Goal: Transaction & Acquisition: Purchase product/service

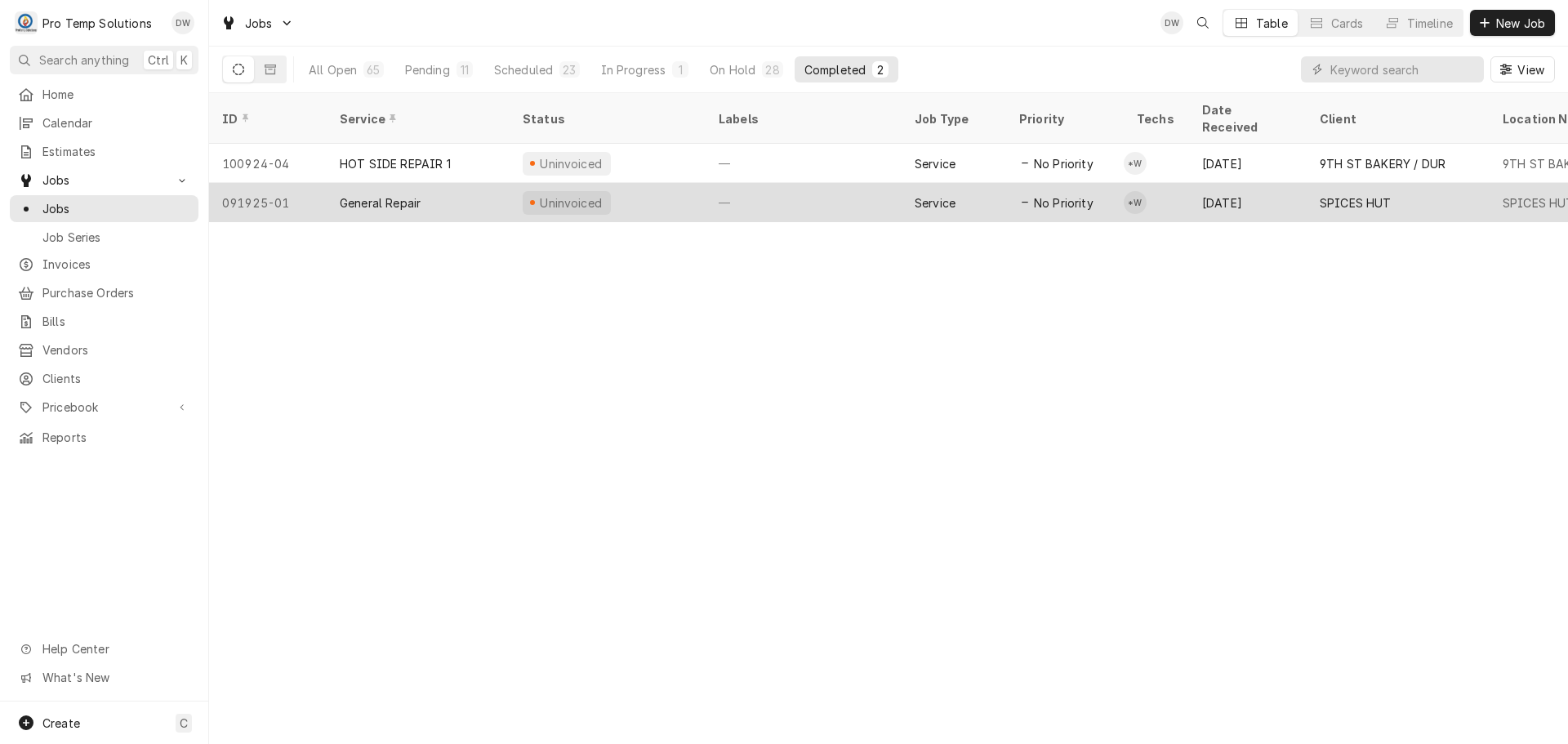
click at [825, 184] on div "—" at bounding box center [803, 203] width 196 height 39
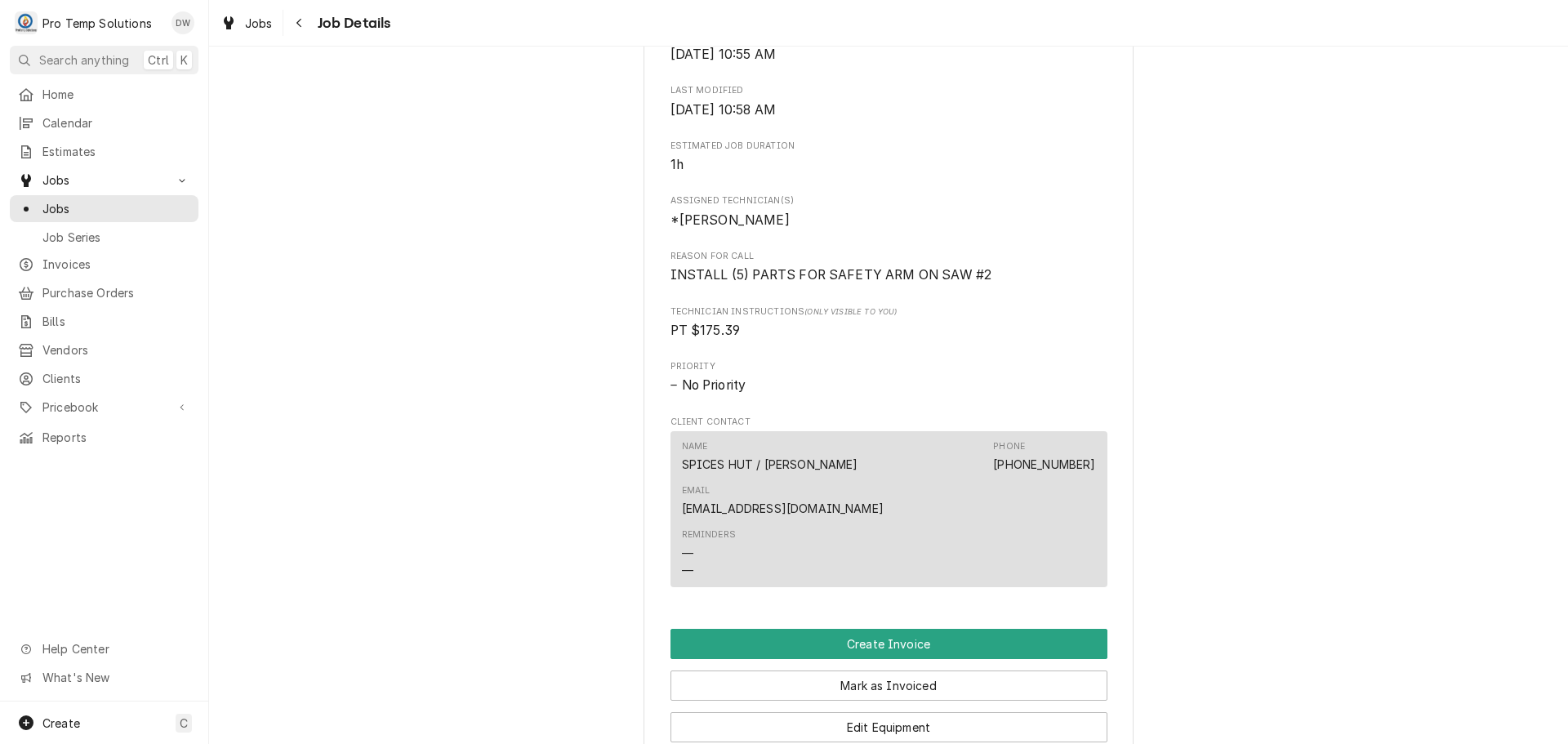
scroll to position [816, 0]
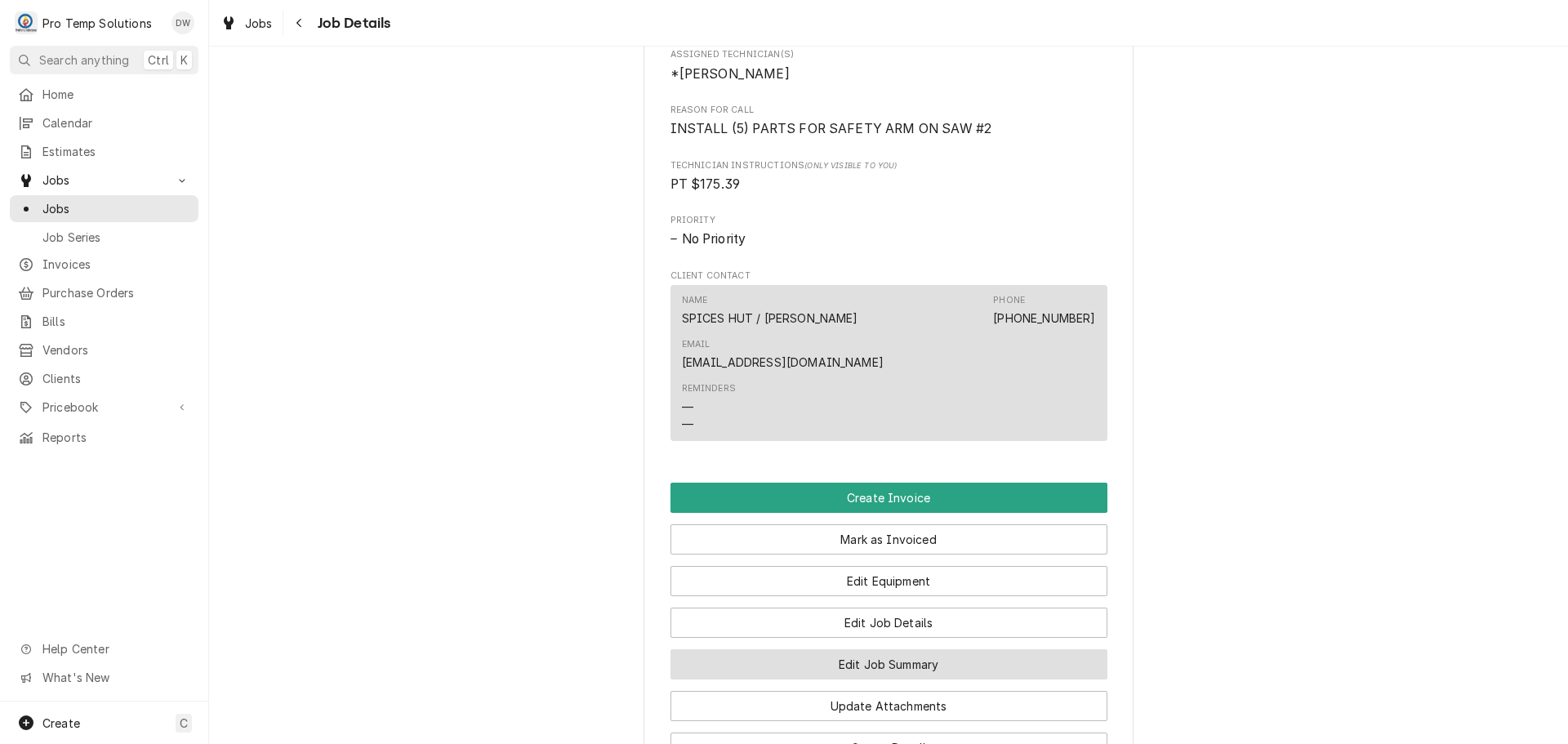
click at [858, 649] on button "Edit Job Summary" at bounding box center [889, 664] width 437 height 30
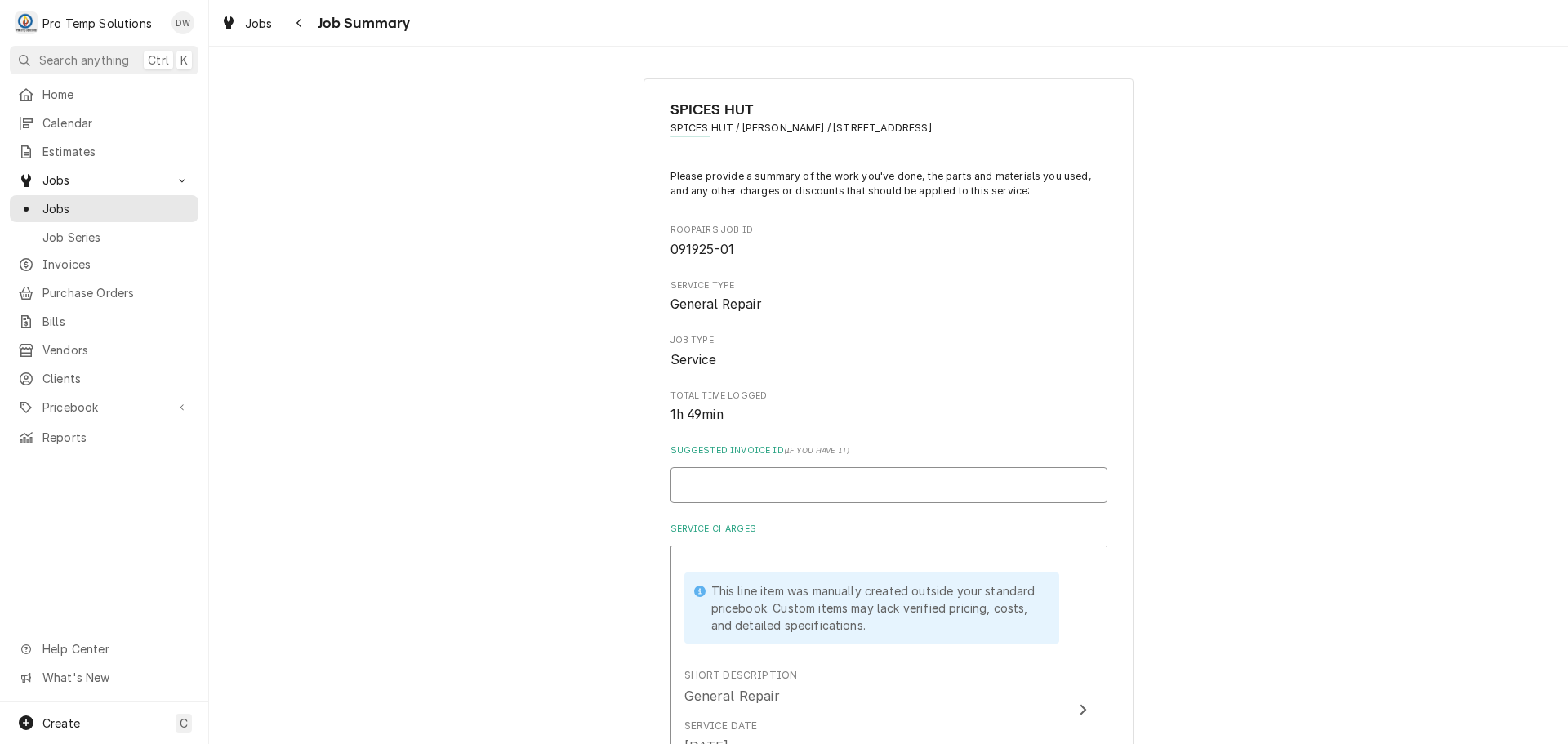
click at [910, 483] on input "Suggested Invoice ID ( if you have it )" at bounding box center [889, 485] width 437 height 36
type textarea "x"
type input "#"
type textarea "x"
type input "#1"
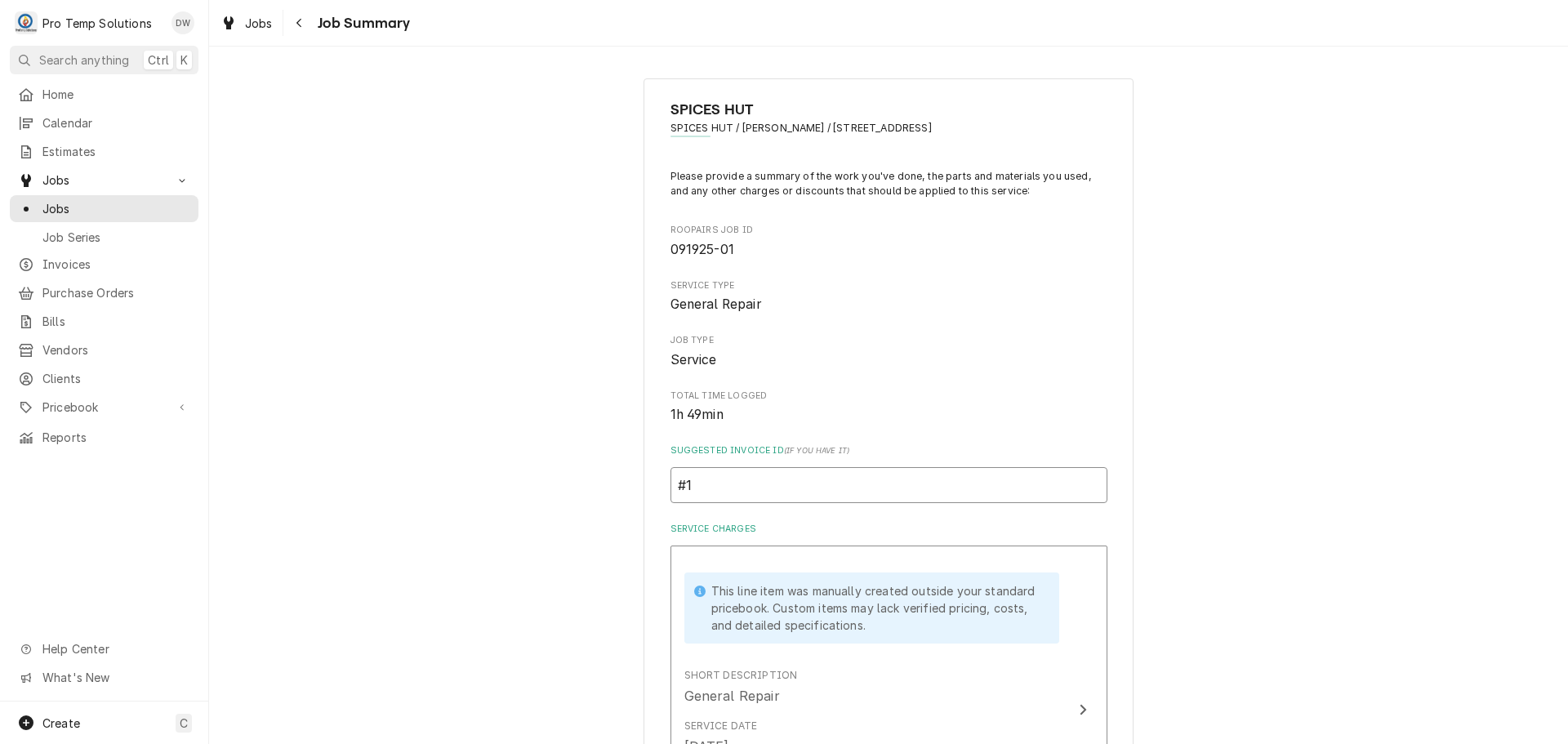
type textarea "x"
type input "#10"
type textarea "x"
type input "#100"
type textarea "x"
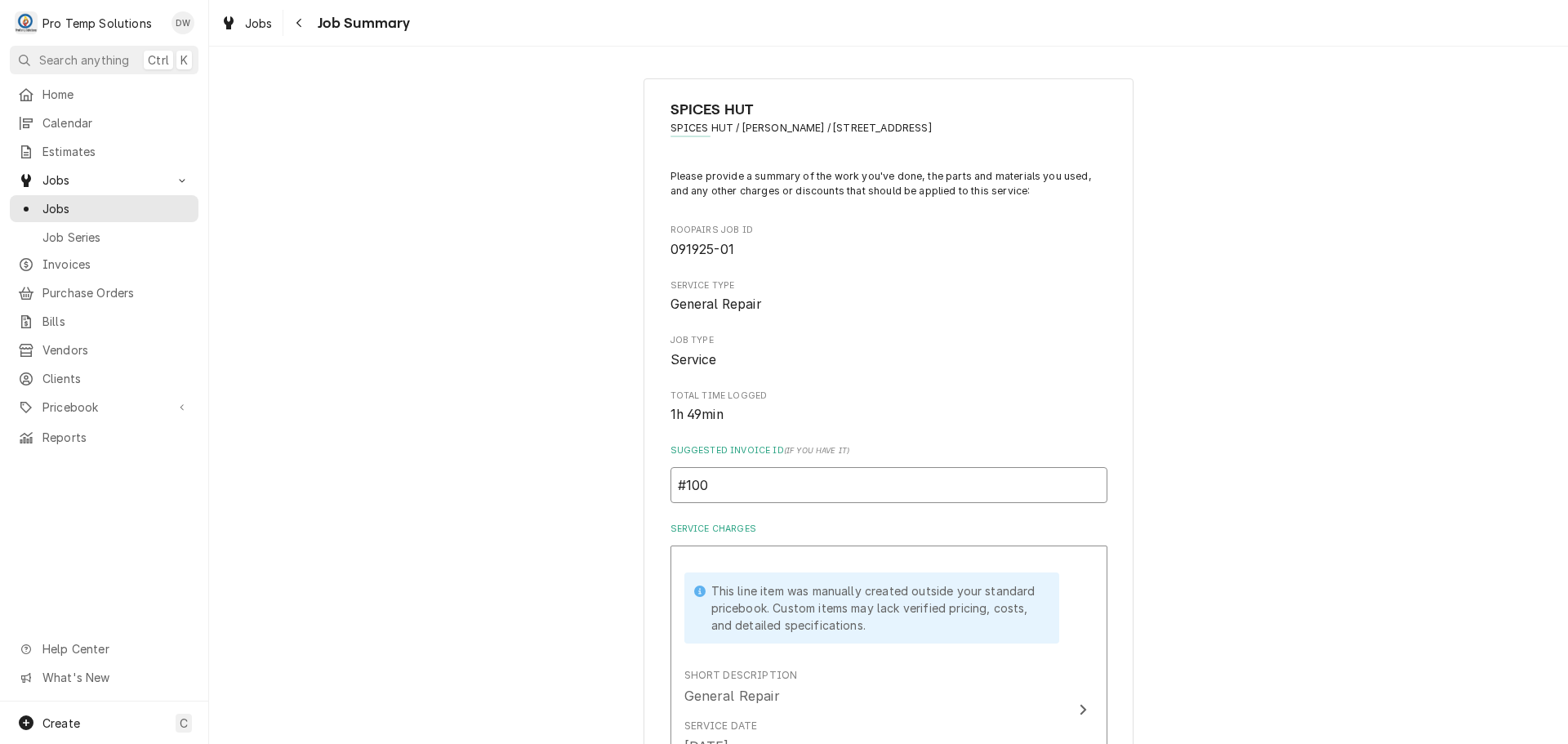
type input "#1009"
type textarea "x"
type input "#10092"
type textarea "x"
type input "#100925"
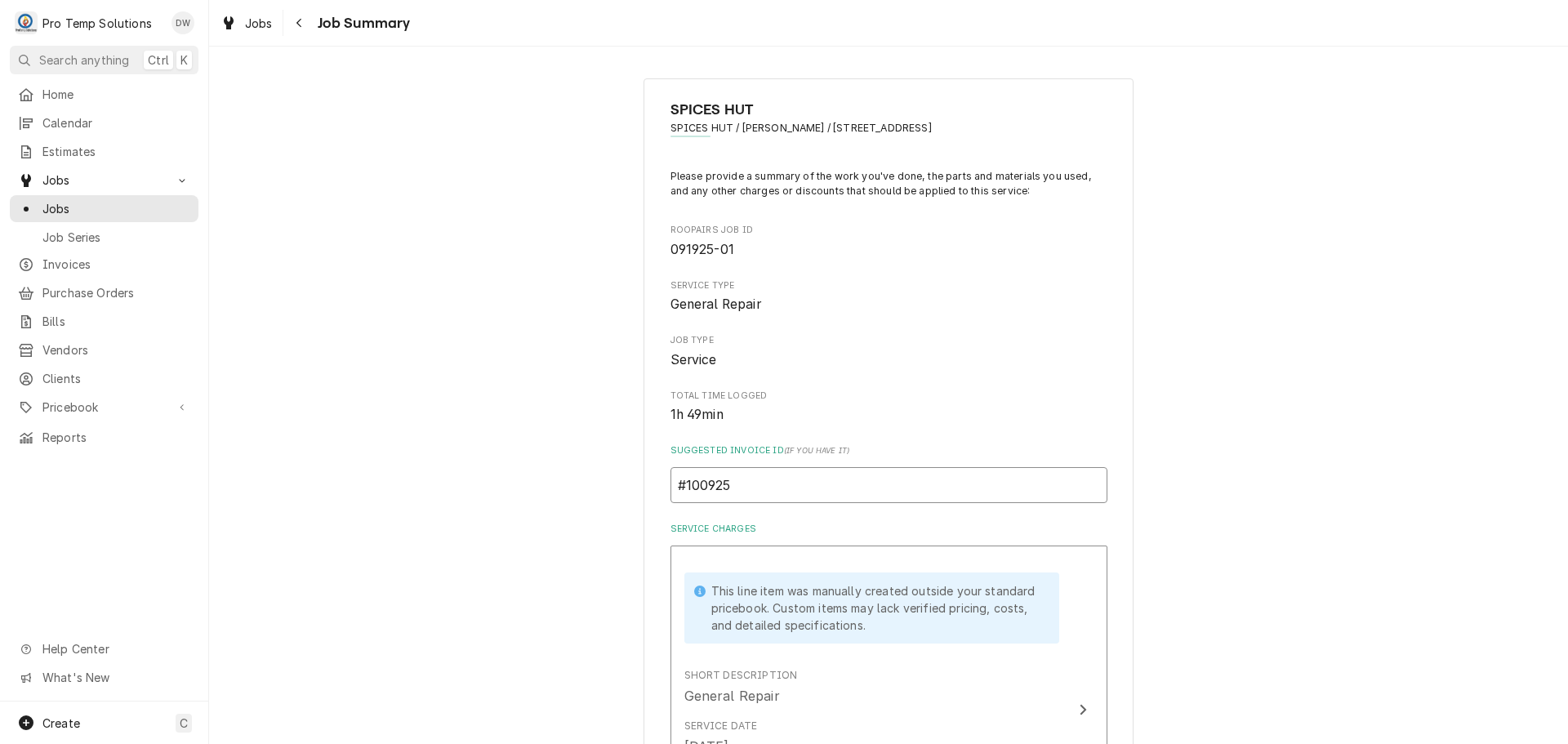
type textarea "x"
type input "#1009250"
type textarea "x"
type input "#10092500"
type textarea "x"
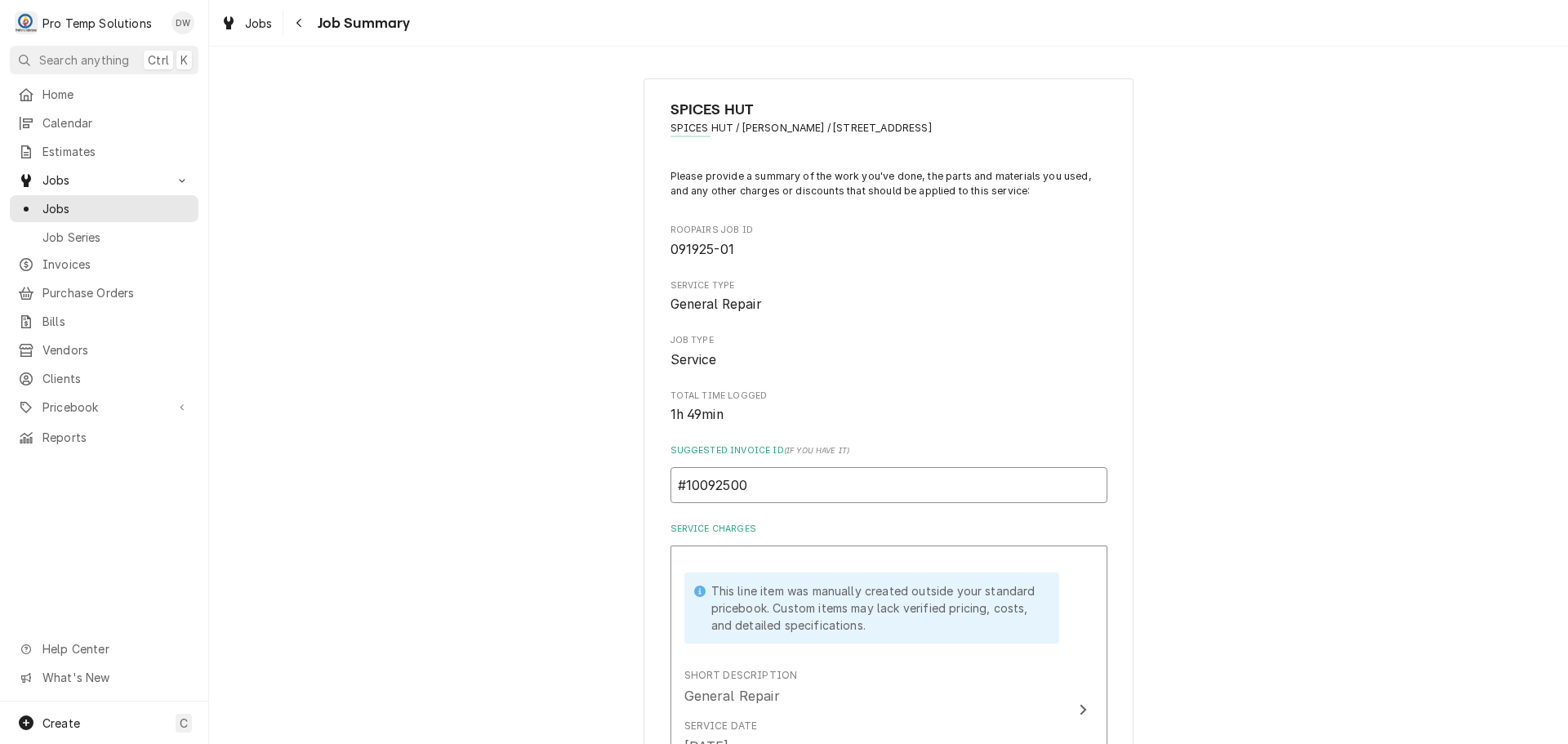
type input "#100925001"
type textarea "x"
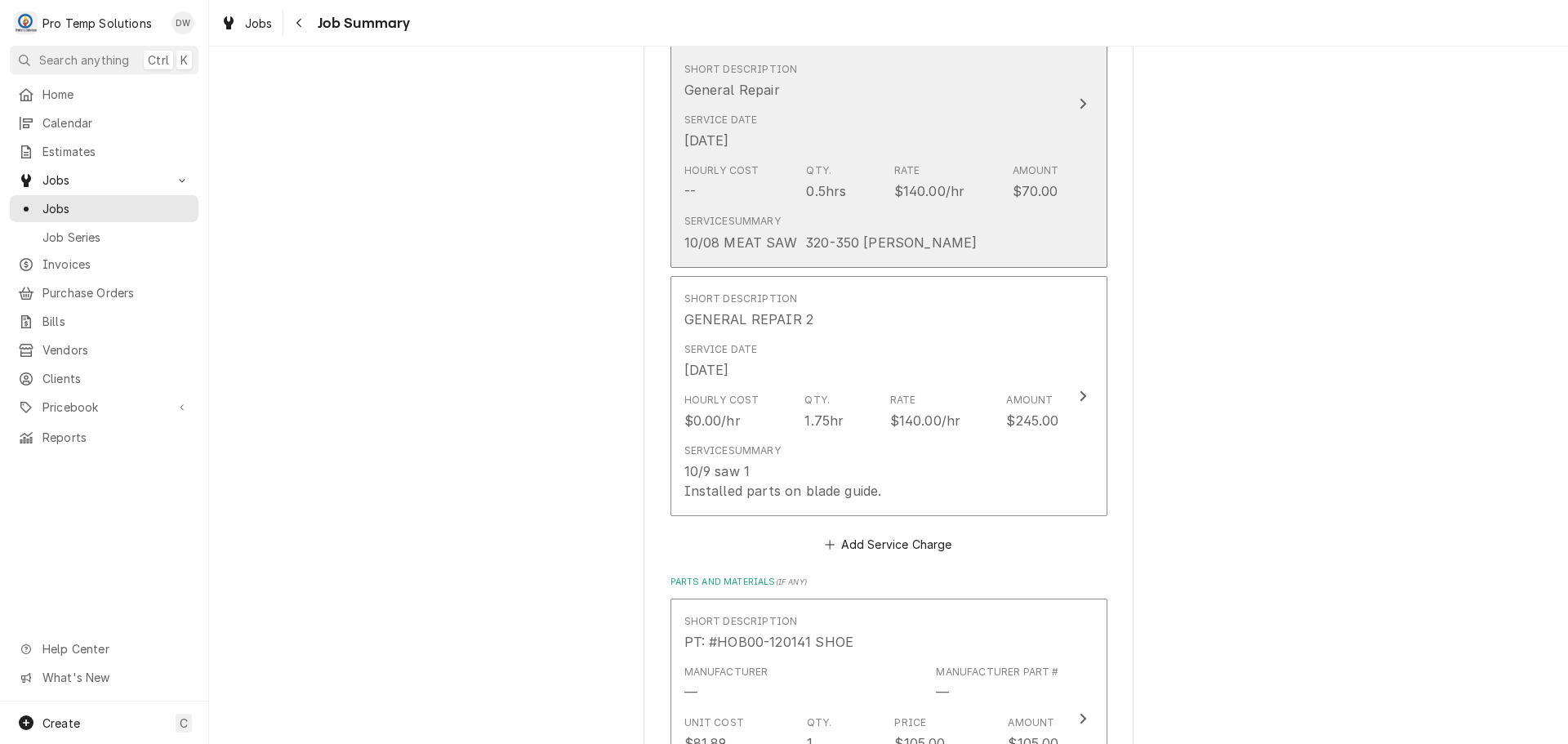
scroll to position [653, 0]
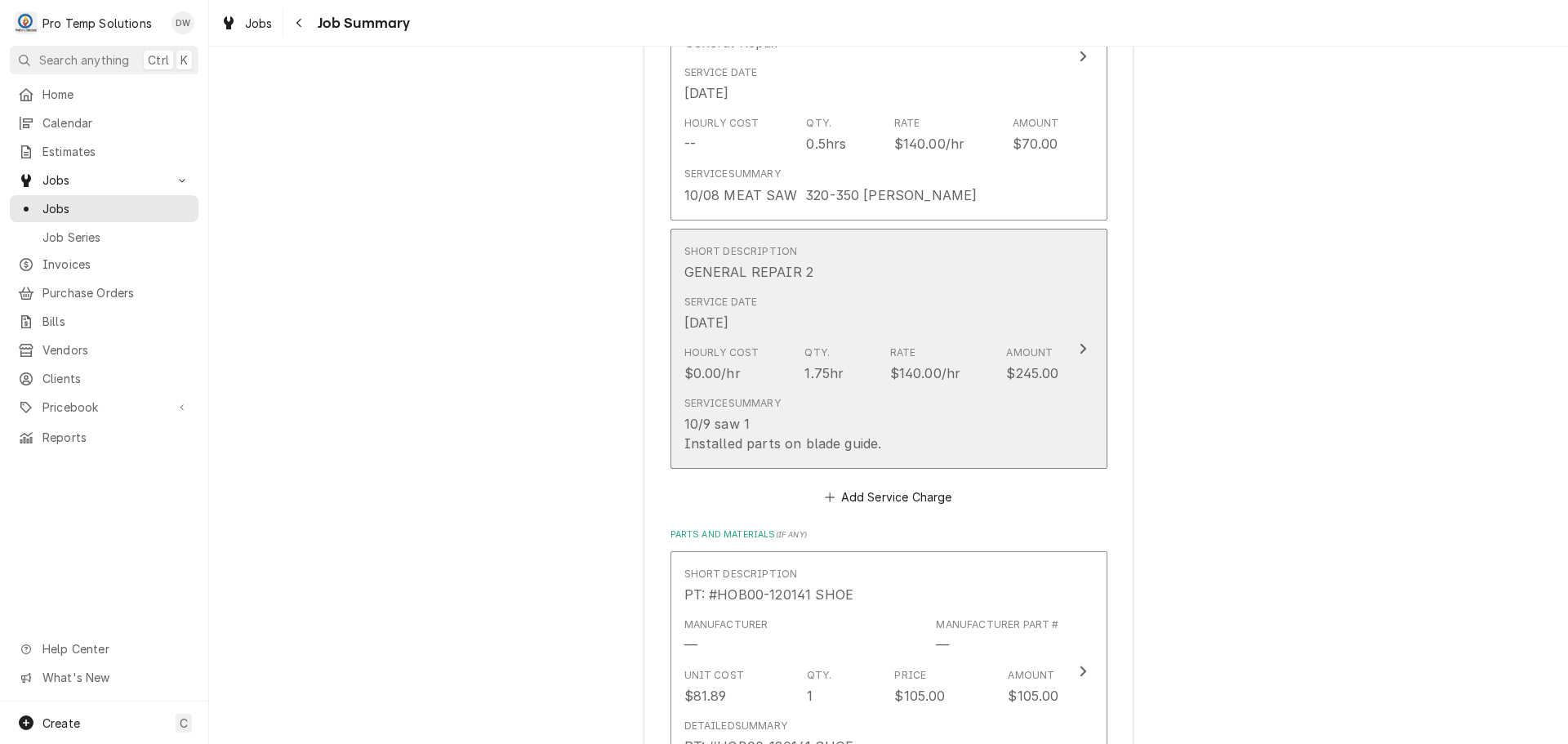
type input "#100925001"
click at [1080, 349] on div "Update Line Item" at bounding box center [1082, 349] width 22 height 20
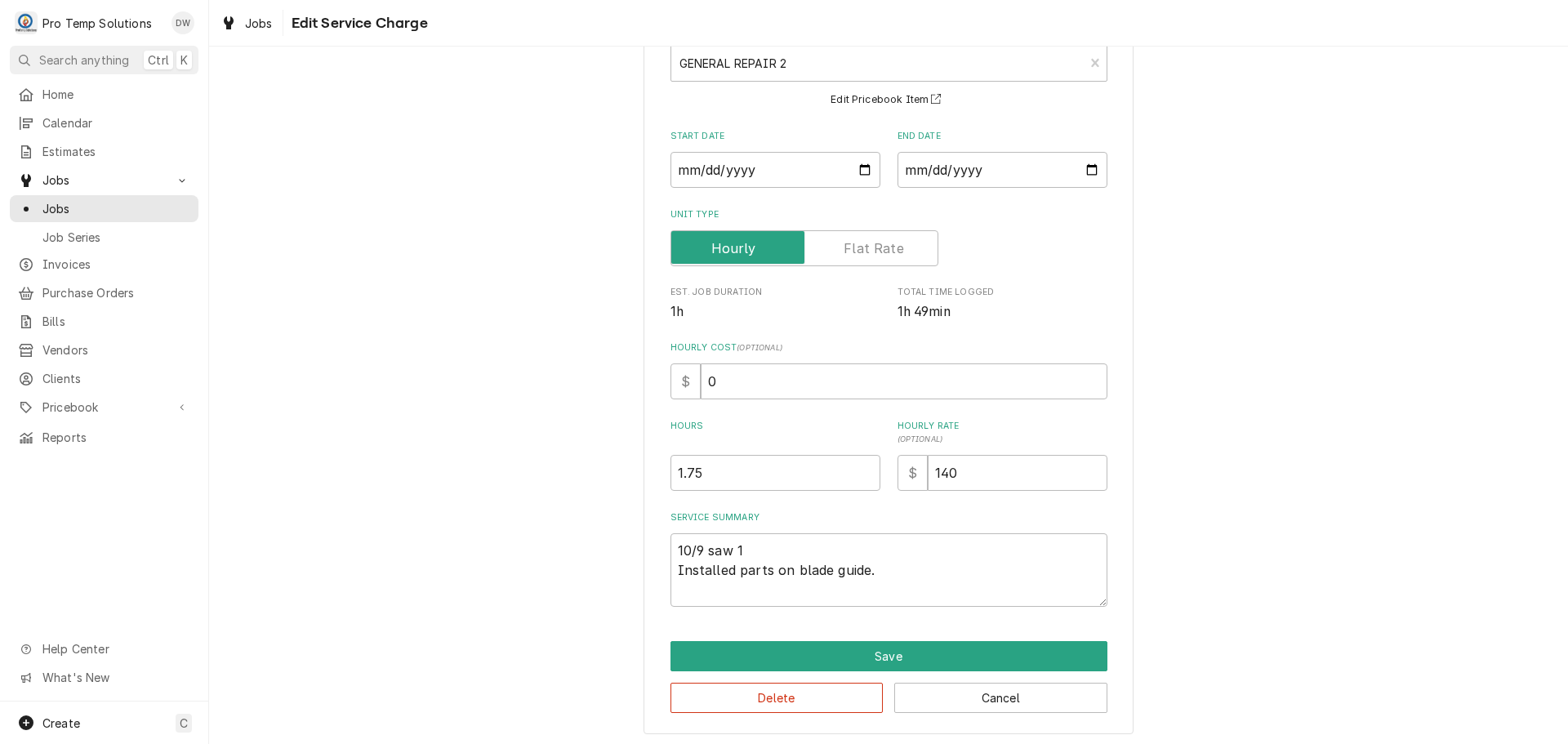
scroll to position [115, 0]
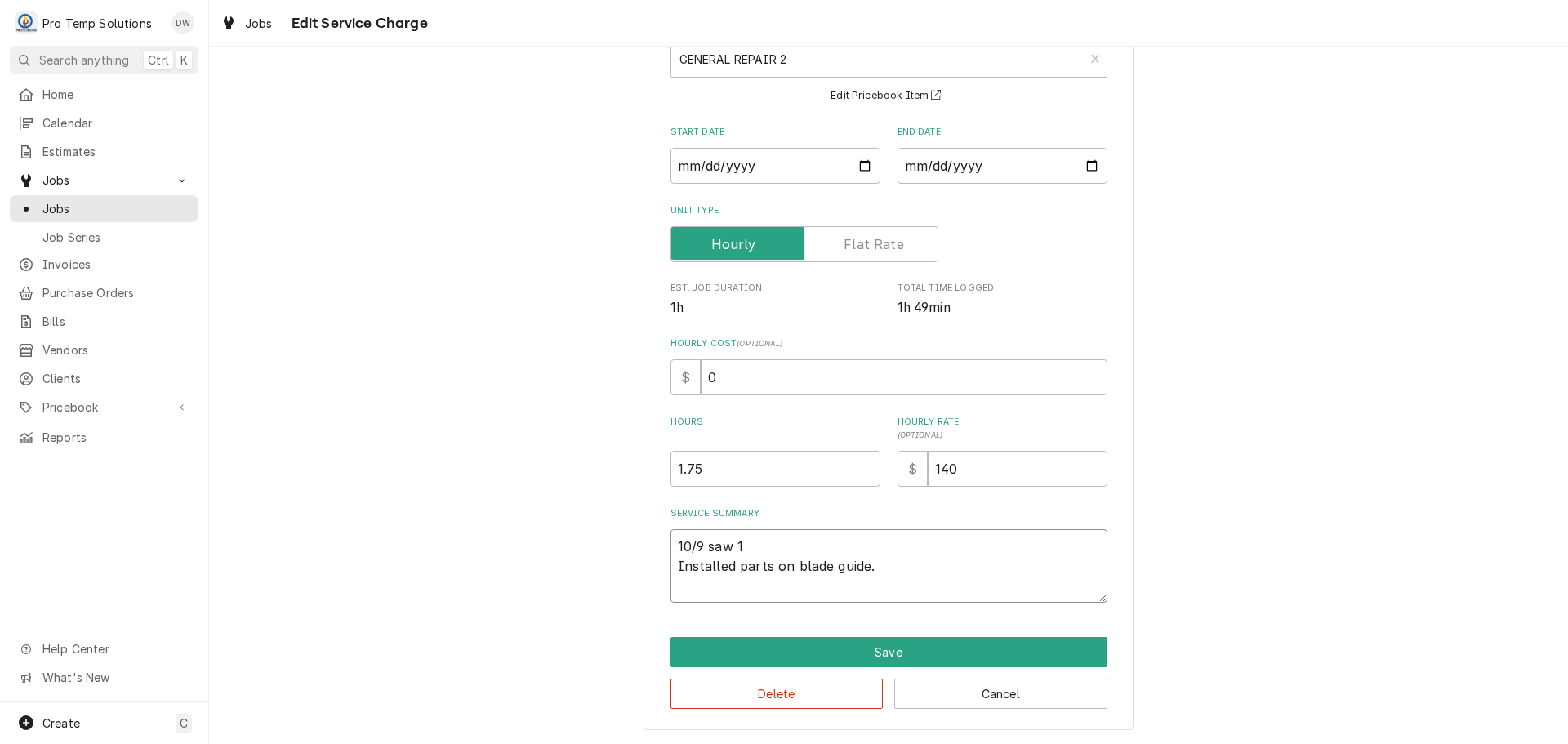
click at [786, 545] on textarea "10/9 saw 1 Installed parts on blade guide." at bounding box center [889, 566] width 437 height 73
type textarea "x"
type textarea "10/9 saw 1 Installed parts on blade guide."
type textarea "x"
type textarea "10/9 saw 1 9 Installed parts on blade guide."
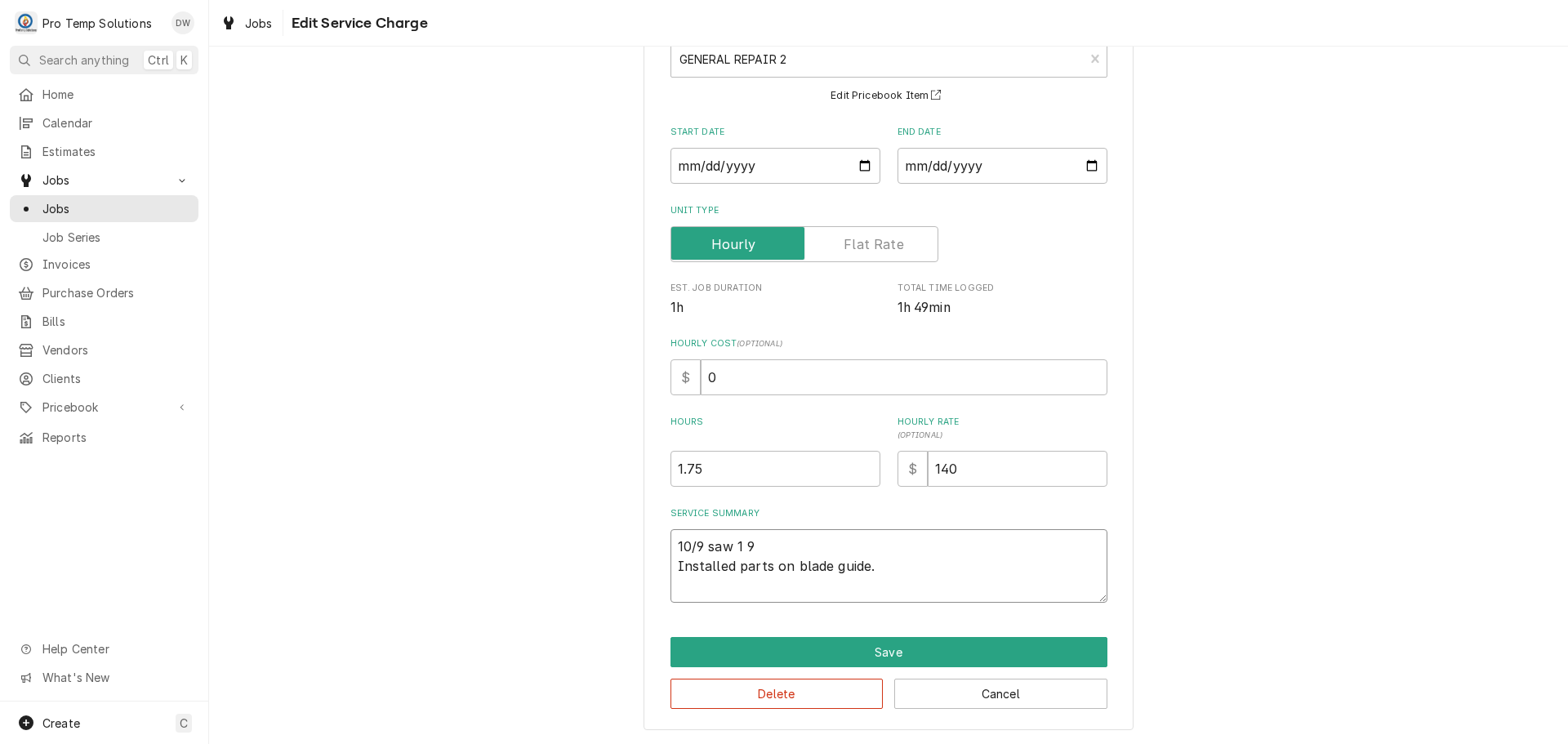
type textarea "x"
type textarea "10/9 saw 1 91 Installed parts on blade guide."
type textarea "x"
type textarea "10/9 saw 1 915 Installed parts on blade guide."
type textarea "x"
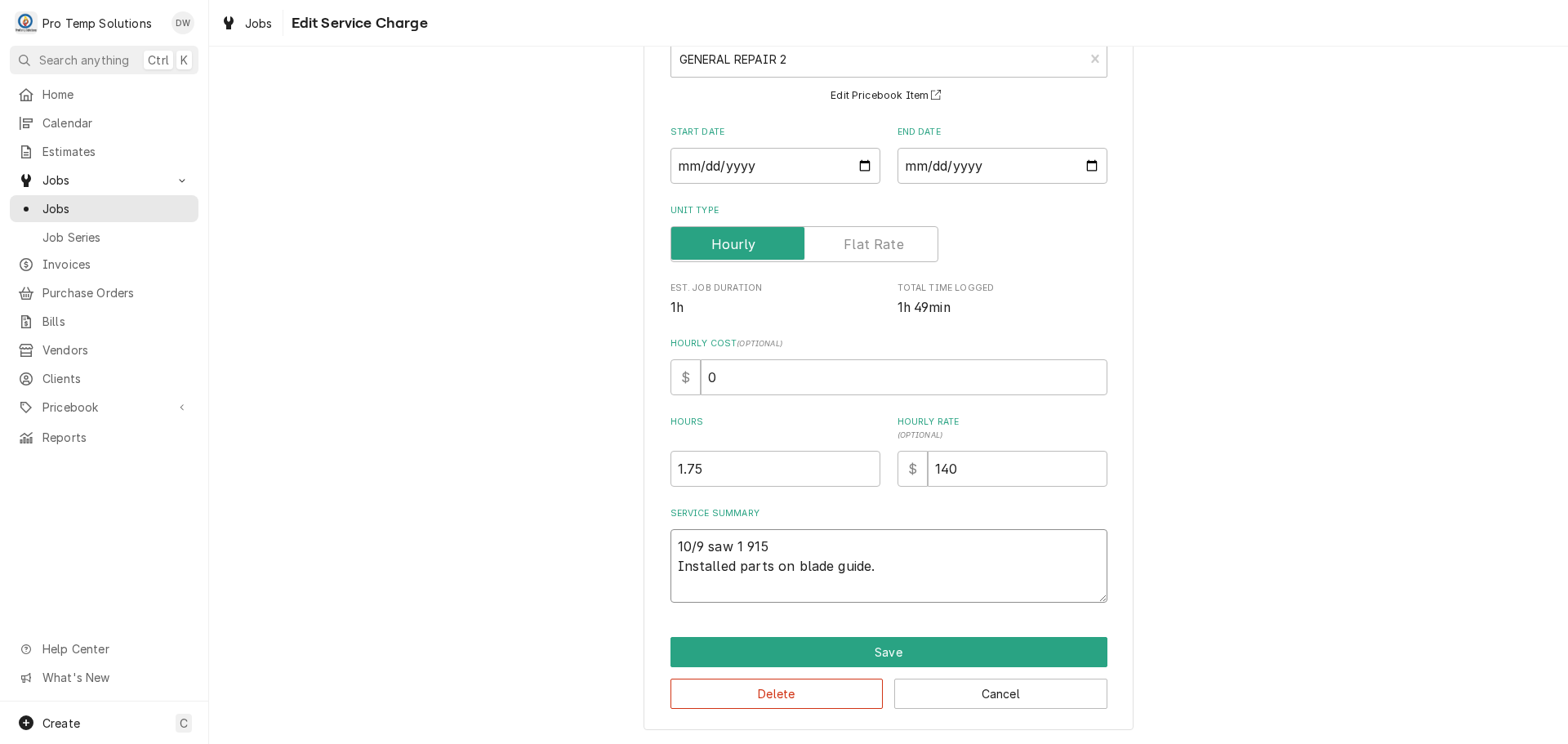
type textarea "10/9 saw 1 915- Installed parts on blade guide."
type textarea "x"
type textarea "10/9 saw 1 915-1 Installed parts on blade guide."
type textarea "x"
type textarea "10/9 saw 1 915-11 Installed parts on blade guide."
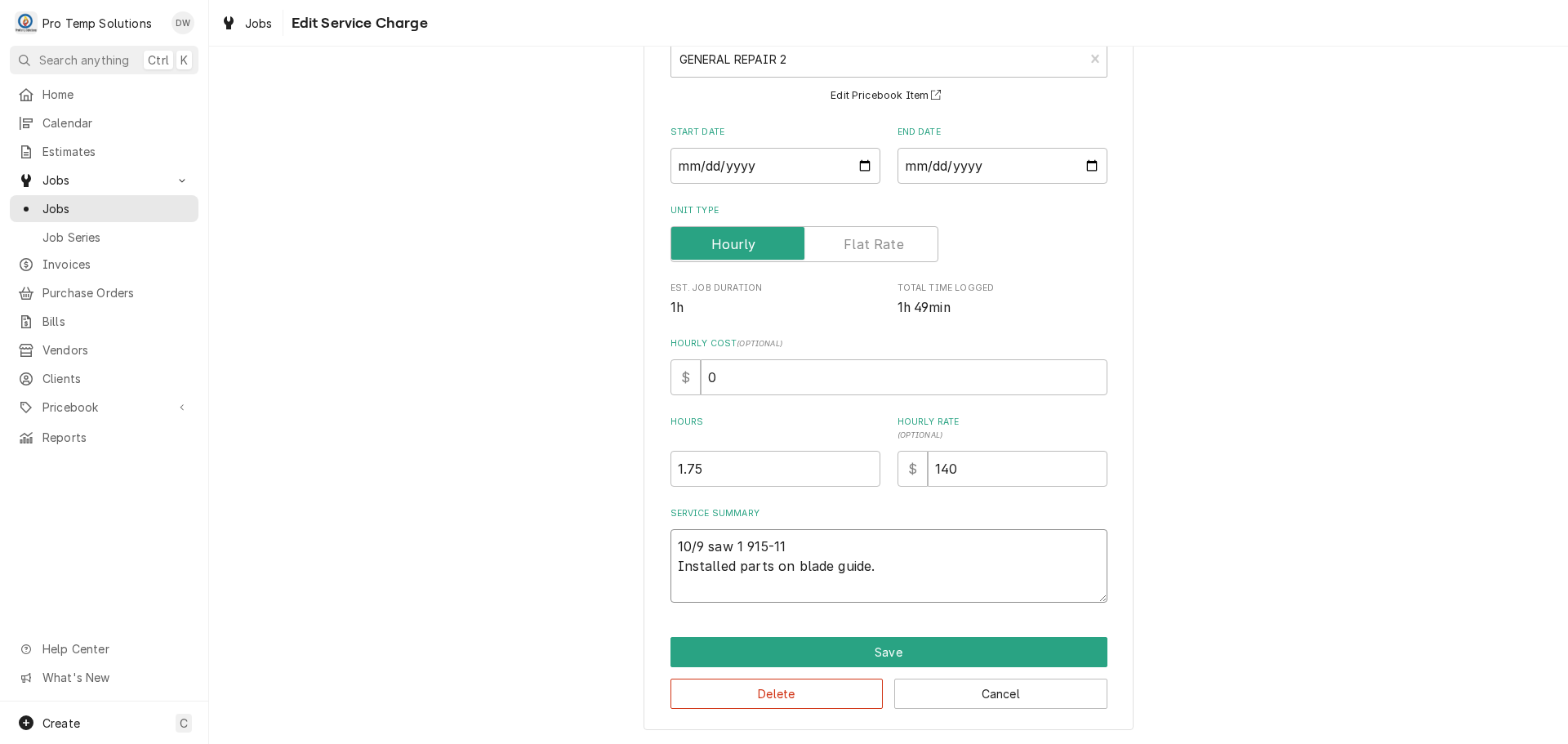
type textarea "x"
type textarea "10/9 saw 1 915-110 Installed parts on blade guide."
type textarea "x"
type textarea "10/9 saw 1 915-1100 Installed parts on blade guide."
type textarea "x"
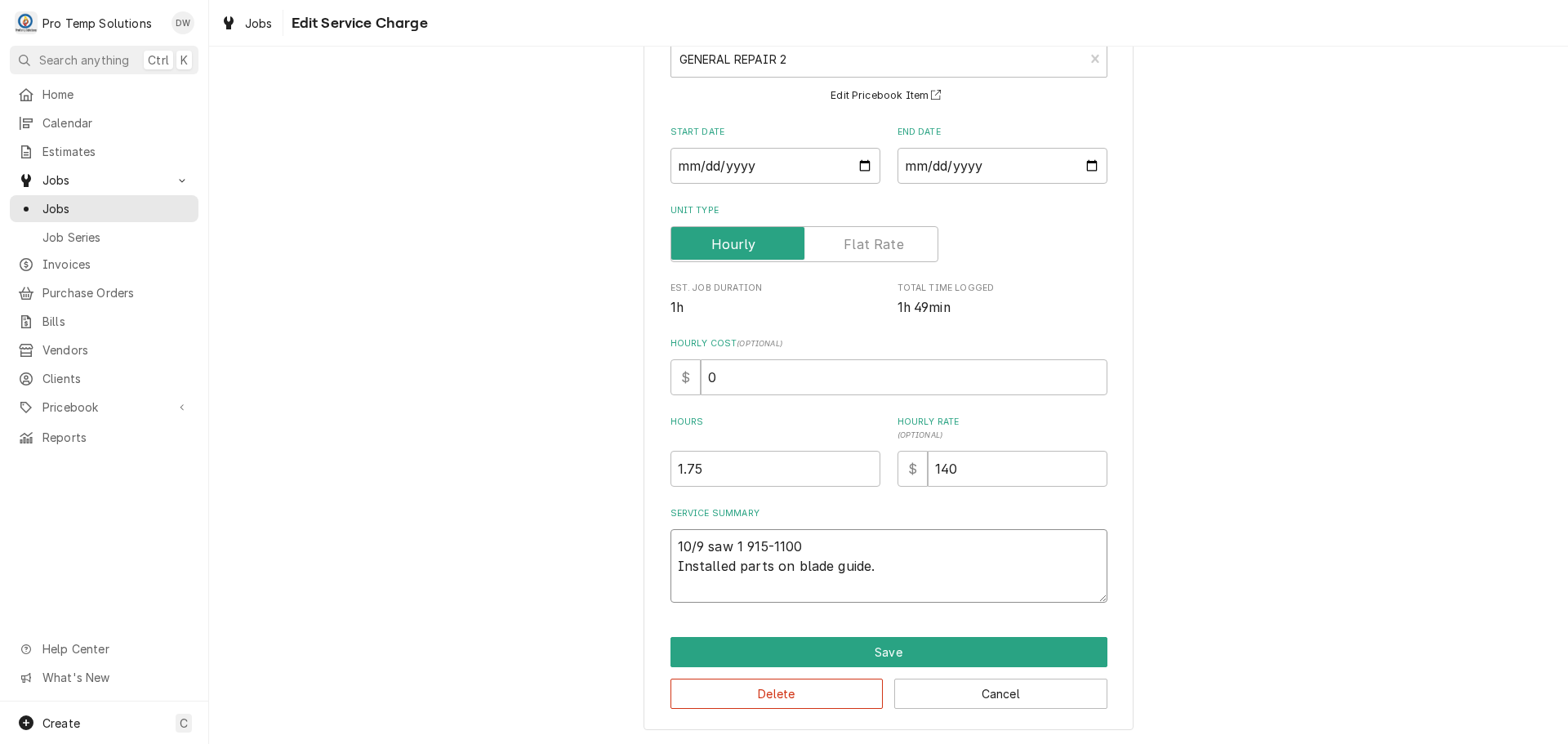
type textarea "10/9 saw 1 915-1100 Installed parts on blade guide."
type textarea "x"
type textarea "10/9 saw 1 915-1100 K Installed parts on blade guide."
type textarea "x"
type textarea "10/9 saw 1 915-1100 KE Installed parts on blade guide."
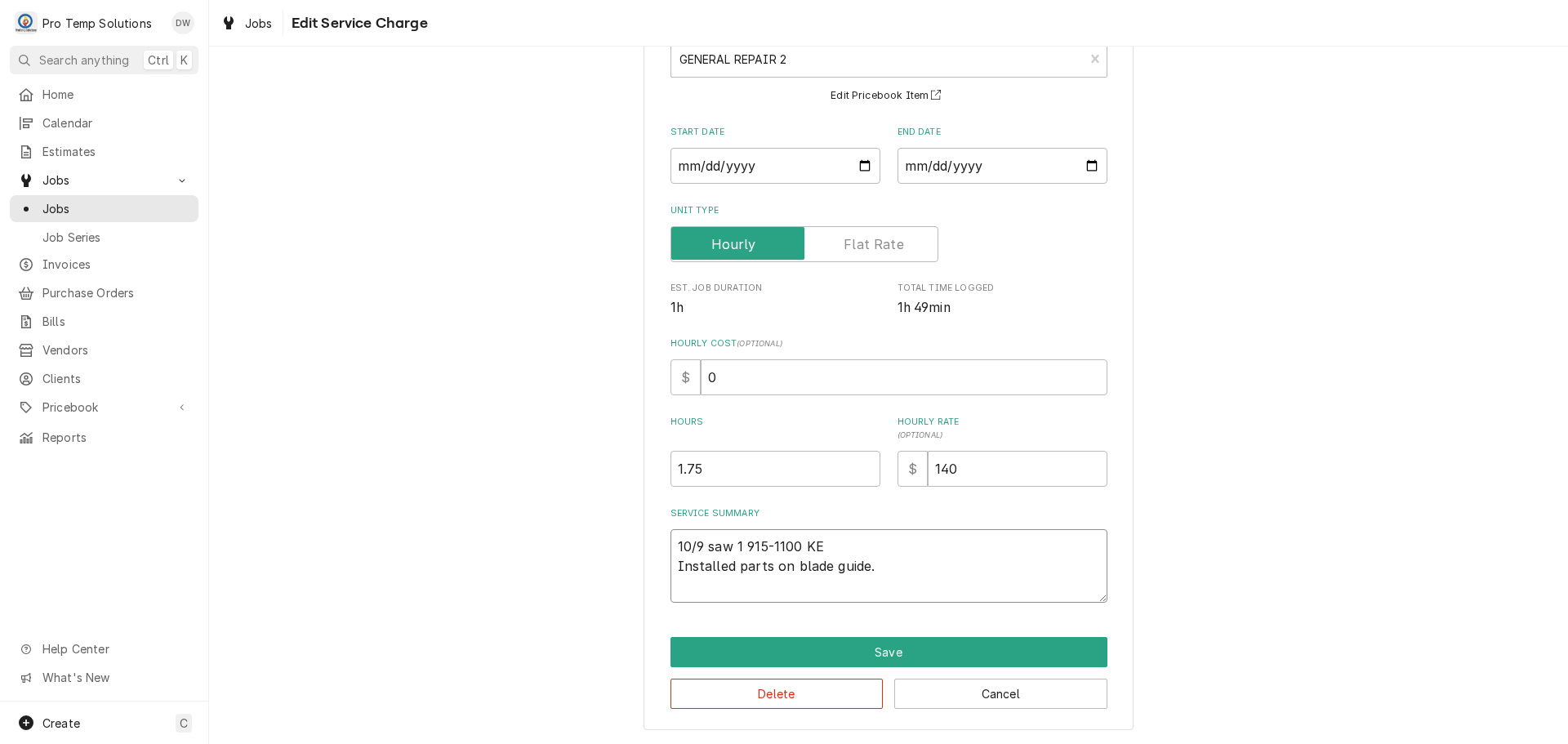
type textarea "x"
type textarea "10/9 saw 1 915-1100 KEV Installed parts on blade guide."
type textarea "x"
type textarea "10/9 saw 1 915-1100 KEVI Installed parts on blade guide."
type textarea "x"
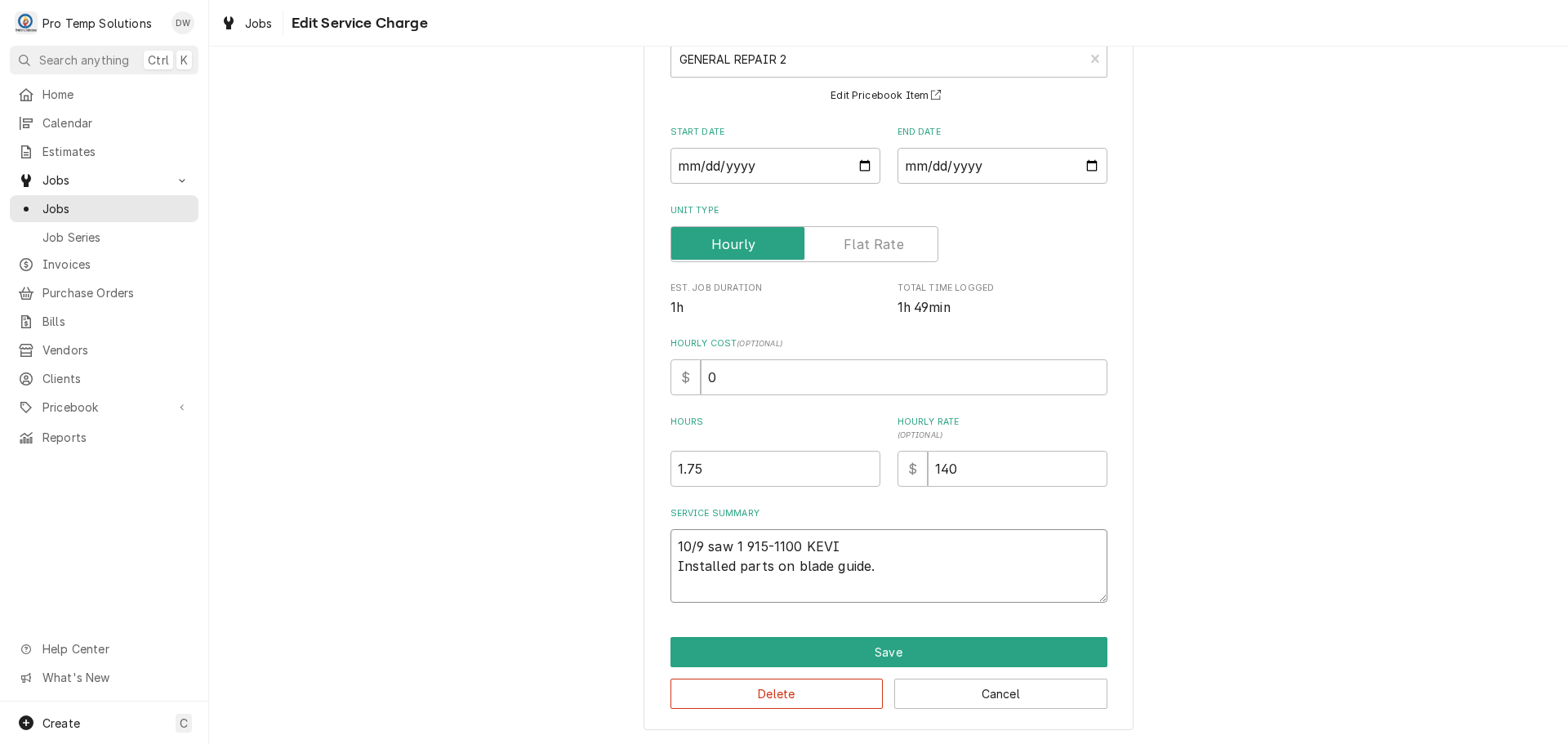
type textarea "10/9 saw 1 915-1100 KEVIN Installed parts on blade guide."
type textarea "x"
type textarea "10/9 saw 1 915-1100 KEVIN Installed parts on blade guide."
type textarea "x"
type textarea "10/9 saw 1 915-1100 KEVIN ( Installed parts on blade guide."
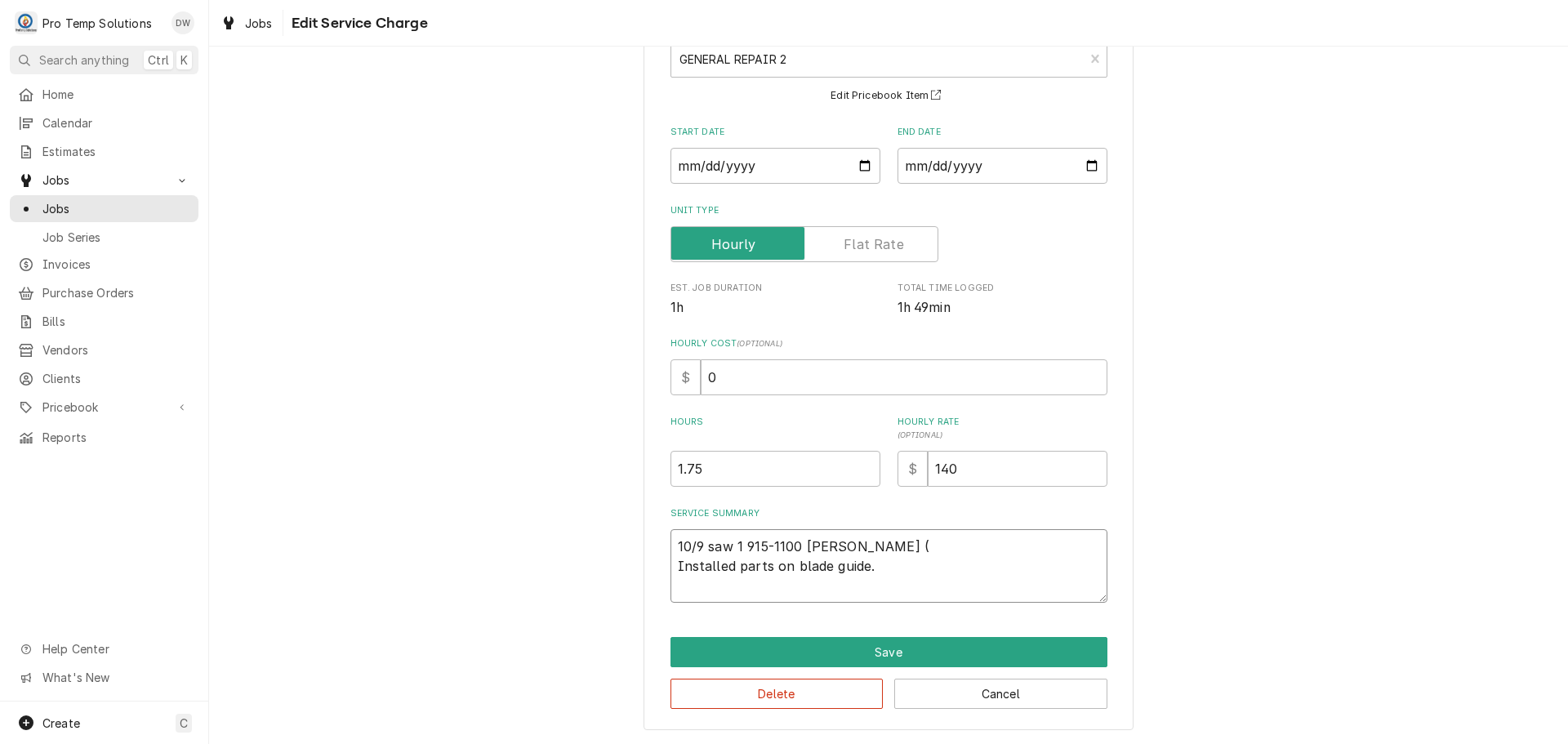
type textarea "x"
type textarea "10/9 saw 1 915-1100 KEVIN ( Installed parts on blade guide."
type textarea "x"
type textarea "10/9 saw 1 915-1100 KEVIN ( O Installed parts on blade guide."
type textarea "x"
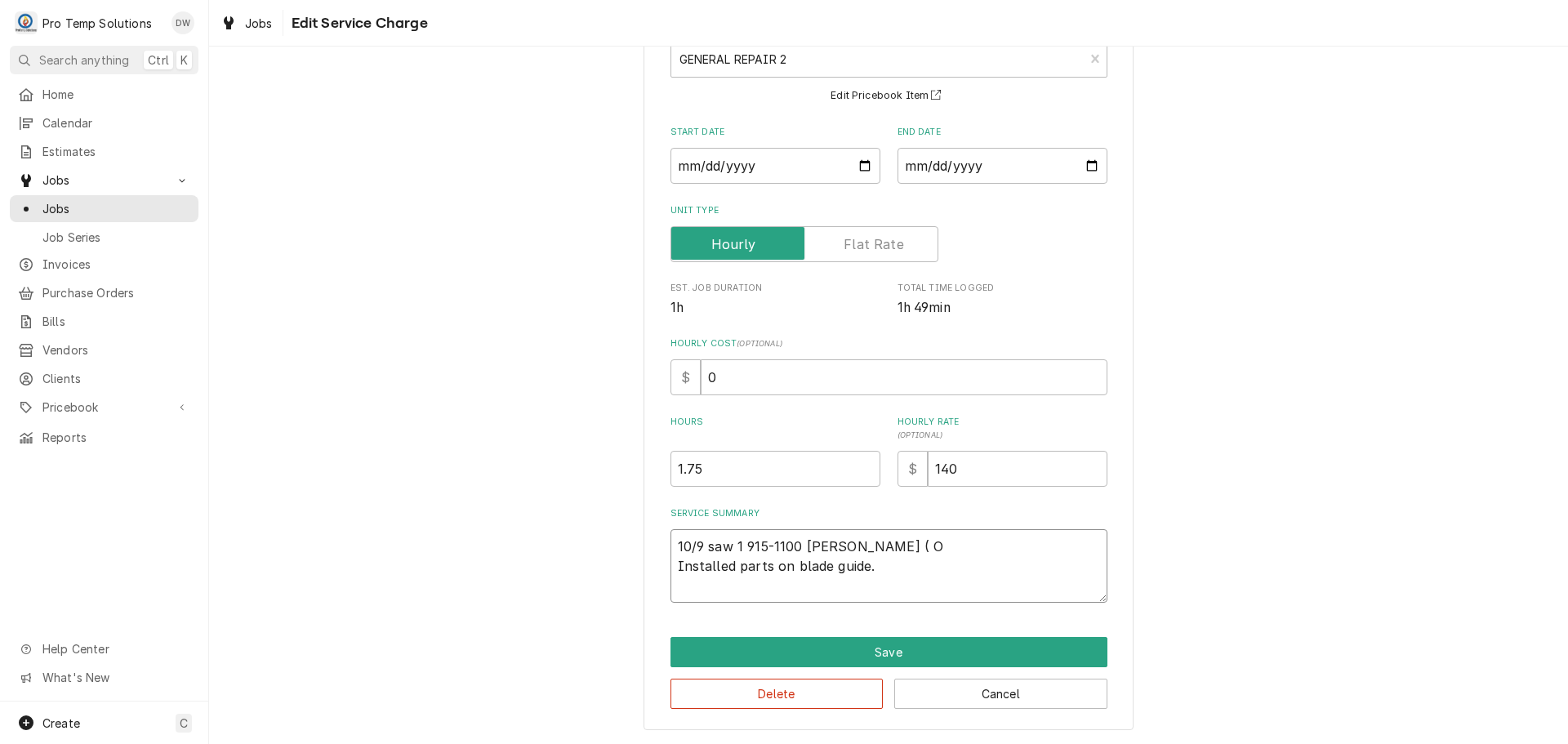
type textarea "10/9 saw 1 915-1100 KEVIN ( ON Installed parts on blade guide."
type textarea "x"
type textarea "10/9 saw 1 915-1100 KEVIN ( ON Installed parts on blade guide."
type textarea "x"
type textarea "10/9 saw 1 915-1100 KEVIN ( ON S Installed parts on blade guide."
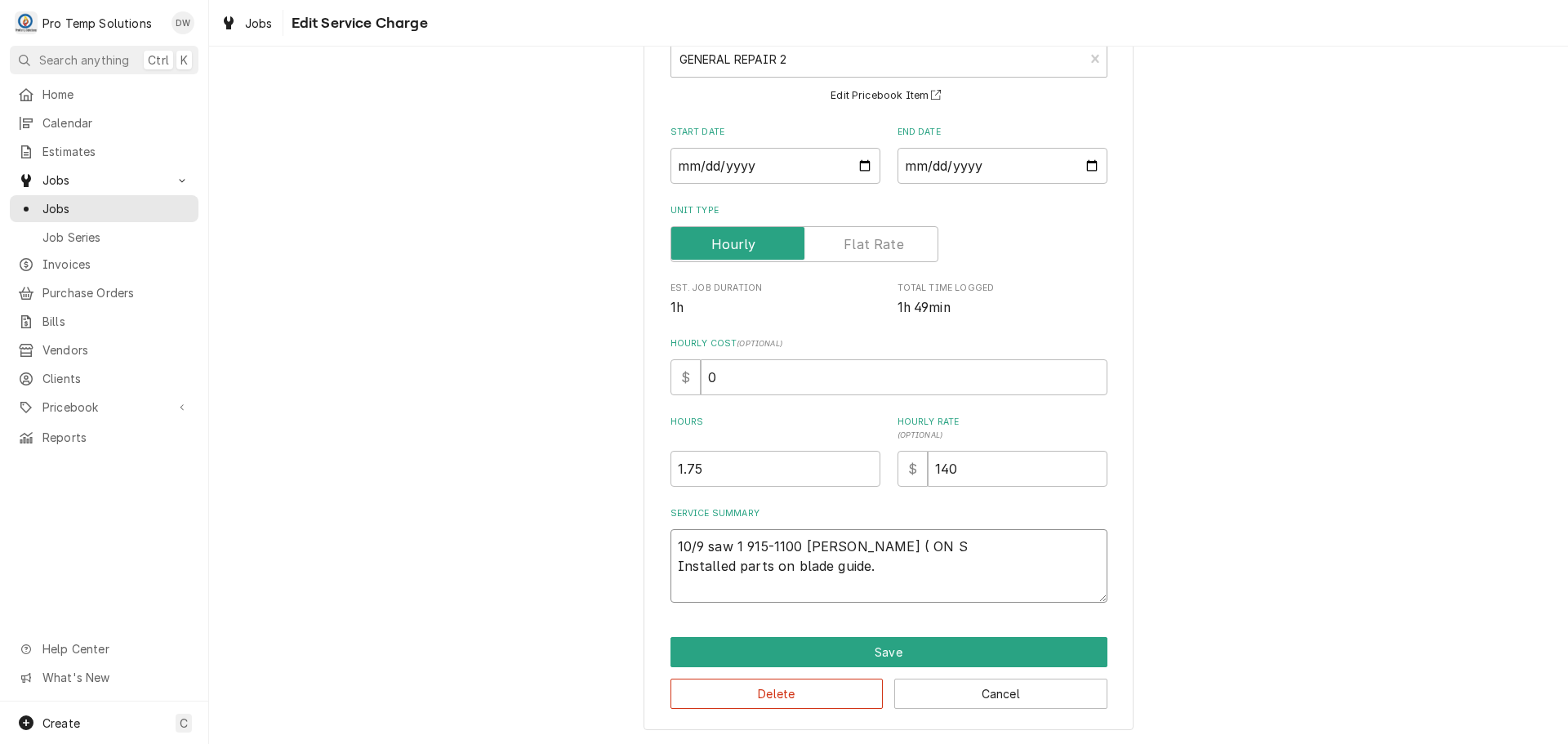
type textarea "x"
type textarea "10/9 saw 1 915-1100 KEVIN ( ON SI Installed parts on blade guide."
type textarea "x"
type textarea "10/9 saw 1 915-1100 KEVIN ( ON SIT Installed parts on blade guide."
type textarea "x"
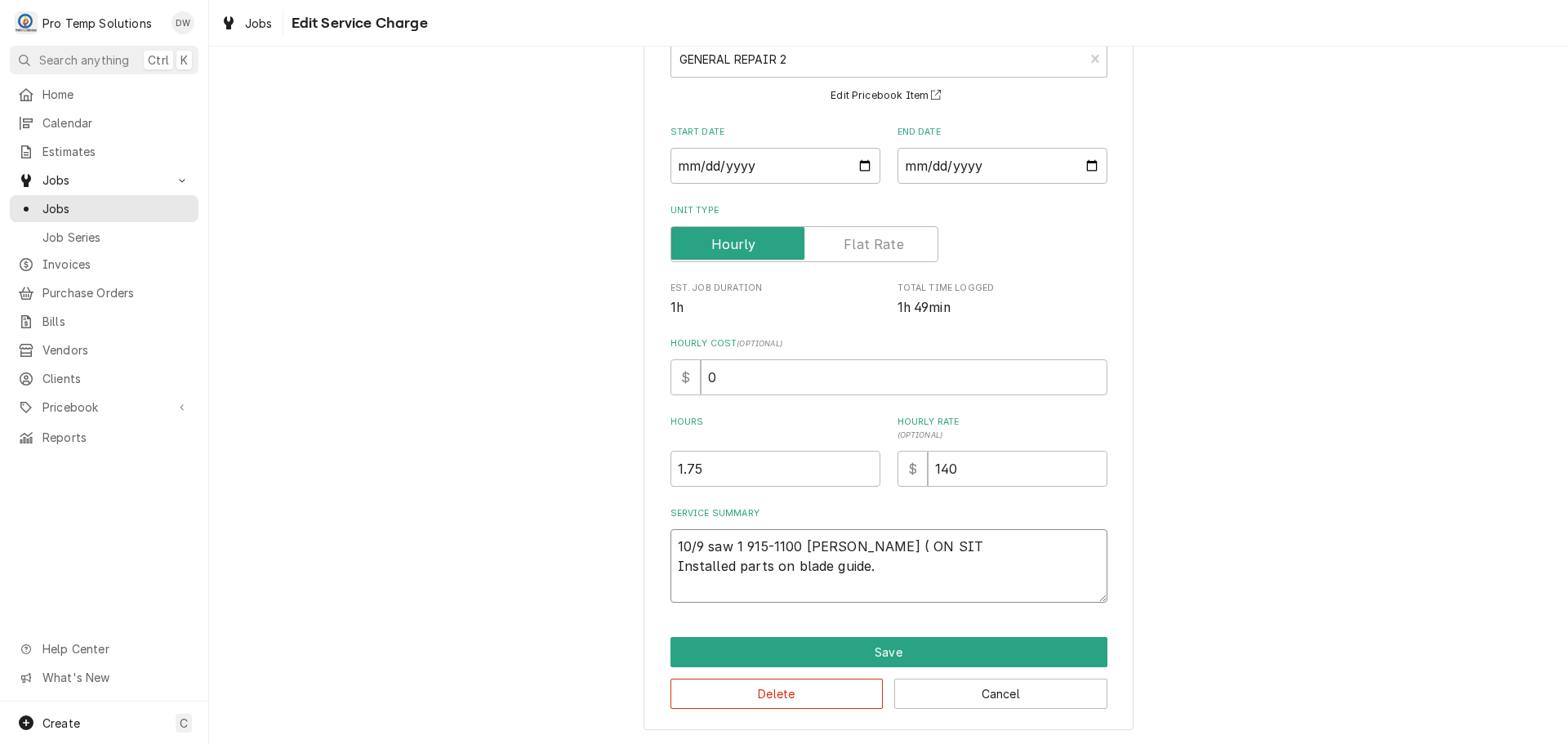
type textarea "10/9 saw 1 915-1100 KEVIN ( ON SITE Installed parts on blade guide."
type textarea "x"
type textarea "10/9 saw 1 915-1100 KEVIN ( ON SITE Installed parts on blade guide."
type textarea "x"
type textarea "10/9 saw 1 915-1100 KEVIN ( ON SITE 9 Installed parts on blade guide."
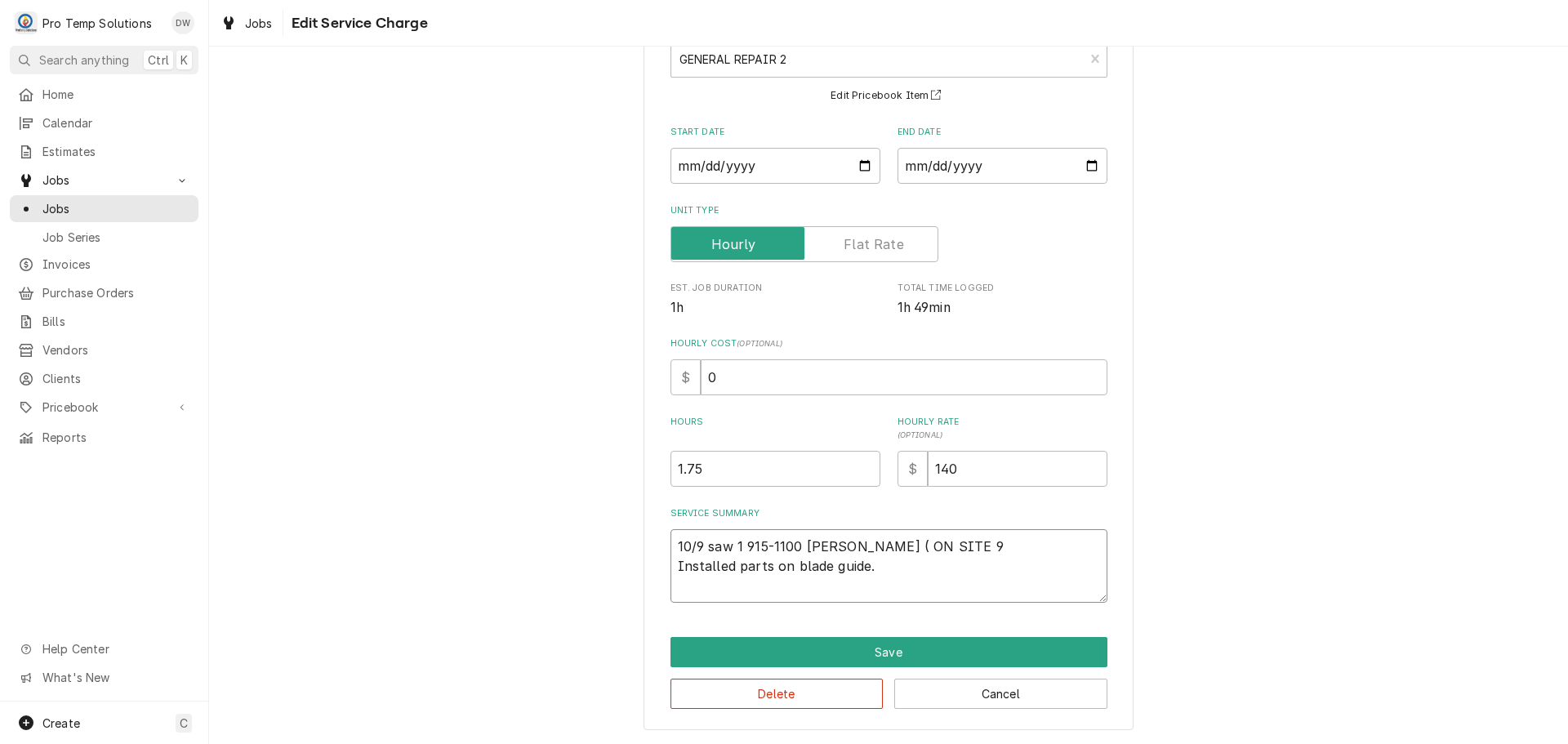
type textarea "x"
type textarea "10/9 saw 1 915-1100 KEVIN ( ON SITE 91 Installed parts on blade guide."
type textarea "x"
type textarea "10/9 saw 1 915-1100 KEVIN ( ON SITE 915 Installed parts on blade guide."
type textarea "x"
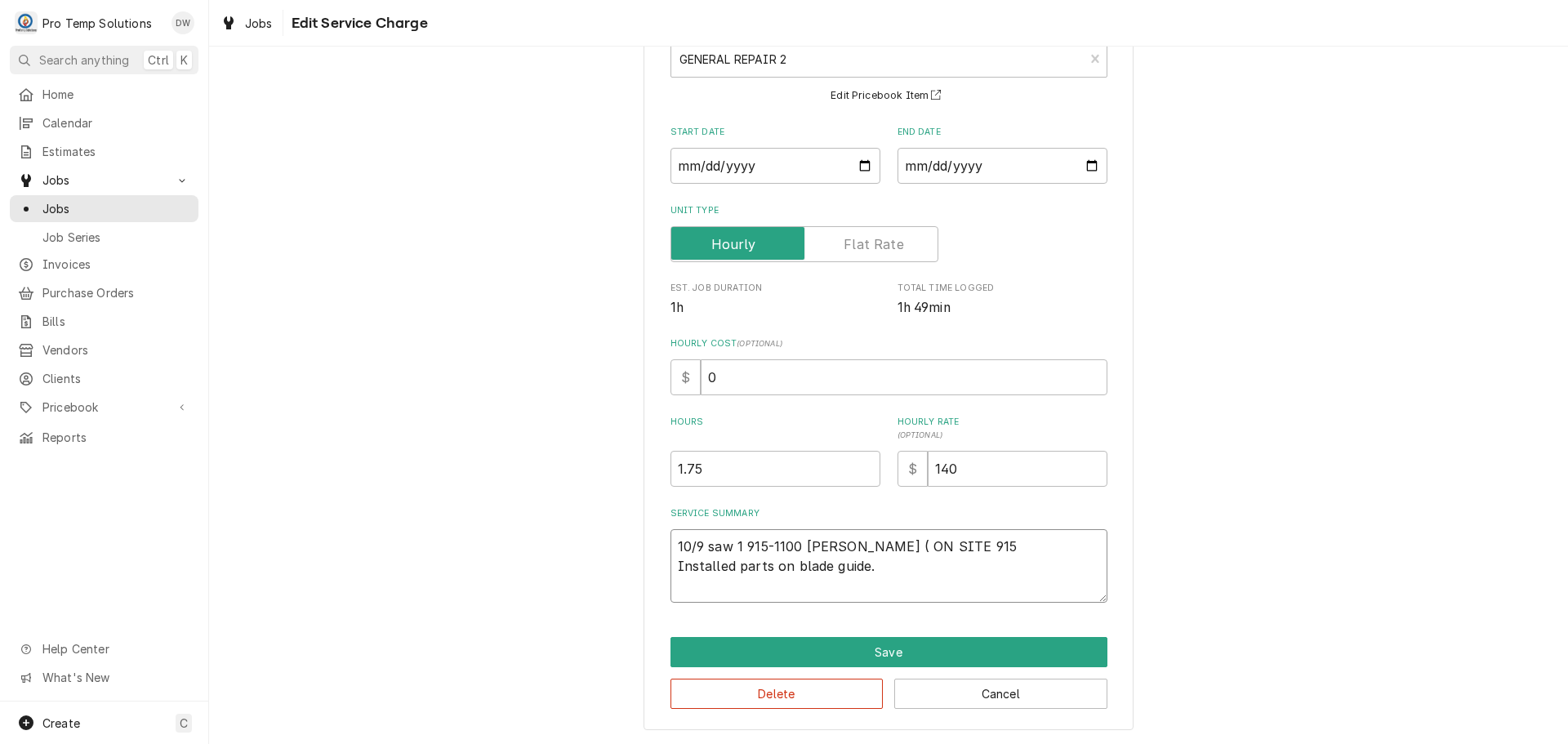
type textarea "10/9 saw 1 915-1100 KEVIN ( ON SITE 915- Installed parts on blade guide."
type textarea "x"
type textarea "10/9 saw 1 915-1100 KEVIN ( ON SITE 915-1 Installed parts on blade guide."
type textarea "x"
type textarea "10/9 saw 1 915-1100 KEVIN ( ON SITE 915-11 Installed parts on blade guide."
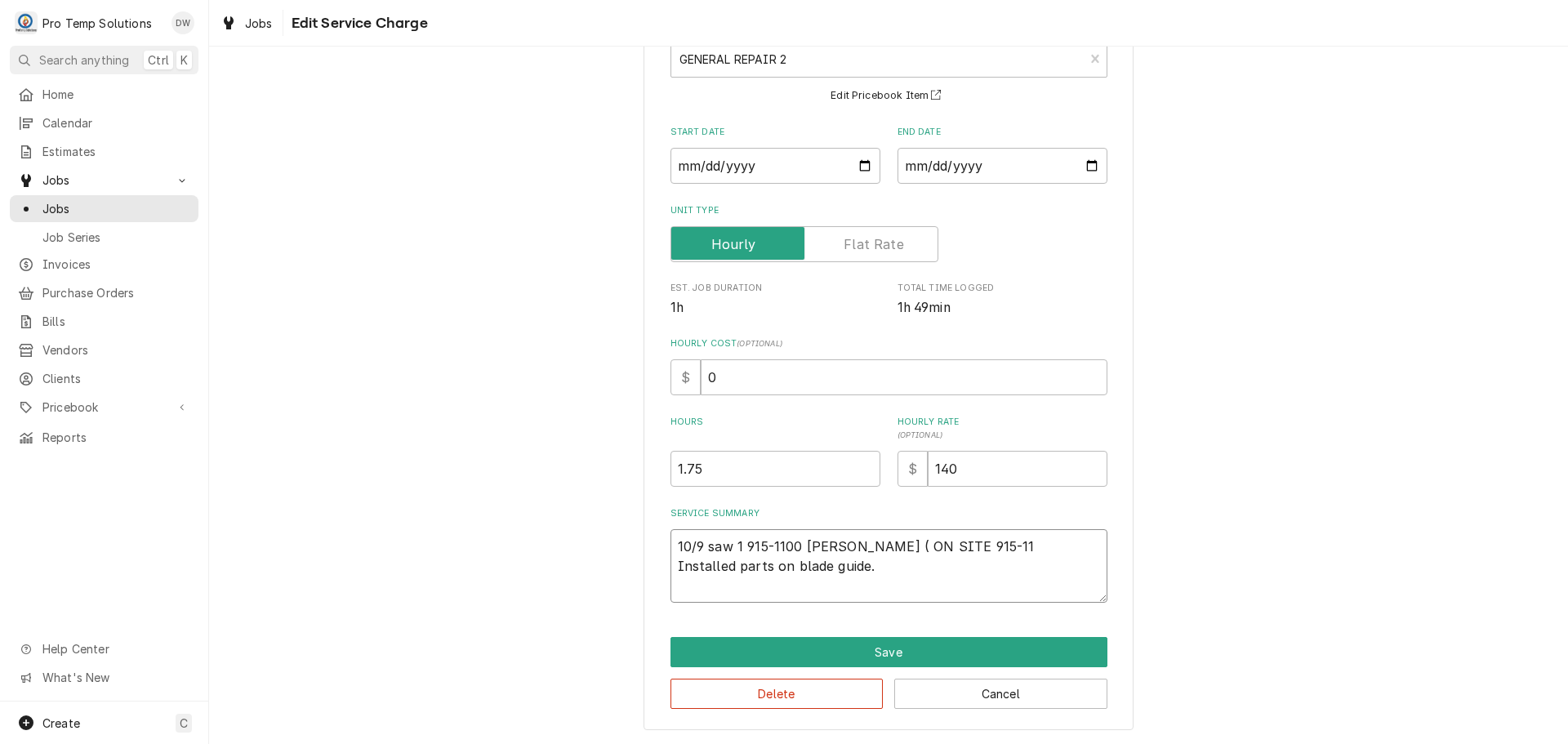
type textarea "x"
type textarea "10/9 saw 1 915-1100 KEVIN ( ON SITE 915-111 Installed parts on blade guide."
type textarea "x"
type textarea "10/9 saw 1 915-1100 KEVIN ( ON SITE 915-1115 Installed parts on blade guide."
type textarea "x"
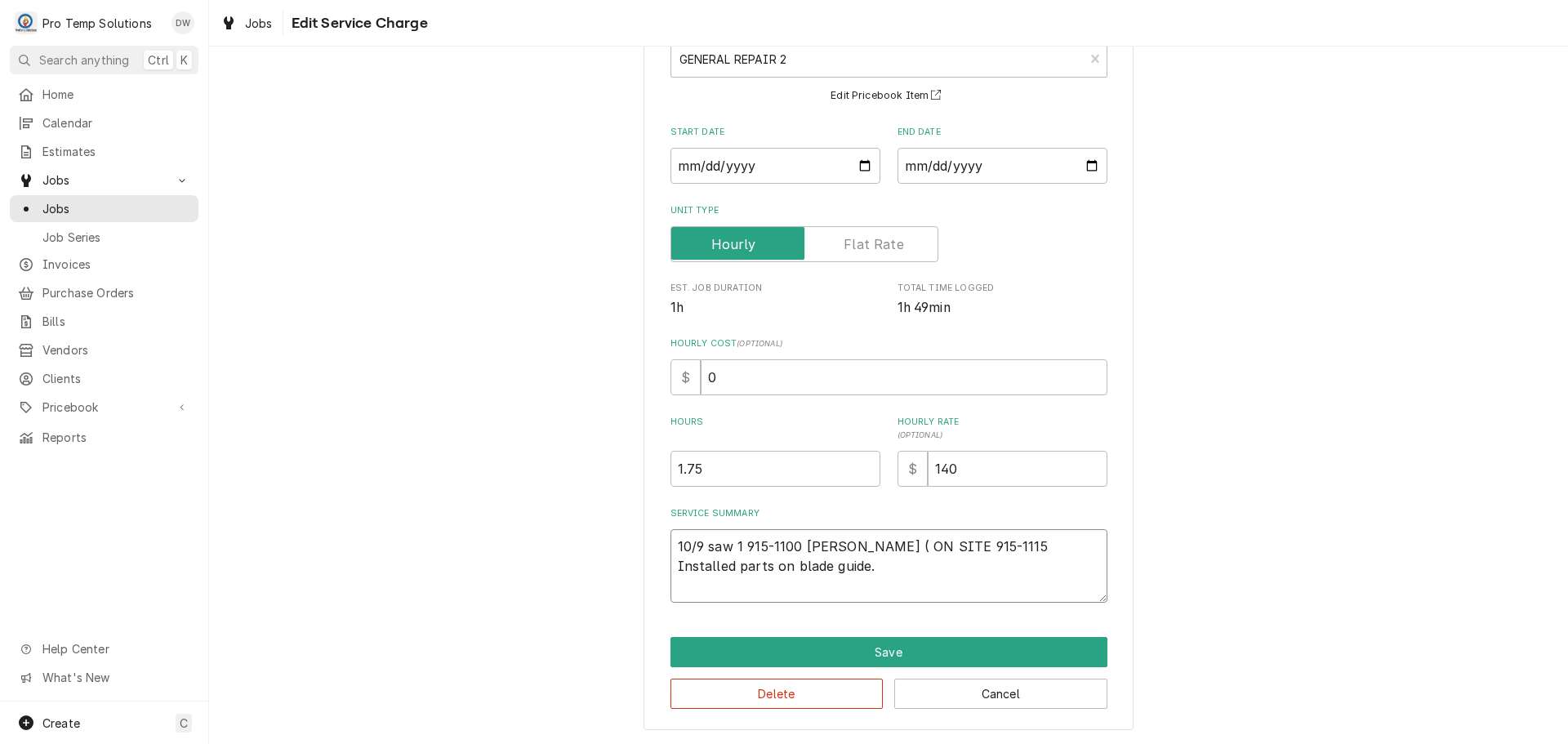
type textarea "10/9 saw 1 915-1100 KEVIN ( ON SITE 915-1115) Installed parts on blade guide."
click at [944, 582] on textarea "10/9 saw 1 915-1100 KEVIN ( ON SITE 915-1115) Installed parts on blade guide." at bounding box center [889, 566] width 437 height 73
type textarea "x"
type textarea "10/9 saw 1 915-1100 KEVIN ( ON SITE 915-1115) Installed parts on blade guide."
type textarea "x"
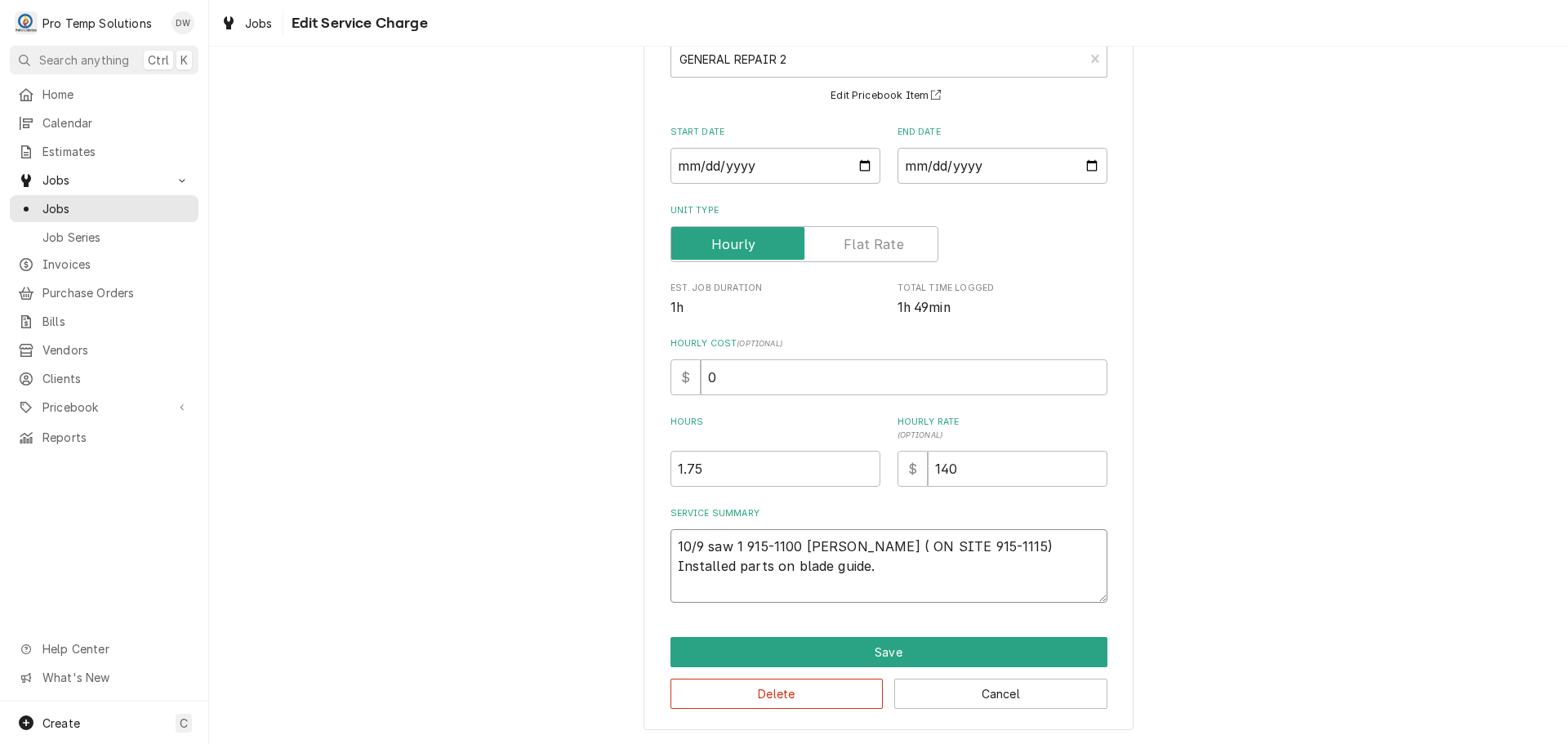
type textarea "10/9 saw 1 915-1100 KEVIN ( ON SITE 915-1115) Installed parts on blade guide. ("
type textarea "x"
type textarea "10/9 saw 1 915-1100 KEVIN ( ON SITE 915-1115) Installed parts on blade guide. ("
type textarea "x"
type textarea "10/9 saw 1 915-1100 KEVIN ( ON SITE 915-1115) Installed parts on blade guide. (…"
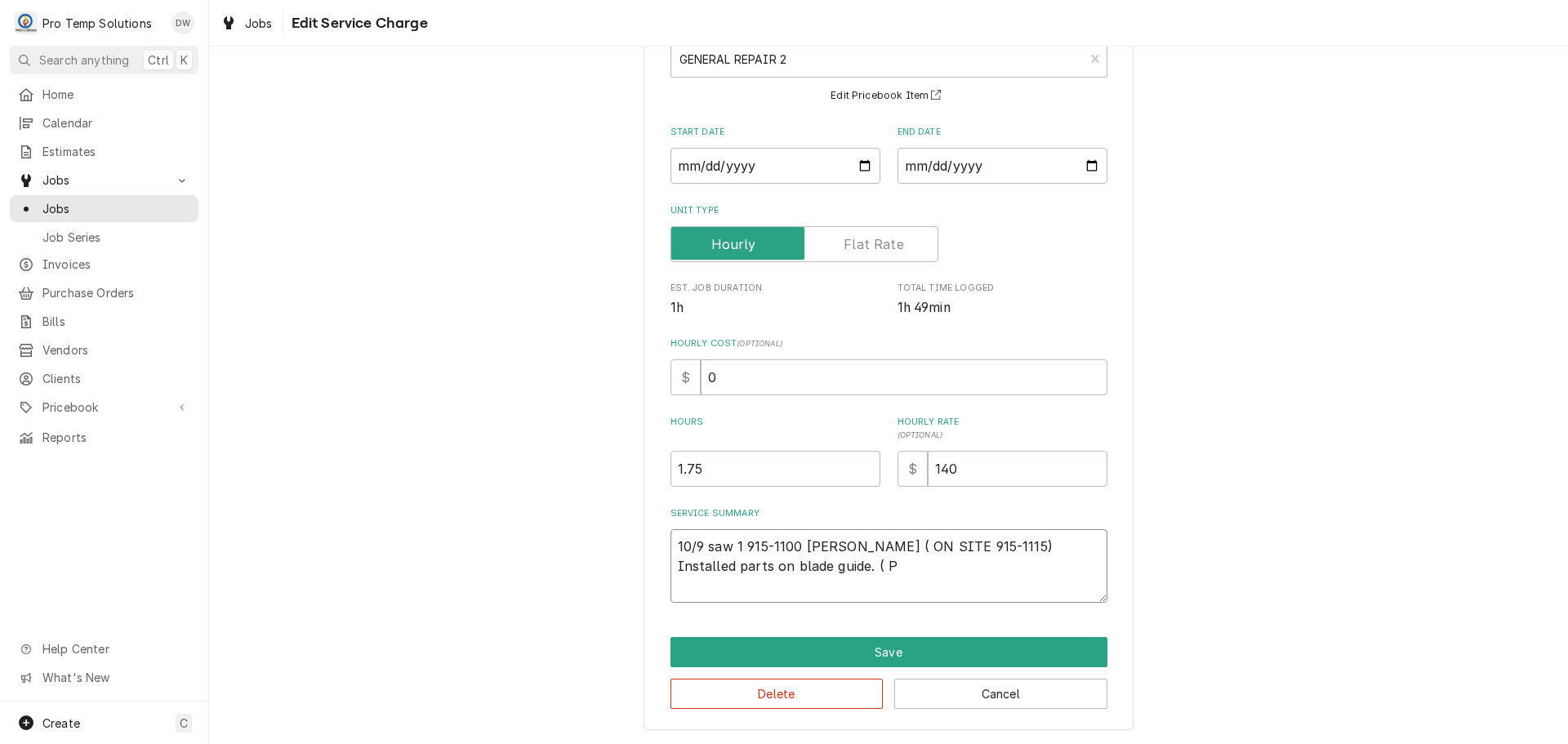
type textarea "x"
type textarea "10/9 saw 1 915-1100 KEVIN ( ON SITE 915-1115) Installed parts on blade guide. (…"
type textarea "x"
type textarea "10/9 saw 1 915-1100 KEVIN ( ON SITE 915-1115) Installed parts on blade guide. (…"
type textarea "x"
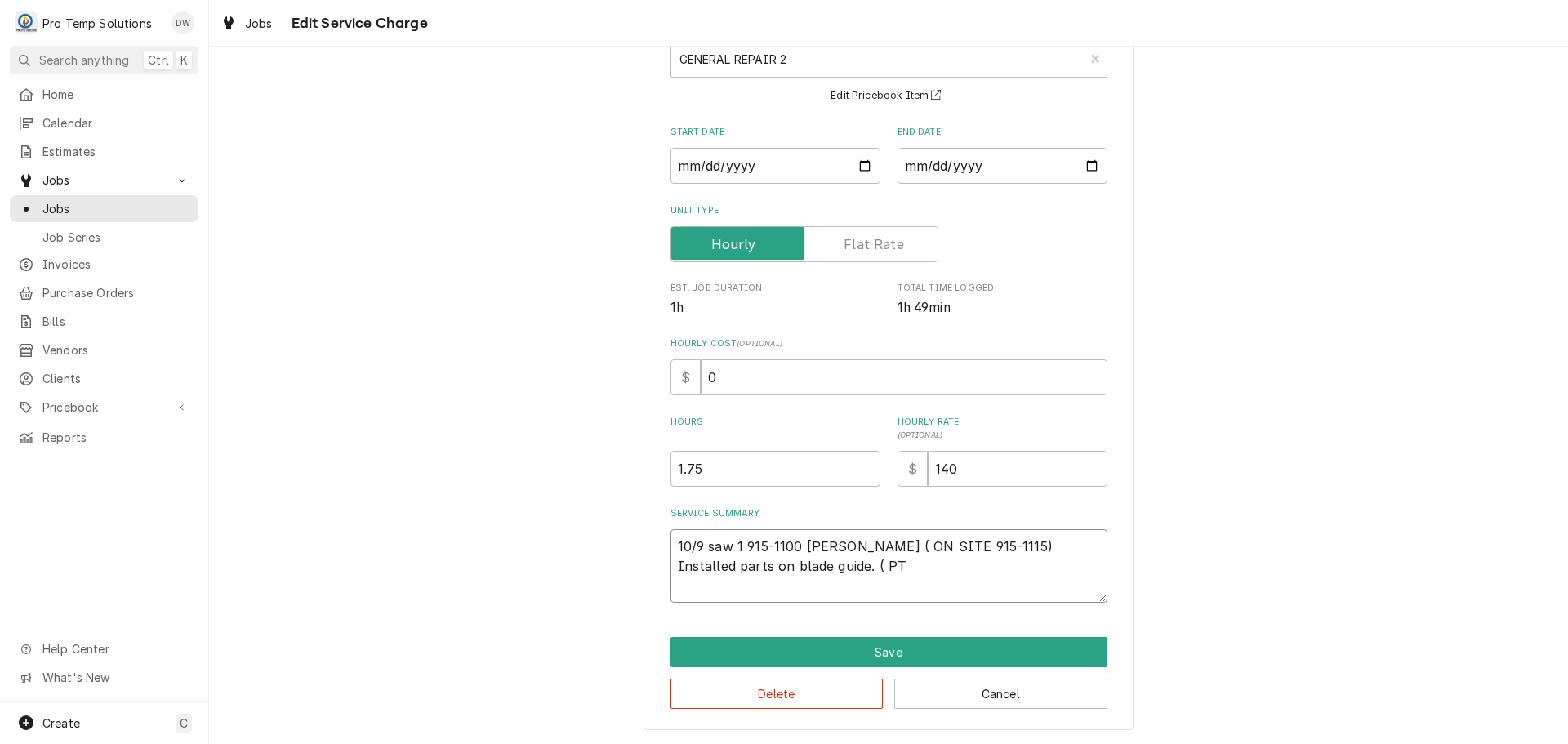
type textarea "10/9 saw 1 915-1100 KEVIN ( ON SITE 915-1115) Installed parts on blade guide. (…"
type textarea "x"
type textarea "10/9 saw 1 915-1100 KEVIN ( ON SITE 915-1115) Installed parts on blade guide. (…"
type textarea "x"
type textarea "10/9 saw 1 915-1100 KEVIN ( ON SITE 915-1115) Installed parts on blade guide. (…"
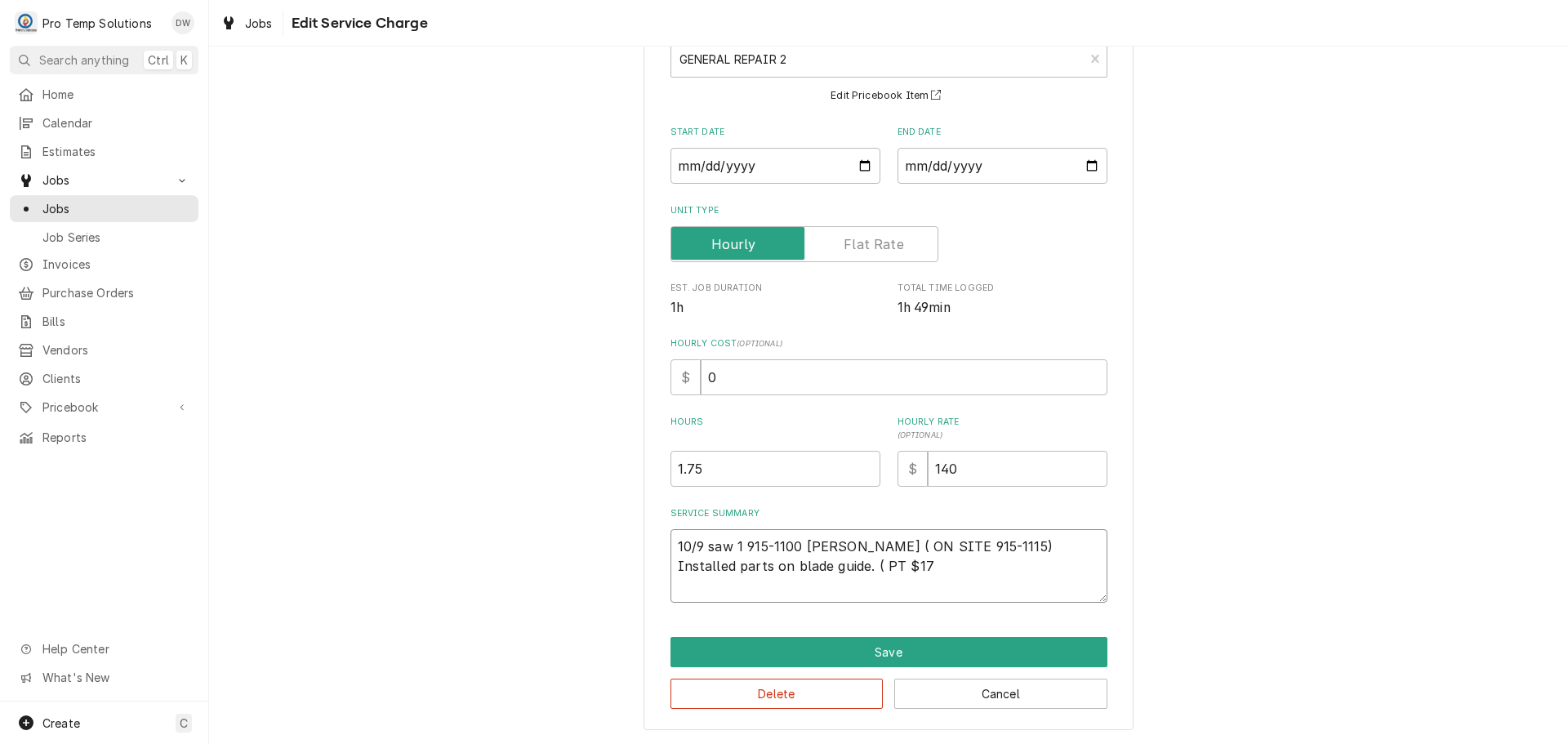
type textarea "x"
type textarea "10/9 saw 1 915-1100 KEVIN ( ON SITE 915-1115) Installed parts on blade guide. (…"
type textarea "x"
type textarea "10/9 saw 1 915-1100 KEVIN ( ON SITE 915-1115) Installed parts on blade guide. (…"
type textarea "x"
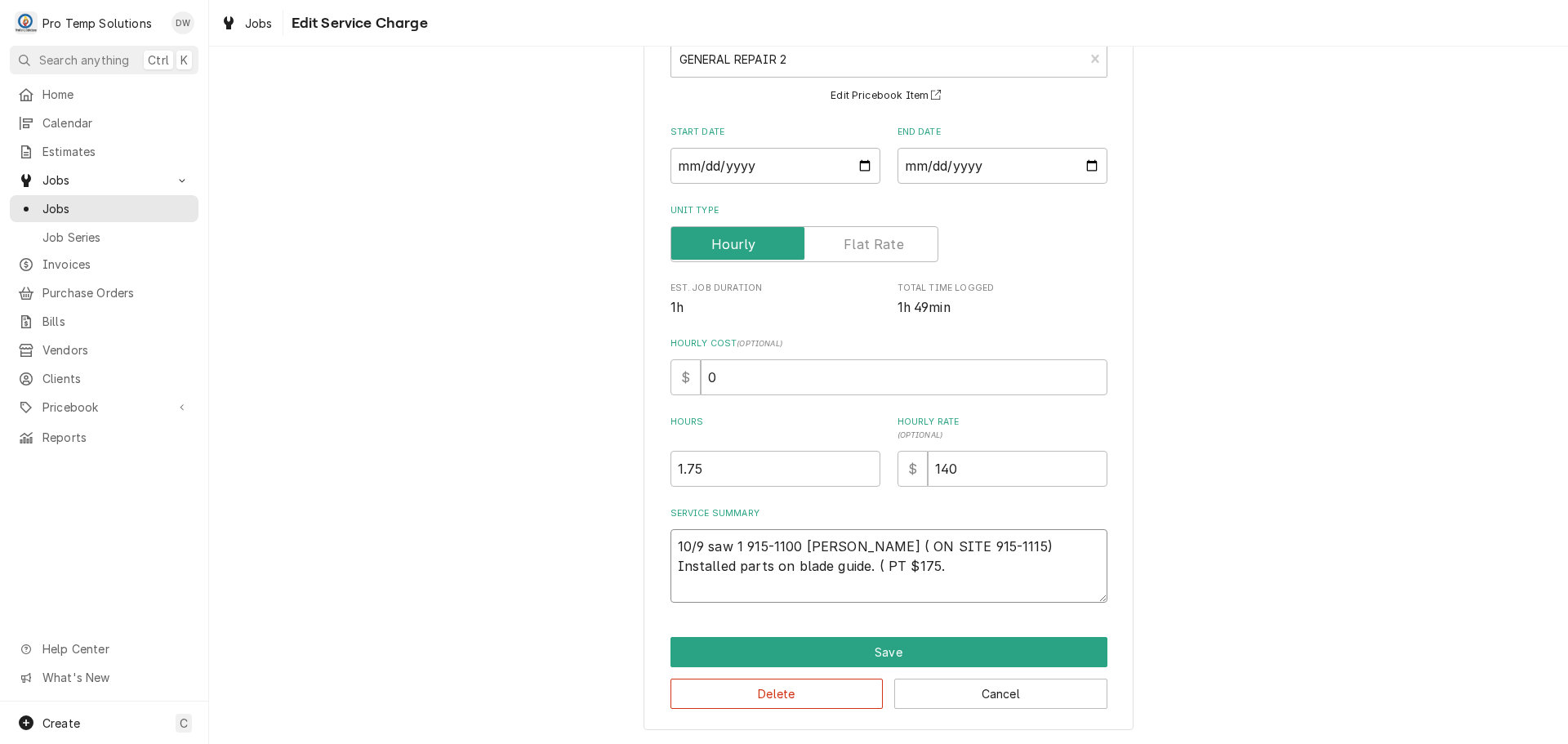
type textarea "10/9 saw 1 915-1100 KEVIN ( ON SITE 915-1115) Installed parts on blade guide. (…"
type textarea "x"
type textarea "10/9 saw 1 915-1100 KEVIN ( ON SITE 915-1115) Installed parts on blade guide. (…"
type textarea "x"
type textarea "10/9 saw 1 915-1100 KEVIN ( ON SITE 915-1115) Installed parts on blade guide. (…"
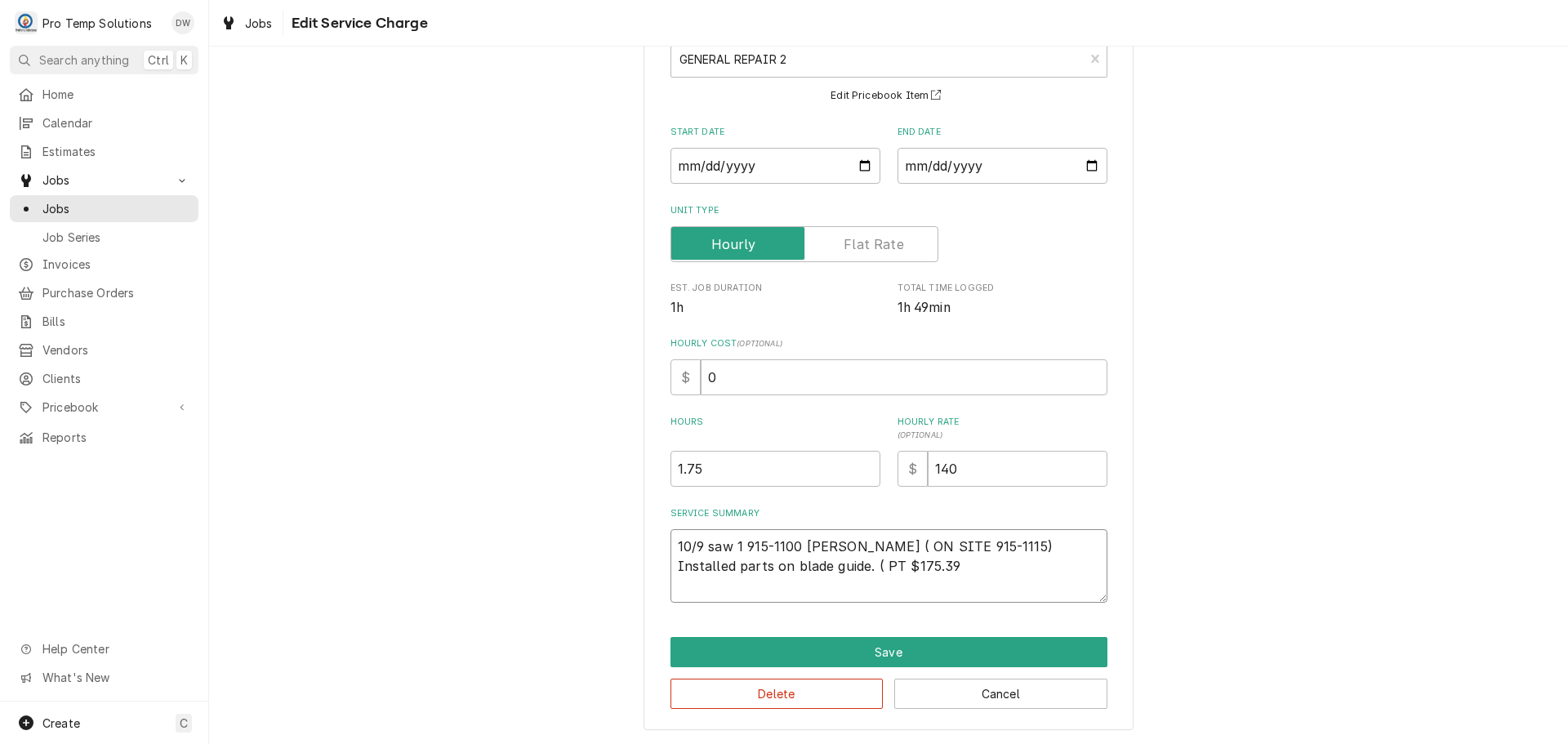
type textarea "x"
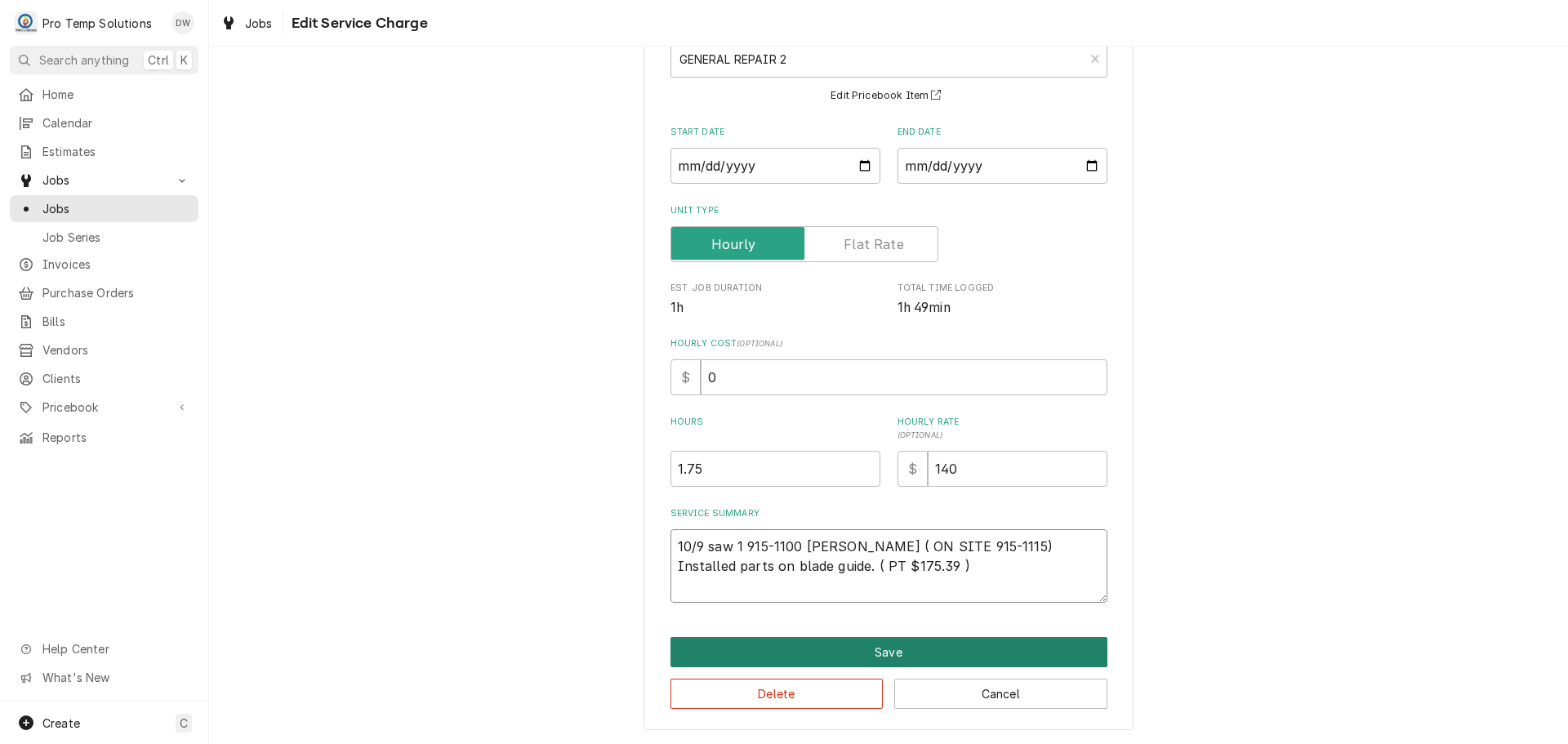
type textarea "10/9 saw 1 915-1100 KEVIN ( ON SITE 915-1115) Installed parts on blade guide. (…"
click at [876, 654] on button "Save" at bounding box center [889, 652] width 437 height 30
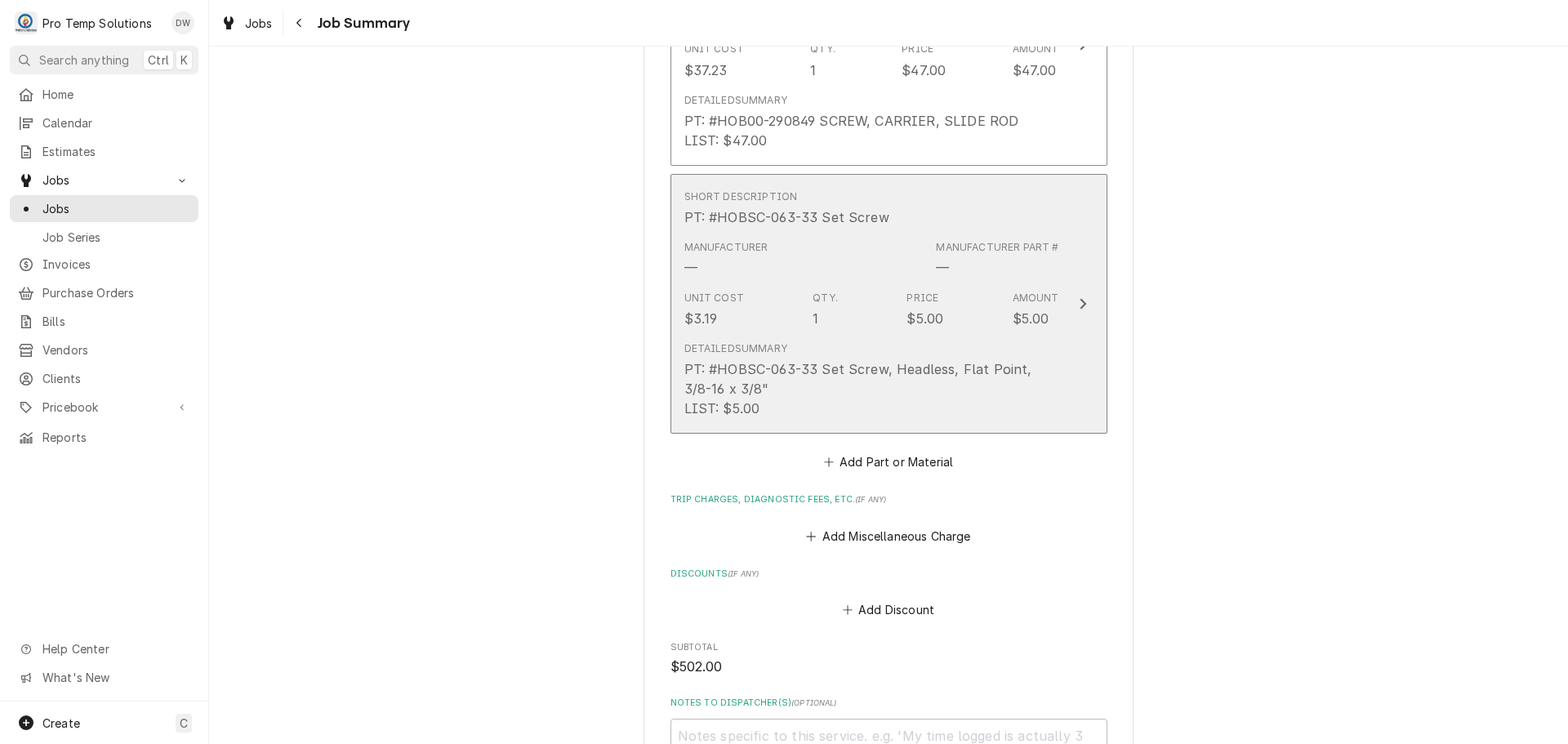
scroll to position [2123, 0]
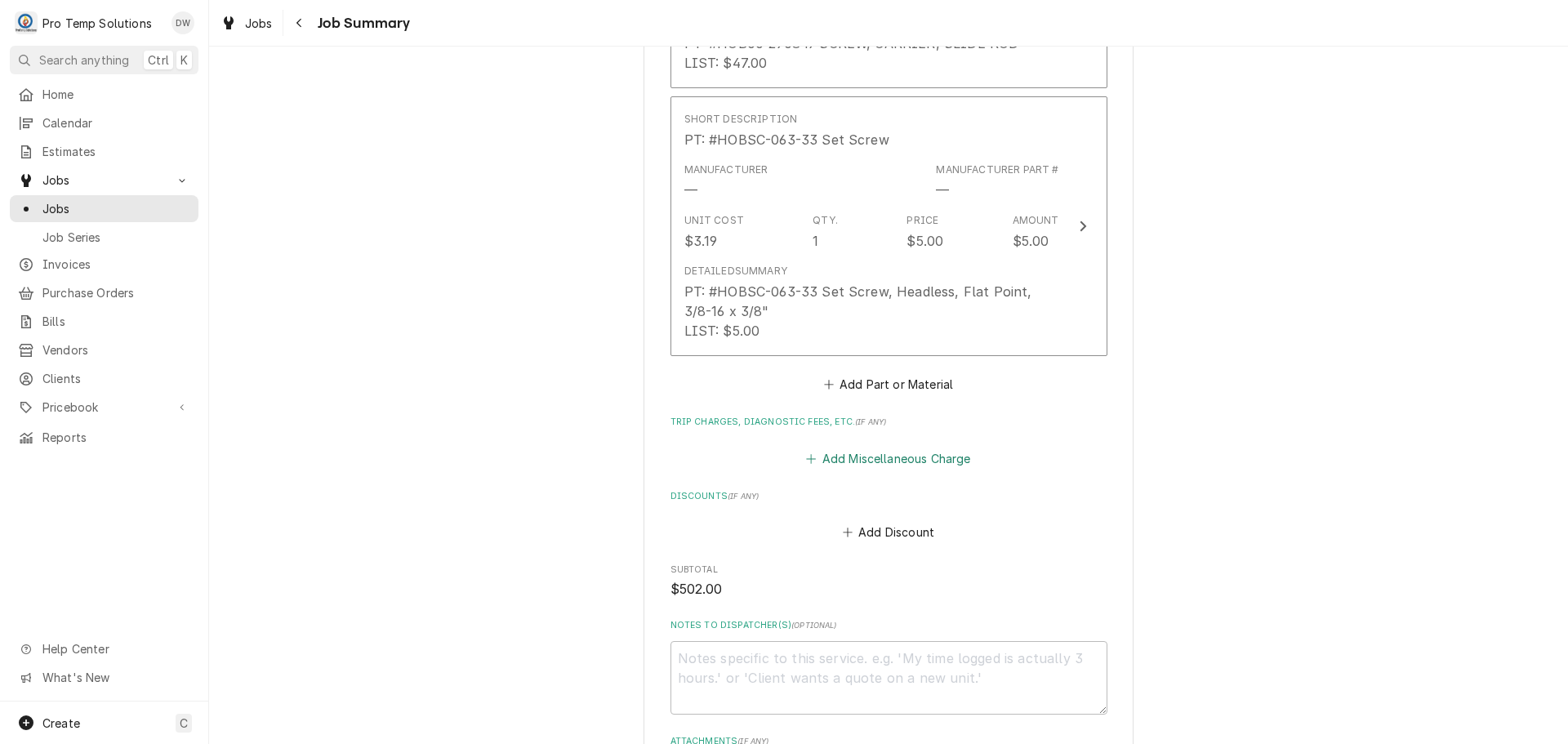
click at [872, 447] on button "Add Miscellaneous Charge" at bounding box center [888, 458] width 170 height 23
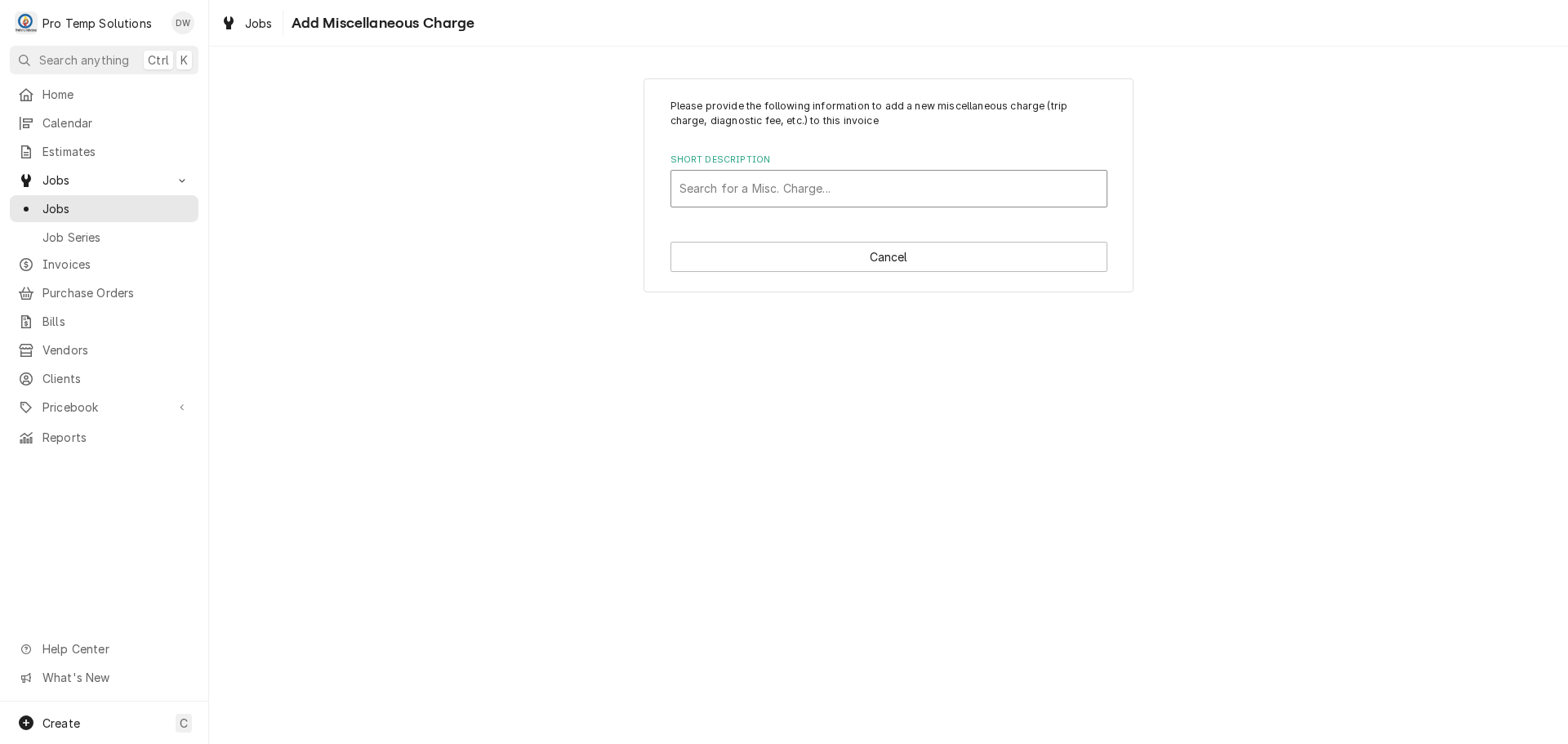
click at [847, 186] on div "Short Description" at bounding box center [889, 188] width 419 height 29
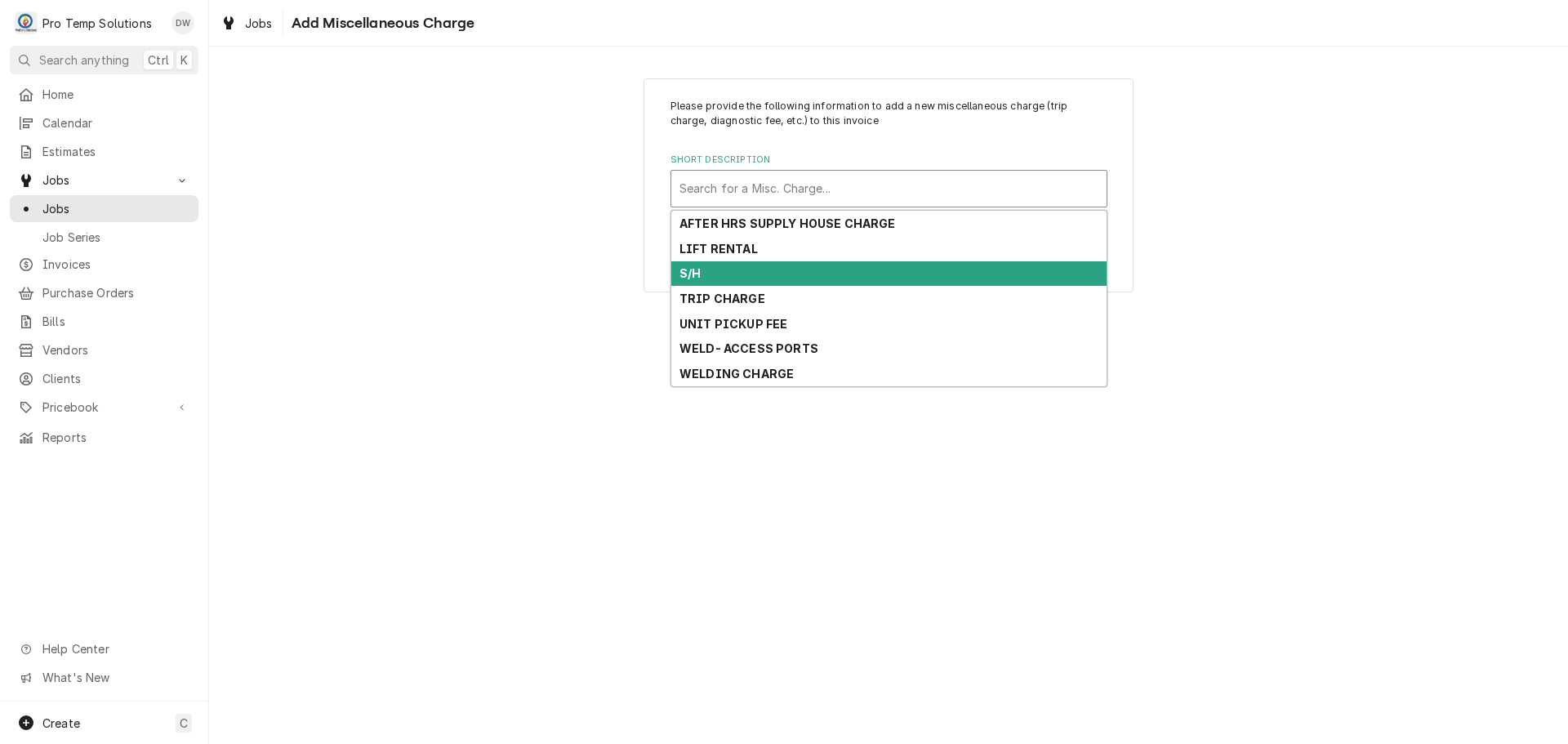
click at [841, 278] on div "S/H" at bounding box center [889, 273] width 435 height 25
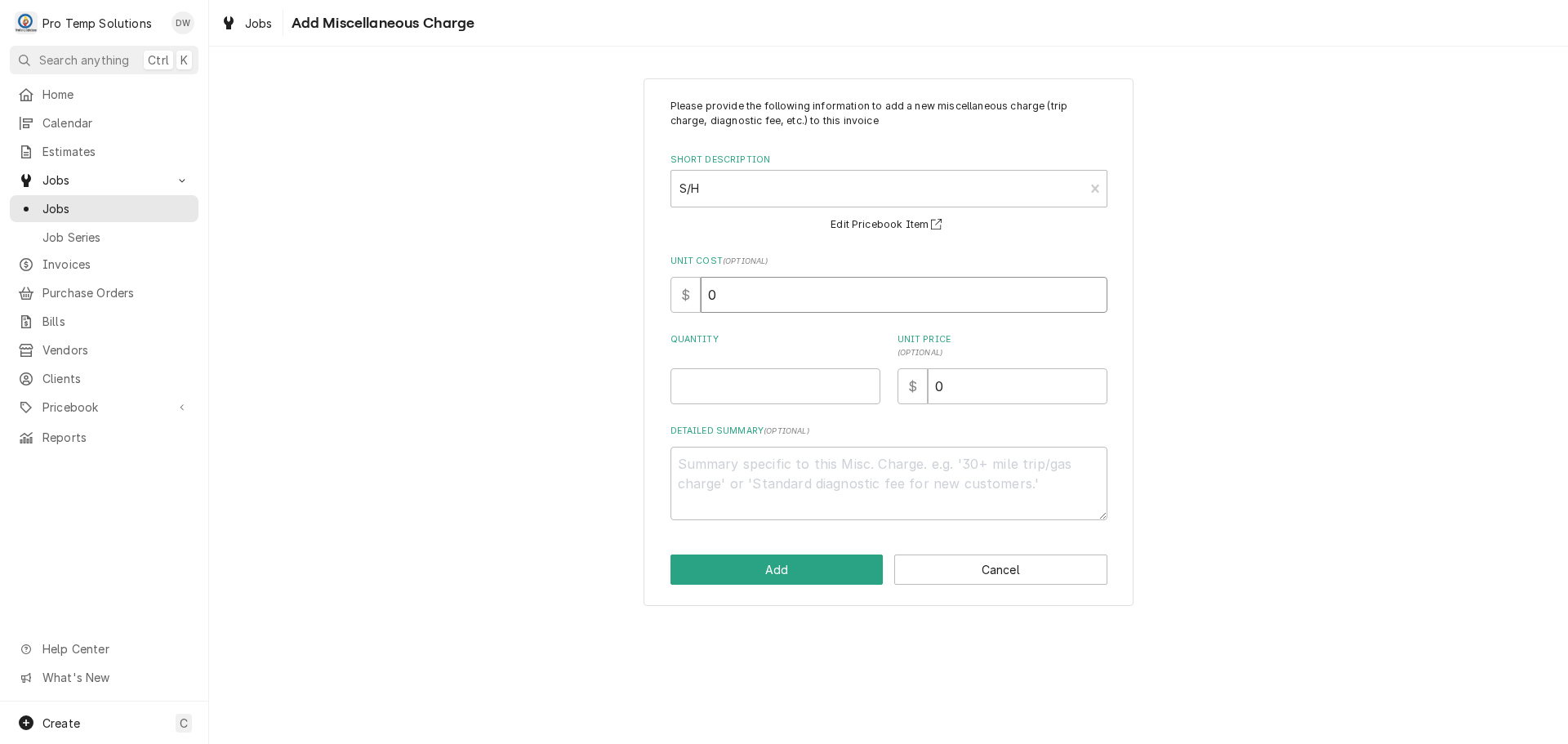
click at [789, 292] on input "0" at bounding box center [904, 295] width 407 height 36
type textarea "x"
type input "3"
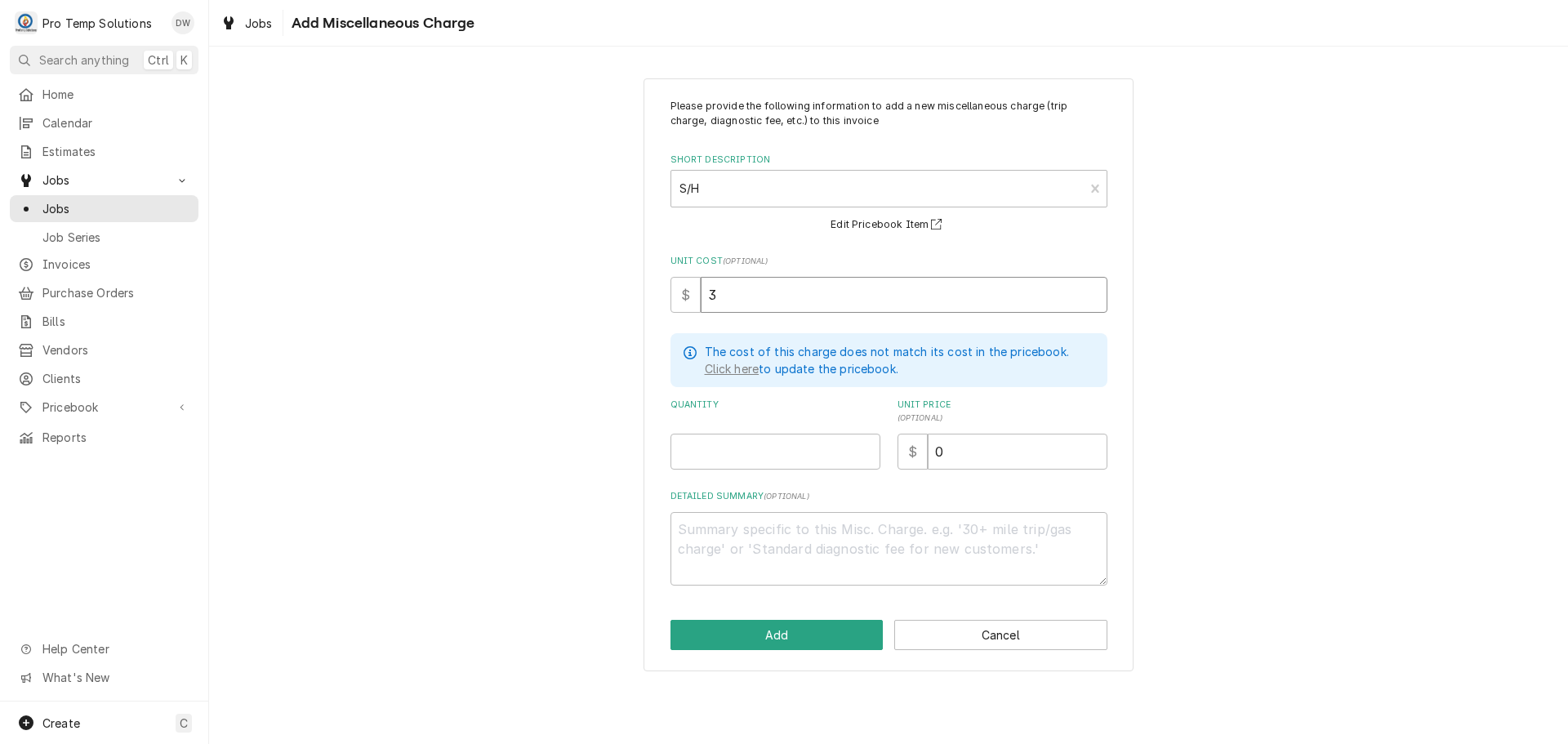
type textarea "x"
type input "34"
type textarea "x"
type input "34.9"
type textarea "x"
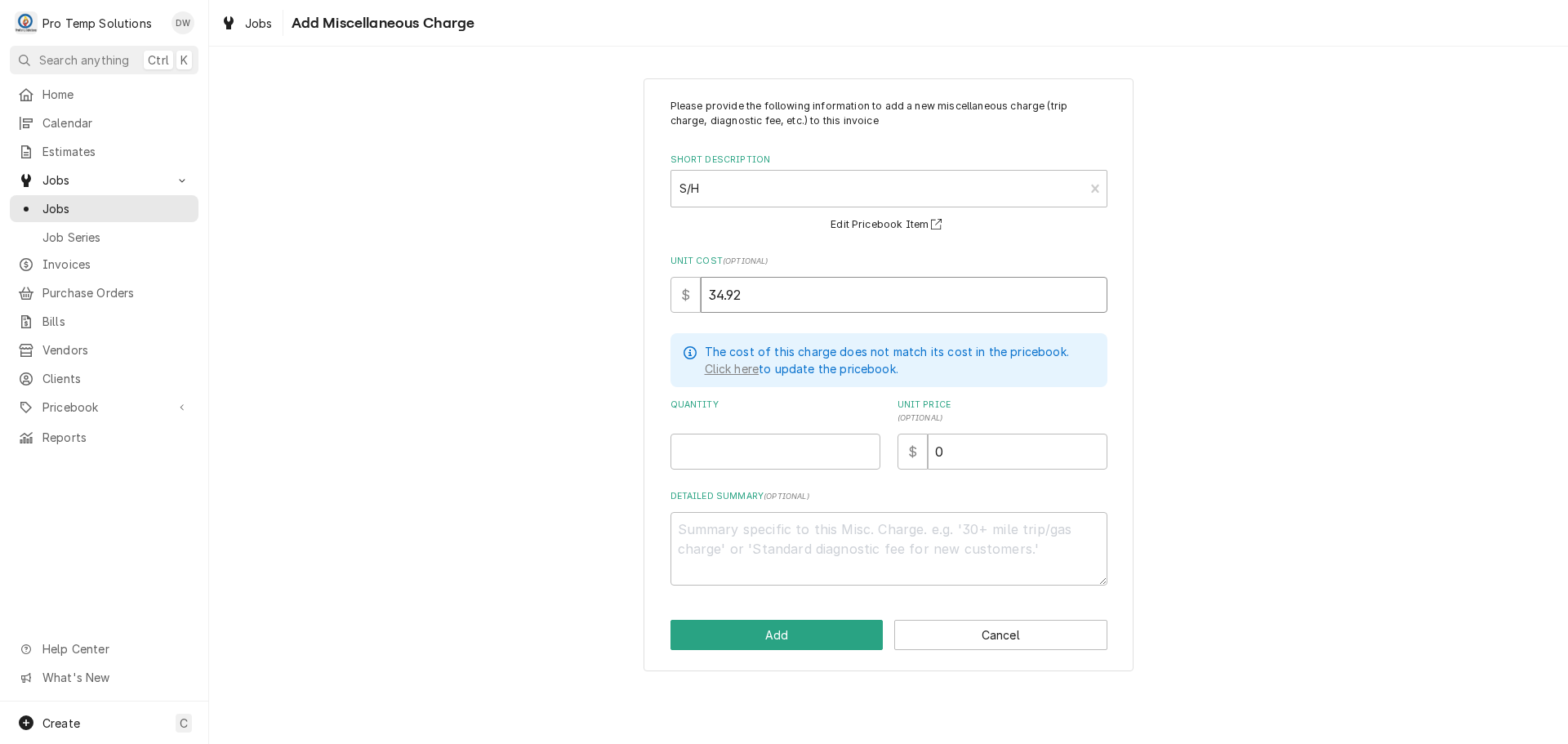
type input "34.92"
click at [830, 453] on input "Quantity" at bounding box center [775, 452] width 210 height 36
type textarea "x"
type input "1"
click at [968, 451] on input "0" at bounding box center [1017, 452] width 179 height 36
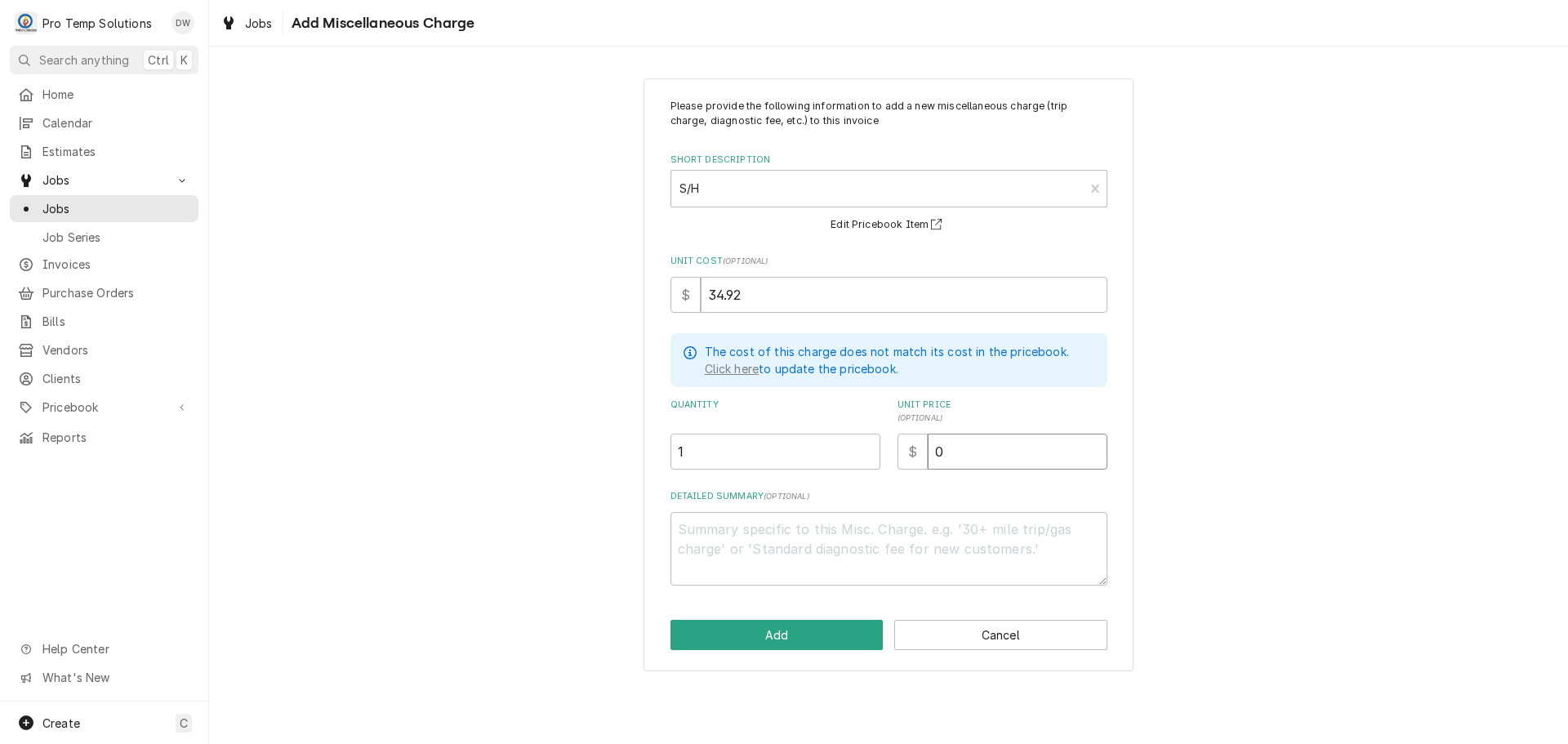
type textarea "x"
type input "3"
type textarea "x"
type input "35"
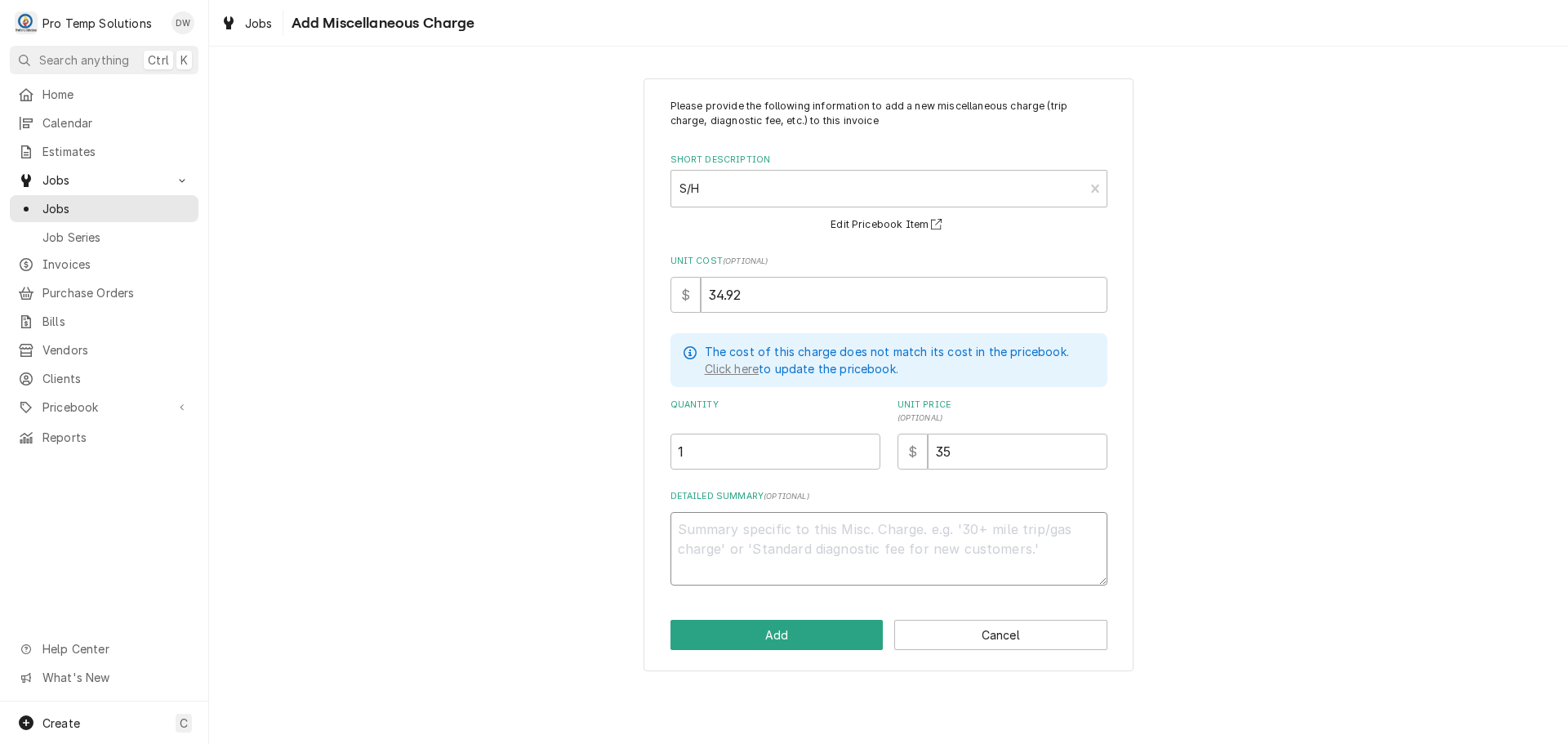
click at [815, 524] on textarea "Detailed Summary ( optional )" at bounding box center [889, 549] width 437 height 73
type textarea "x"
type textarea "P"
type textarea "x"
type textarea "PT"
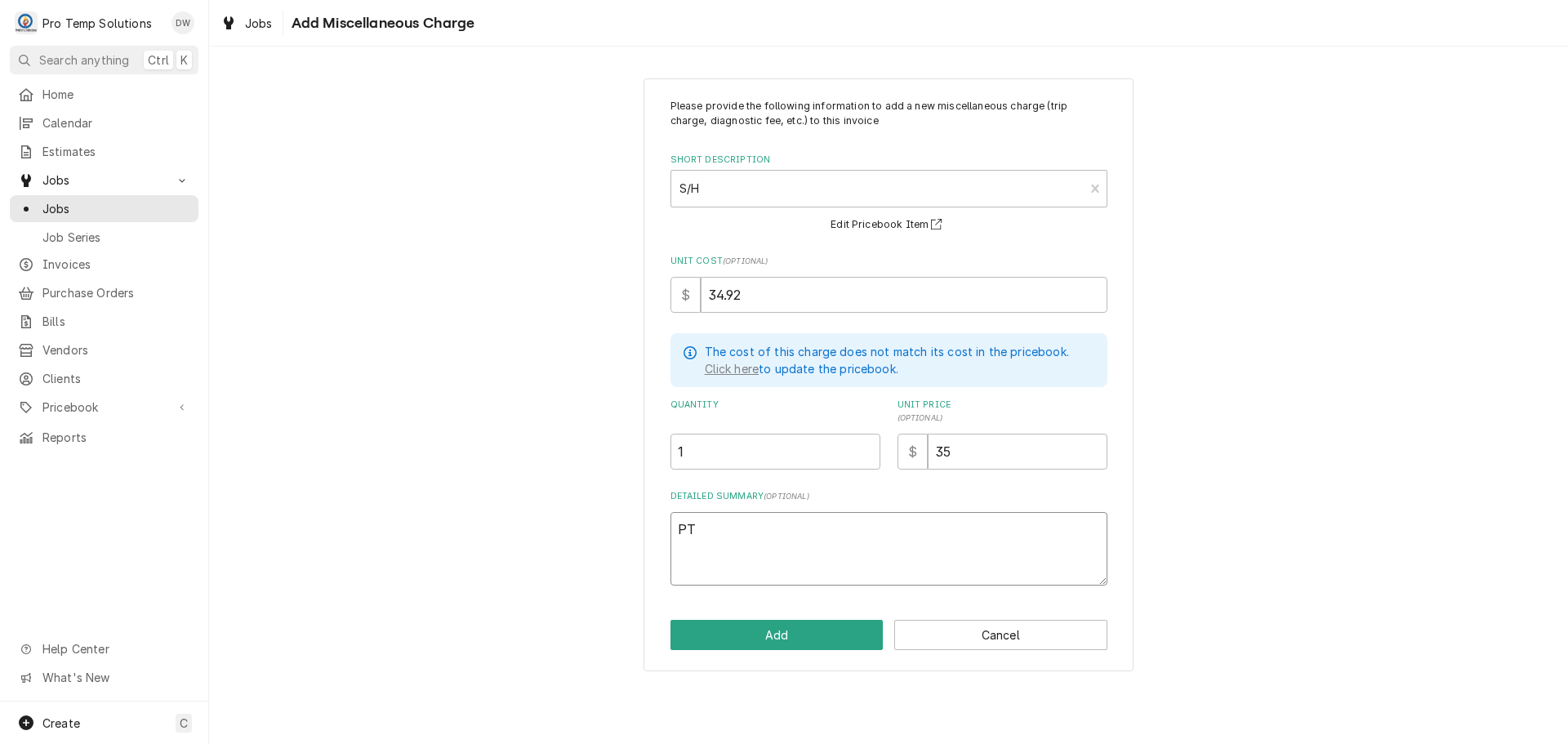
type textarea "x"
type textarea "PT"
type textarea "x"
type textarea "PT #"
type textarea "x"
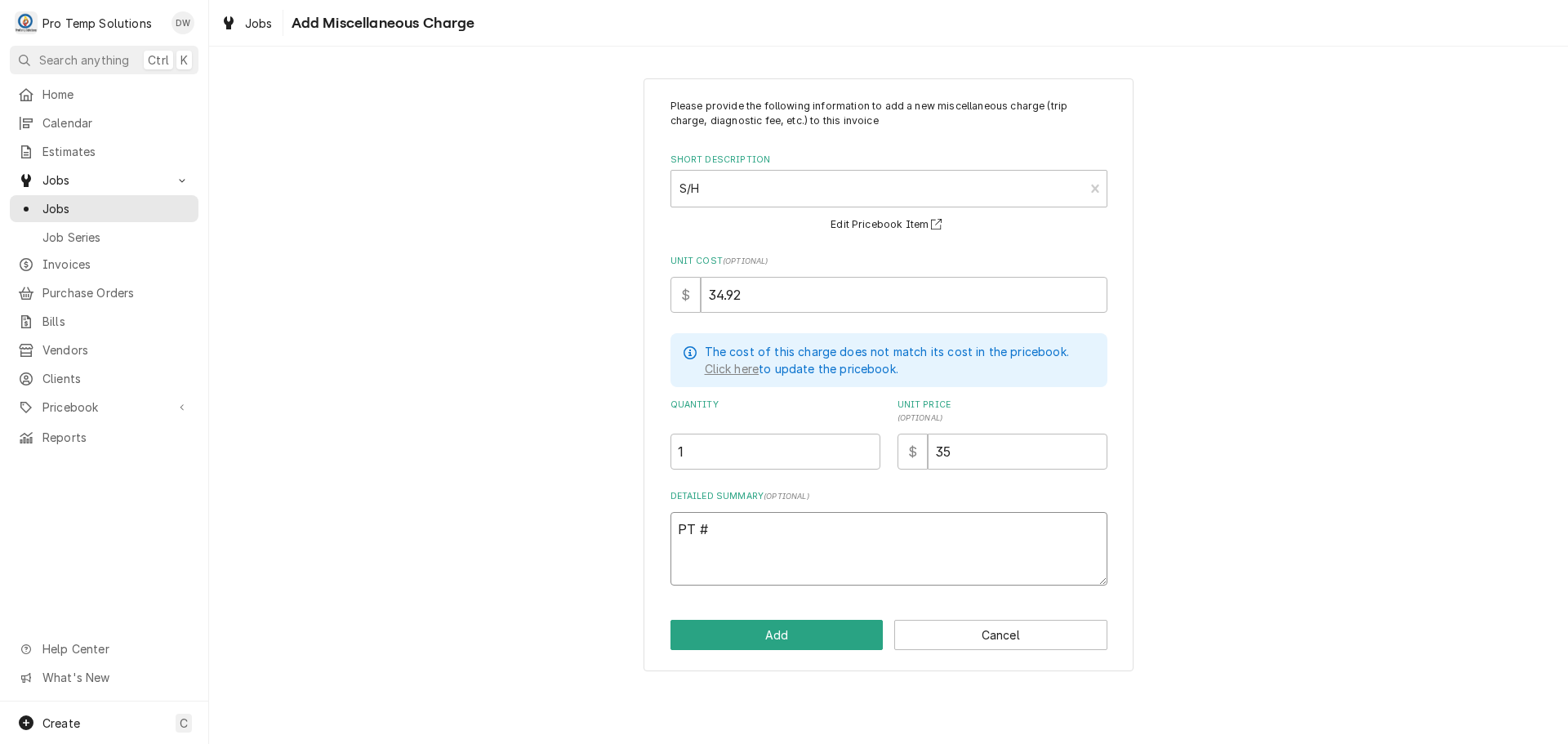
type textarea "PT #2"
type textarea "x"
type textarea "PT #21"
type textarea "x"
type textarea "PT #210"
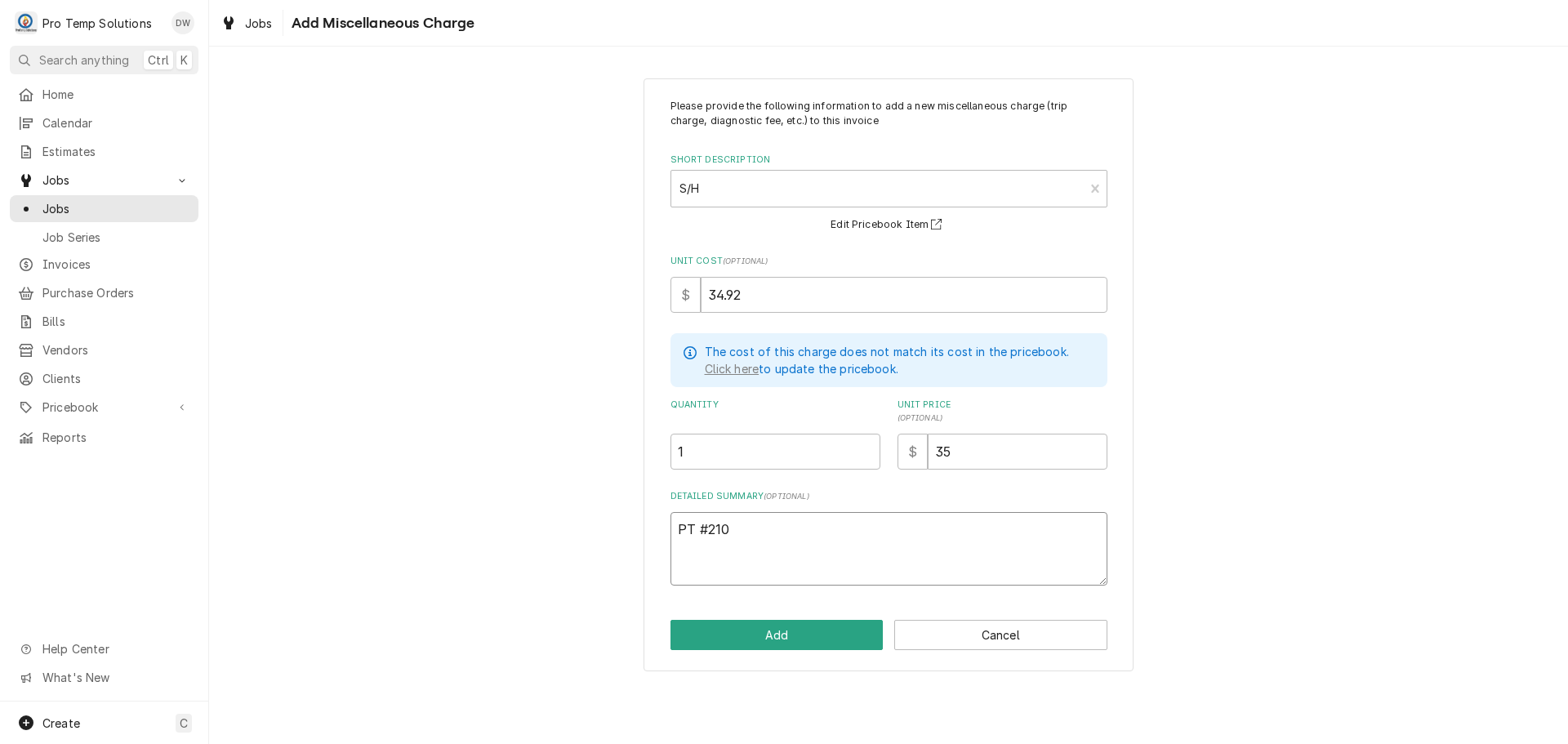
type textarea "x"
type textarea "PT #2106"
type textarea "x"
type textarea "PT #21069"
type textarea "x"
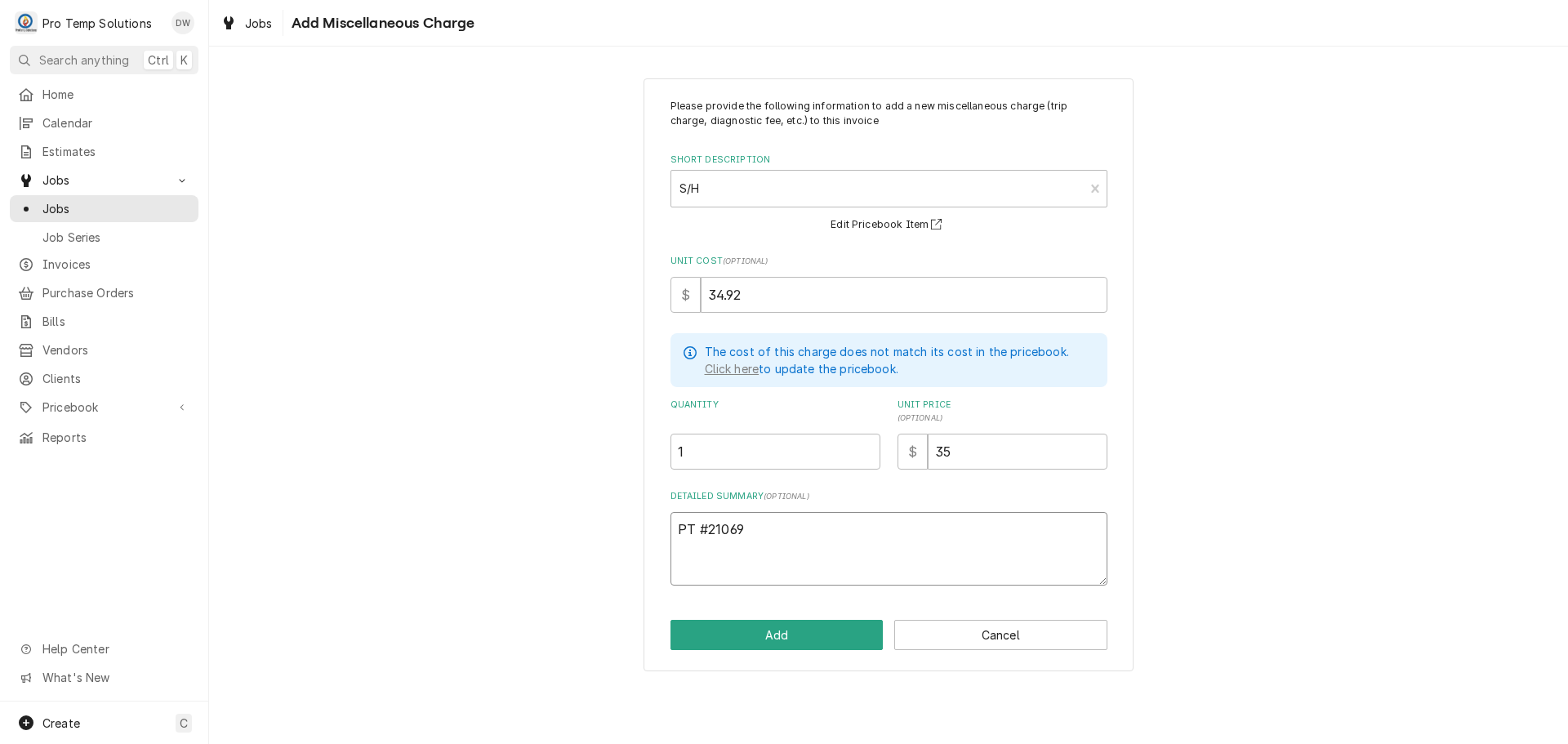
type textarea "PT #210691"
type textarea "x"
type textarea "PT #2106910"
type textarea "x"
type textarea "PT #21069102"
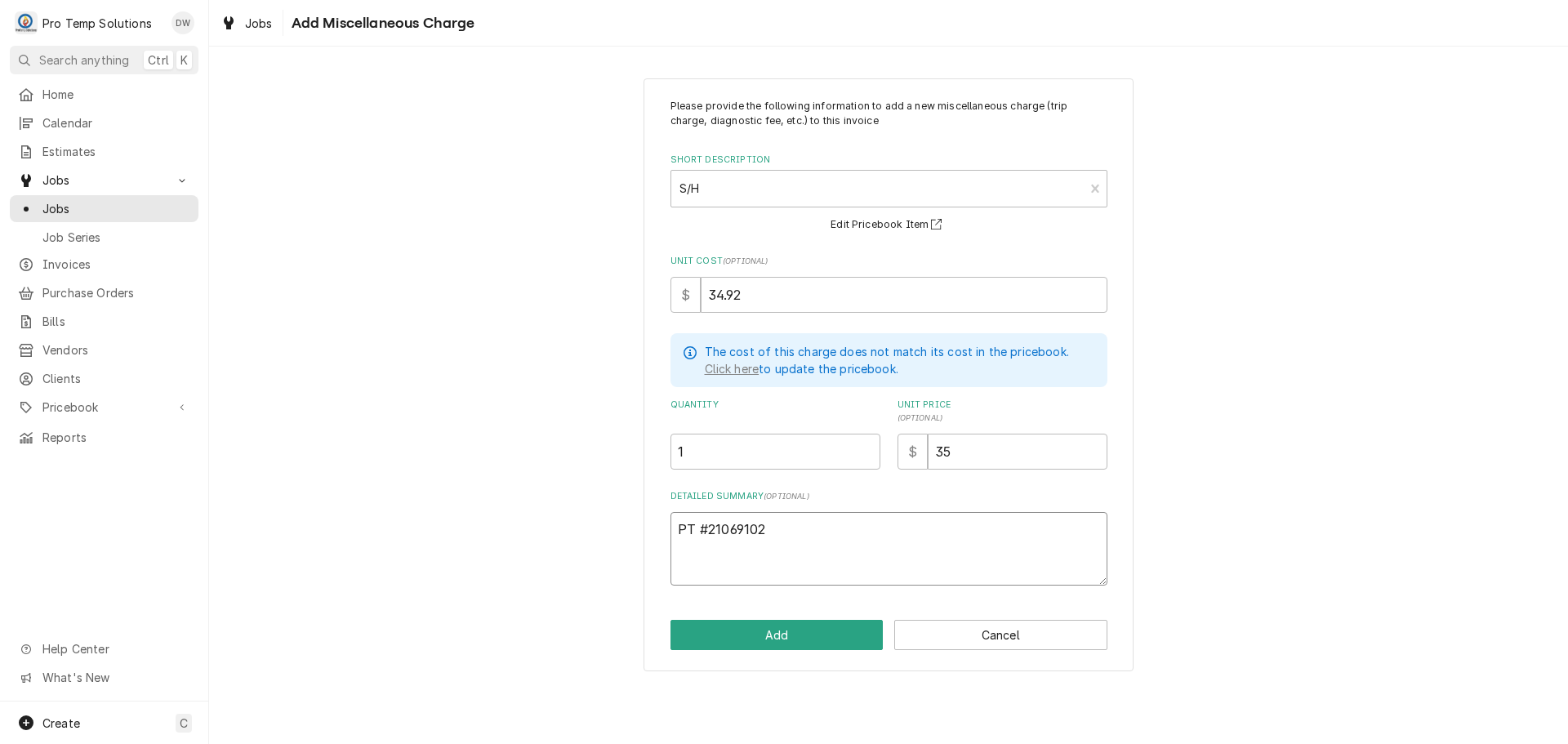
type textarea "x"
type textarea "PT #210691029"
type textarea "x"
type textarea "PT #2106910297"
click at [795, 628] on button "Add" at bounding box center [777, 635] width 213 height 30
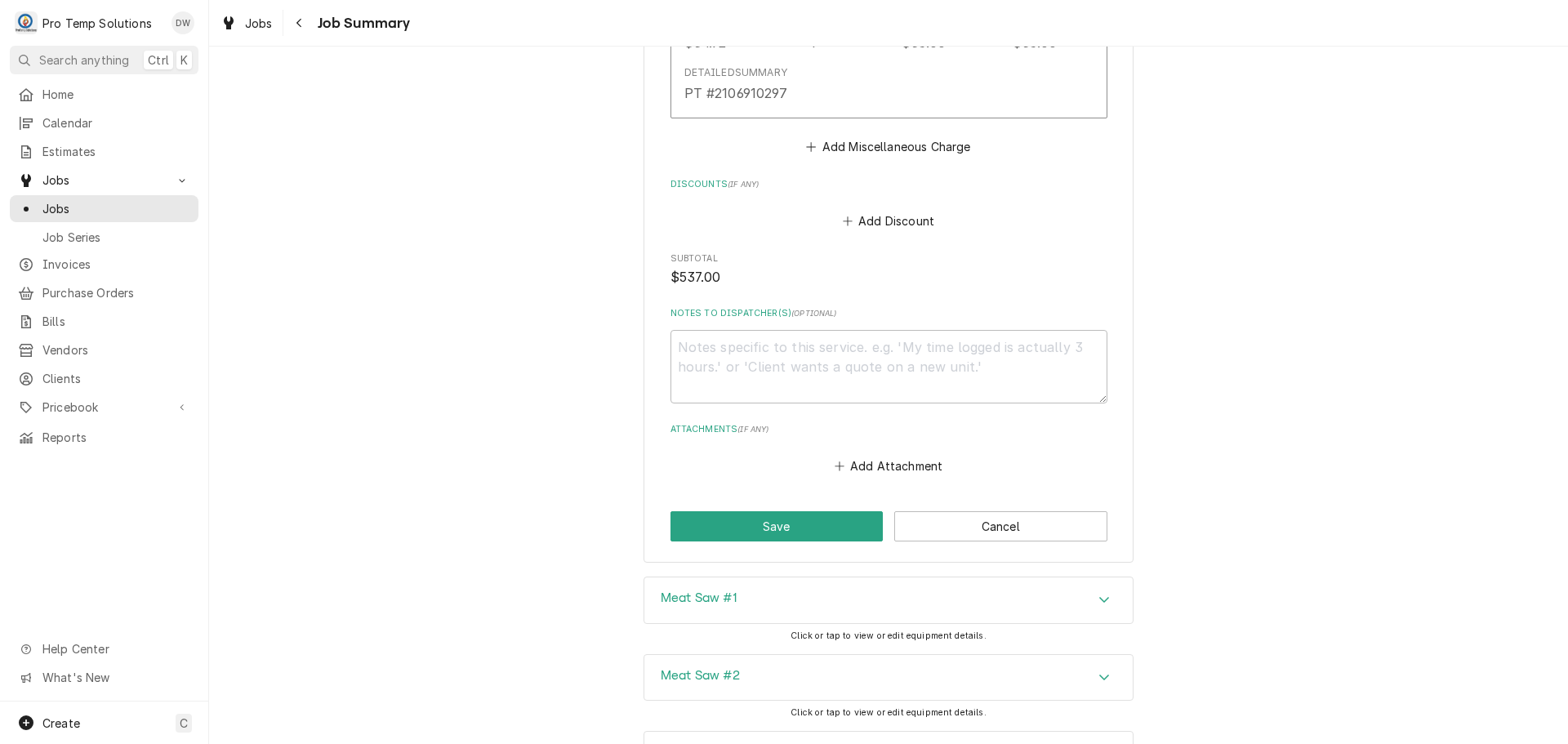
scroll to position [2658, 0]
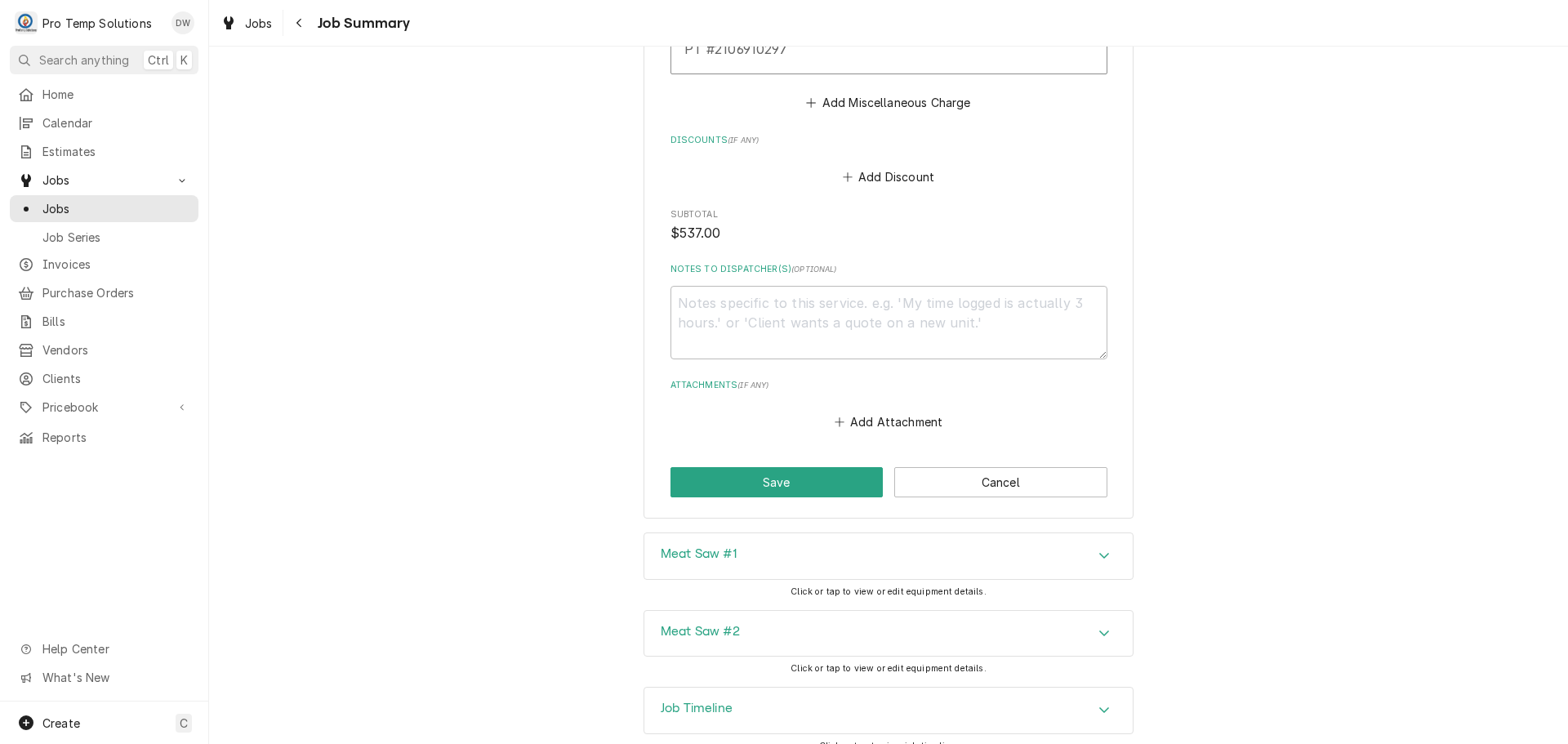
click at [1102, 704] on icon "Accordion Header" at bounding box center [1104, 710] width 11 height 13
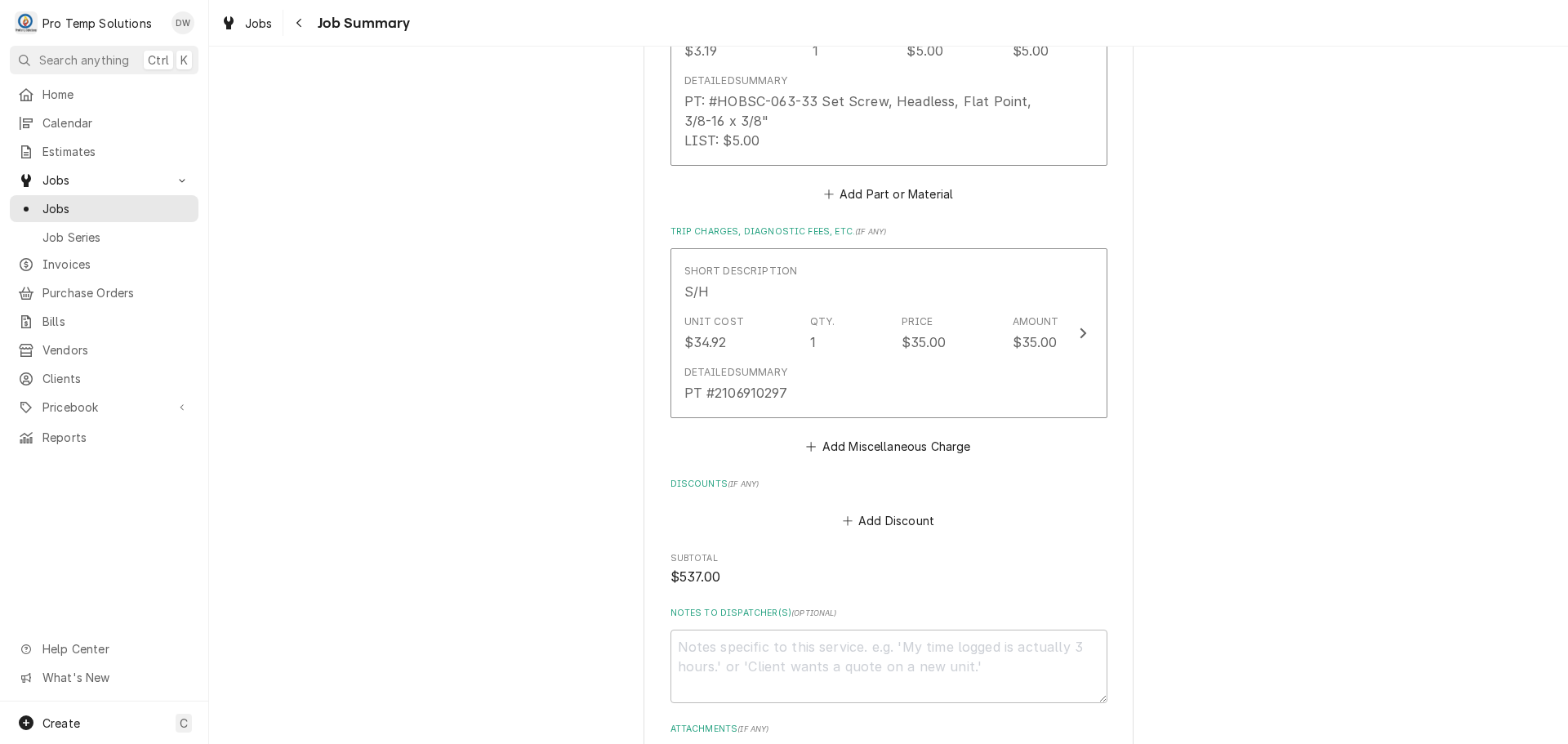
scroll to position [2331, 0]
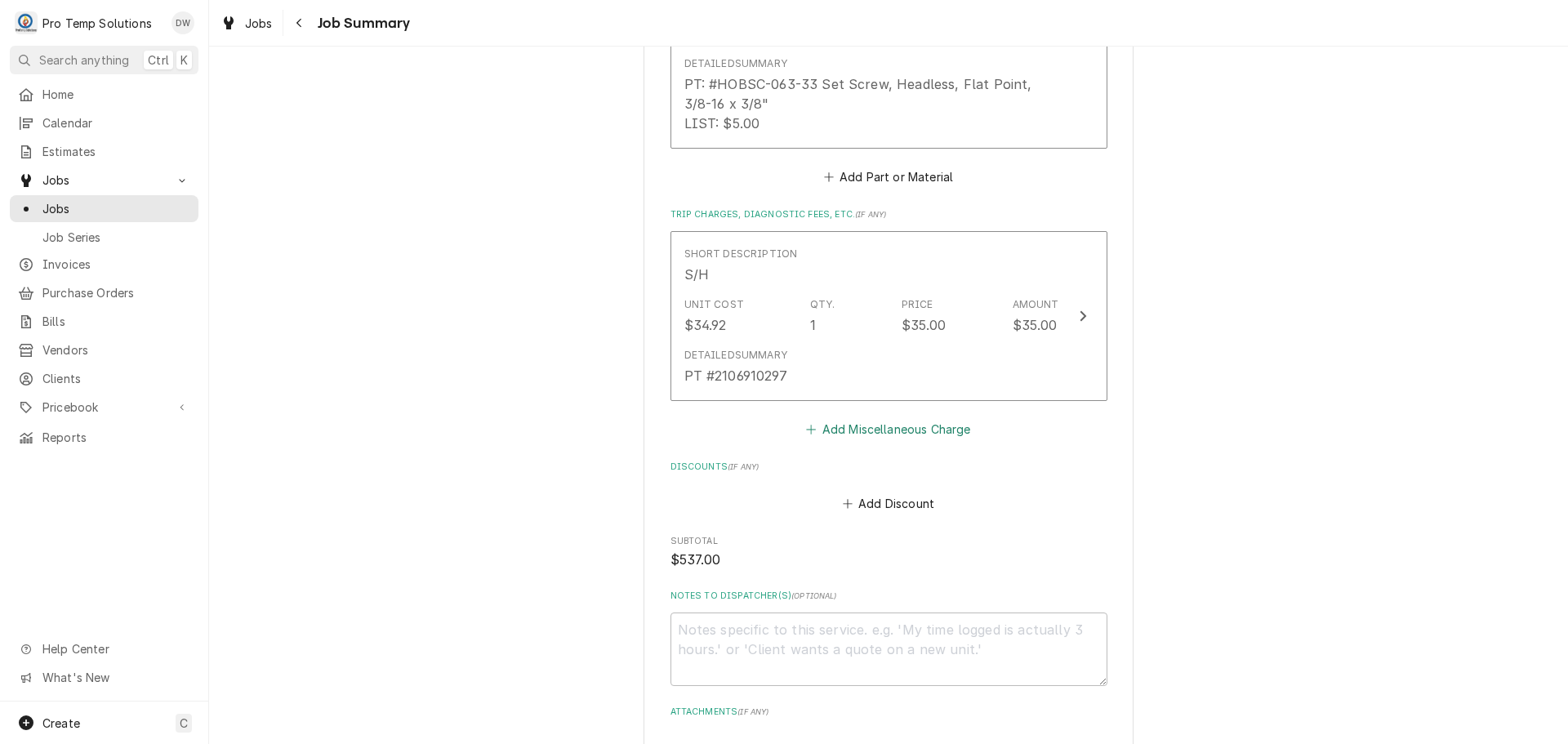
click at [901, 418] on button "Add Miscellaneous Charge" at bounding box center [888, 429] width 170 height 23
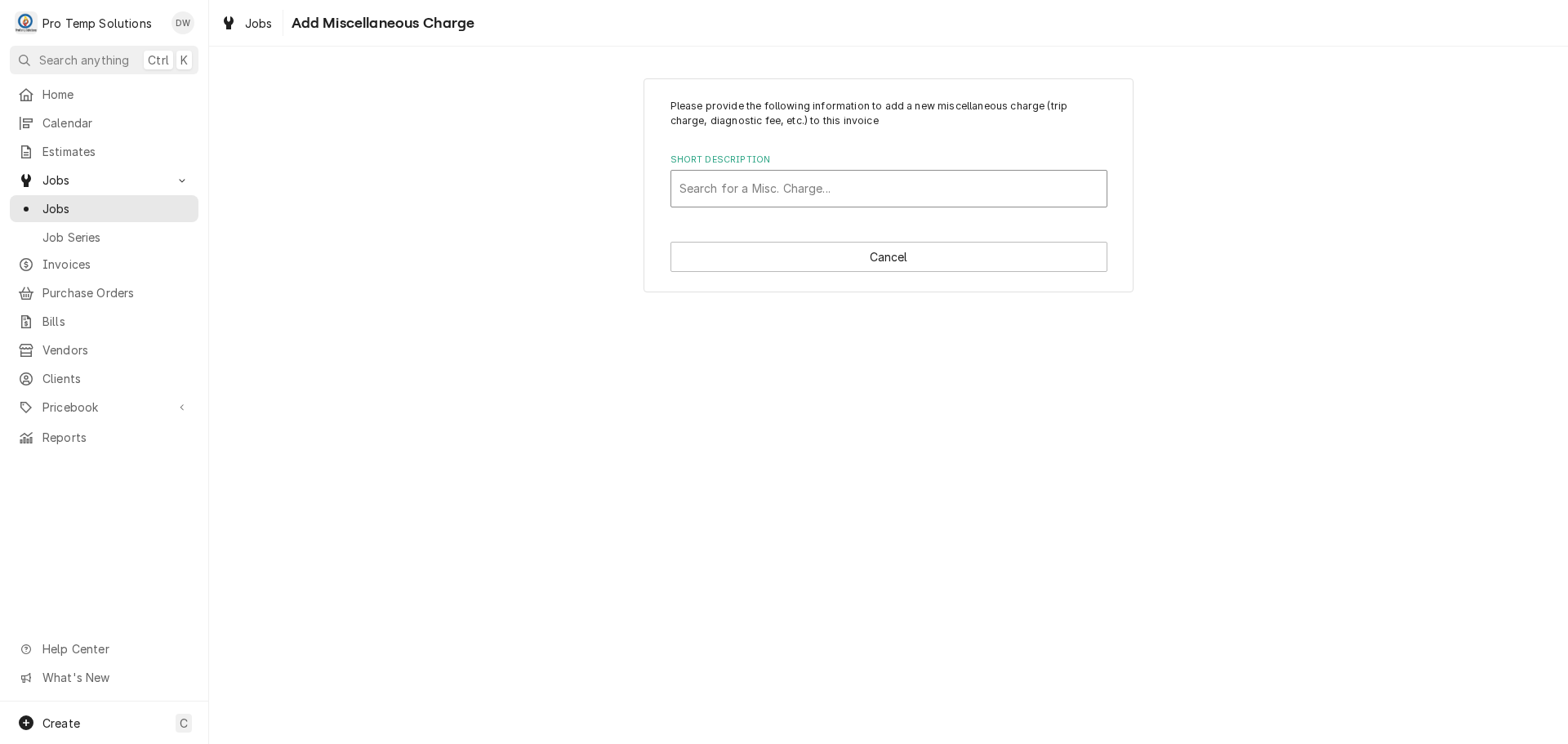
click at [808, 182] on div "Short Description" at bounding box center [889, 188] width 419 height 29
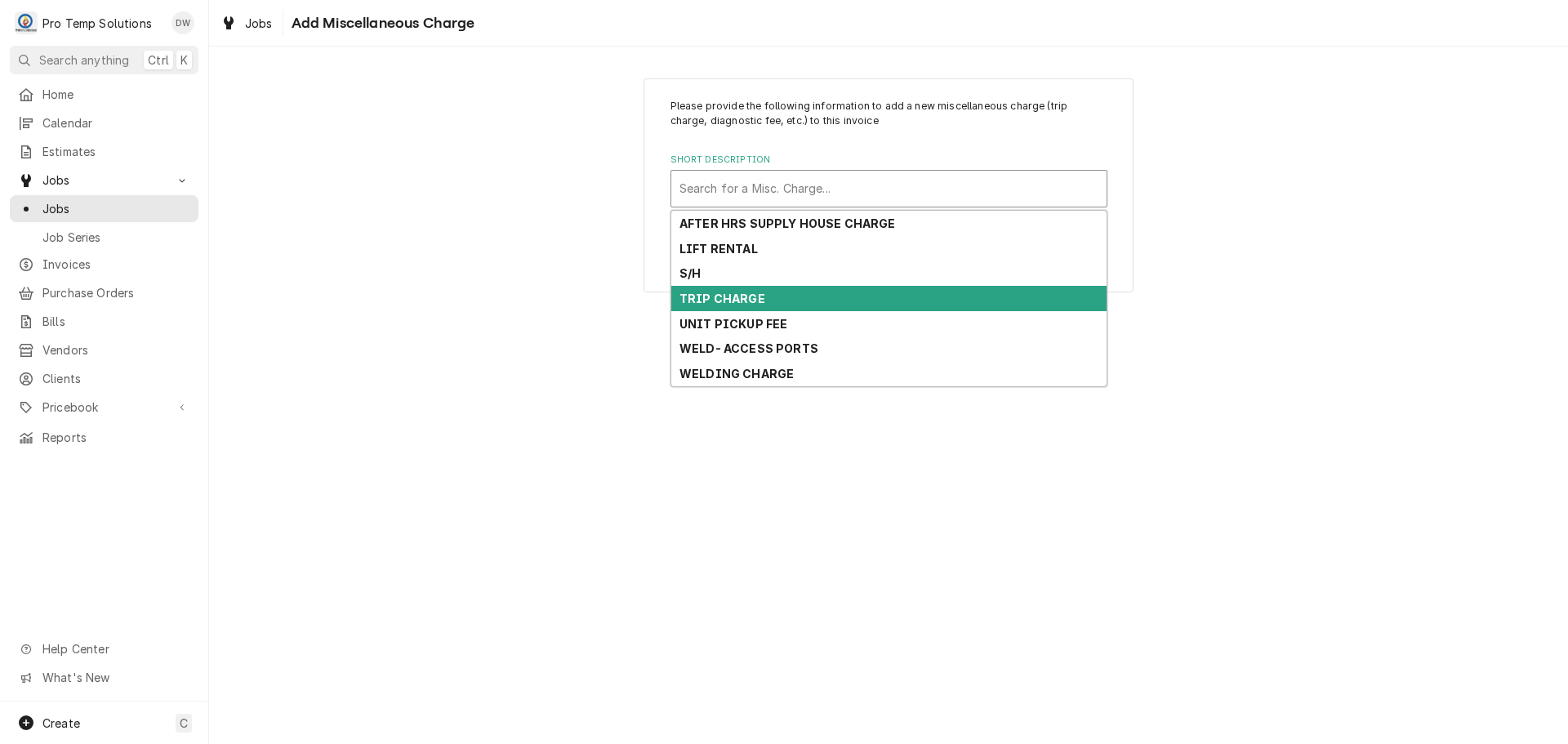
click at [790, 291] on div "TRIP CHARGE" at bounding box center [889, 298] width 435 height 25
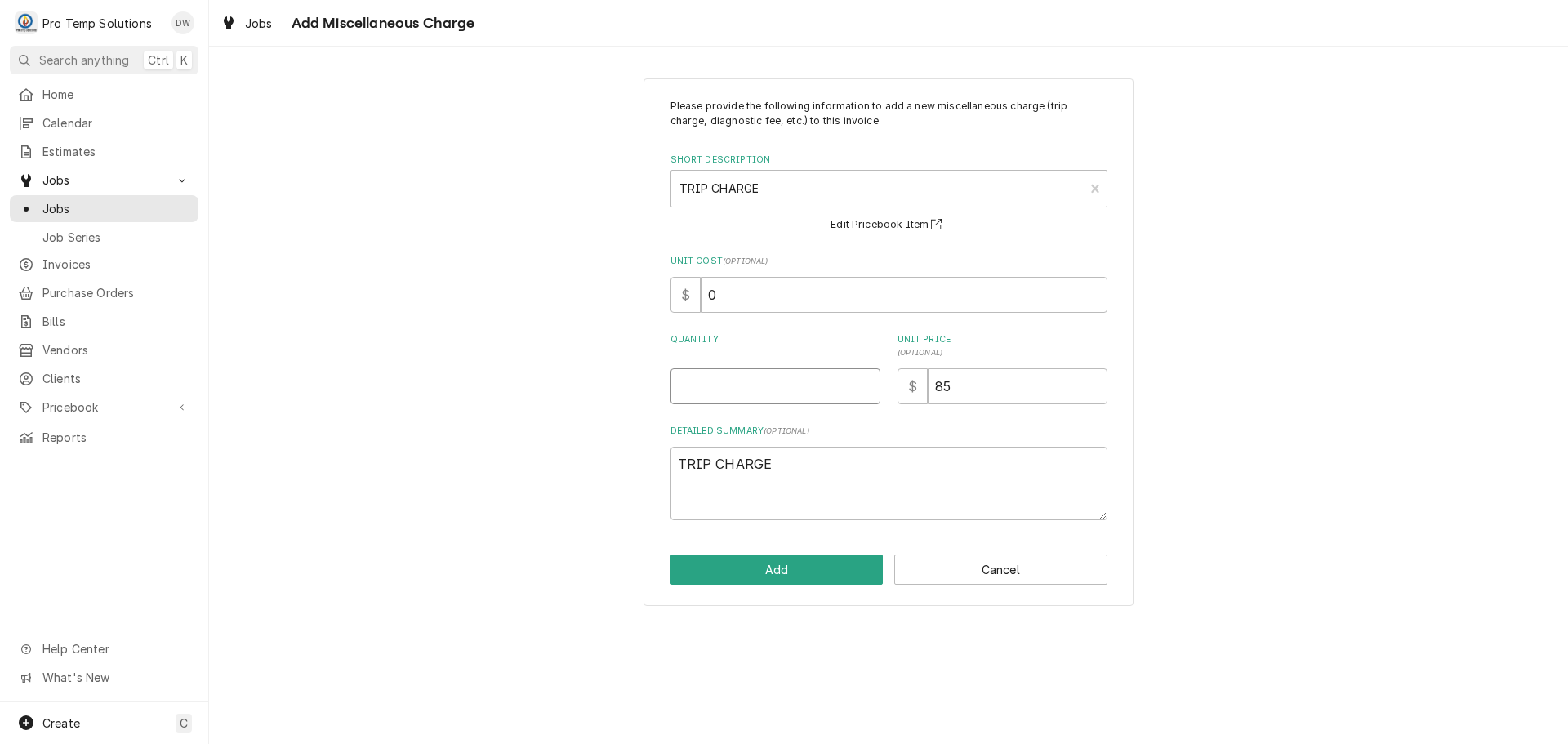
click at [825, 392] on input "Quantity" at bounding box center [775, 386] width 210 height 36
type textarea "x"
type input "1"
click at [784, 562] on button "Add" at bounding box center [777, 569] width 213 height 30
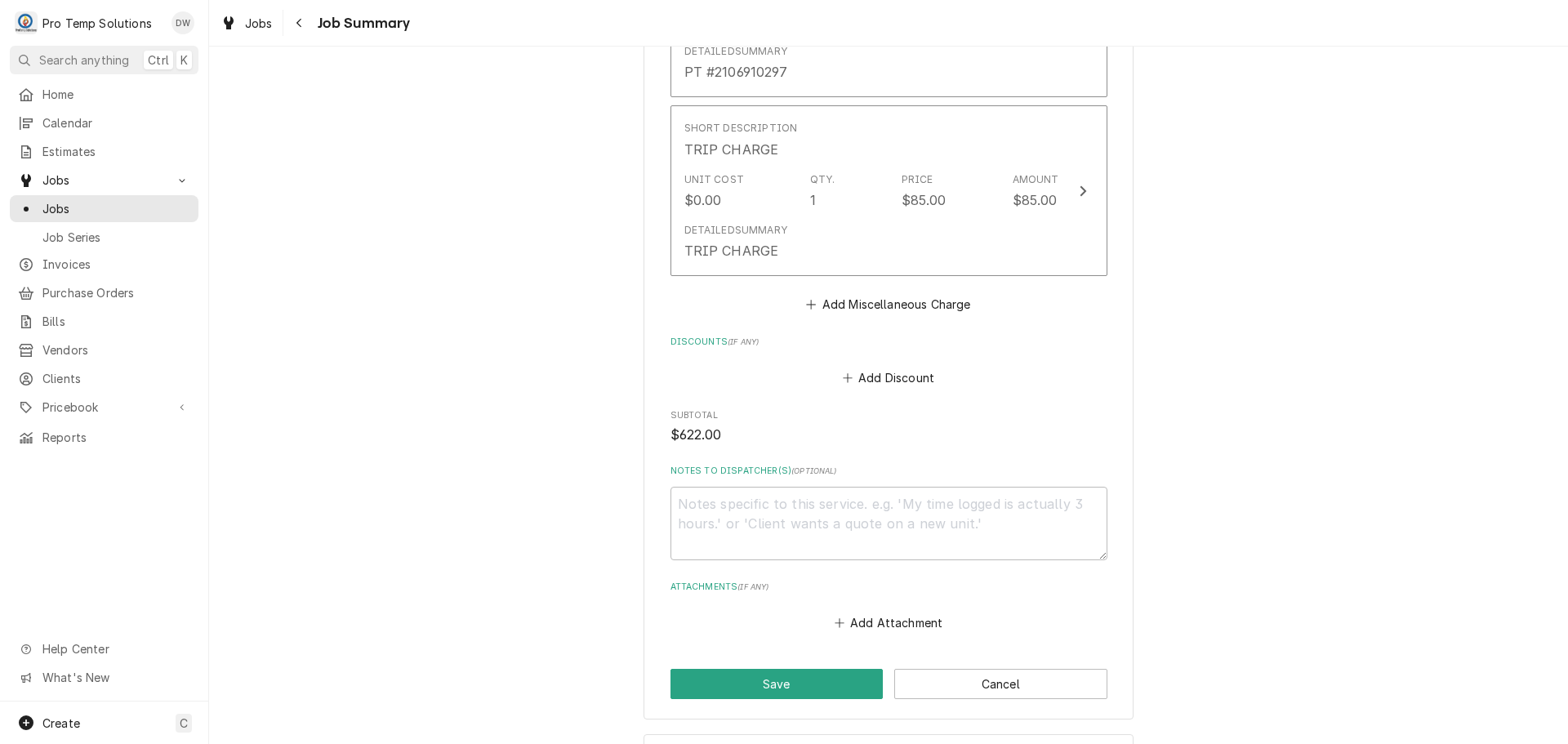
scroll to position [2821, 0]
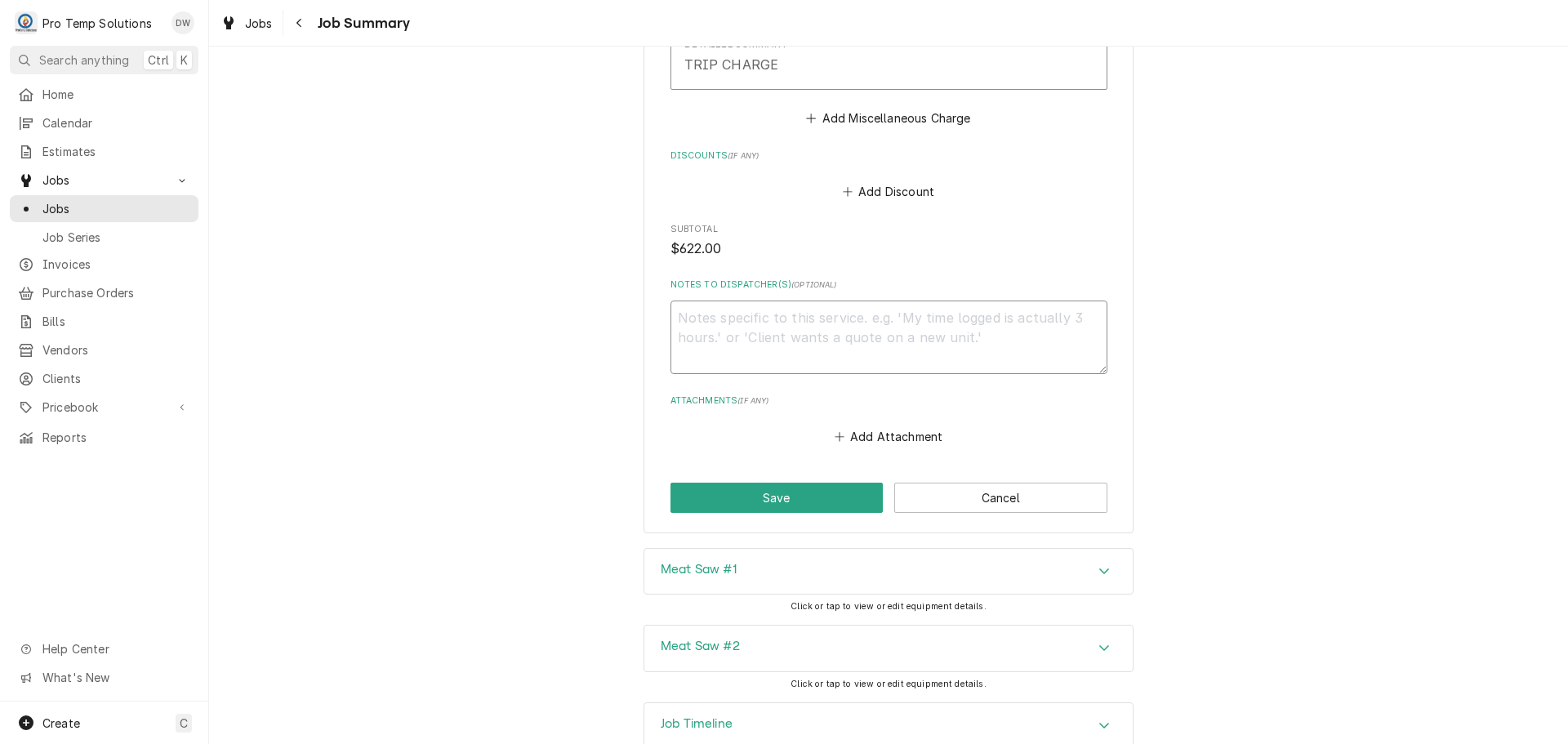
click at [784, 307] on textarea "Notes to Dispatcher(s) ( optional )" at bounding box center [889, 337] width 437 height 73
type textarea "x"
type textarea "#"
type textarea "x"
type textarea "#1"
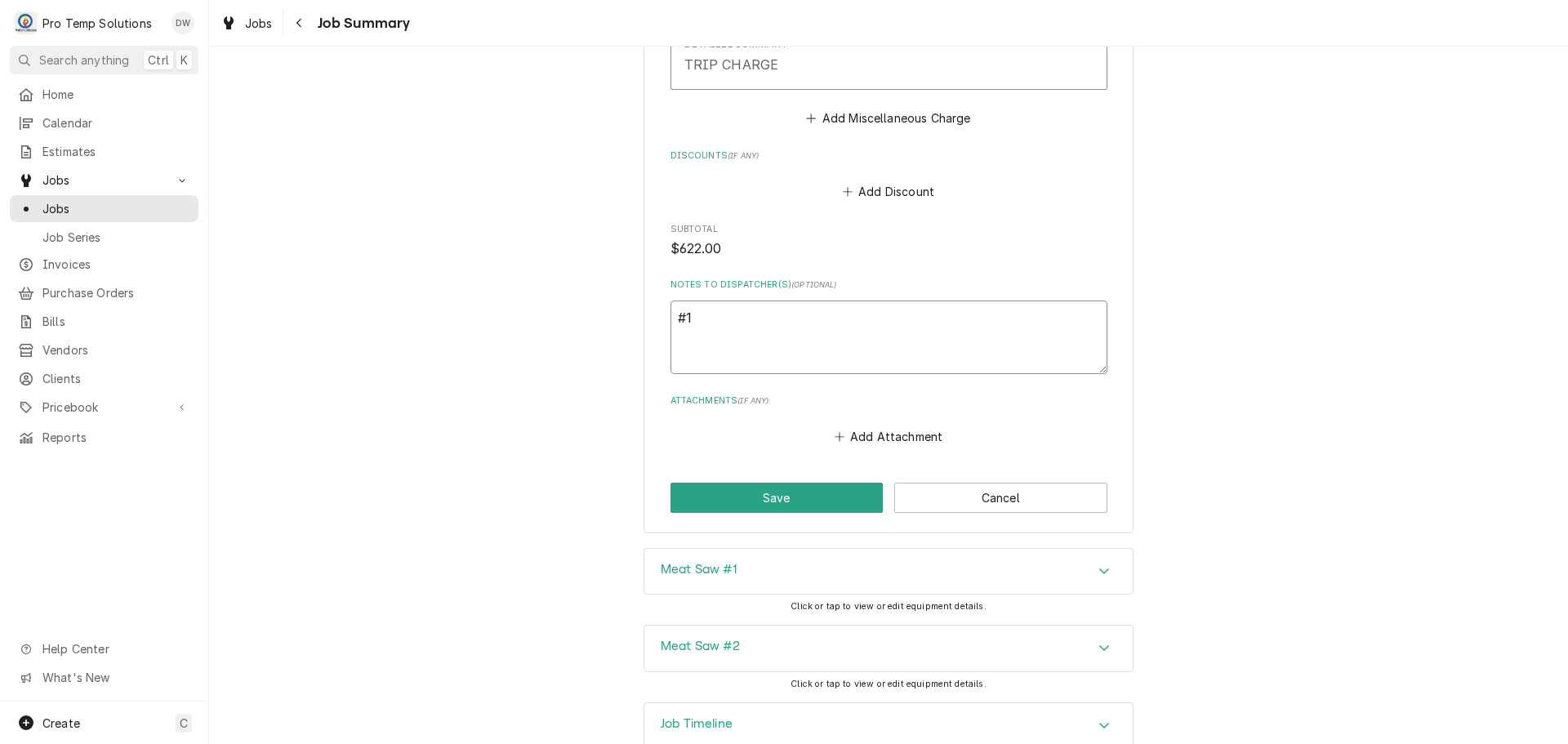
type textarea "x"
type textarea "#10"
type textarea "x"
type textarea "#100"
type textarea "x"
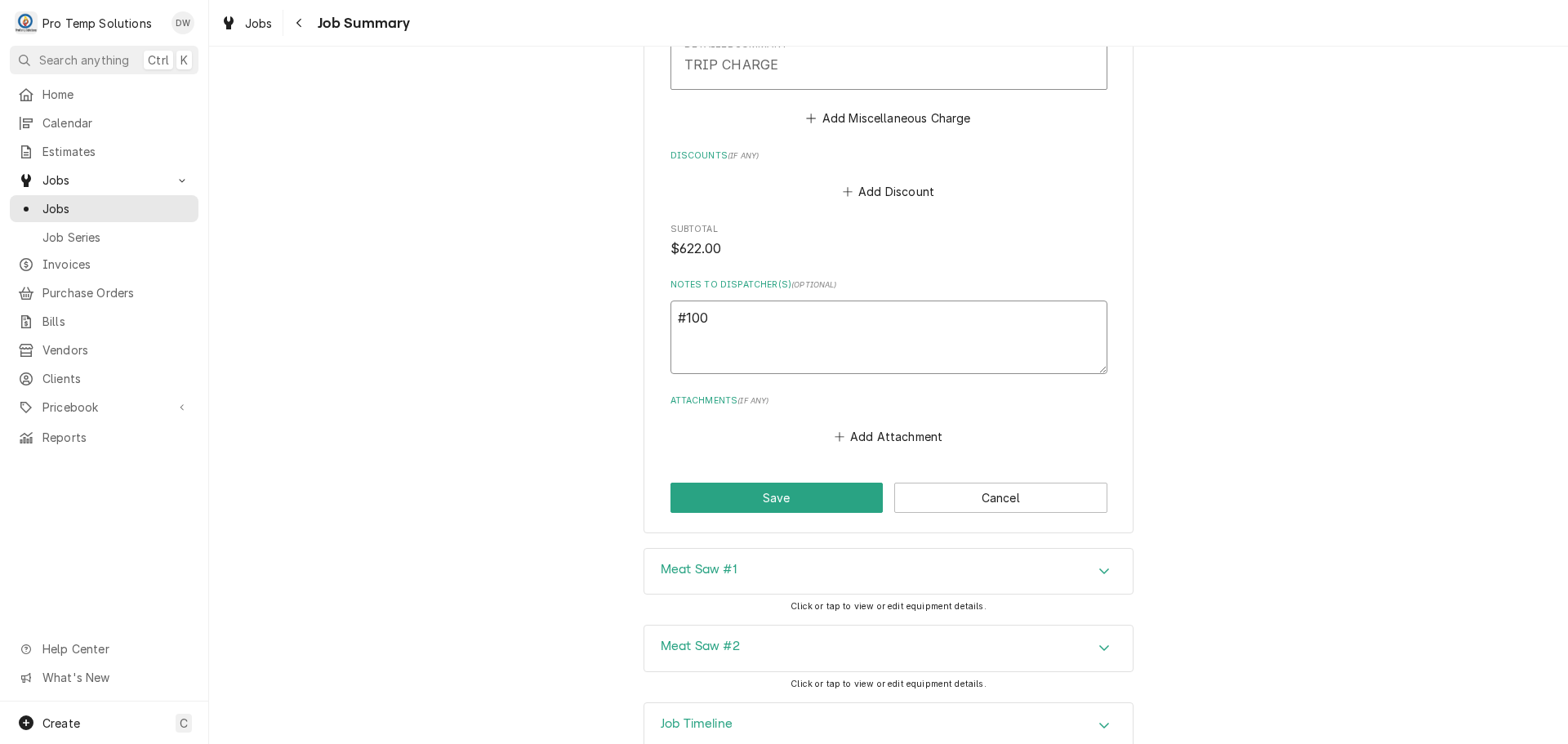
type textarea "#1009"
type textarea "x"
type textarea "#10092"
type textarea "x"
type textarea "#100925"
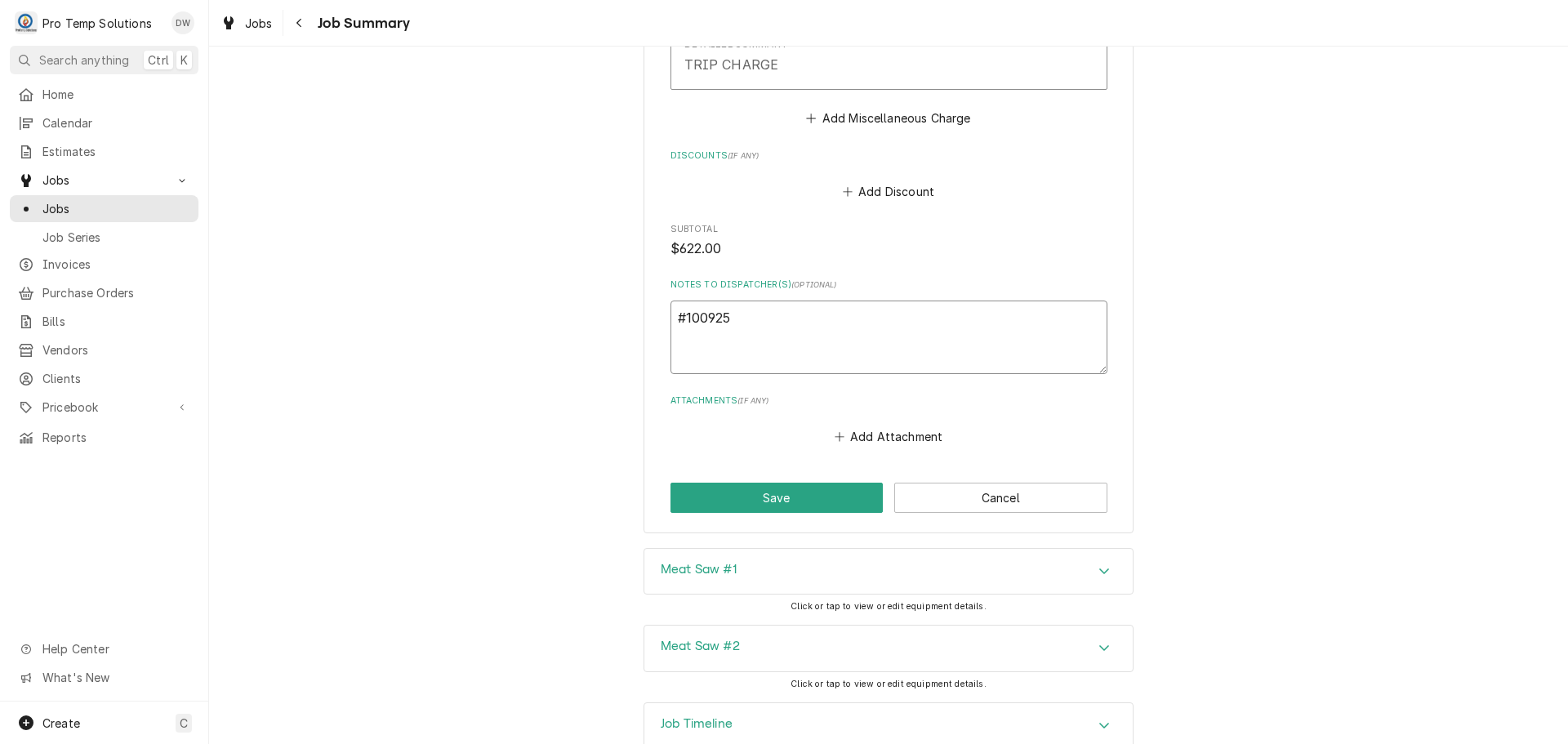
type textarea "x"
type textarea "#1009250"
type textarea "x"
type textarea "#10092500"
type textarea "x"
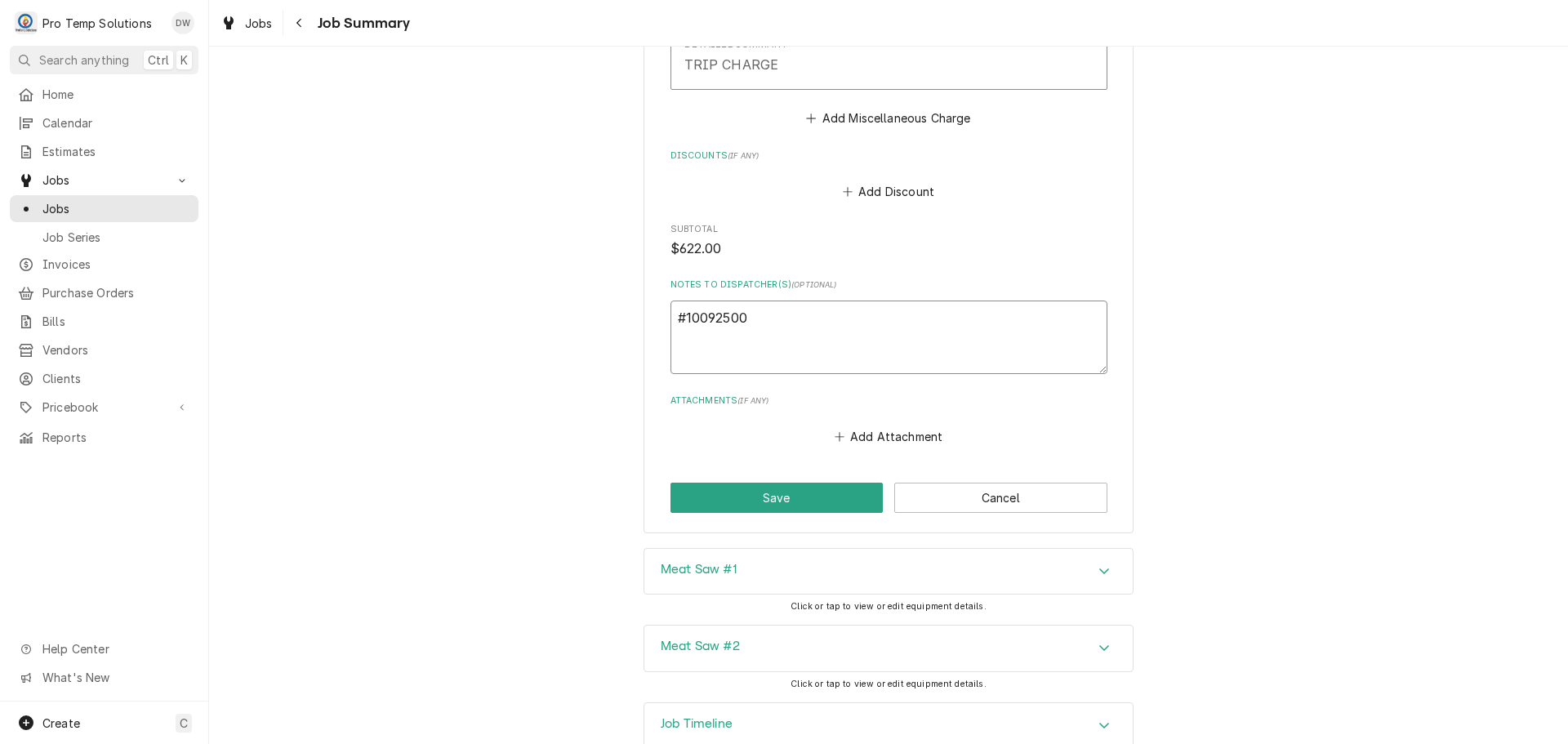
type textarea "#100925001"
type textarea "x"
type textarea "#100925001"
type textarea "x"
type textarea "#100925001 S"
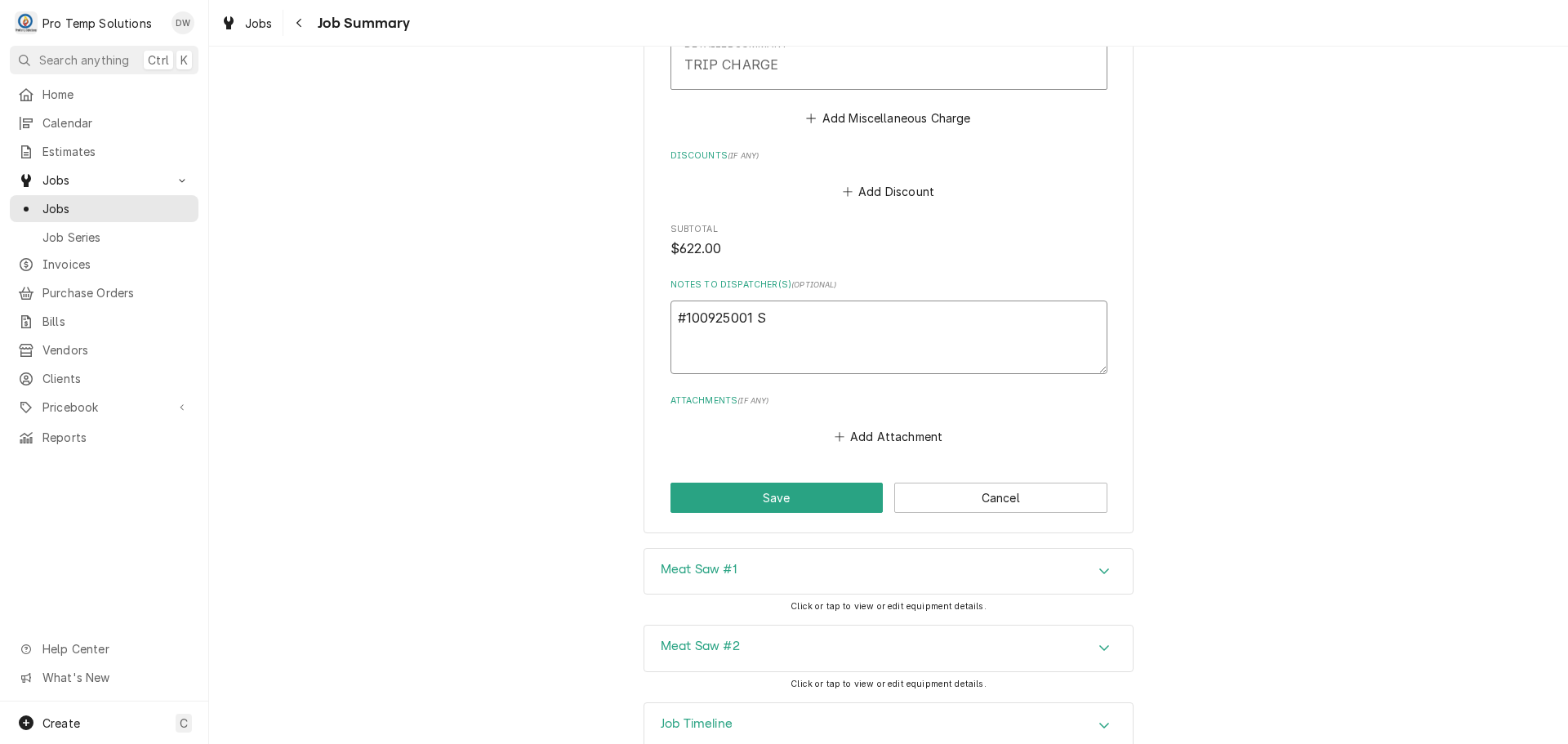
type textarea "x"
type textarea "#100925001 SP"
type textarea "x"
type textarea "#100925001 SPI"
type textarea "x"
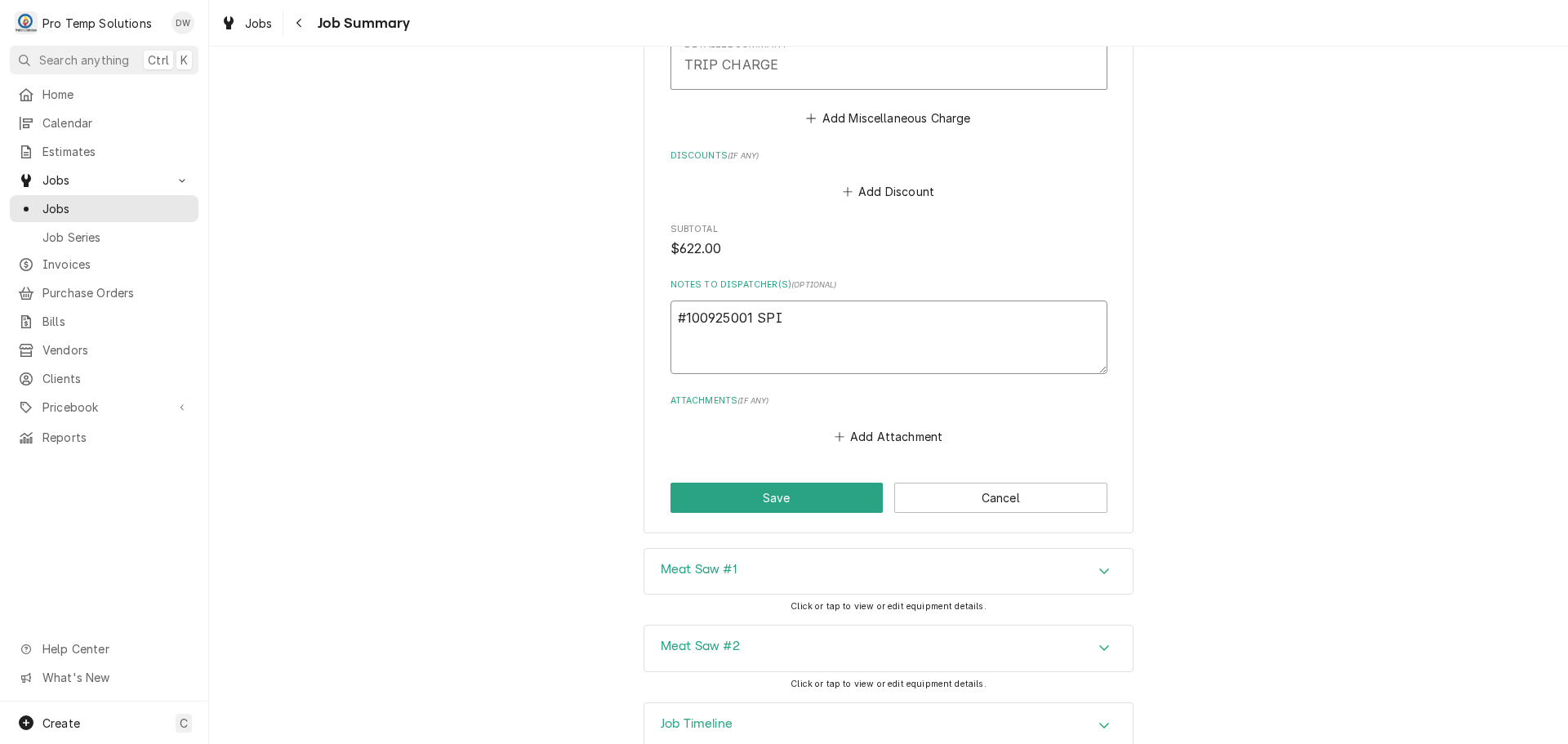
type textarea "#100925001 SPIC"
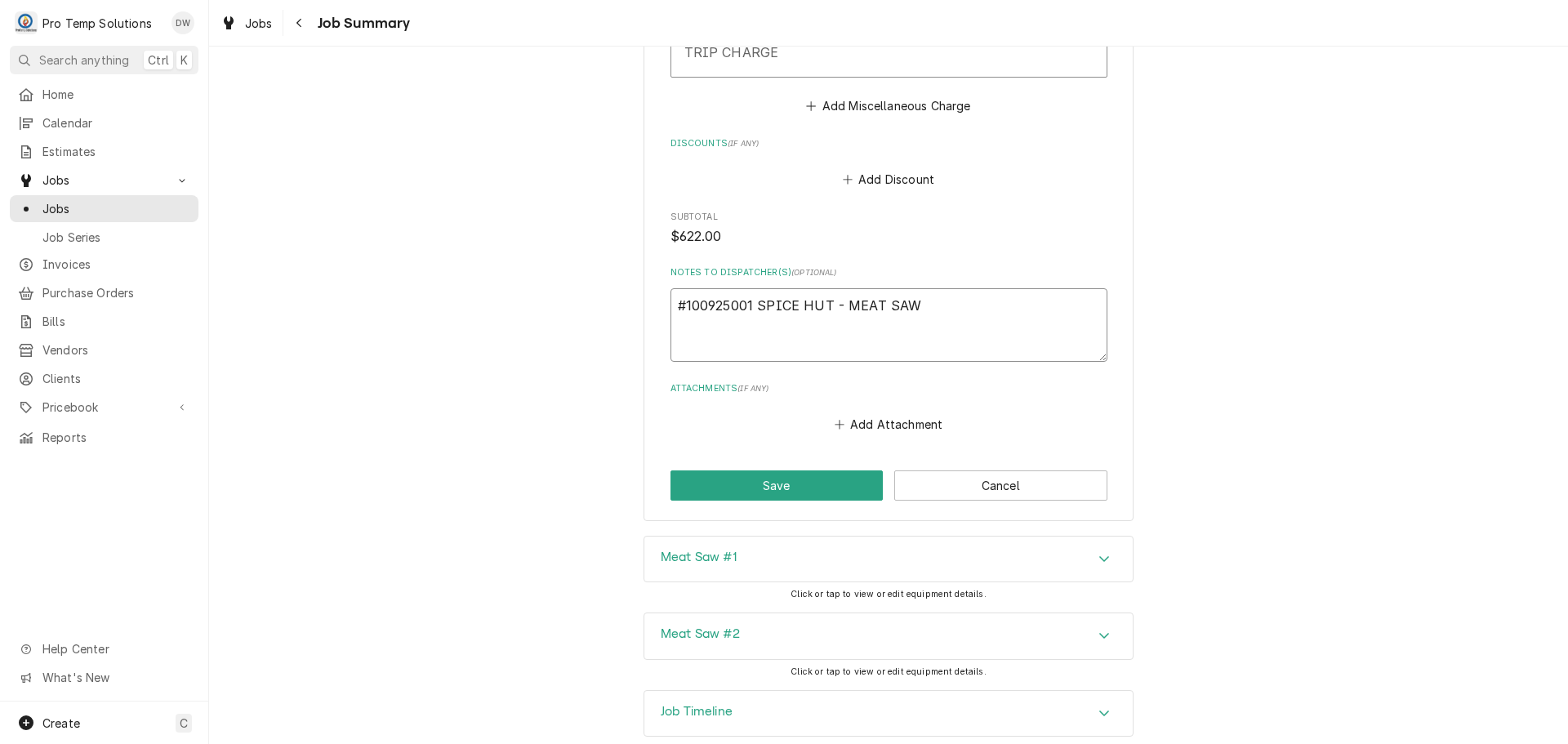
scroll to position [2836, 0]
click at [1098, 704] on icon "Accordion Header" at bounding box center [1104, 710] width 11 height 13
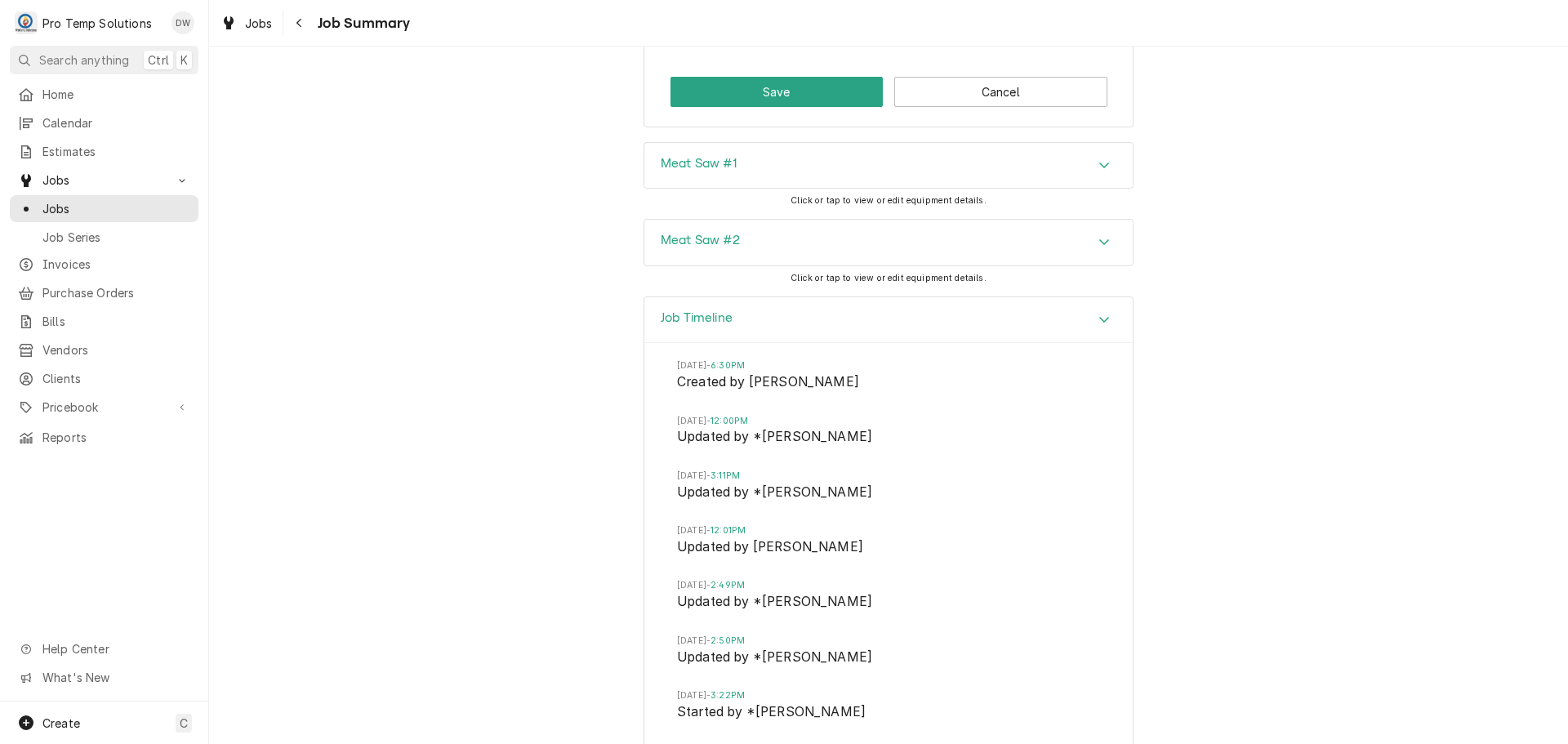
scroll to position [3245, 0]
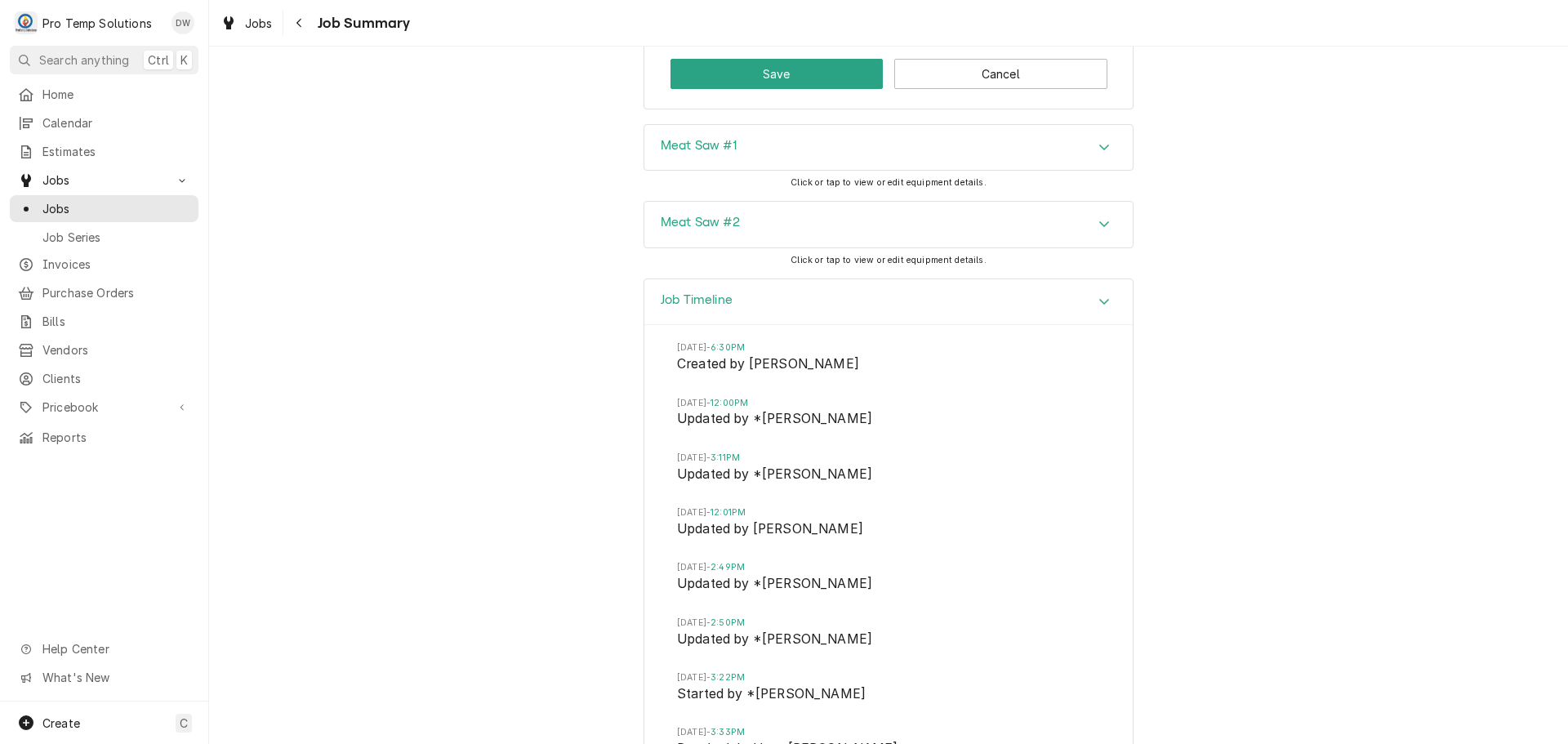
click at [1100, 299] on icon "Accordion Header" at bounding box center [1104, 302] width 9 height 6
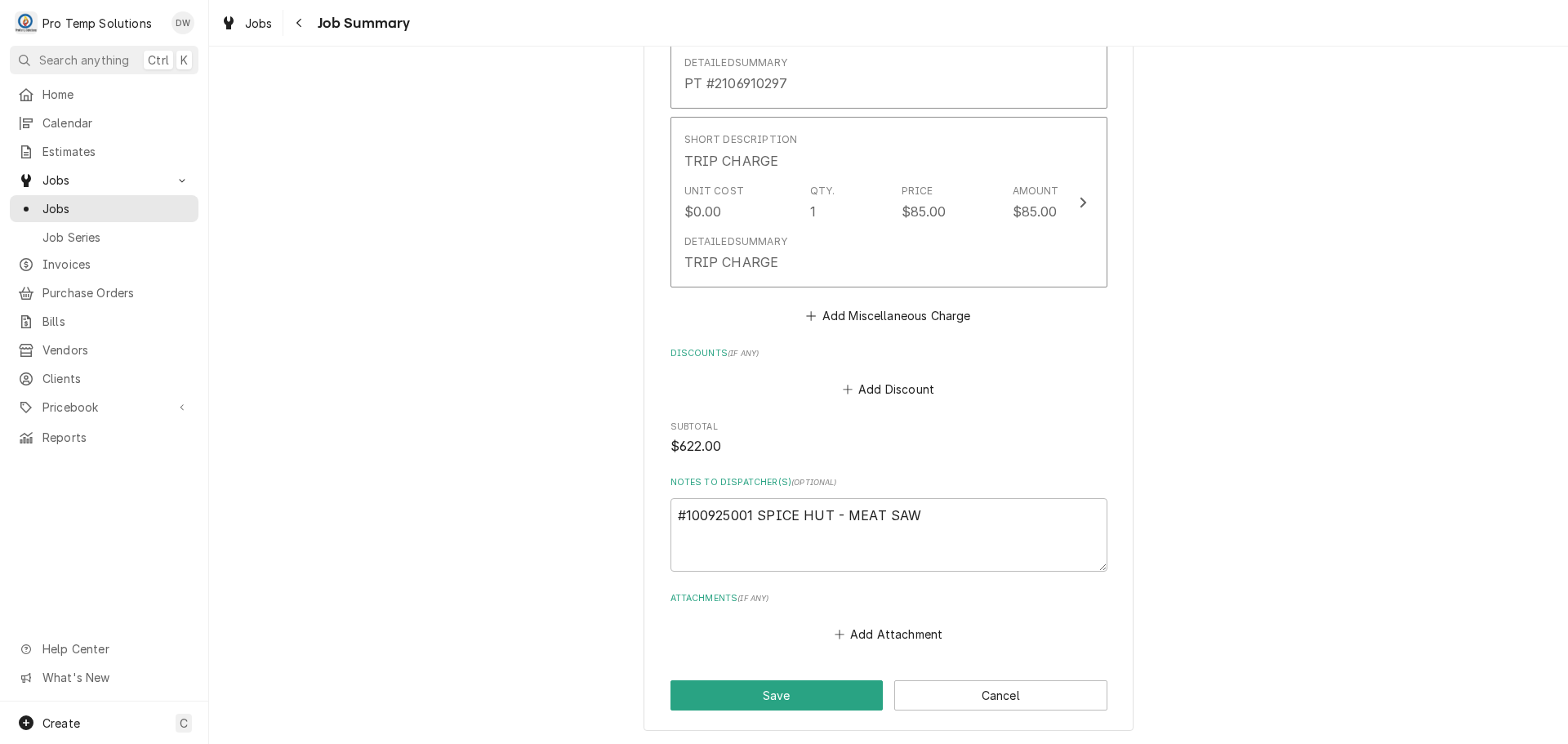
scroll to position [2754, 0]
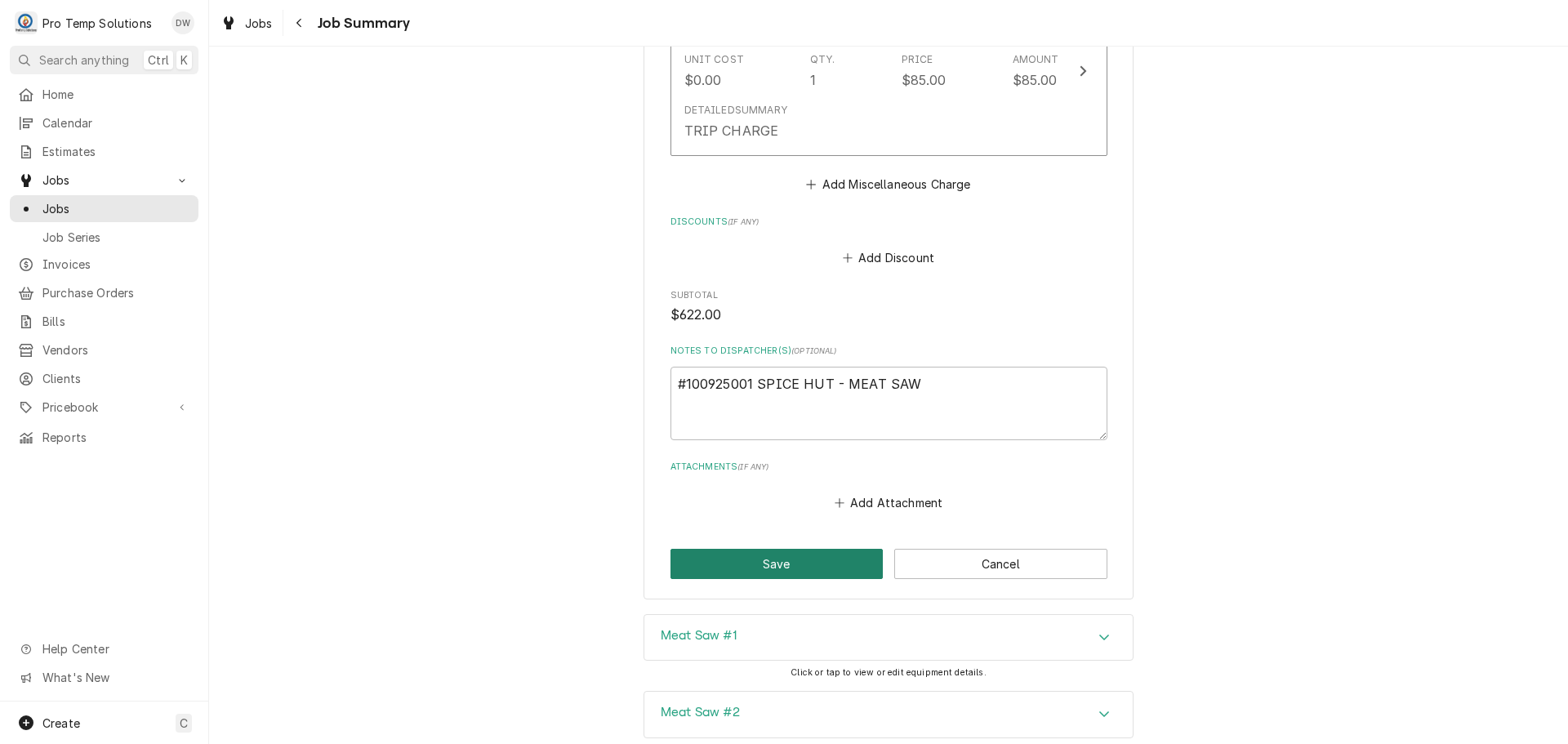
click at [768, 549] on button "Save" at bounding box center [777, 564] width 213 height 30
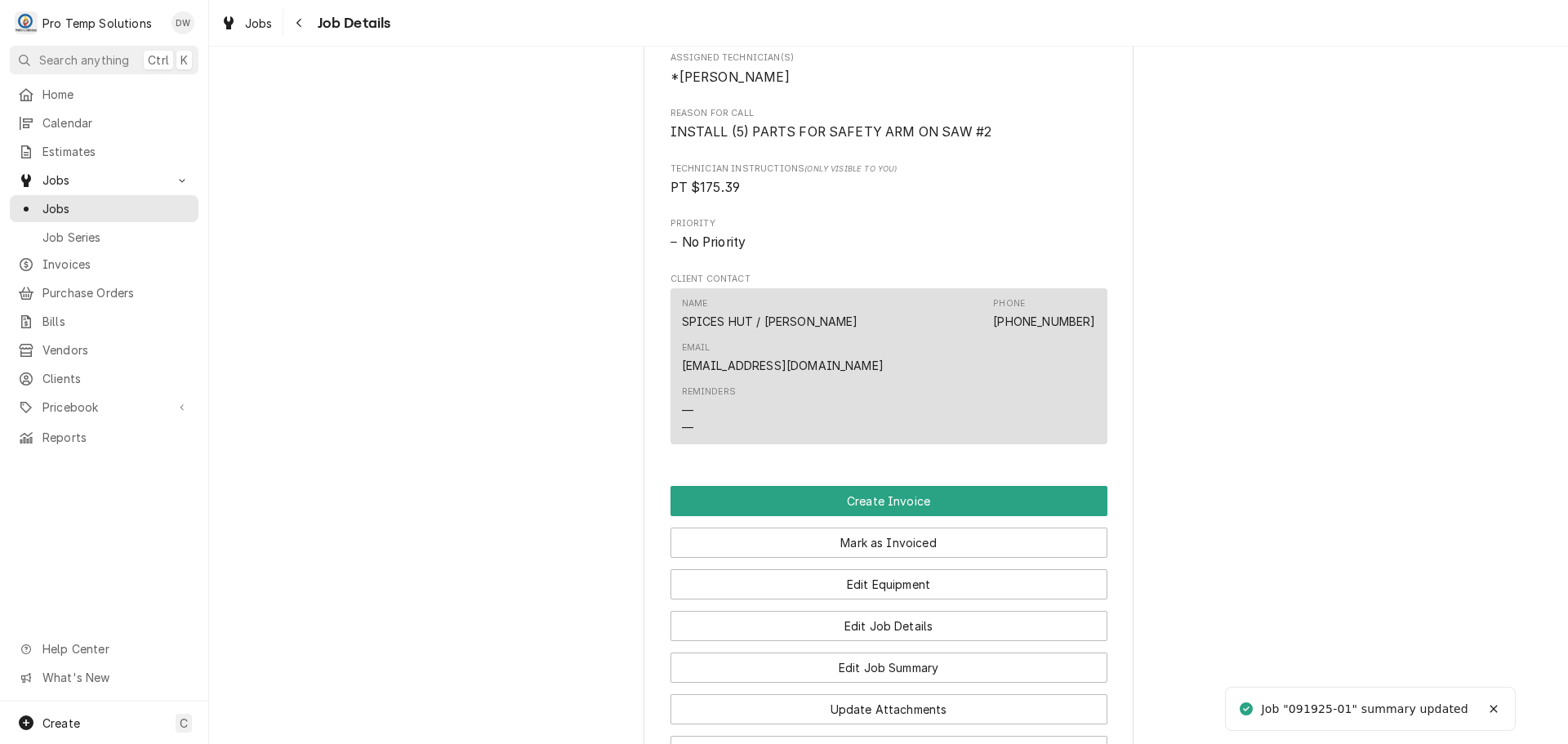
scroll to position [980, 0]
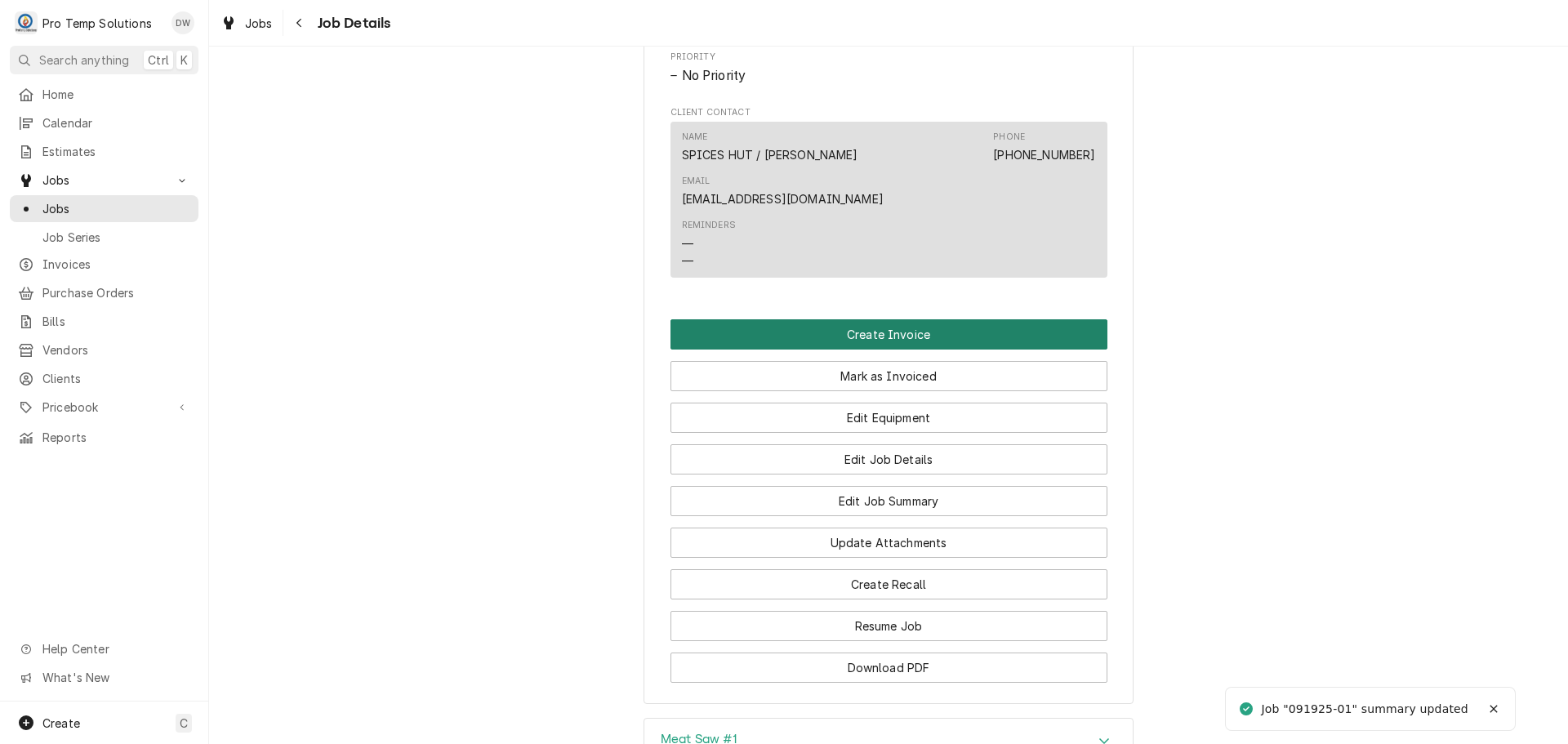
click at [868, 319] on button "Create Invoice" at bounding box center [889, 334] width 437 height 30
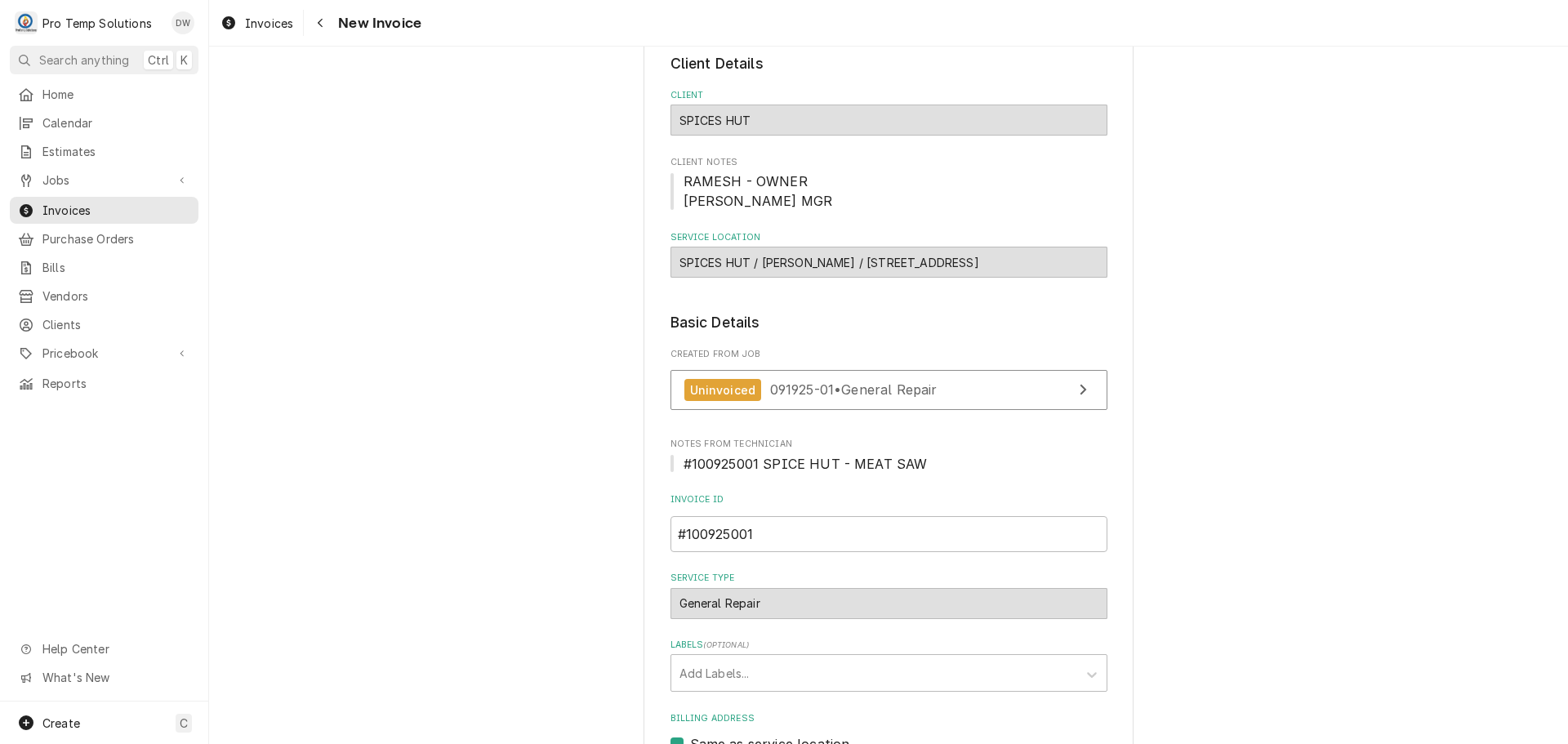
scroll to position [397, 0]
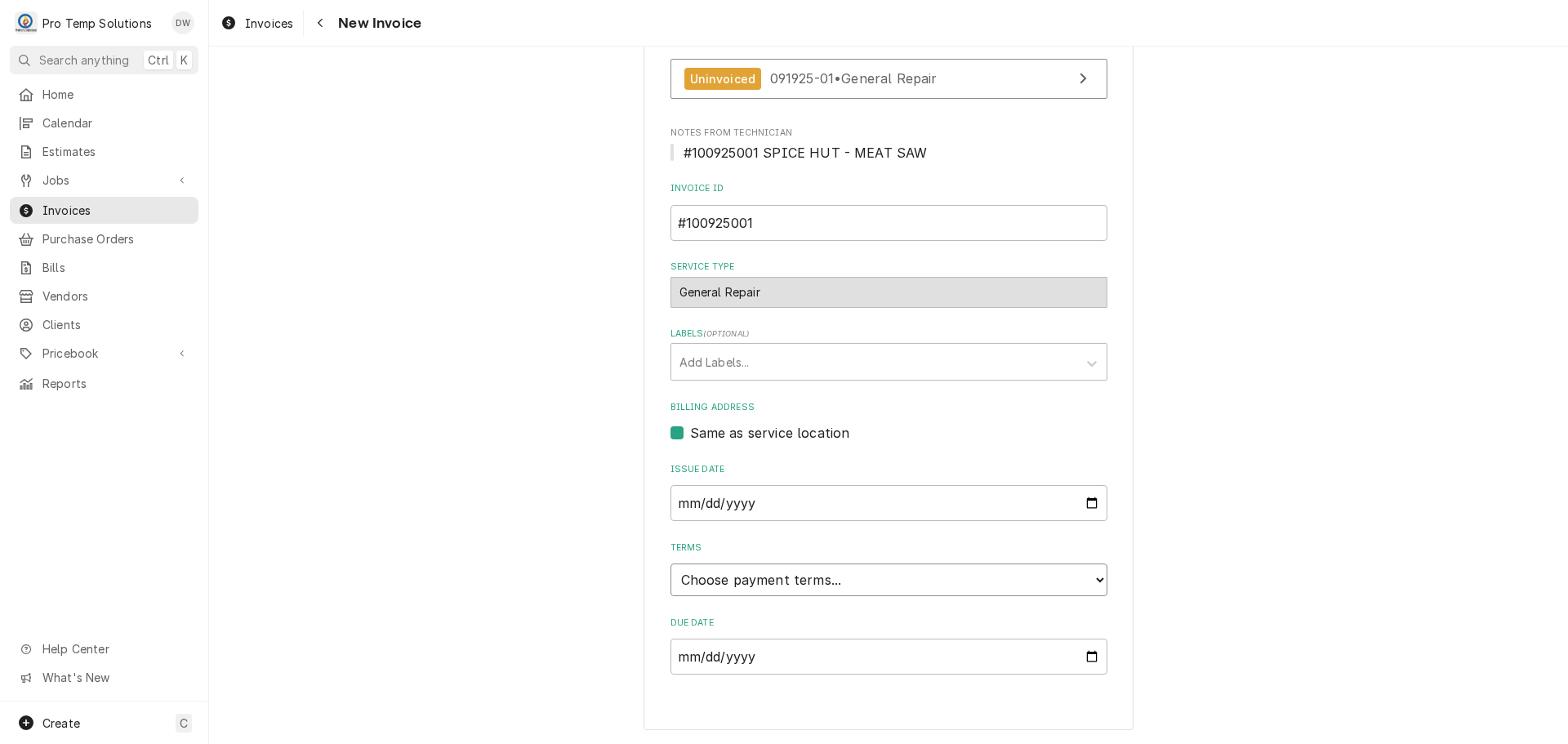
click at [740, 578] on select "Choose payment terms... Same Day Net 7 Net 14 Net 21 Net 30 Net 45 Net 60 Net 90" at bounding box center [889, 580] width 437 height 33
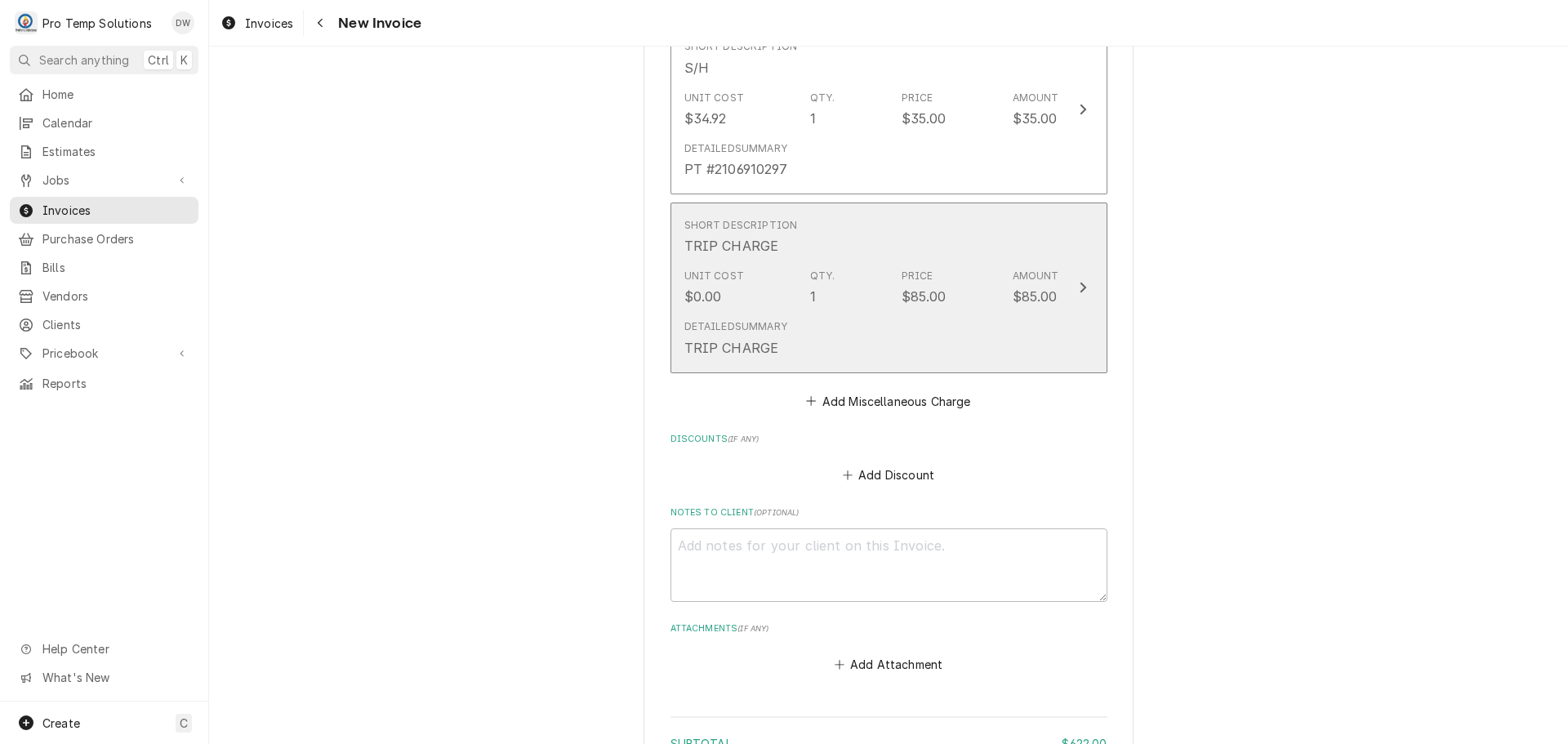
scroll to position [3379, 0]
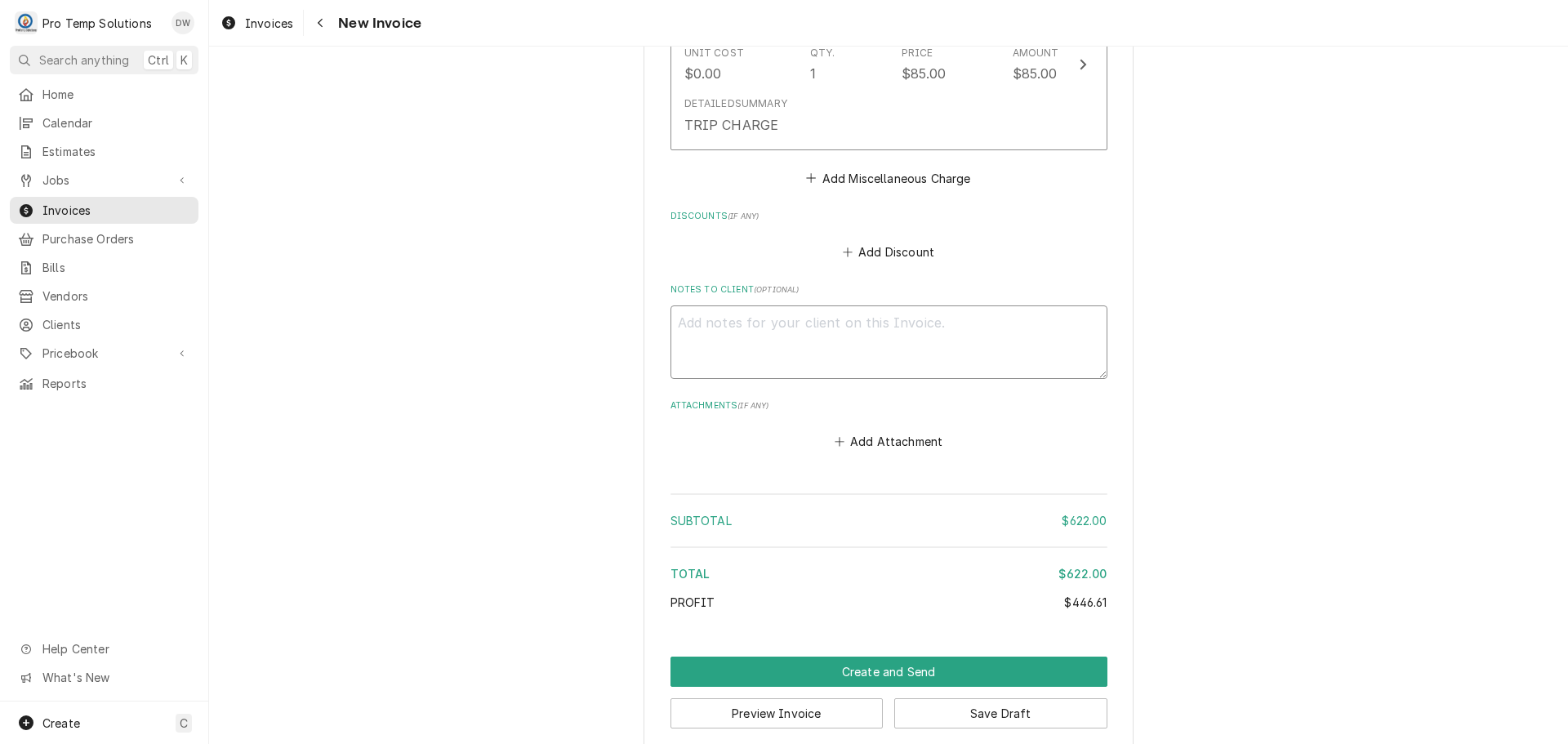
click at [726, 305] on textarea "Notes to Client ( optional )" at bounding box center [889, 342] width 437 height 73
type textarea "x"
type textarea "#"
type textarea "x"
type textarea "#1"
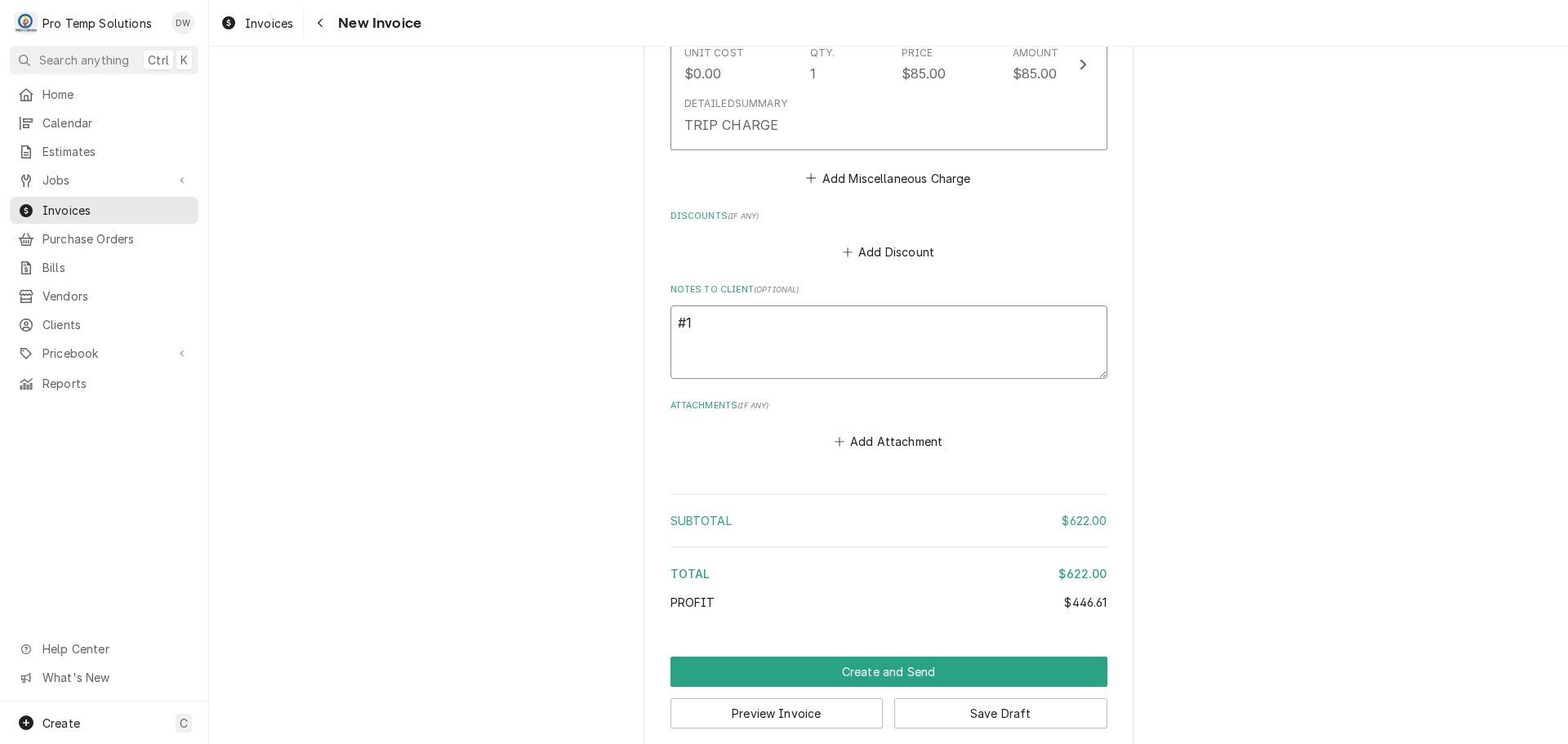
type textarea "x"
type textarea "#10"
type textarea "x"
type textarea "#100"
type textarea "x"
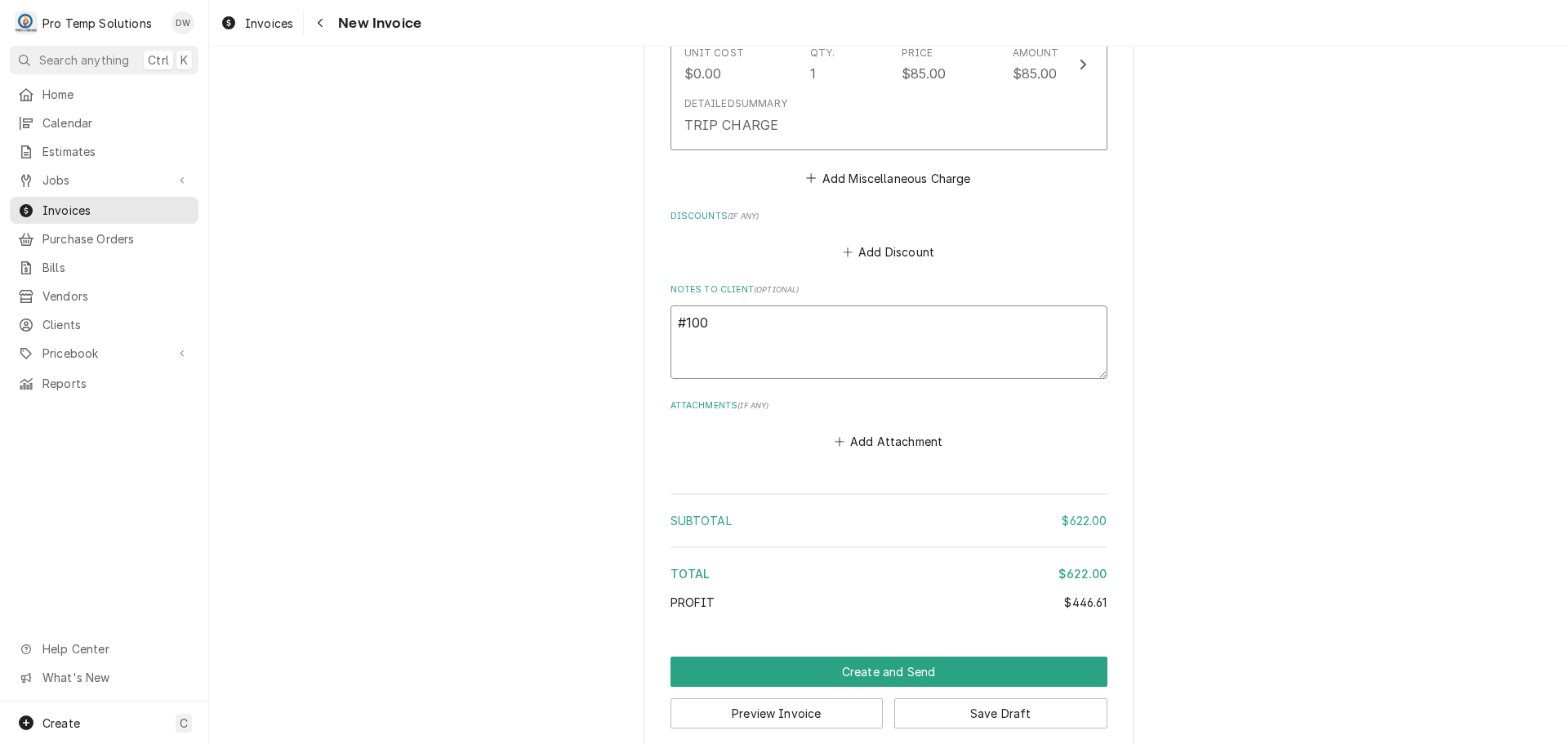
type textarea "#1009"
type textarea "x"
type textarea "#10092"
type textarea "x"
type textarea "#100925"
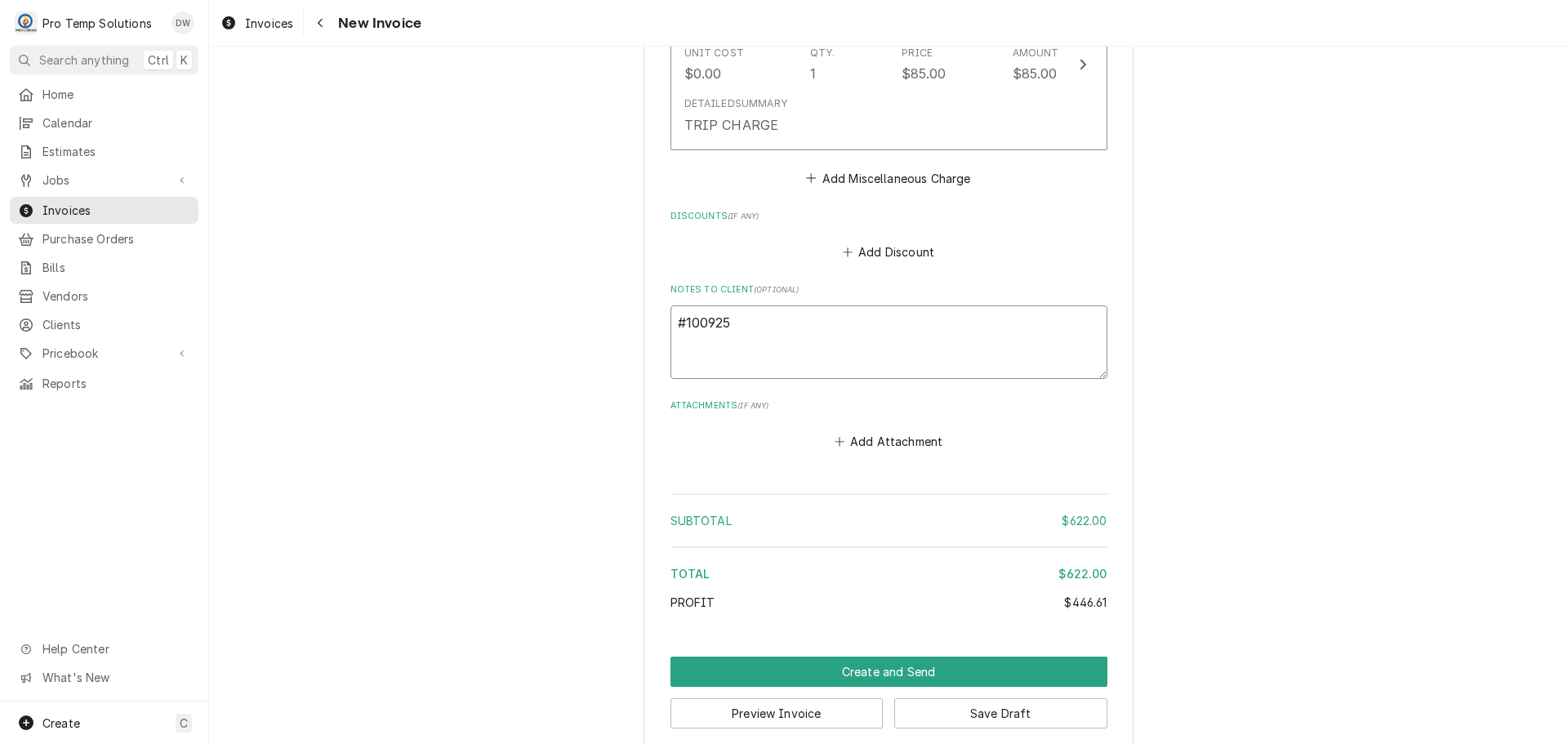
type textarea "x"
type textarea "#1009250"
type textarea "x"
type textarea "#10092500"
type textarea "x"
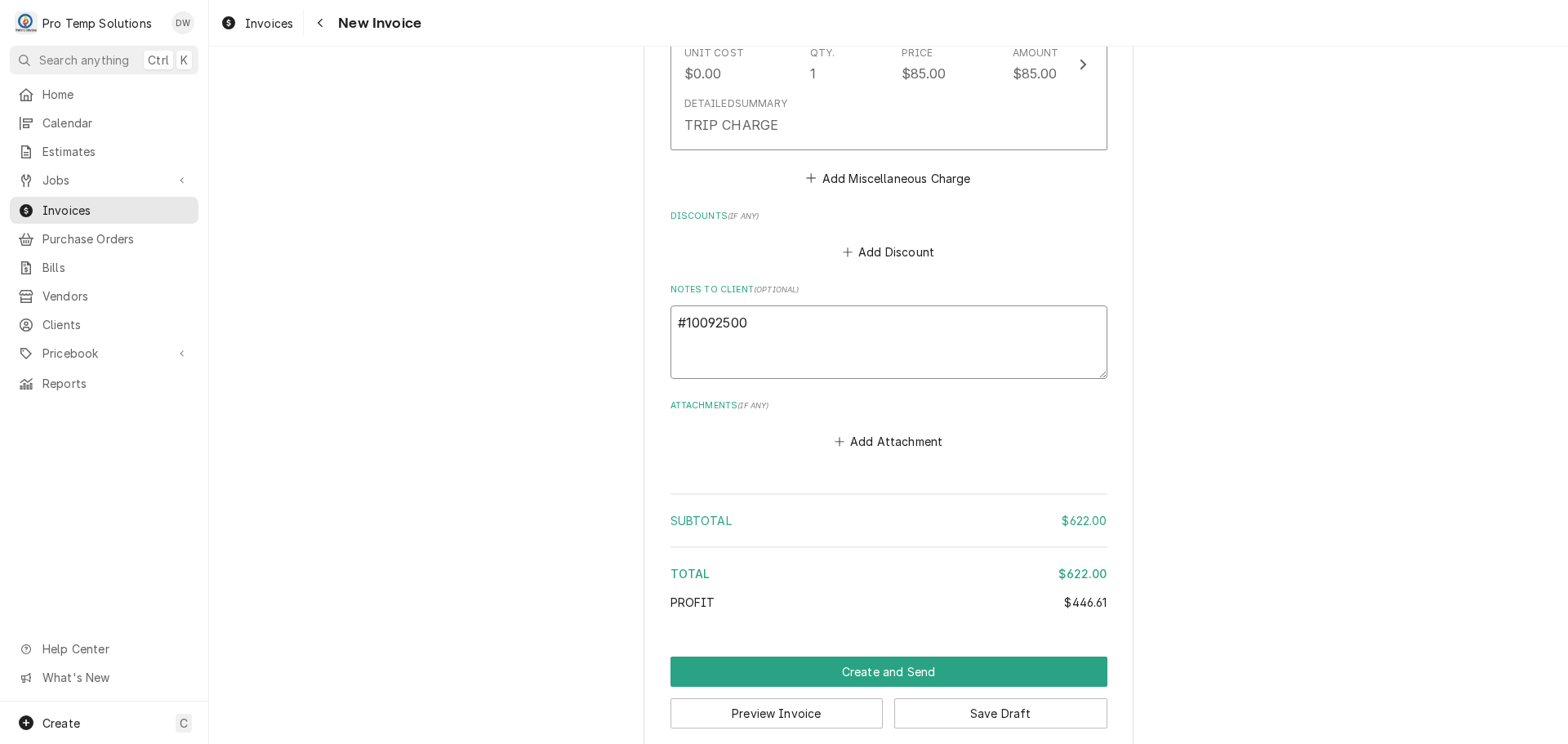
type textarea "#100925001"
type textarea "x"
type textarea "#100925001"
type textarea "x"
type textarea "#100925001 S"
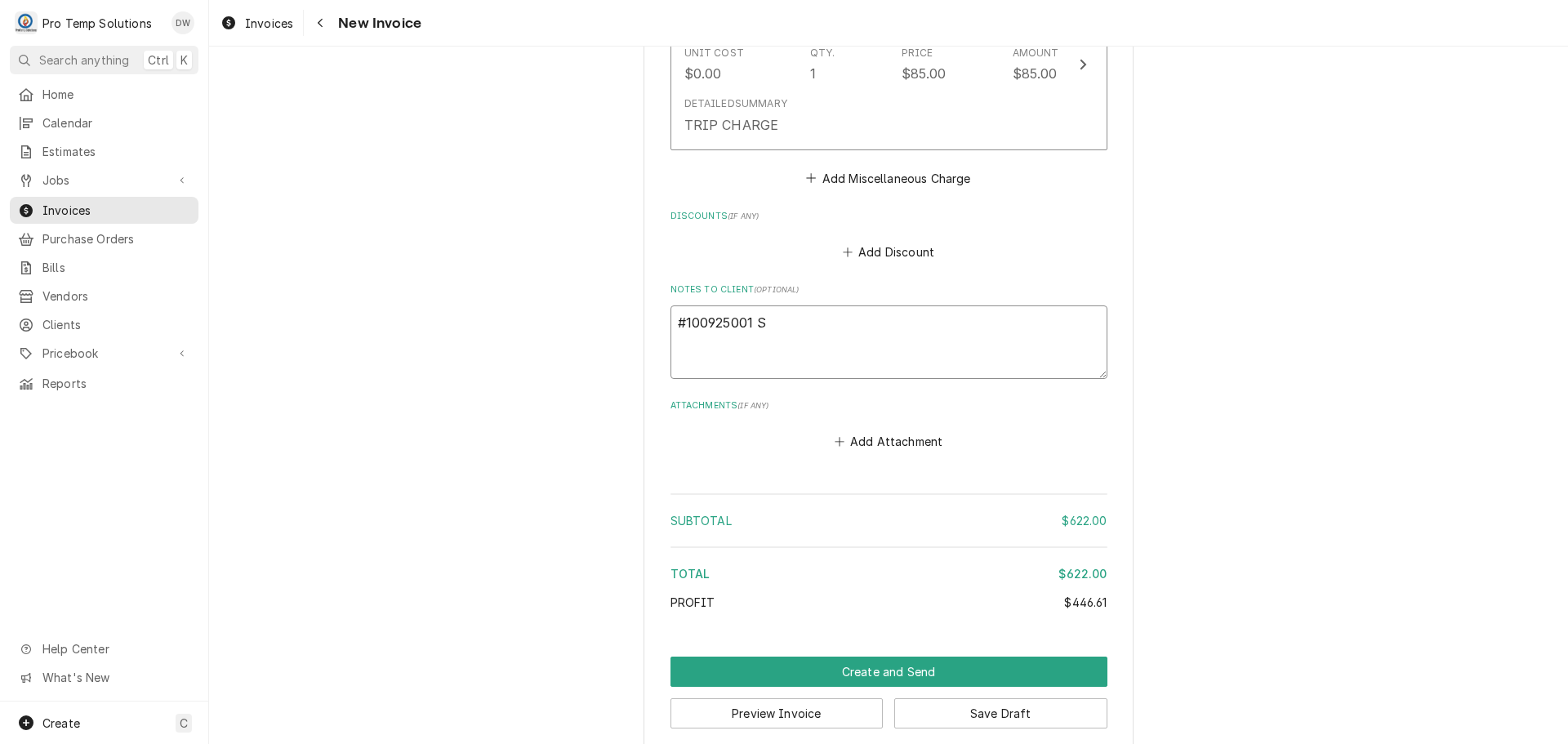
type textarea "x"
type textarea "#100925001 SP"
type textarea "x"
type textarea "#100925001 SPI"
type textarea "x"
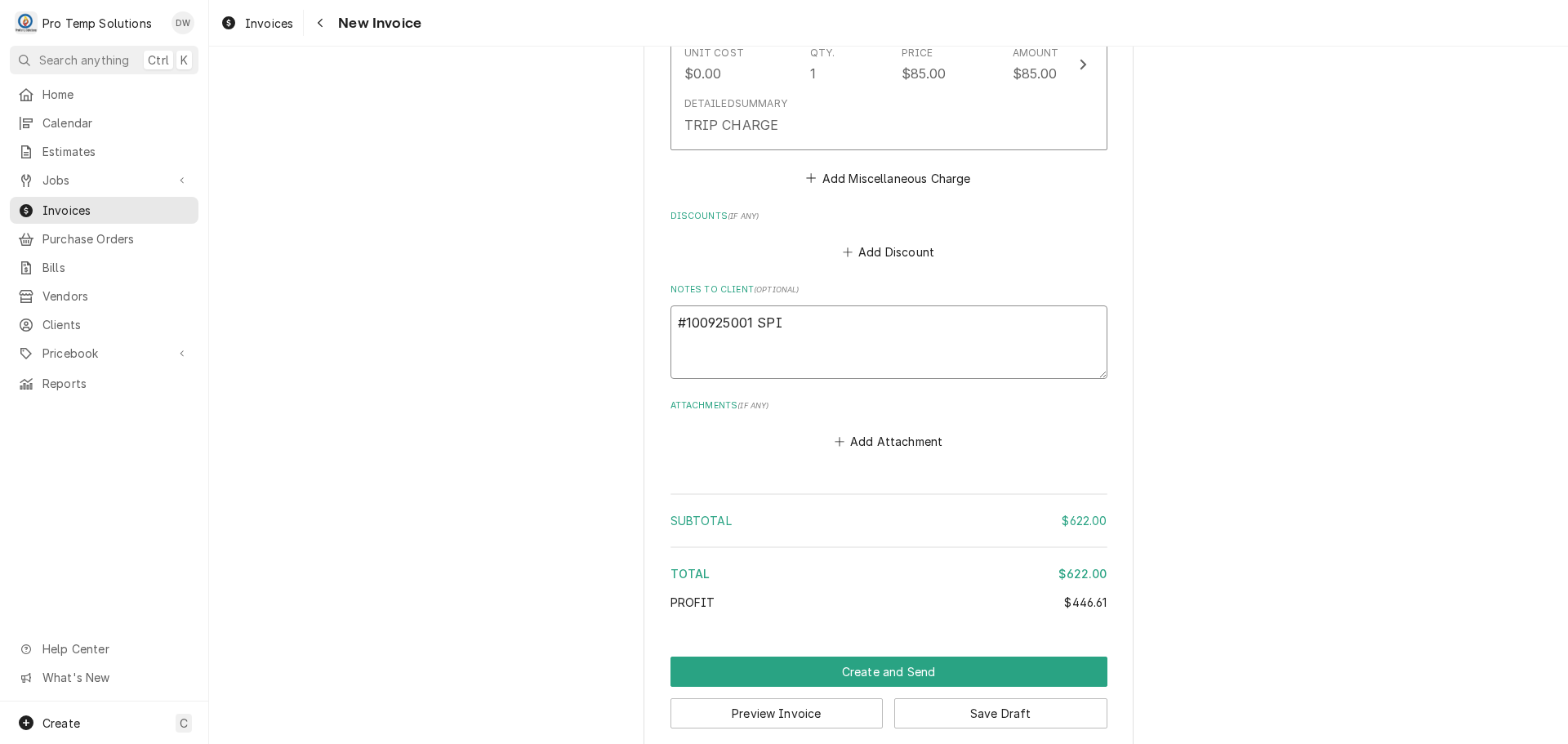
type textarea "#100925001 SPIC"
type textarea "x"
type textarea "#100925001 SPICE"
type textarea "x"
type textarea "#100925001 SPICE"
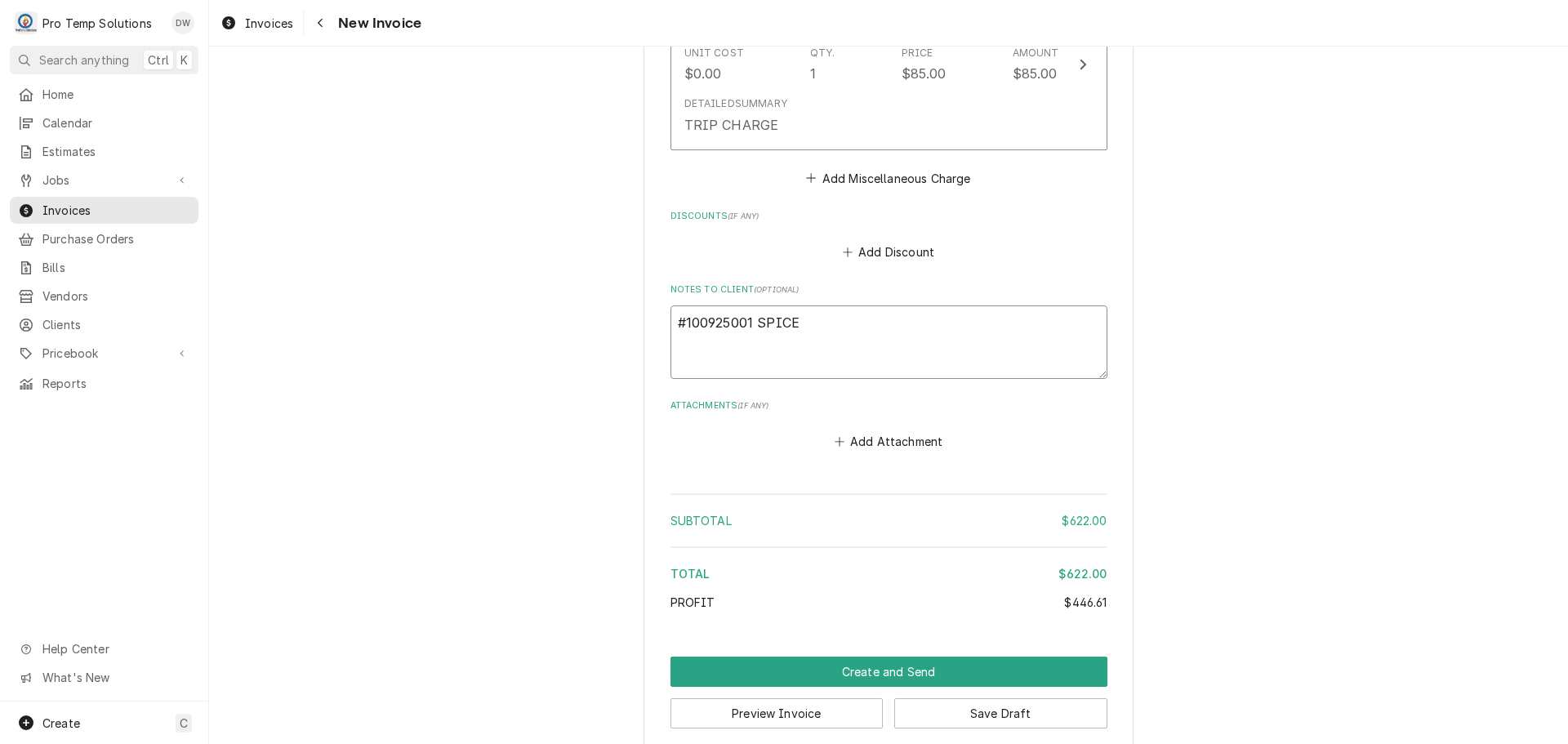
type textarea "x"
type textarea "#100925001 SPICE H"
type textarea "x"
type textarea "#100925001 SPICE HU"
type textarea "x"
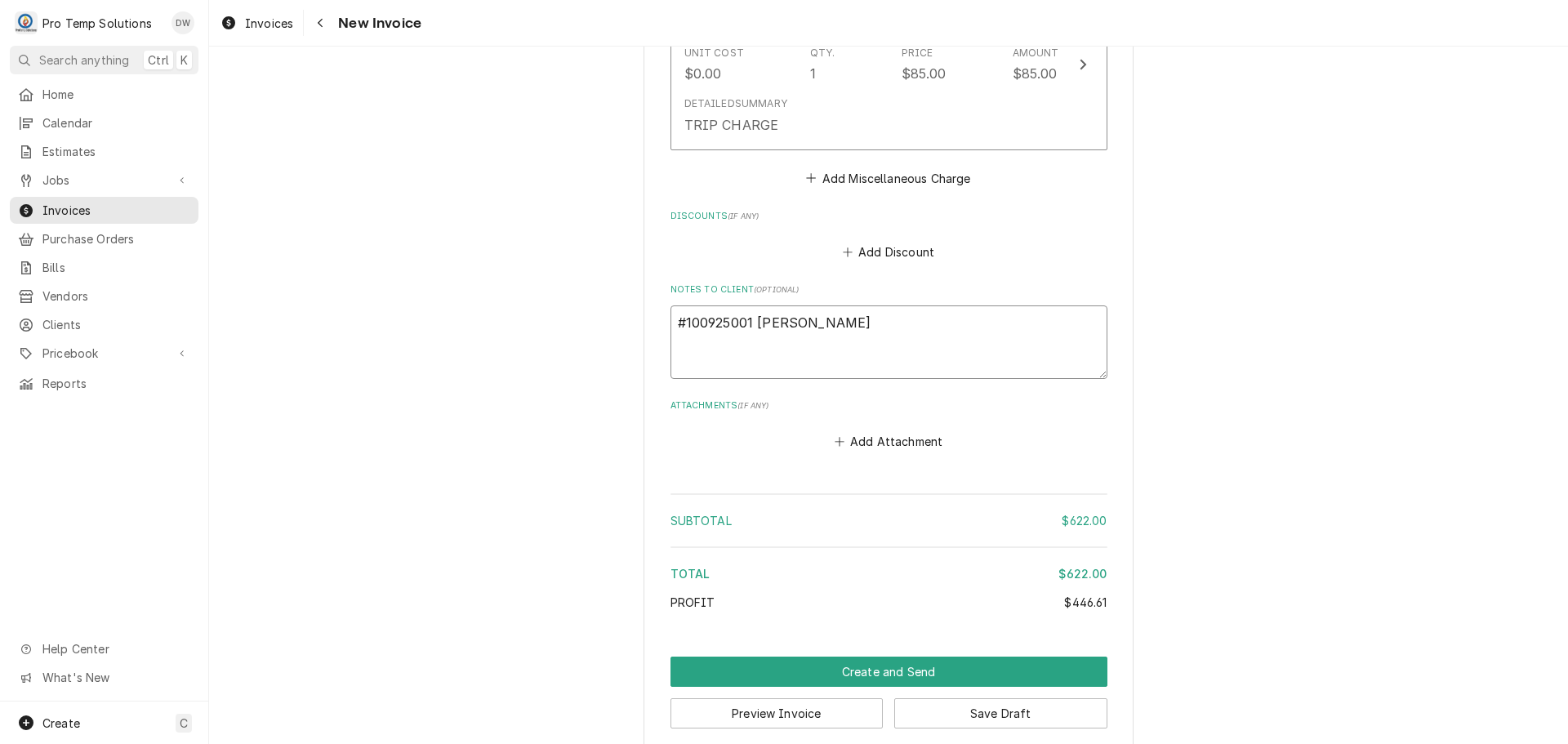
type textarea "#100925001 SPICE HUT"
type textarea "x"
type textarea "#100925001 SPICE HUT"
type textarea "x"
type textarea "#100925001 SPICE HUT /"
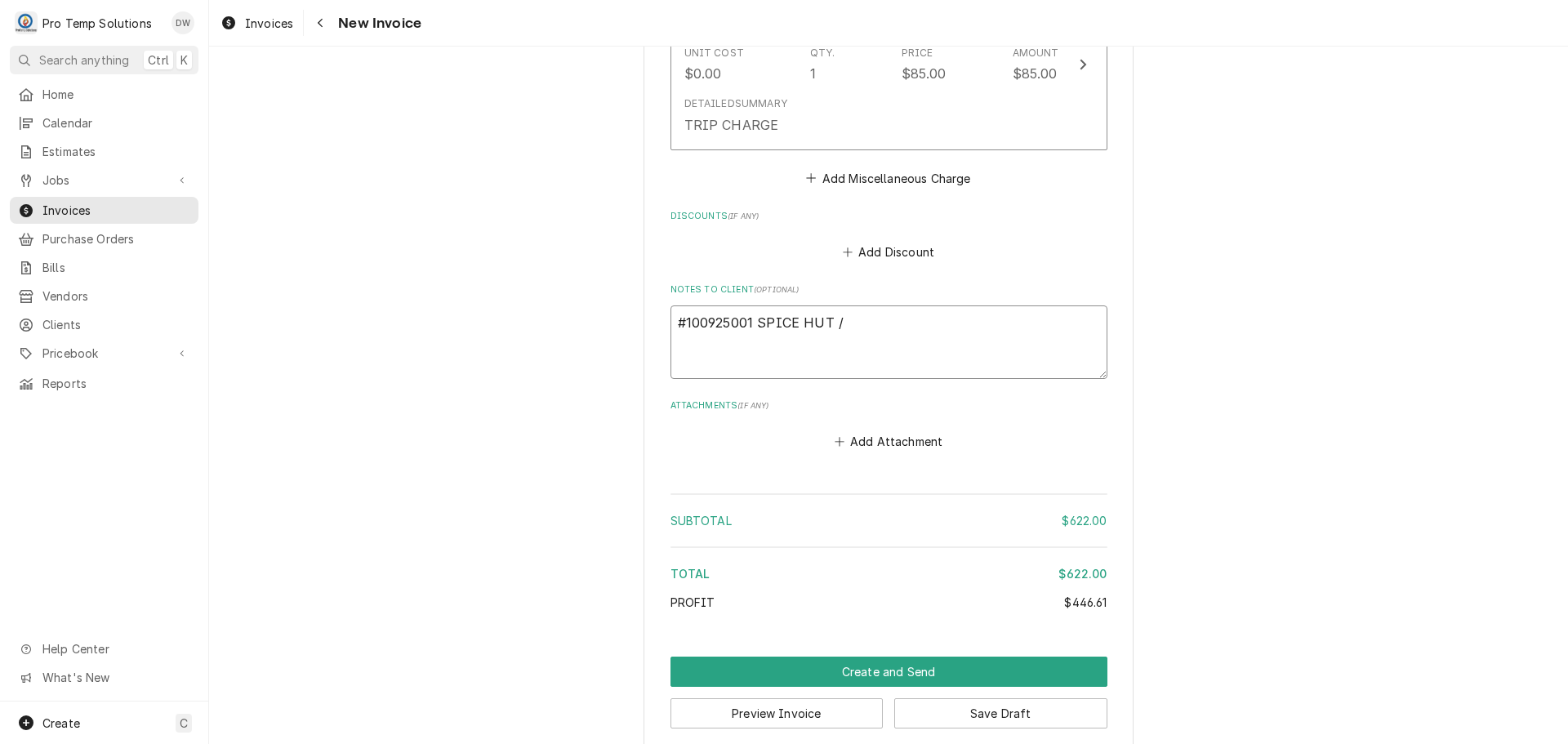
type textarea "x"
type textarea "#100925001 SPICE HUT /"
type textarea "x"
type textarea "#100925001 SPICE HUT / C"
type textarea "x"
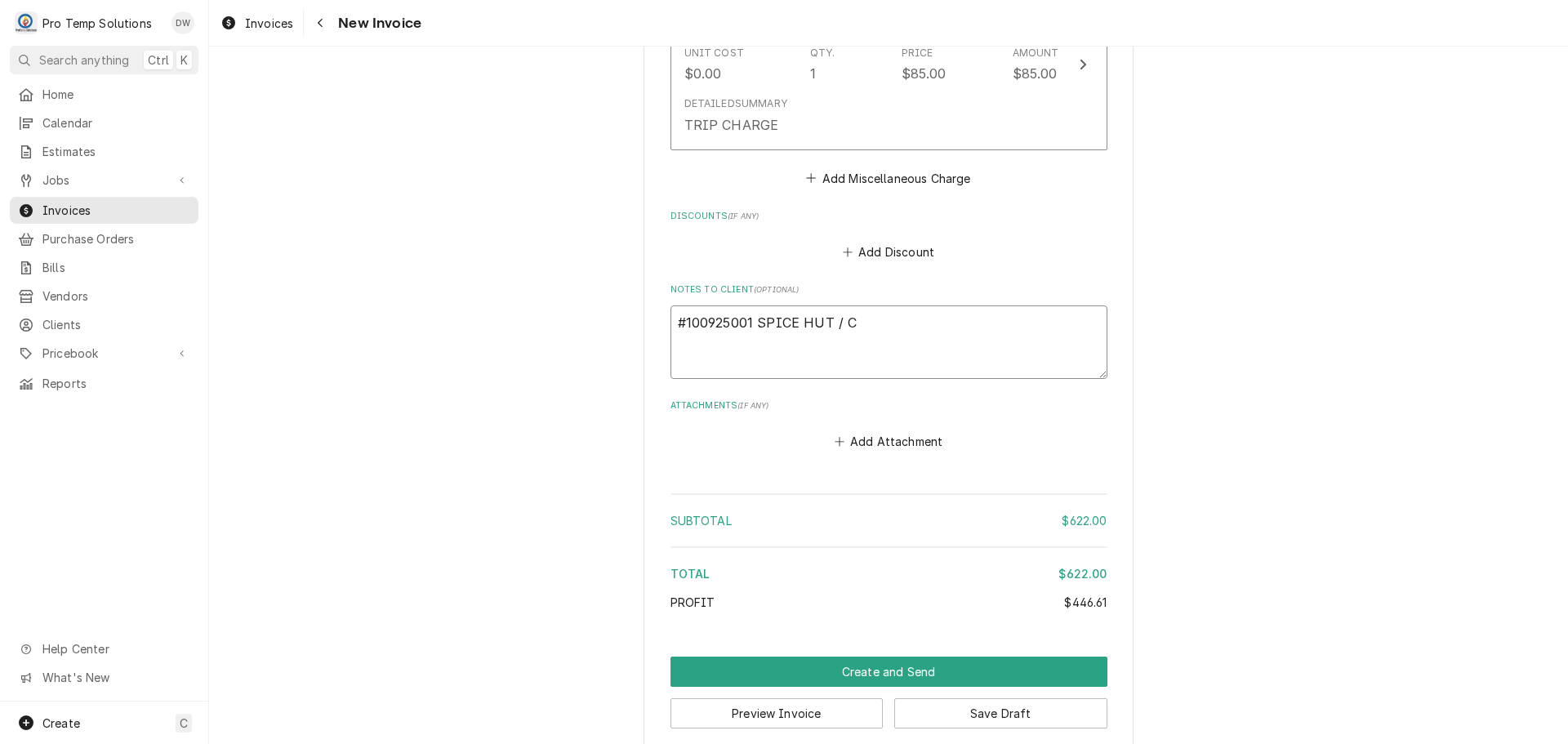
type textarea "#100925001 SPICE HUT / CA"
type textarea "x"
type textarea "#100925001 SPICE HUT / CARY"
type textarea "x"
type textarea "#100925001 SPICE HUT / CARY-"
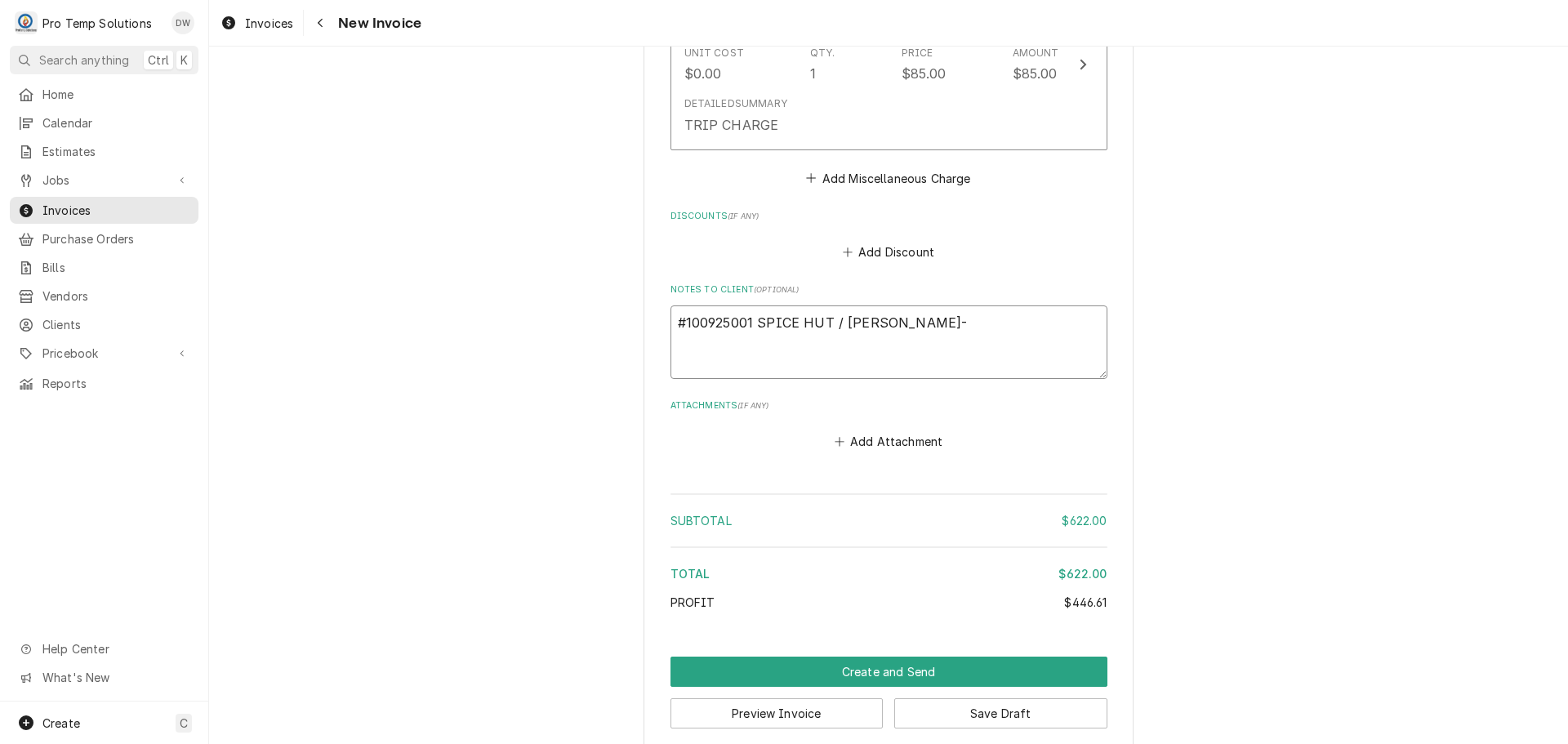
type textarea "x"
type textarea "#100925001 SPICE HUT / CARY-"
type textarea "x"
type textarea "#100925001 SPICE HUT / CARY- M"
type textarea "x"
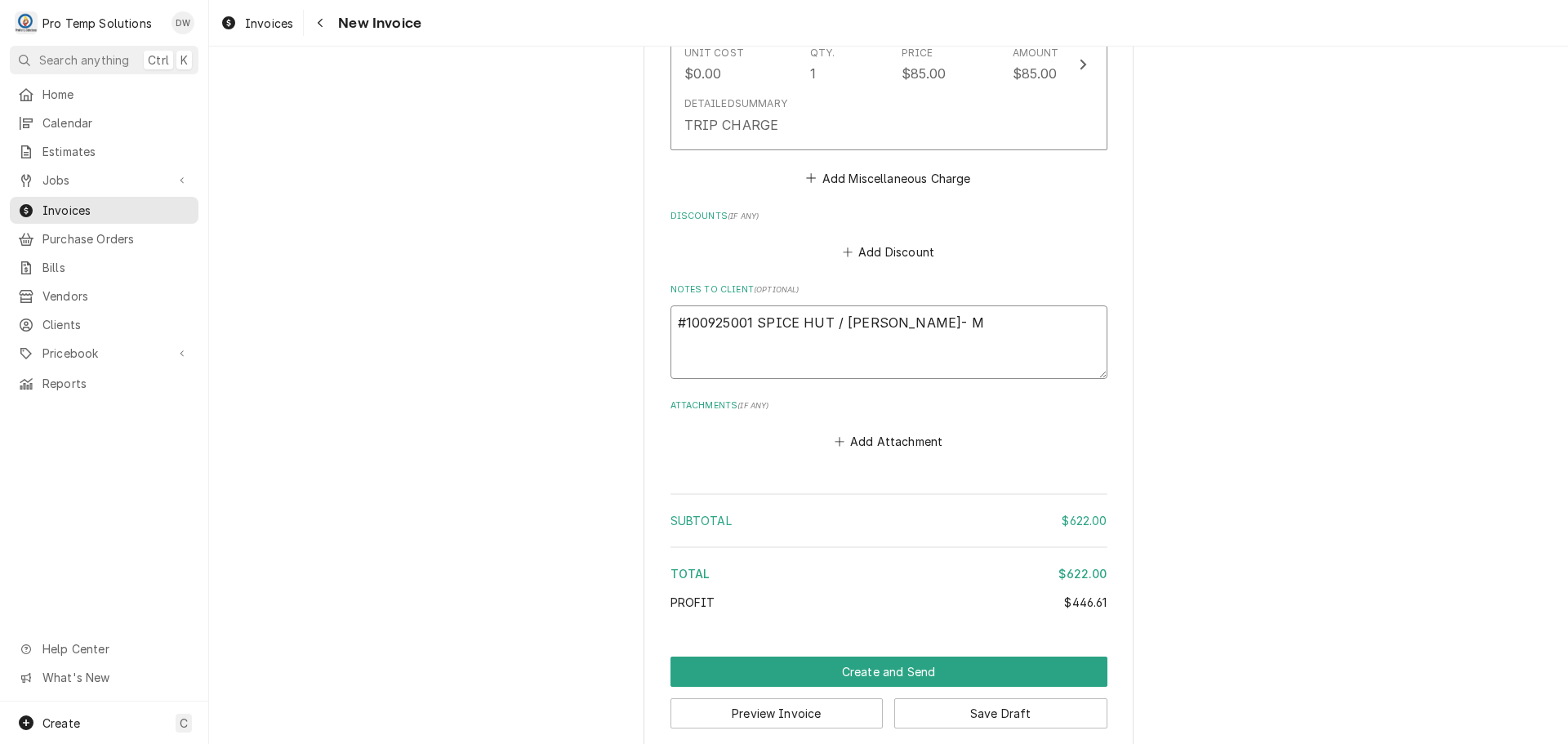
type textarea "#100925001 SPICE HUT / CARY- ME"
type textarea "x"
type textarea "#100925001 SPICE HUT / CARY- MEA"
type textarea "x"
type textarea "#100925001 SPICE HUT / CARY- MEAT"
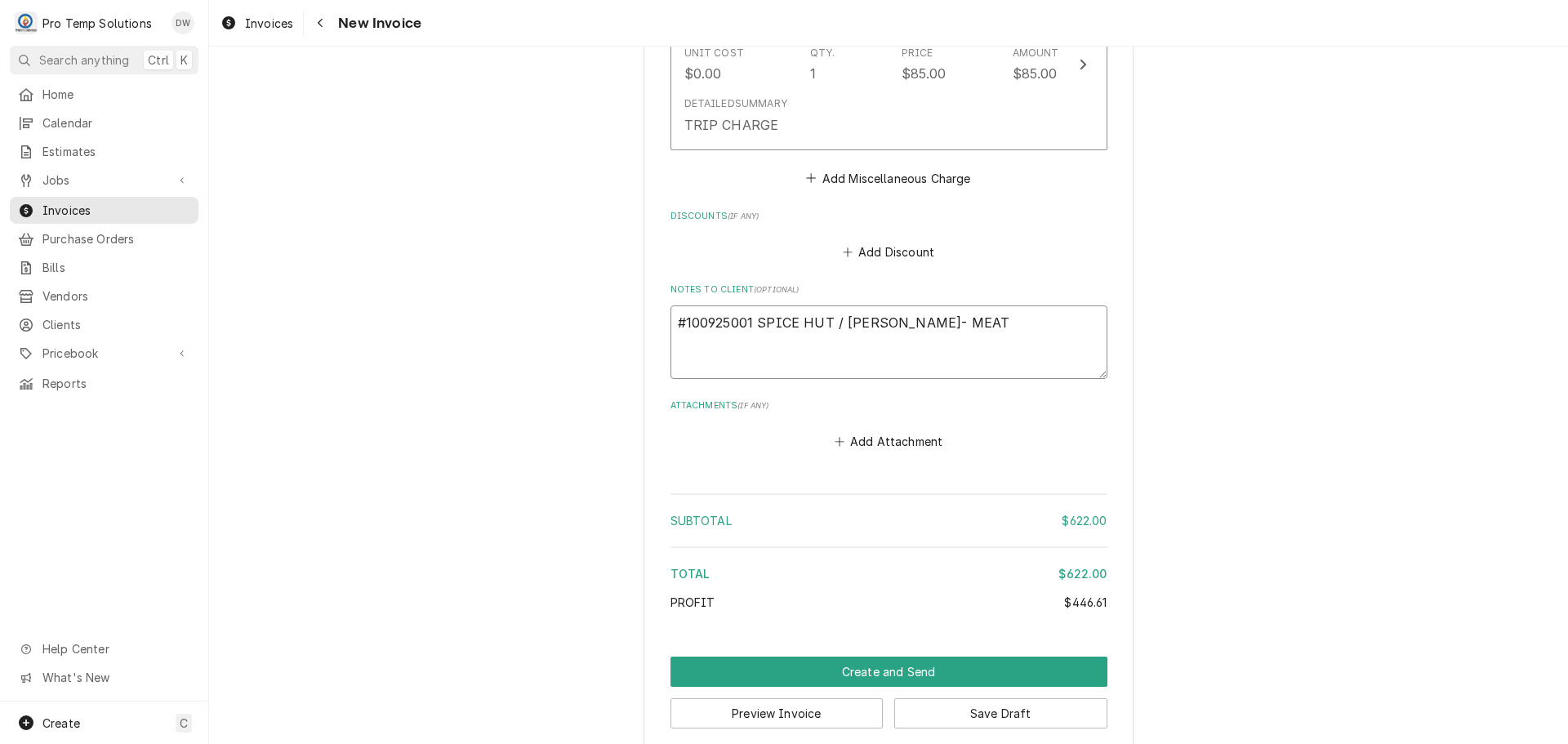
type textarea "x"
type textarea "#100925001 SPICE HUT / CARY- MEAT"
type textarea "x"
type textarea "#100925001 SPICE HUT / CARY- MEAT S"
type textarea "x"
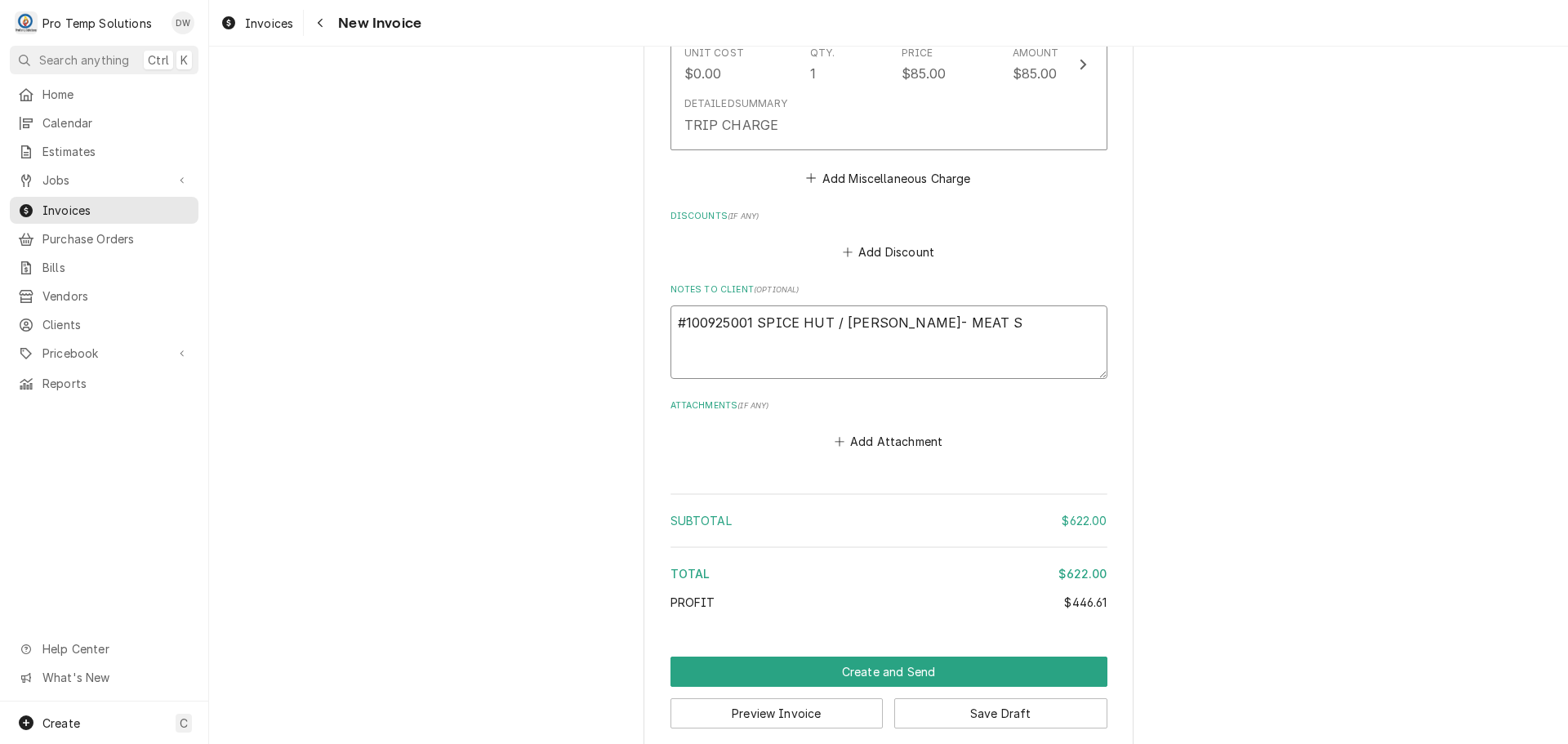
type textarea "#100925001 SPICE HUT / CARY- MEAT SA"
type textarea "x"
type textarea "#100925001 SPICE HUT / CARY- MEAT SAW"
type textarea "x"
type textarea "#100925001 SPICE HUT / CARY- MEAT SAW"
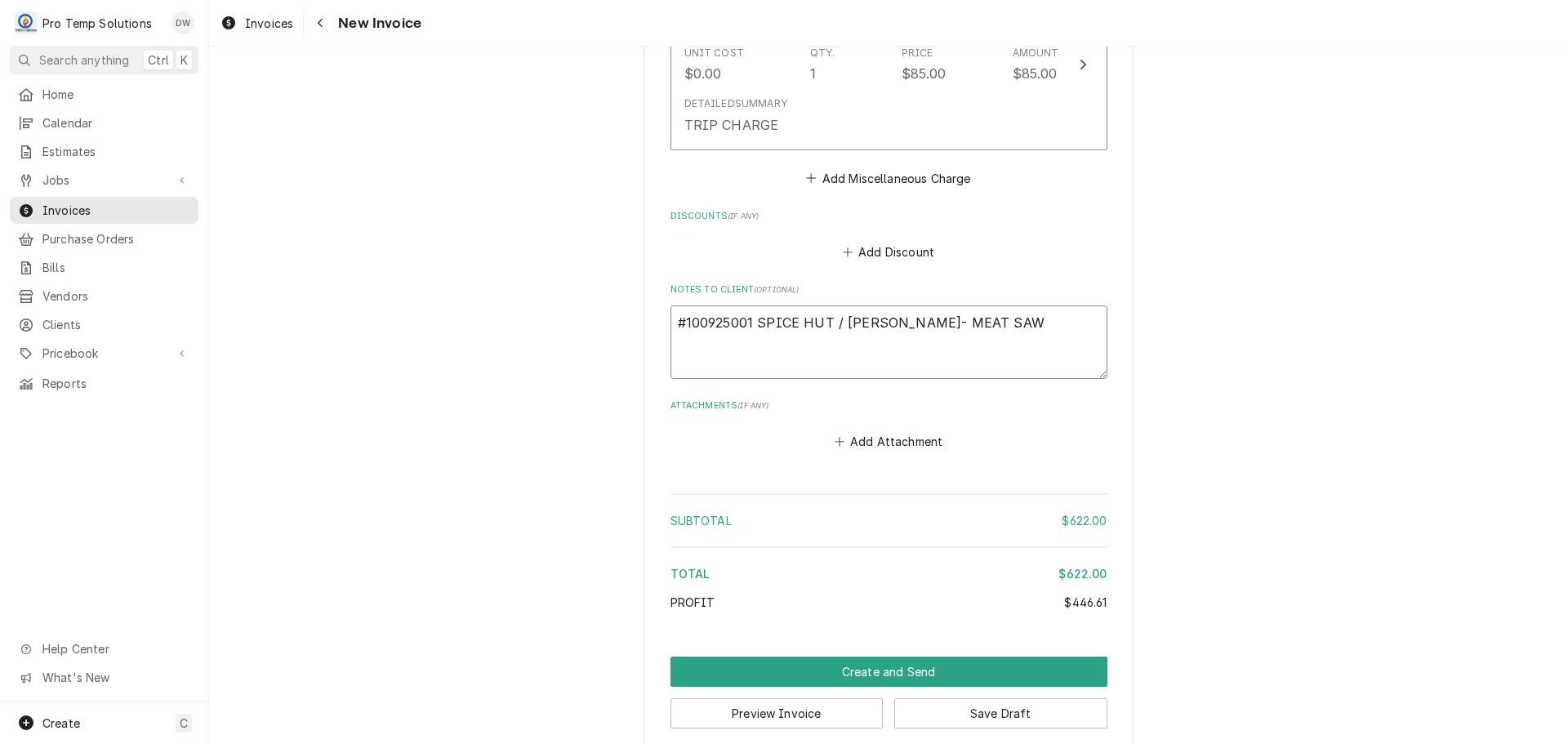
type textarea "x"
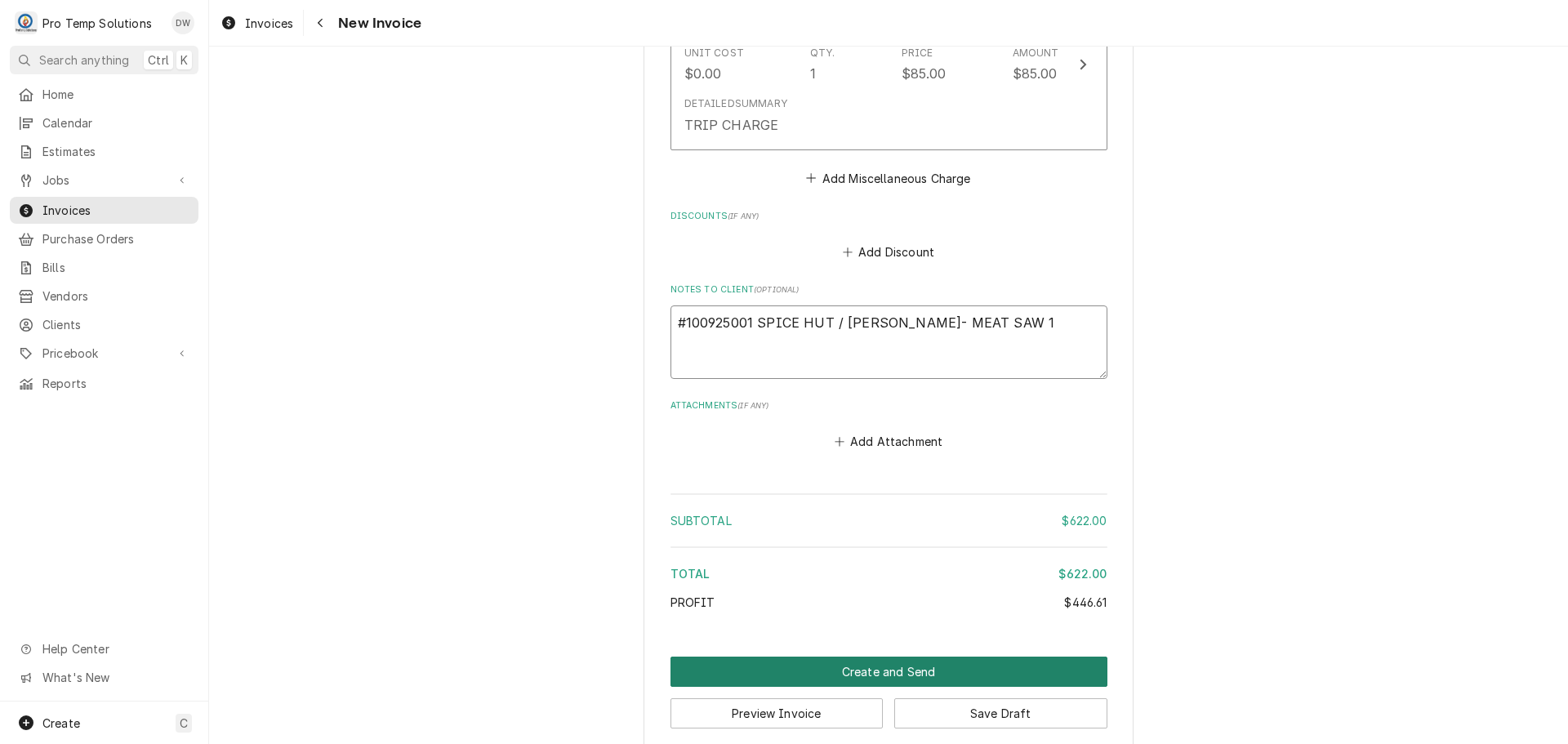
type textarea "#100925001 SPICE HUT / CARY- MEAT SAW 1"
click at [872, 657] on button "Create and Send" at bounding box center [889, 672] width 437 height 30
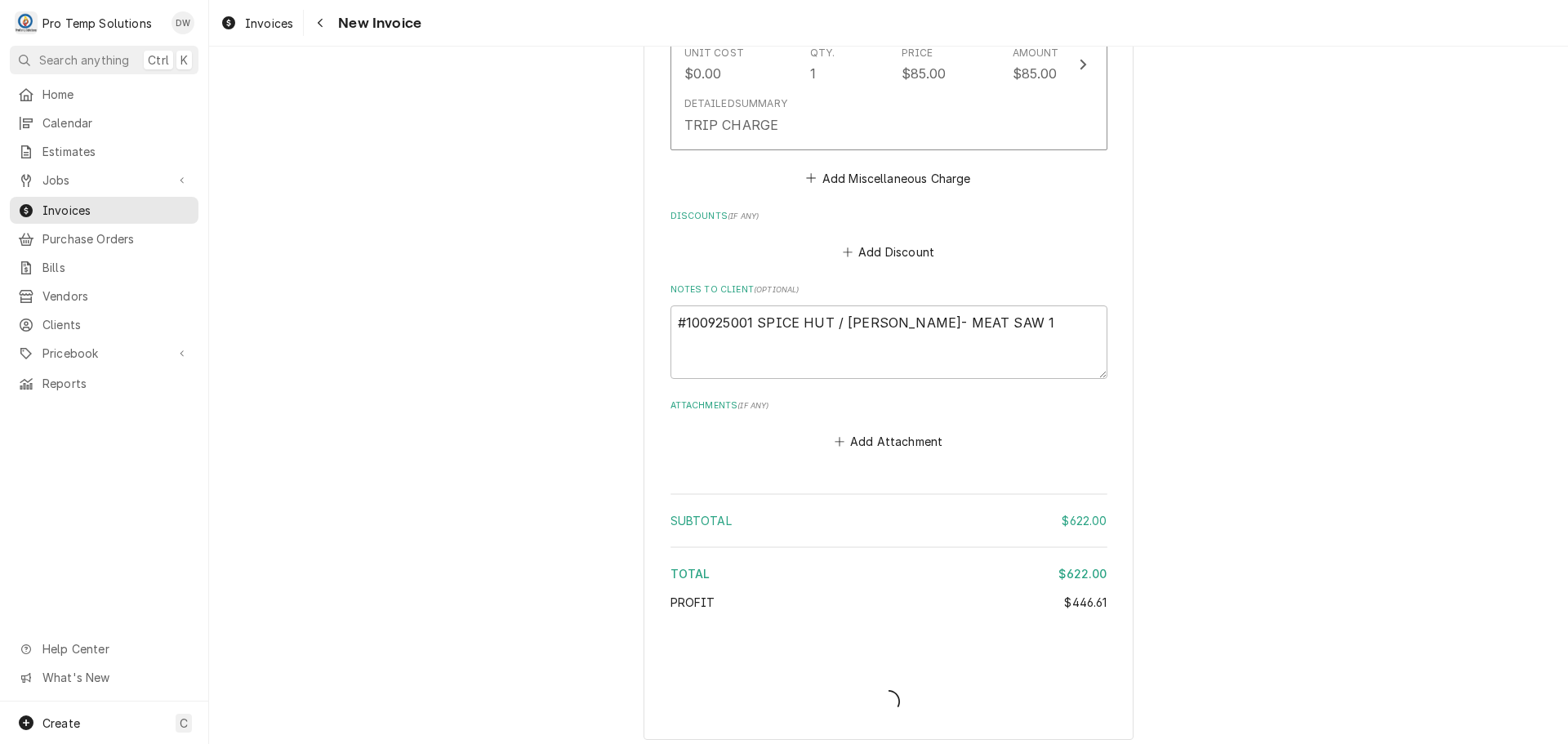
scroll to position [3371, 0]
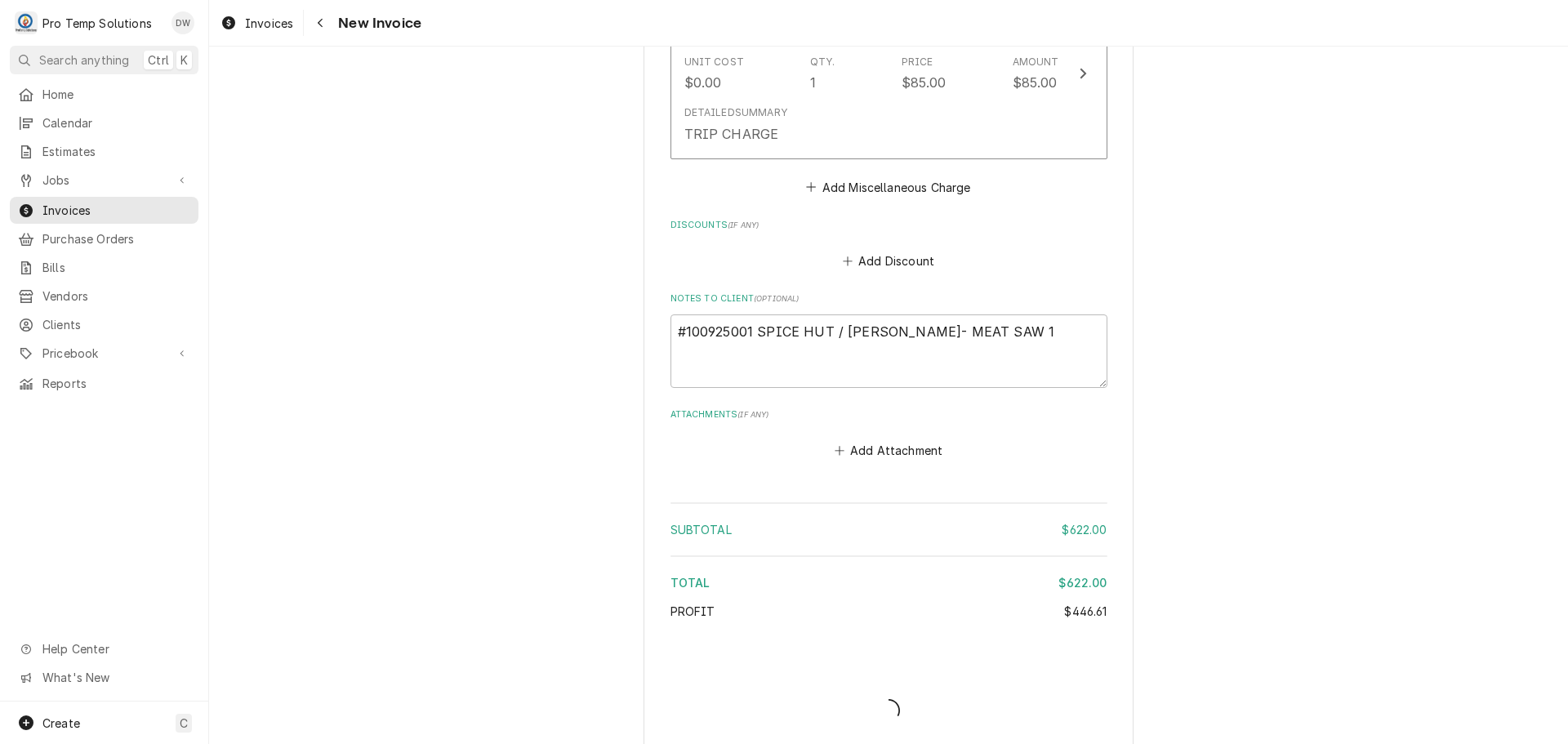
type textarea "x"
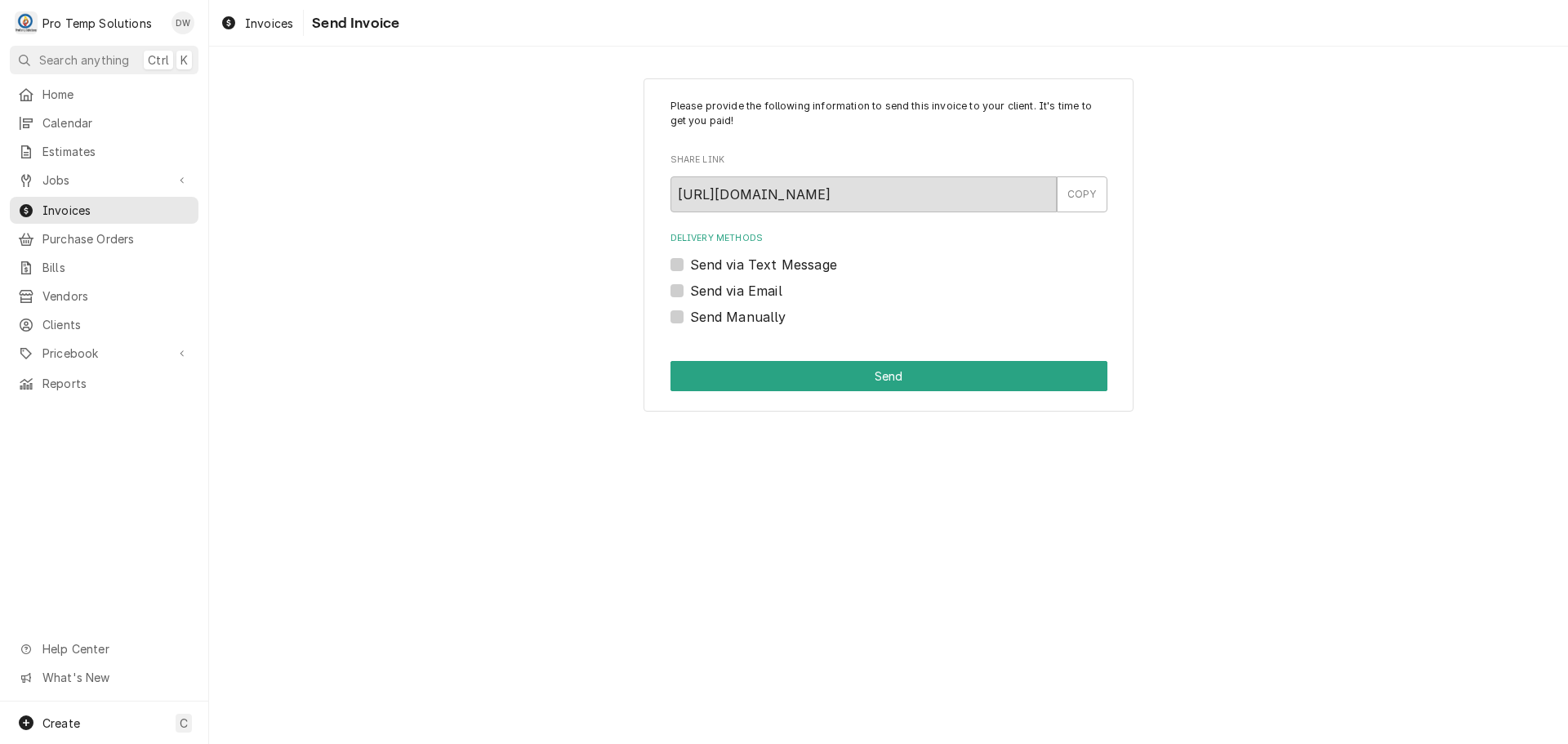
click at [691, 297] on label "Send via Email" at bounding box center [737, 290] width 92 height 20
click at [691, 297] on input "Send via Email" at bounding box center [908, 299] width 437 height 36
checkbox input "true"
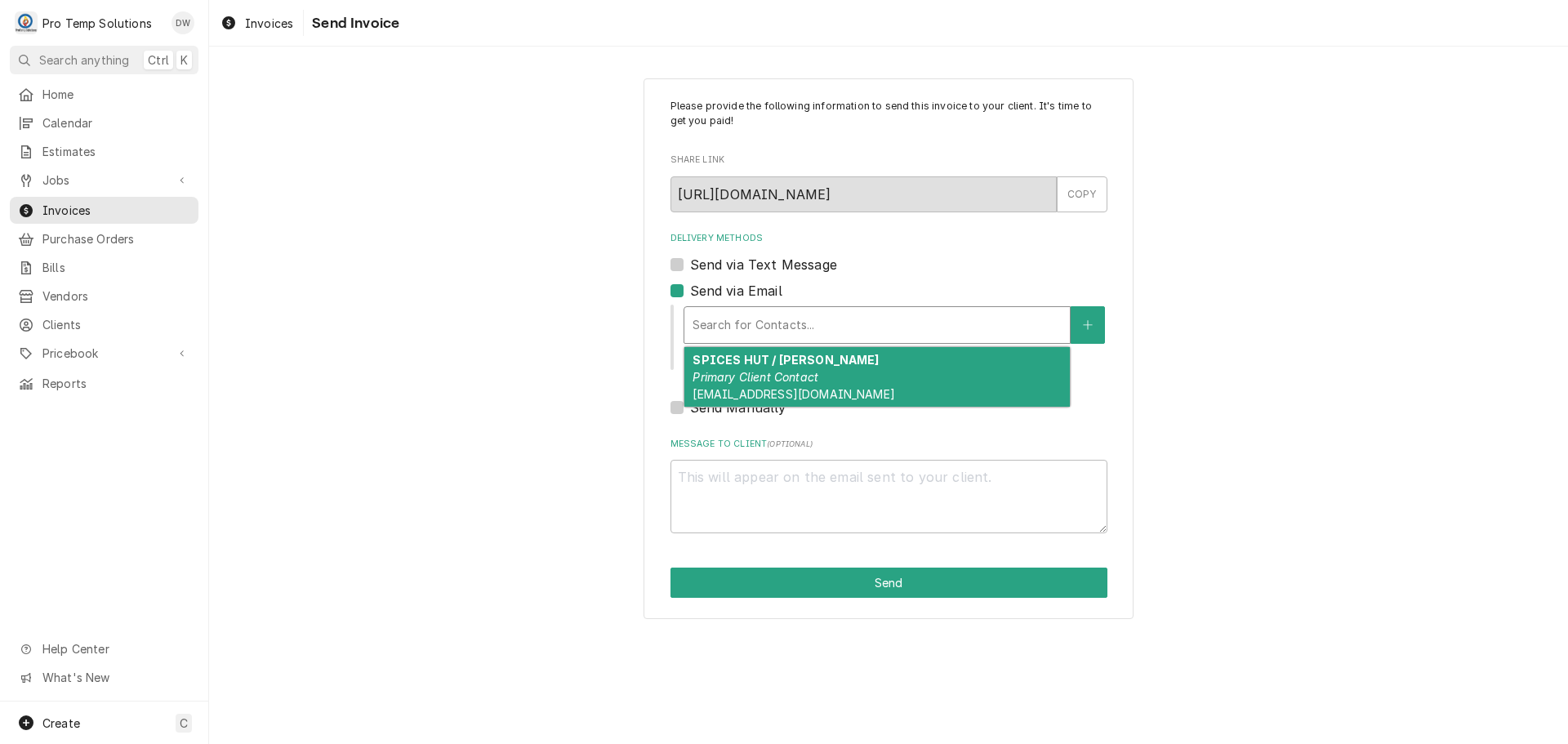
click at [826, 322] on div "Delivery Methods" at bounding box center [877, 324] width 369 height 29
click at [838, 367] on div "SPICES HUT / CARY Primary Client Contact protempsolutions@gmail.com" at bounding box center [877, 376] width 385 height 59
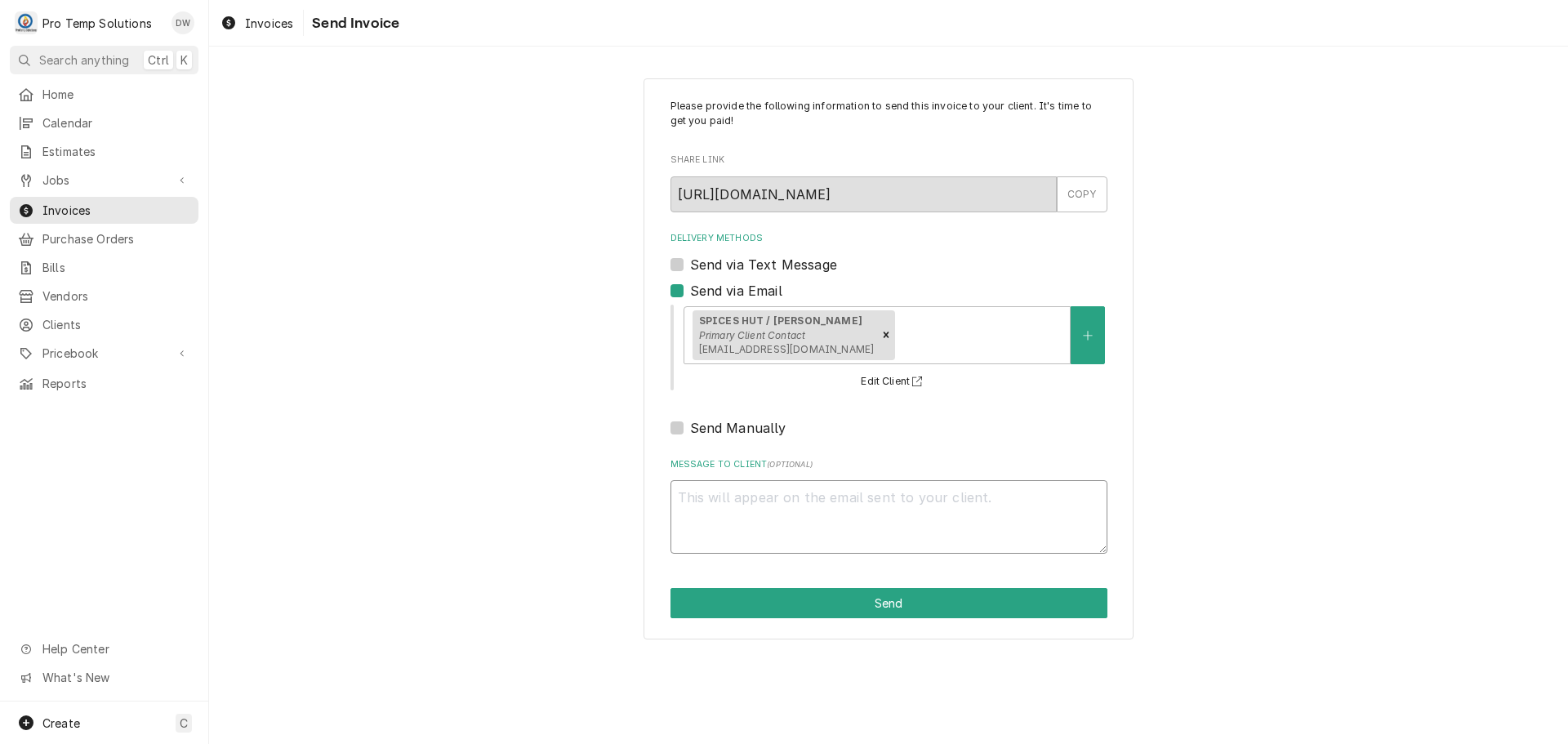
click at [770, 484] on textarea "Message to Client ( optional )" at bounding box center [889, 517] width 437 height 73
type textarea "x"
type textarea "#"
type textarea "x"
type textarea "#1"
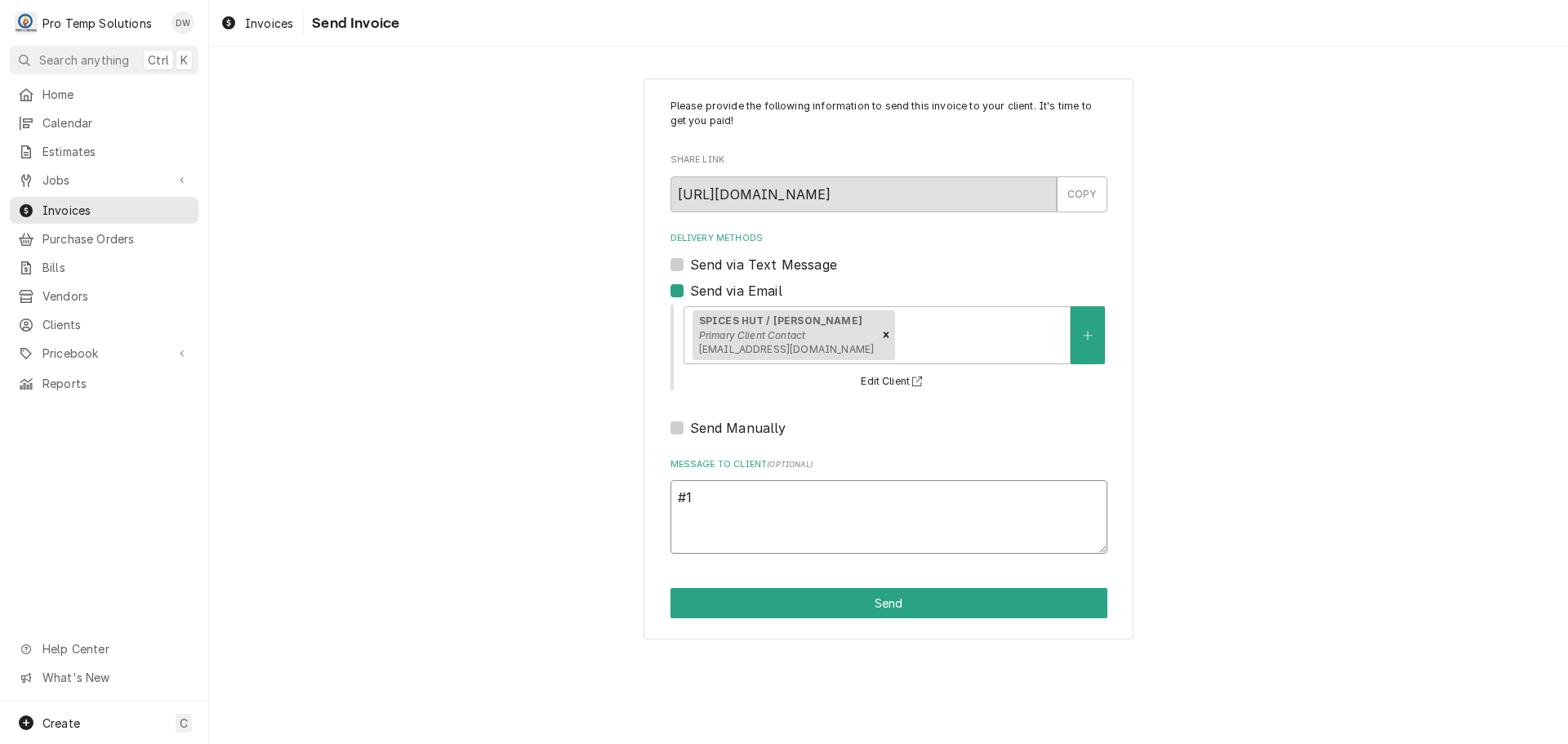
type textarea "x"
type textarea "#10"
type textarea "x"
type textarea "#100"
type textarea "x"
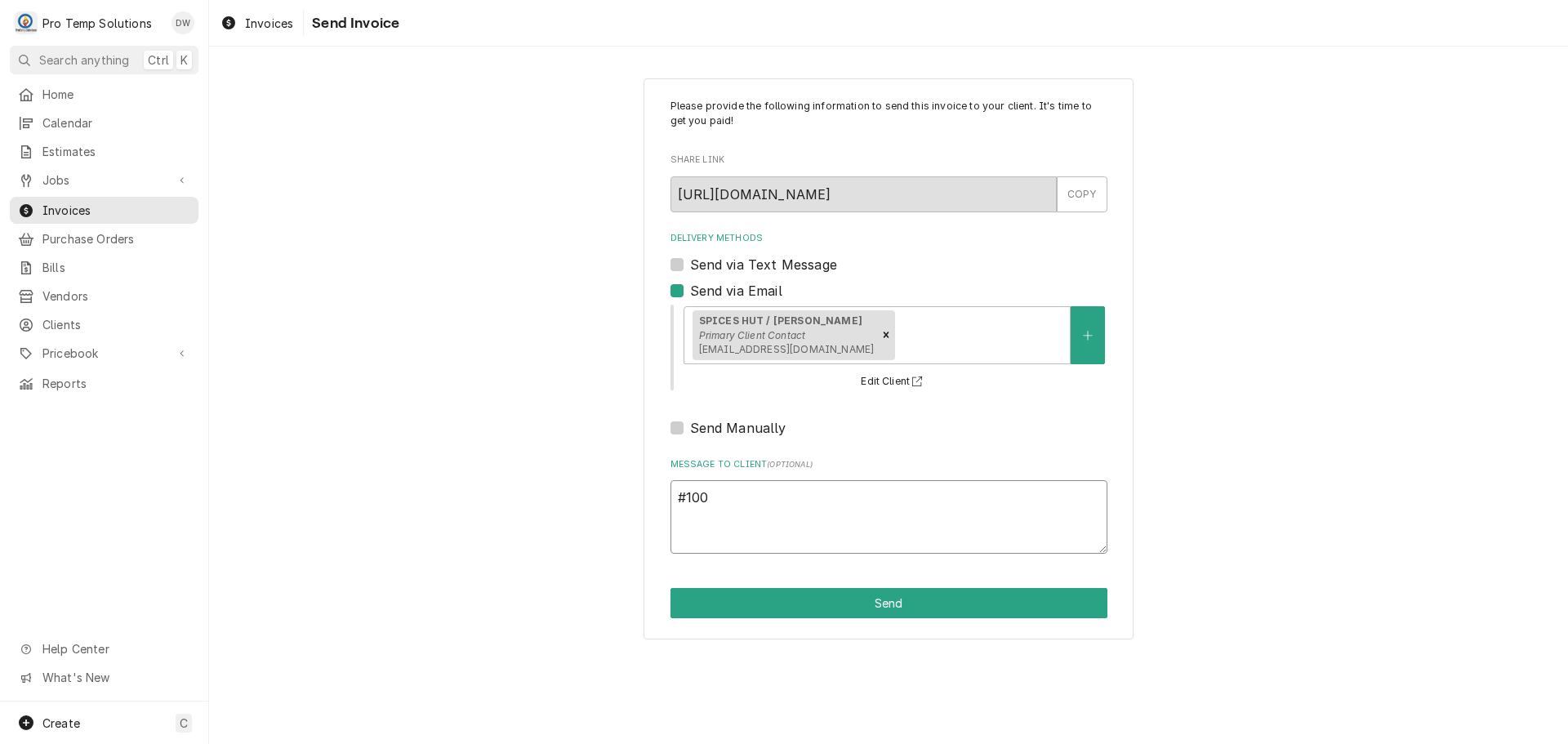
type textarea "#1009"
type textarea "x"
type textarea "#10092"
type textarea "x"
type textarea "#100925"
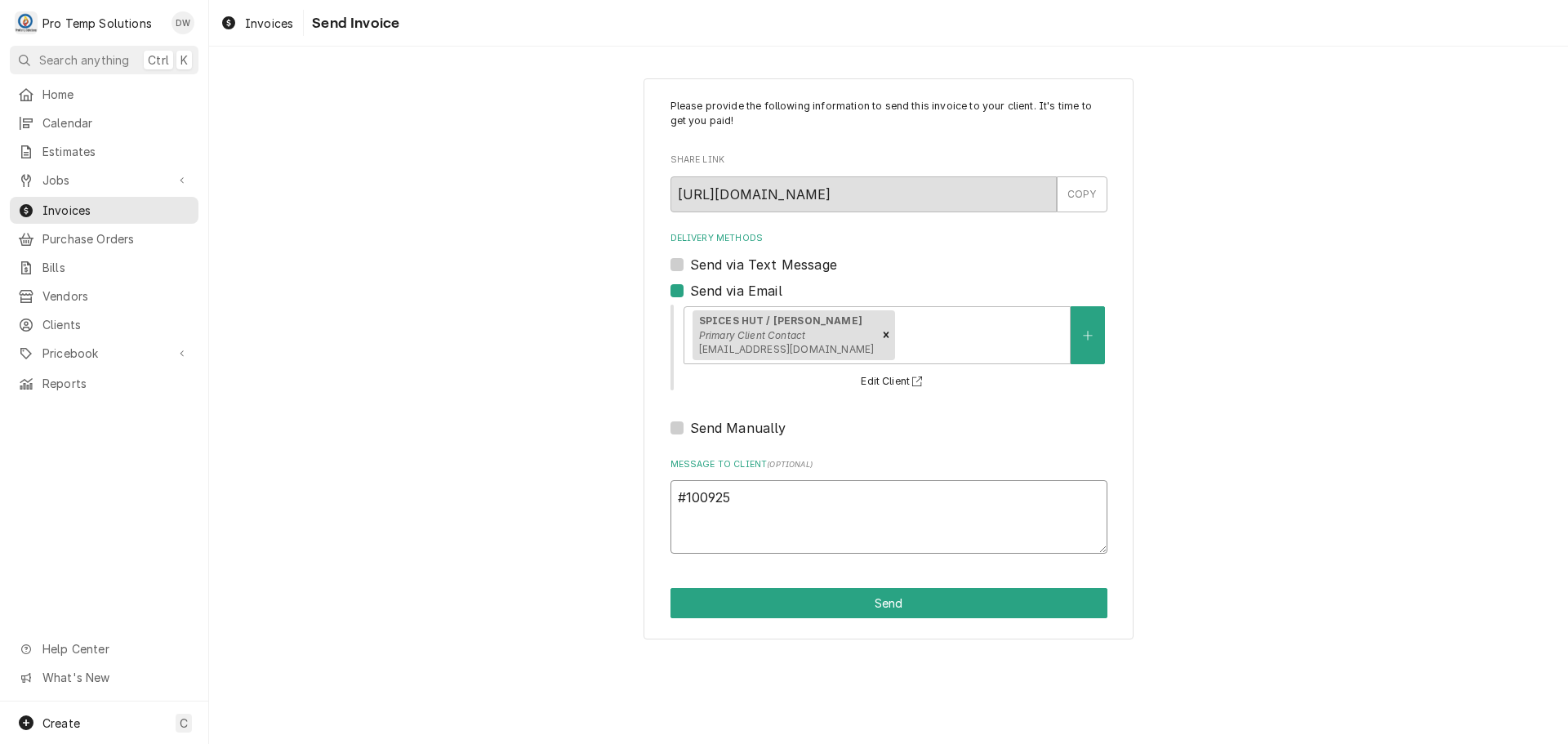
type textarea "x"
type textarea "#1009250"
type textarea "x"
type textarea "#10092500"
type textarea "x"
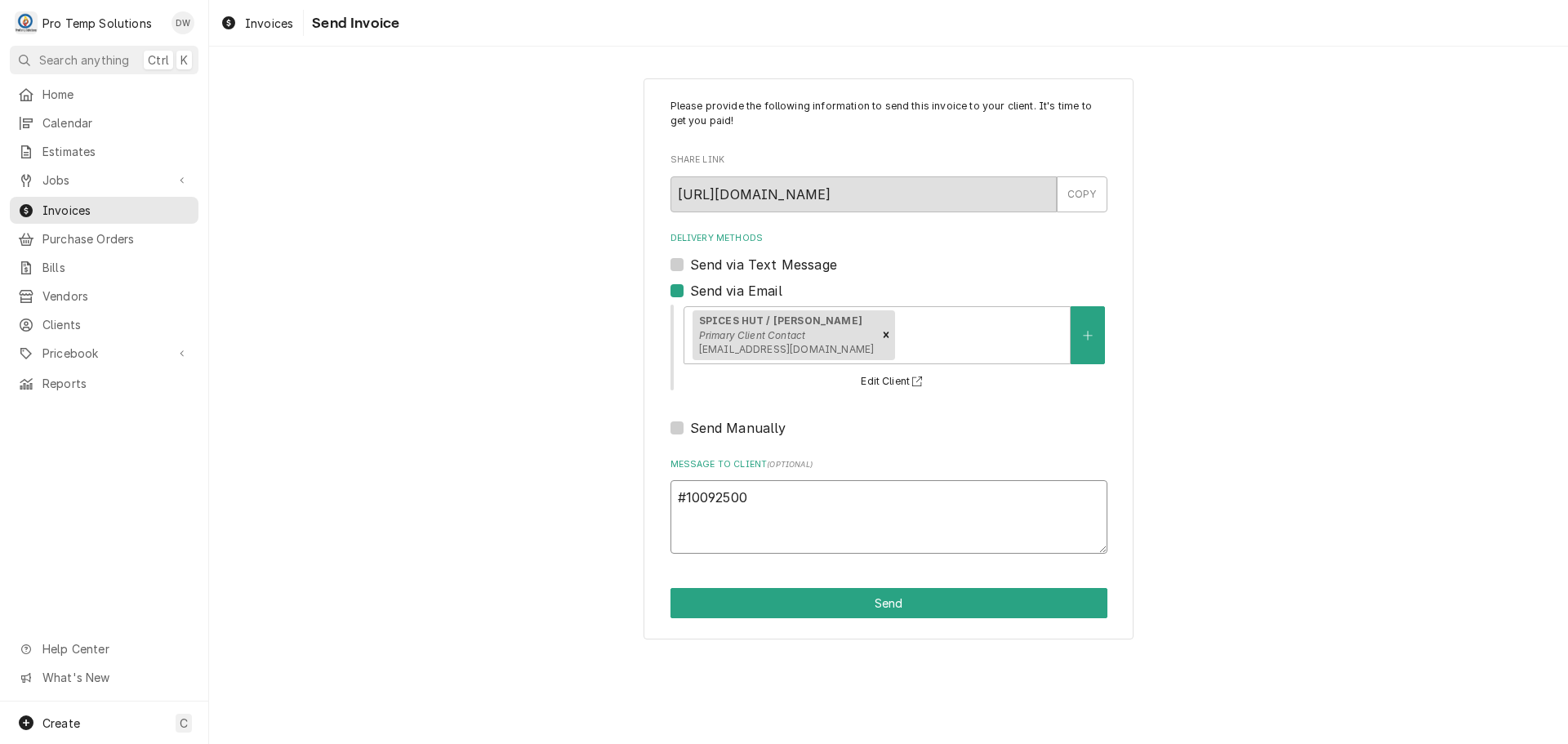
type textarea "#100925001"
type textarea "x"
type textarea "#100925001"
type textarea "x"
type textarea "#100925001 S"
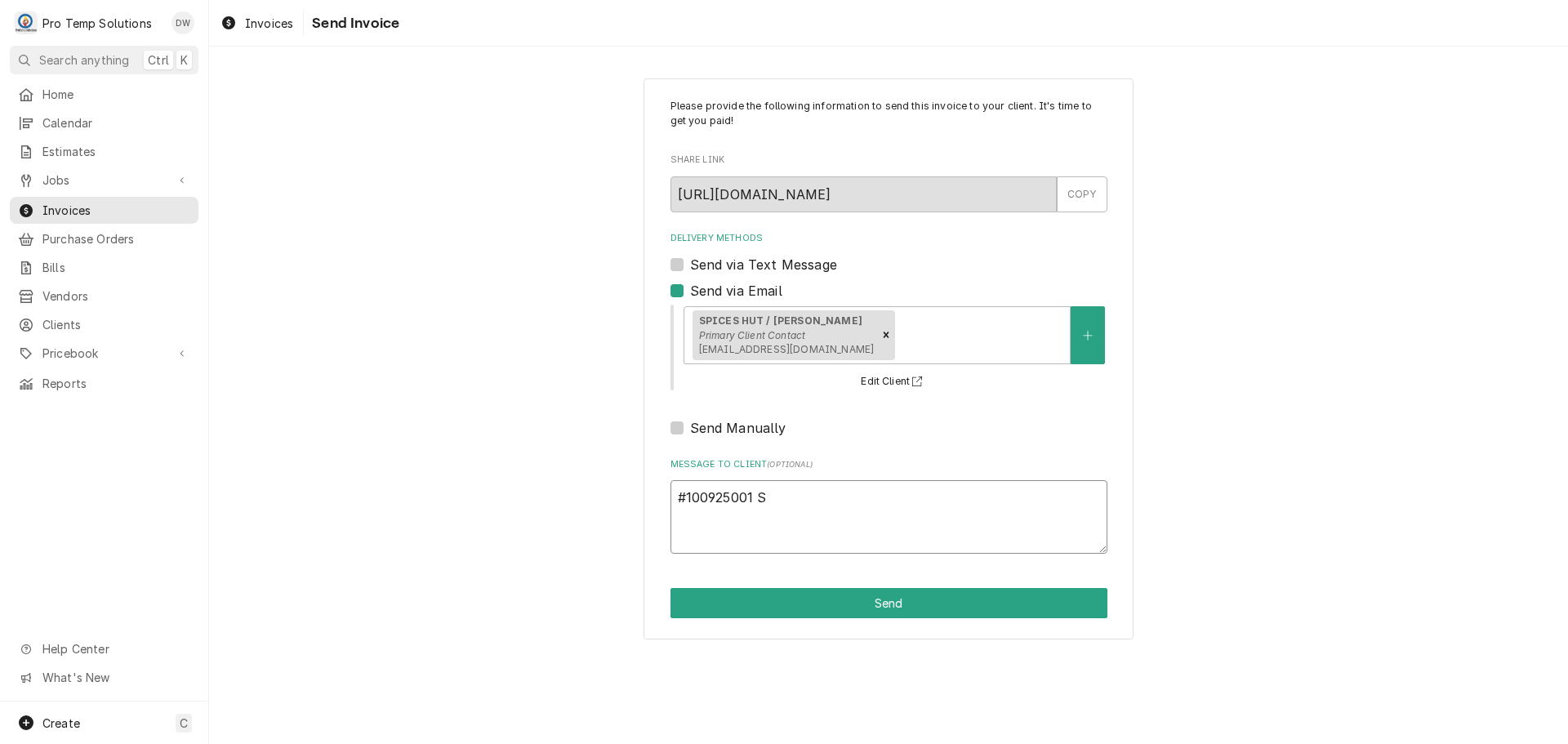
type textarea "x"
type textarea "#100925001 SP"
type textarea "x"
type textarea "#100925001 SPI"
type textarea "x"
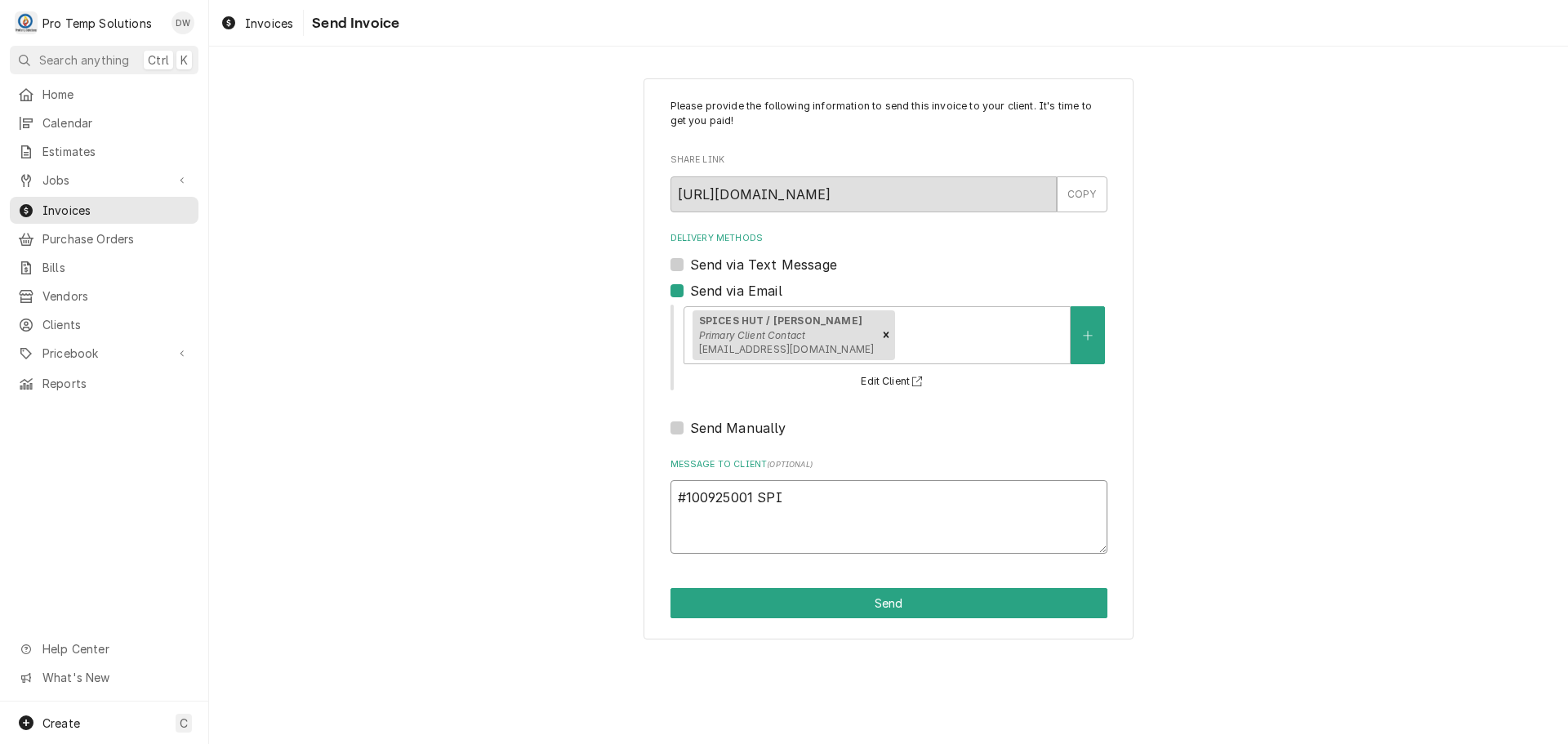
type textarea "#100925001 SPIC"
type textarea "x"
type textarea "#100925001 SPICE"
type textarea "x"
type textarea "#100925001 SPICE"
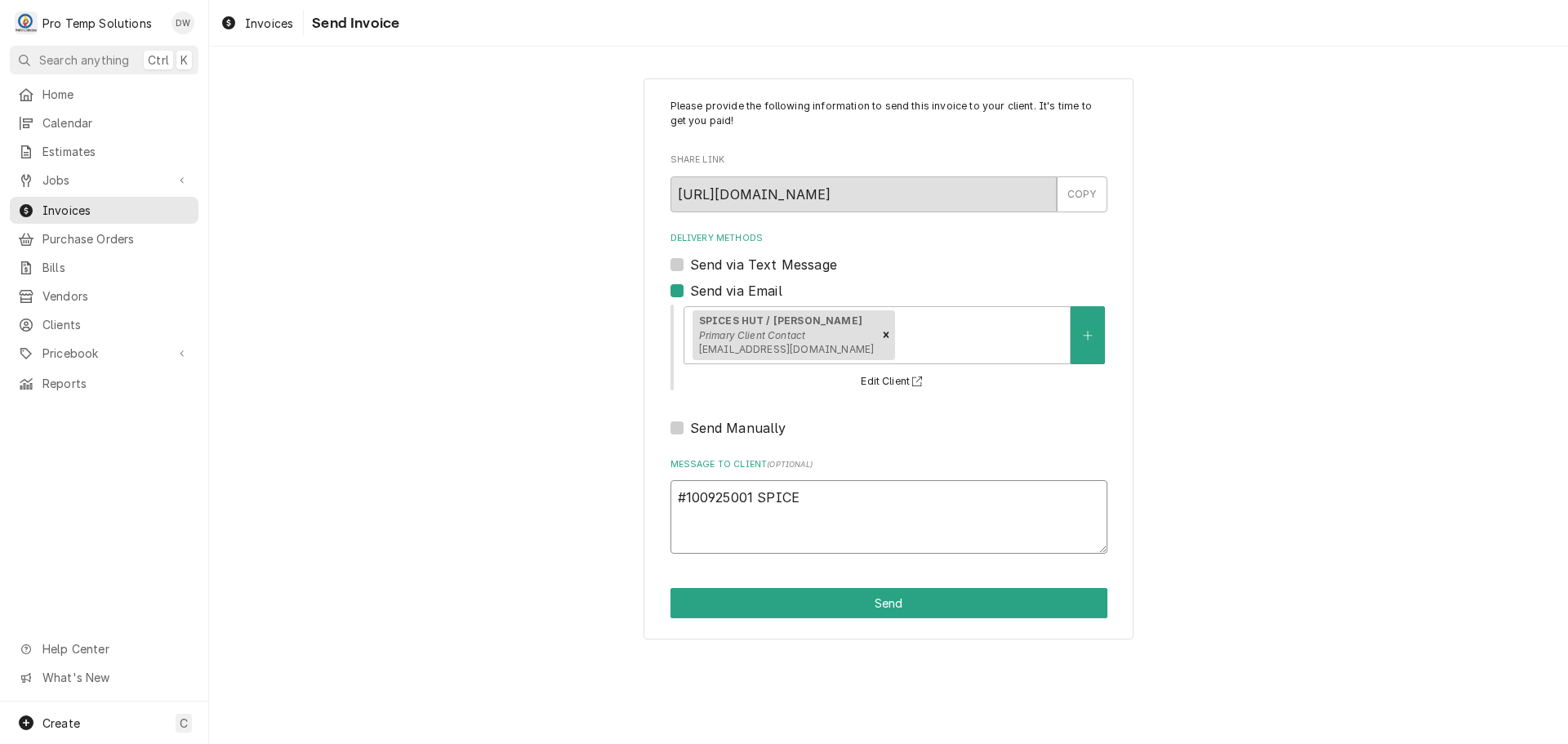
type textarea "x"
type textarea "#100925001 SPICE H"
type textarea "x"
type textarea "#100925001 SPICE HU"
type textarea "x"
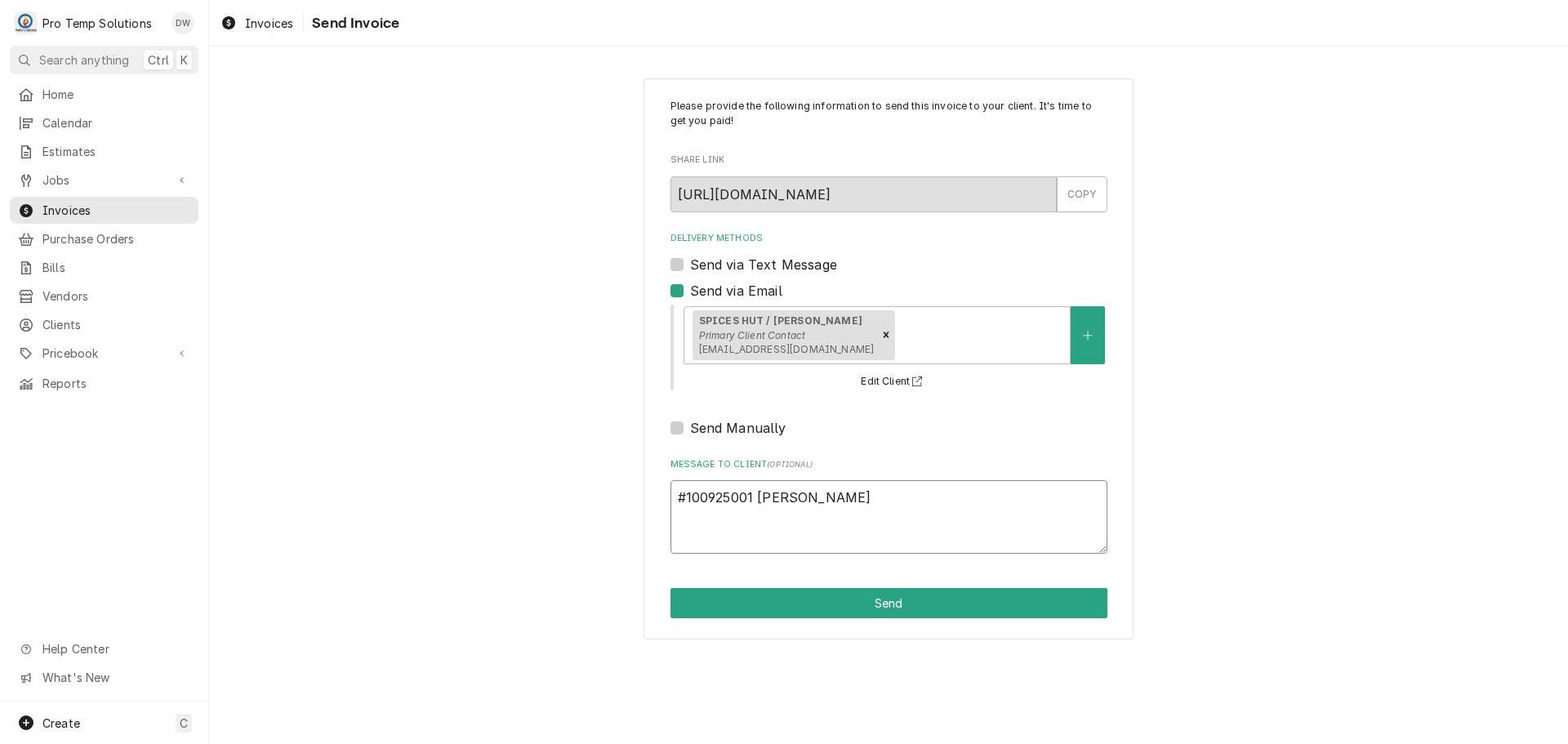
type textarea "#100925001 SPICE HUY"
type textarea "x"
type textarea "#100925001 SPICE HU"
type textarea "x"
type textarea "#100925001 SPICE HUT"
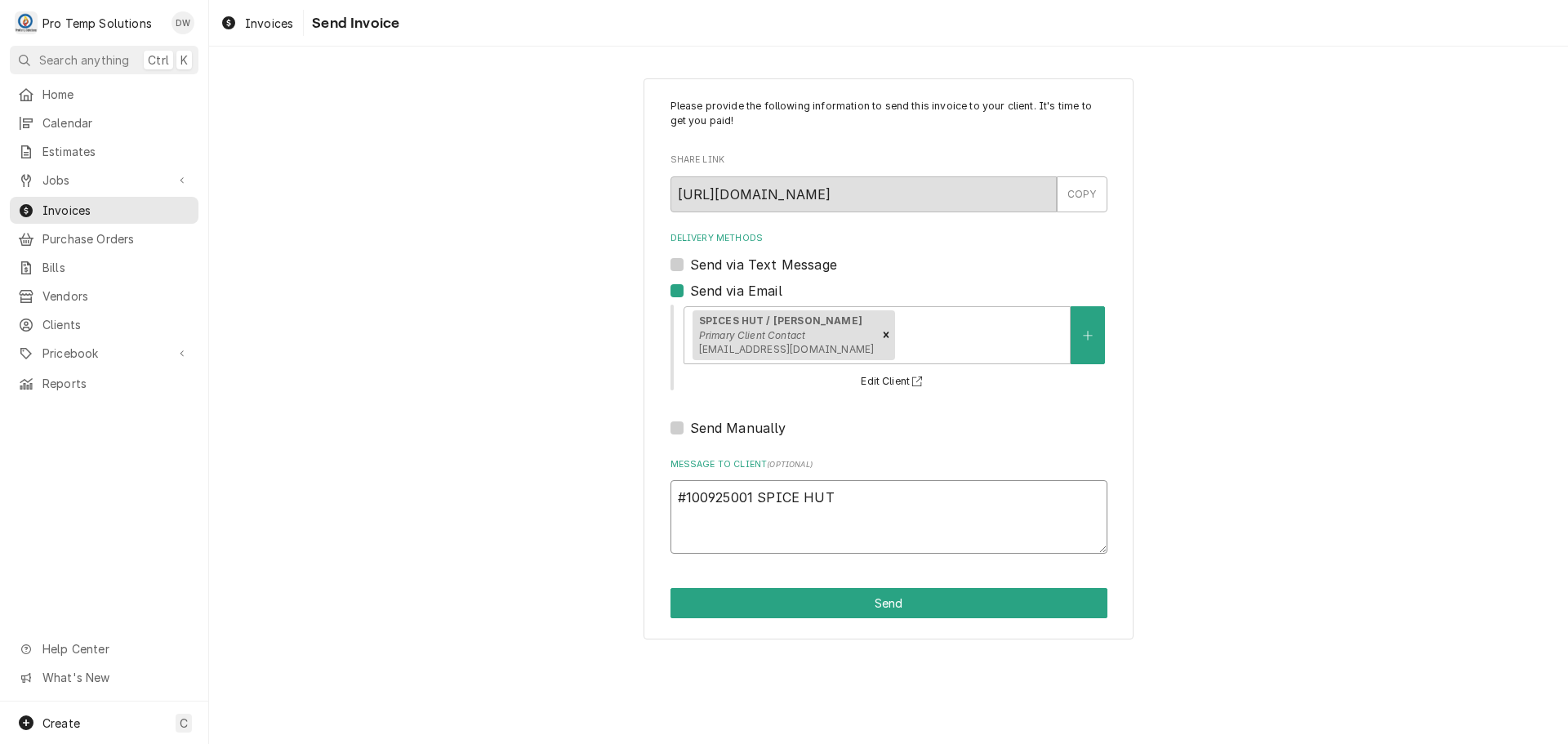
type textarea "x"
type textarea "#100925001 SPICE HUT"
type textarea "x"
type textarea "#100925001 SPICE HUT /"
type textarea "x"
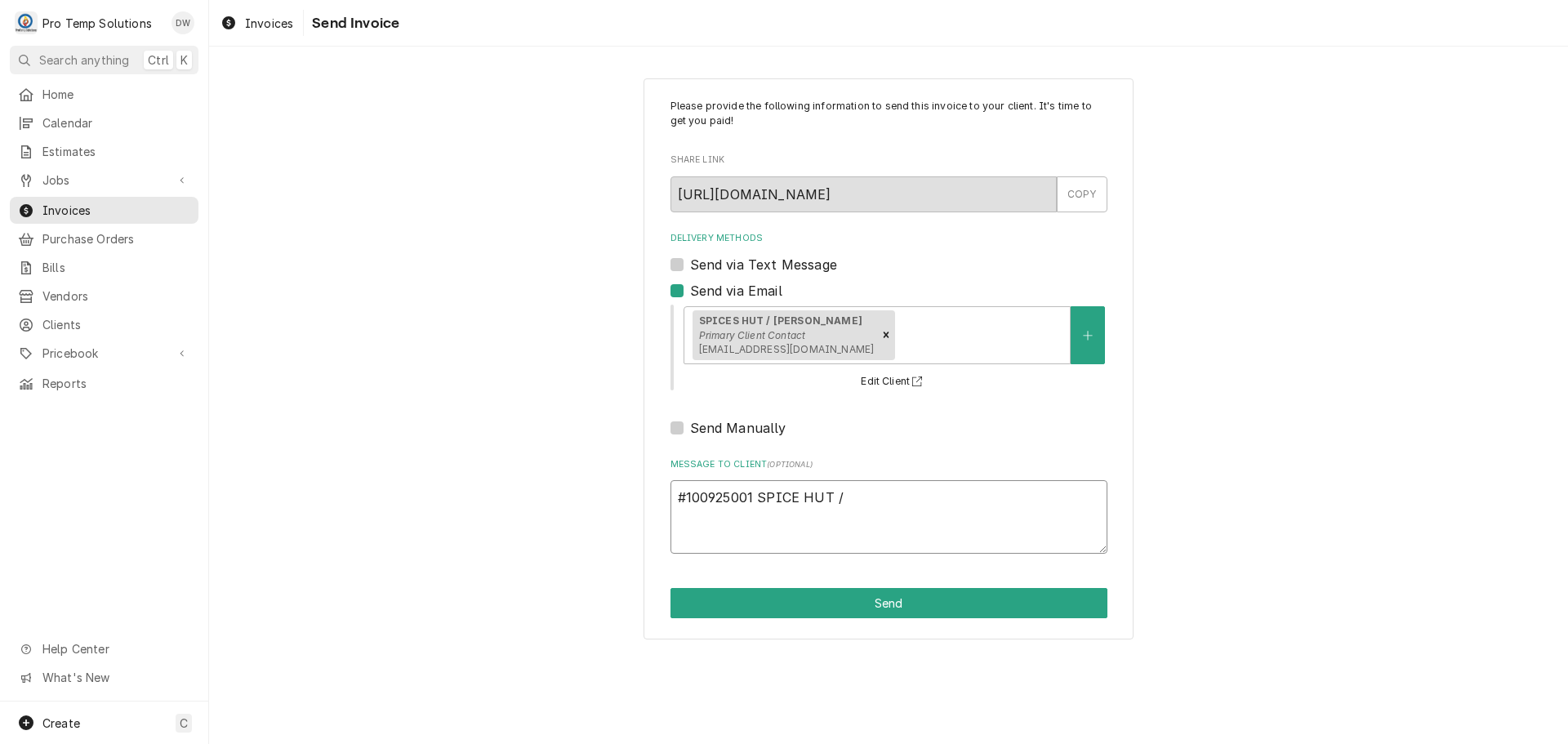
type textarea "#100925001 SPICE HUT /"
type textarea "x"
type textarea "#100925001 SPICE HUT / C"
type textarea "x"
type textarea "#100925001 SPICE HUT / CA"
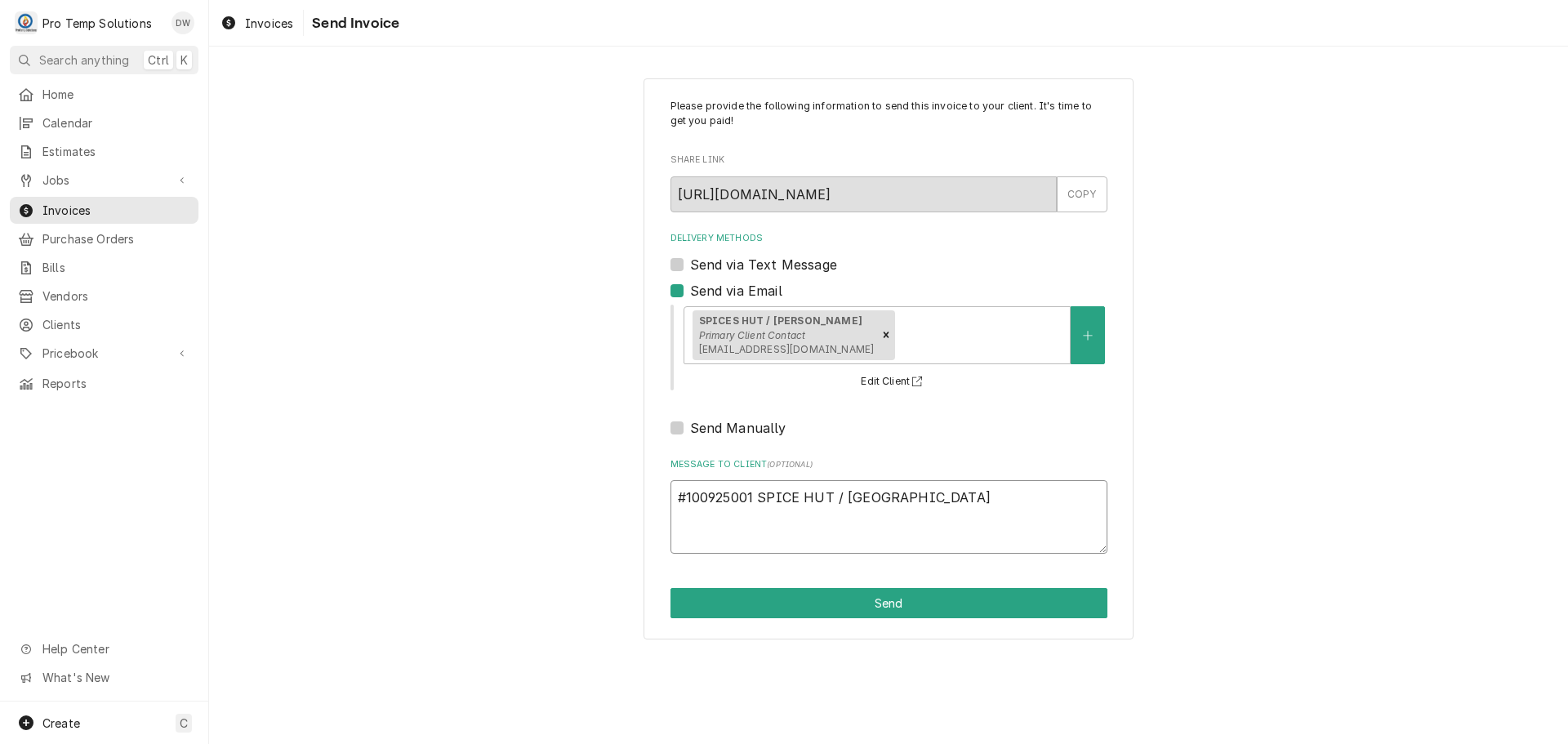
type textarea "x"
type textarea "#100925001 SPICE HUT / CAR"
type textarea "x"
type textarea "#100925001 SPICE HUT / CARY"
type textarea "x"
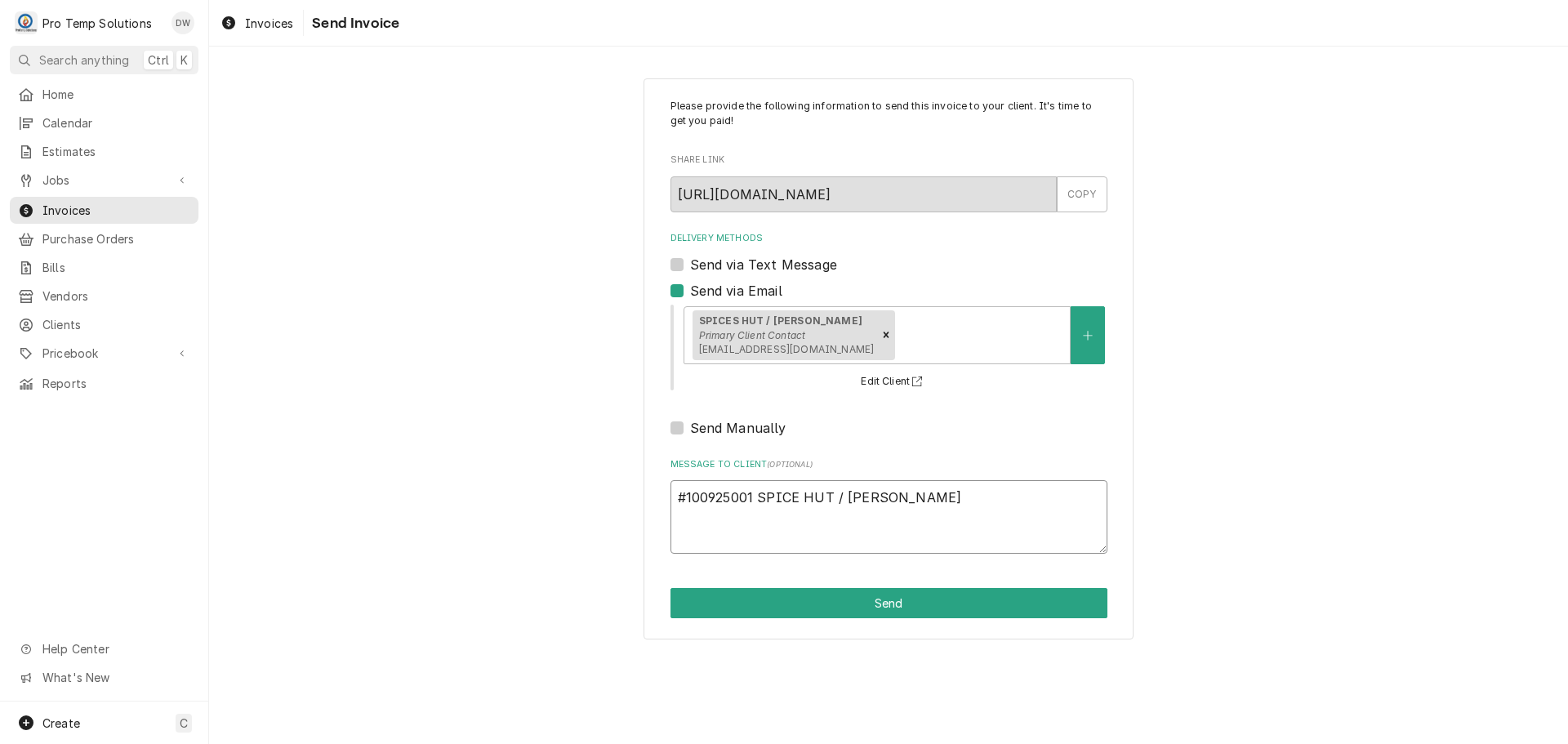
type textarea "#100925001 SPICE HUT / CARY-"
type textarea "x"
type textarea "#100925001 SPICE HUT / CARY-"
type textarea "x"
type textarea "#100925001 SPICE HUT / CARY- M"
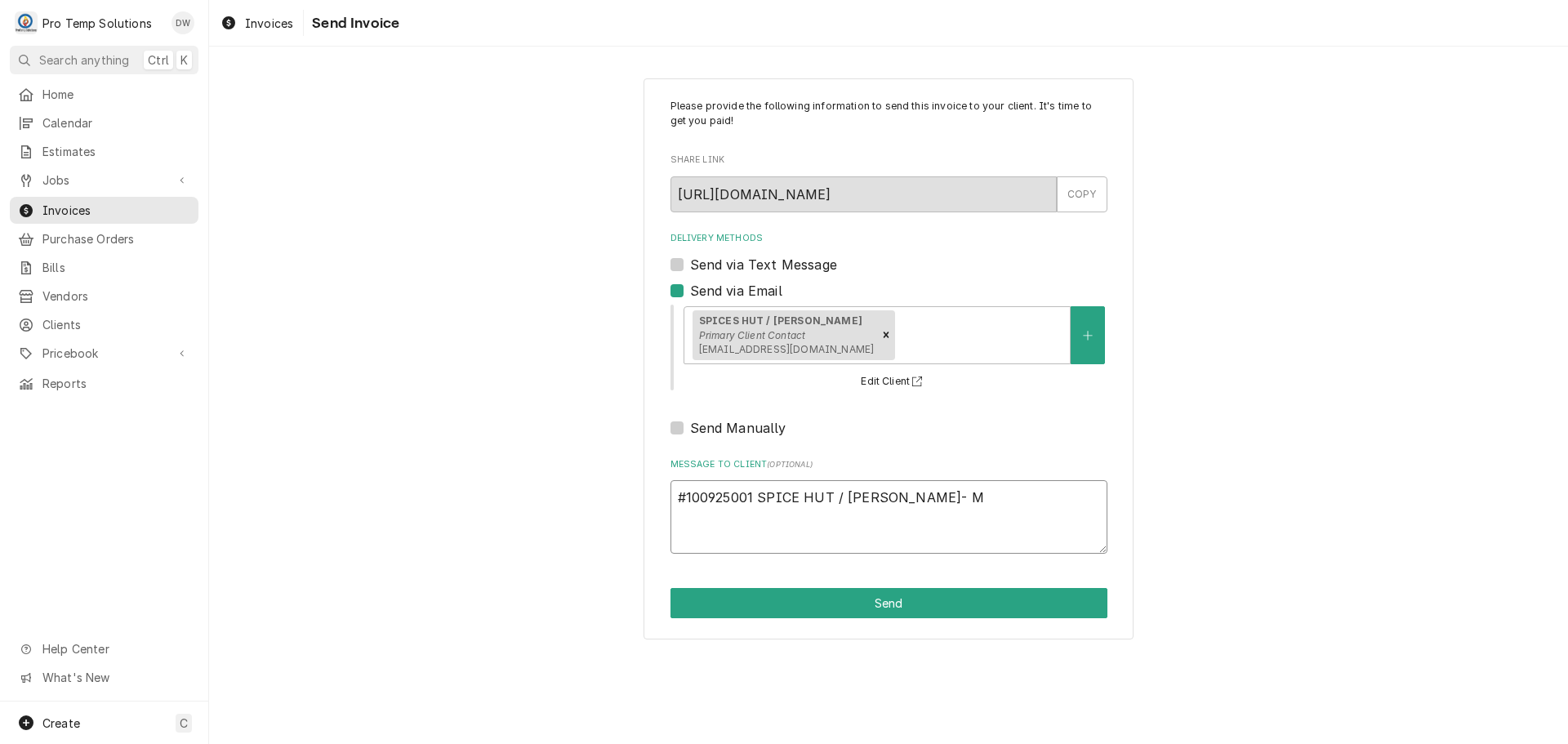
type textarea "x"
type textarea "#100925001 SPICE HUT / CARY- ME"
type textarea "x"
type textarea "#100925001 SPICE HUT / CARY- MEA"
type textarea "x"
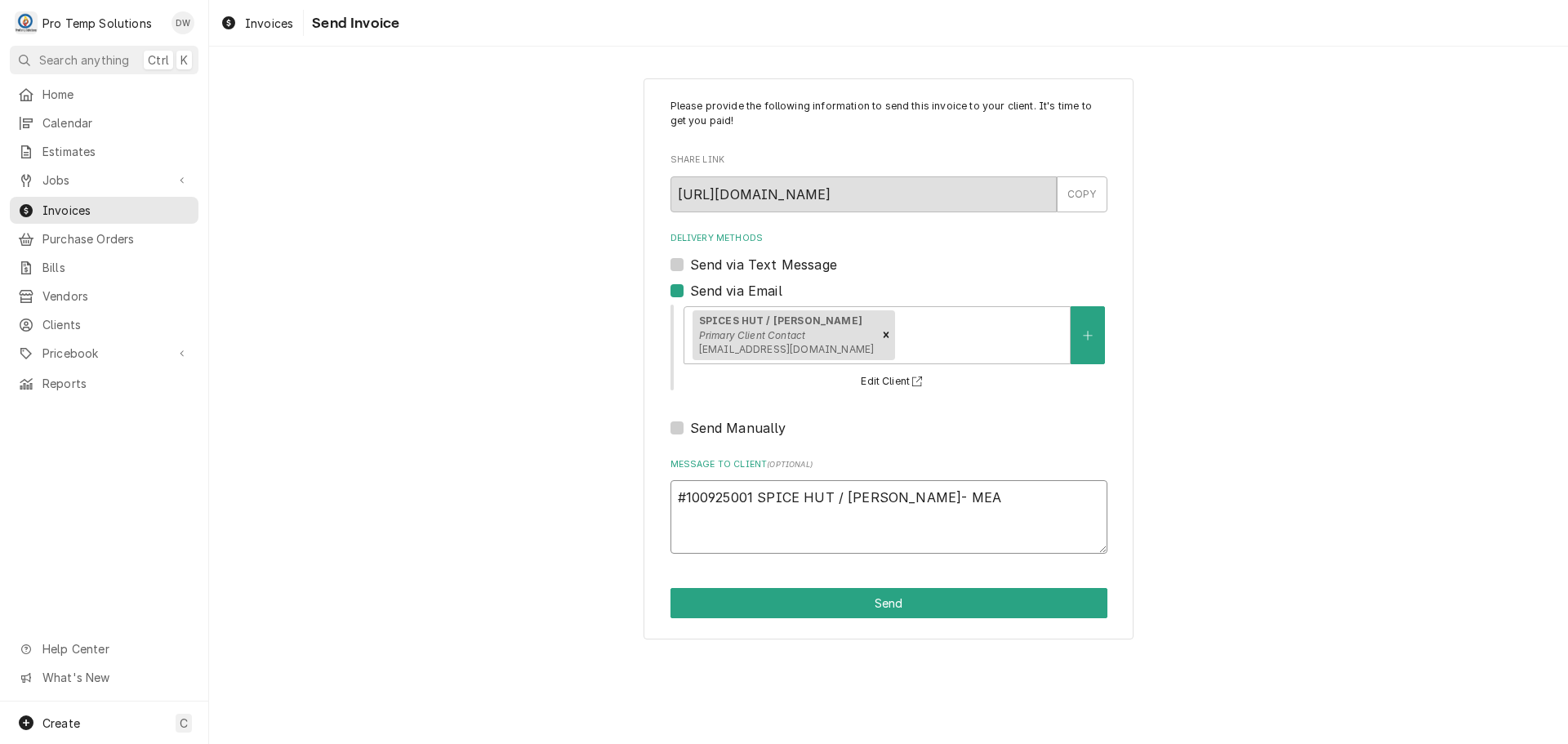
type textarea "#100925001 SPICE HUT / CARY- MEAT"
type textarea "x"
type textarea "#100925001 SPICE HUT / CARY- MEAT"
type textarea "x"
type textarea "#100925001 SPICE HUT / CARY- MEAT S"
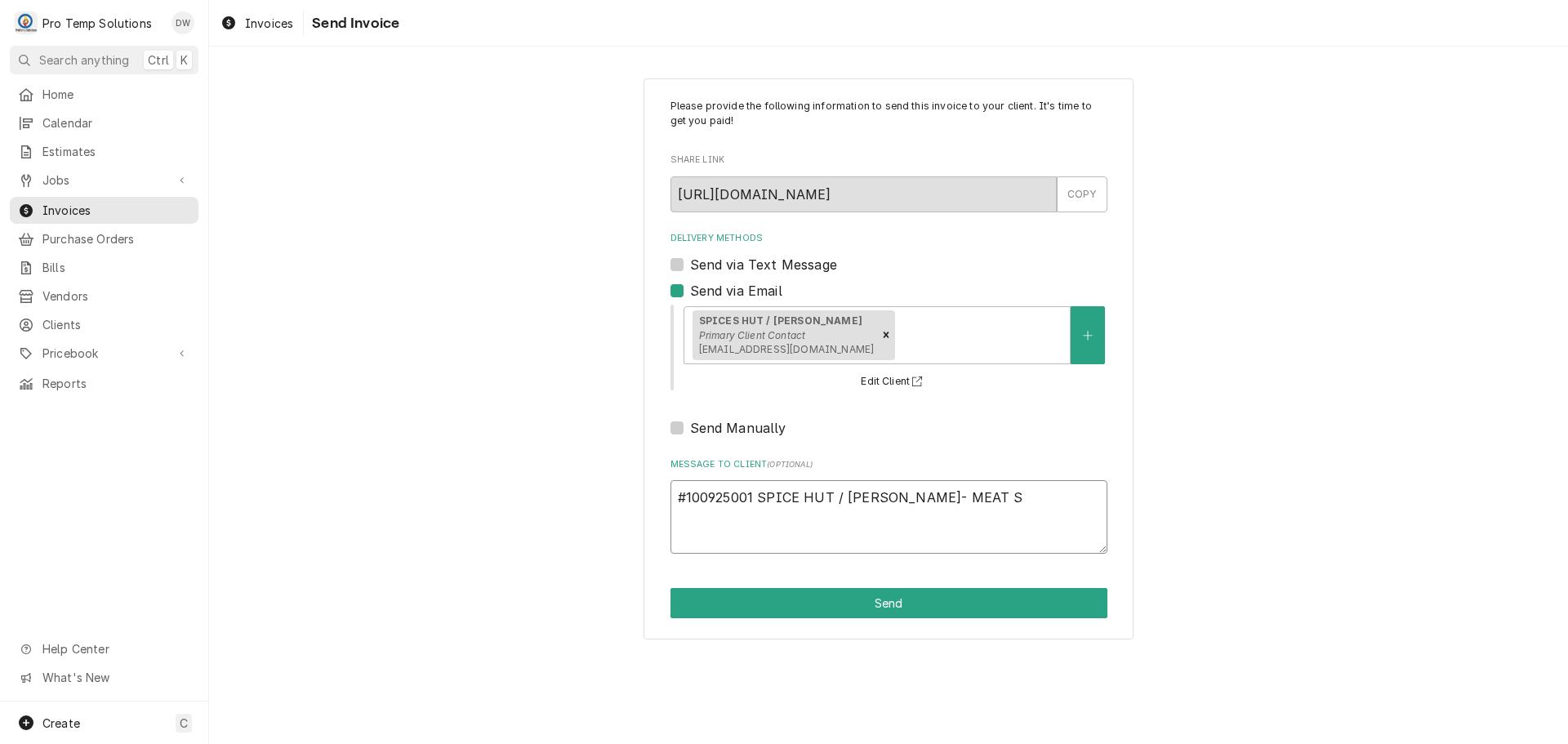
type textarea "x"
type textarea "#100925001 SPICE HUT / CARY- MEAT SA"
type textarea "x"
type textarea "#100925001 SPICE HUT / CARY- MEAT SAW"
type textarea "x"
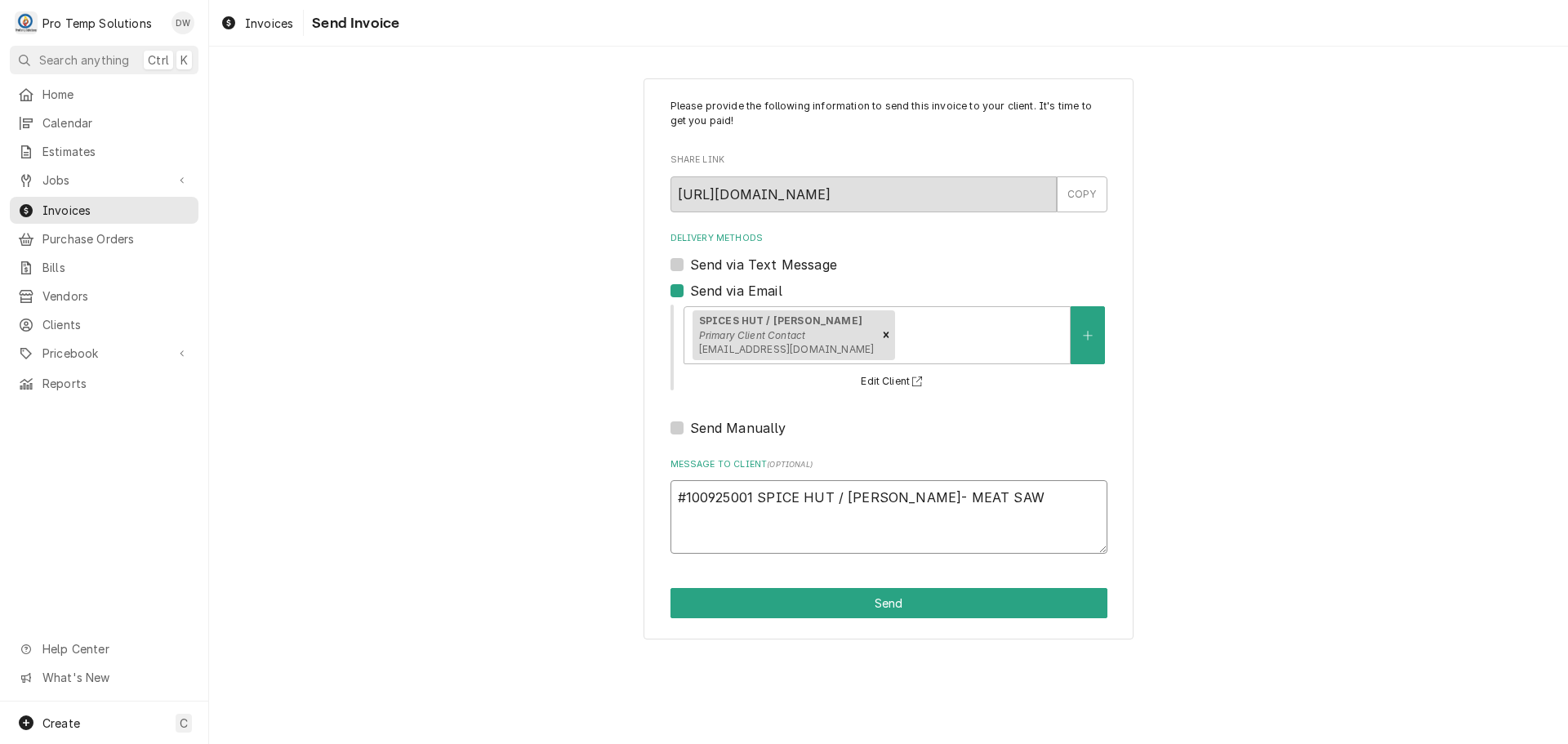
type textarea "#100925001 SPICE HUT / CARY- MEAT SAW"
type textarea "x"
type textarea "#100925001 SPICE HUT / [PERSON_NAME]- MEAT SAW 1"
click at [900, 608] on button "Send" at bounding box center [889, 603] width 437 height 30
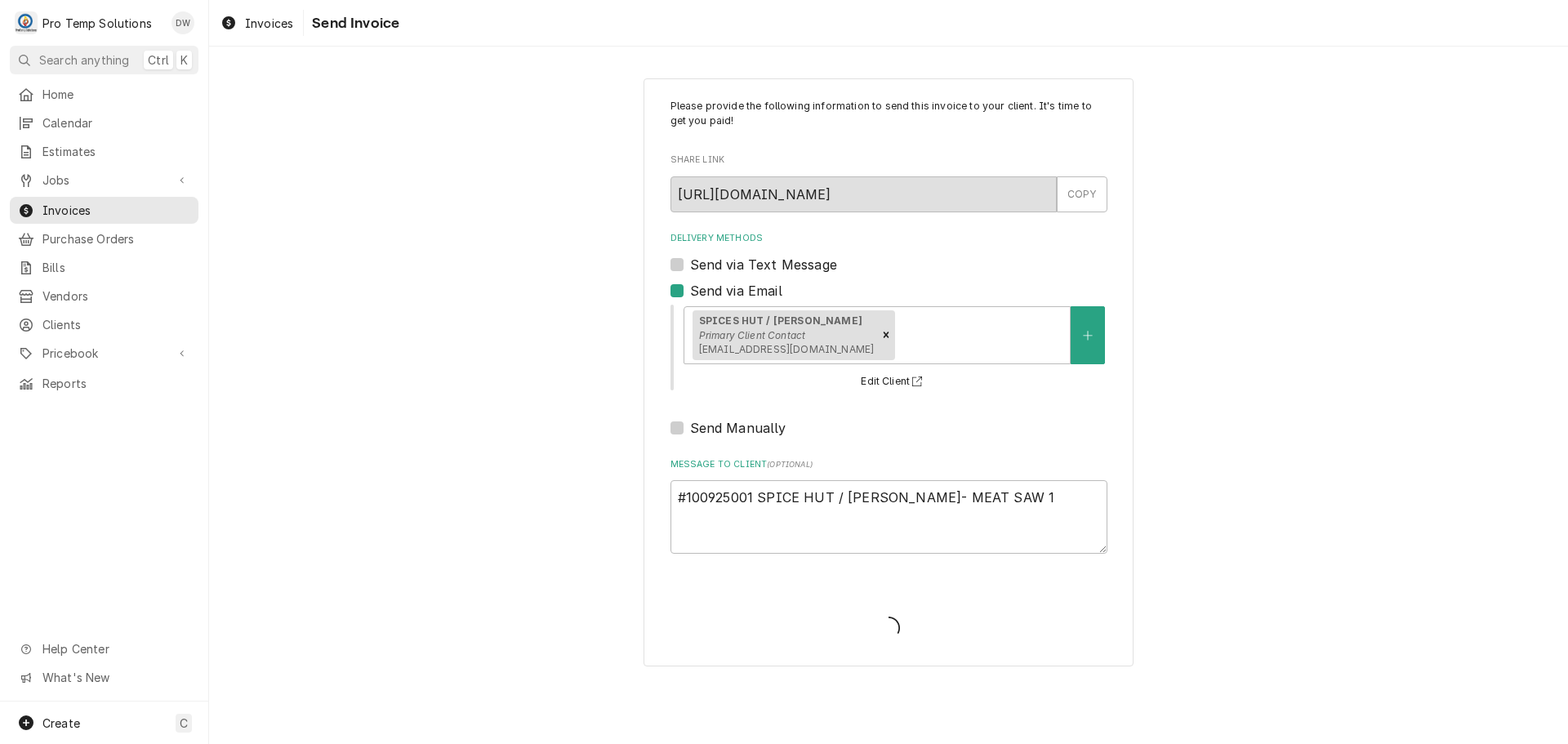
type textarea "x"
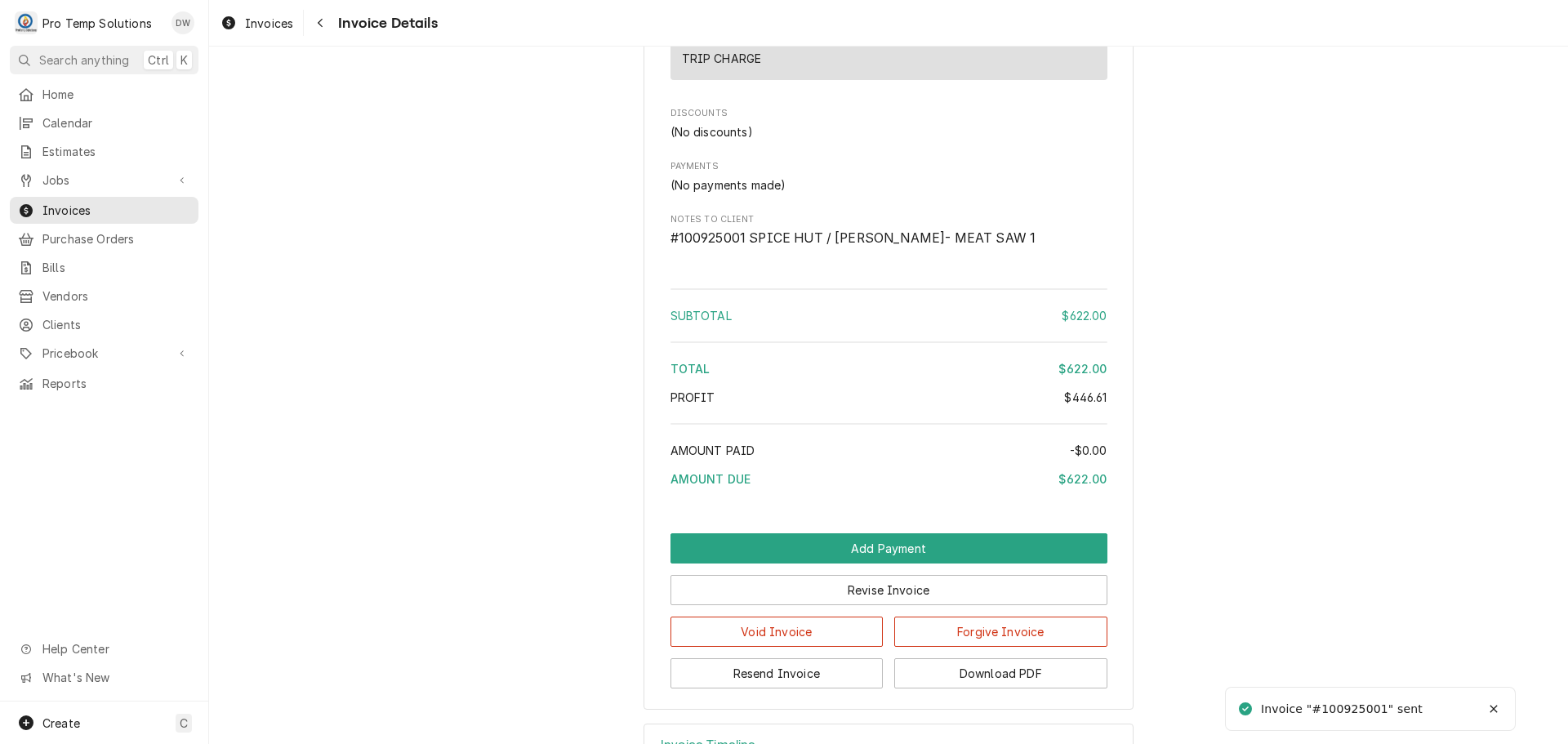
scroll to position [2972, 0]
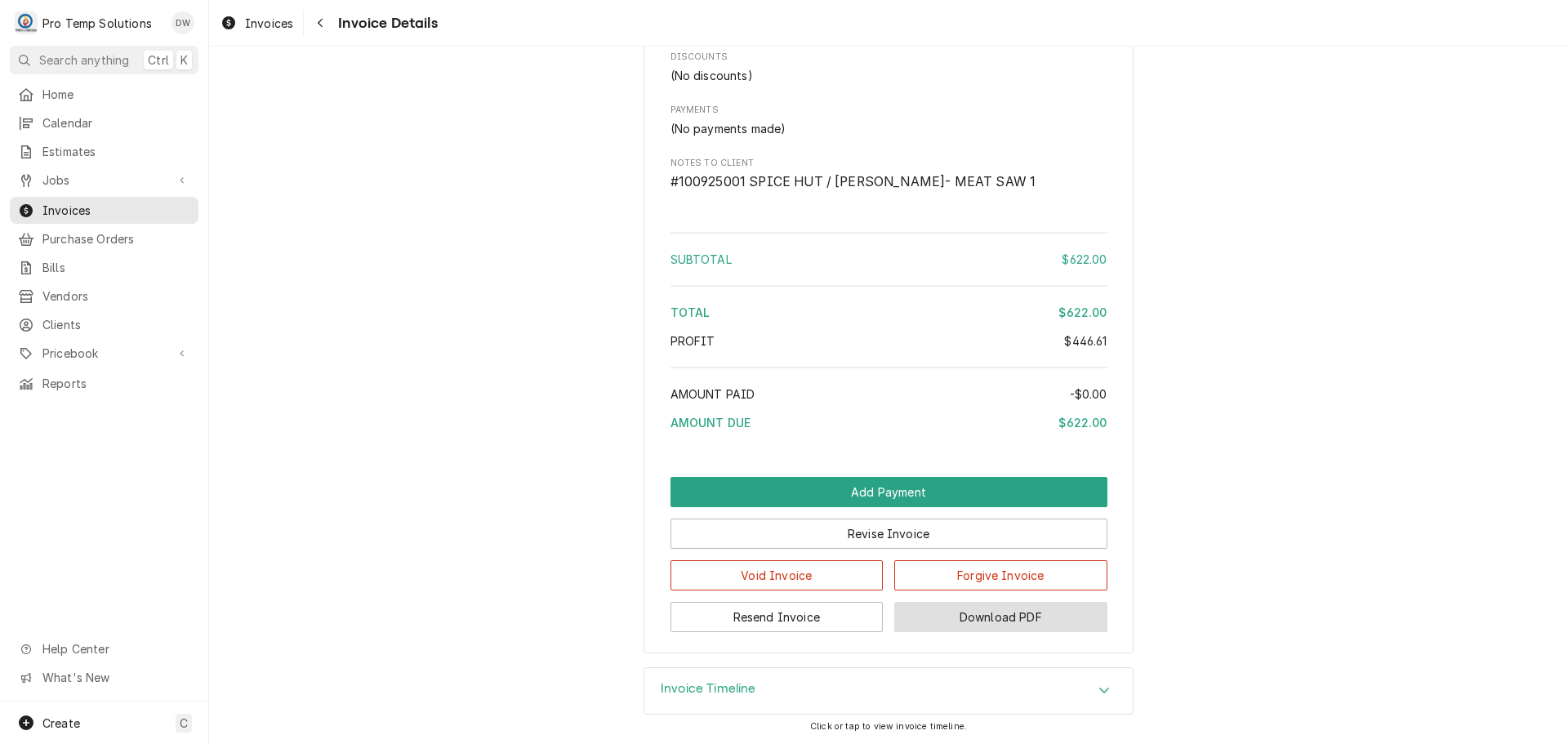
click at [975, 618] on button "Download PDF" at bounding box center [1001, 617] width 213 height 30
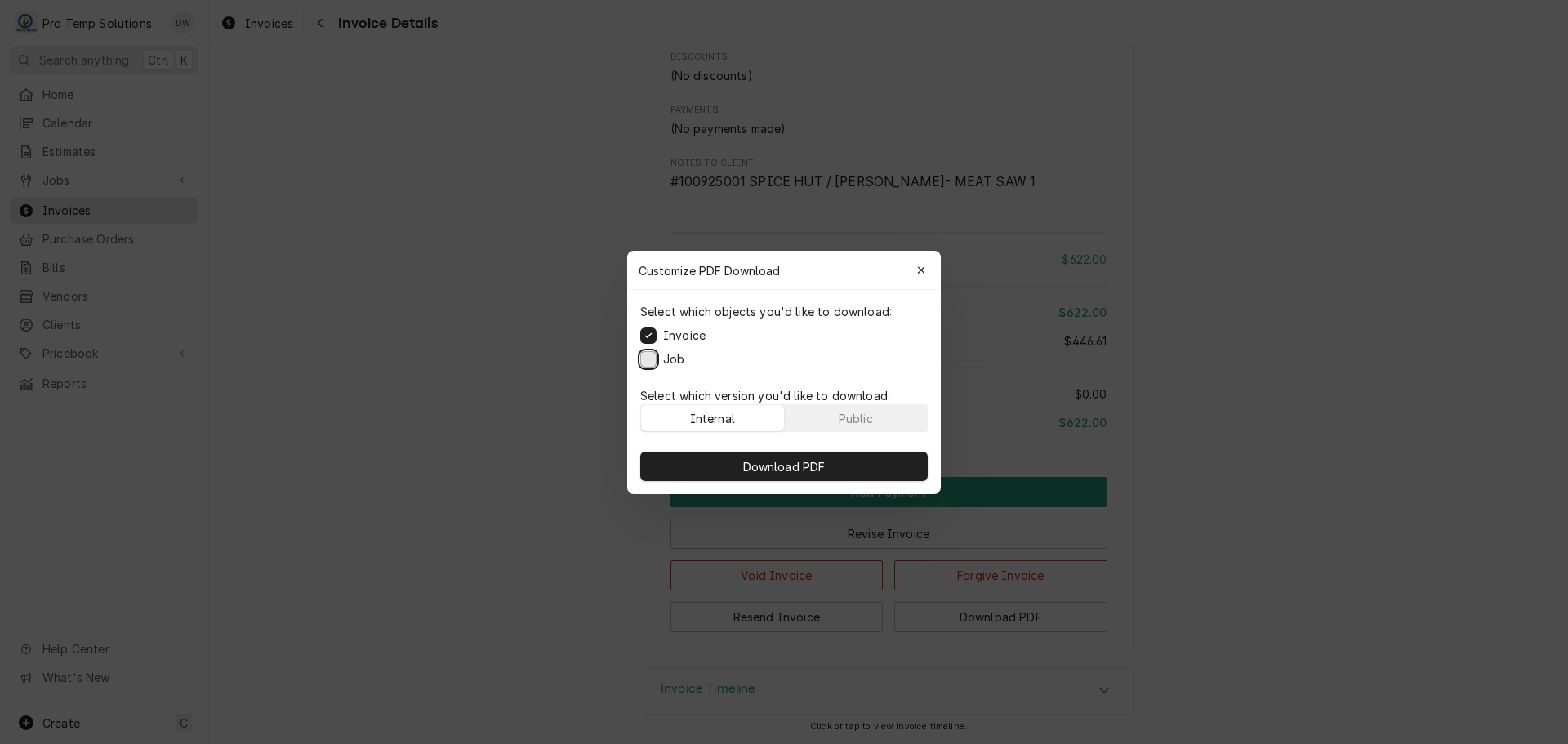
click at [651, 356] on button "Job" at bounding box center [648, 358] width 16 height 16
click at [789, 464] on span "Download PDF" at bounding box center [784, 466] width 89 height 17
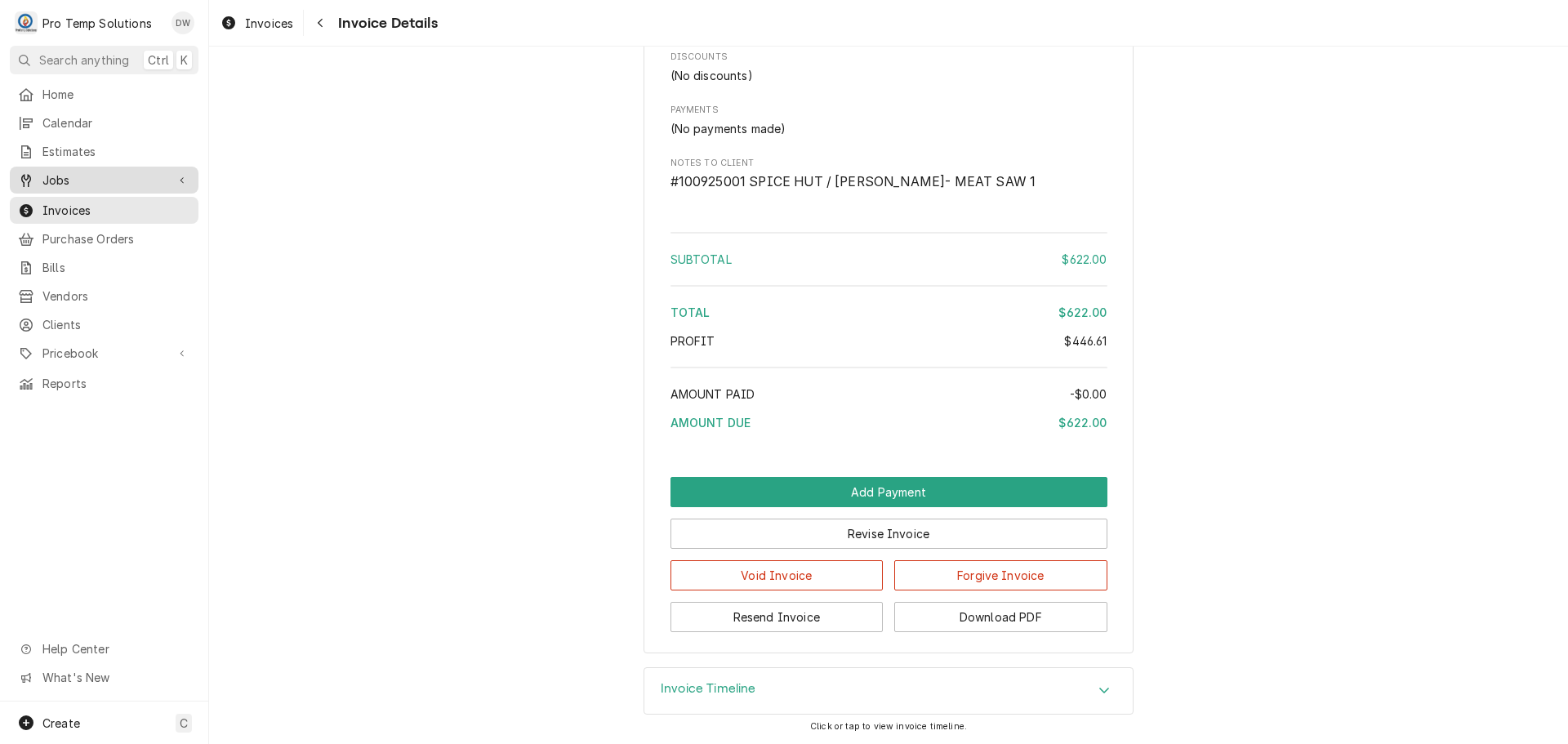
click at [64, 174] on span "Jobs" at bounding box center [103, 180] width 123 height 17
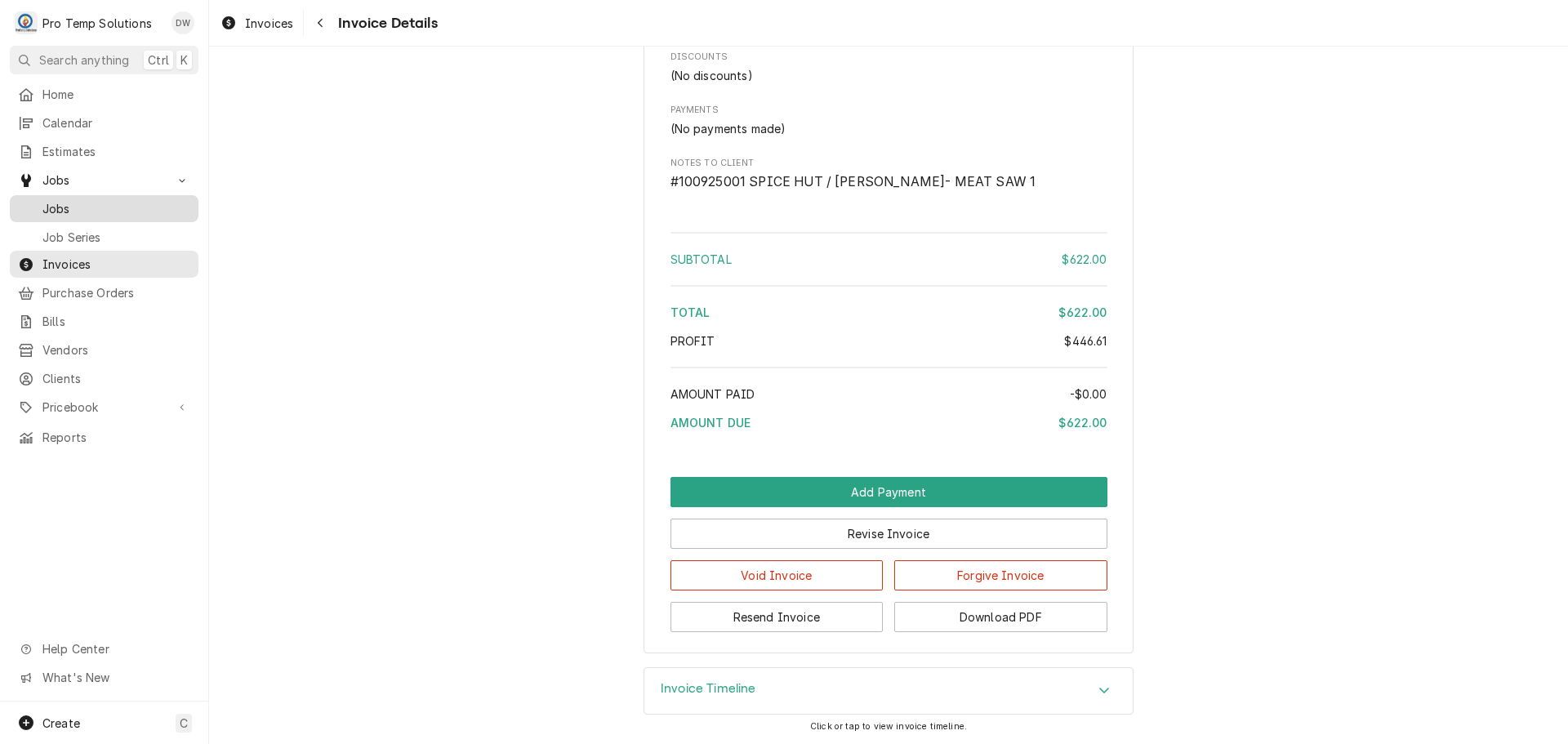
click at [61, 206] on span "Jobs" at bounding box center [116, 209] width 147 height 17
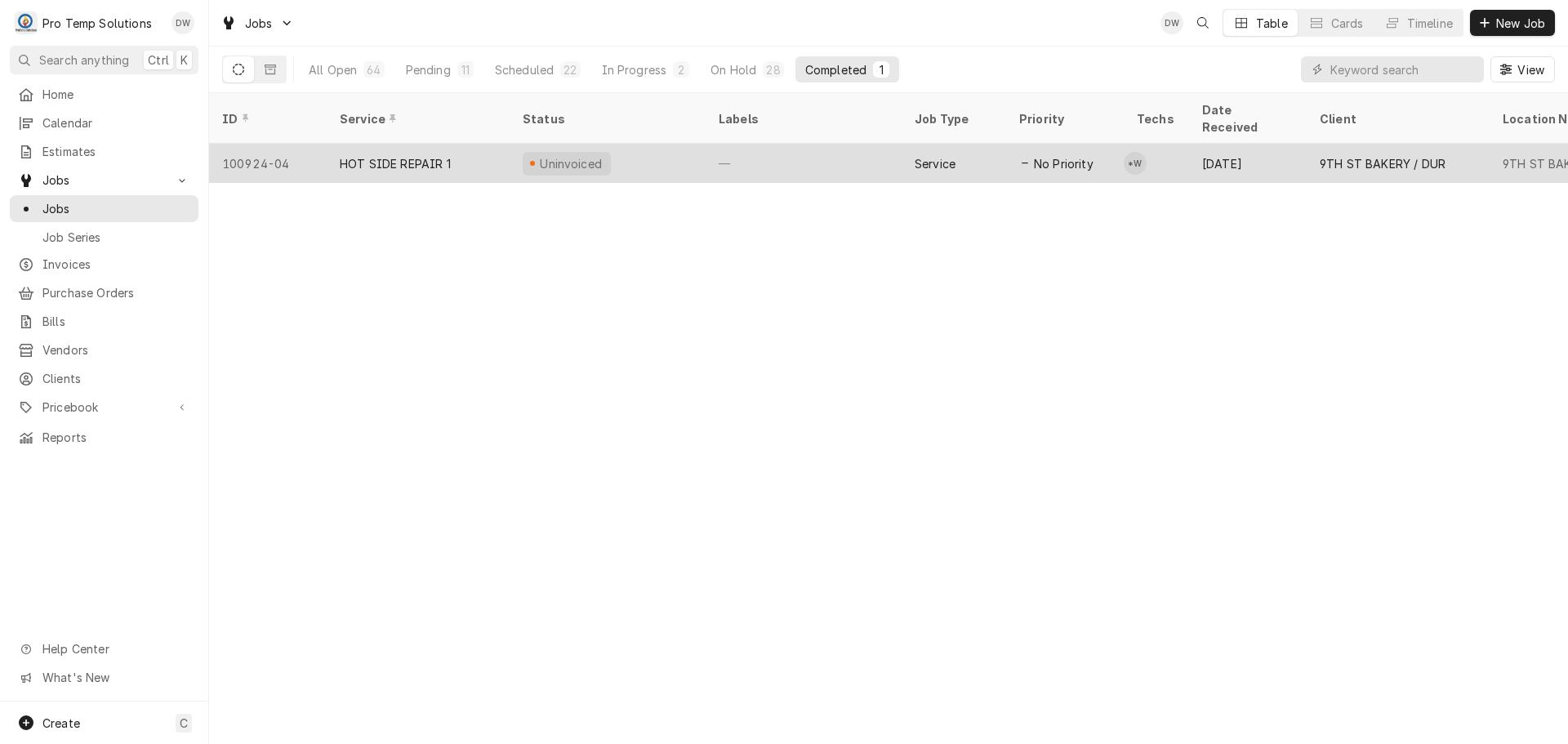
click at [797, 148] on div "—" at bounding box center [803, 163] width 196 height 39
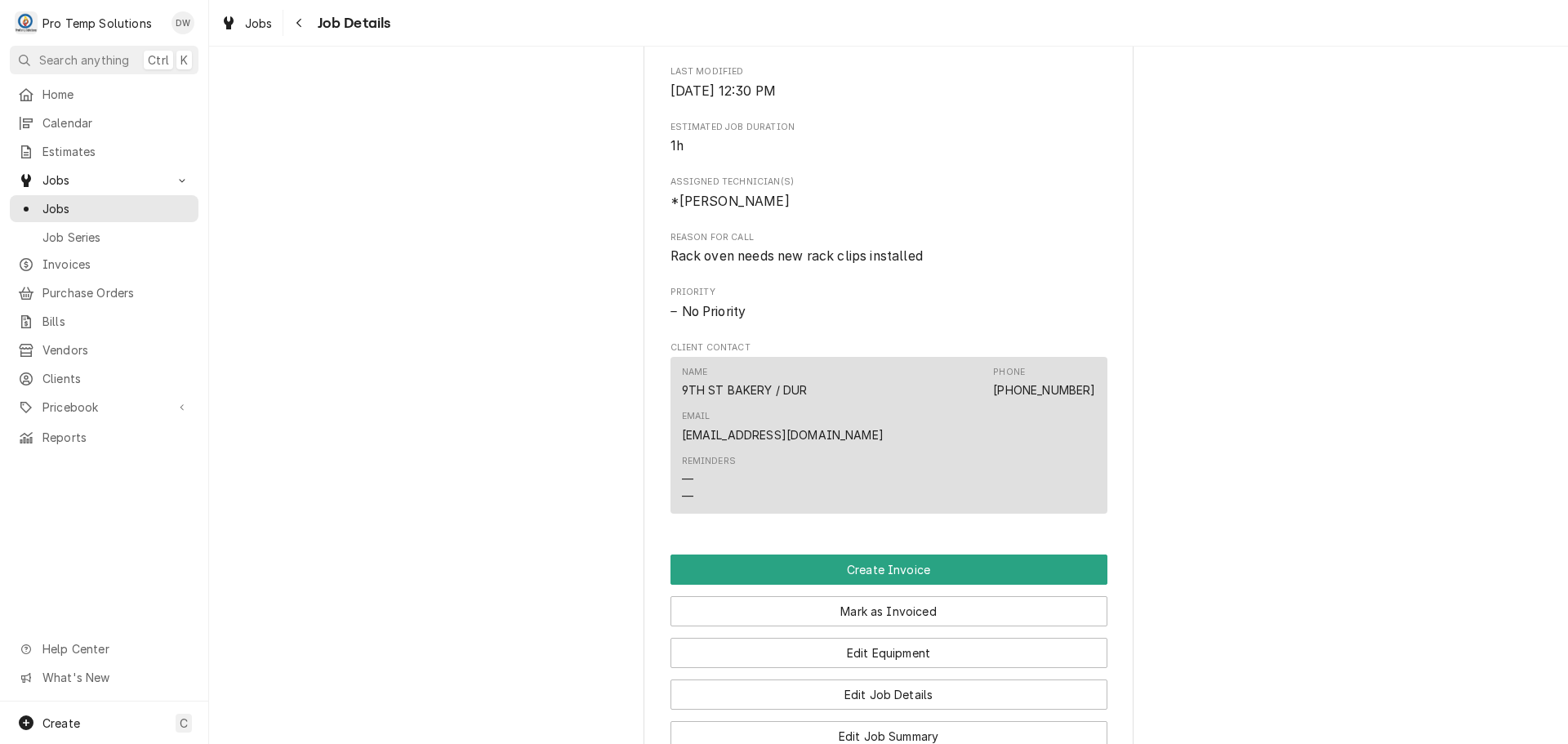
scroll to position [980, 0]
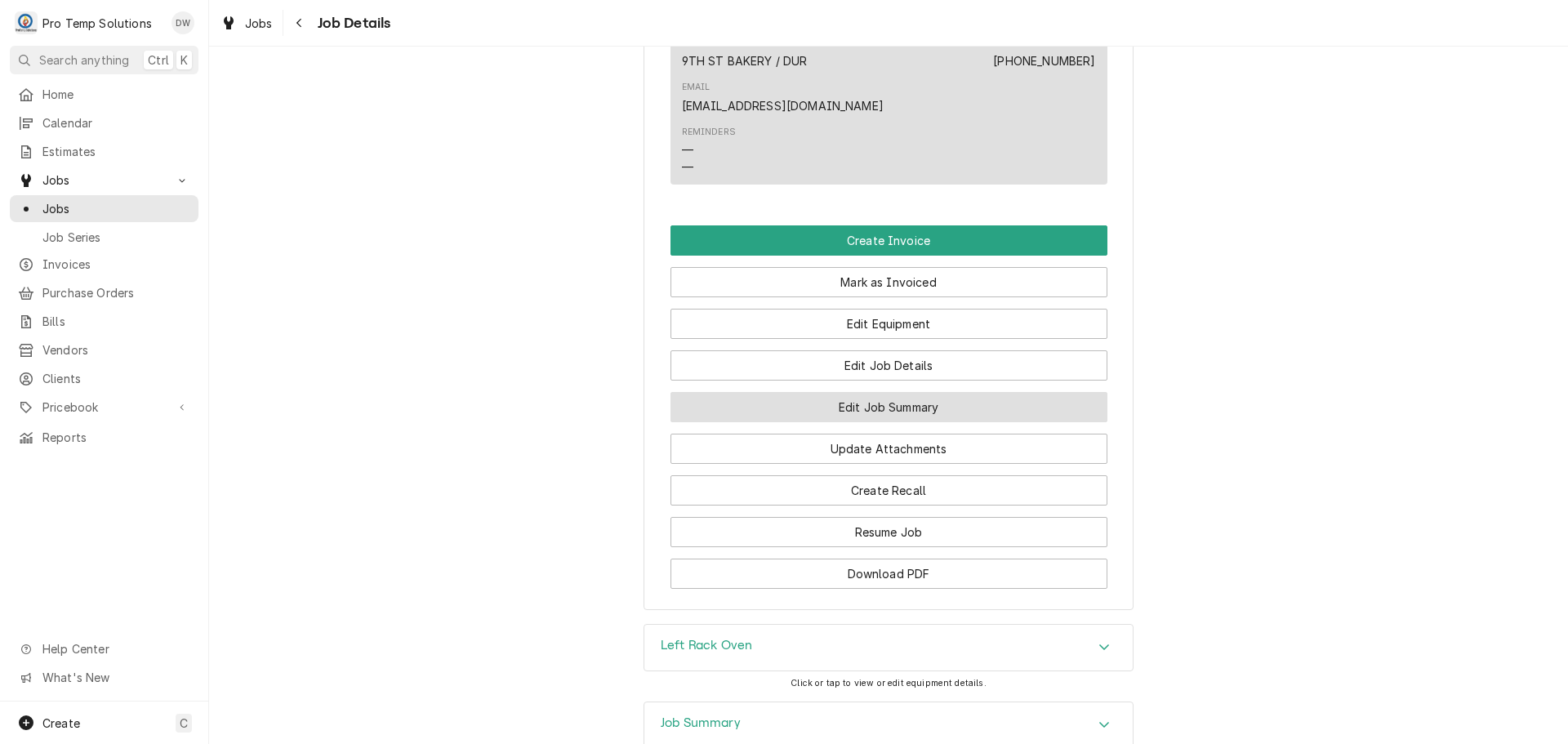
click at [876, 398] on button "Edit Job Summary" at bounding box center [889, 407] width 437 height 30
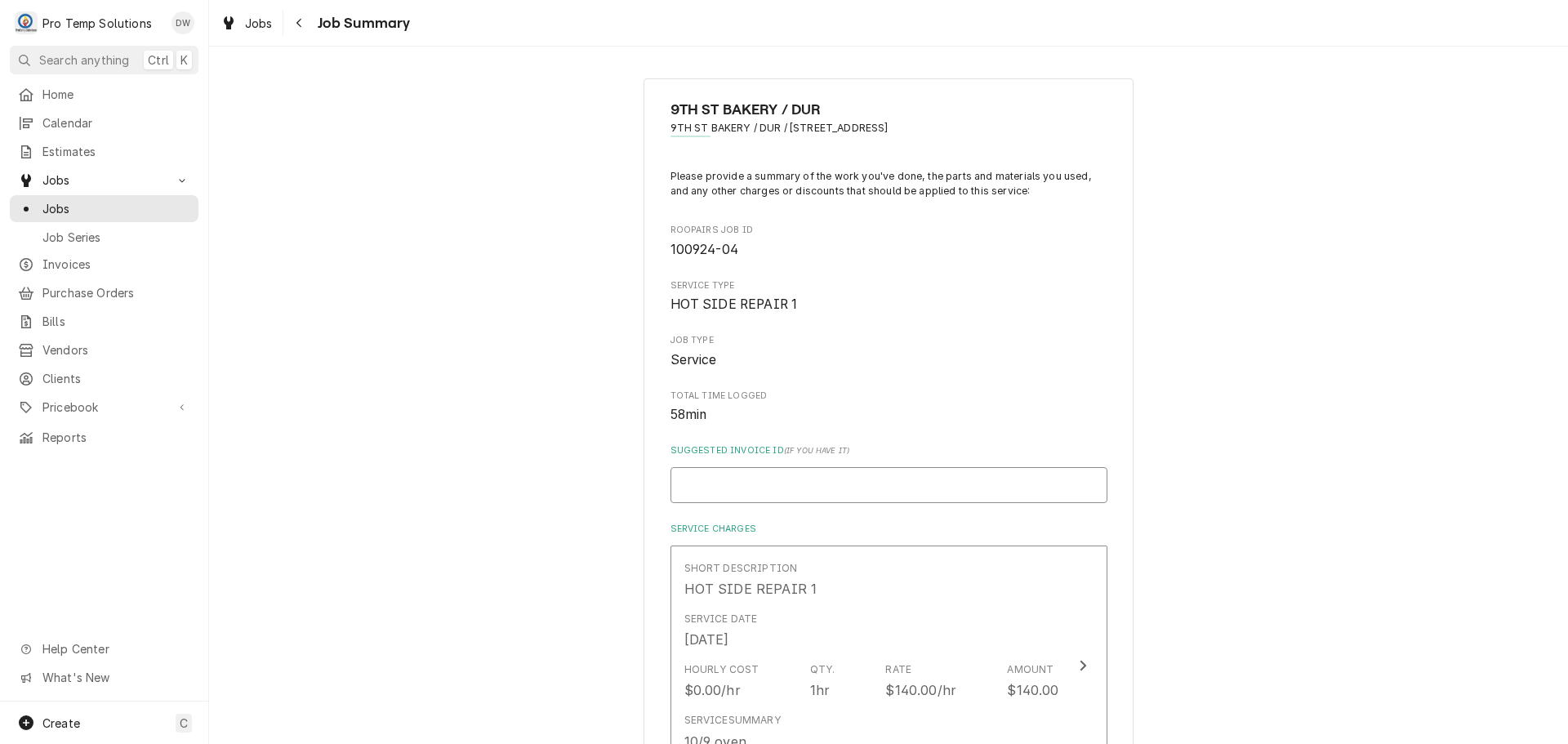
click at [846, 472] on input "Suggested Invoice ID ( if you have it )" at bounding box center [889, 485] width 437 height 36
type textarea "x"
type input "#"
type textarea "x"
type input "#1"
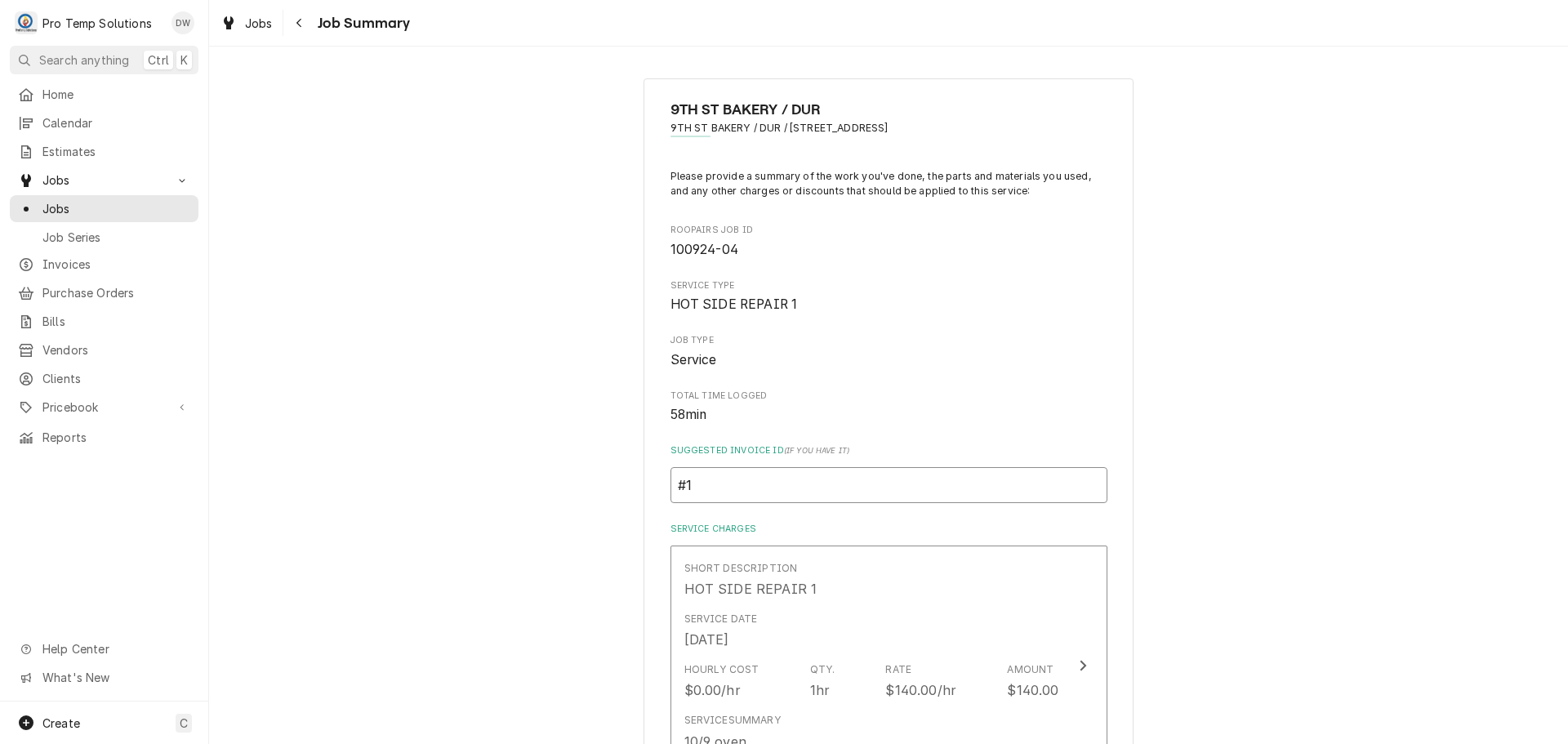
type textarea "x"
type input "#10"
type textarea "x"
type input "#100"
type textarea "x"
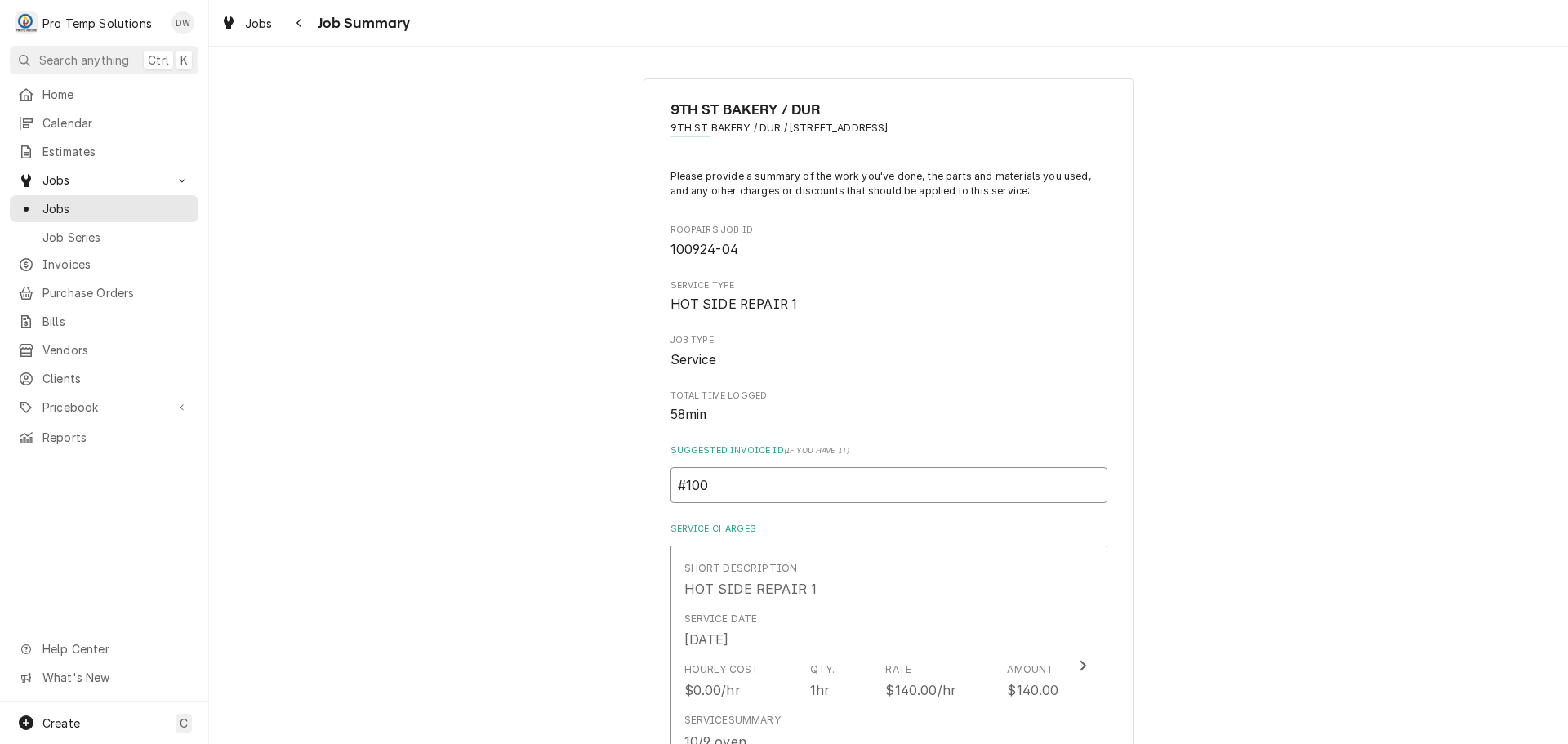
type input "#1009"
type textarea "x"
type input "#10092"
type textarea "x"
type input "#100925"
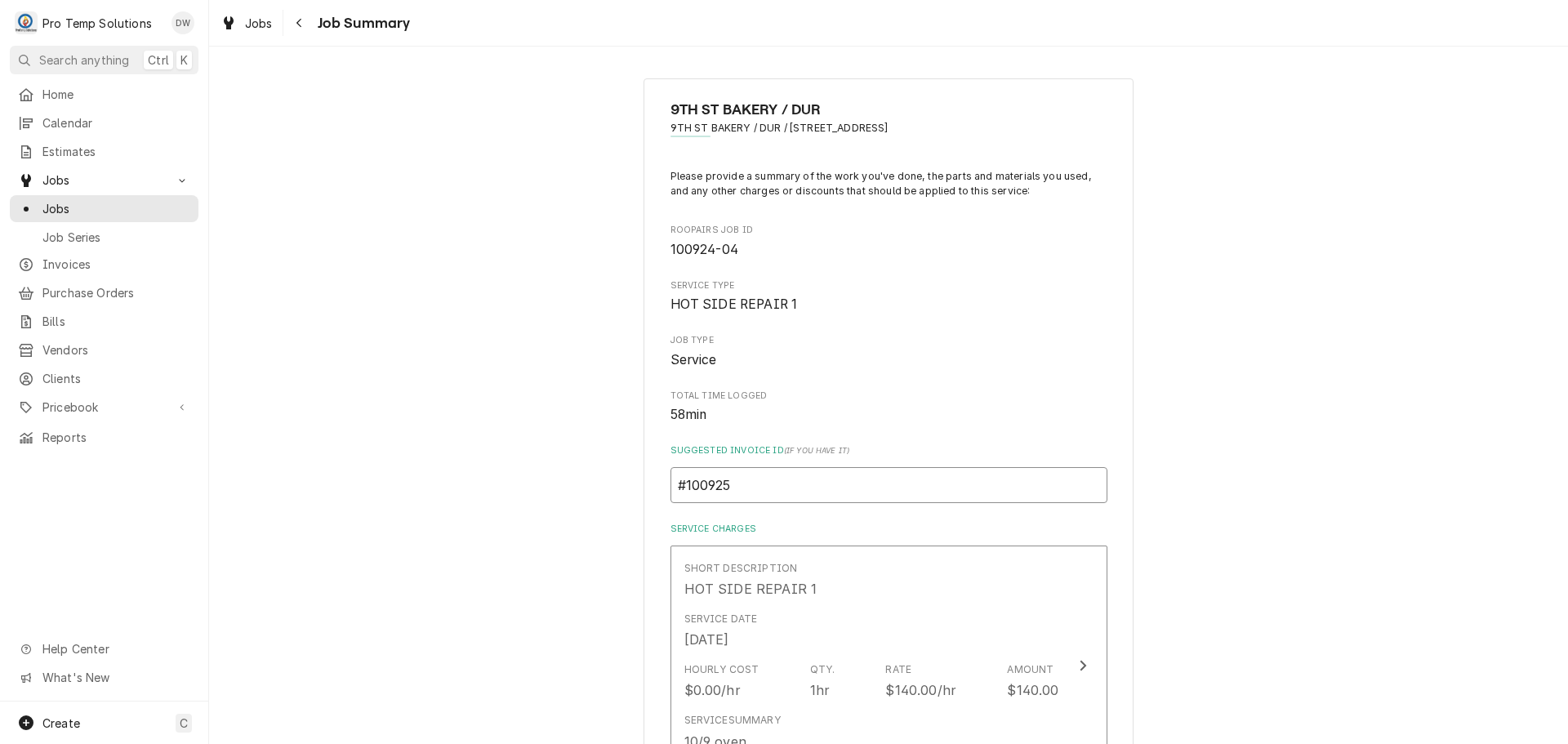
type textarea "x"
type input "#1009250"
type textarea "x"
type input "#10092500"
type textarea "x"
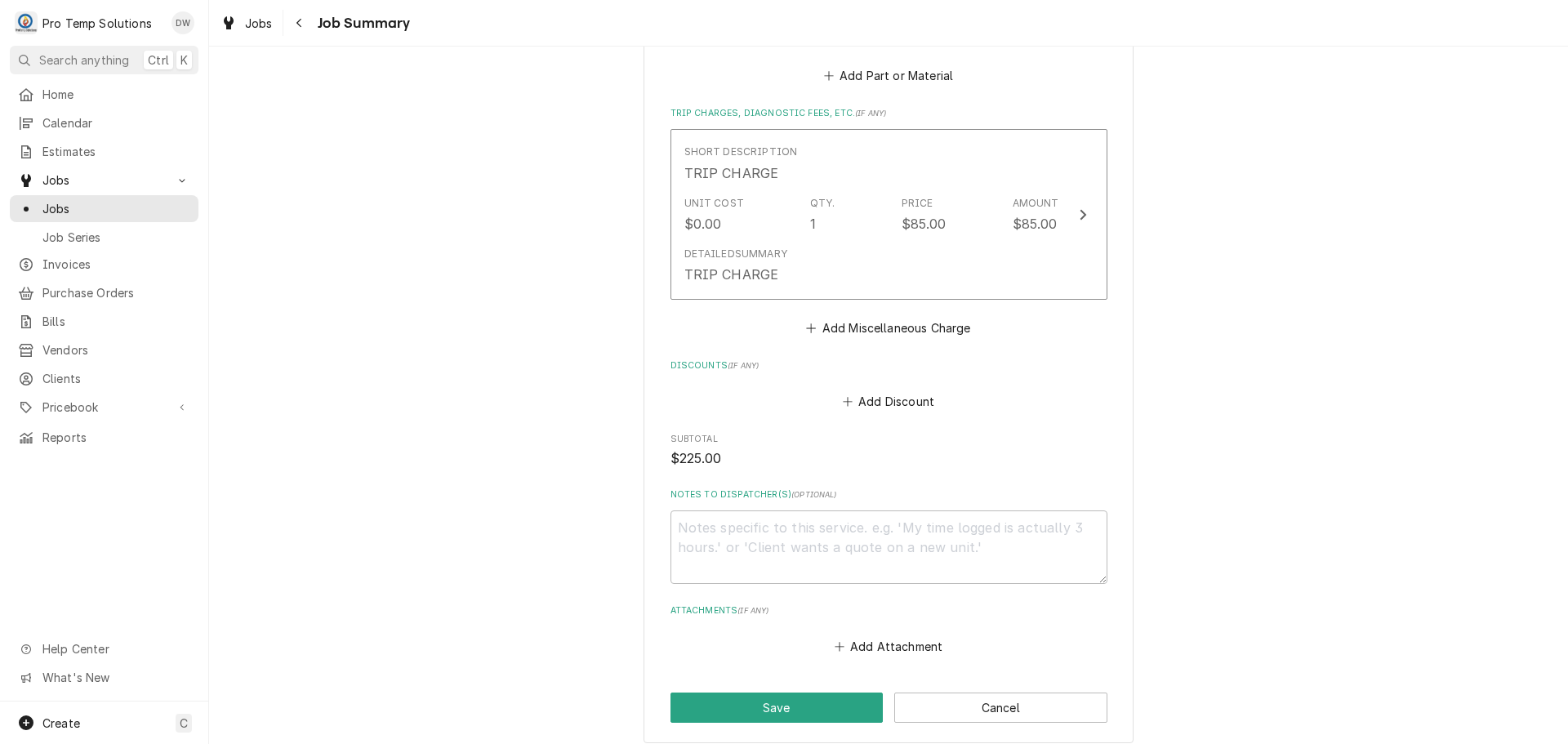
scroll to position [898, 0]
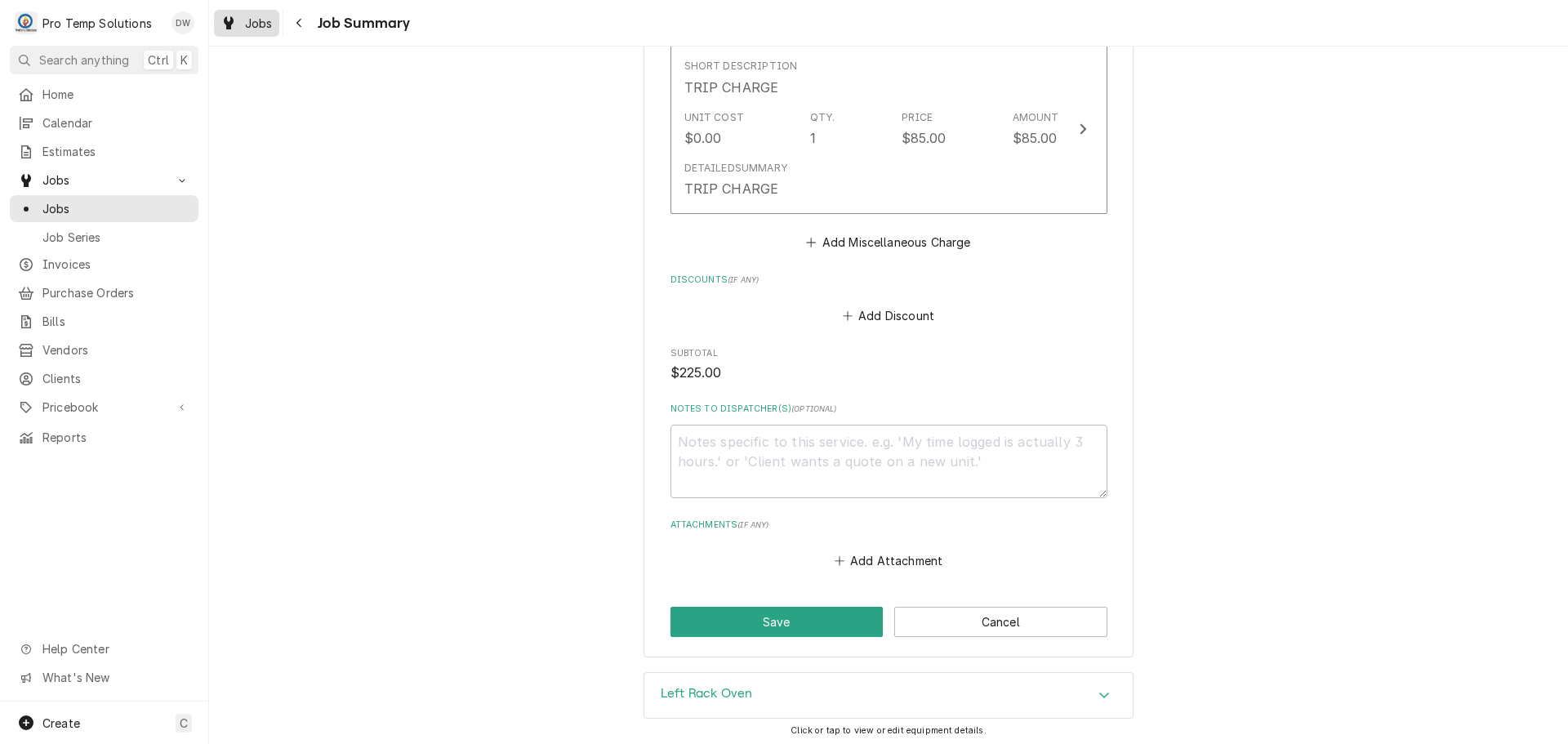
type input "#100925002"
click at [238, 28] on div "Jobs" at bounding box center [246, 23] width 59 height 21
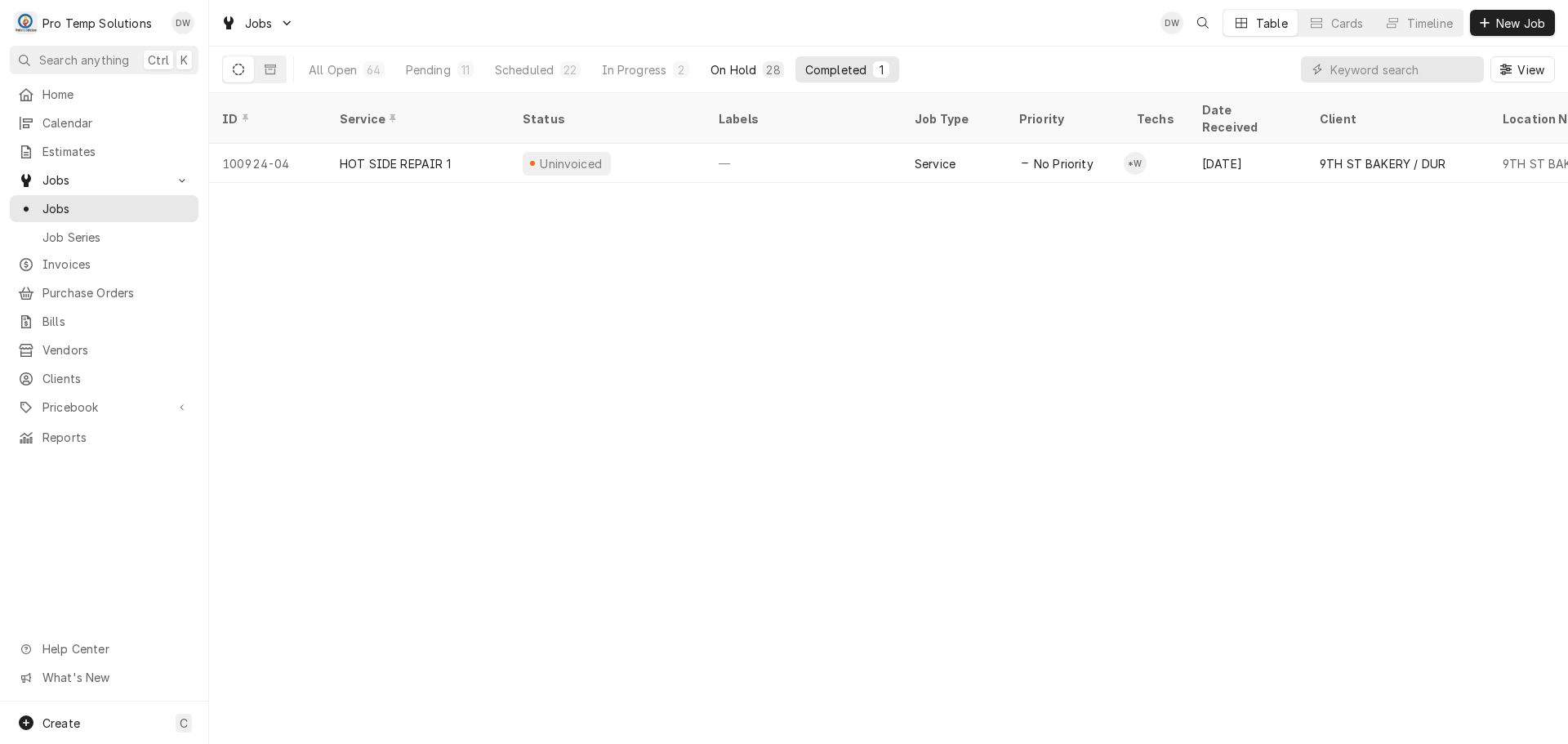
click at [725, 71] on div "On Hold" at bounding box center [733, 70] width 46 height 17
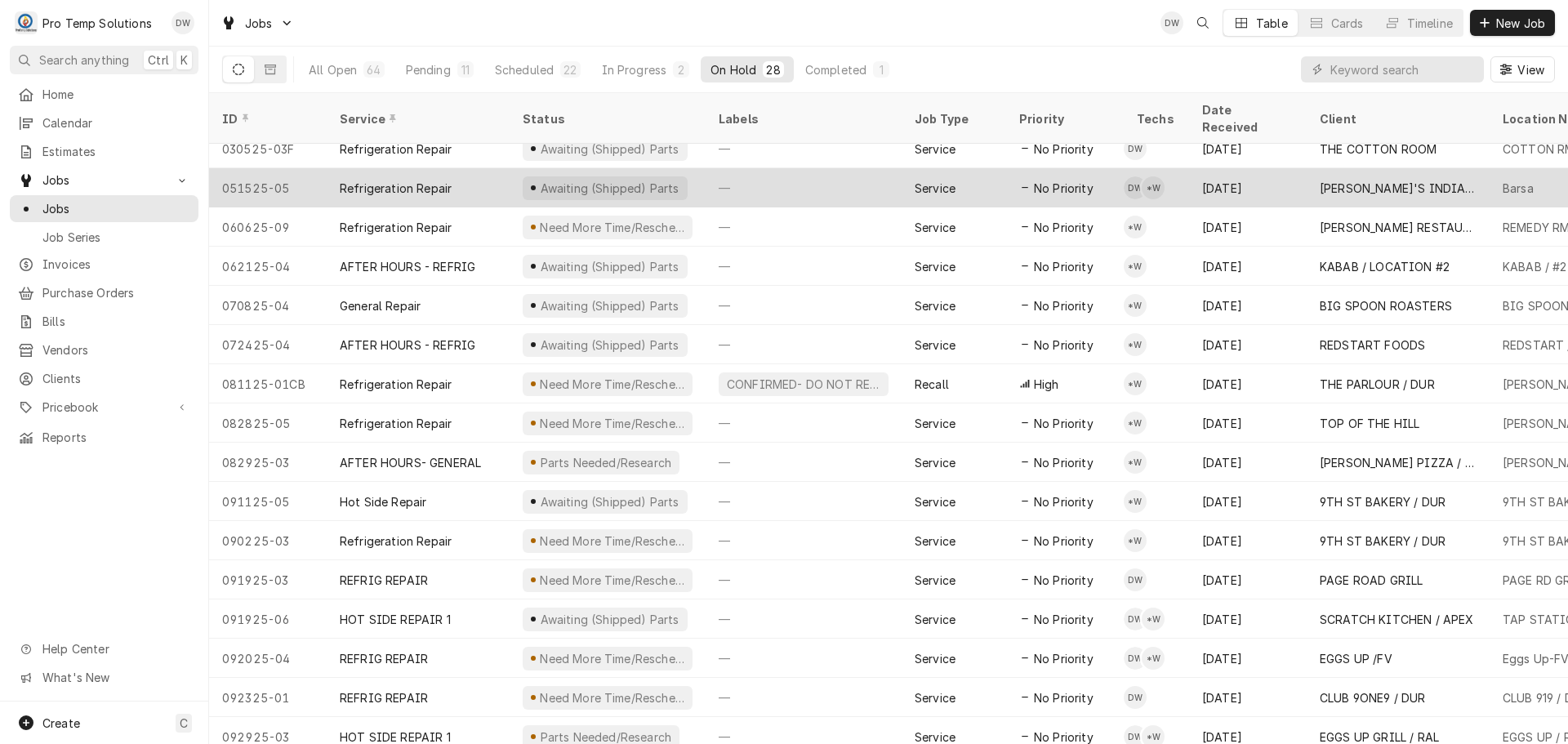
scroll to position [163, 0]
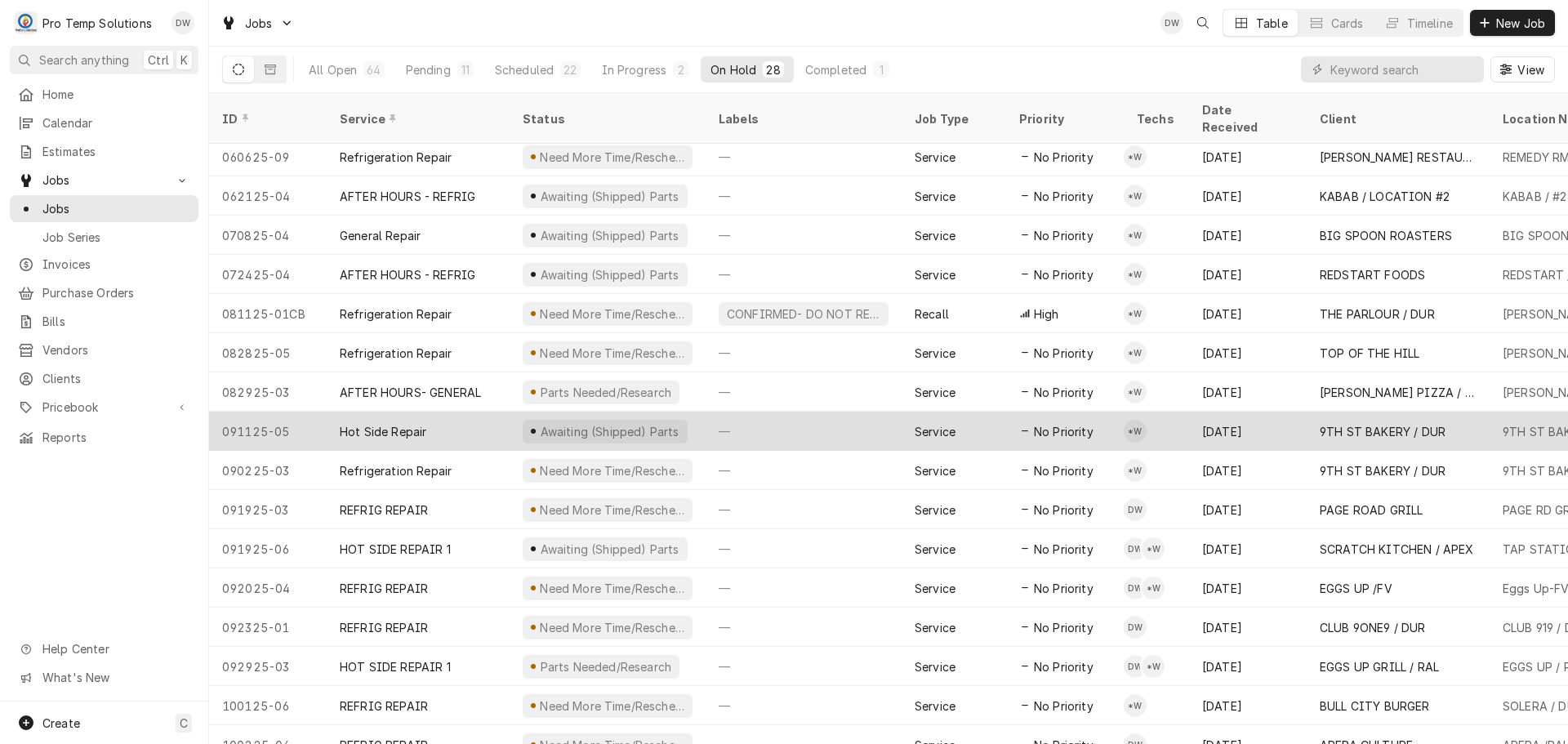
click at [812, 411] on div "—" at bounding box center [803, 431] width 196 height 39
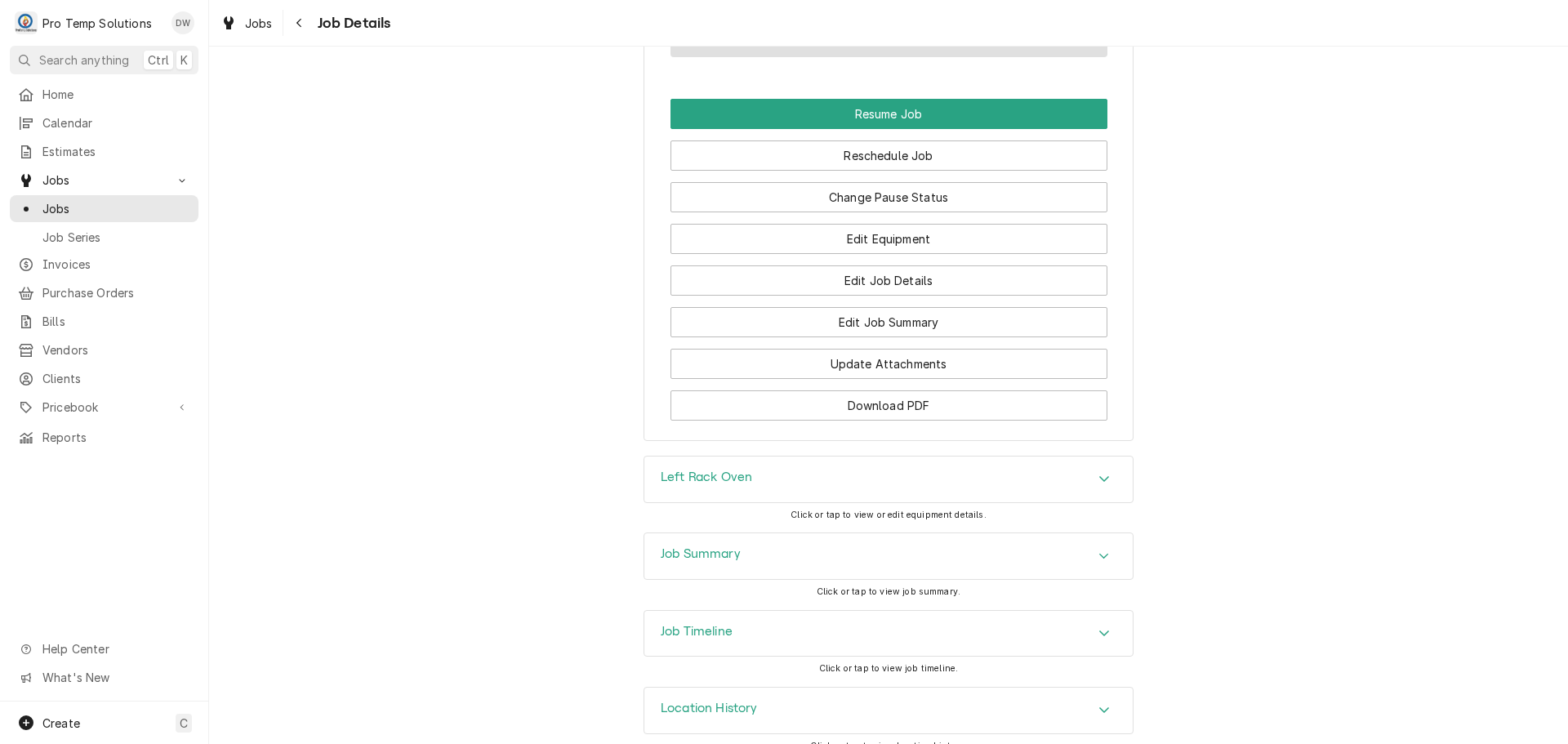
scroll to position [1431, 0]
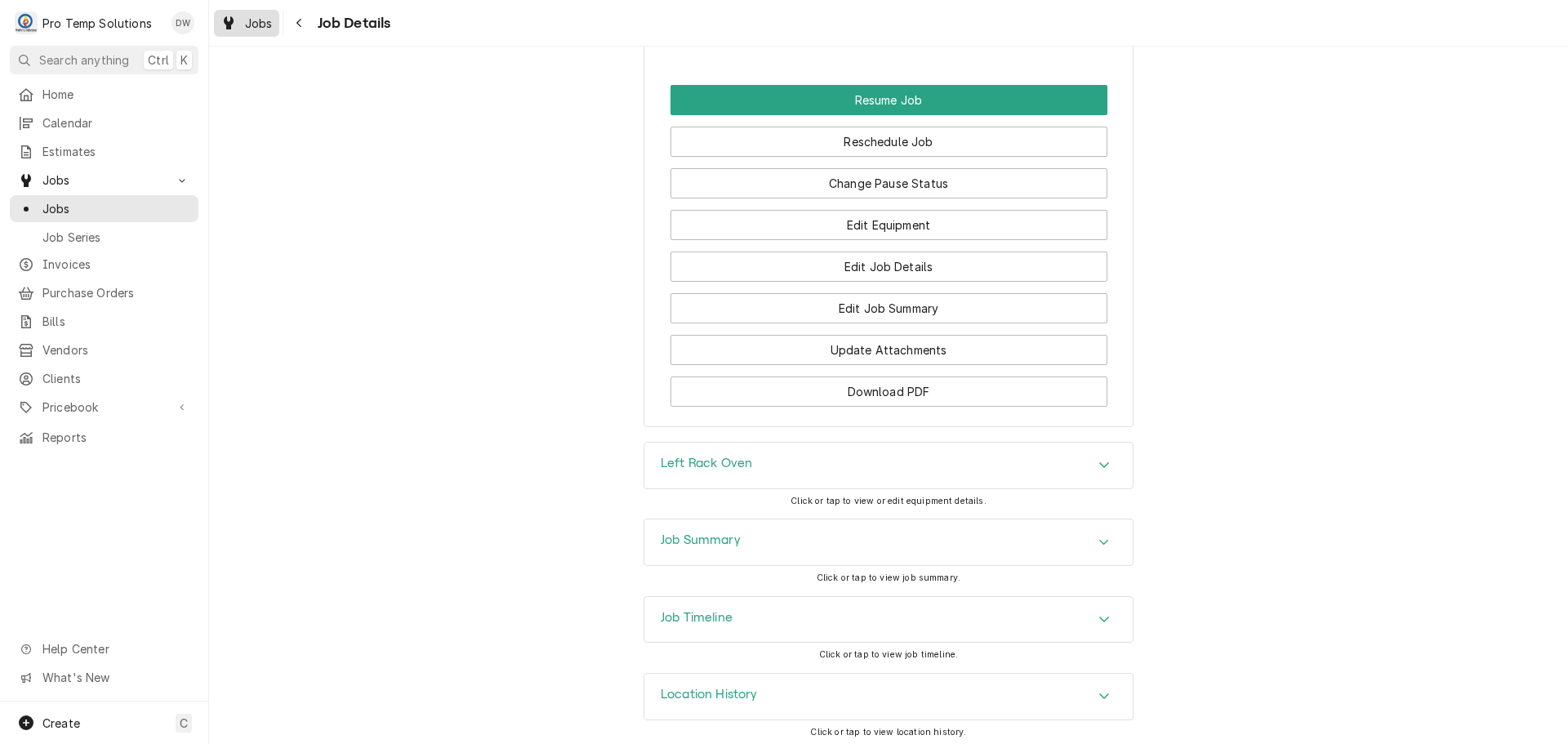
click at [250, 22] on span "Jobs" at bounding box center [259, 23] width 28 height 17
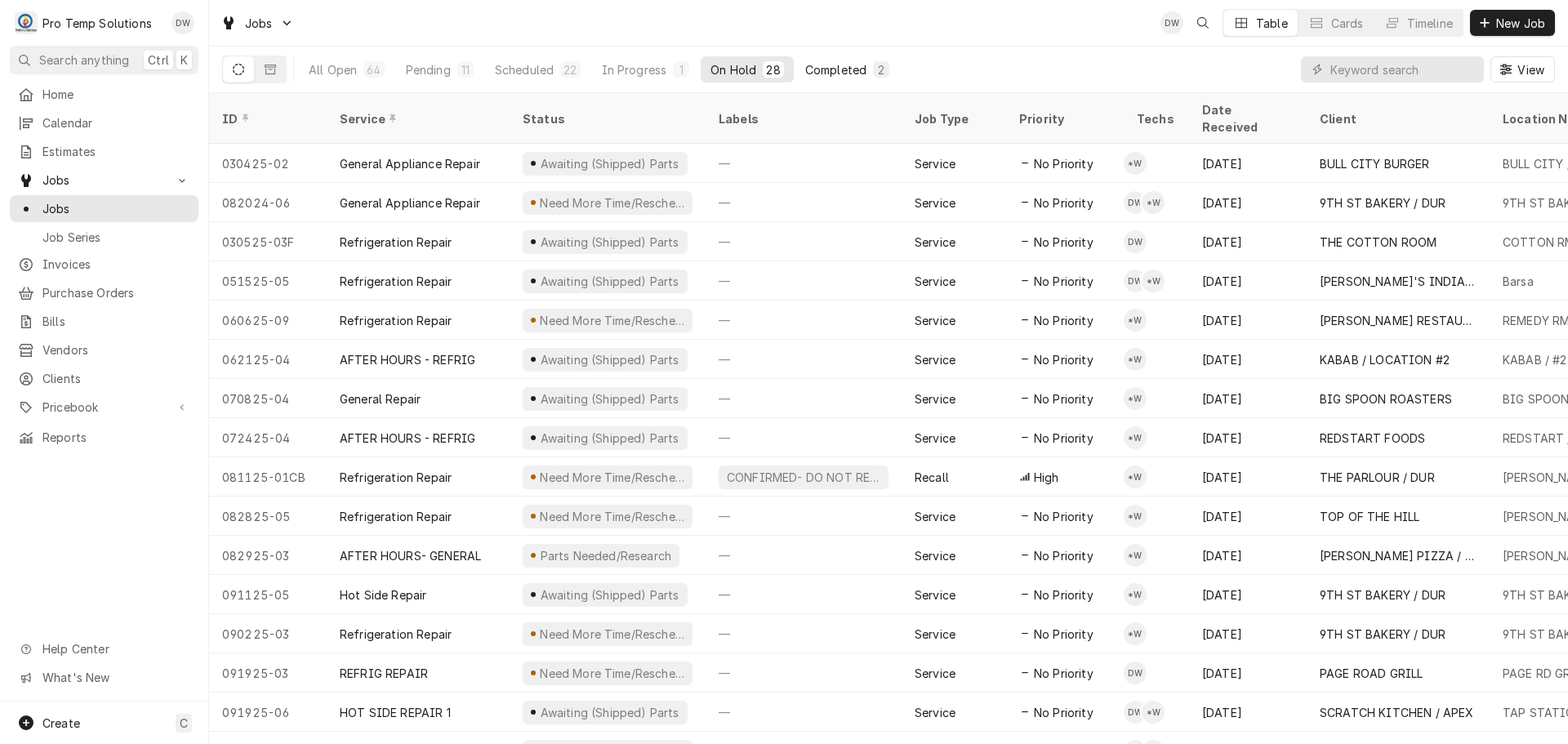
click at [822, 58] on button "Completed 2" at bounding box center [847, 70] width 103 height 26
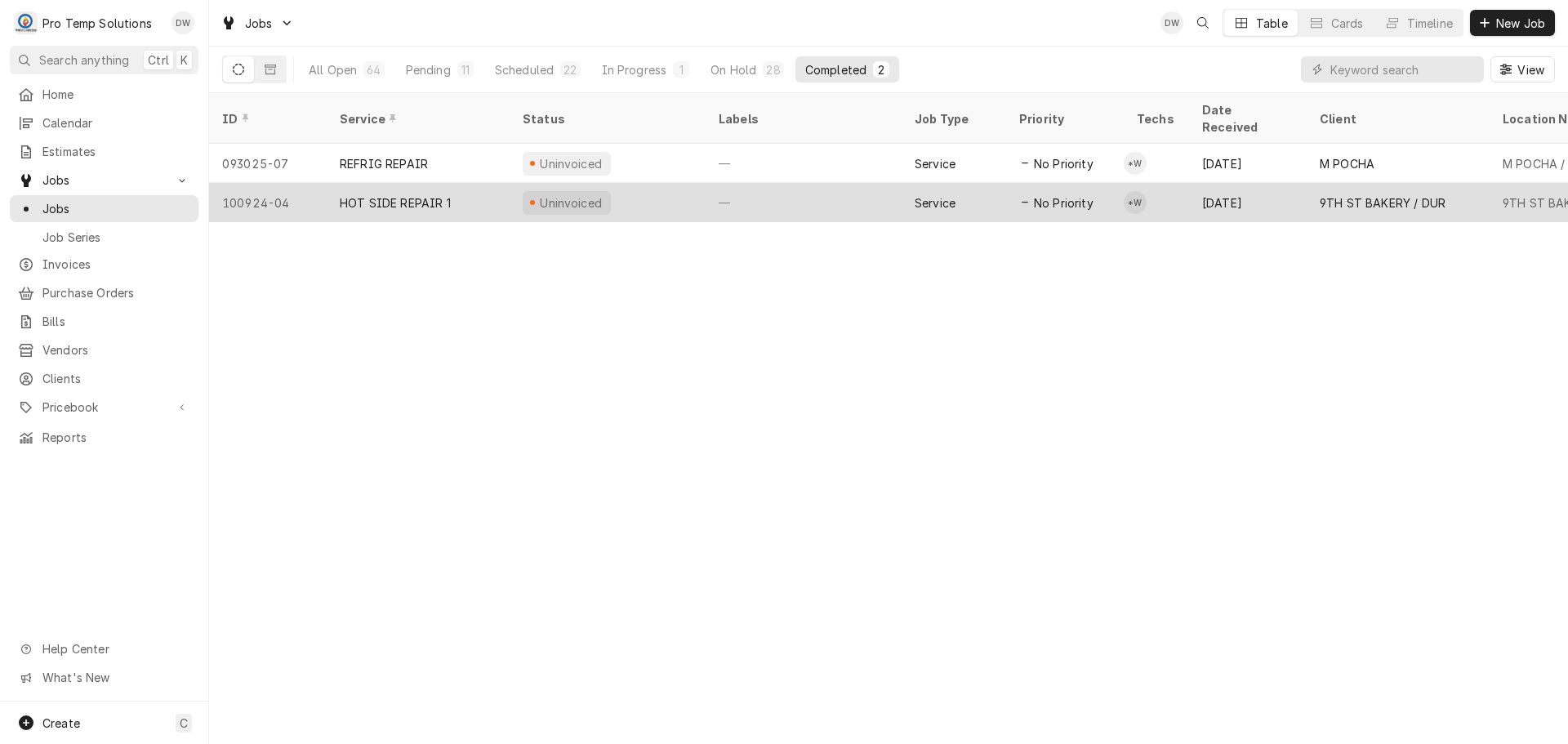
click at [811, 183] on div "—" at bounding box center [803, 203] width 196 height 39
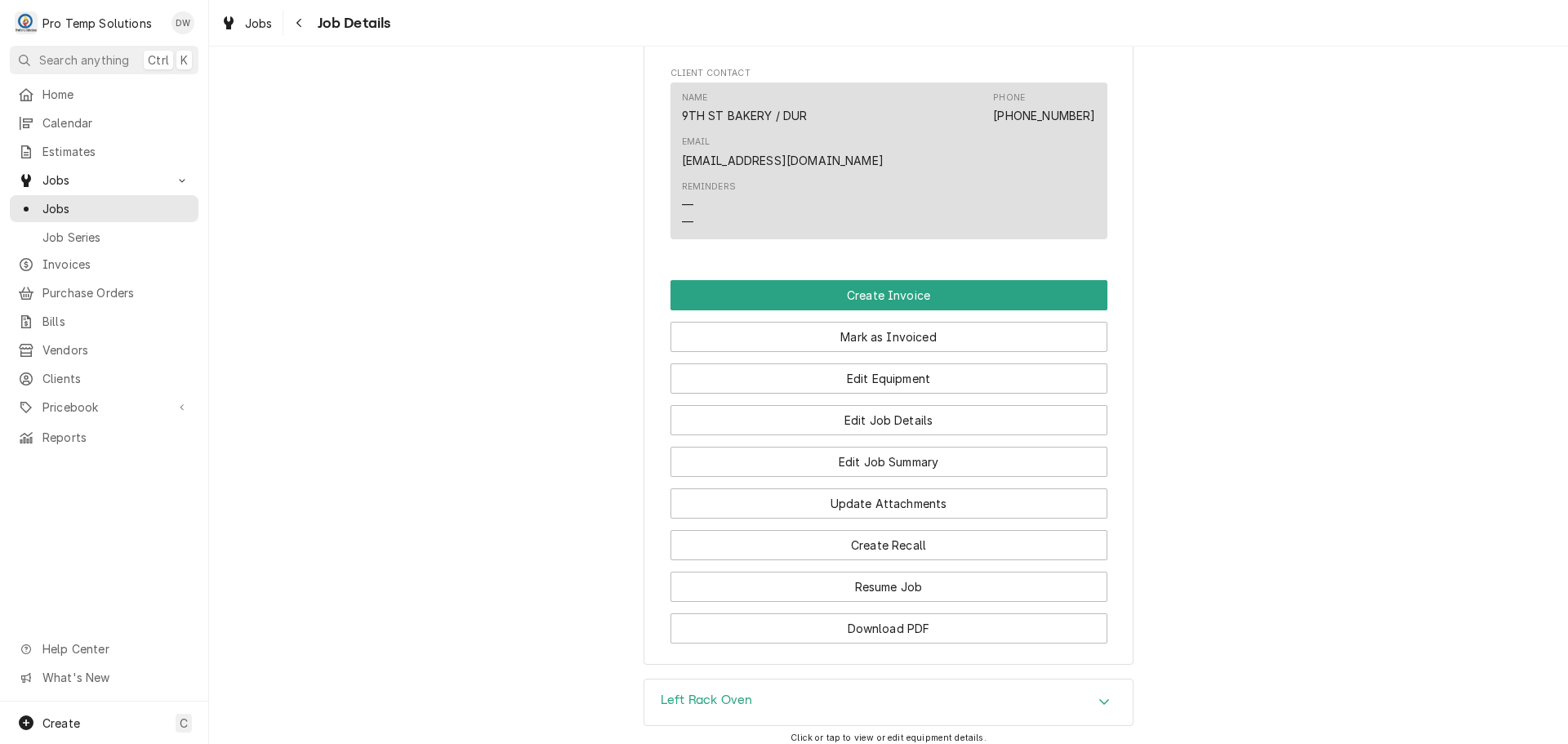
scroll to position [980, 0]
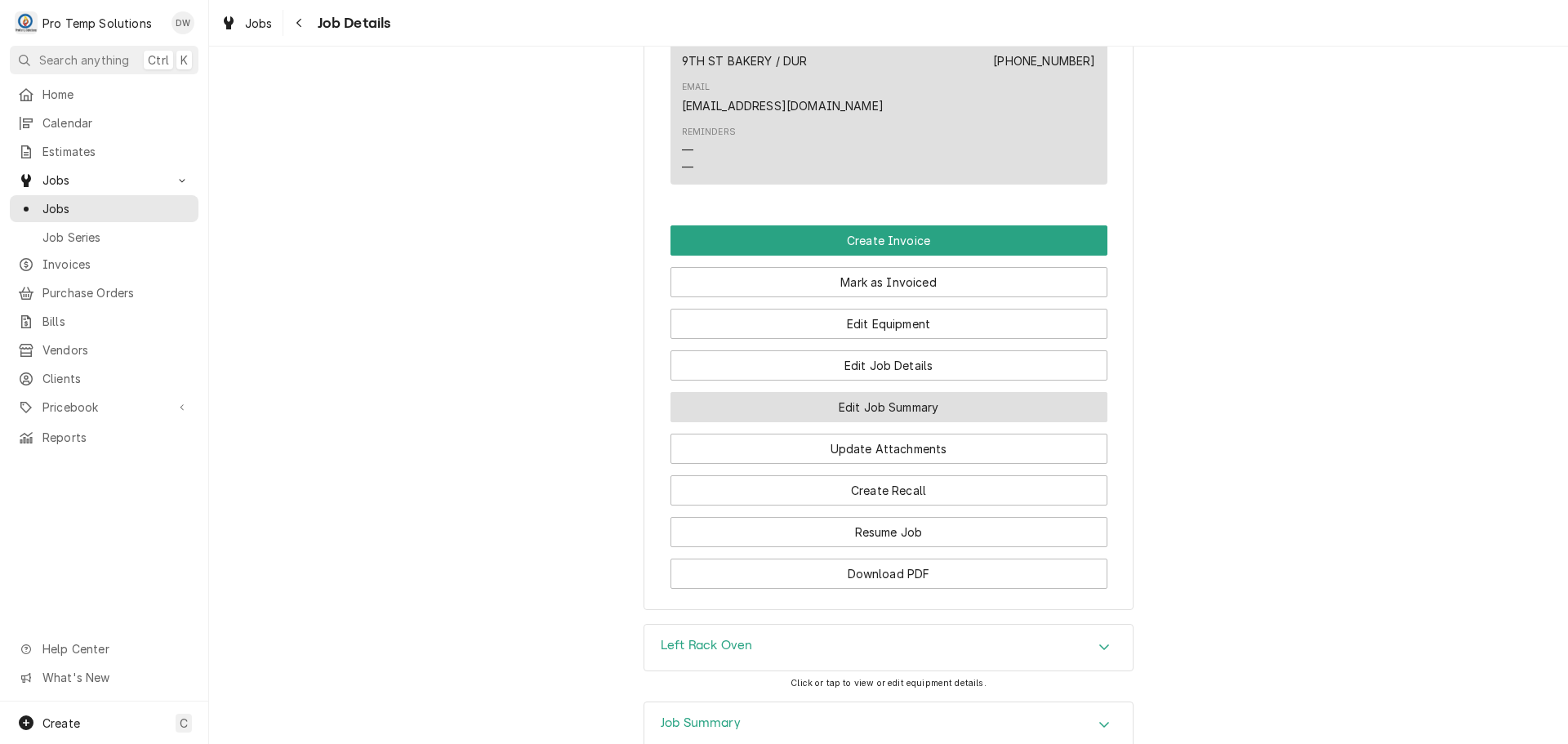
click at [881, 399] on button "Edit Job Summary" at bounding box center [889, 407] width 437 height 30
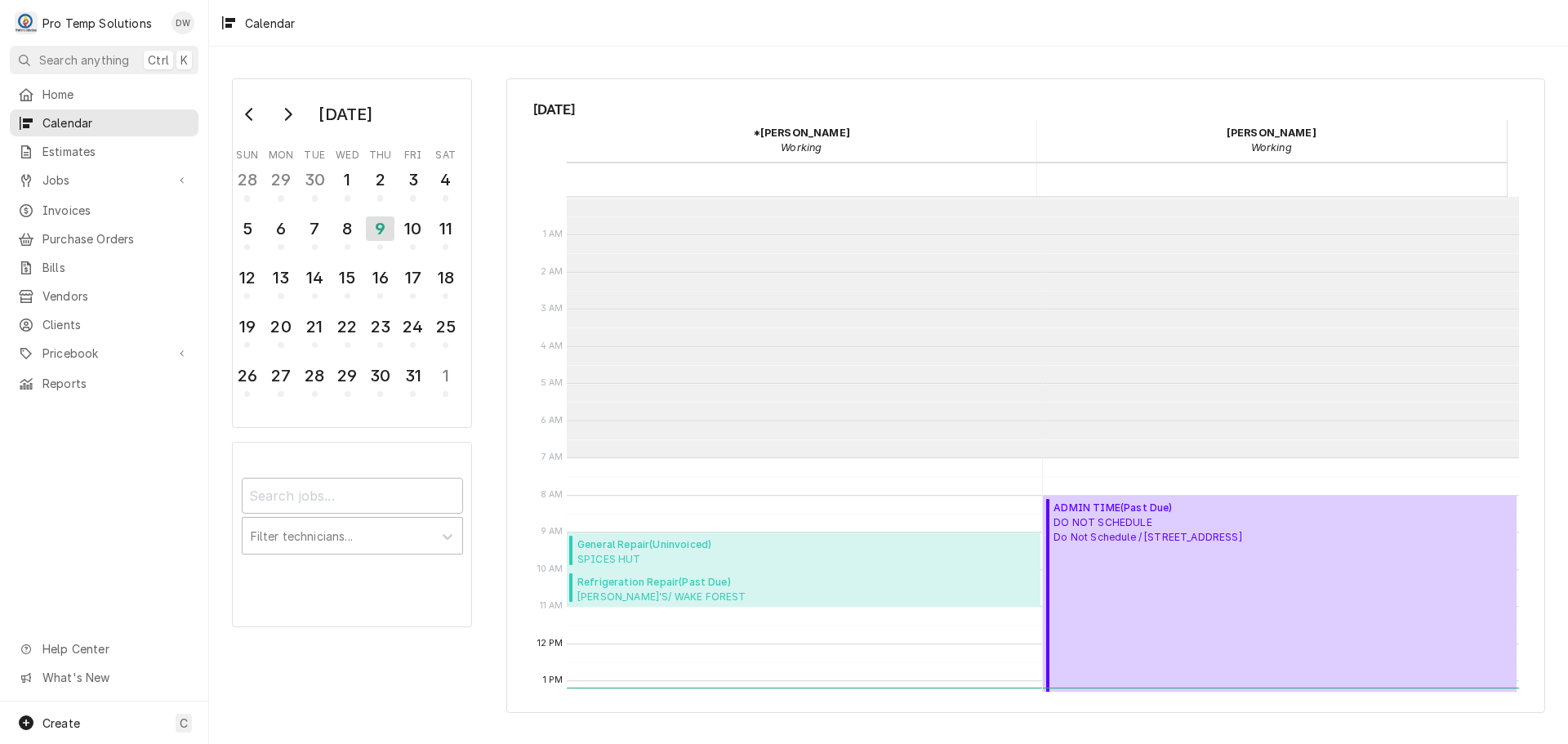
scroll to position [260, 0]
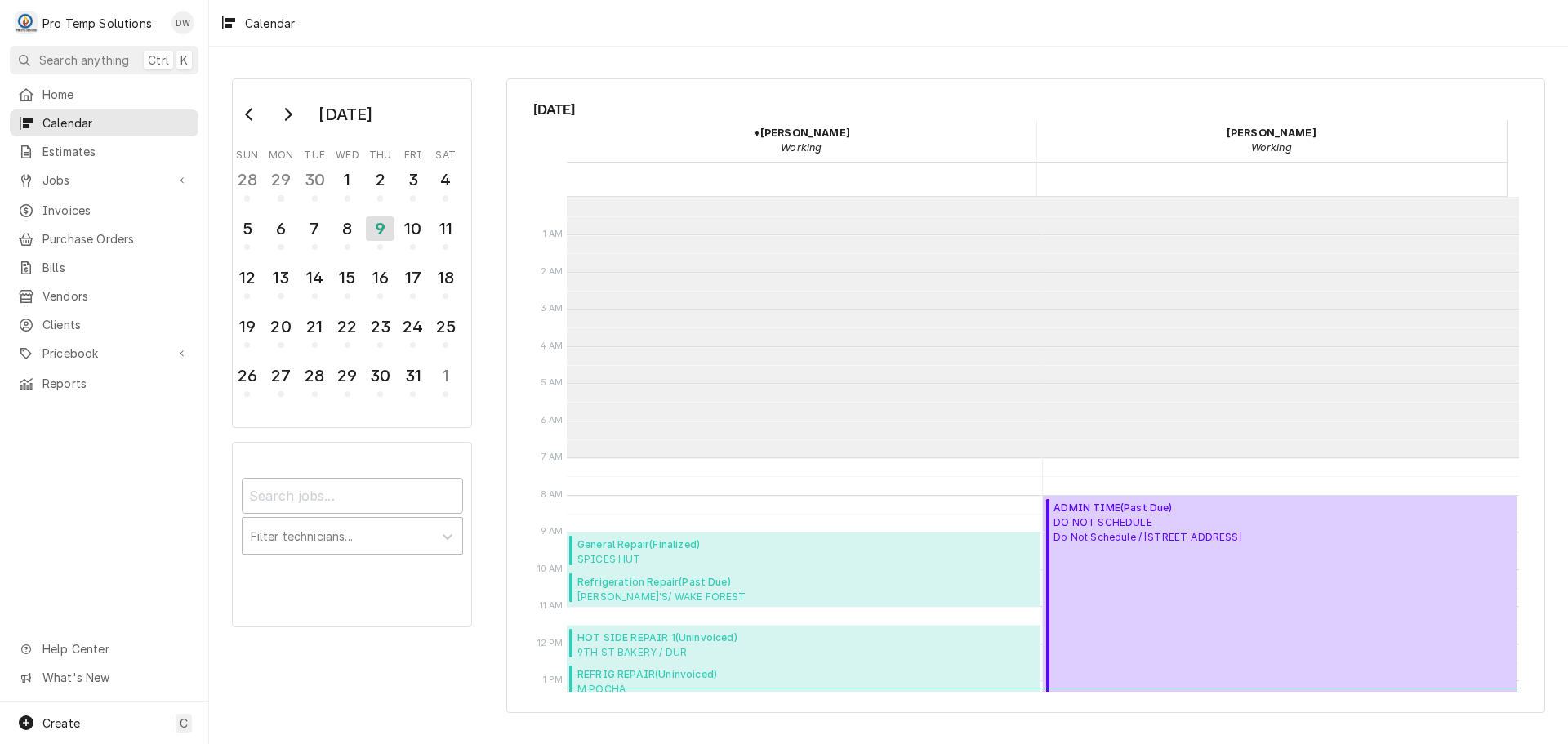
scroll to position [260, 0]
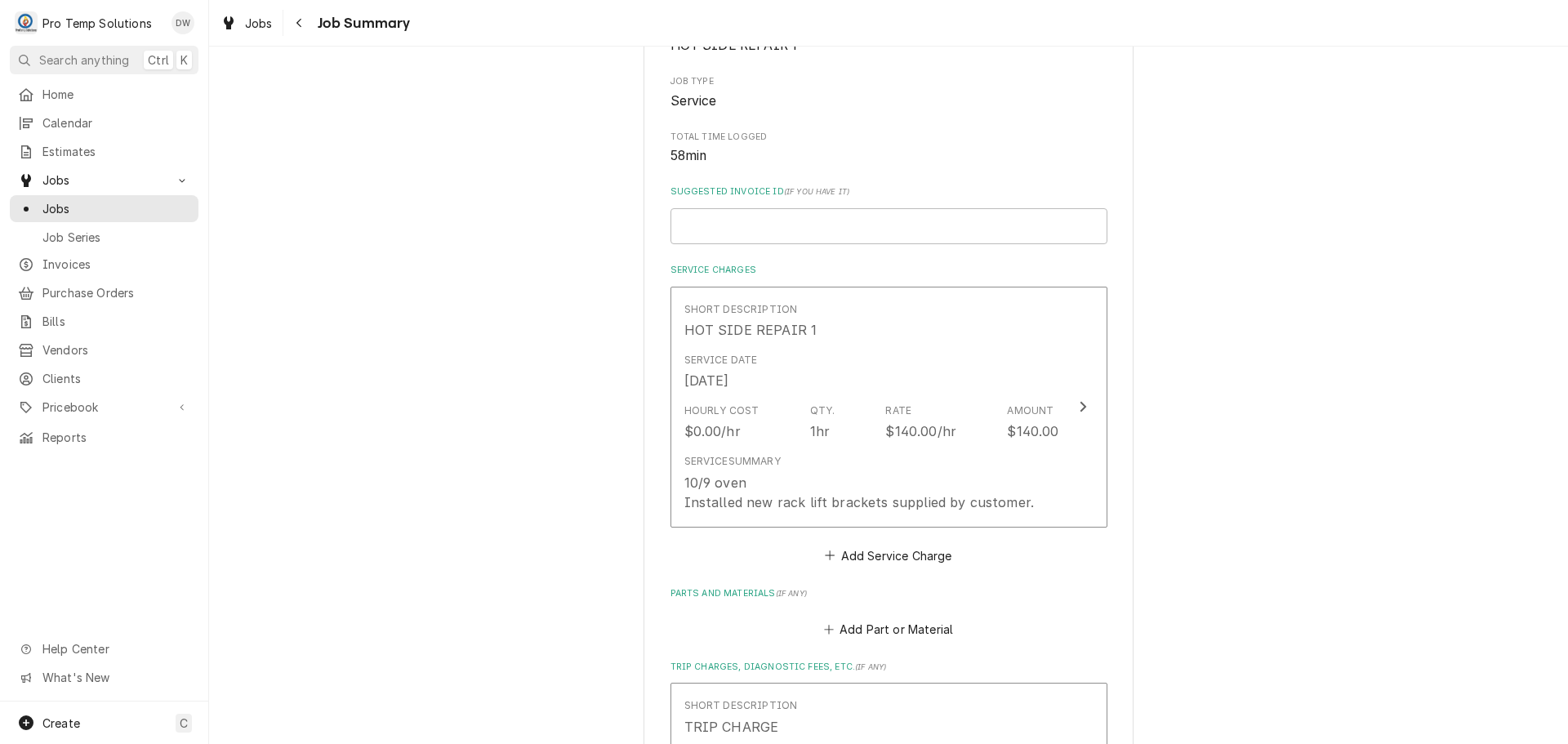
scroll to position [327, 0]
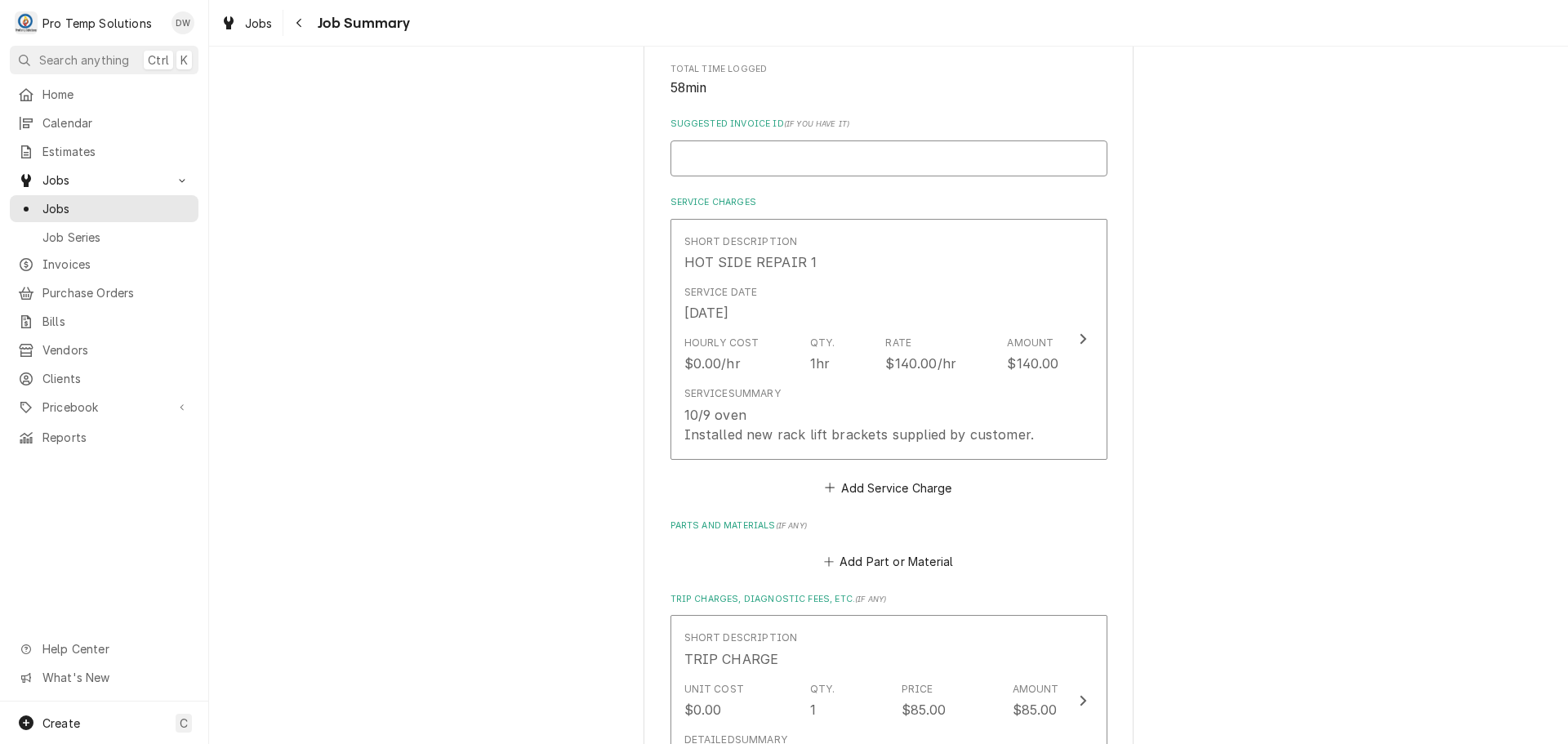
click at [971, 160] on input "Suggested Invoice ID ( if you have it )" at bounding box center [889, 159] width 437 height 36
type textarea "x"
type input "#"
type textarea "x"
type input "#1"
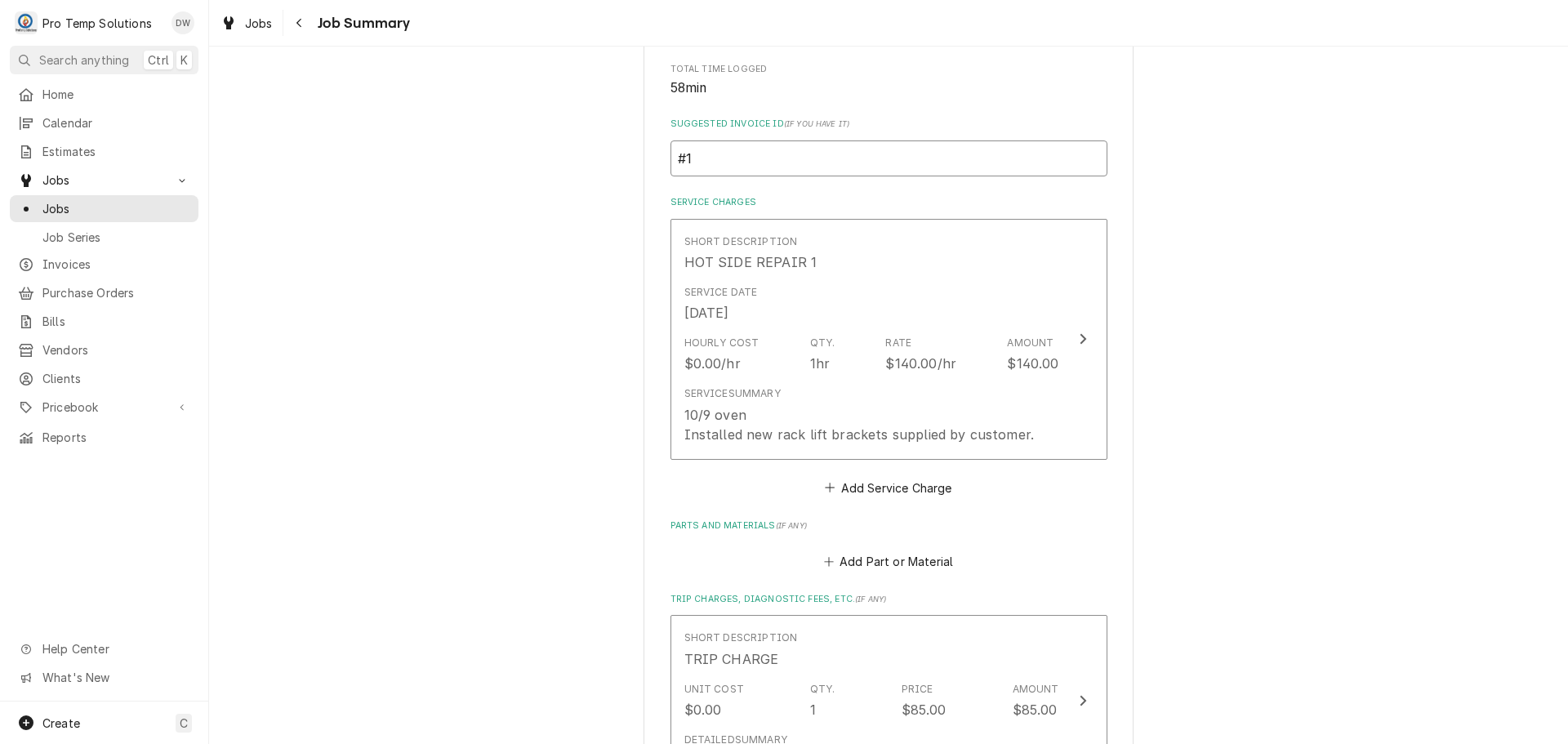
type textarea "x"
type input "#11"
type textarea "x"
type input "#110"
type textarea "x"
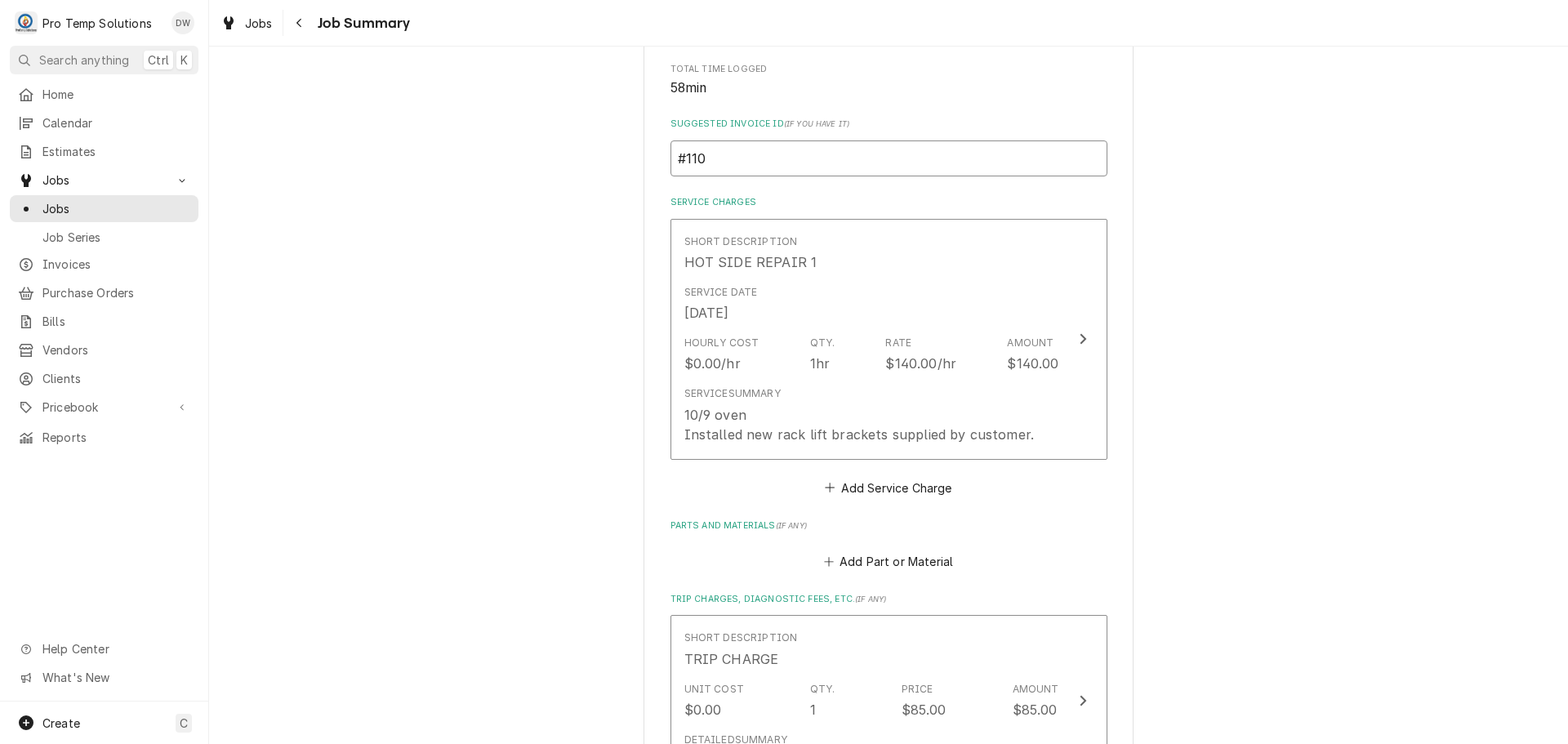
type input "#1109"
type textarea "x"
type input "#11092"
type textarea "x"
type input "#110925"
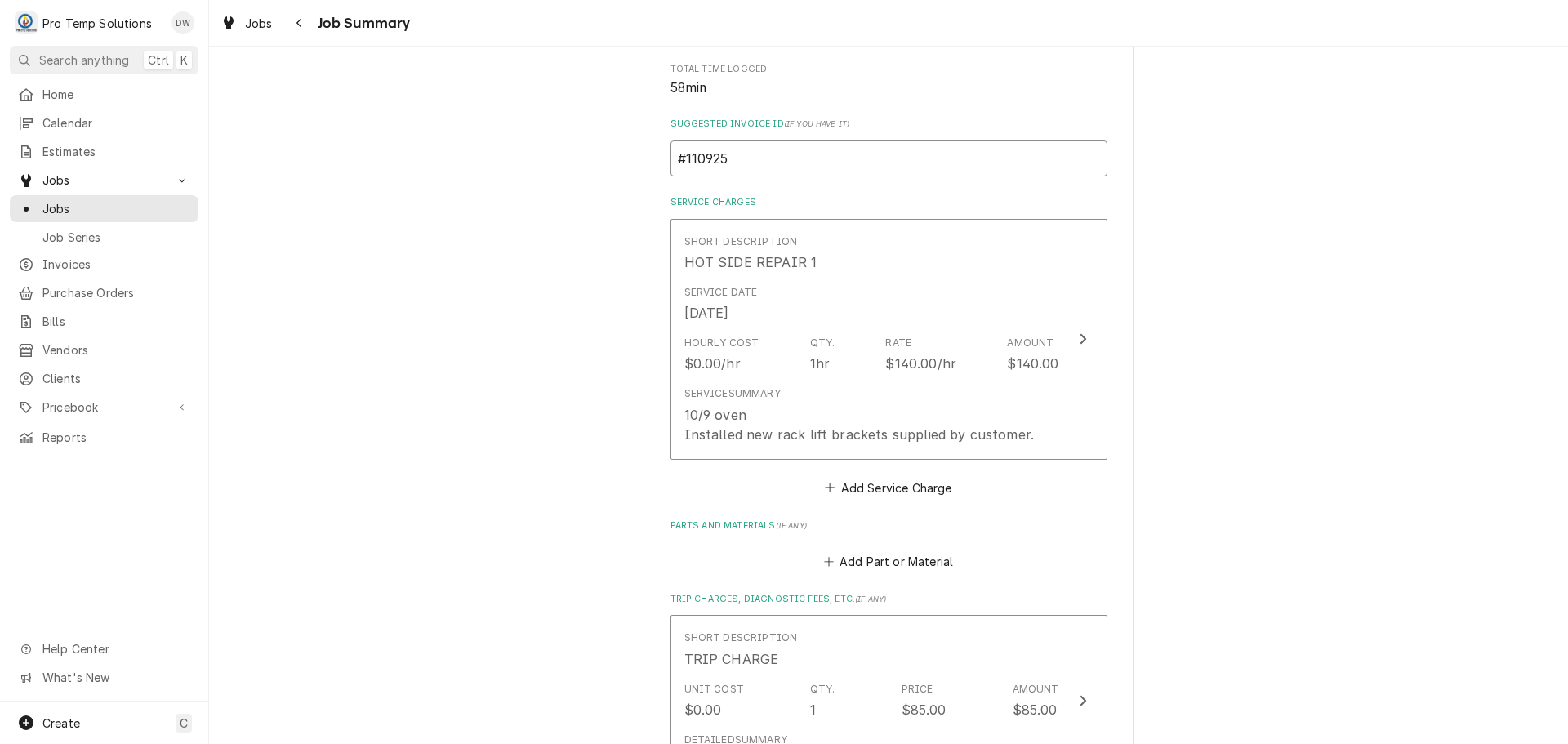
type textarea "x"
type input "#1109250"
type textarea "x"
type input "#11092500"
type textarea "x"
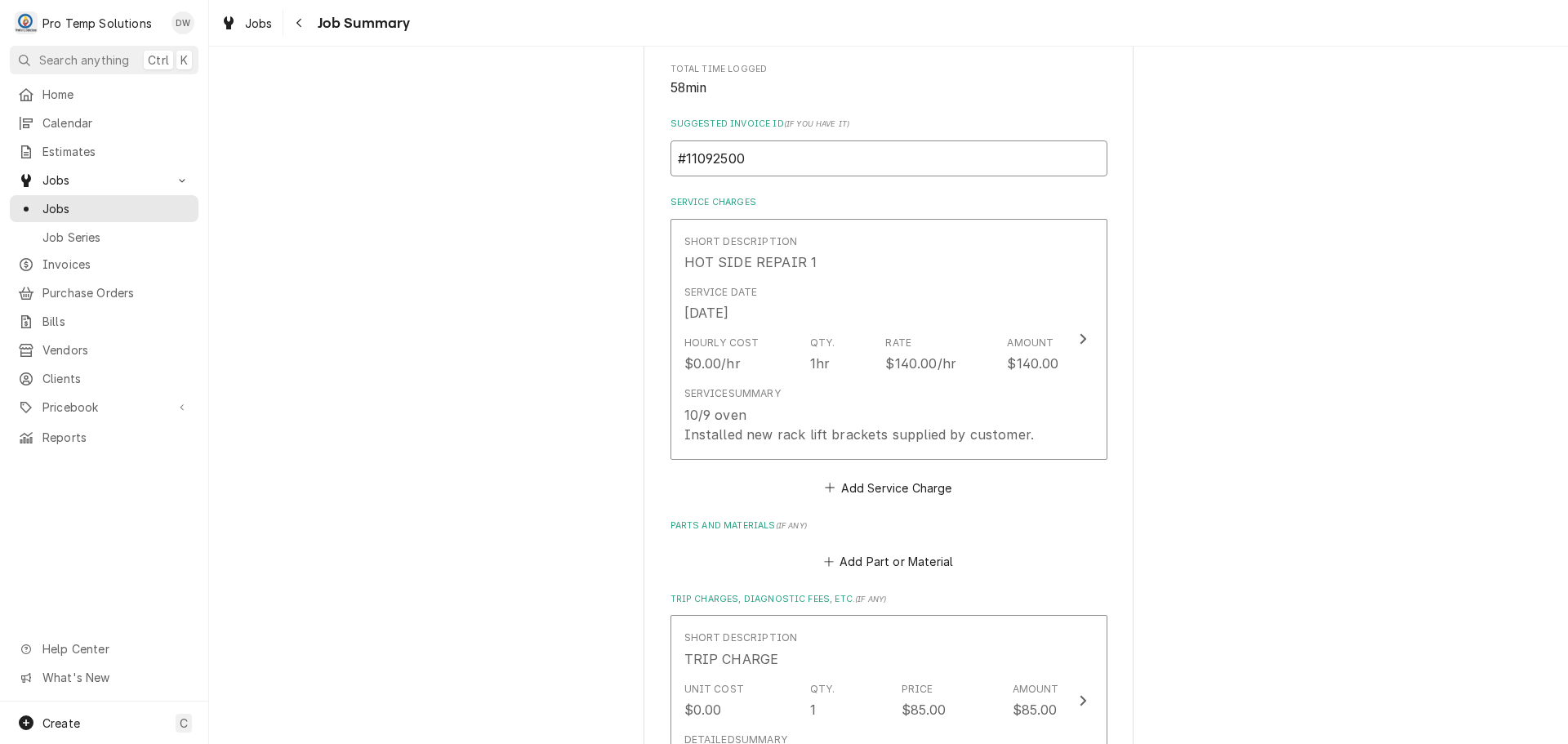
type input "#110925002"
type textarea "x"
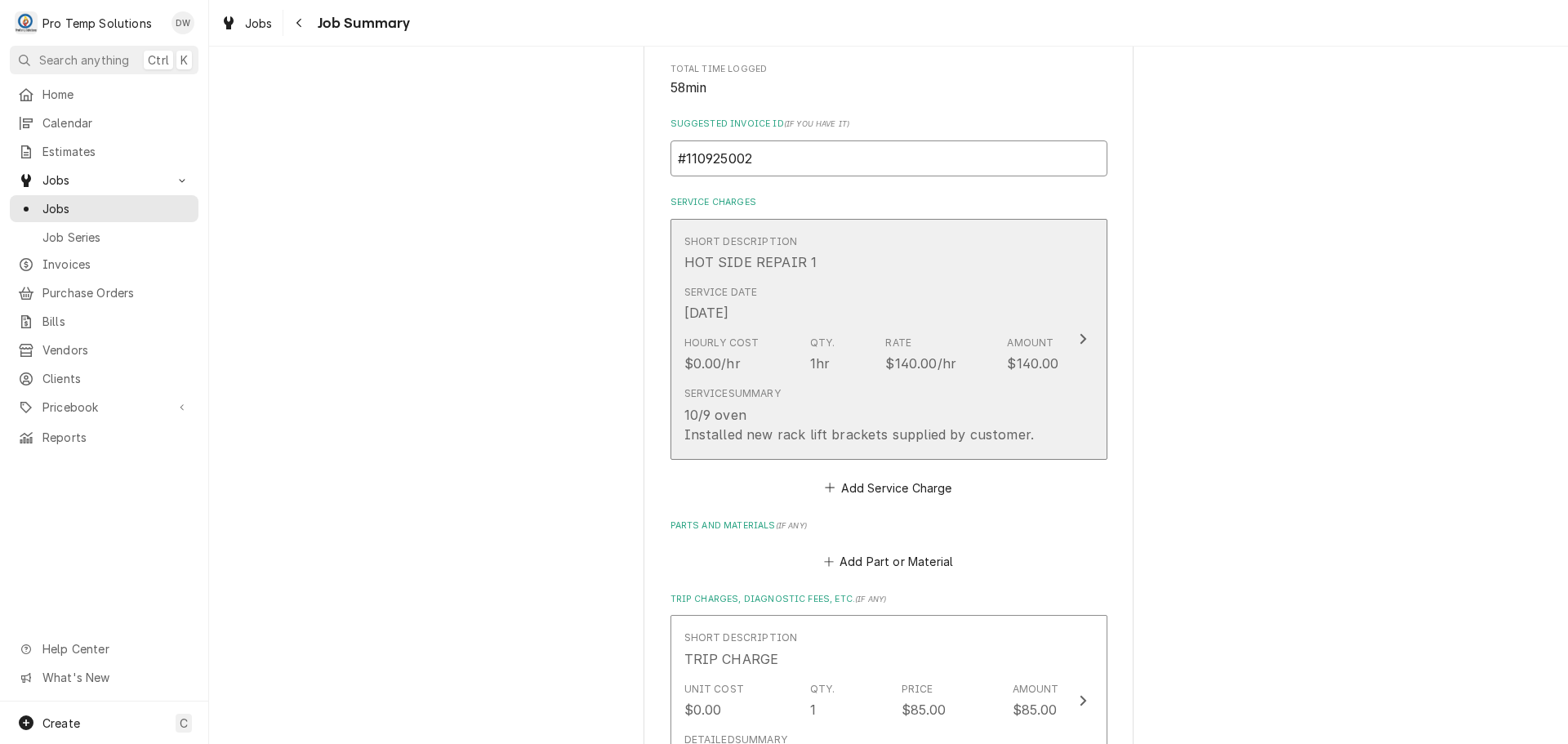
type input "#110925002"
click at [1079, 338] on icon "Update Line Item" at bounding box center [1082, 339] width 8 height 13
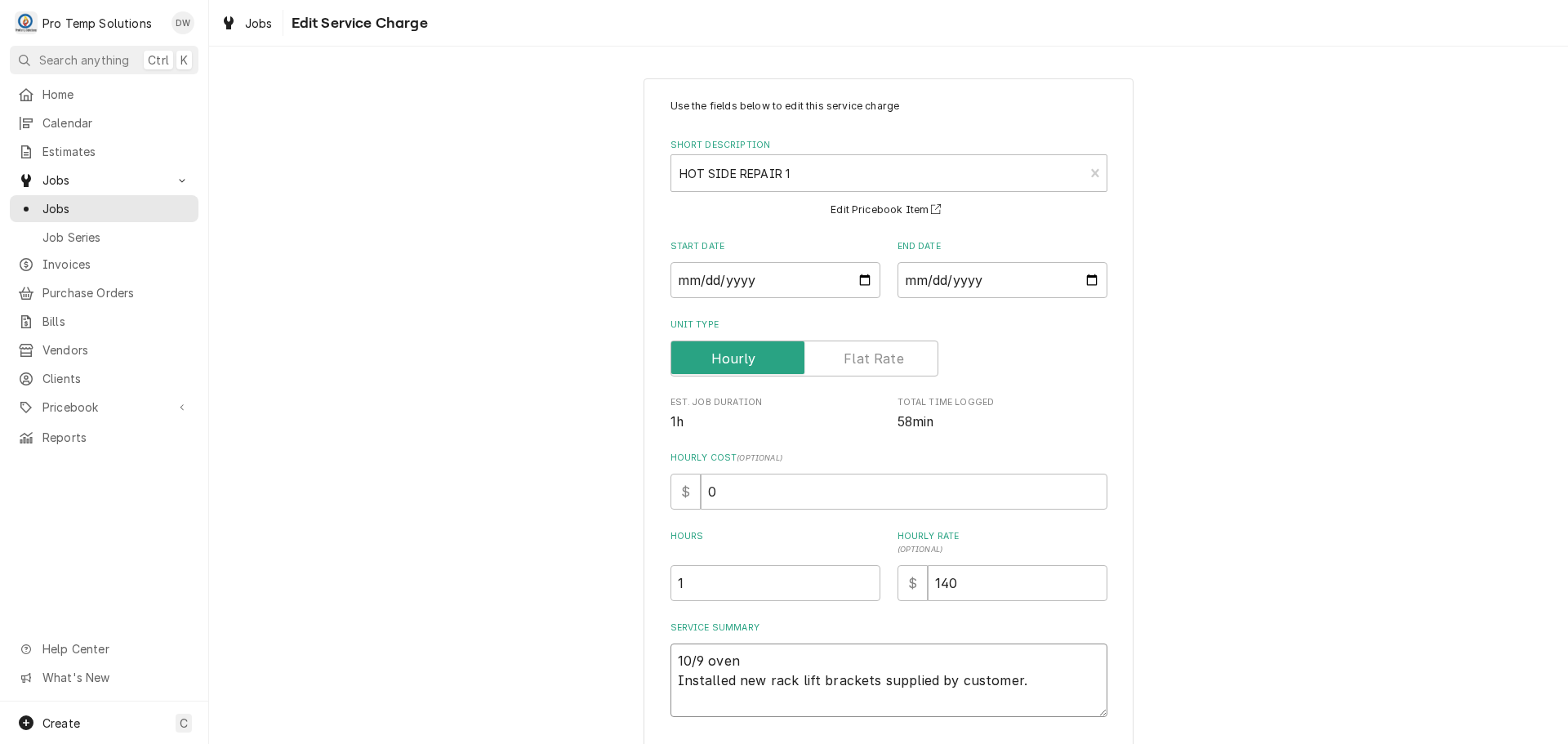
click at [738, 660] on textarea "10/9 oven Installed new rack lift brackets supplied by customer." at bounding box center [889, 680] width 437 height 73
type textarea "x"
type textarea "10/9 ove Installed new rack lift brackets supplied by customer."
type textarea "x"
type textarea "10/9 ov Installed new rack lift brackets supplied by customer."
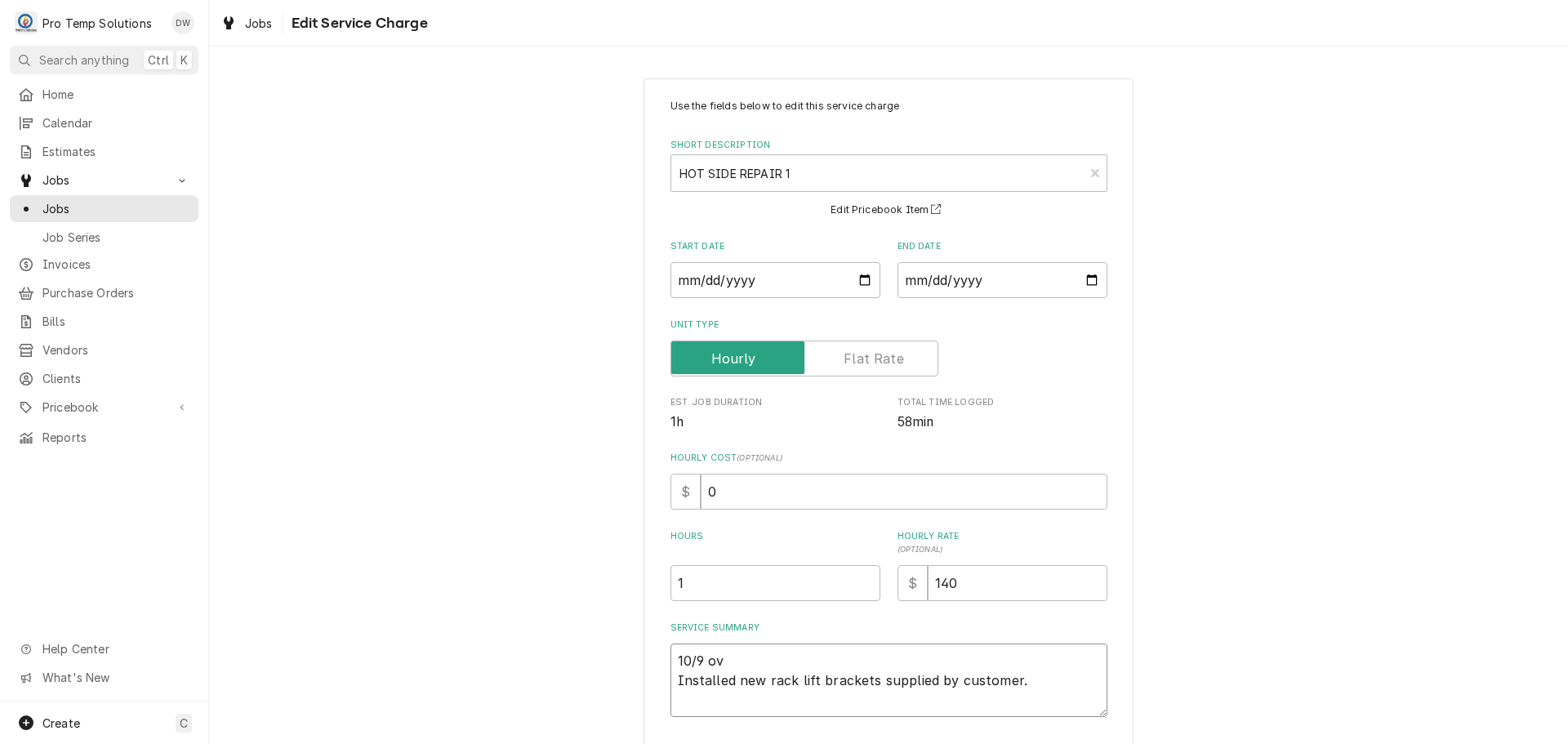
type textarea "x"
type textarea "10/9 o Installed new rack lift brackets supplied by customer."
type textarea "x"
type textarea "10/9 oO Installed new rack lift brackets supplied by customer."
type textarea "x"
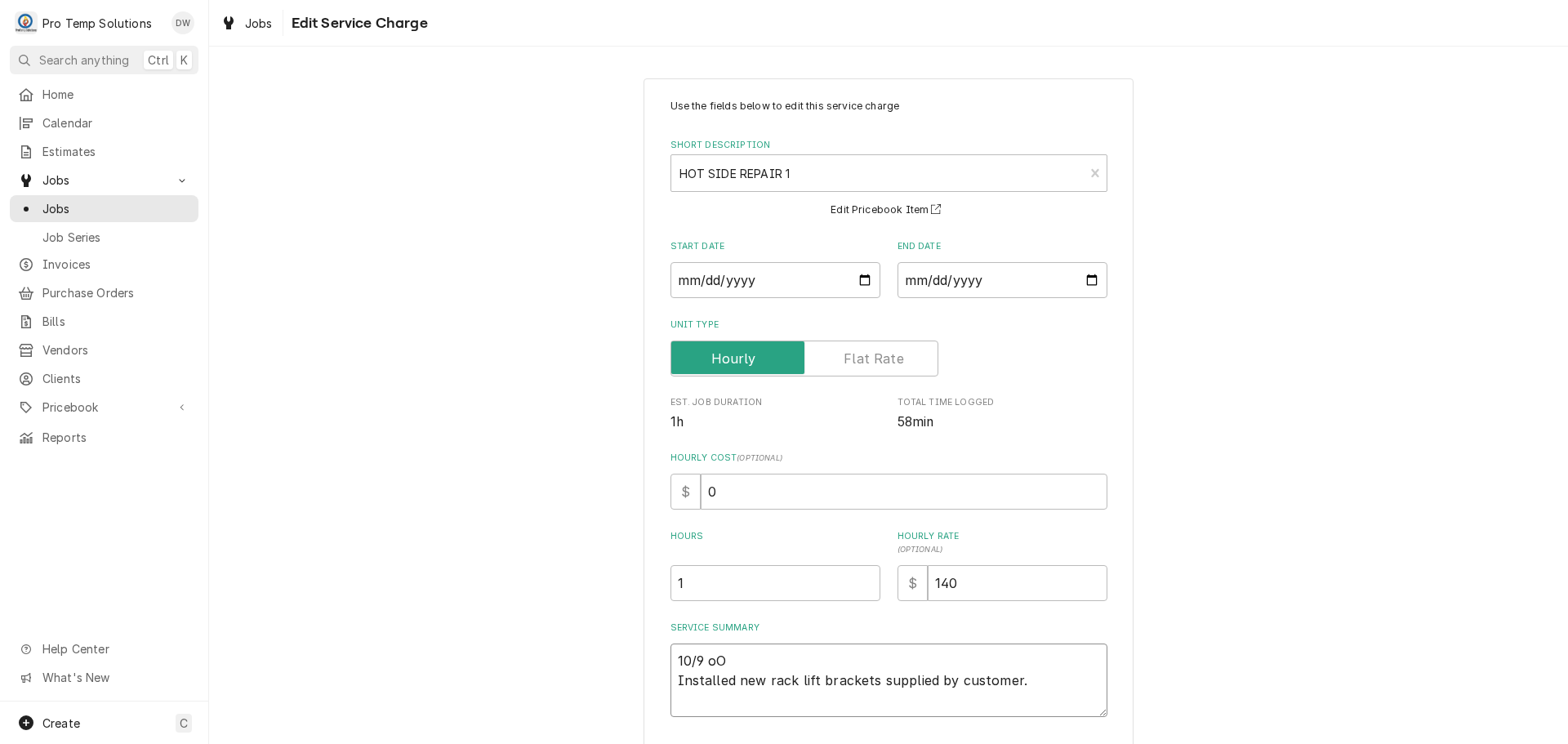
type textarea "10/9 oOV Installed new rack lift brackets supplied by customer."
type textarea "x"
type textarea "10/9 oOVE Installed new rack lift brackets supplied by customer."
type textarea "x"
type textarea "10/9 oOVEN Installed new rack lift brackets supplied by customer."
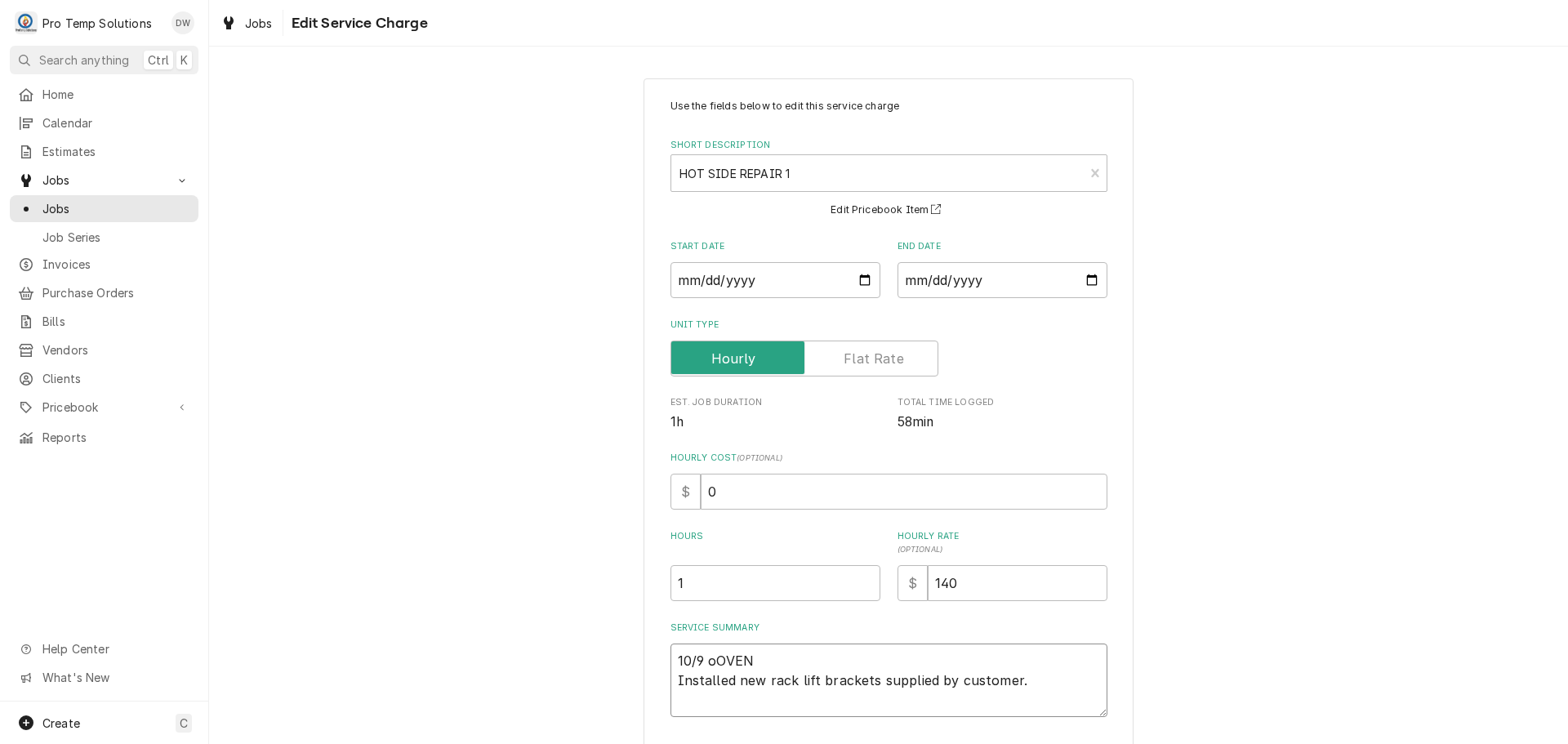
type textarea "x"
type textarea "10/9 oOVEN Installed new rack lift brackets supplied by customer."
type textarea "x"
type textarea "10/9 oOVEN Installed new rack lift brackets supplied by customer."
type textarea "x"
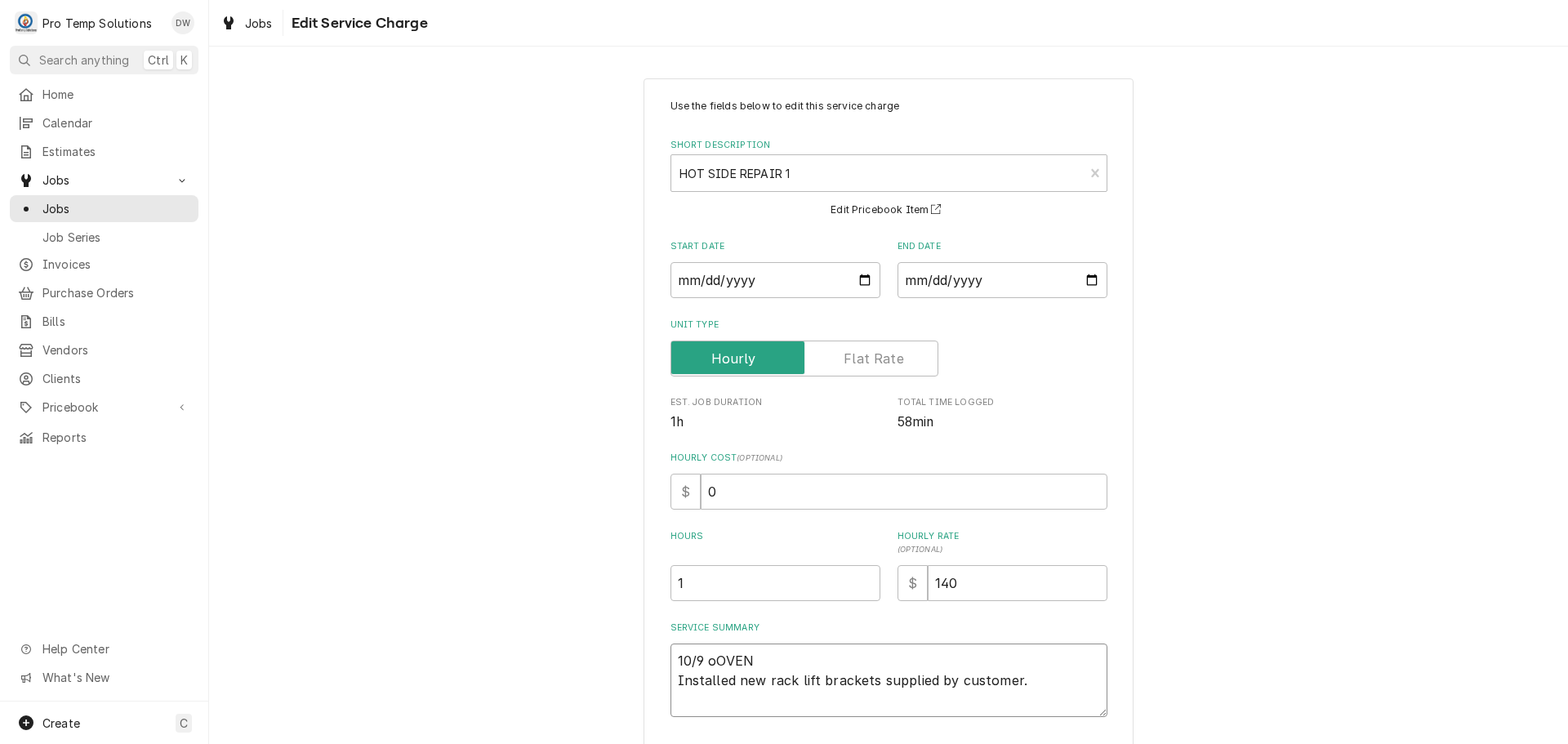
type textarea "10/9 oOVE Installed new rack lift brackets supplied by customer."
type textarea "x"
type textarea "10/9 oOV Installed new rack lift brackets supplied by customer."
type textarea "x"
type textarea "10/9 oO Installed new rack lift brackets supplied by customer."
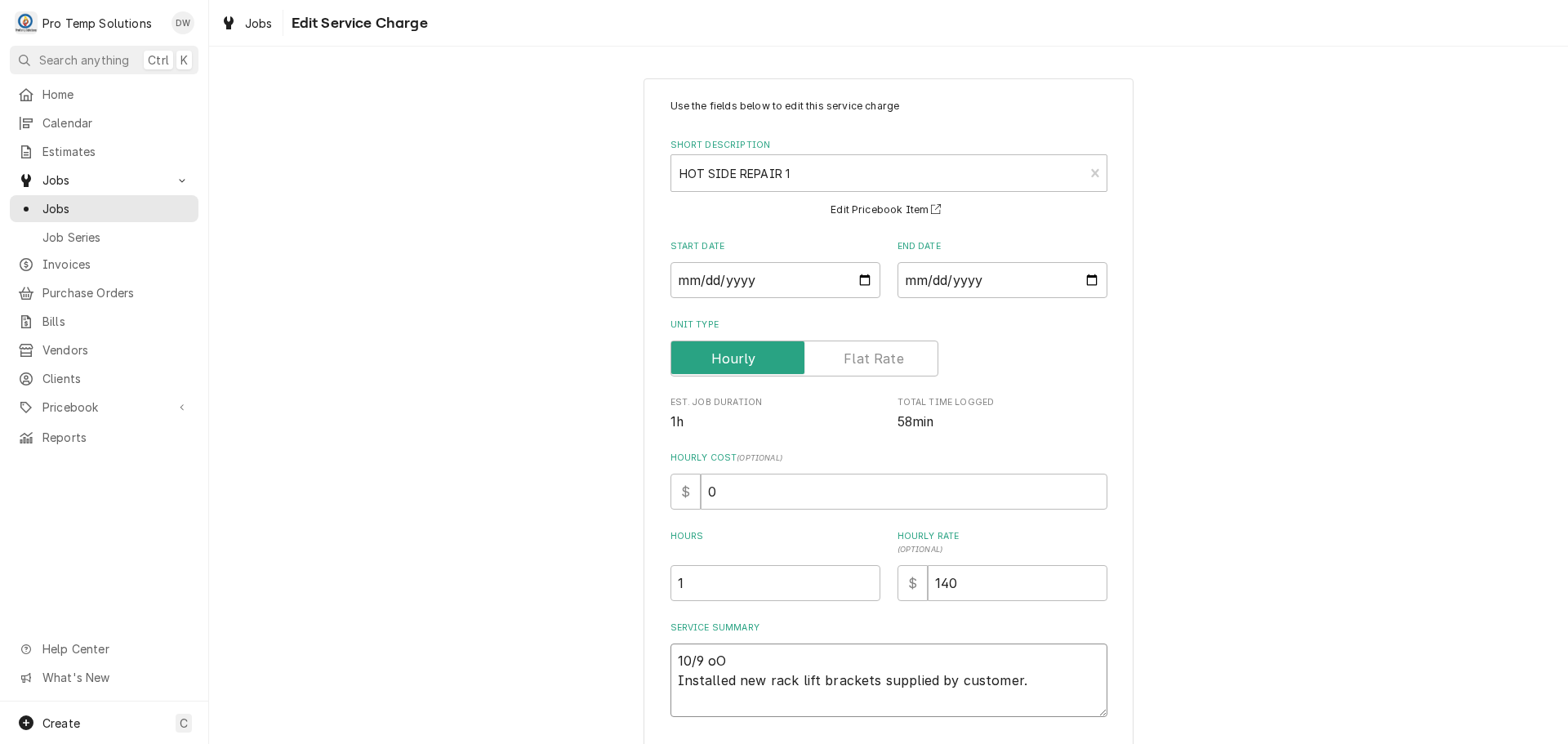
type textarea "x"
type textarea "10/9 o Installed new rack lift brackets supplied by customer."
type textarea "x"
type textarea "10/9 Installed new rack lift brackets supplied by customer."
type textarea "x"
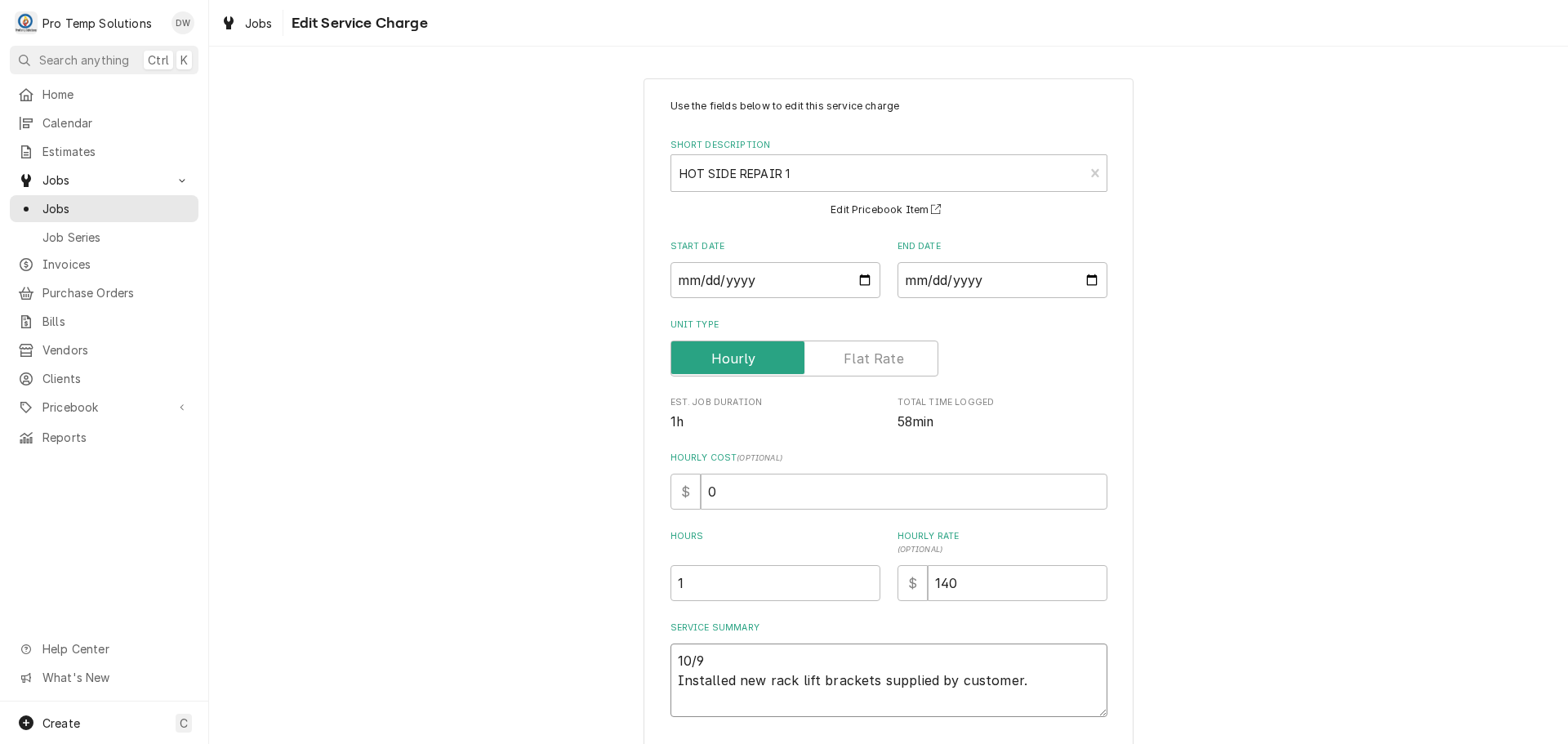
type textarea "10/9 O Installed new rack lift brackets supplied by customer."
type textarea "x"
type textarea "10/9 OV Installed new rack lift brackets supplied by customer."
type textarea "x"
type textarea "10/9 OVE Installed new rack lift brackets supplied by customer."
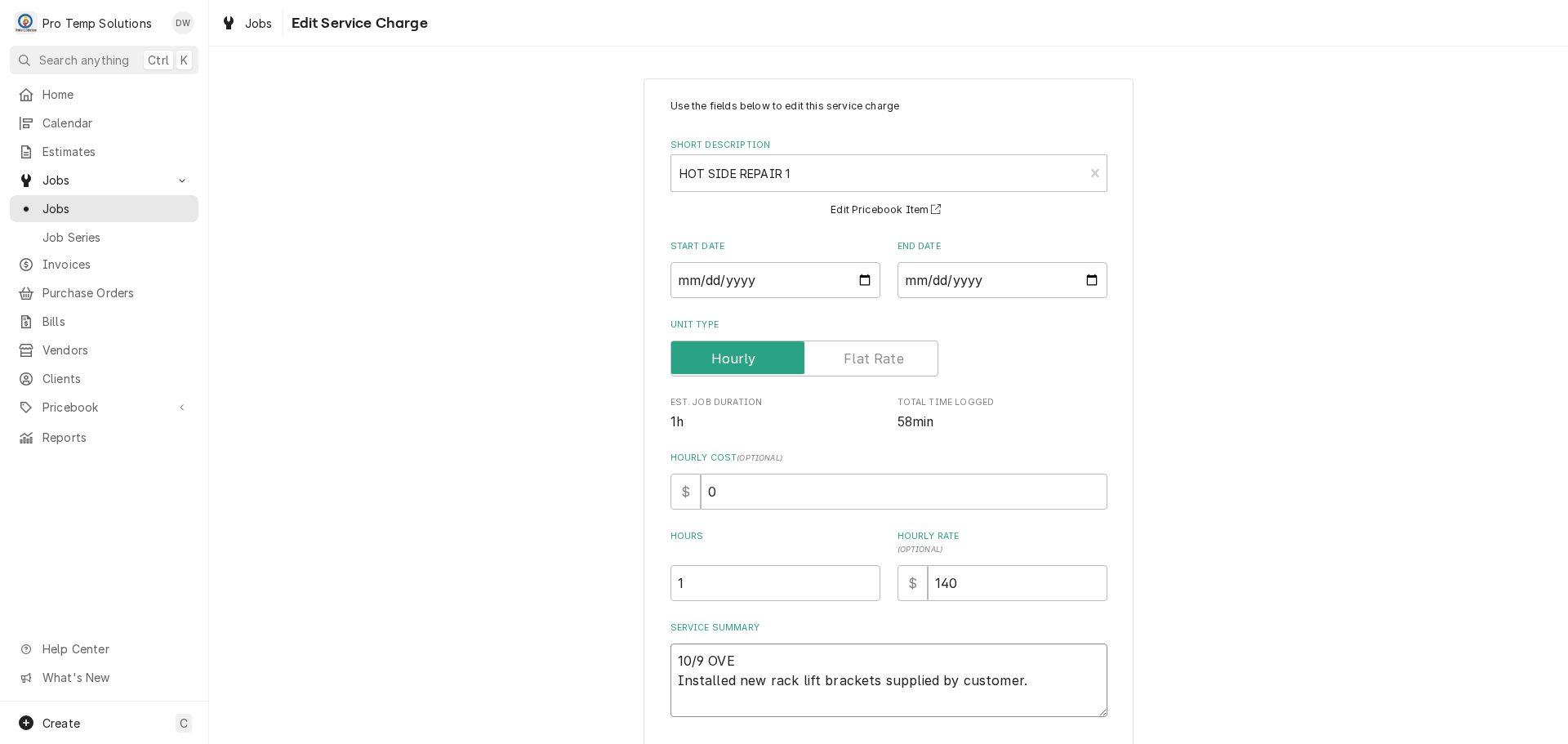
type textarea "x"
type textarea "10/9 OVEN Installed new rack lift brackets supplied by customer."
type textarea "x"
type textarea "10/9 OVEN Installed new rack lift brackets supplied by customer."
type textarea "x"
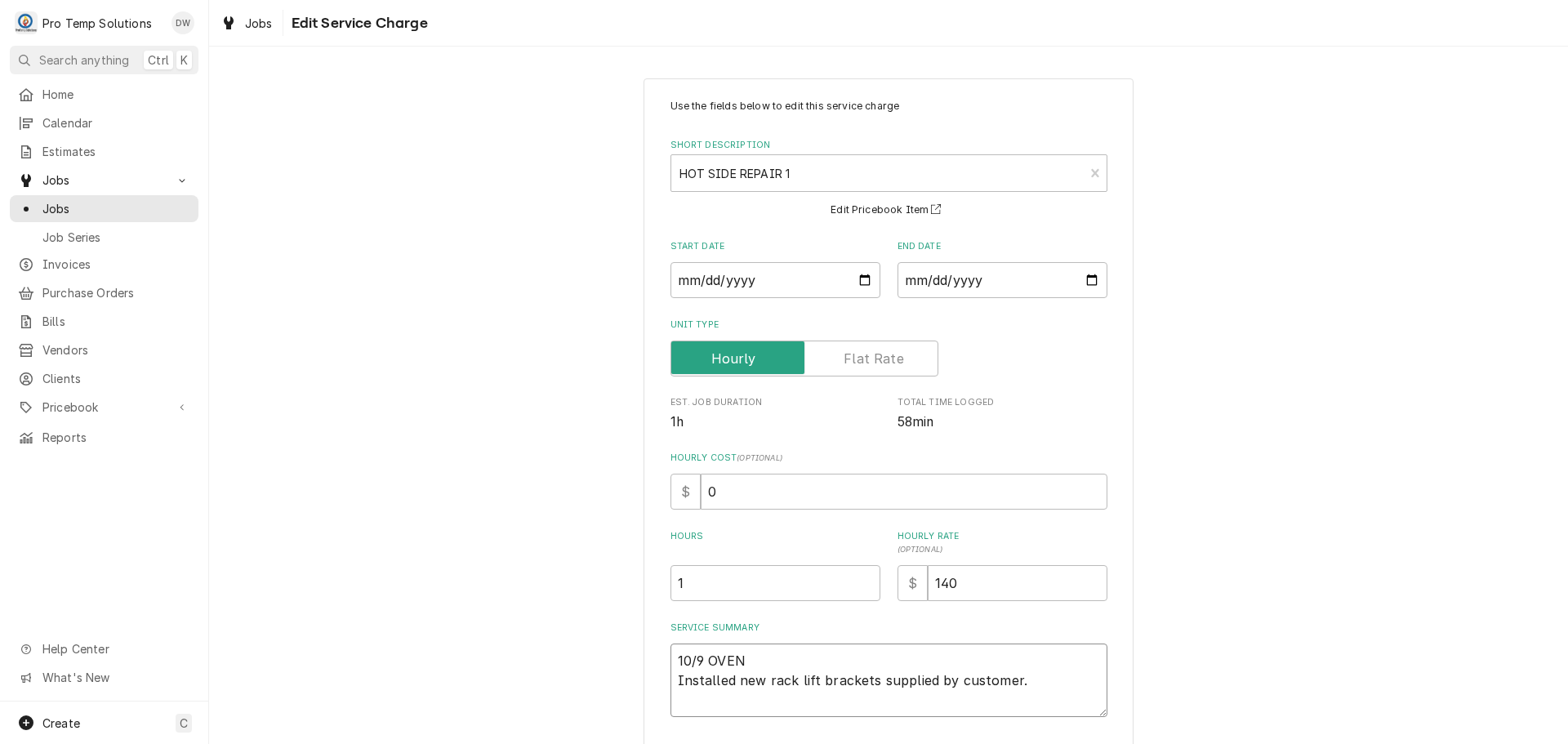
type textarea "10/9 OVEN 1 Installed new rack lift brackets supplied by customer."
type textarea "x"
type textarea "10/9 OVEN 11 Installed new rack lift brackets supplied by customer."
type textarea "x"
type textarea "10/9 OVEN 113 Installed new rack lift brackets supplied by customer."
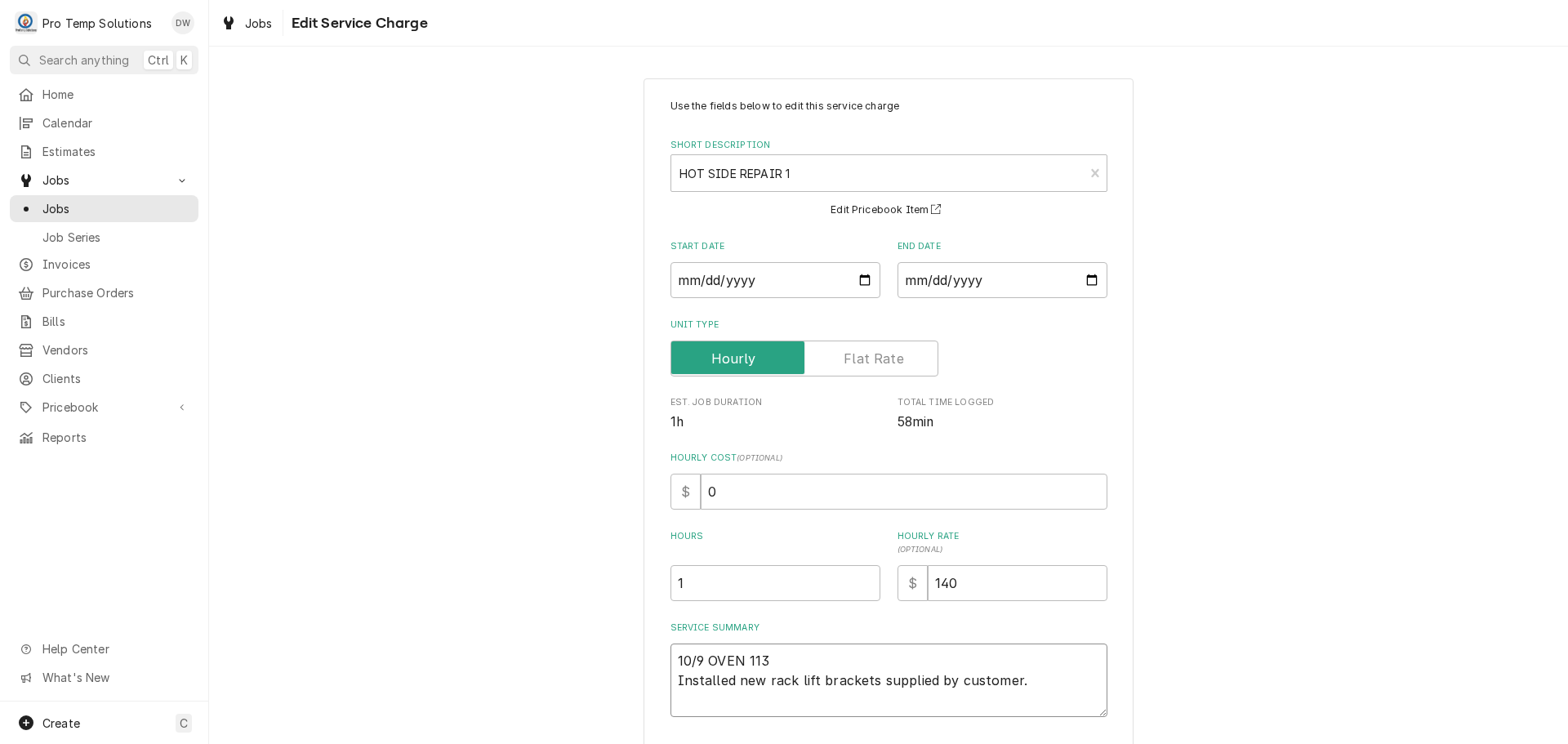
type textarea "x"
type textarea "10/9 OVEN 1130 Installed new rack lift brackets supplied by customer."
type textarea "x"
type textarea "10/9 OVEN 1130- Installed new rack lift brackets supplied by customer."
type textarea "x"
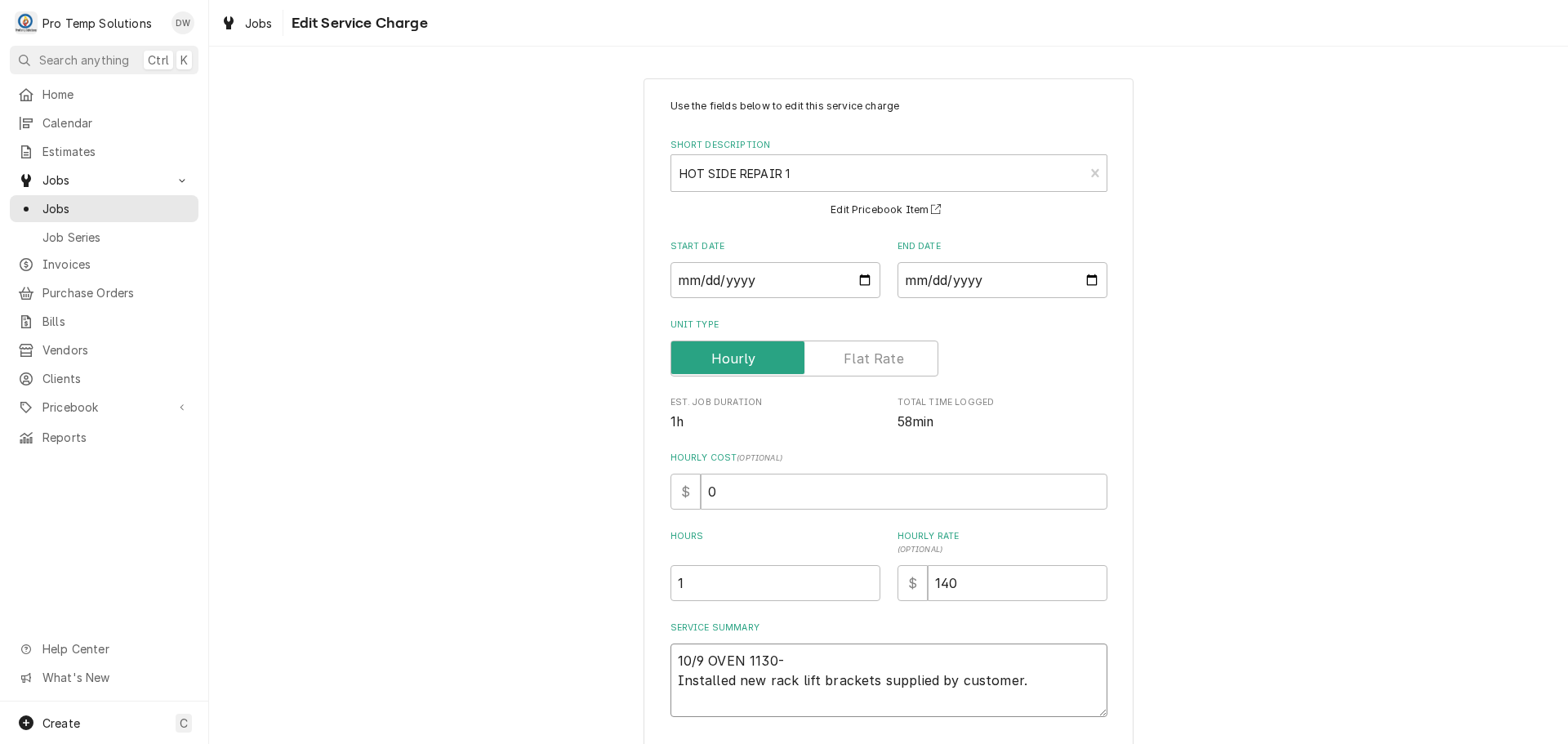
type textarea "10/9 OVEN 1130-1 Installed new rack lift brackets supplied by customer."
type textarea "x"
type textarea "10/9 OVEN 1130-12 Installed new rack lift brackets supplied by customer."
type textarea "x"
type textarea "10/9 OVEN 1130-123 Installed new rack lift brackets supplied by customer."
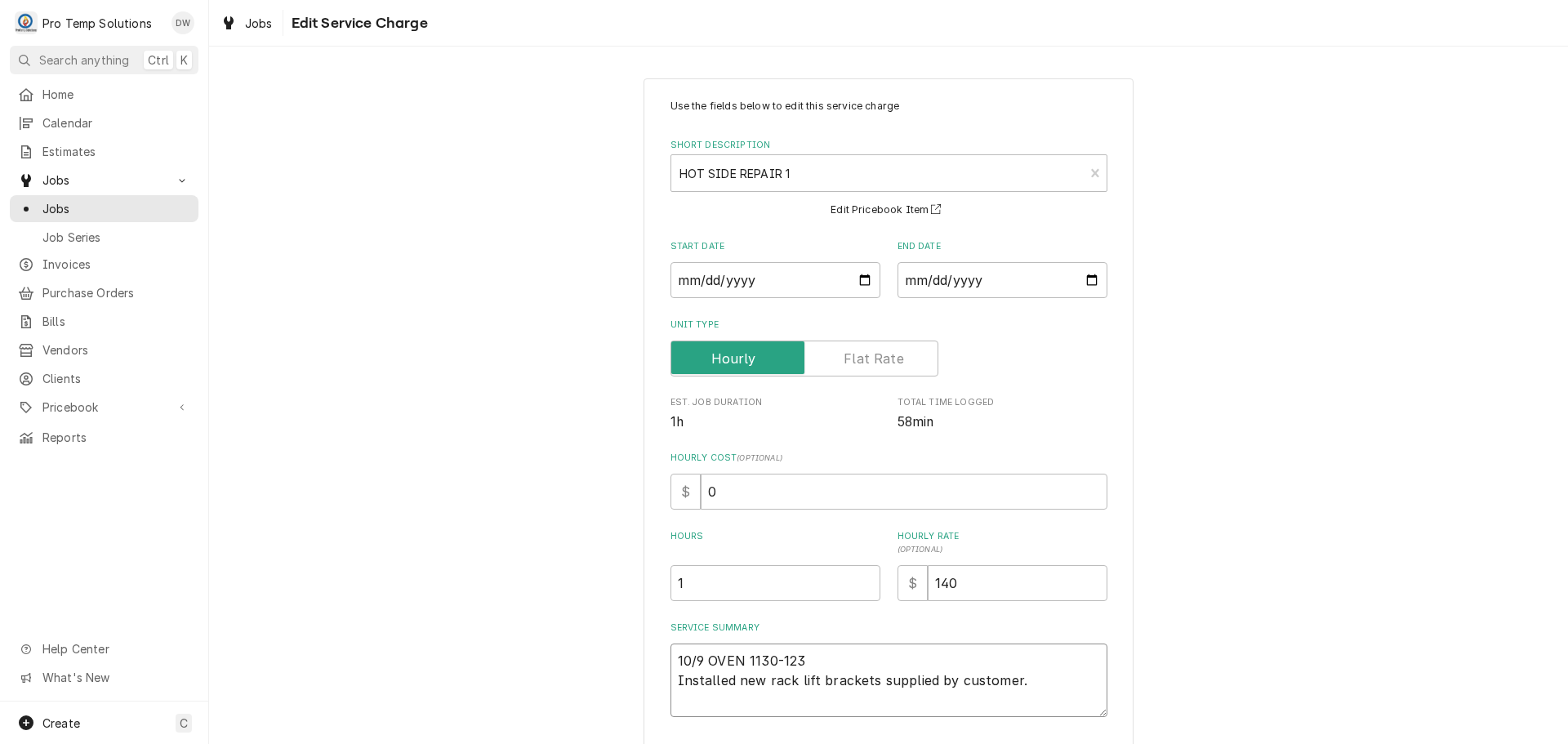
type textarea "x"
type textarea "10/9 OVEN 1130-1230 Installed new rack lift brackets supplied by customer."
type textarea "x"
type textarea "10/9 OVEN 1130-1230 Installed new rack lift brackets supplied by customer."
type textarea "x"
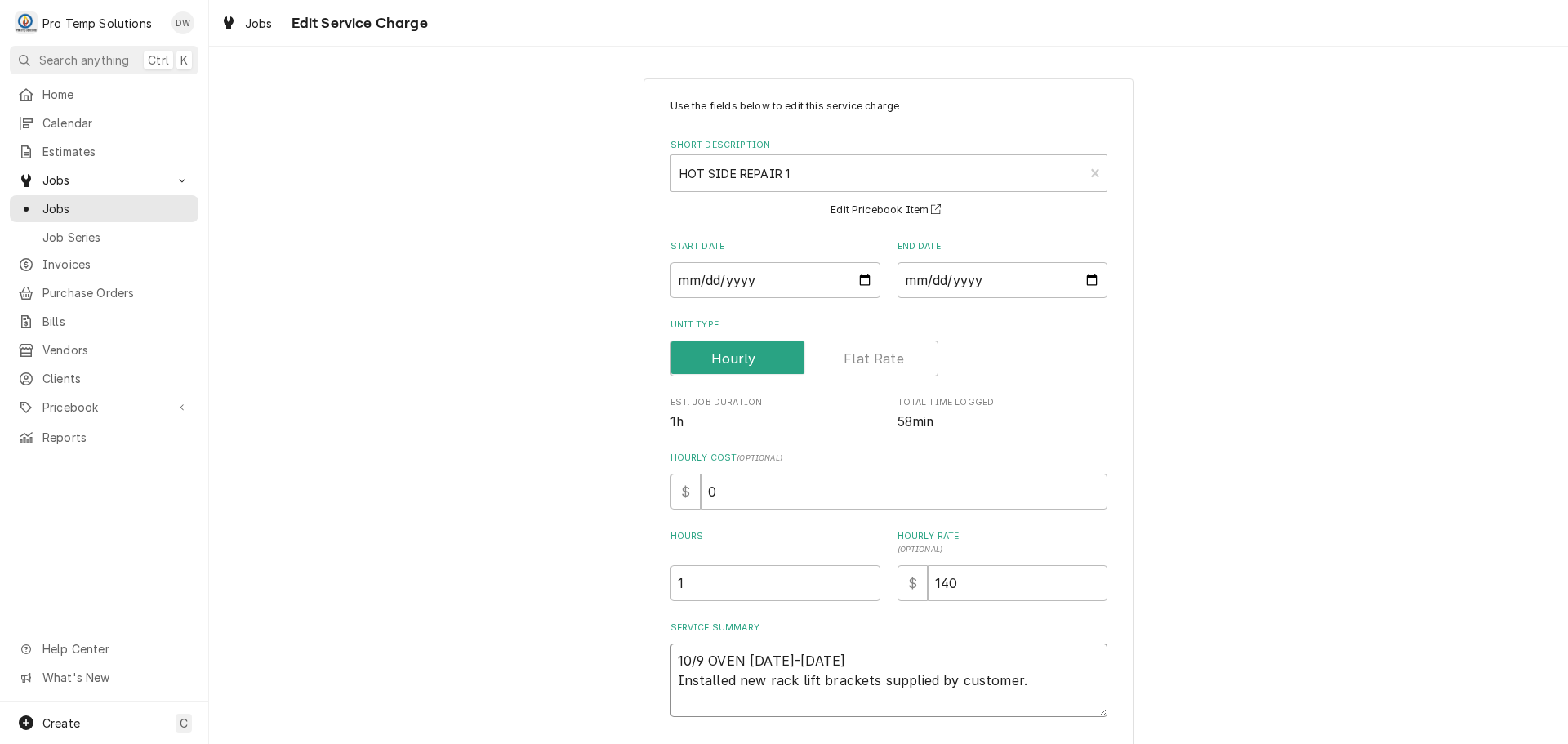
type textarea "10/9 OVEN 1130-1230 K Installed new rack lift brackets supplied by customer."
type textarea "x"
type textarea "10/9 OVEN 1130-1230 KE Installed new rack lift brackets supplied by customer."
type textarea "x"
type textarea "10/9 OVEN 1130-1230 KEV Installed new rack lift brackets supplied by customer."
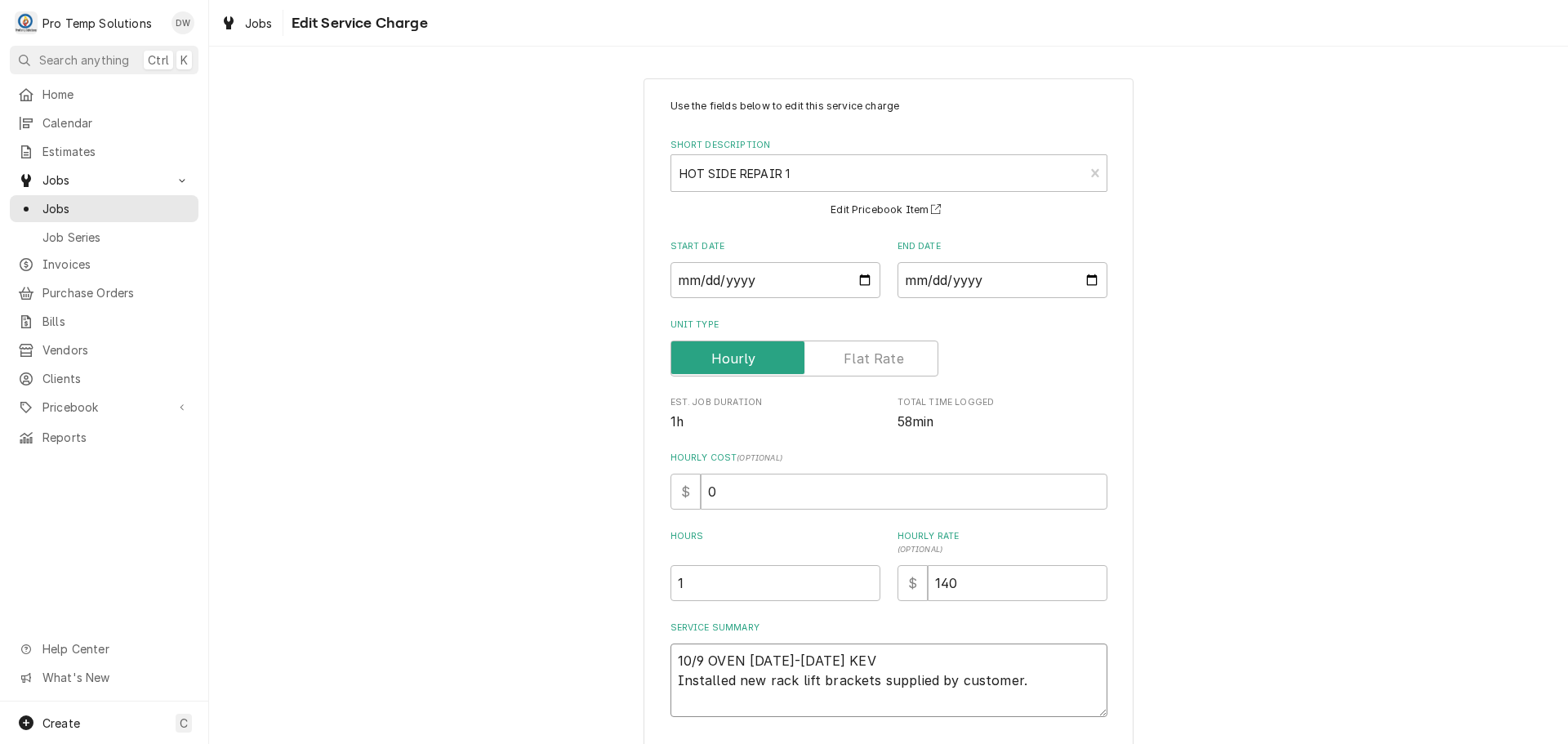
type textarea "x"
type textarea "10/9 OVEN 1130-1230 KEVI Installed new rack lift brackets supplied by customer."
type textarea "x"
type textarea "10/9 OVEN 1130-1230 KEVIN Installed new rack lift brackets supplied by customer."
type textarea "x"
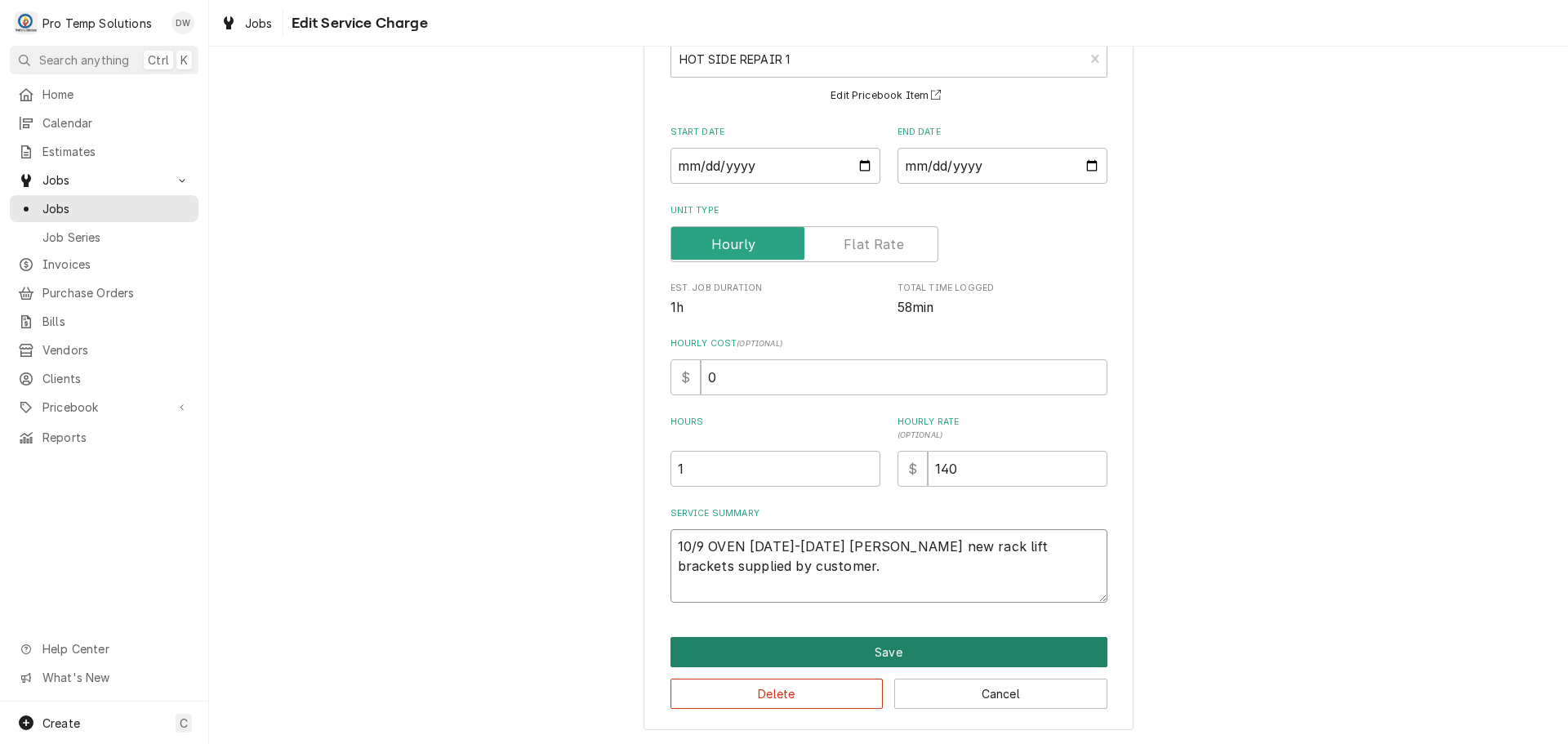
type textarea "10/9 OVEN 1130-1230 KEVIN Installed new rack lift brackets supplied by customer."
click at [869, 647] on button "Save" at bounding box center [889, 652] width 437 height 30
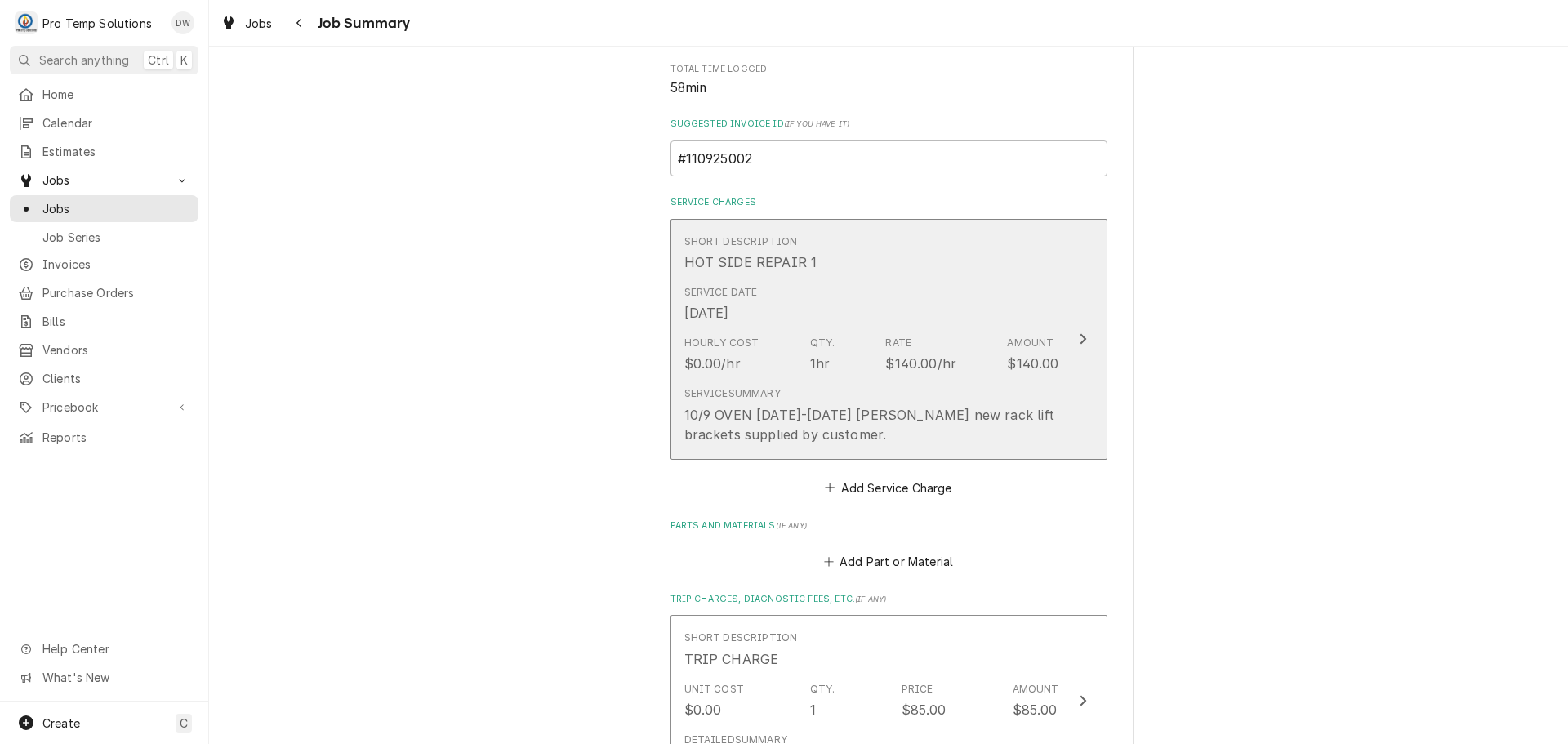
scroll to position [735, 0]
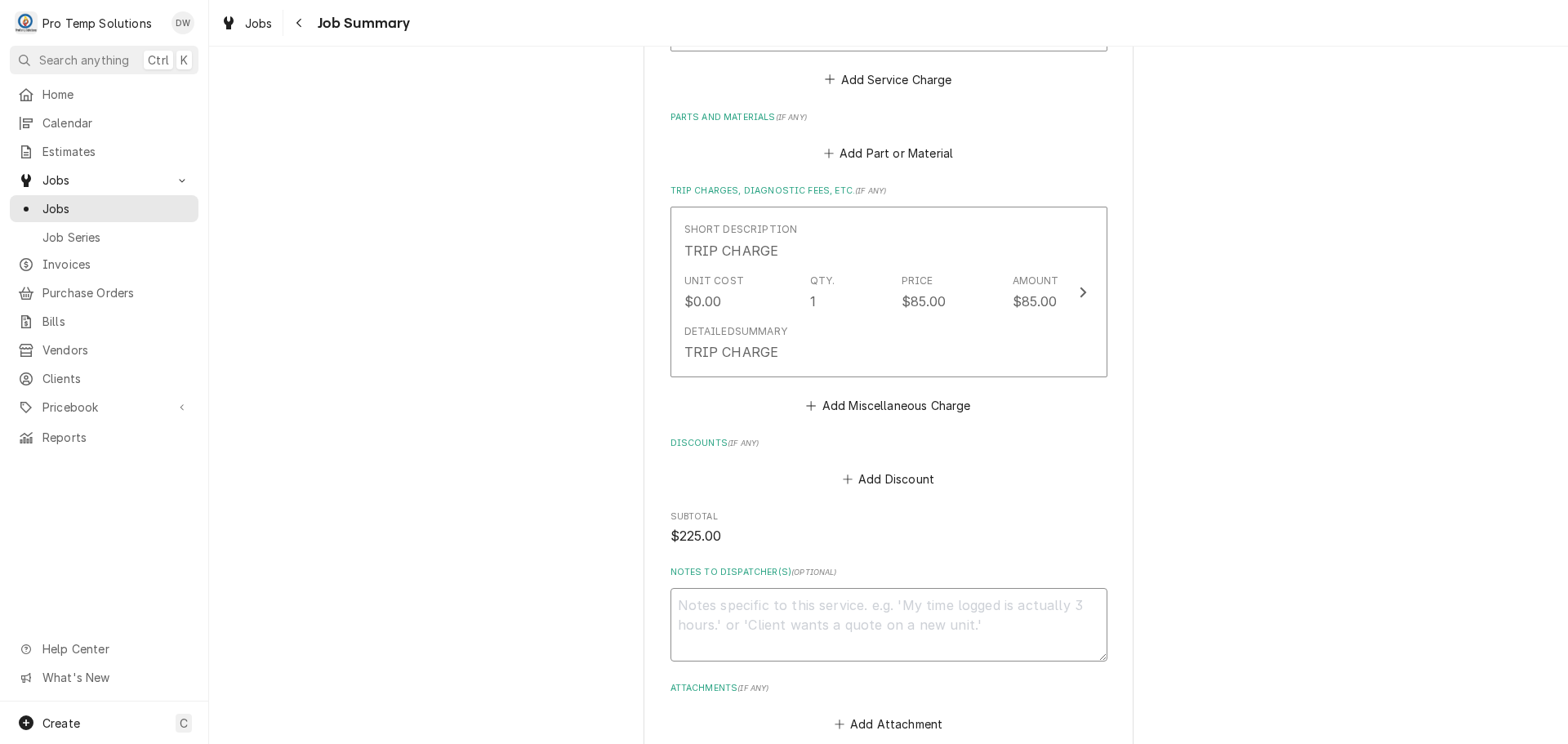
click at [739, 606] on textarea "Notes to Dispatcher(s) ( optional )" at bounding box center [889, 625] width 437 height 73
type textarea "x"
type textarea "#"
type textarea "x"
type textarea "#1"
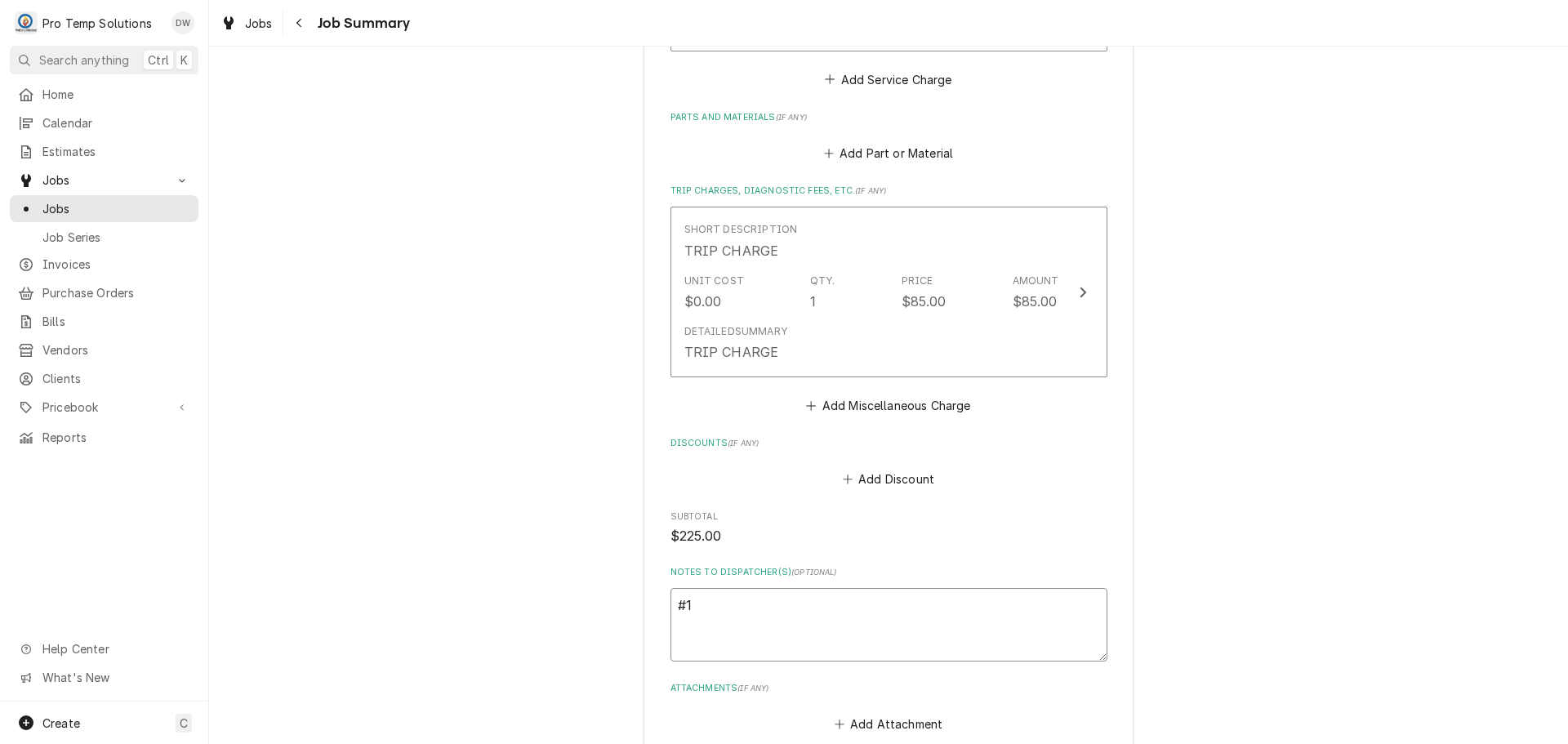
type textarea "x"
type textarea "#10"
type textarea "x"
type textarea "#100"
type textarea "x"
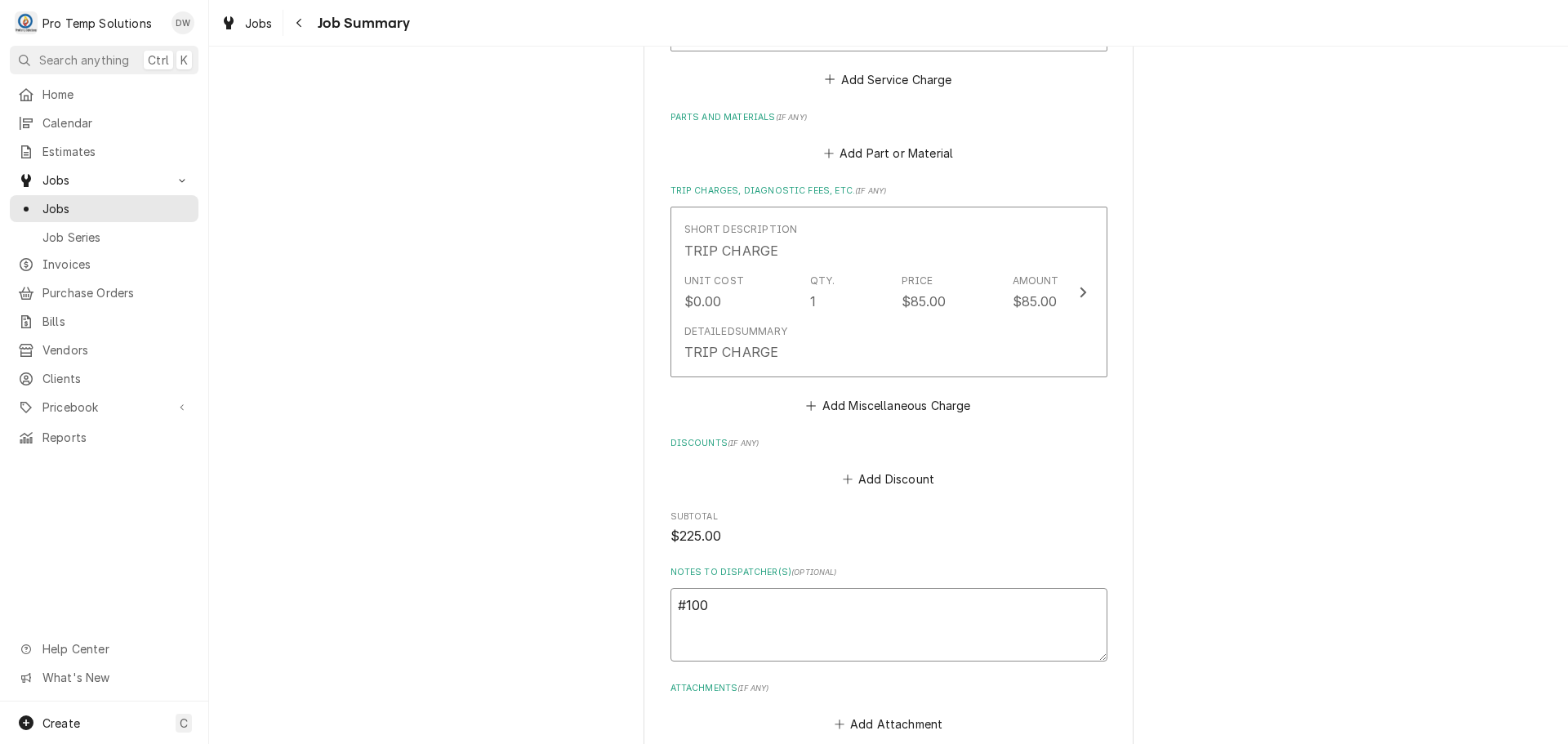
type textarea "#1009"
type textarea "x"
type textarea "#10092"
type textarea "x"
type textarea "#100925"
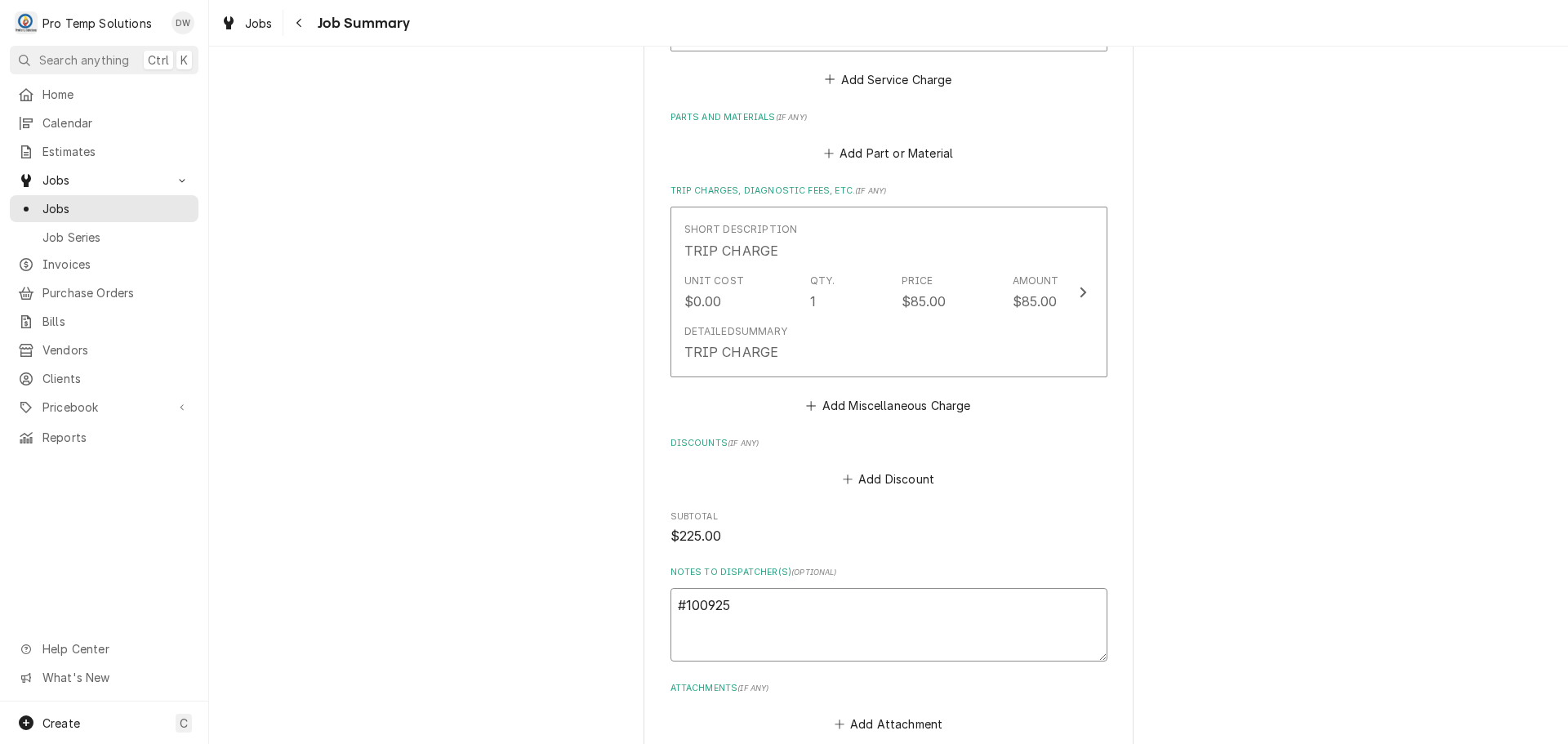
type textarea "x"
type textarea "#1009250"
type textarea "x"
type textarea "#10092500"
type textarea "x"
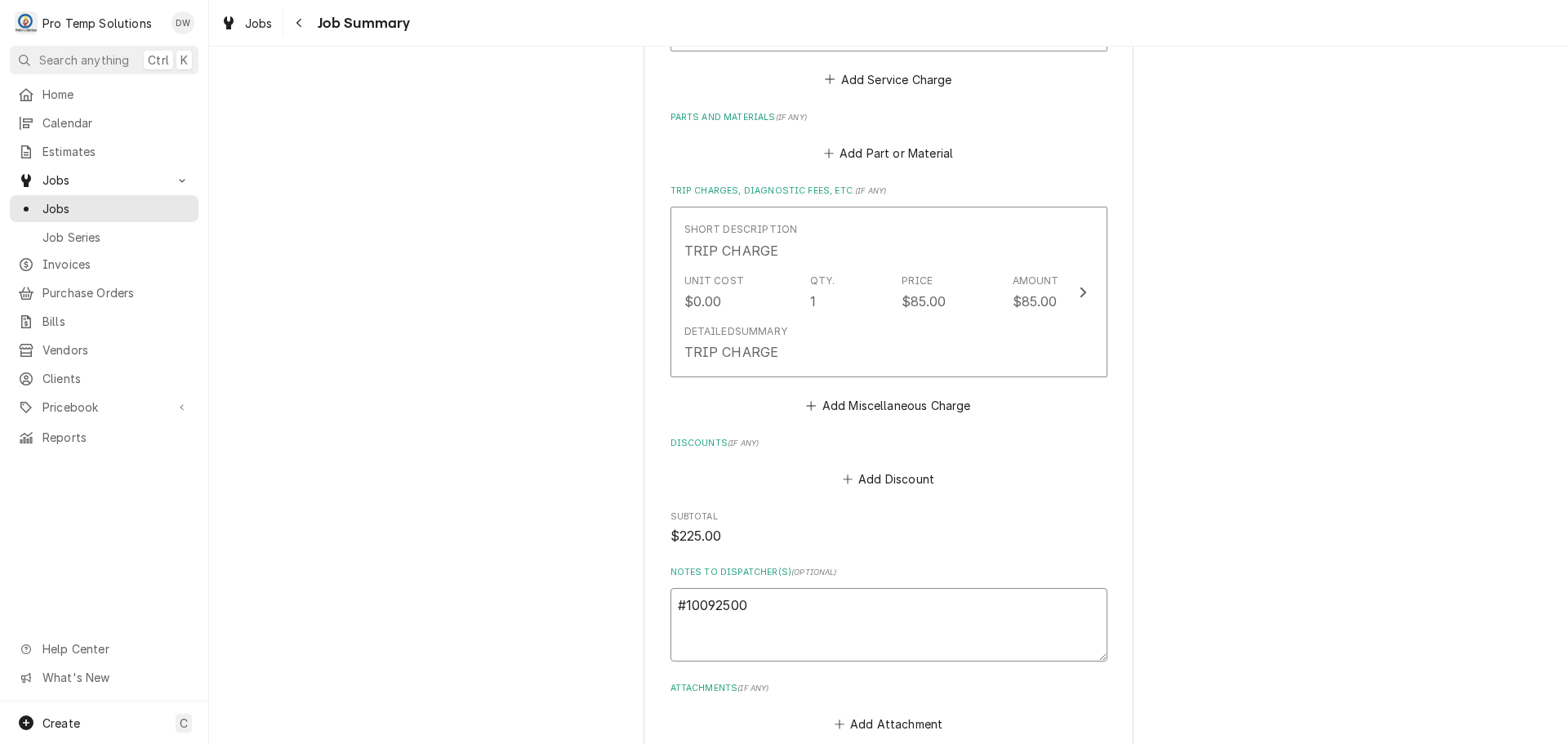
type textarea "#100925002"
type textarea "x"
type textarea "#100925002"
type textarea "x"
type textarea "#100925002 9"
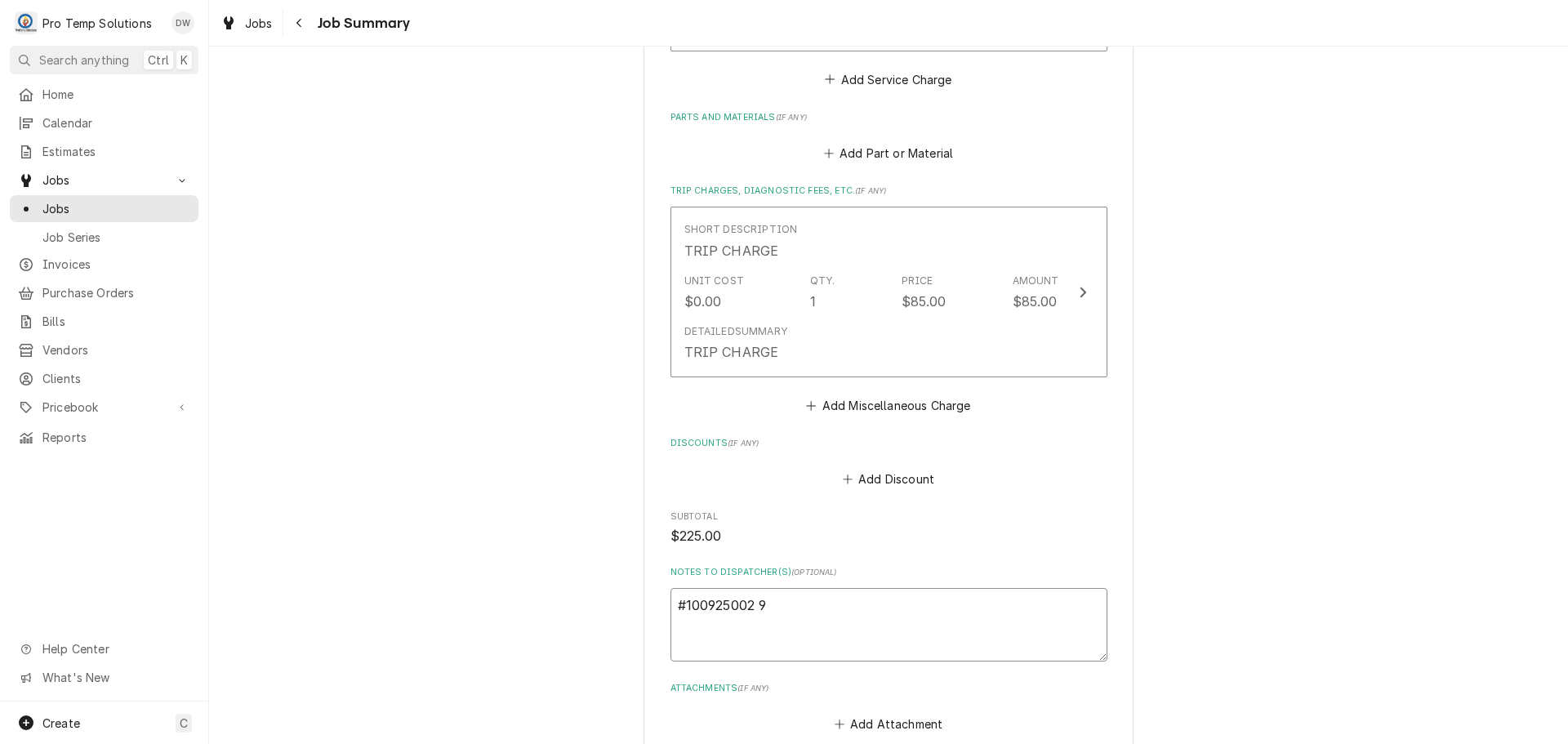
type textarea "x"
type textarea "#100925002 9T"
type textarea "x"
type textarea "#100925002 9TH"
type textarea "x"
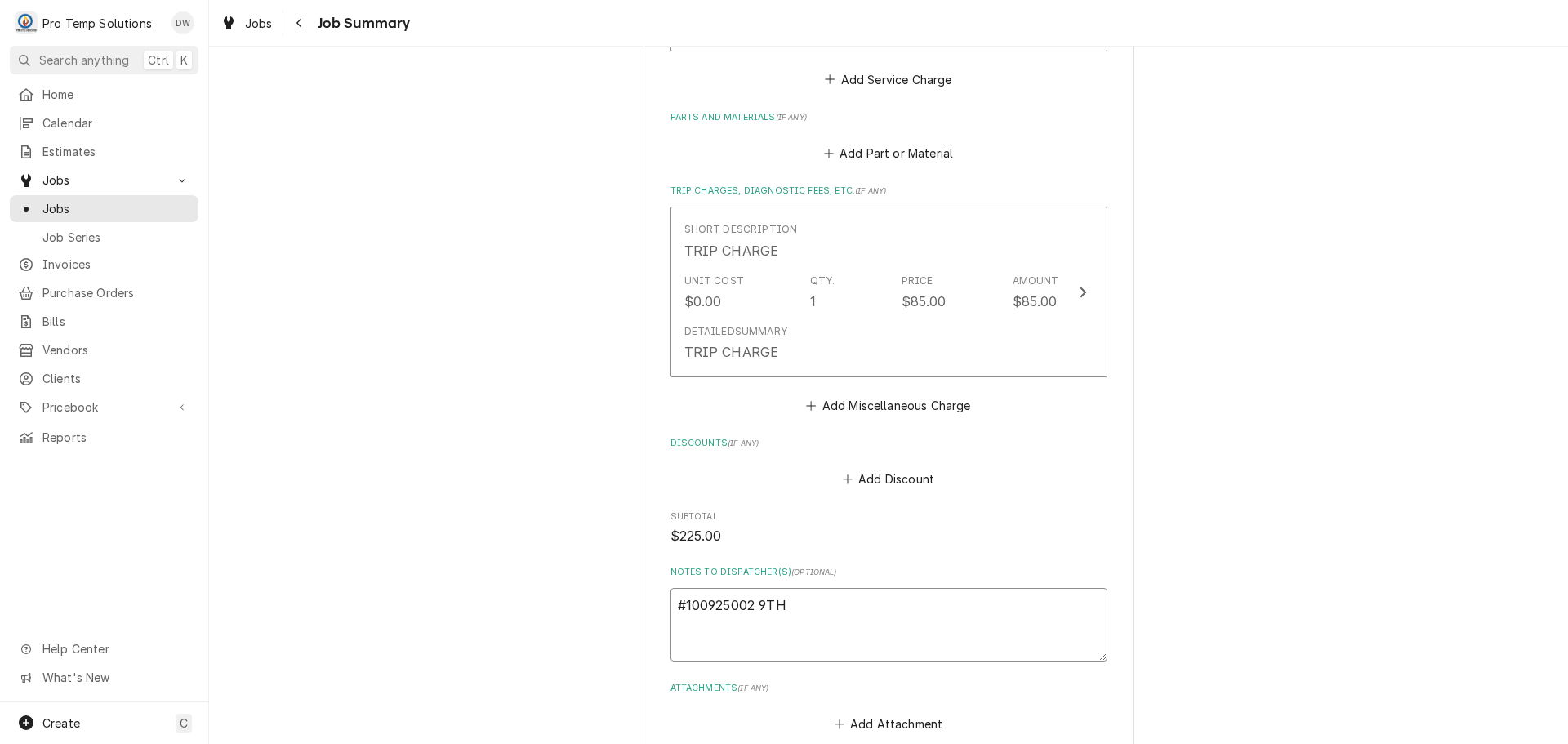
type textarea "#100925002 9TH"
type textarea "x"
type textarea "#100925002 9TH S"
type textarea "x"
type textarea "#100925002 9TH ST"
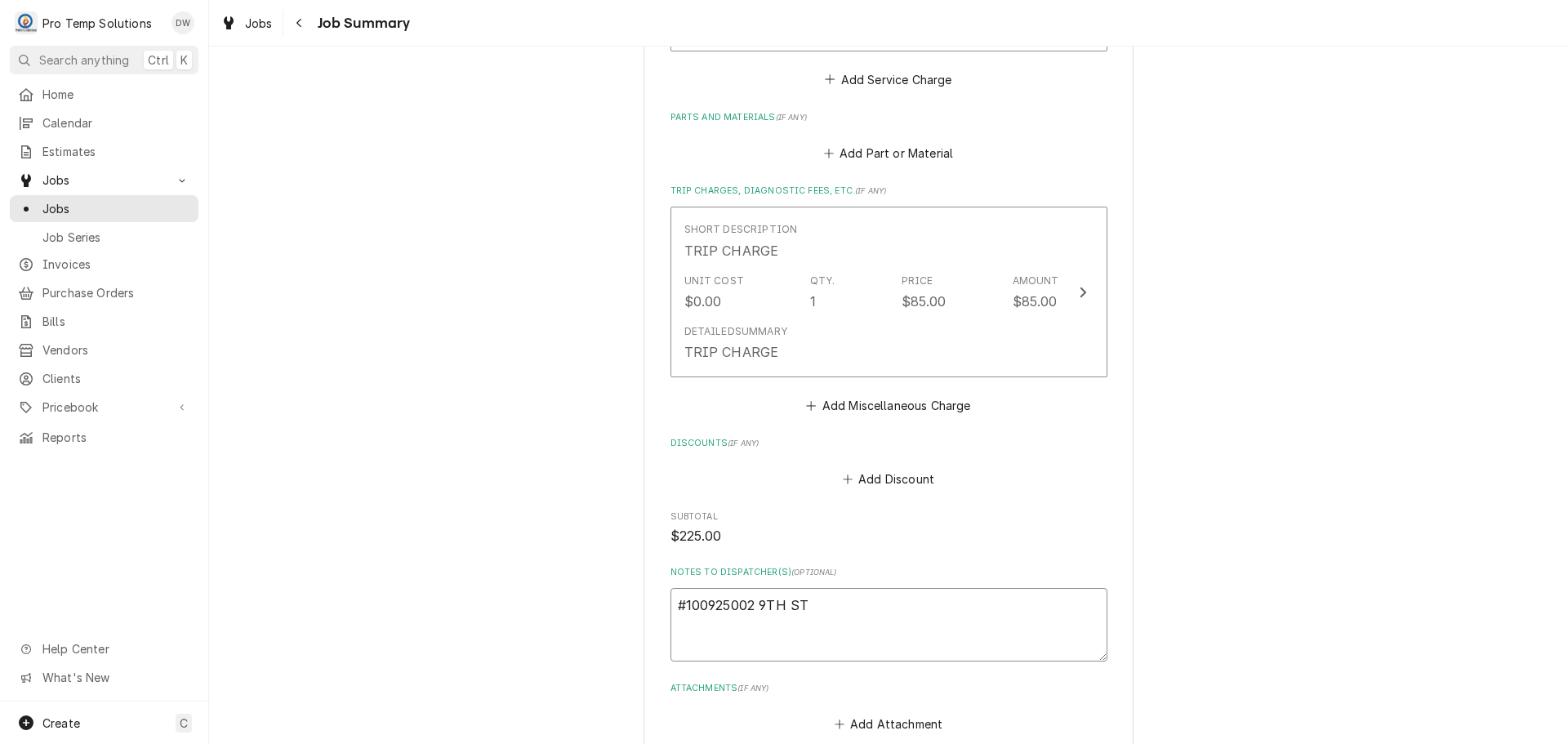
type textarea "x"
type textarea "#100925002 9TH ST-"
type textarea "x"
type textarea "#100925002 9TH ST-"
type textarea "x"
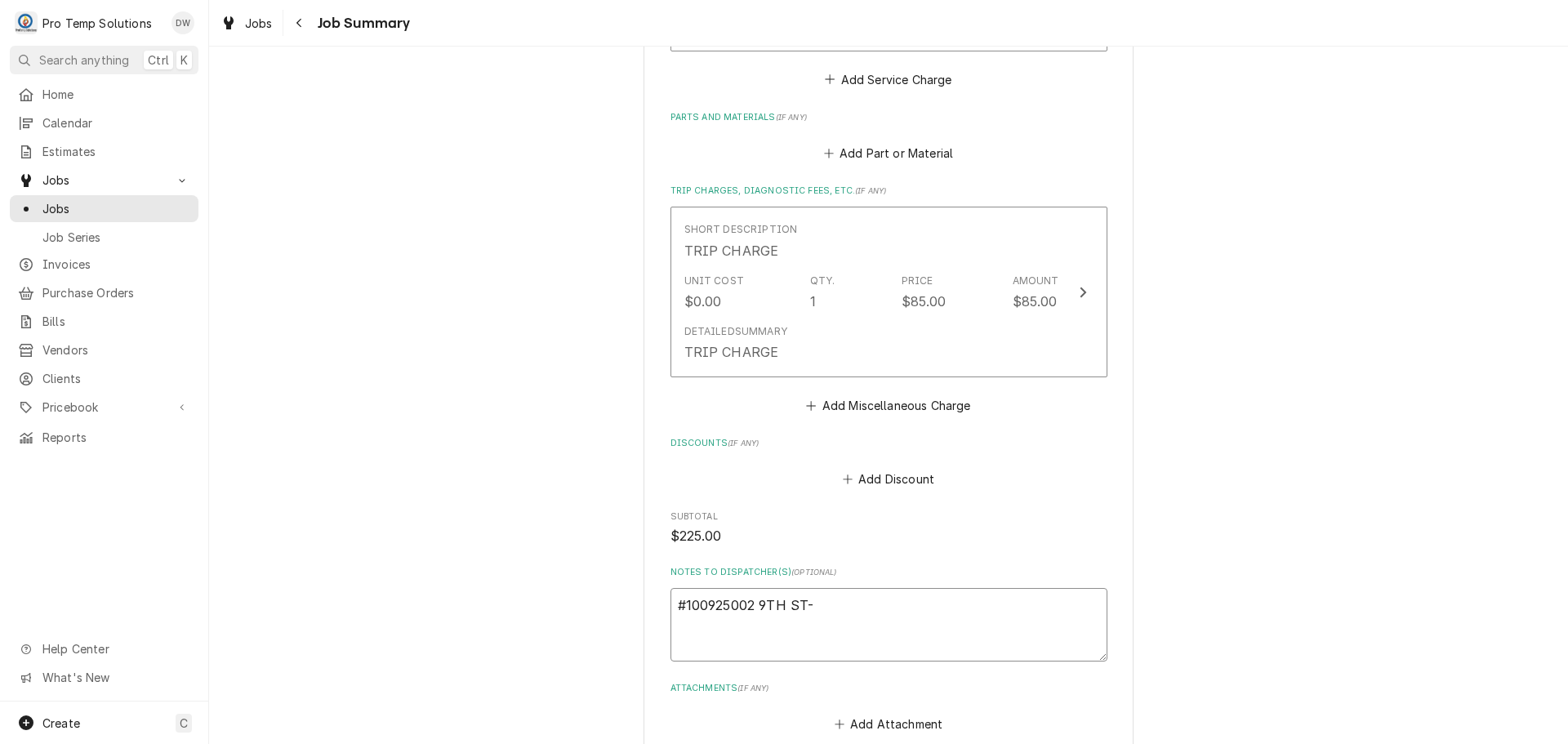
type textarea "#100925002 9TH ST- O"
type textarea "x"
type textarea "#100925002 9TH ST- OV"
type textarea "x"
type textarea "#100925002 9TH ST- OVE"
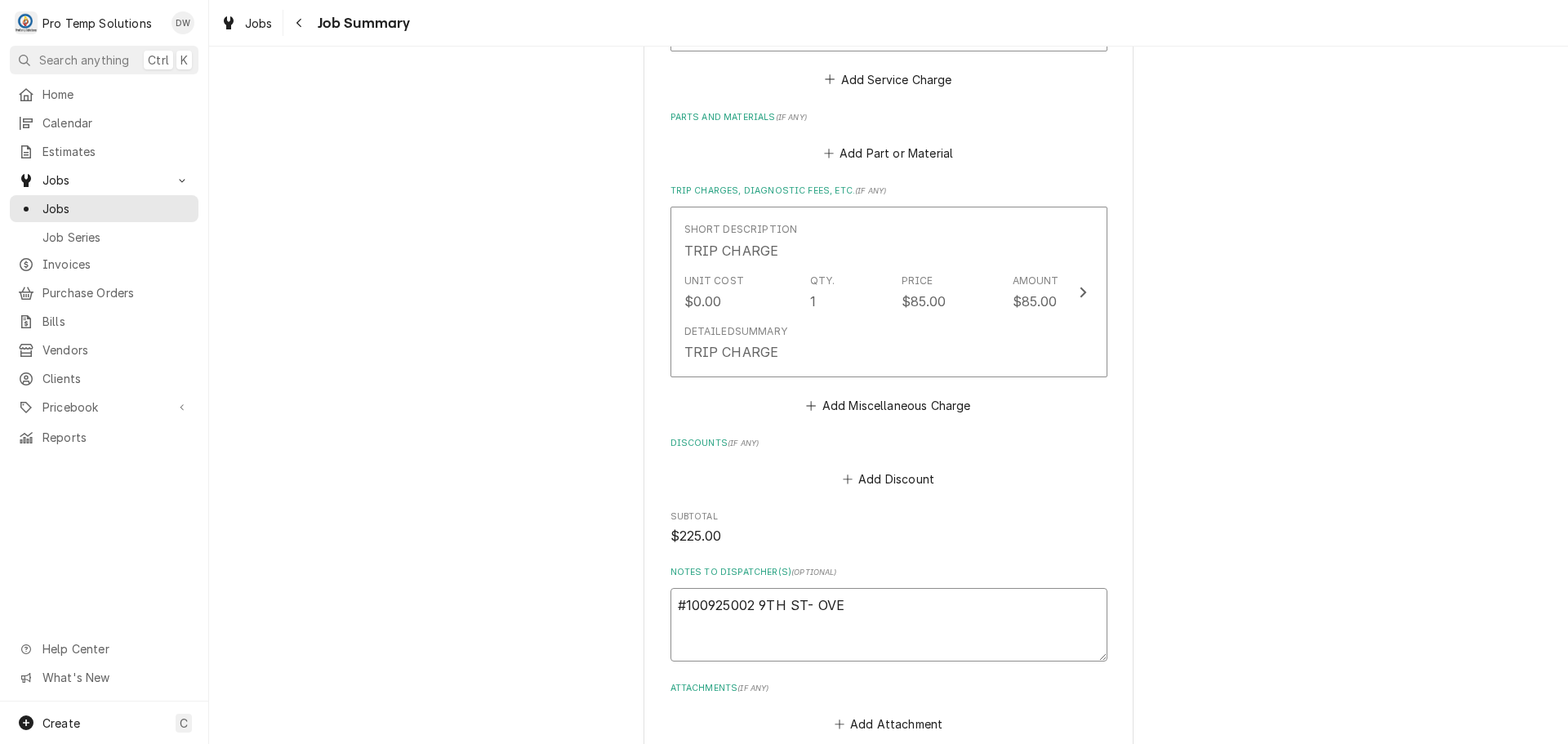
type textarea "x"
type textarea "#100925002 9TH ST- OVEN"
type textarea "x"
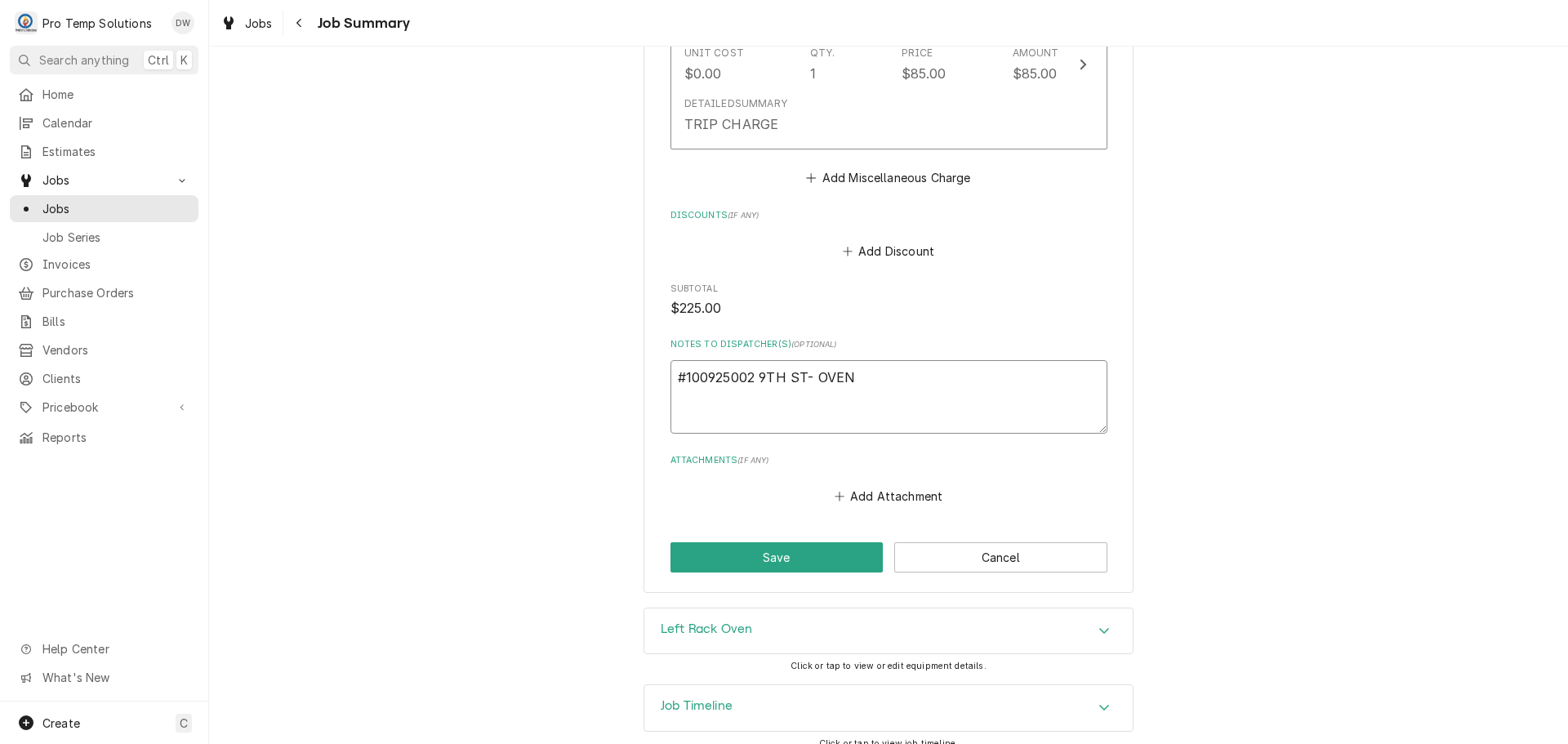
scroll to position [981, 0]
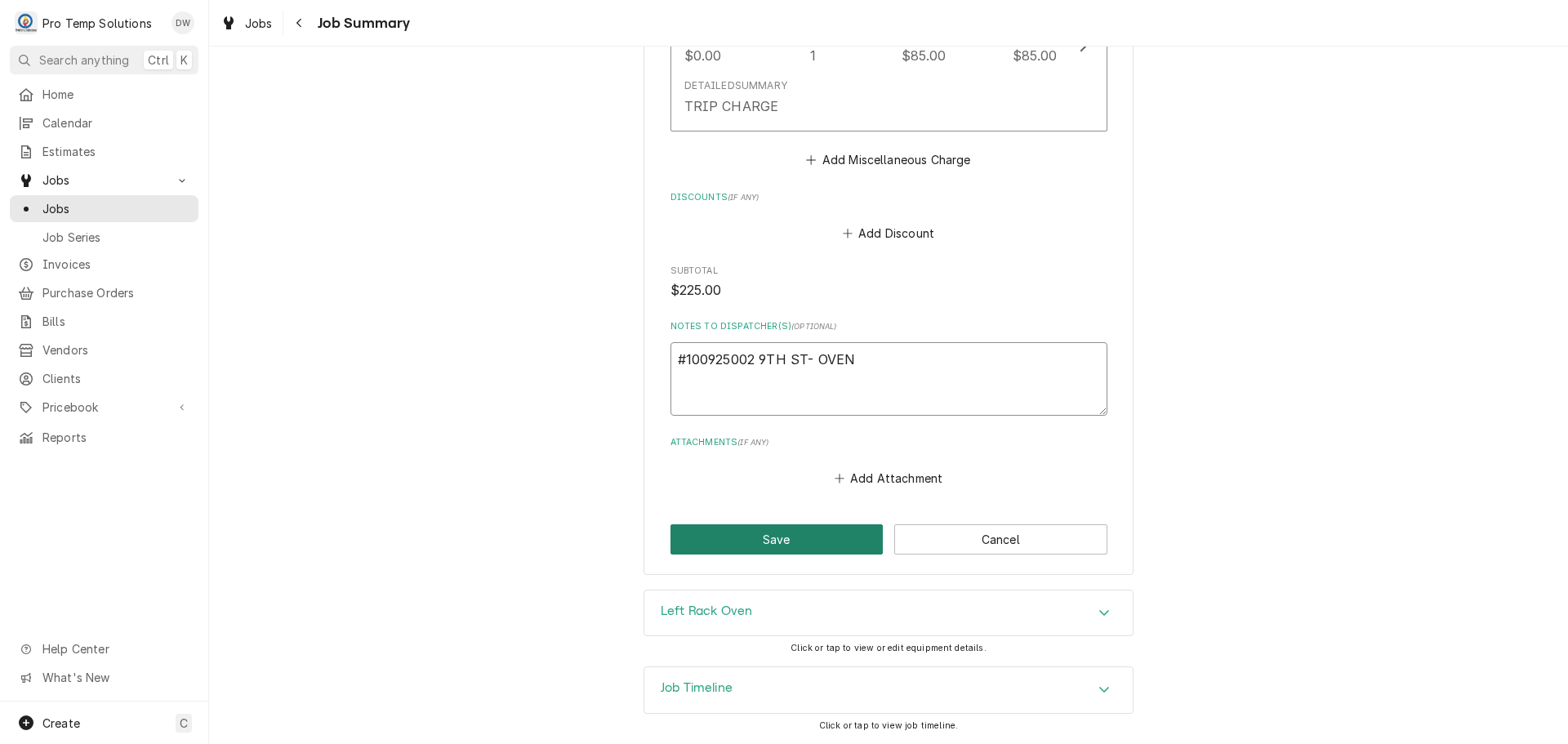
type textarea "#100925002 9TH ST- OVEN"
click at [791, 535] on button "Save" at bounding box center [777, 539] width 213 height 30
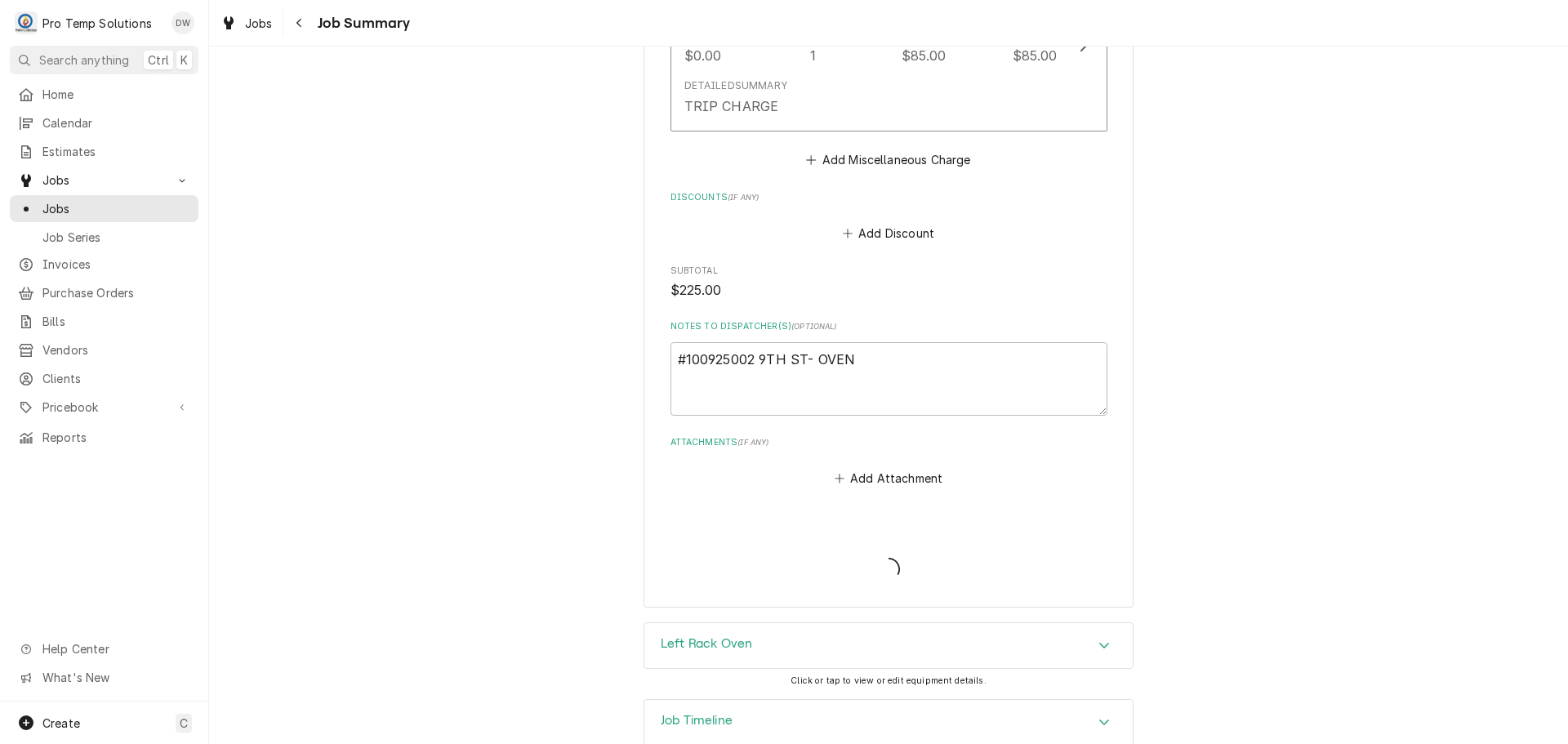
type textarea "x"
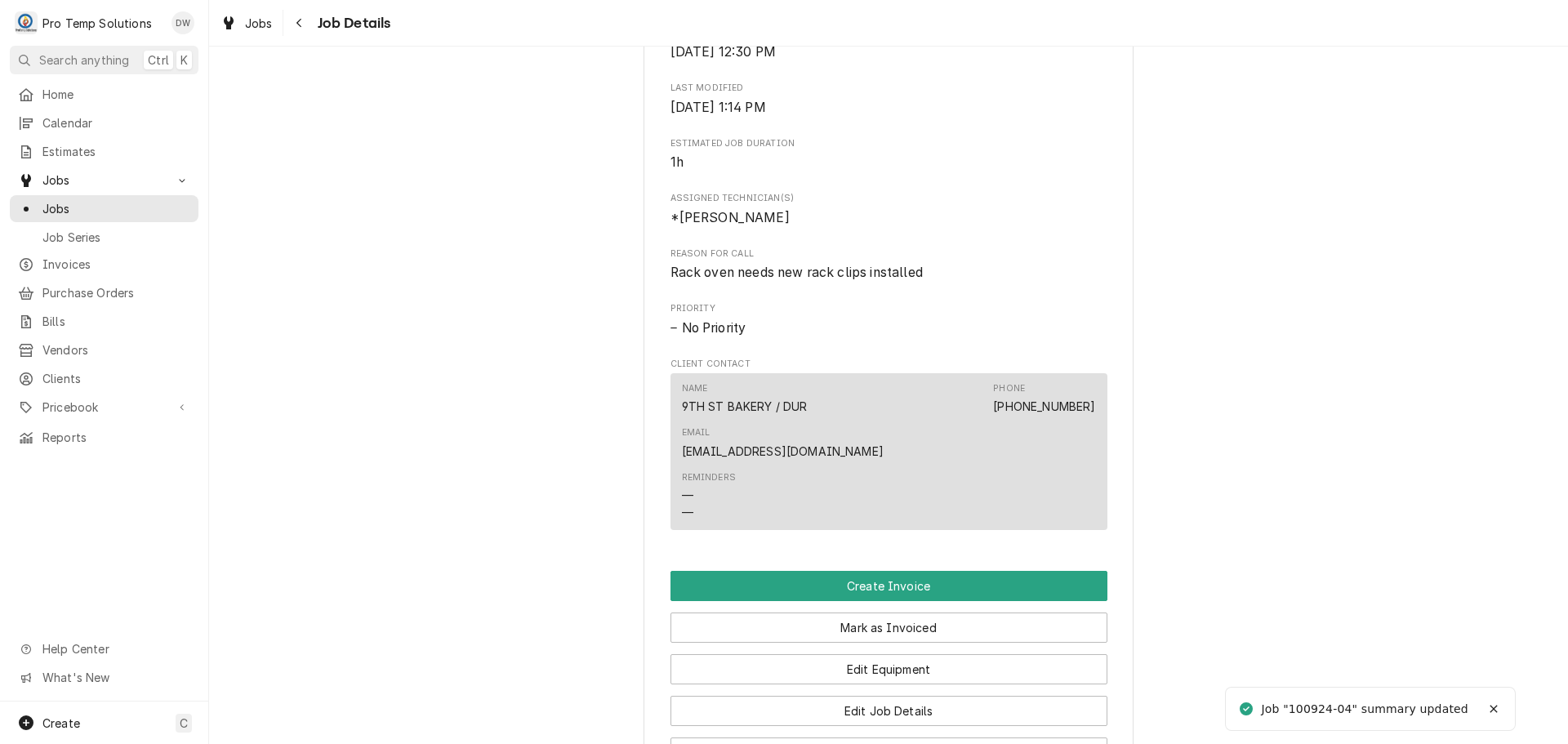
scroll to position [898, 0]
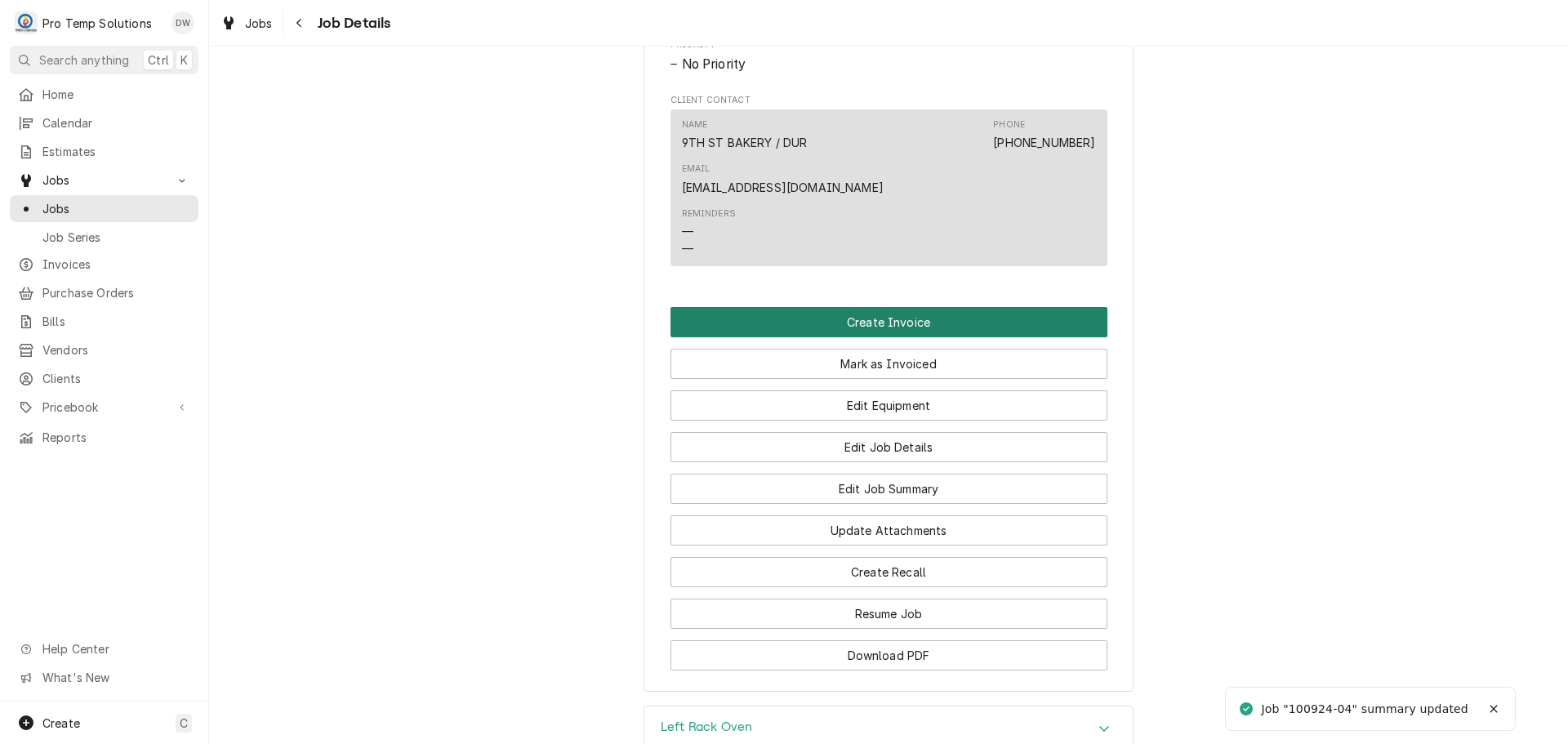
click at [881, 316] on button "Create Invoice" at bounding box center [889, 322] width 437 height 30
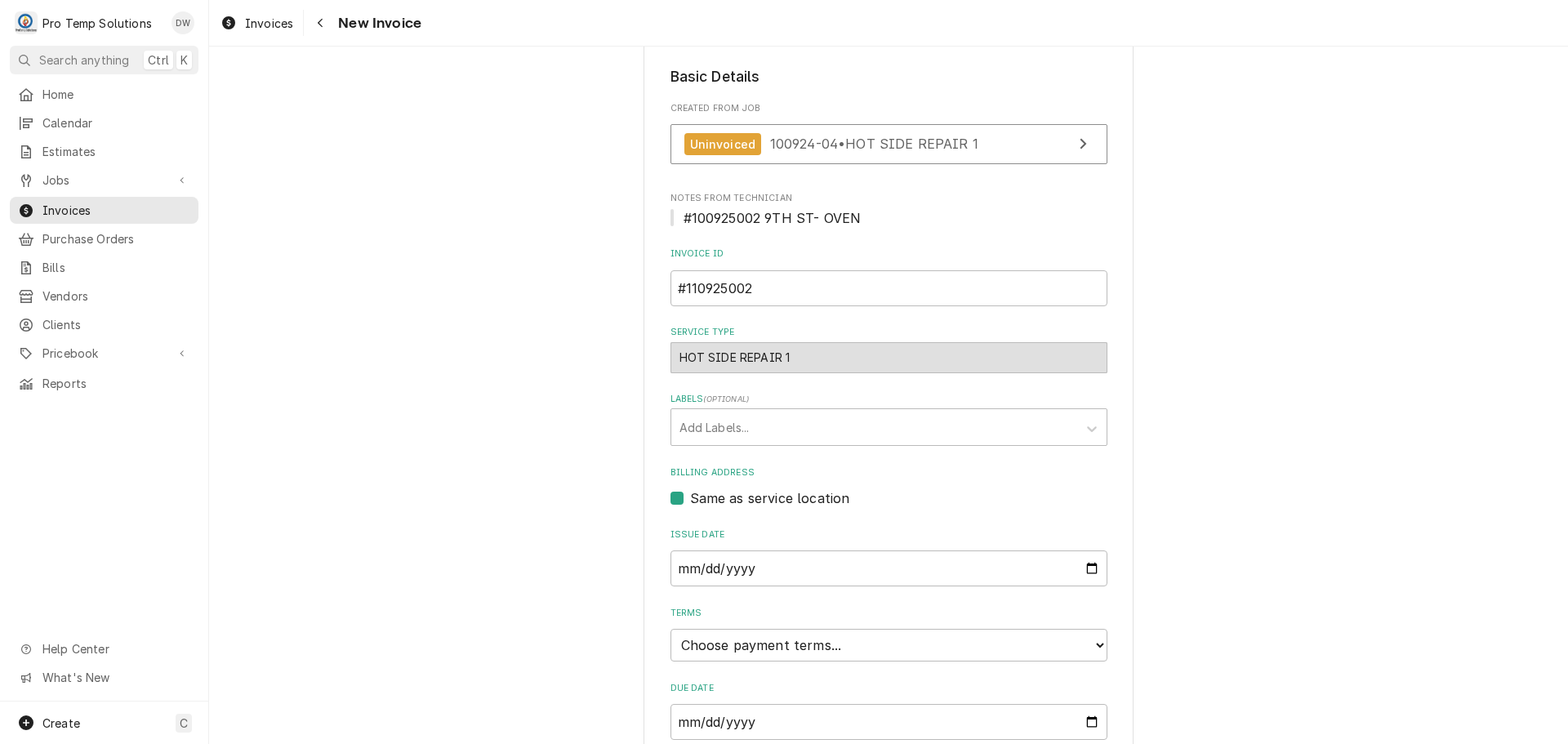
scroll to position [327, 0]
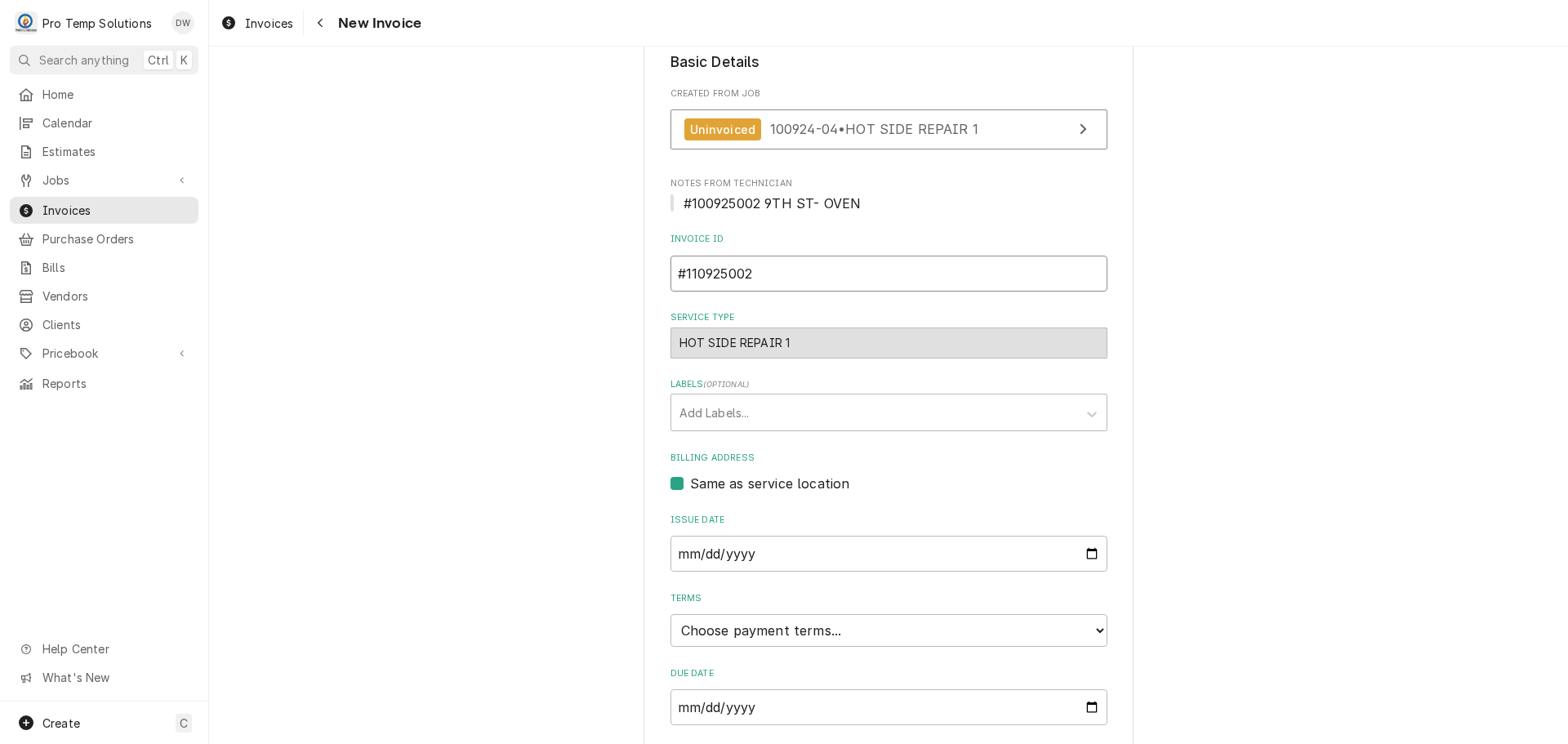
click at [691, 272] on input "#110925002" at bounding box center [889, 273] width 437 height 36
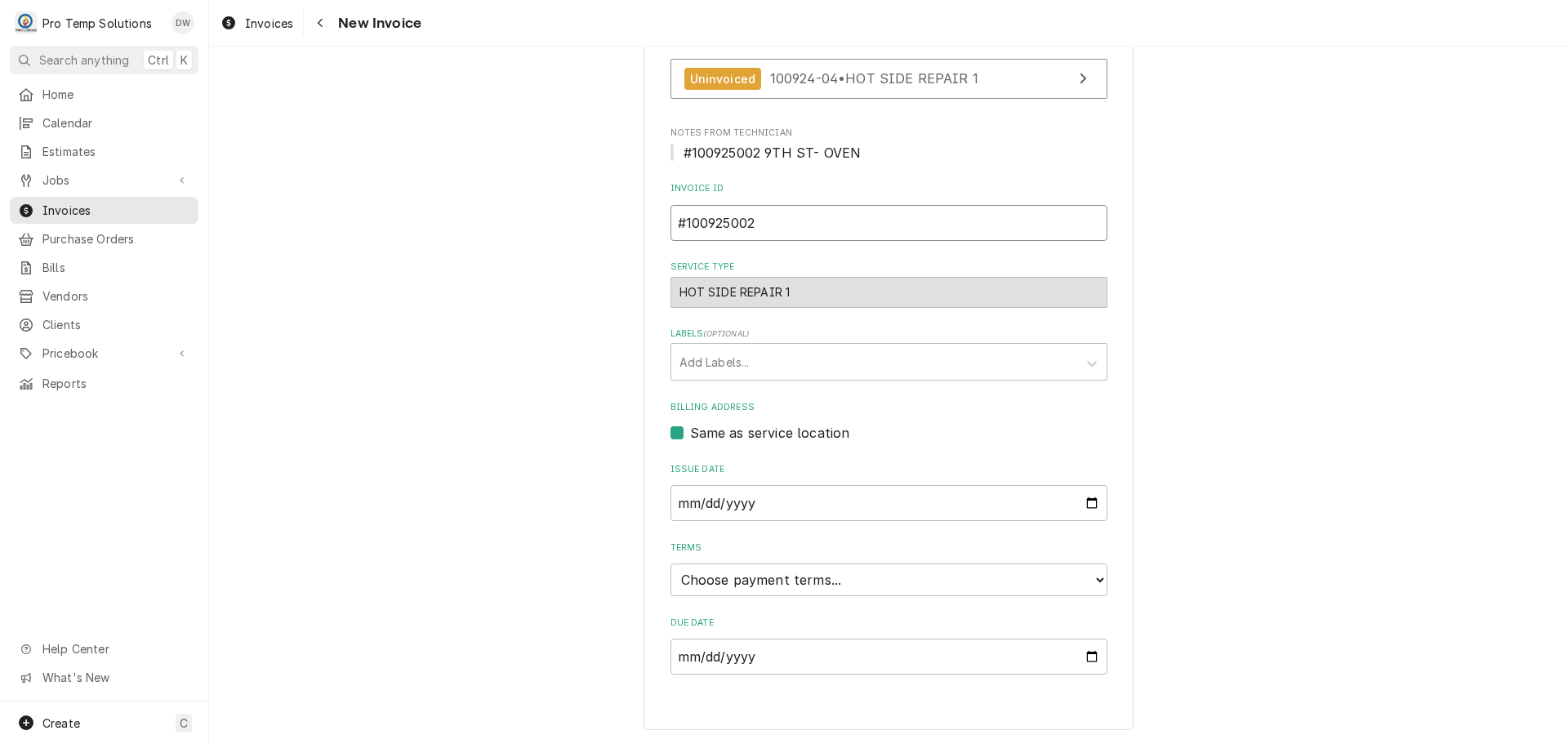
type input "#100925002"
click at [761, 579] on select "Choose payment terms... Same Day Net 7 Net 14 Net 21 Net 30 Net 45 Net 60 Net 90" at bounding box center [889, 580] width 437 height 33
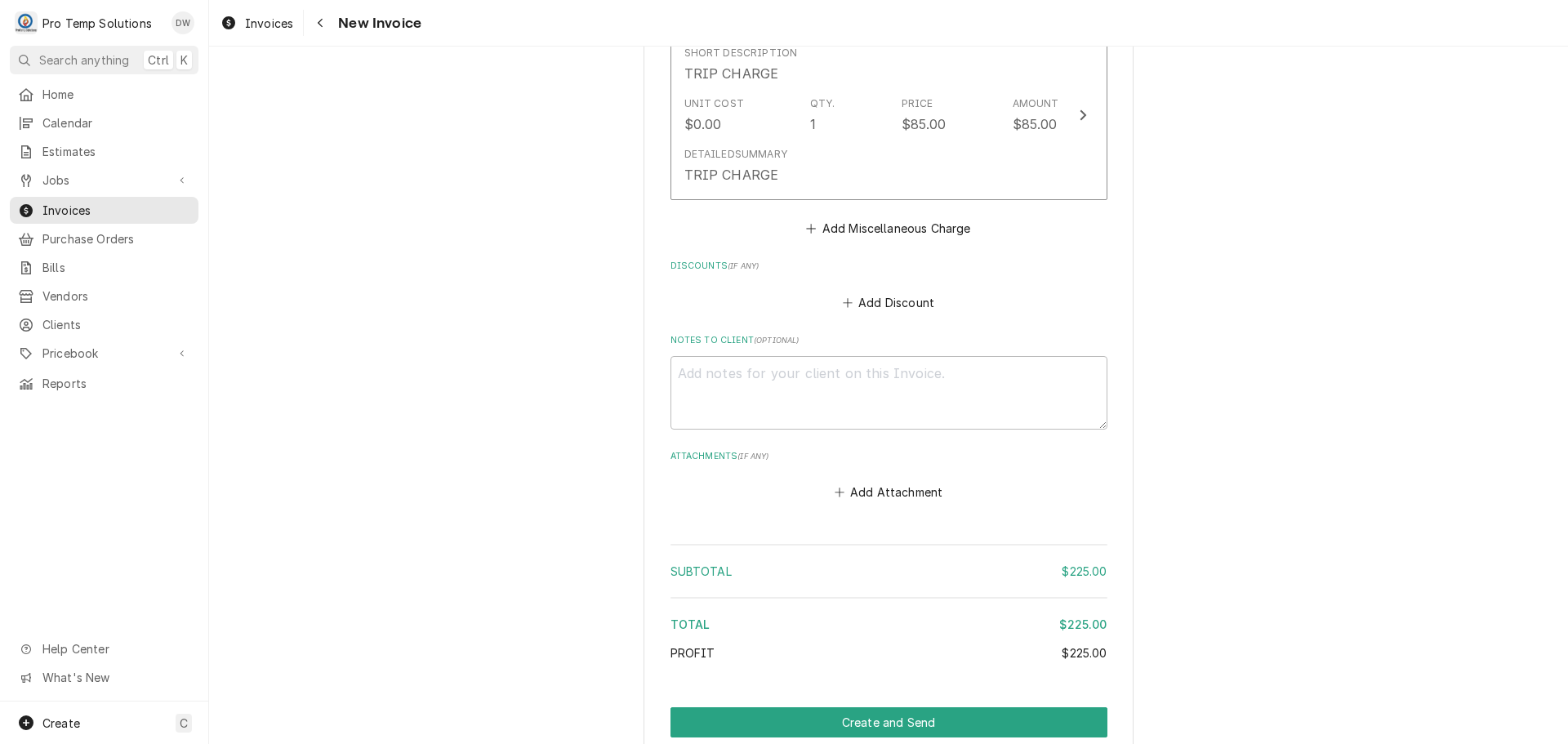
scroll to position [1581, 0]
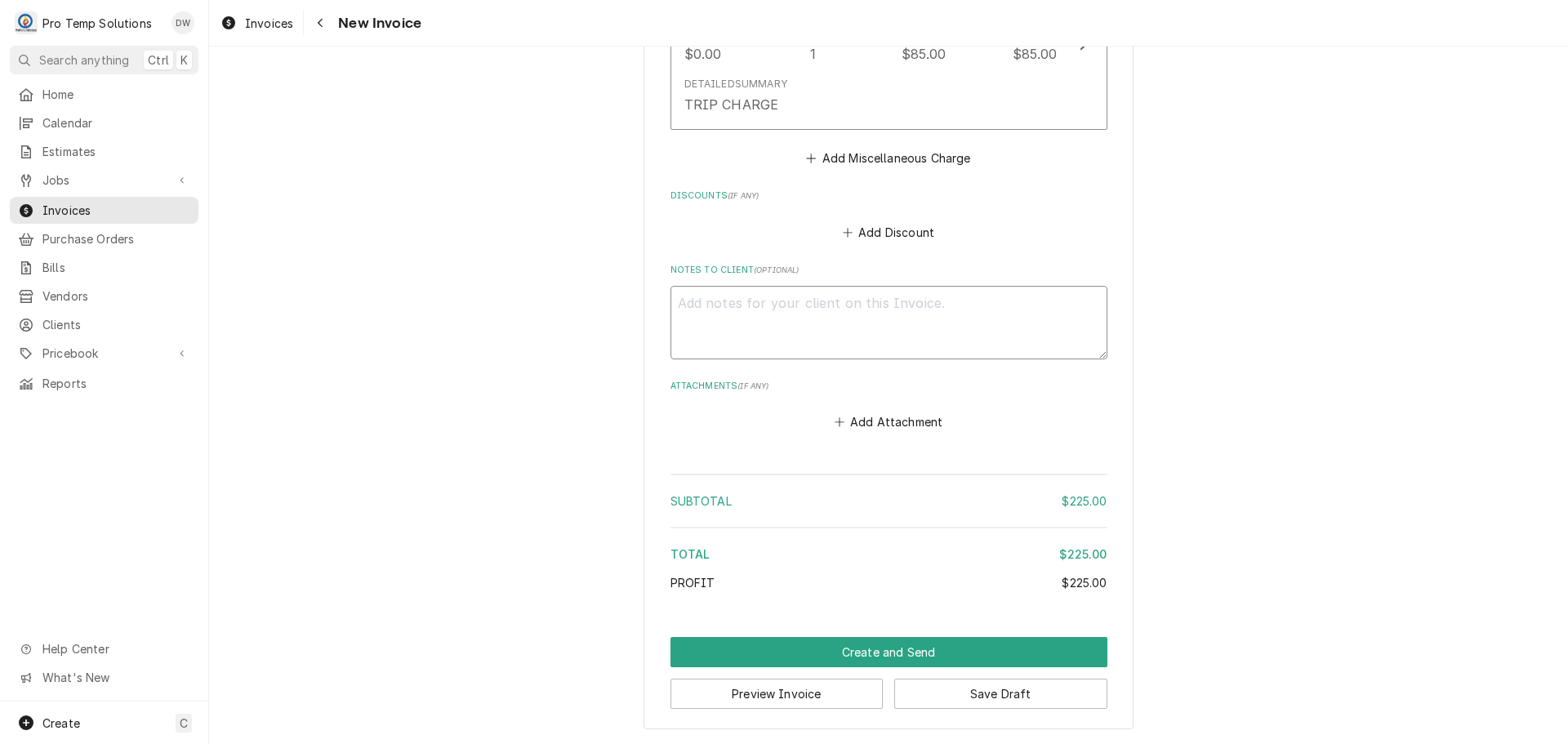
click at [734, 310] on textarea "Notes to Client ( optional )" at bounding box center [889, 322] width 437 height 73
type textarea "x"
type textarea "#"
type textarea "x"
type textarea "#1"
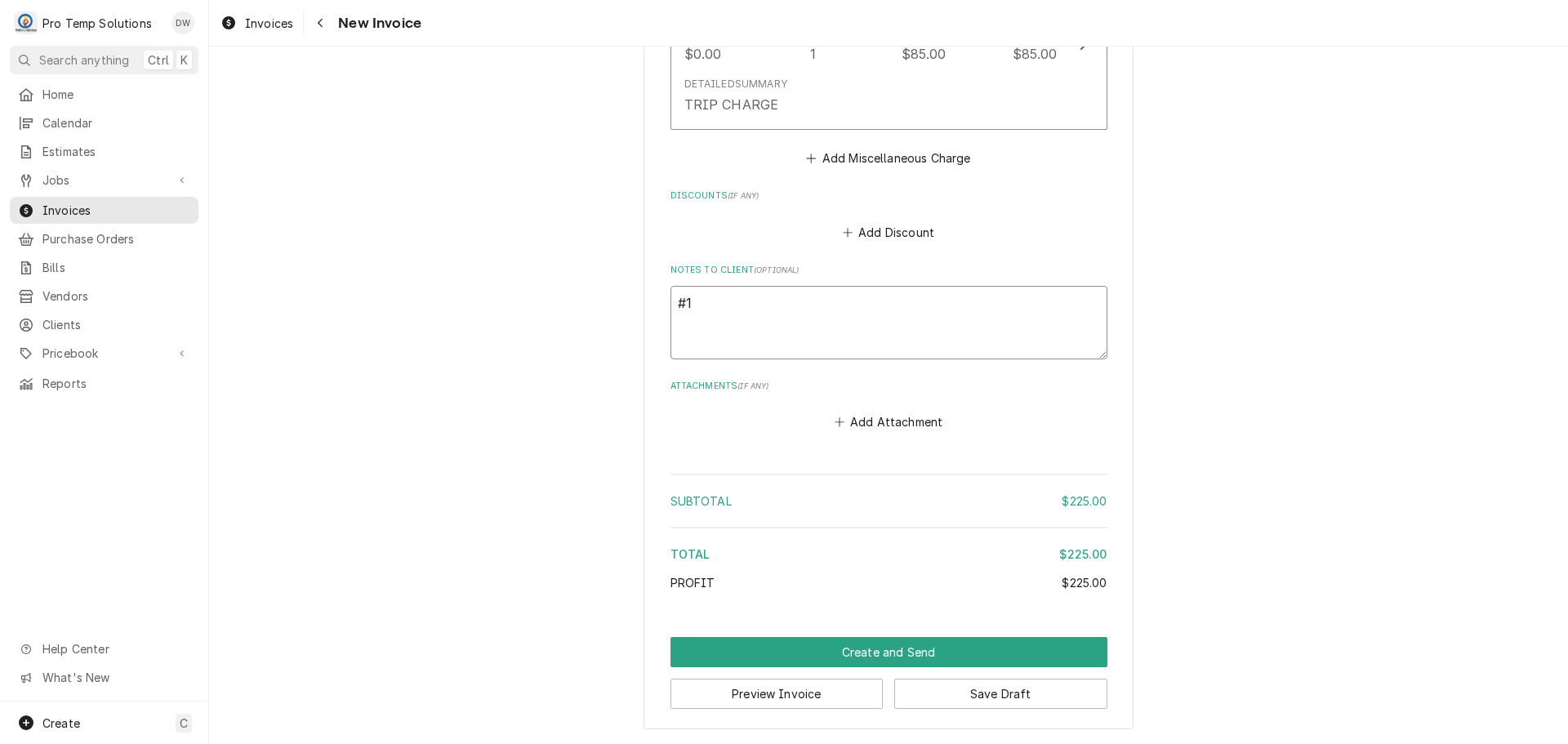
type textarea "x"
type textarea "#10"
type textarea "x"
type textarea "#100"
type textarea "x"
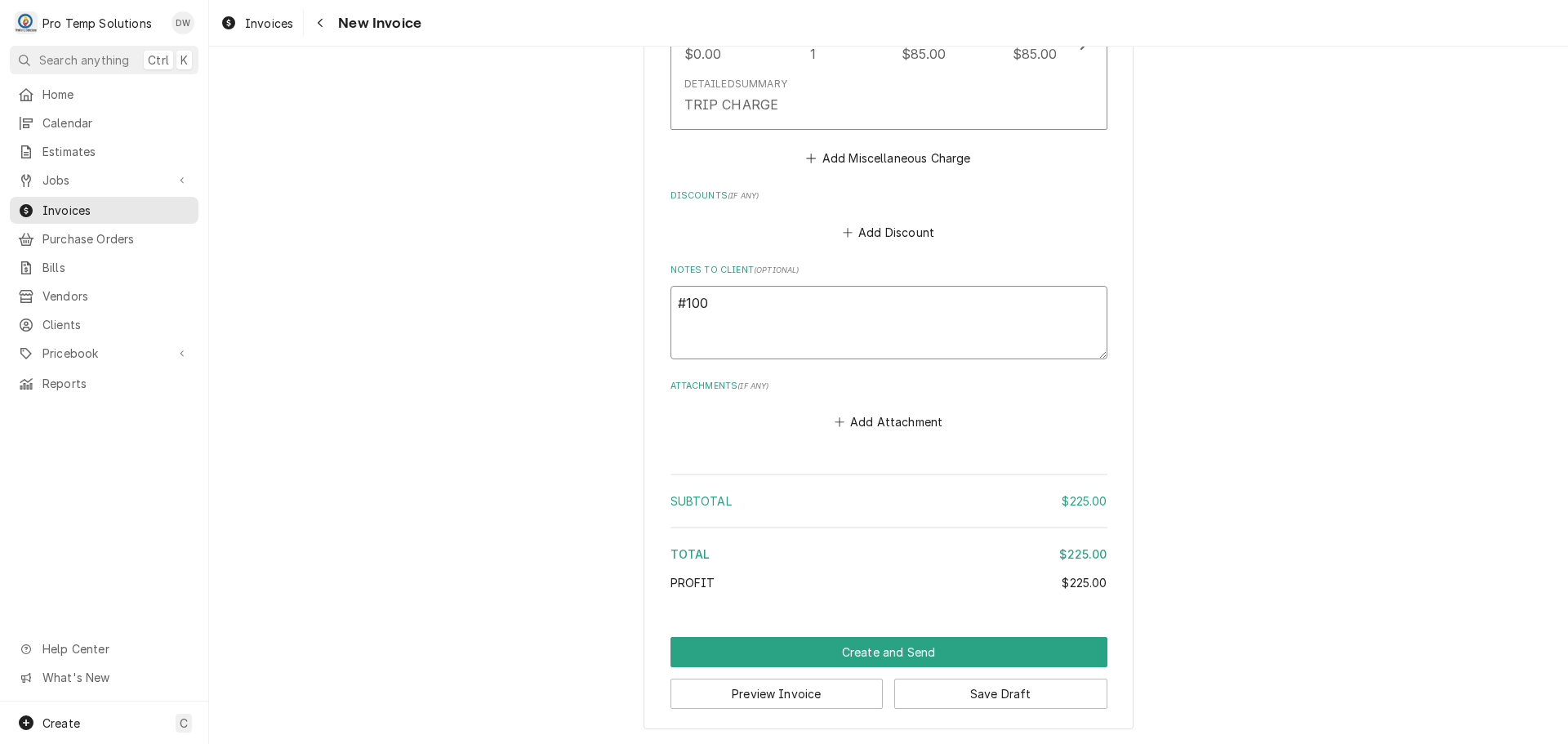
type textarea "#1009"
type textarea "x"
type textarea "#10092"
type textarea "x"
type textarea "#100925"
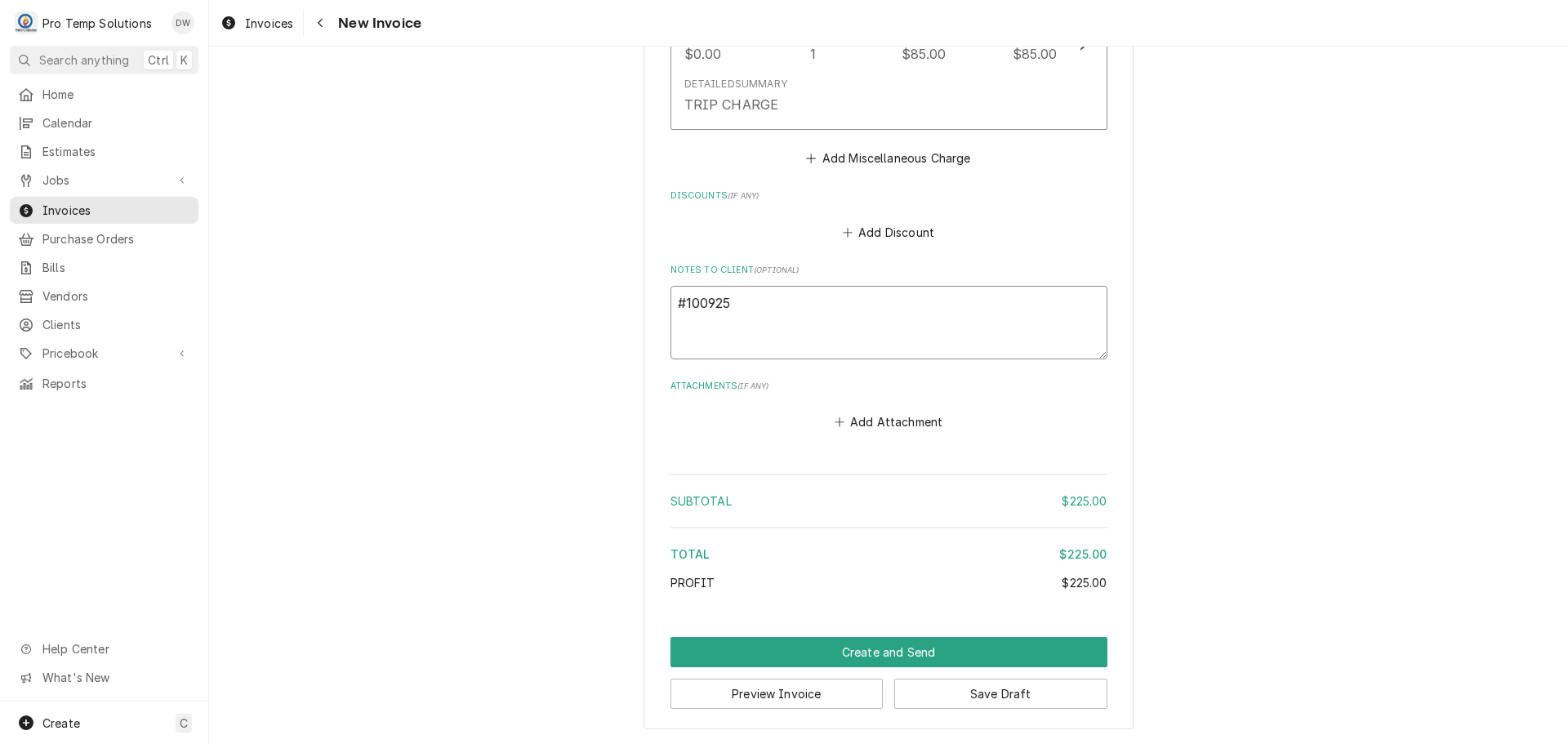
type textarea "x"
type textarea "#1009250"
type textarea "x"
type textarea "#10092500"
type textarea "x"
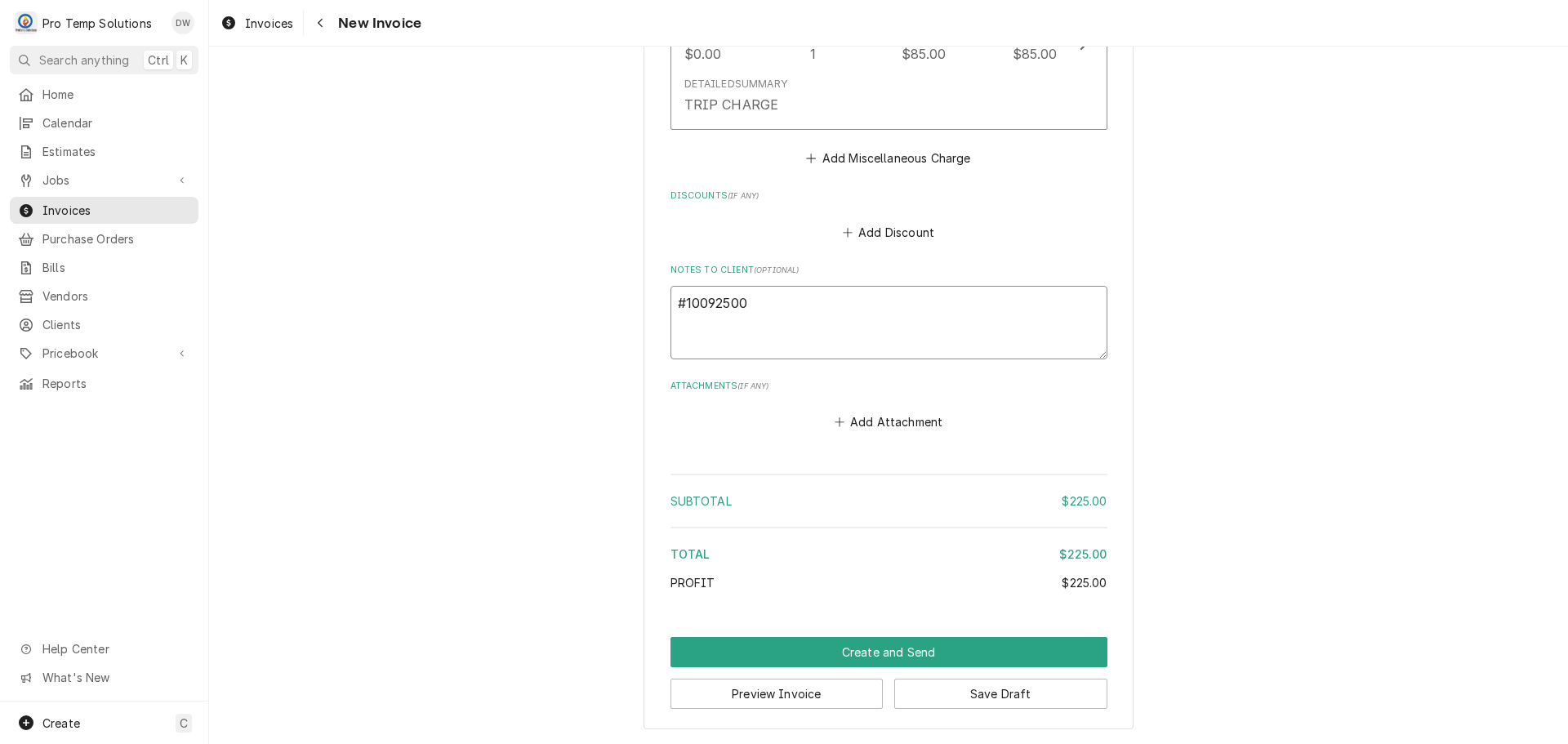
type textarea "#100925002"
type textarea "x"
type textarea "#100925002"
type textarea "x"
type textarea "#100925002 9"
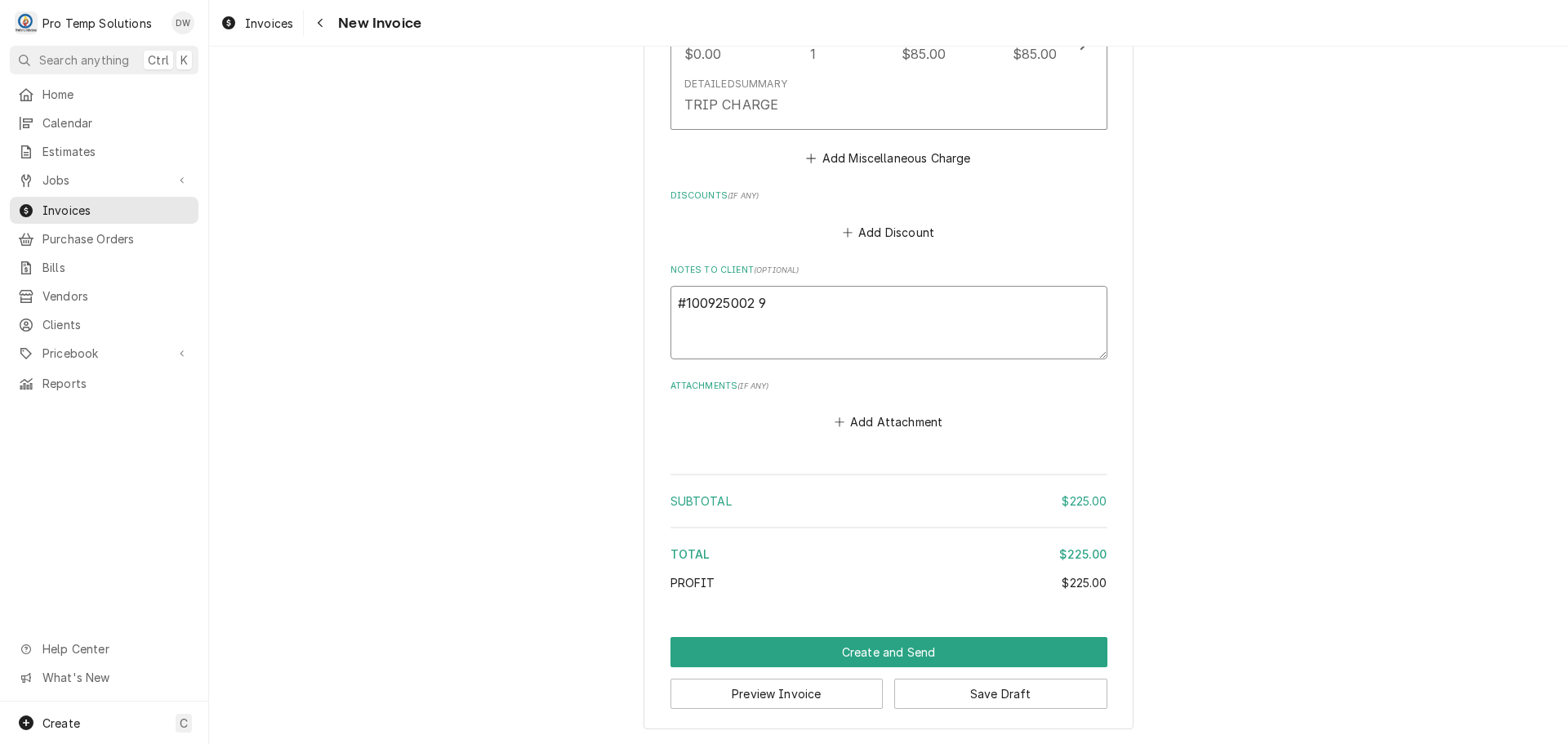
type textarea "x"
type textarea "#100925002 9T"
type textarea "x"
type textarea "#100925002 9TH"
type textarea "x"
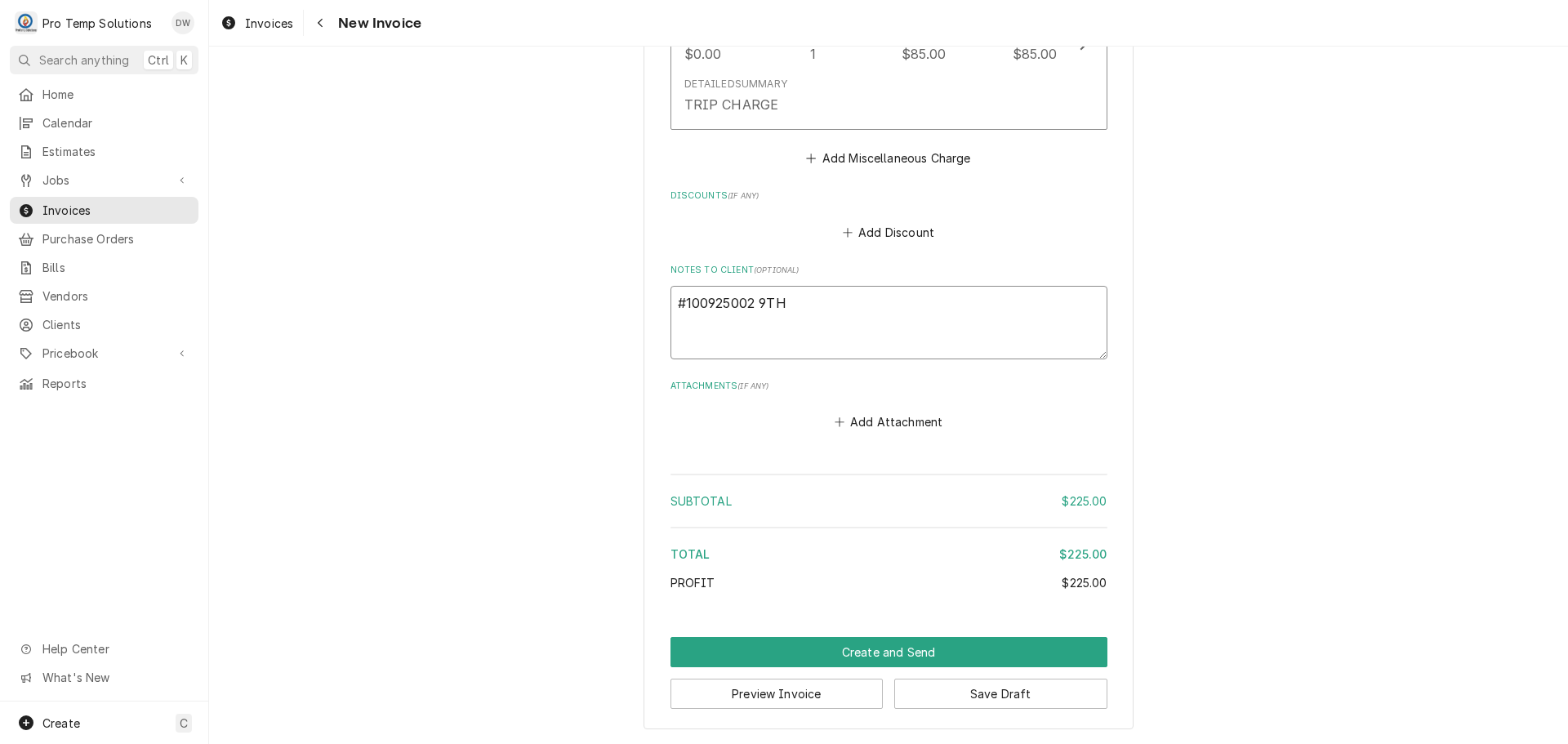
type textarea "#100925002 9TH"
type textarea "x"
type textarea "#100925002 9TH S"
type textarea "x"
type textarea "#100925002 9TH ST"
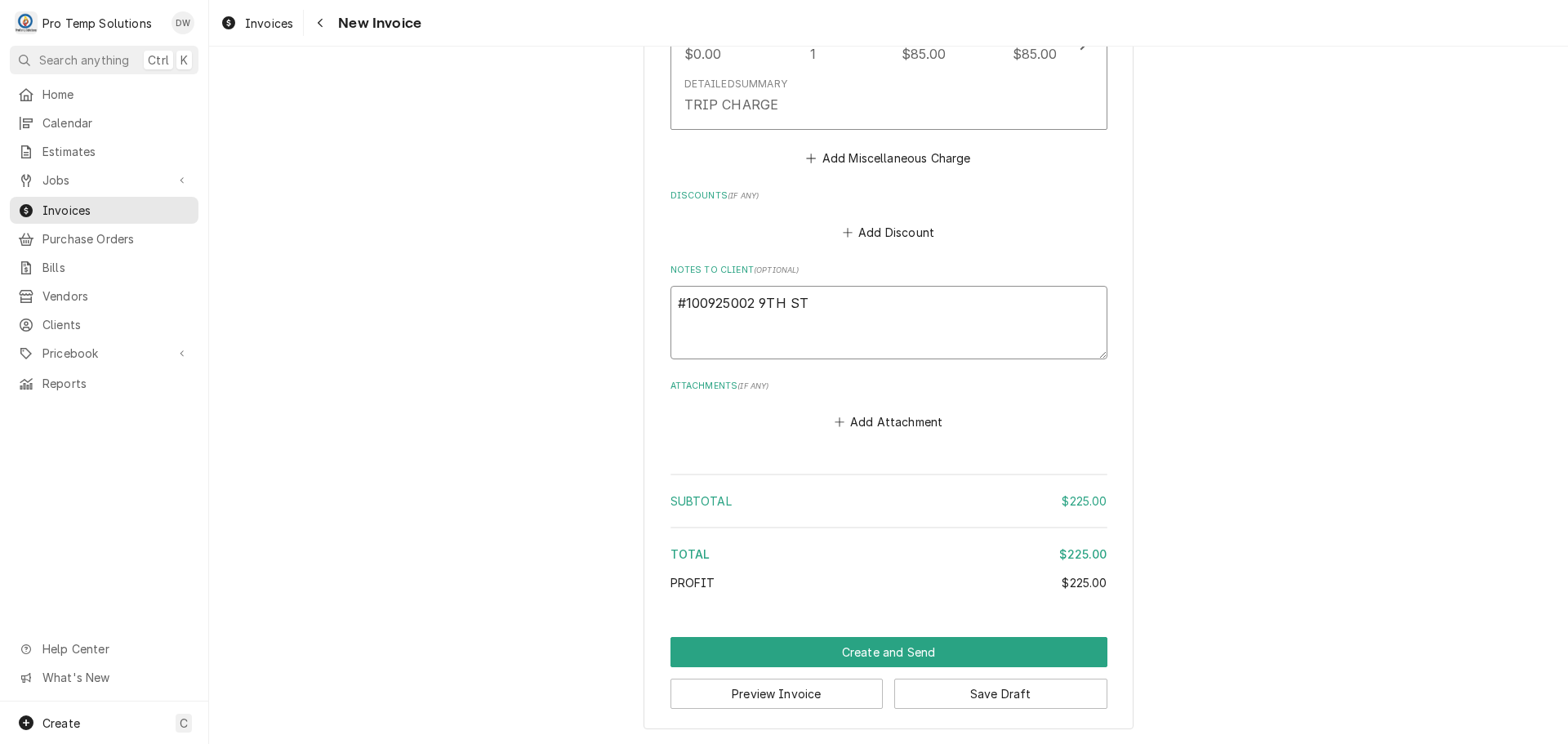
type textarea "x"
type textarea "#100925002 9TH ST-"
type textarea "x"
type textarea "#100925002 9TH ST-"
type textarea "x"
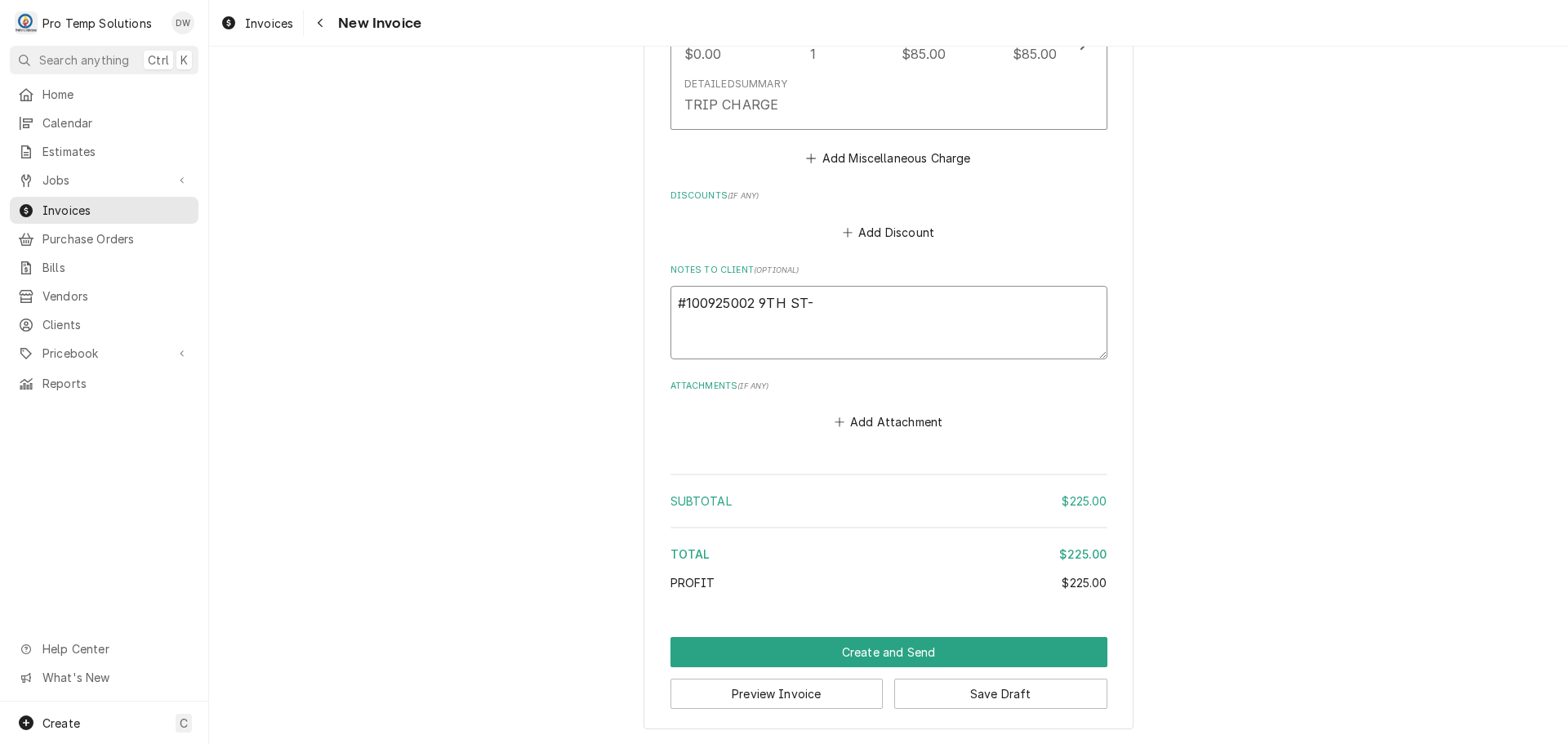
type textarea "#100925002 9TH ST- L"
type textarea "x"
type textarea "#100925002 9TH ST- L/"
type textarea "x"
type textarea "#100925002 9TH ST- L/R"
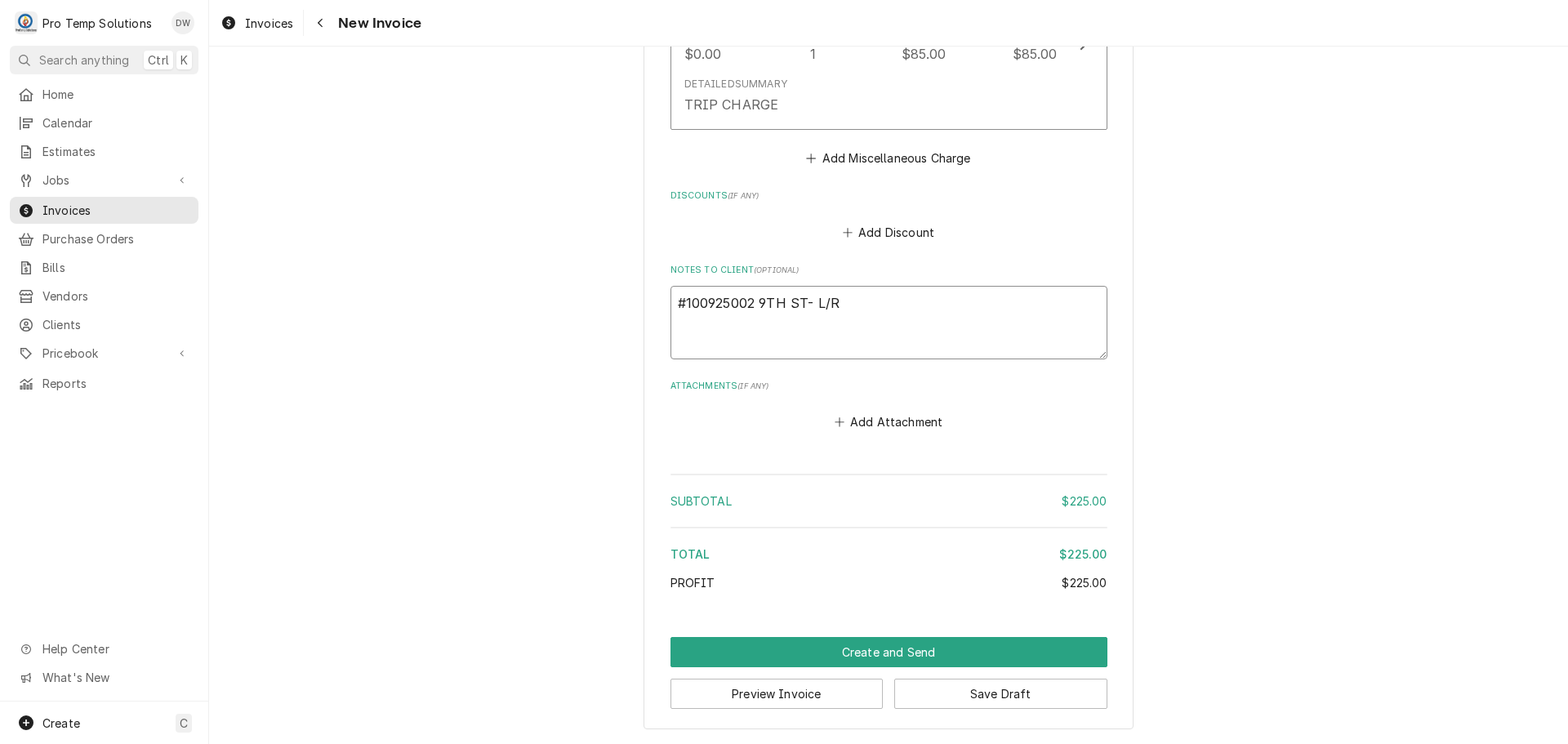
type textarea "x"
type textarea "#100925002 9TH ST- L/RA"
type textarea "x"
type textarea "#100925002 9TH ST- L/RAC"
type textarea "x"
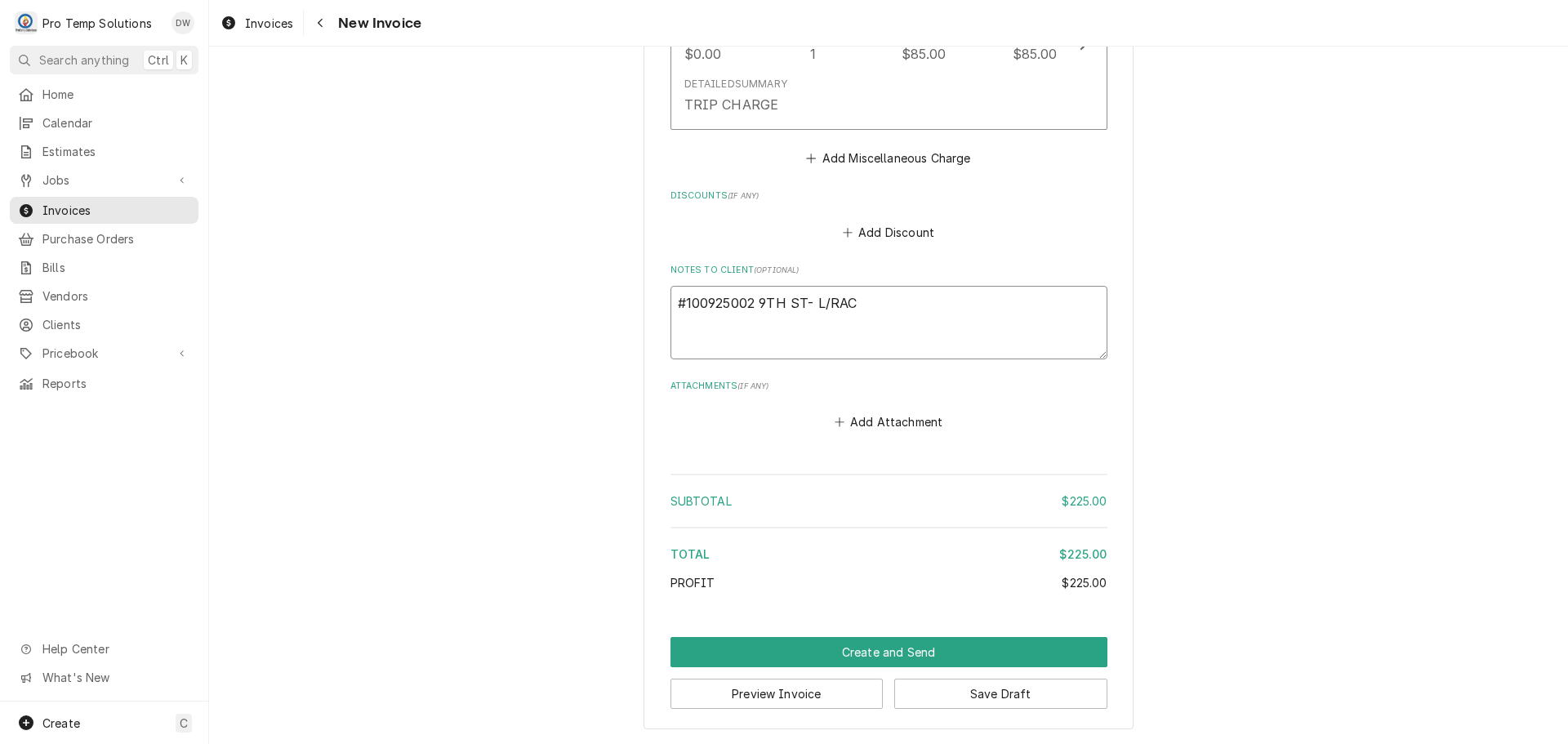
type textarea "#100925002 9TH ST- L/RACK"
type textarea "x"
type textarea "#100925002 9TH ST- L/RACK"
type textarea "x"
type textarea "#100925002 9TH ST- L/RACK O"
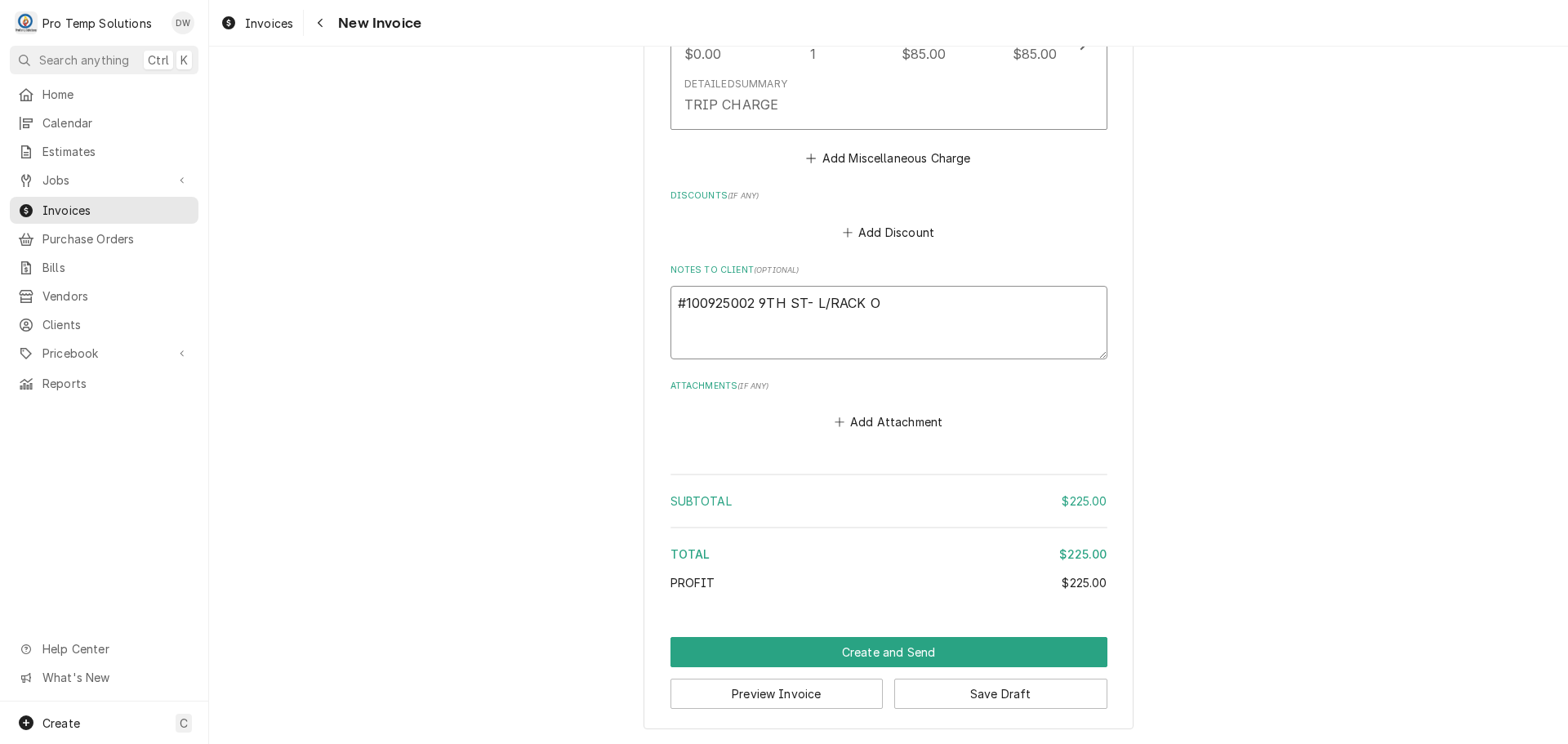
type textarea "x"
type textarea "#100925002 9TH ST- L/RACK OV"
type textarea "x"
type textarea "#100925002 9TH ST- L/RACK OVE"
type textarea "x"
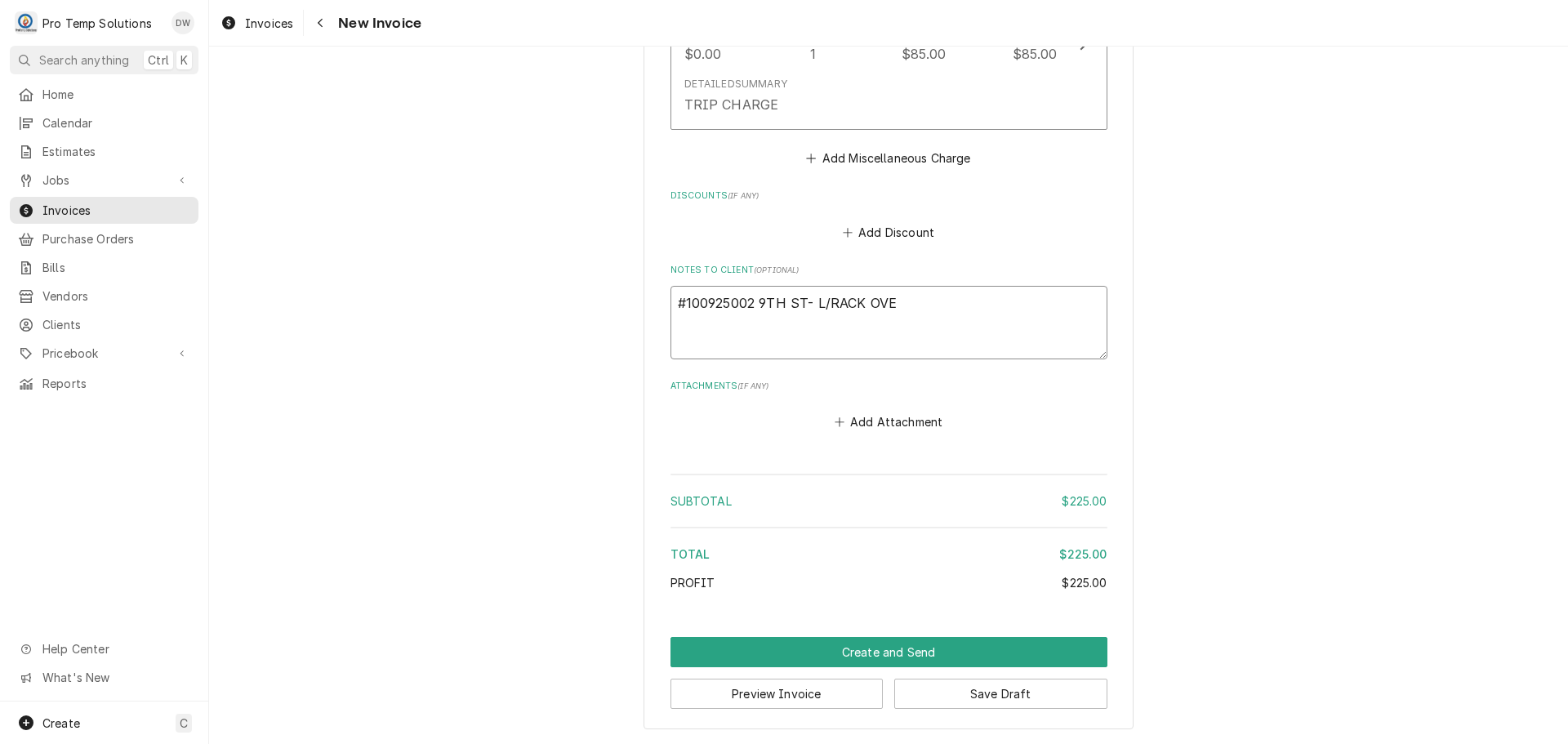
type textarea "#100925002 9TH ST- L/RACK OVEN"
type textarea "x"
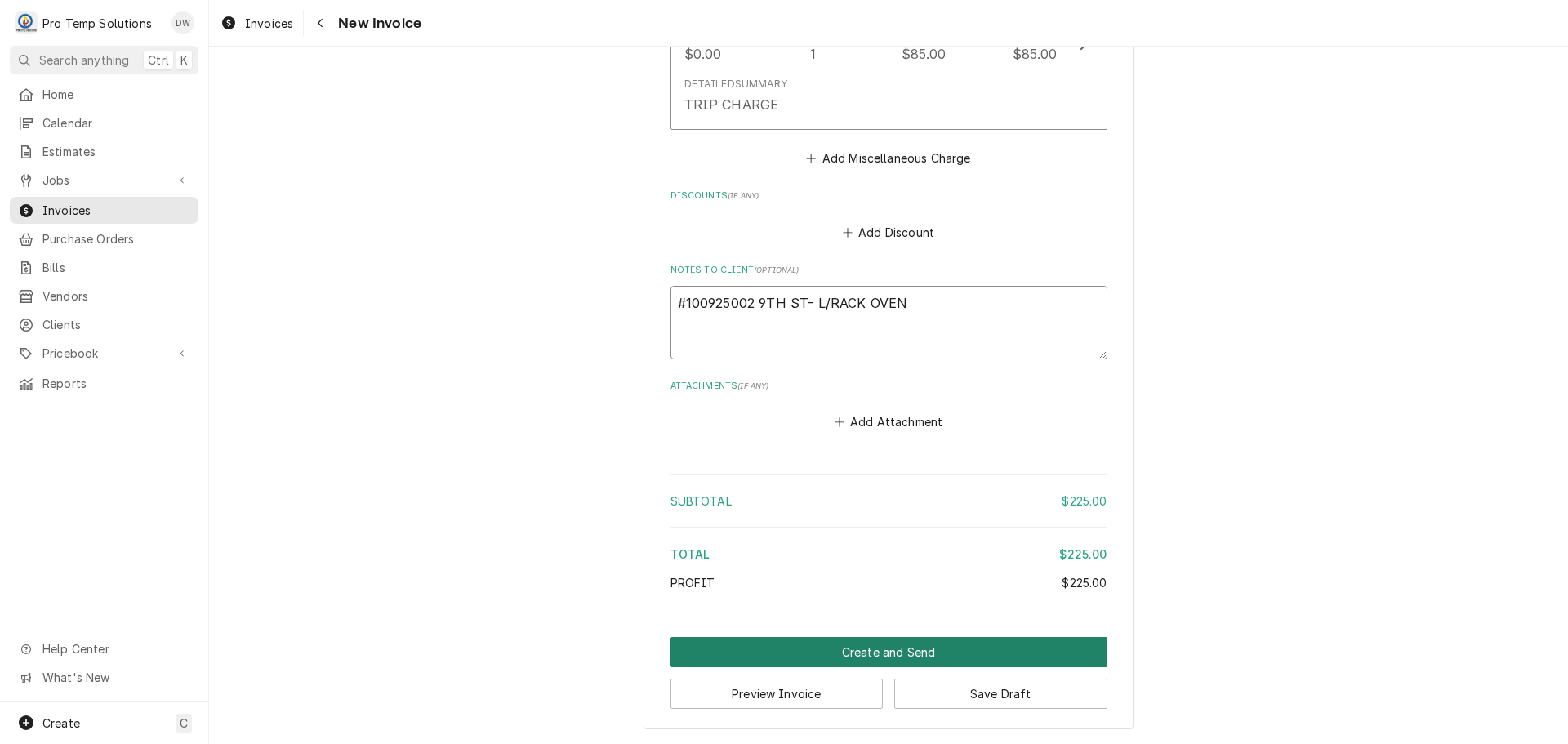
type textarea "#100925002 9TH ST- L/RACK OVEN"
click at [878, 656] on button "Create and Send" at bounding box center [889, 652] width 437 height 30
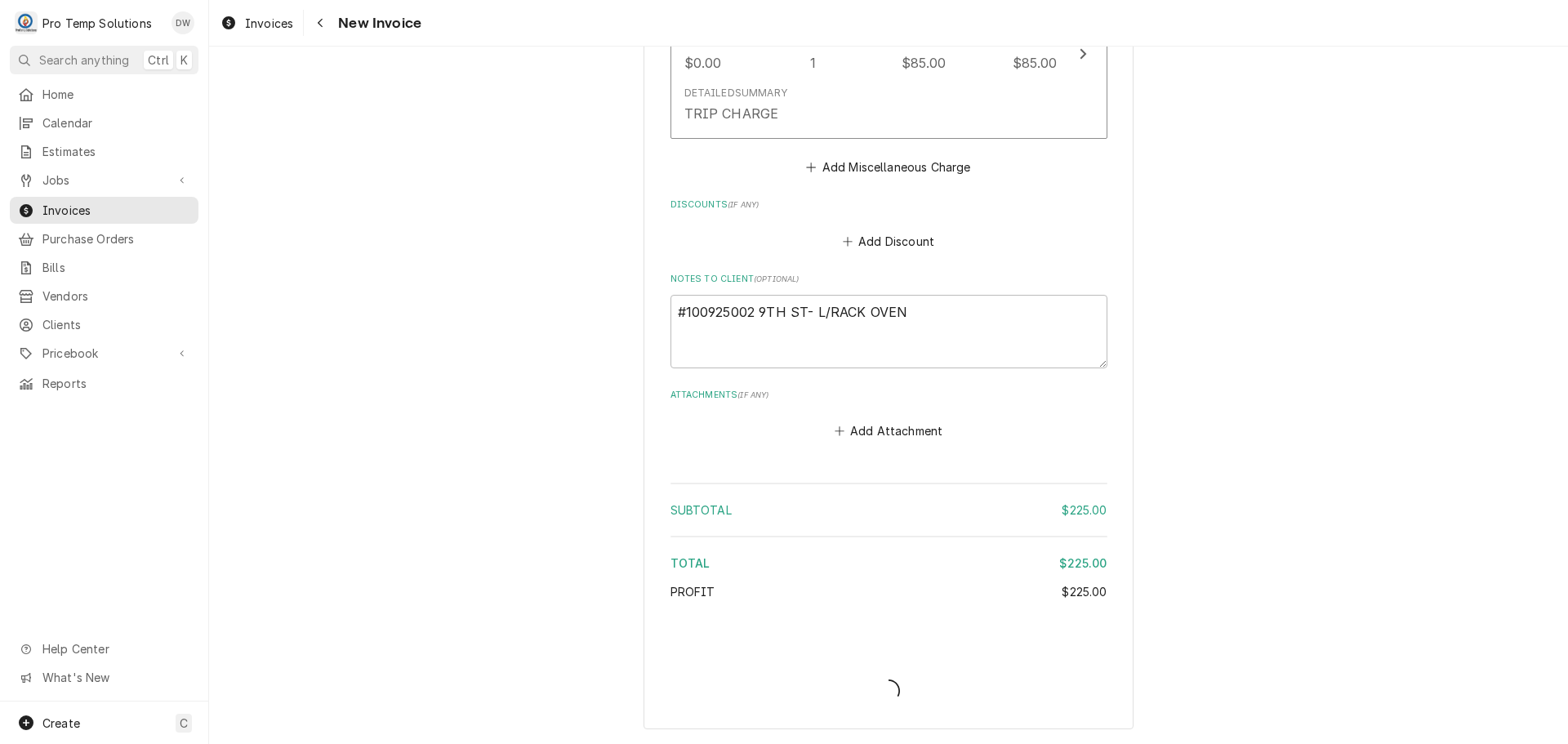
scroll to position [1573, 0]
type textarea "x"
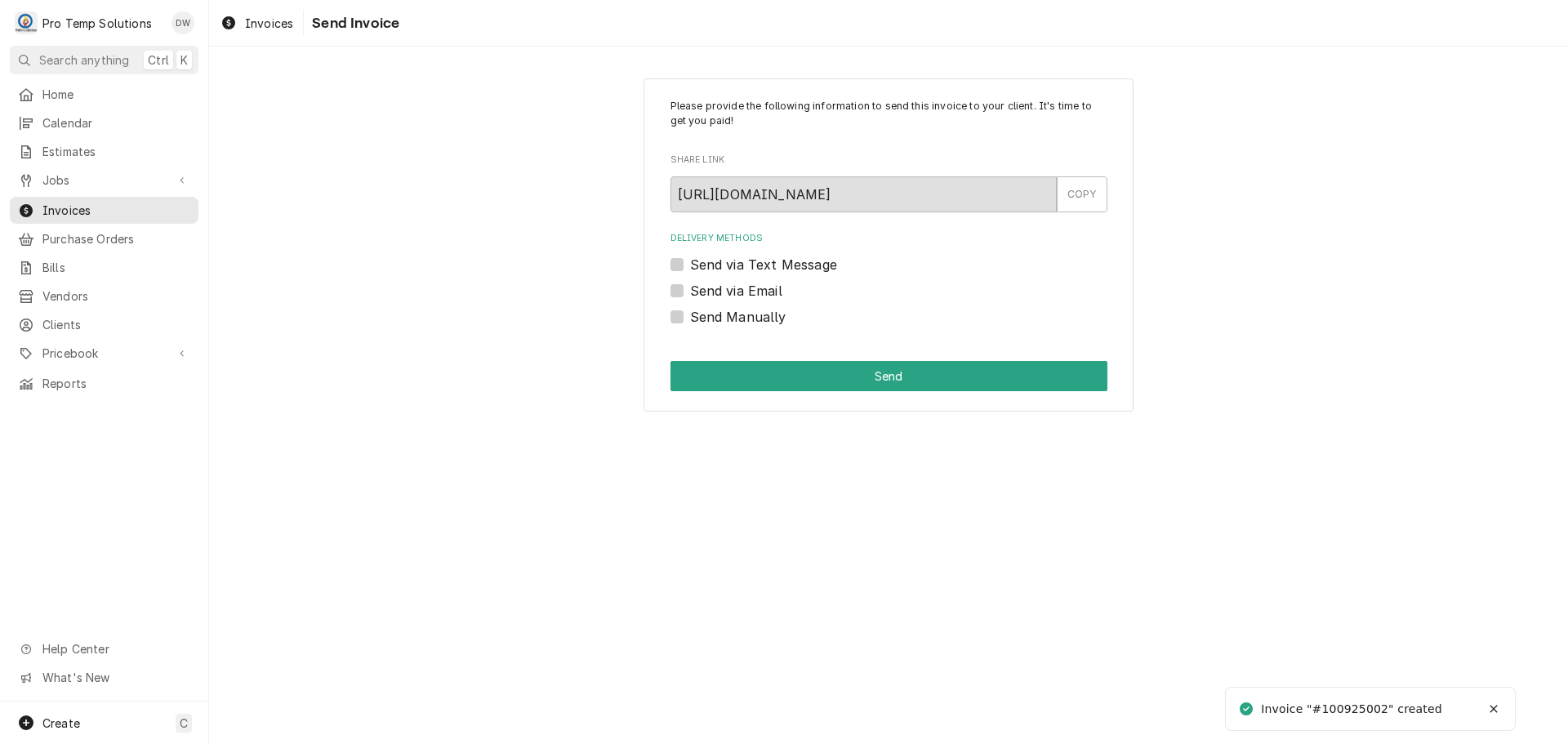
click at [691, 289] on label "Send via Email" at bounding box center [737, 290] width 92 height 20
click at [691, 289] on input "Send via Email" at bounding box center [908, 299] width 437 height 36
checkbox input "true"
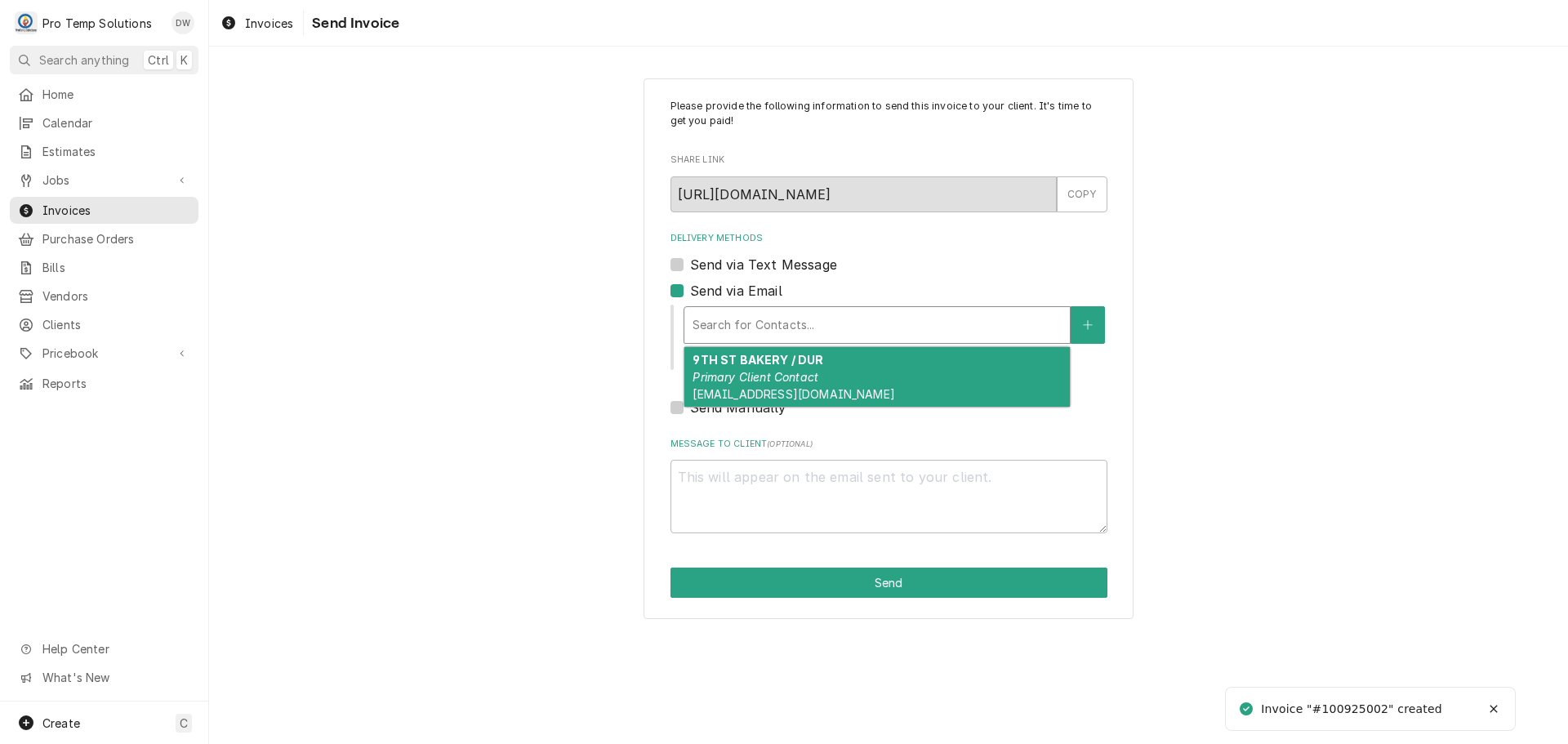
click at [796, 325] on div "Delivery Methods" at bounding box center [877, 324] width 369 height 29
click at [792, 376] on em "Primary Client Contact" at bounding box center [755, 377] width 126 height 14
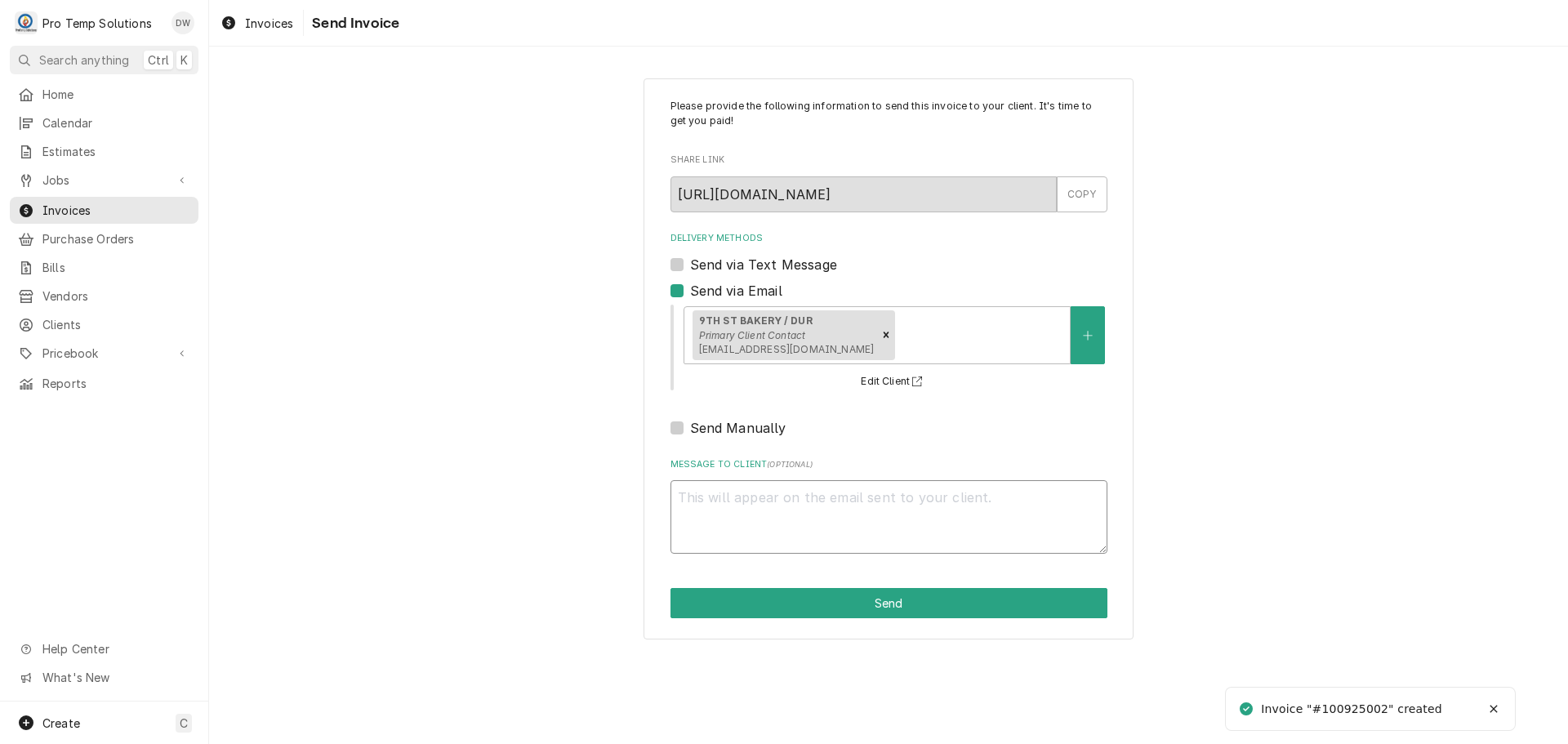
click at [747, 488] on textarea "Message to Client ( optional )" at bounding box center [889, 517] width 437 height 73
type textarea "x"
type textarea "#"
type textarea "x"
type textarea "#1"
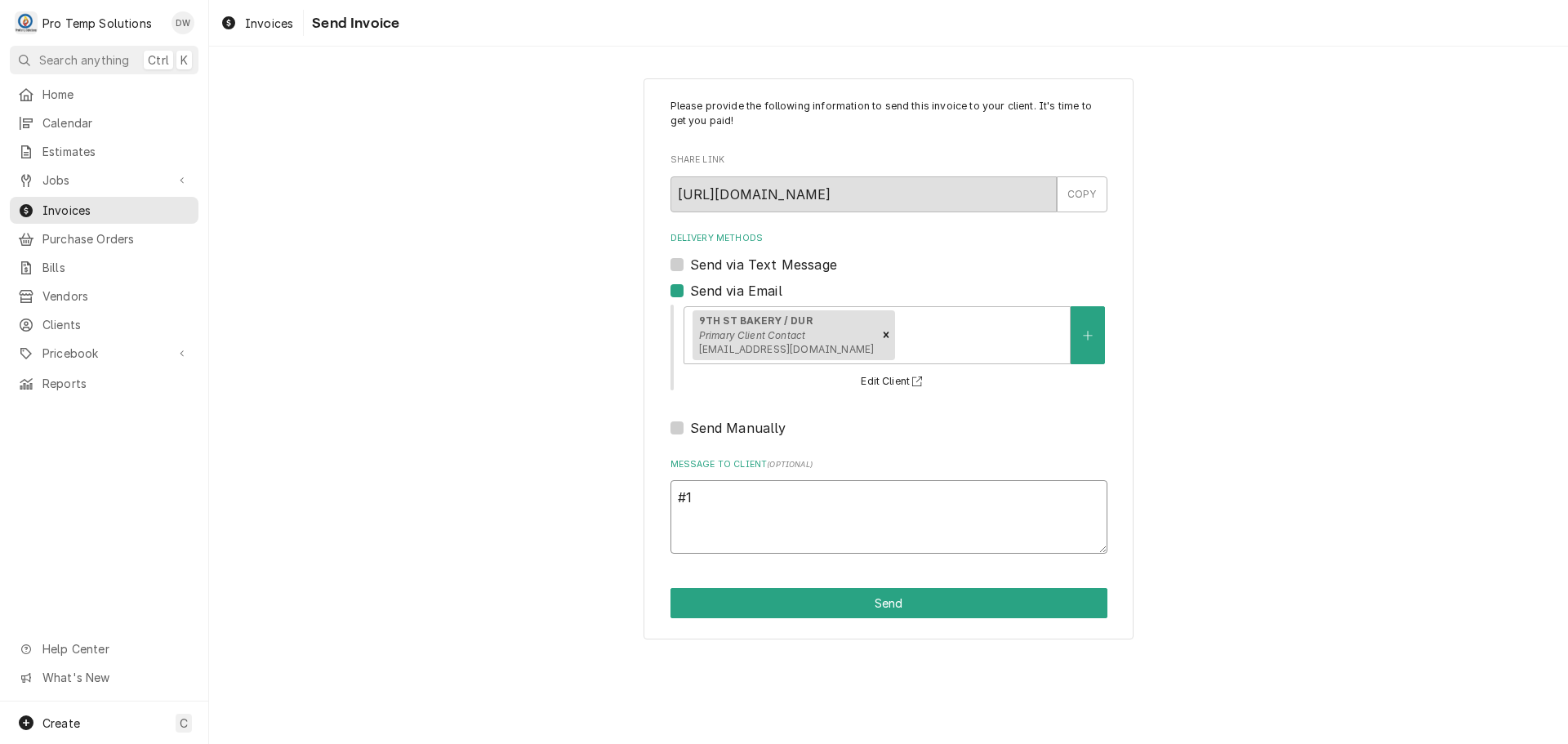
type textarea "x"
type textarea "#10"
type textarea "x"
type textarea "#100"
type textarea "x"
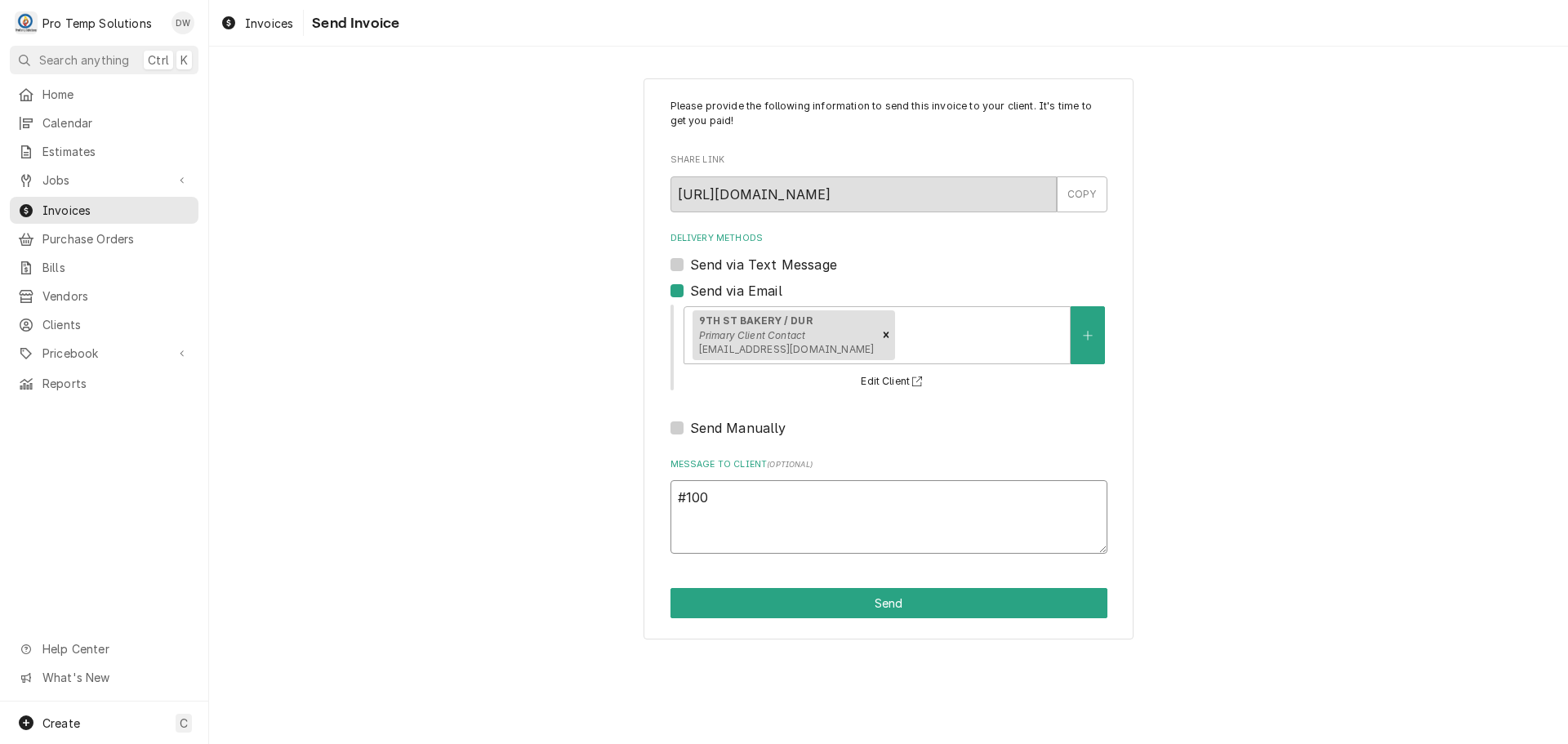
type textarea "#1009"
type textarea "x"
type textarea "#10092"
type textarea "x"
type textarea "#100925"
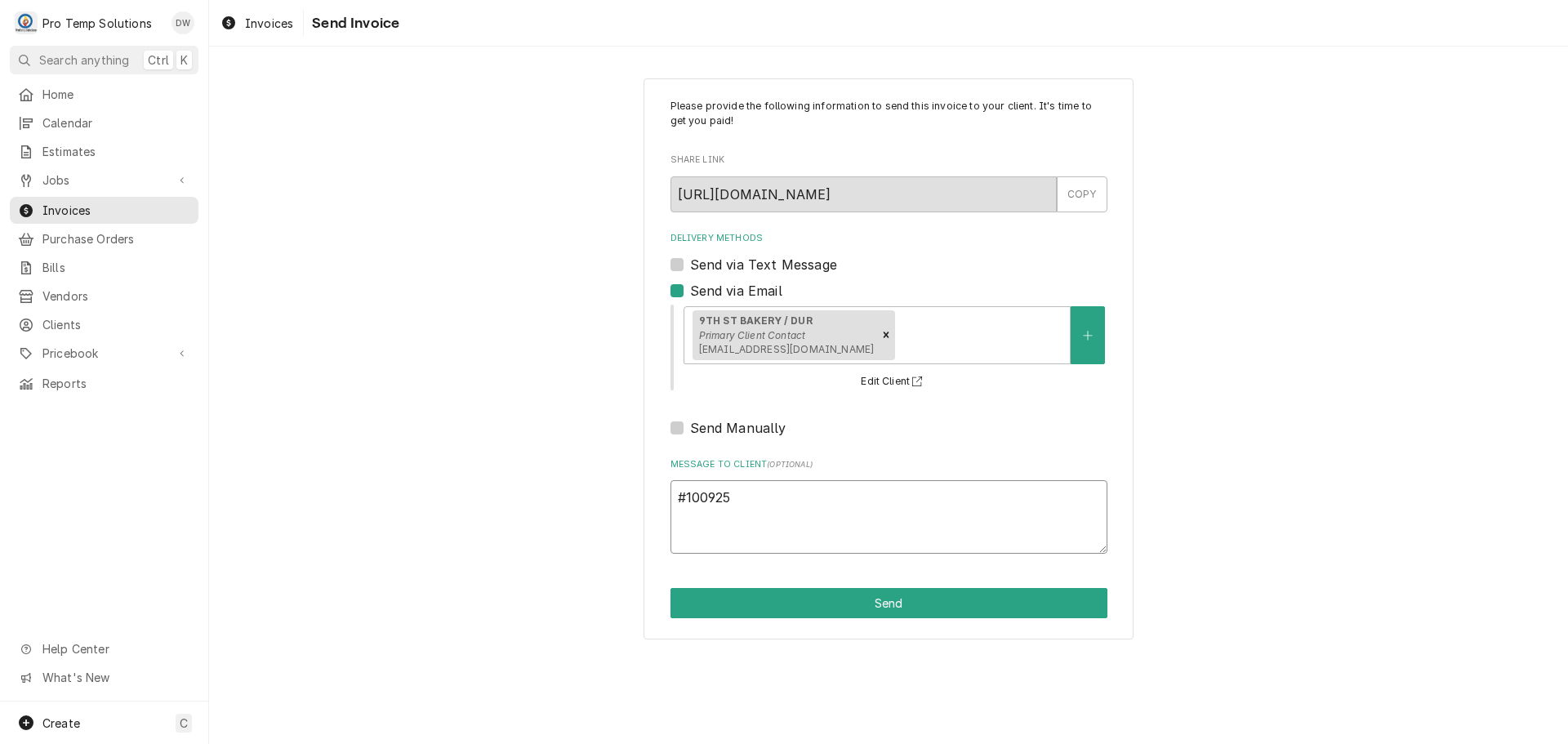
type textarea "x"
type textarea "#1009250"
type textarea "x"
type textarea "#10092500"
type textarea "x"
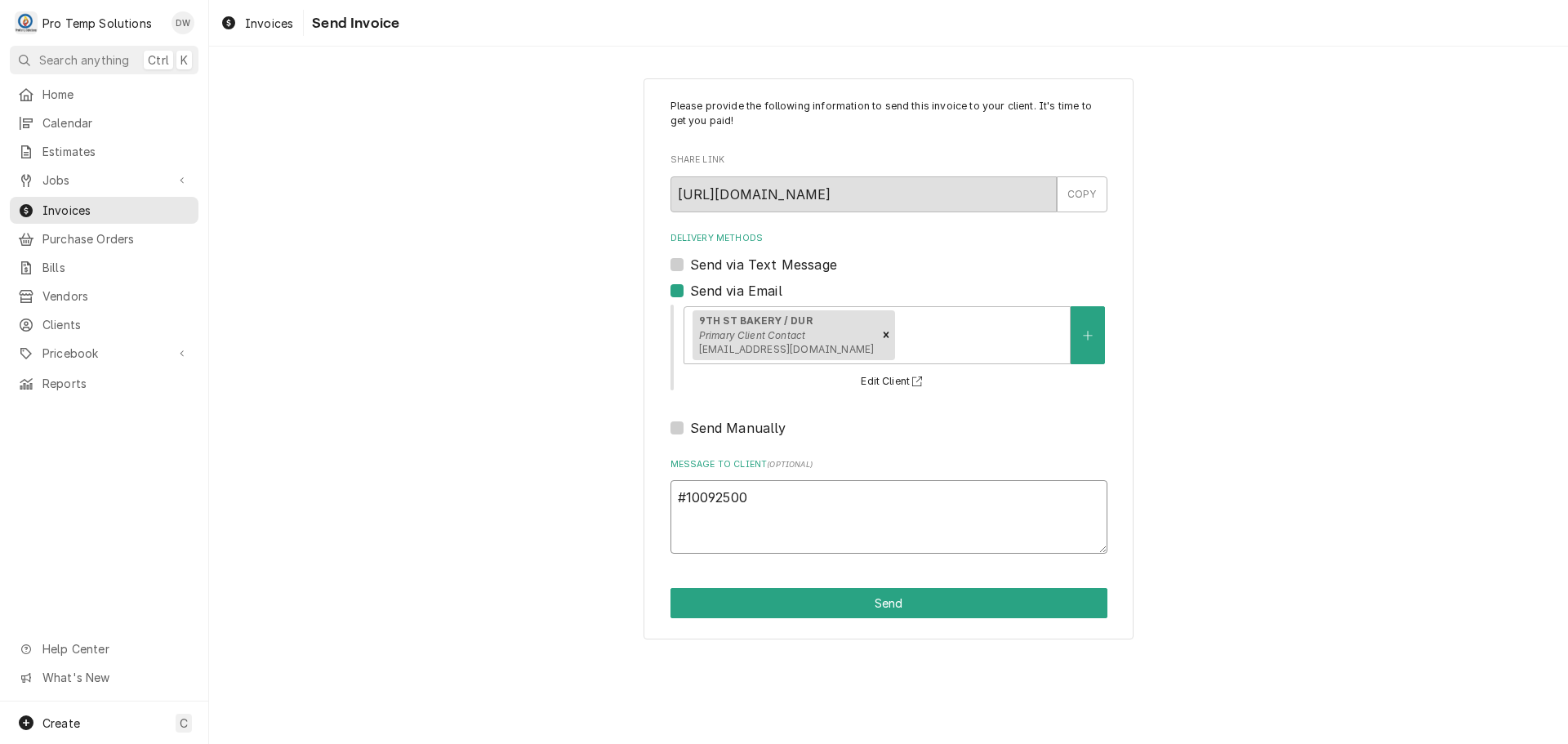
type textarea "#100925002"
type textarea "x"
type textarea "#100925002"
type textarea "x"
type textarea "#100925002 9"
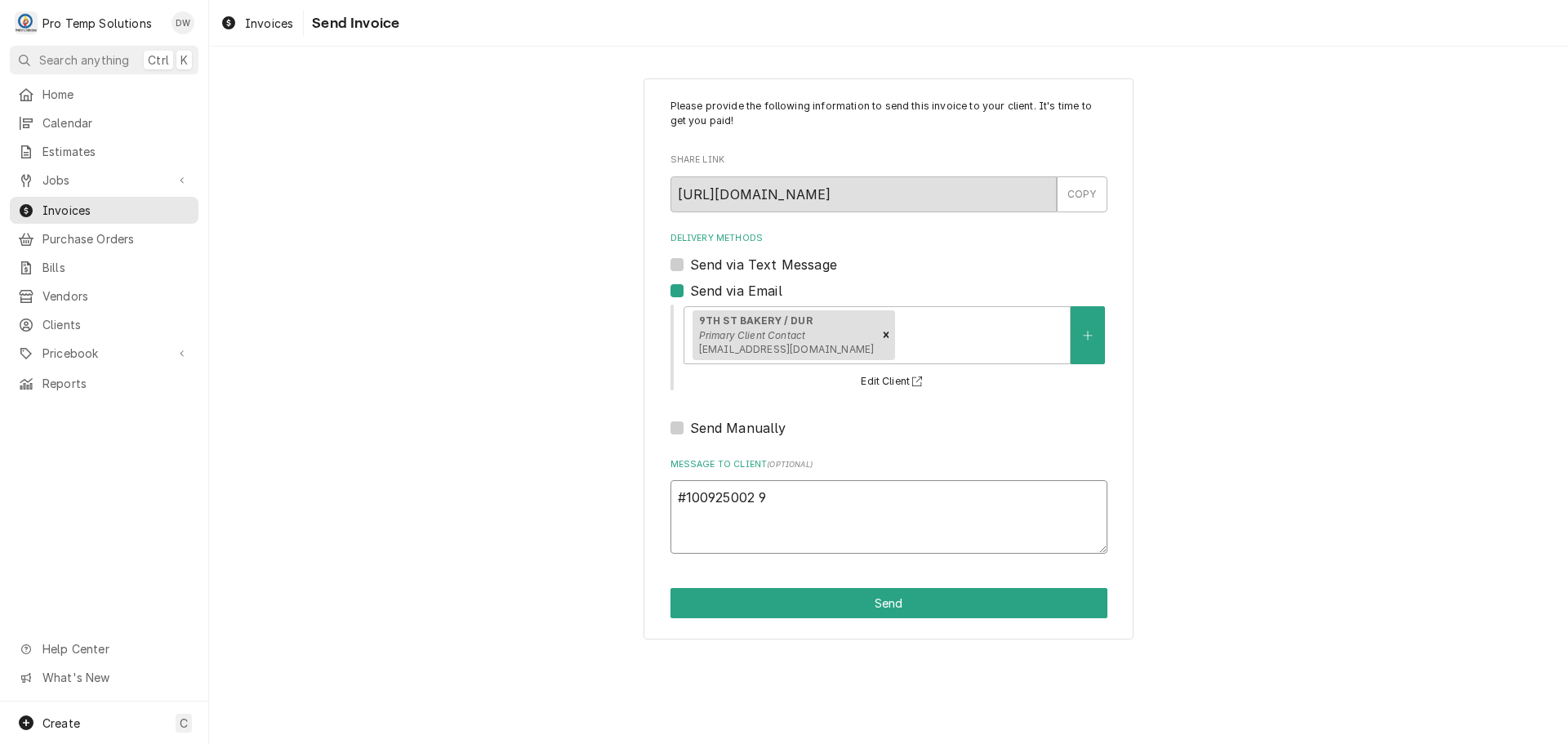
type textarea "x"
type textarea "#100925002 9T"
type textarea "x"
type textarea "#100925002 9TH"
type textarea "x"
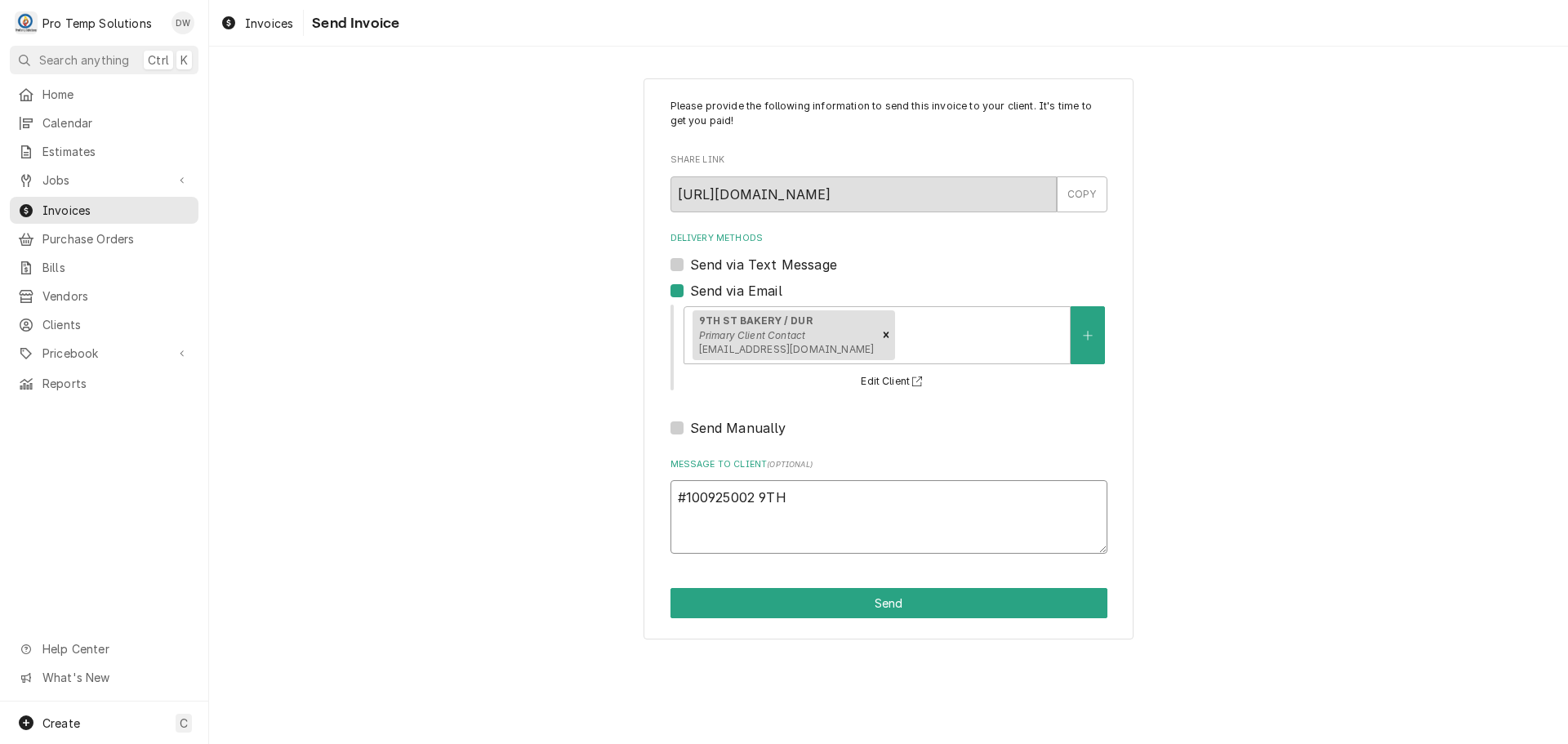
type textarea "#100925002 9TH"
type textarea "x"
type textarea "#100925002 9TH S"
type textarea "x"
type textarea "#100925002 9TH ST"
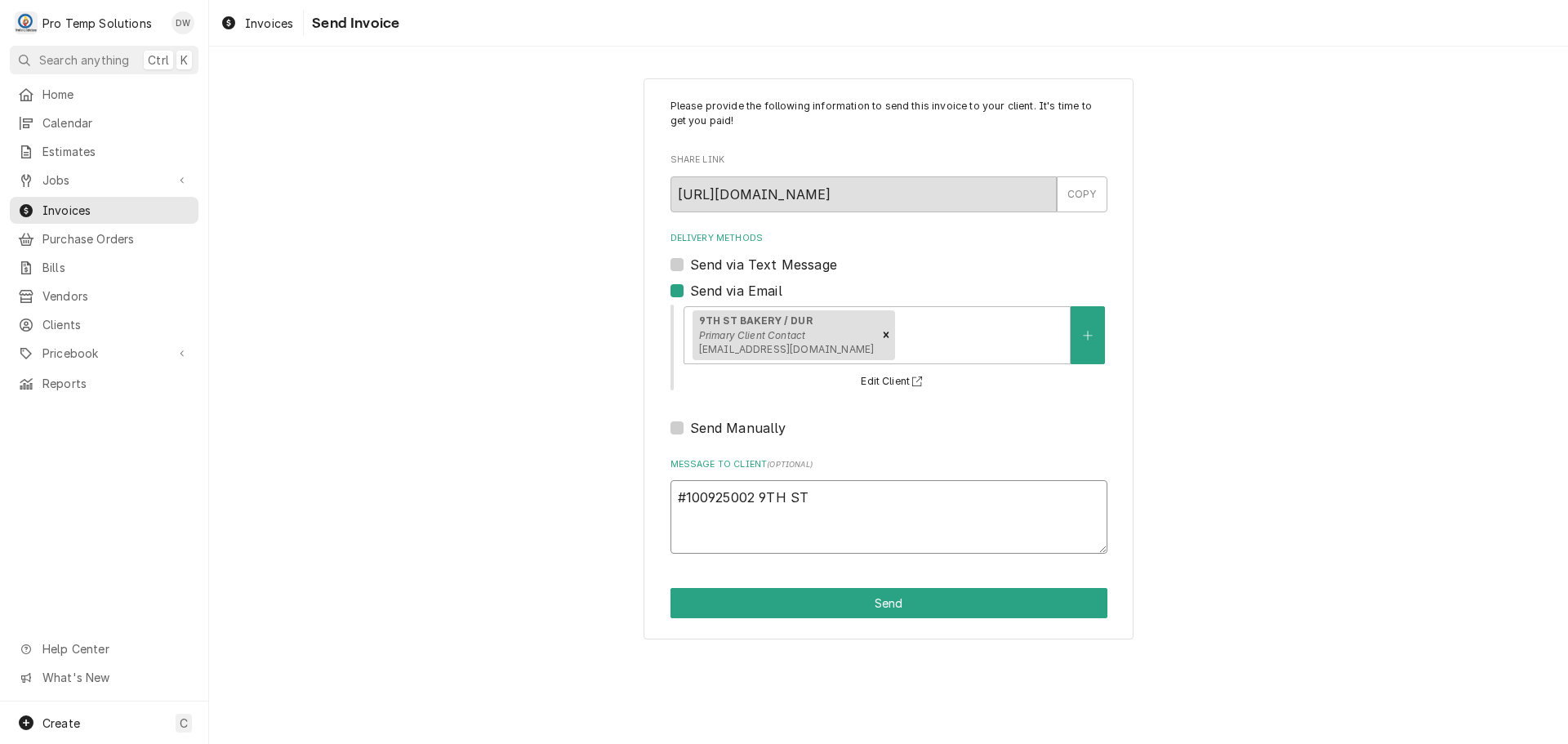
type textarea "x"
type textarea "#100925002 9TH ST-"
type textarea "x"
type textarea "#100925002 9TH ST-"
type textarea "x"
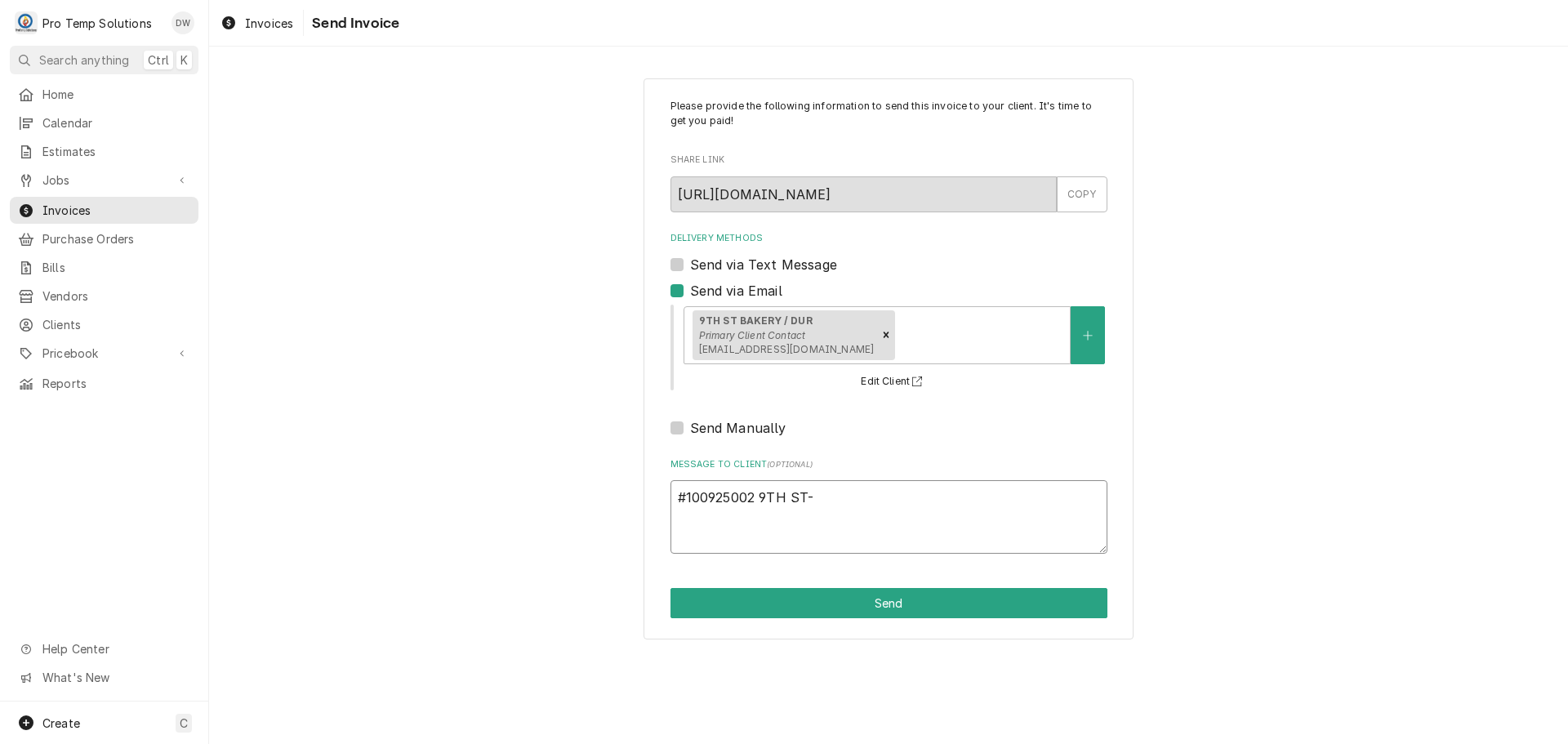
type textarea "#100925002 9TH ST- L"
type textarea "x"
type textarea "#100925002 9TH ST- L/"
type textarea "x"
type textarea "#100925002 9TH ST- L/R"
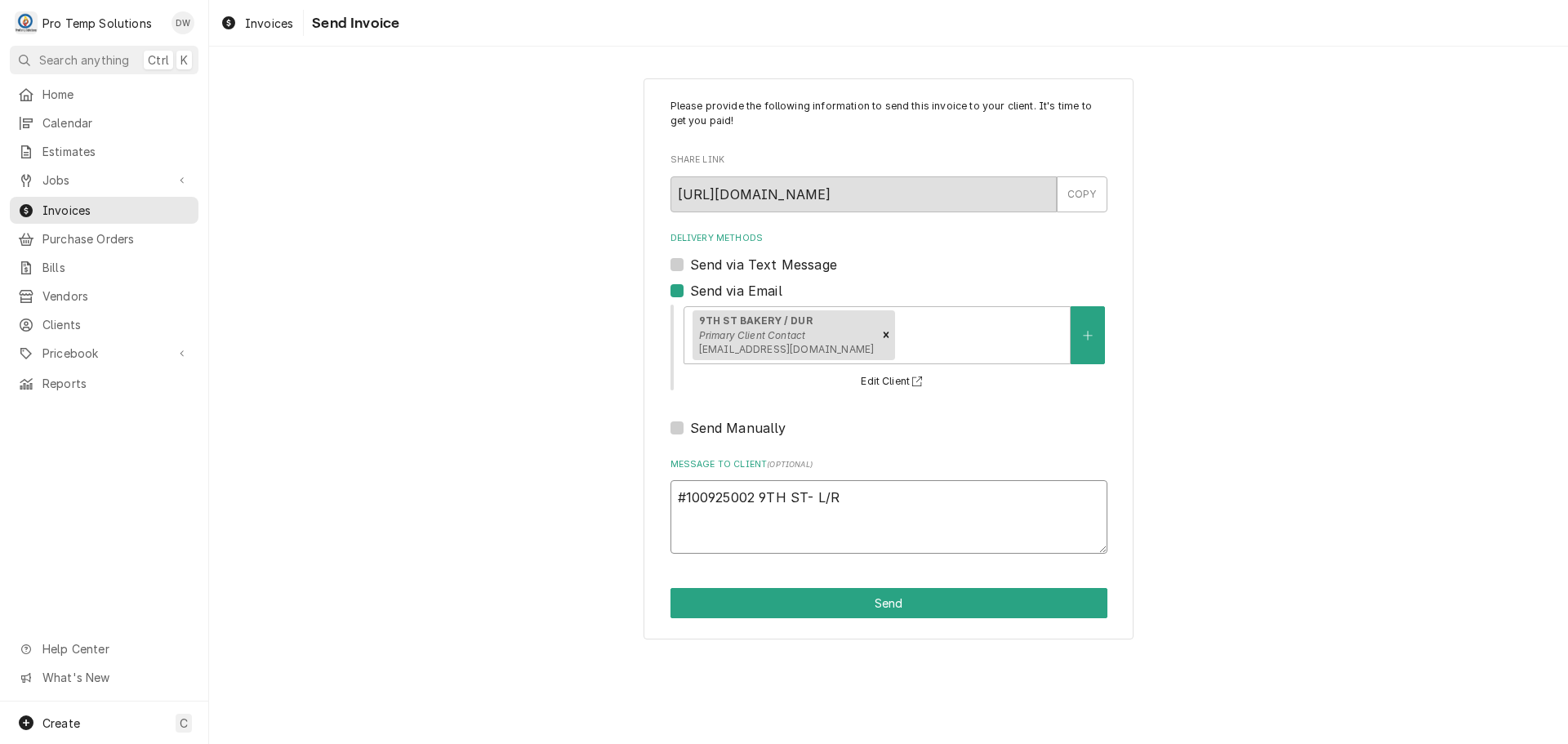
type textarea "x"
type textarea "#100925002 9TH ST- L/RA"
type textarea "x"
type textarea "#100925002 9TH ST- L/RAC"
type textarea "x"
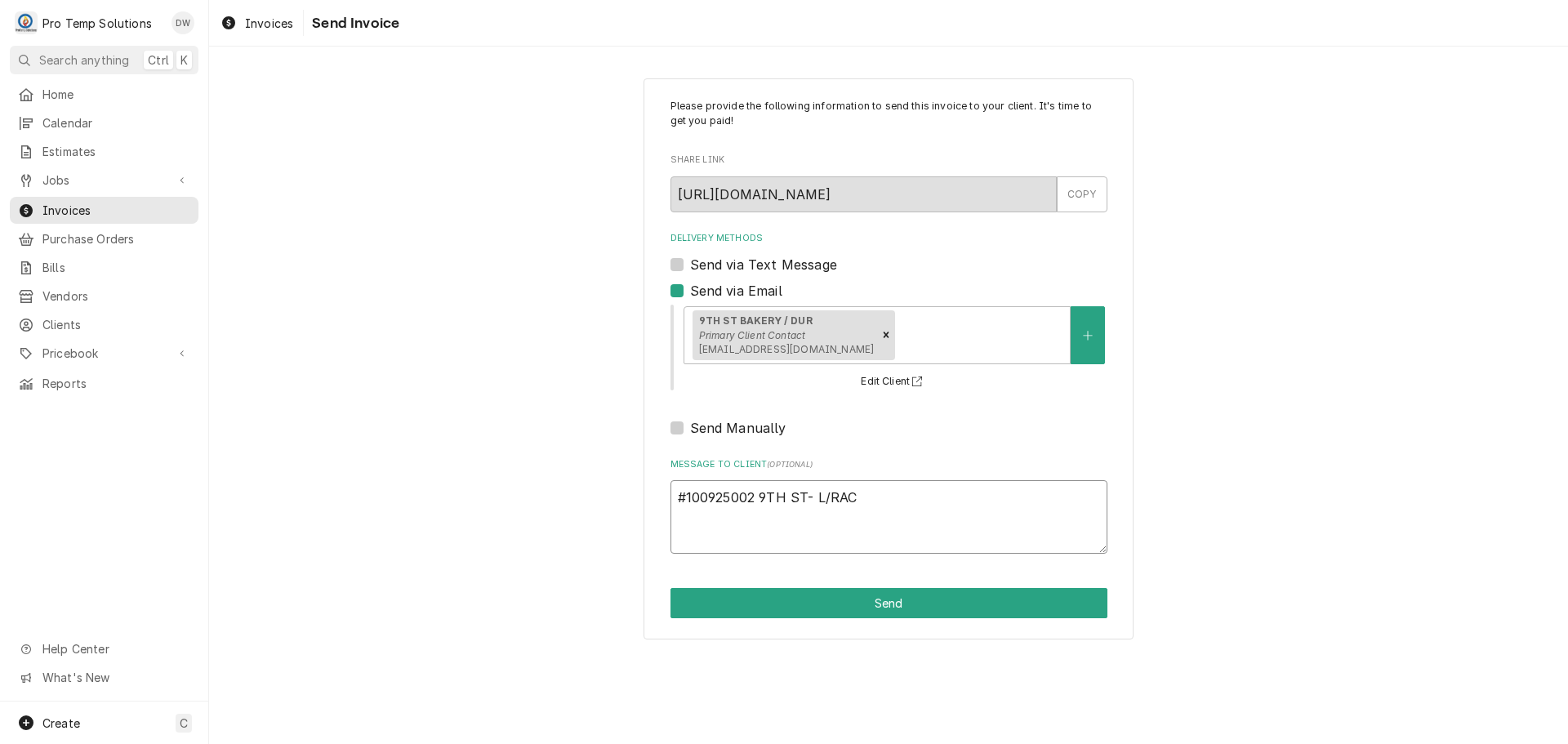
type textarea "#100925002 9TH ST- L/RACK"
type textarea "x"
type textarea "#100925002 9TH ST- L/RACK"
type textarea "x"
type textarea "#100925002 9TH ST- L/RACK O"
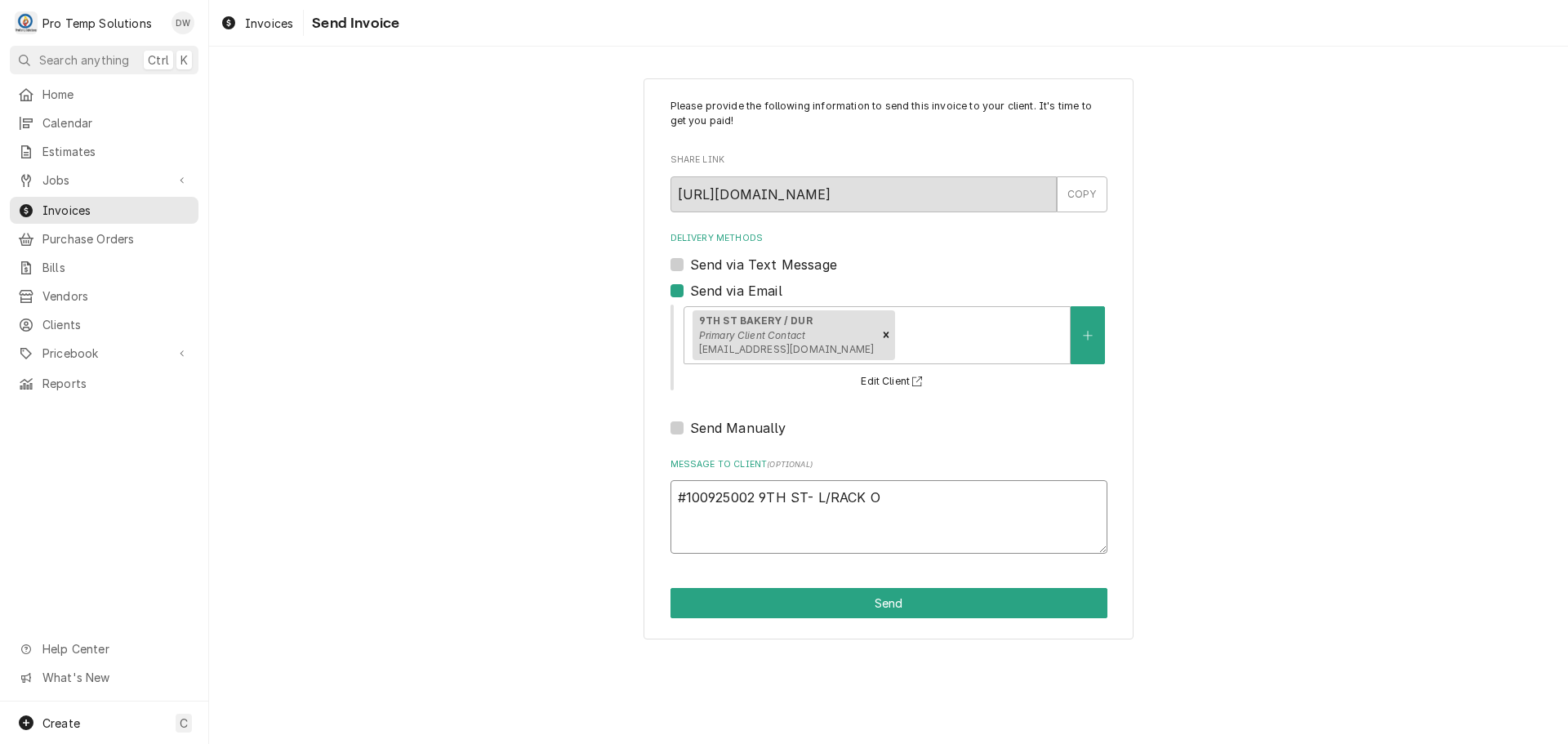
type textarea "x"
type textarea "#100925002 9TH ST- L/RACK OV"
type textarea "x"
type textarea "#100925002 9TH ST- L/RACK OVE"
type textarea "x"
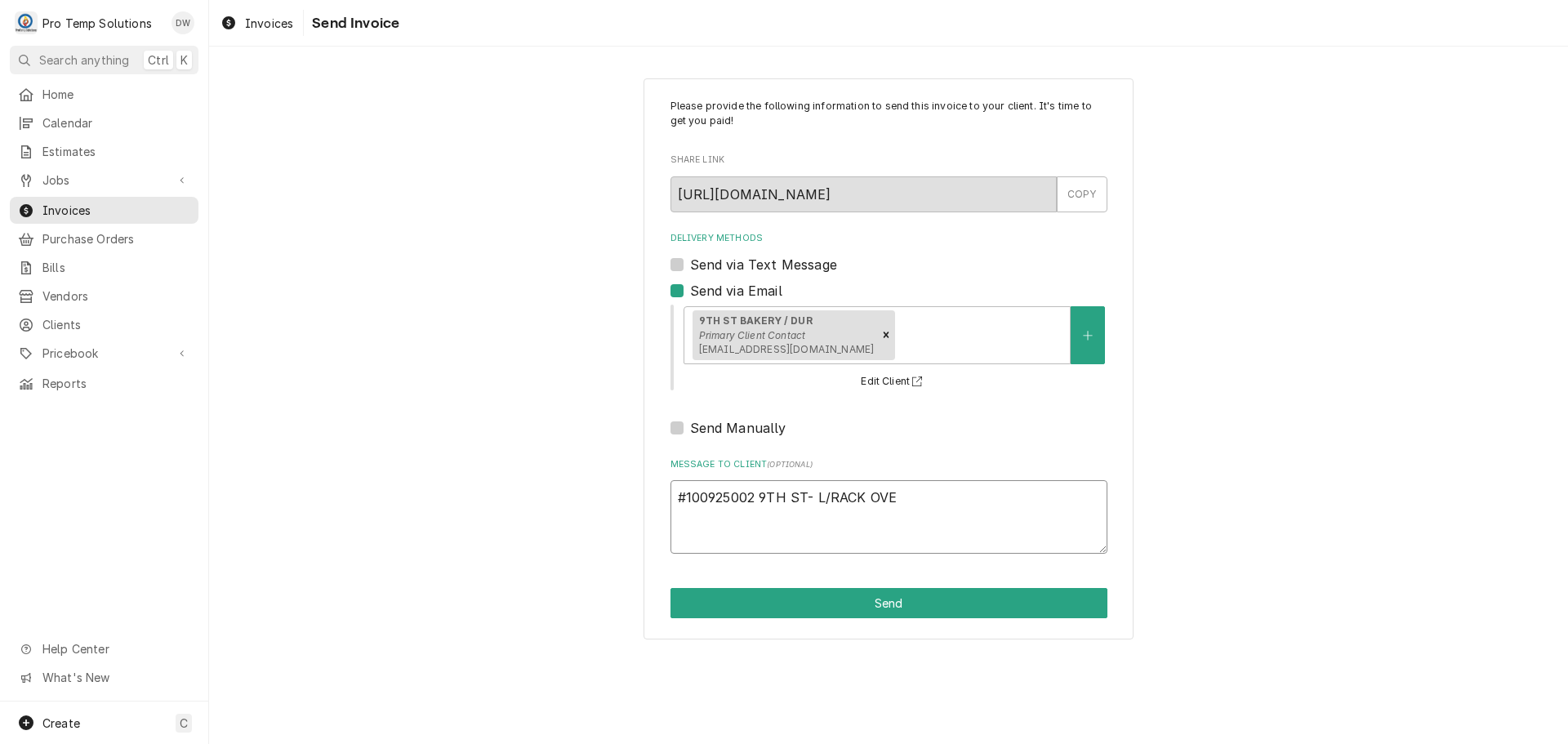
type textarea "#100925002 9TH ST- L/RACK OVEN"
type textarea "x"
type textarea "#100925002 9TH ST- L/RACK OVEN"
click at [857, 601] on button "Send" at bounding box center [889, 603] width 437 height 30
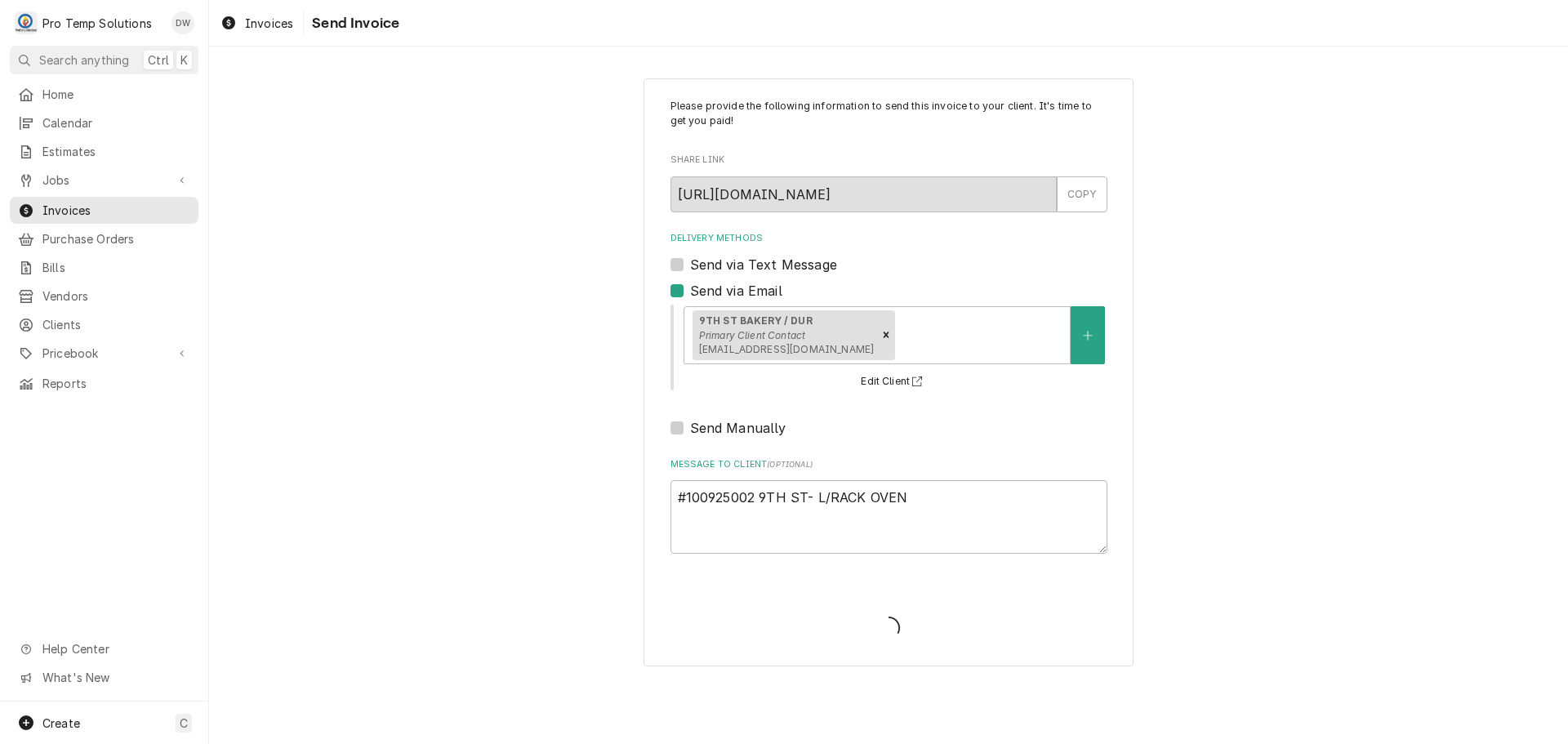
type textarea "x"
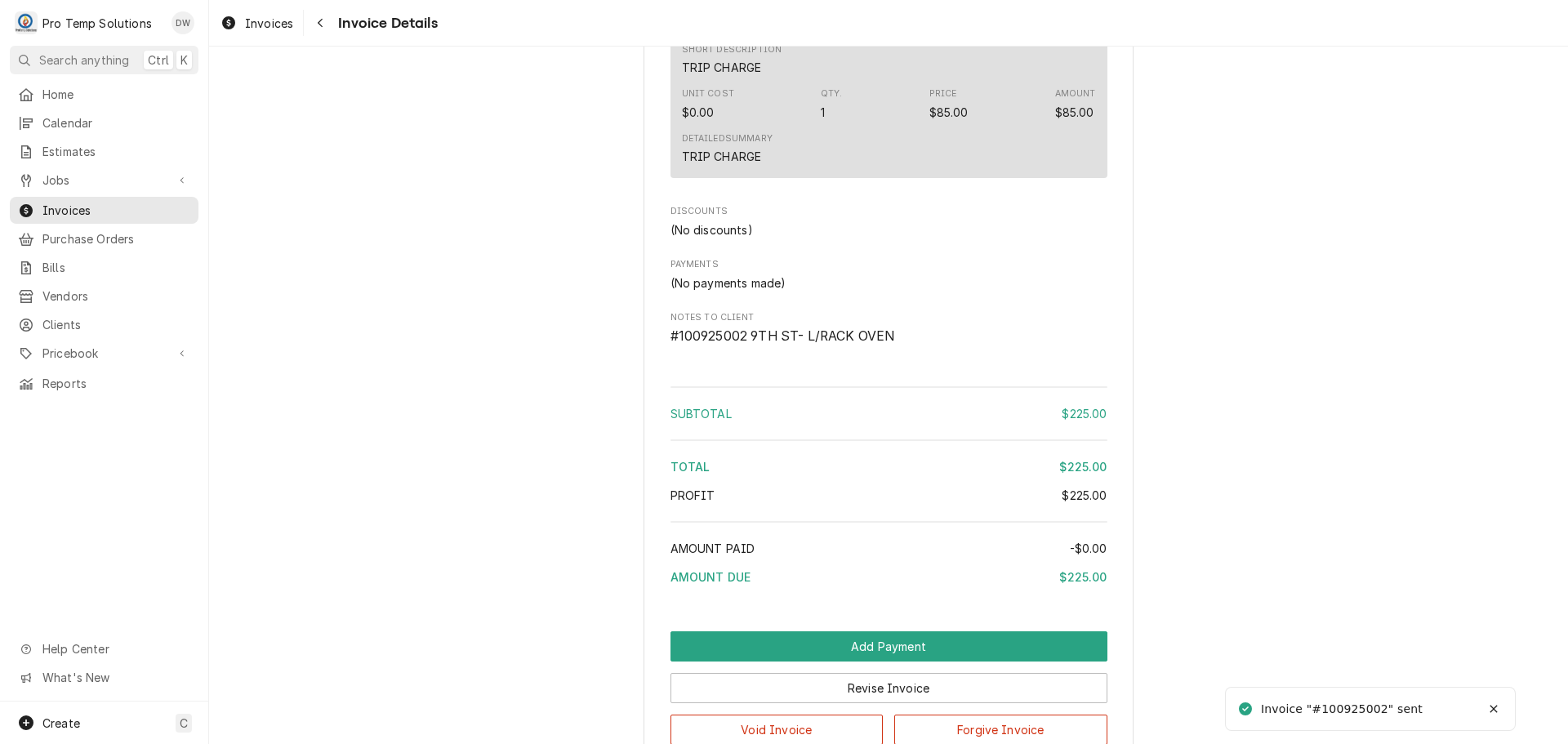
scroll to position [1484, 0]
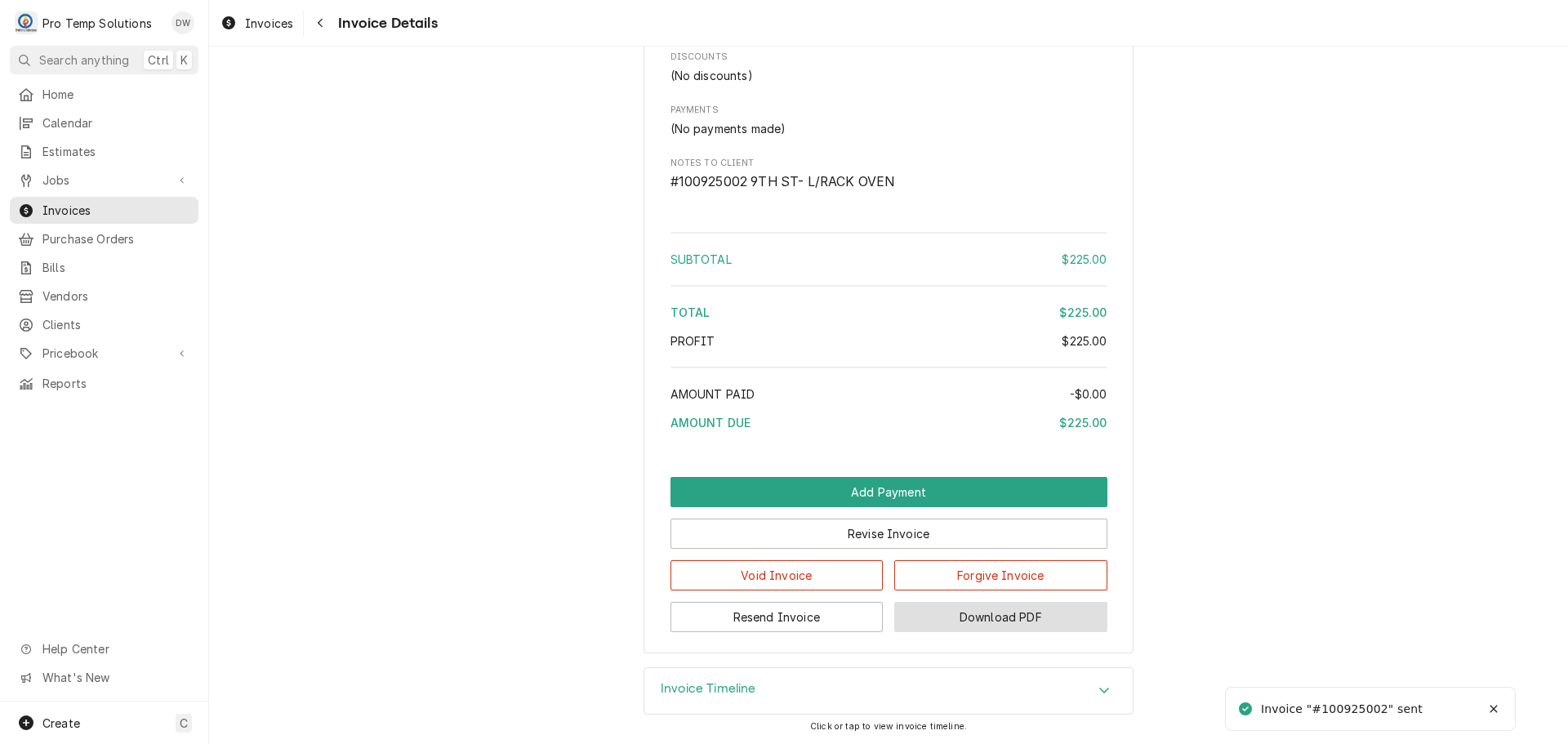
click at [970, 621] on button "Download PDF" at bounding box center [1001, 617] width 213 height 30
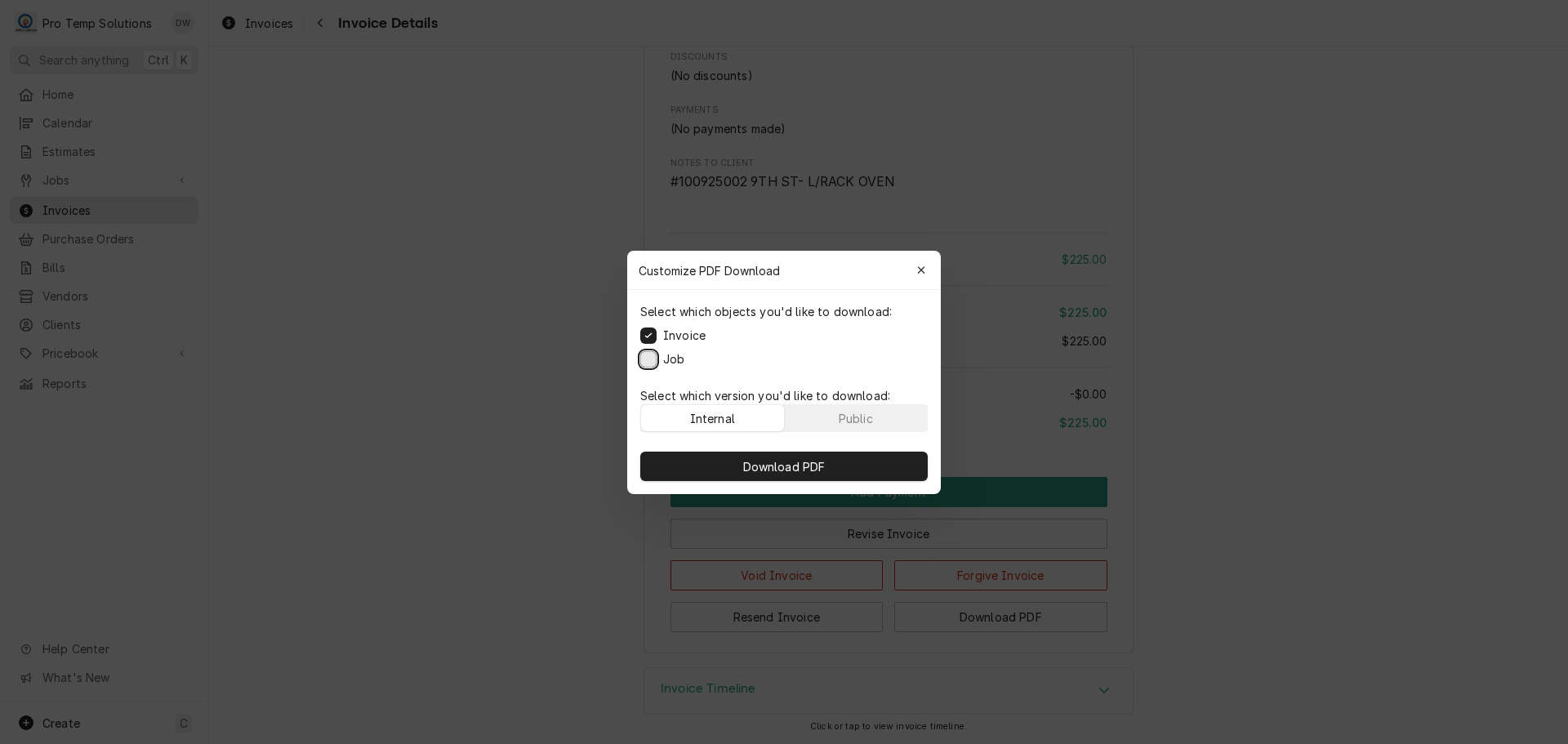
click at [653, 360] on button "Job" at bounding box center [648, 358] width 16 height 16
click at [776, 468] on span "Download PDF" at bounding box center [784, 466] width 89 height 17
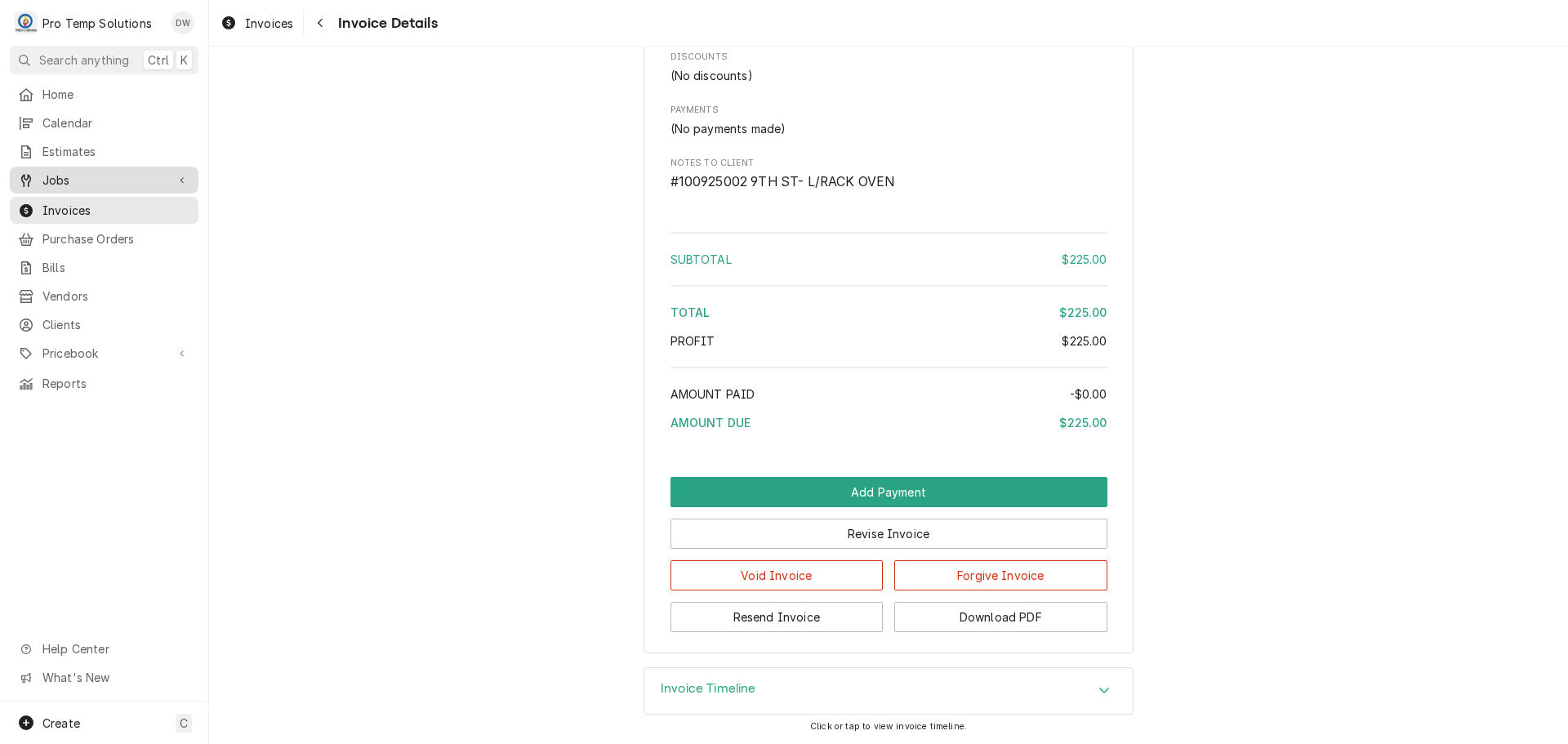
click at [70, 172] on span "Jobs" at bounding box center [103, 180] width 123 height 17
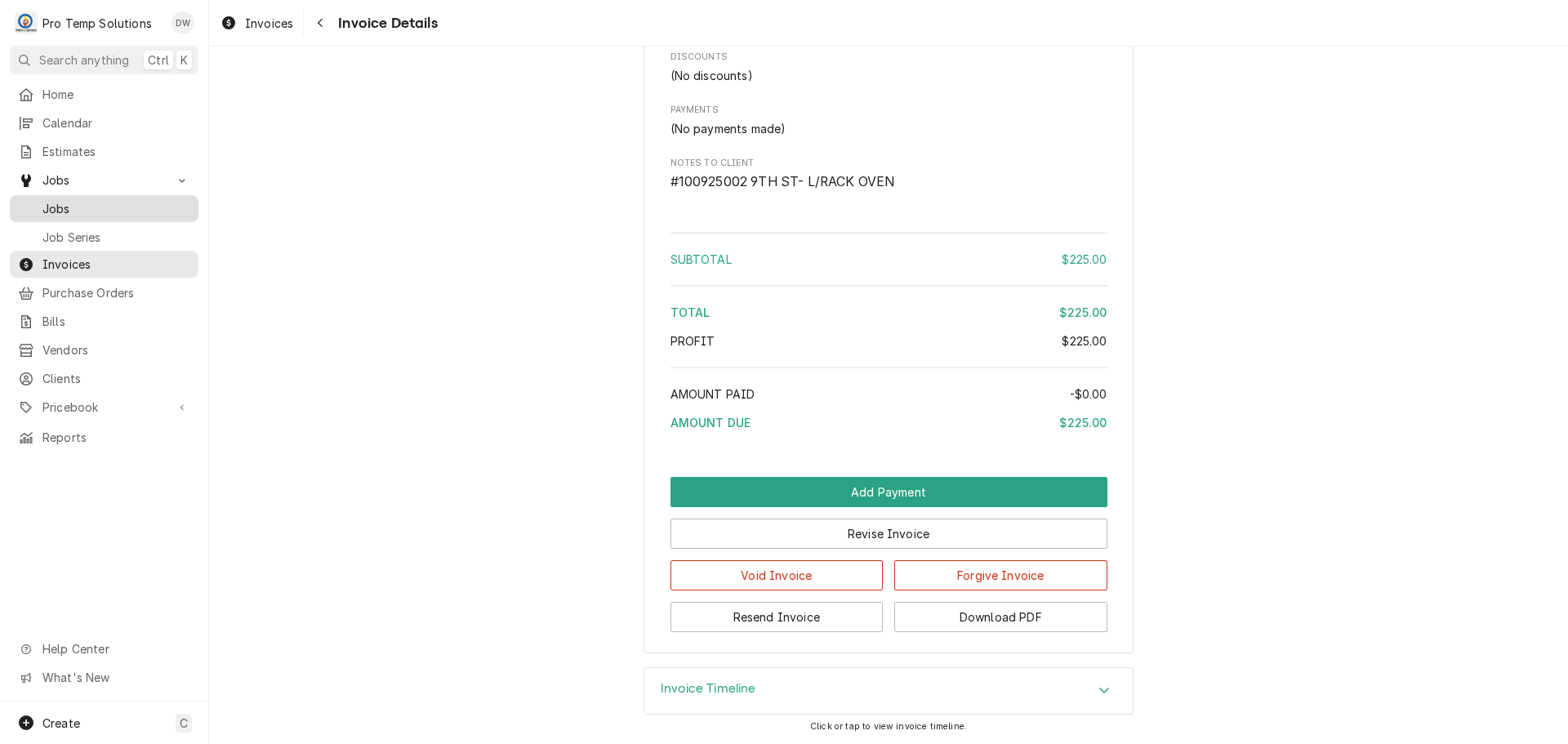
click at [58, 200] on span "Jobs" at bounding box center [116, 209] width 147 height 17
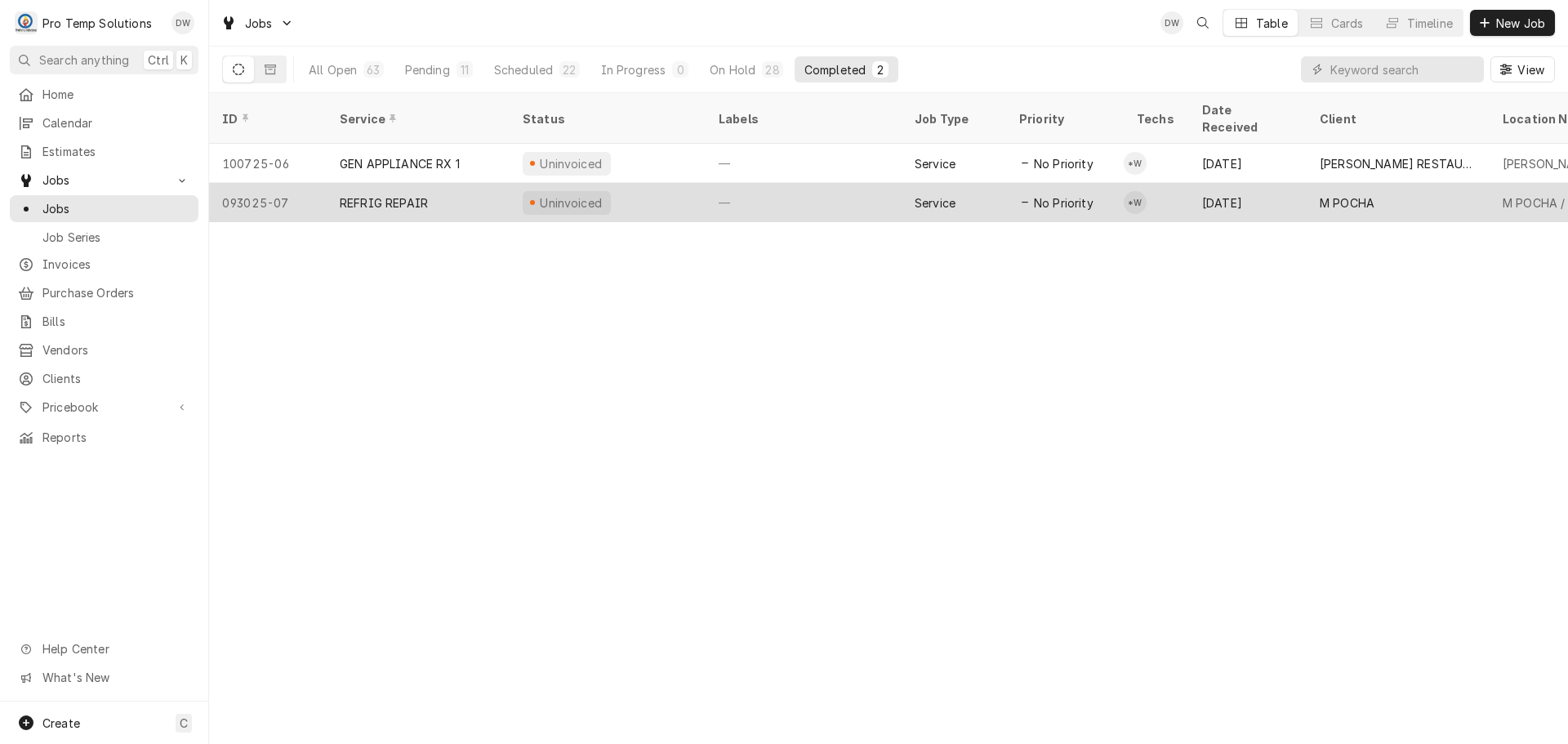
click at [853, 183] on div "—" at bounding box center [803, 203] width 196 height 39
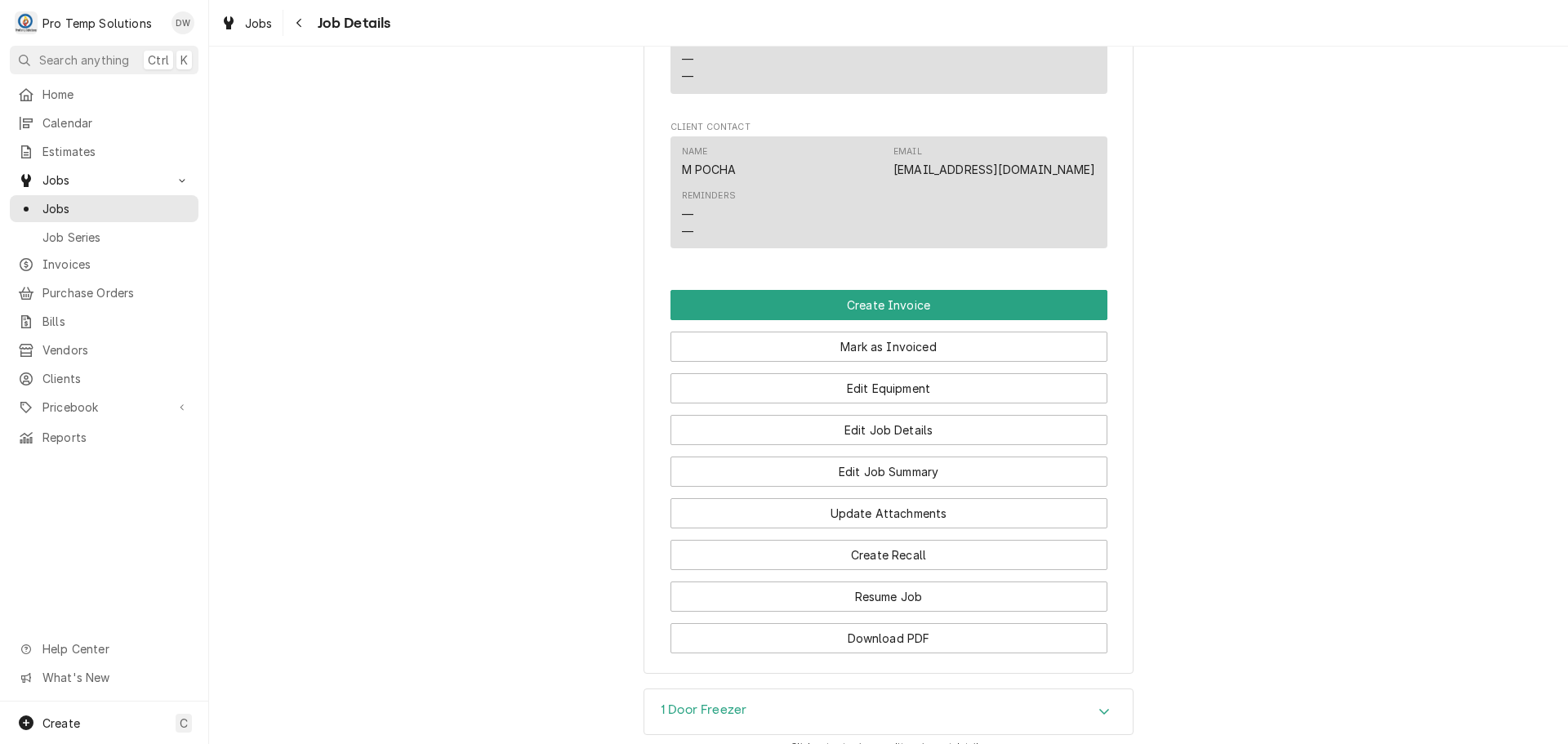
scroll to position [980, 0]
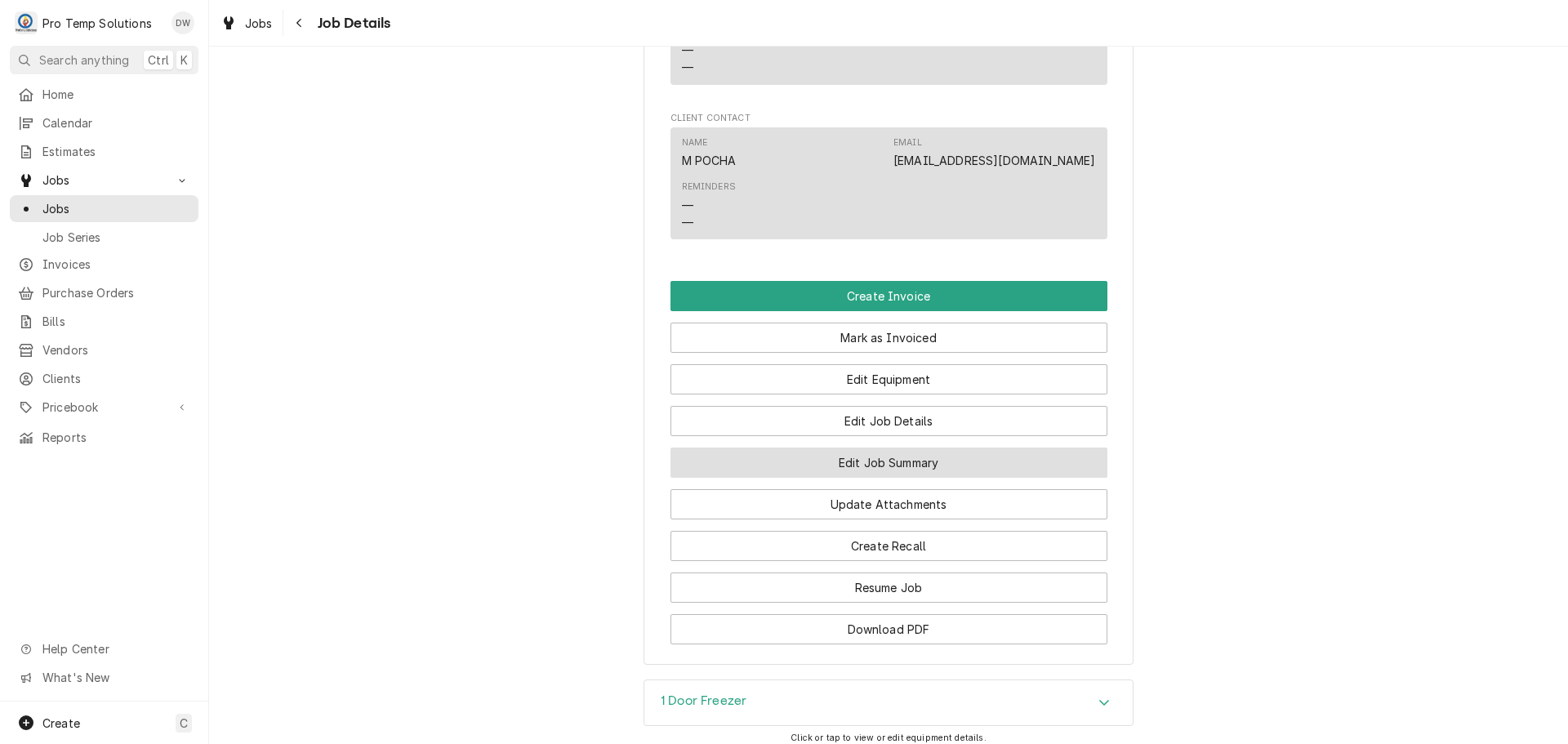
click at [877, 478] on button "Edit Job Summary" at bounding box center [889, 462] width 437 height 30
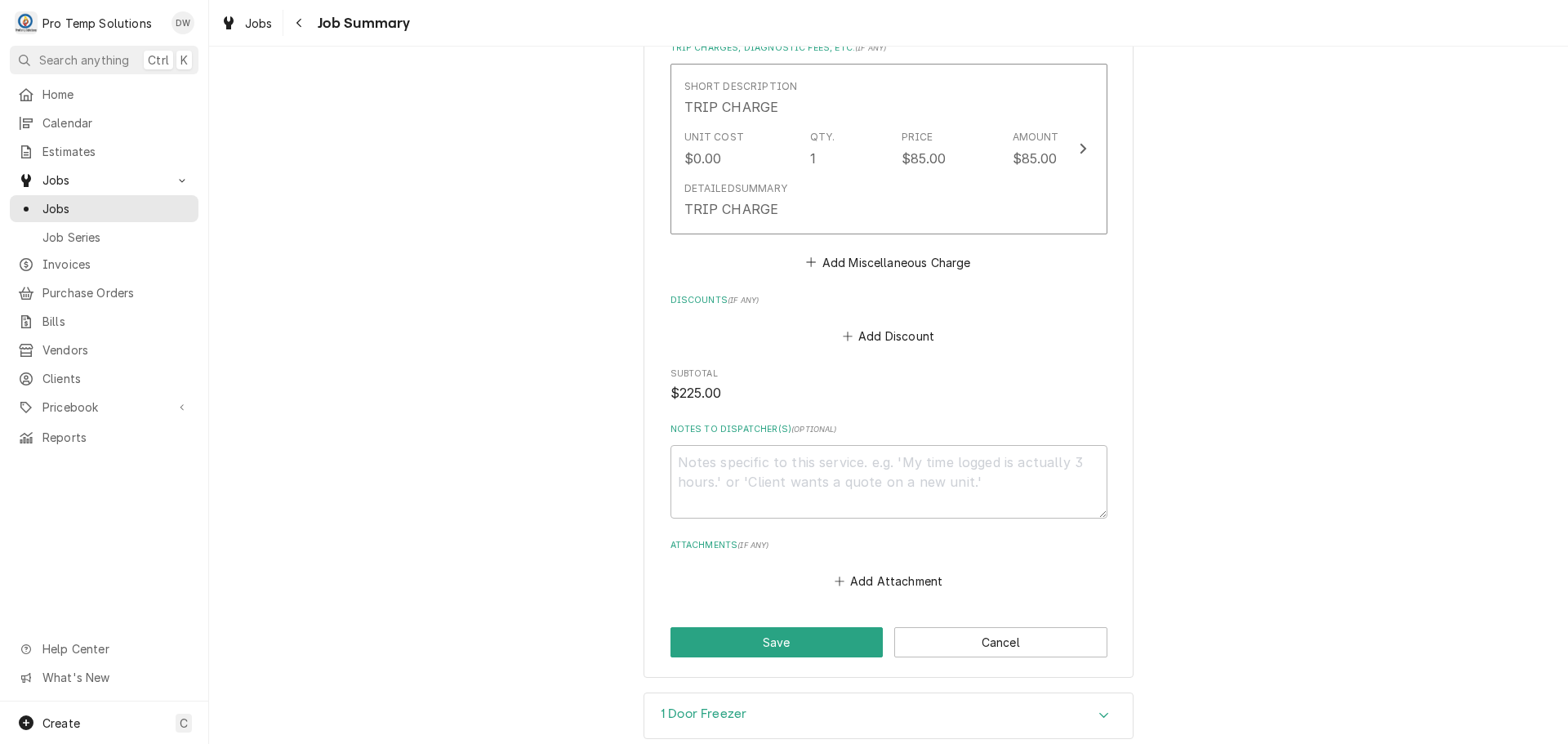
scroll to position [1225, 0]
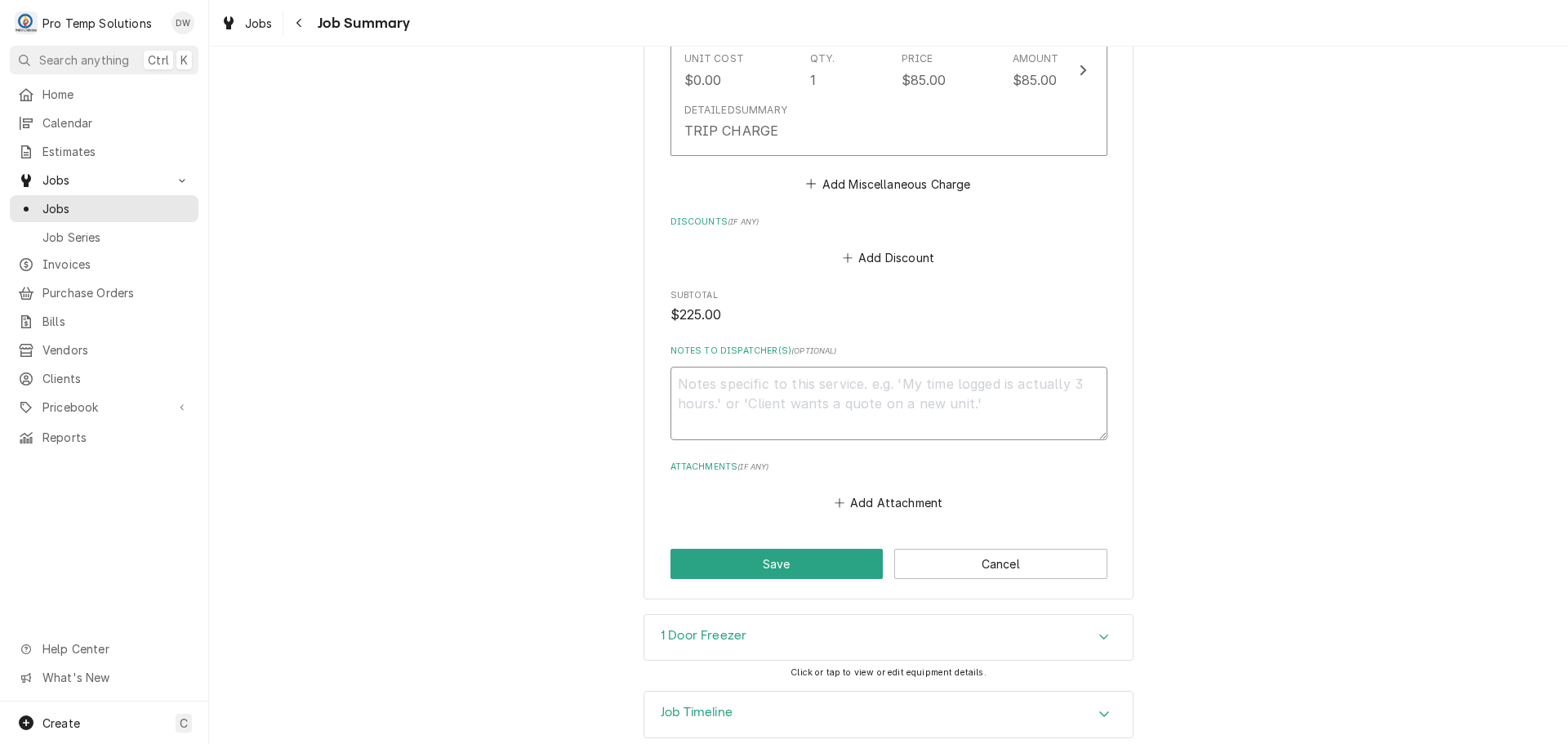
click at [762, 391] on textarea "Notes to Dispatcher(s) ( optional )" at bounding box center [889, 403] width 437 height 73
type textarea "x"
type textarea "#"
type textarea "x"
type textarea "#1"
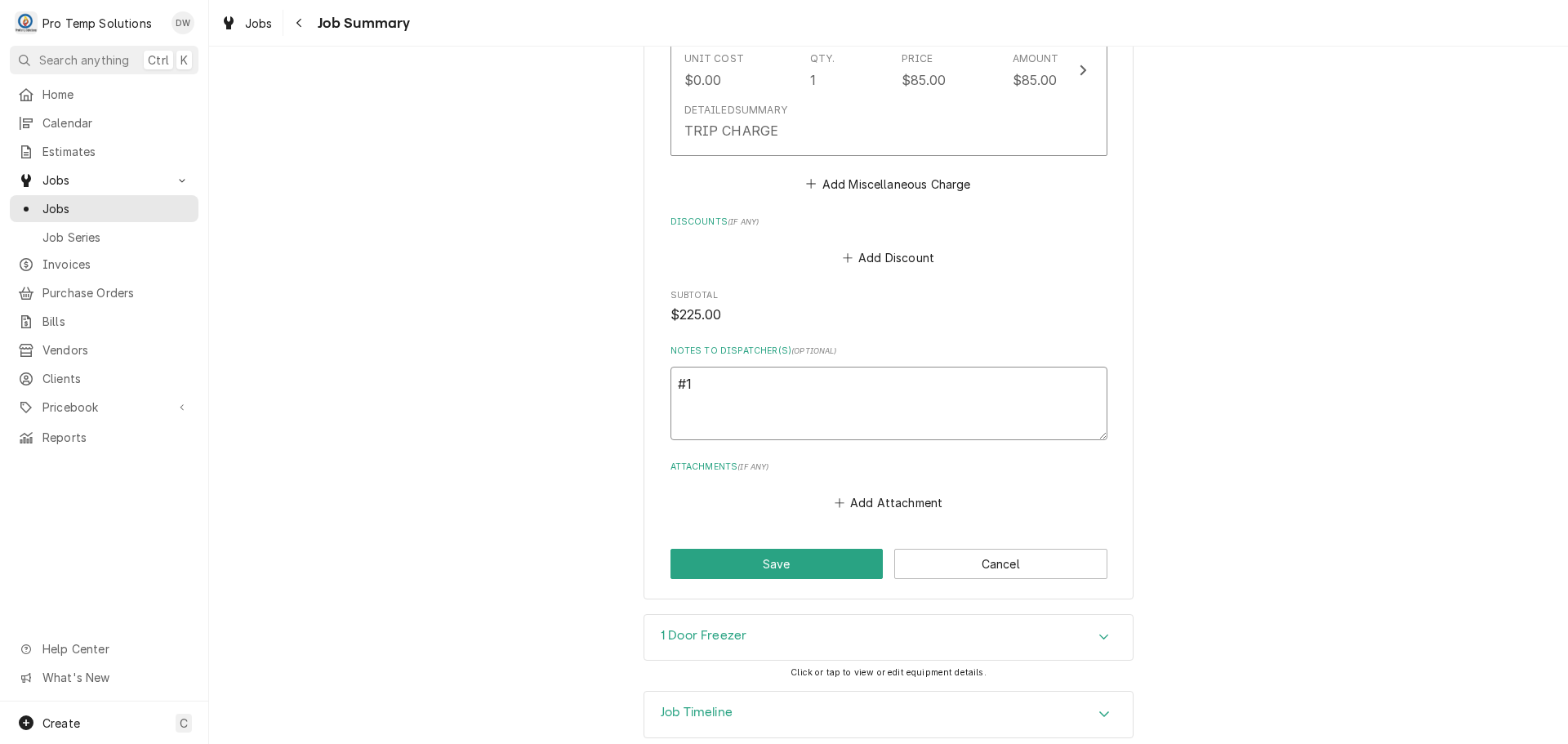
type textarea "x"
type textarea "#10"
type textarea "x"
type textarea "#100"
type textarea "x"
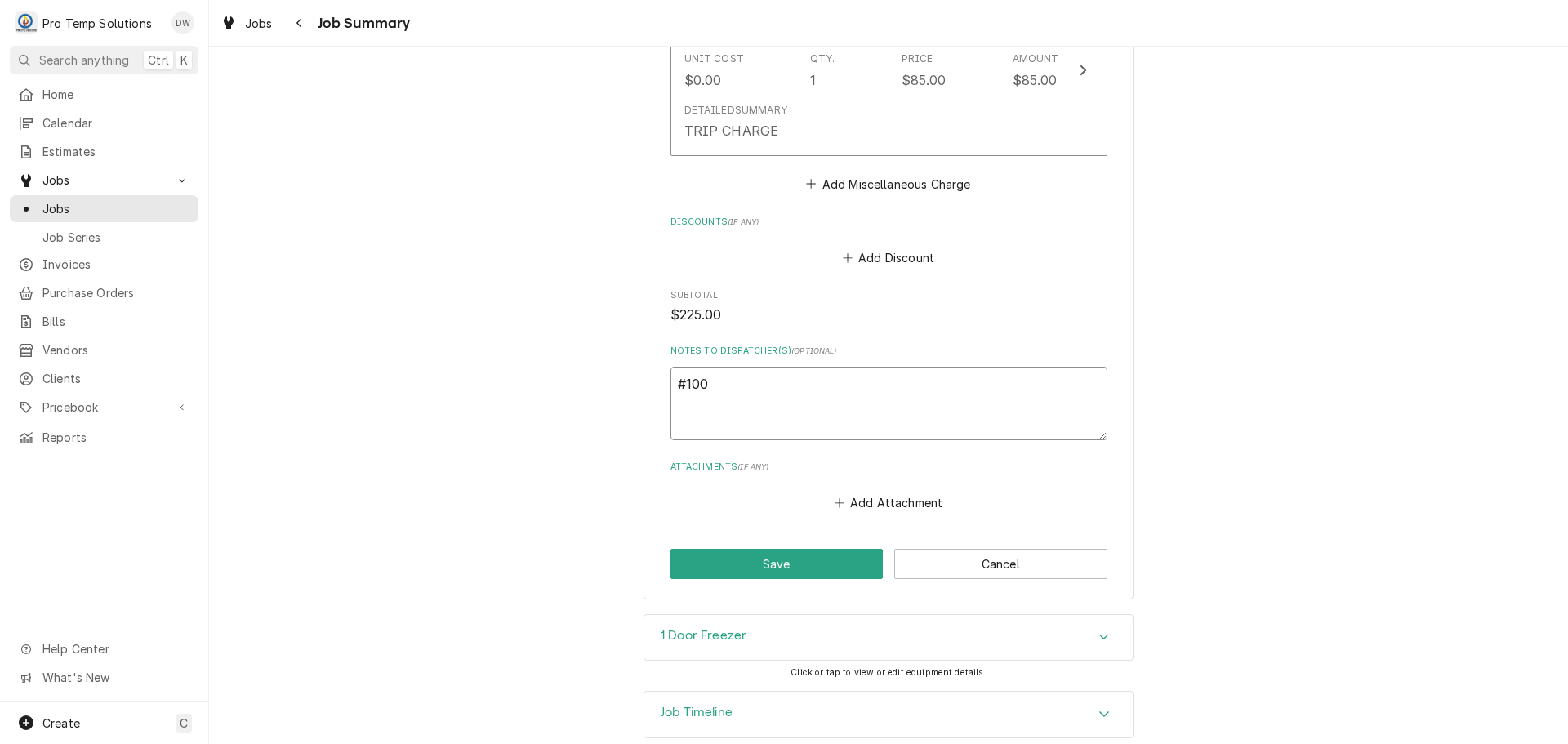
type textarea "#1009"
type textarea "x"
type textarea "#10092"
type textarea "x"
type textarea "#100925"
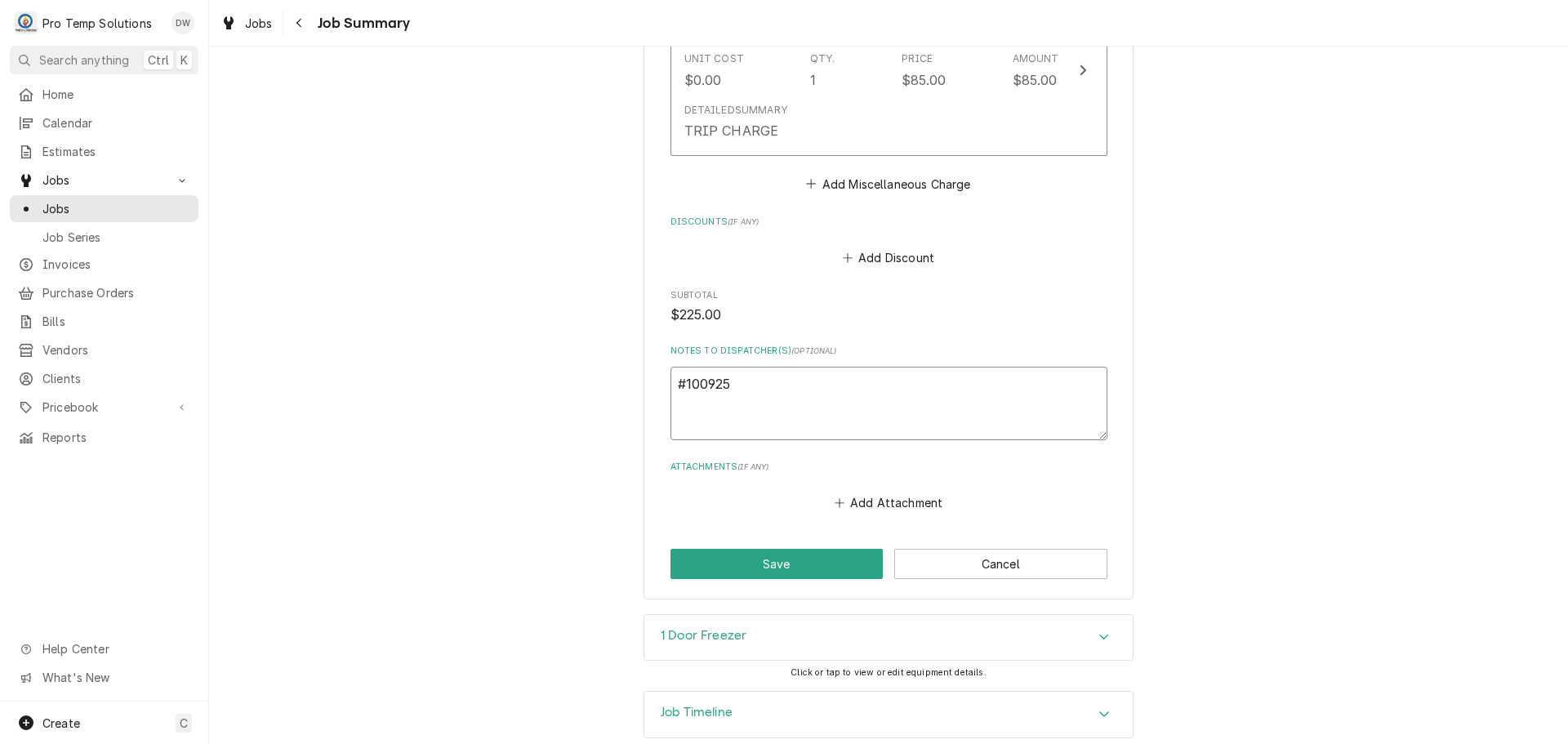
type textarea "x"
type textarea "#1009250"
type textarea "x"
type textarea "#10092500"
type textarea "x"
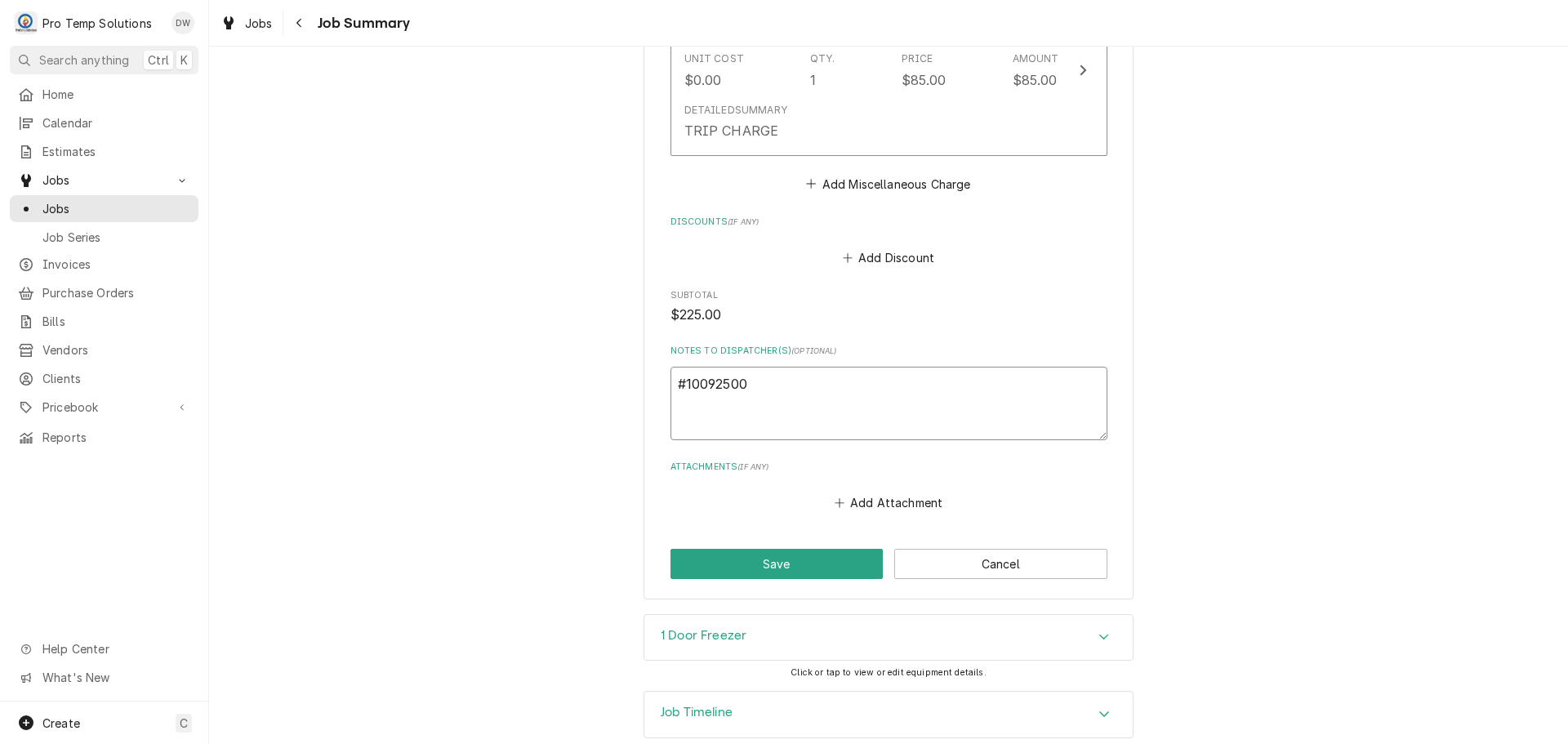
type textarea "#100925003"
type textarea "x"
type textarea "#100925003"
type textarea "x"
type textarea "#100925003 M"
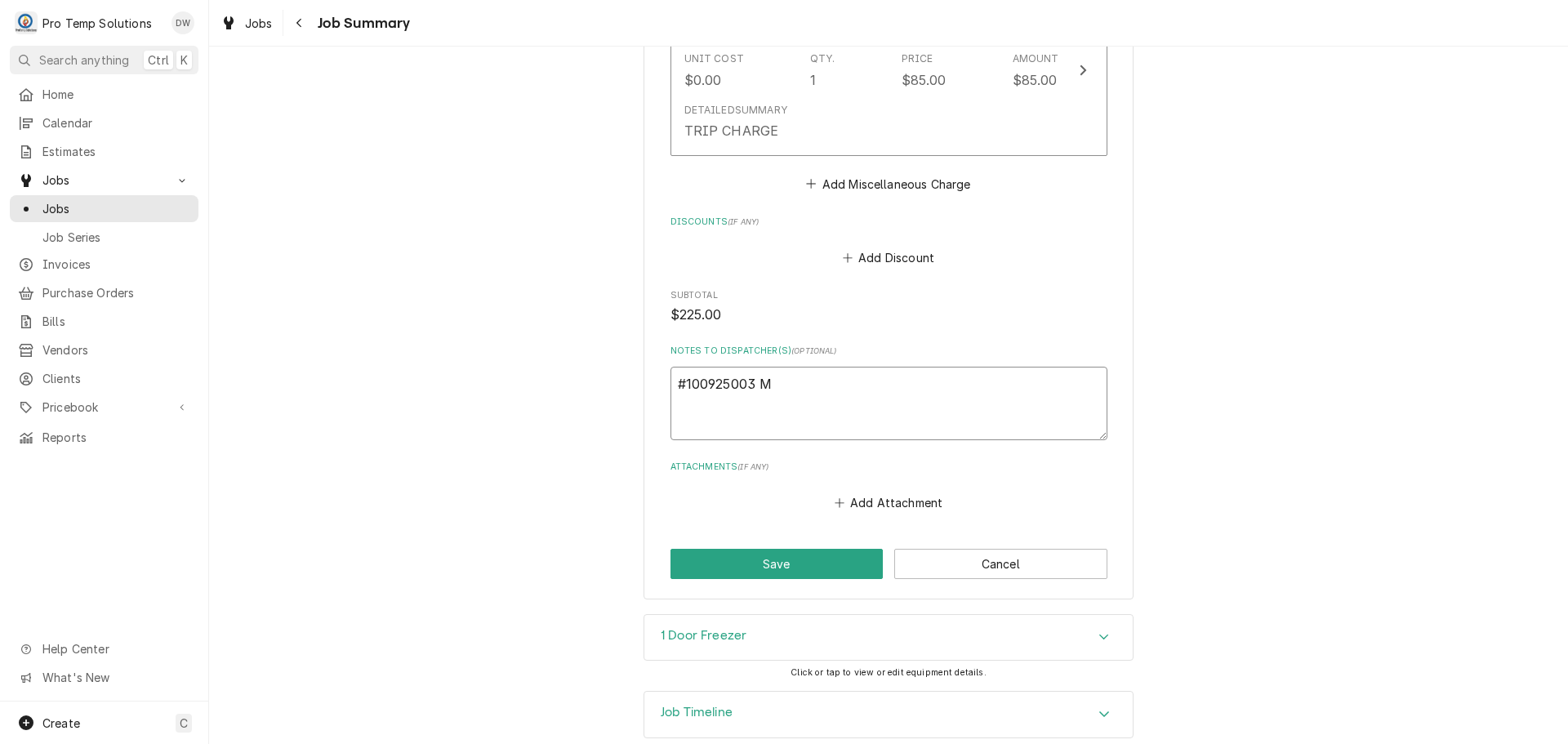
type textarea "x"
type textarea "#100925003 M"
type textarea "x"
type textarea "#100925003 M P"
type textarea "x"
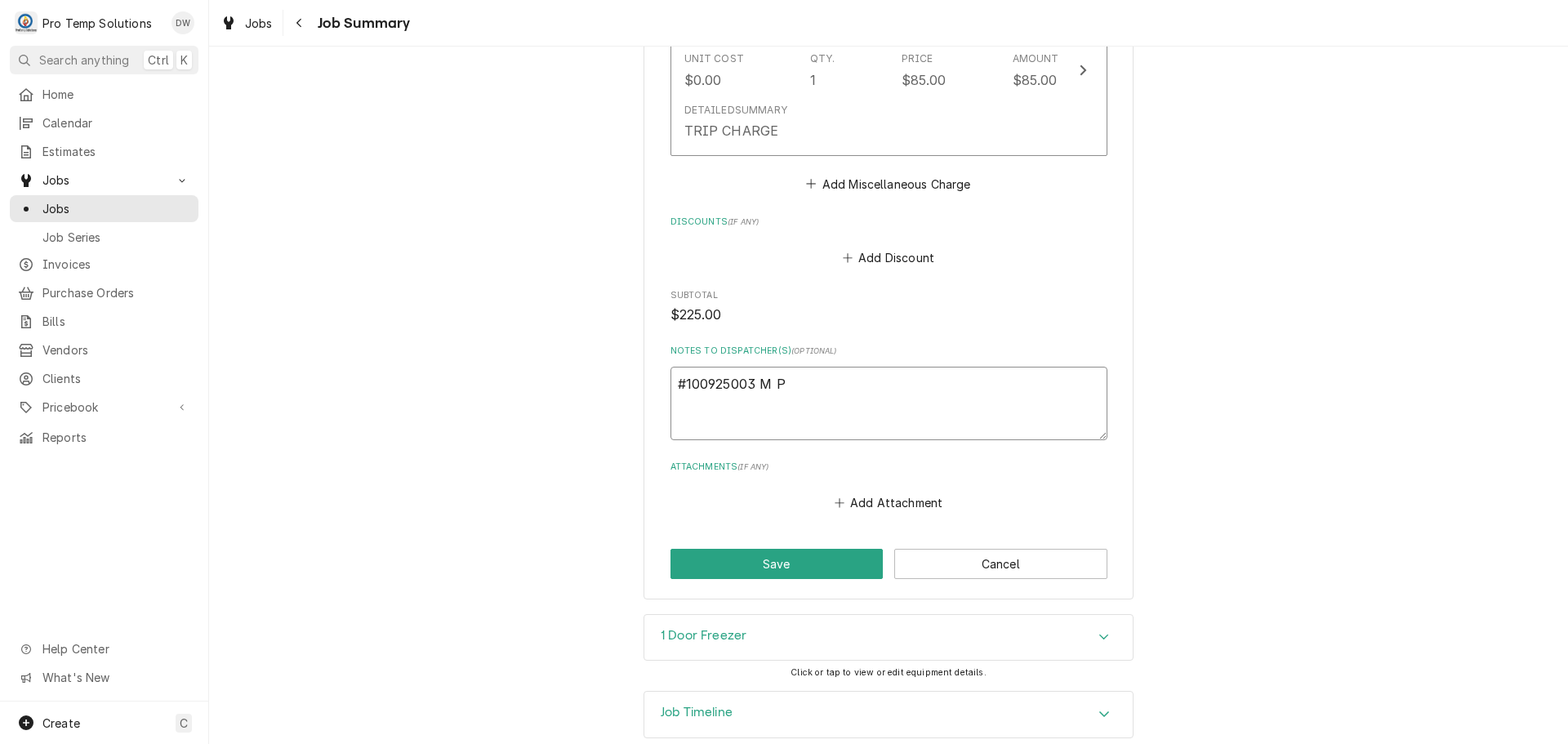
type textarea "#100925003 M PO"
type textarea "x"
type textarea "#100925003 M POC"
type textarea "x"
type textarea "#100925003 M [PERSON_NAME]"
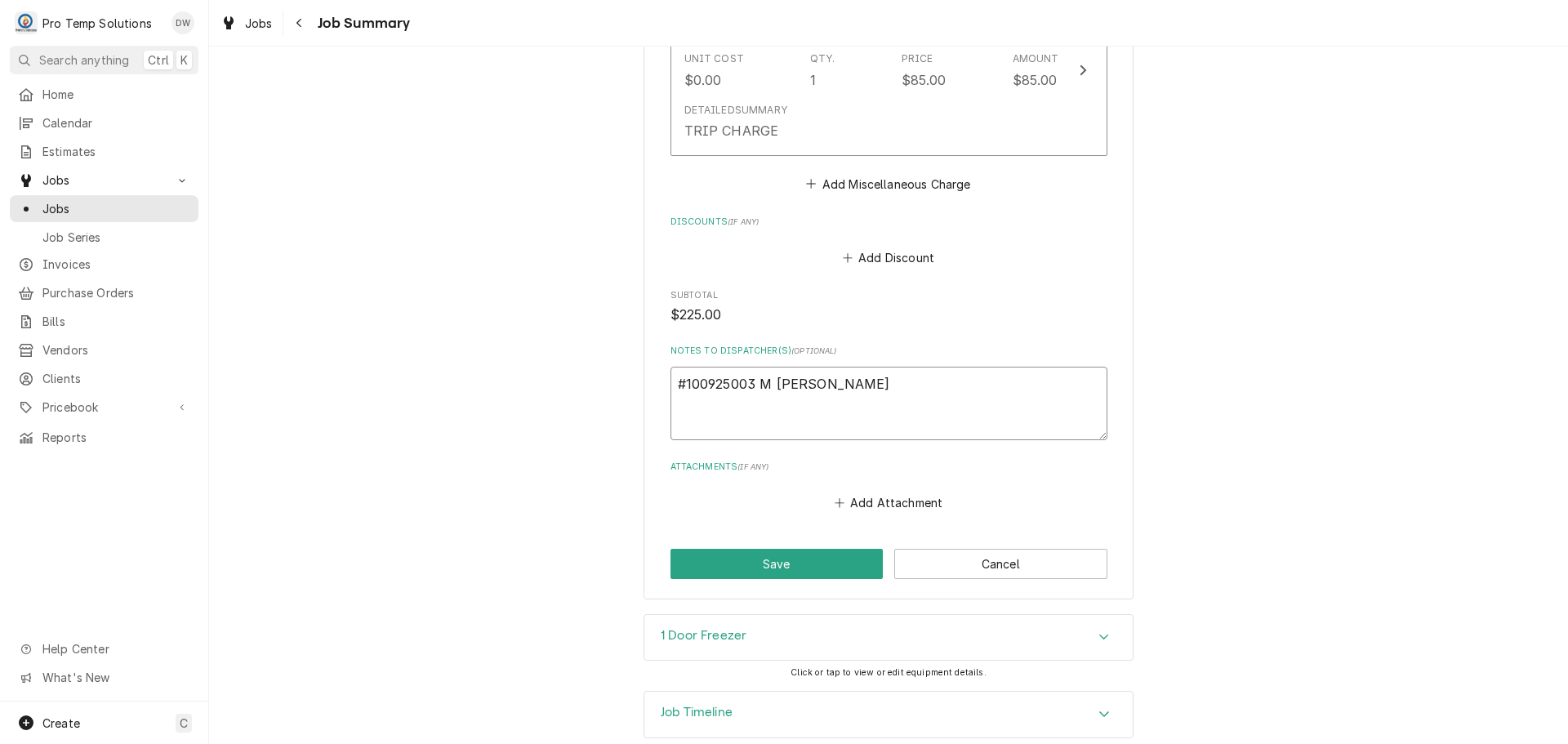
type textarea "x"
type textarea "#100925003 M POCHA"
type textarea "x"
type textarea "#100925003 M POCHA-"
type textarea "x"
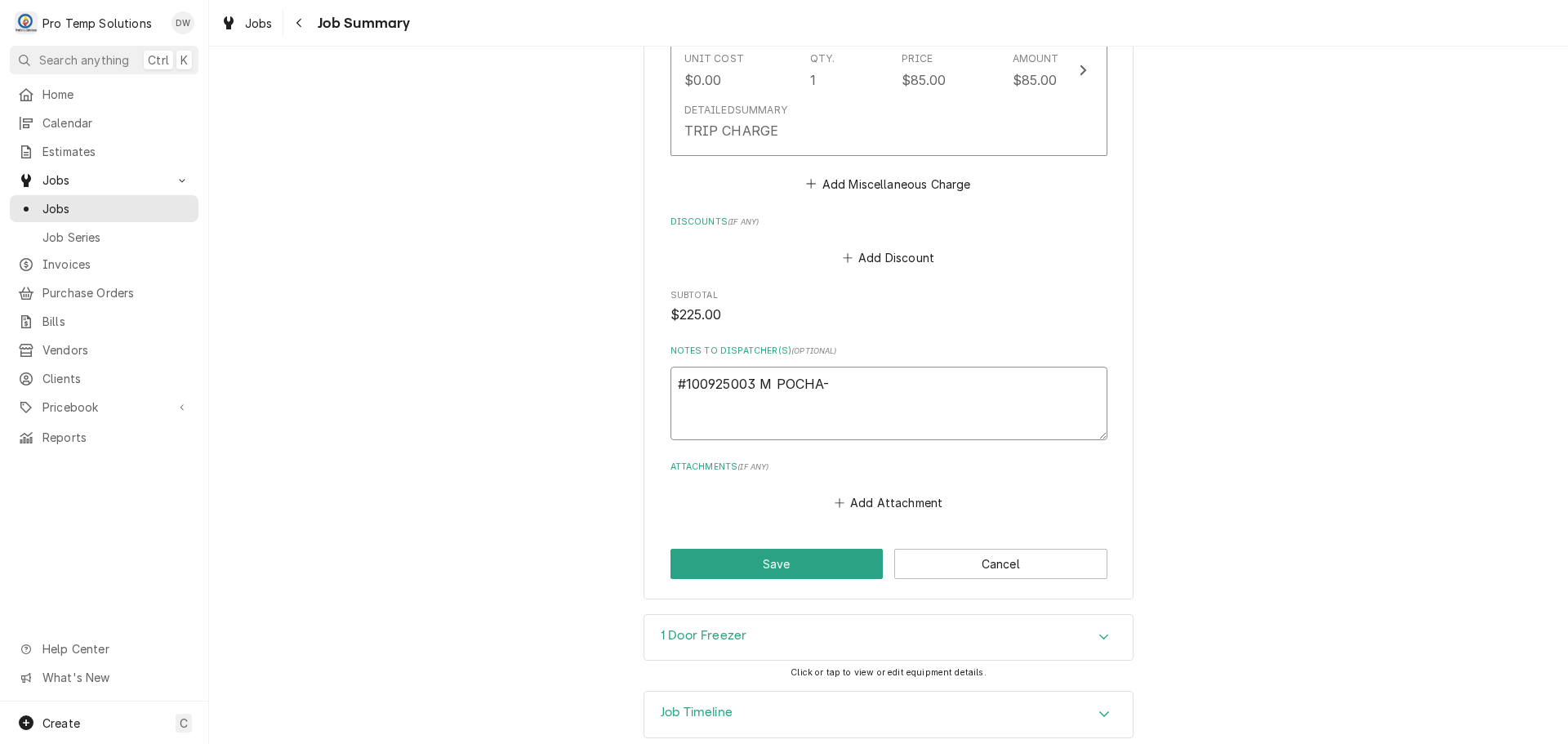
type textarea "#100925003 M POCHA-"
type textarea "x"
type textarea "#100925003 M POCHA- R"
type textarea "x"
type textarea "#100925003 M POCHA- RI"
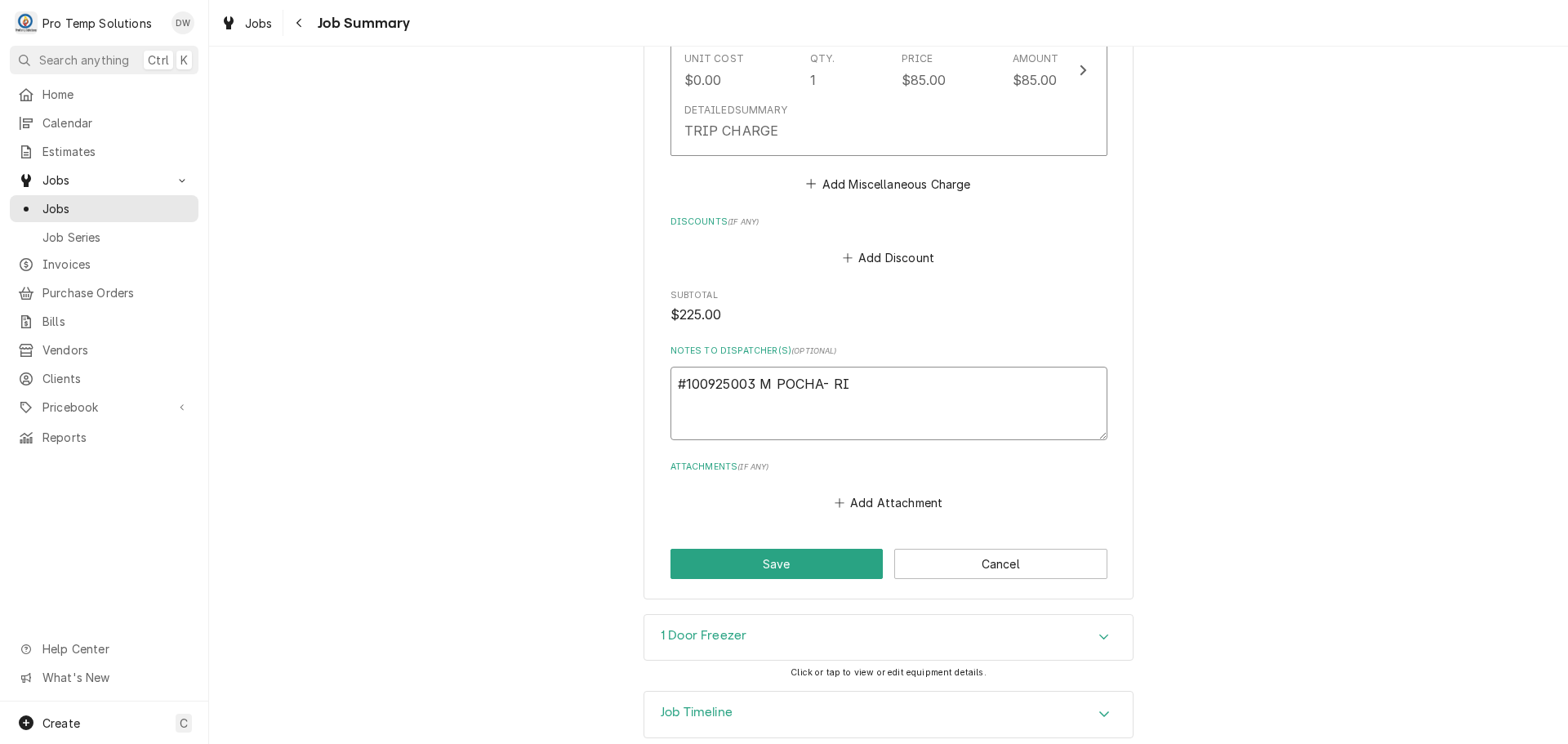
type textarea "x"
type textarea "#100925003 M POCHA- RIF"
type textarea "x"
type textarea "#100925003 M POCHA- RIF"
click at [792, 555] on button "Save" at bounding box center [777, 564] width 213 height 30
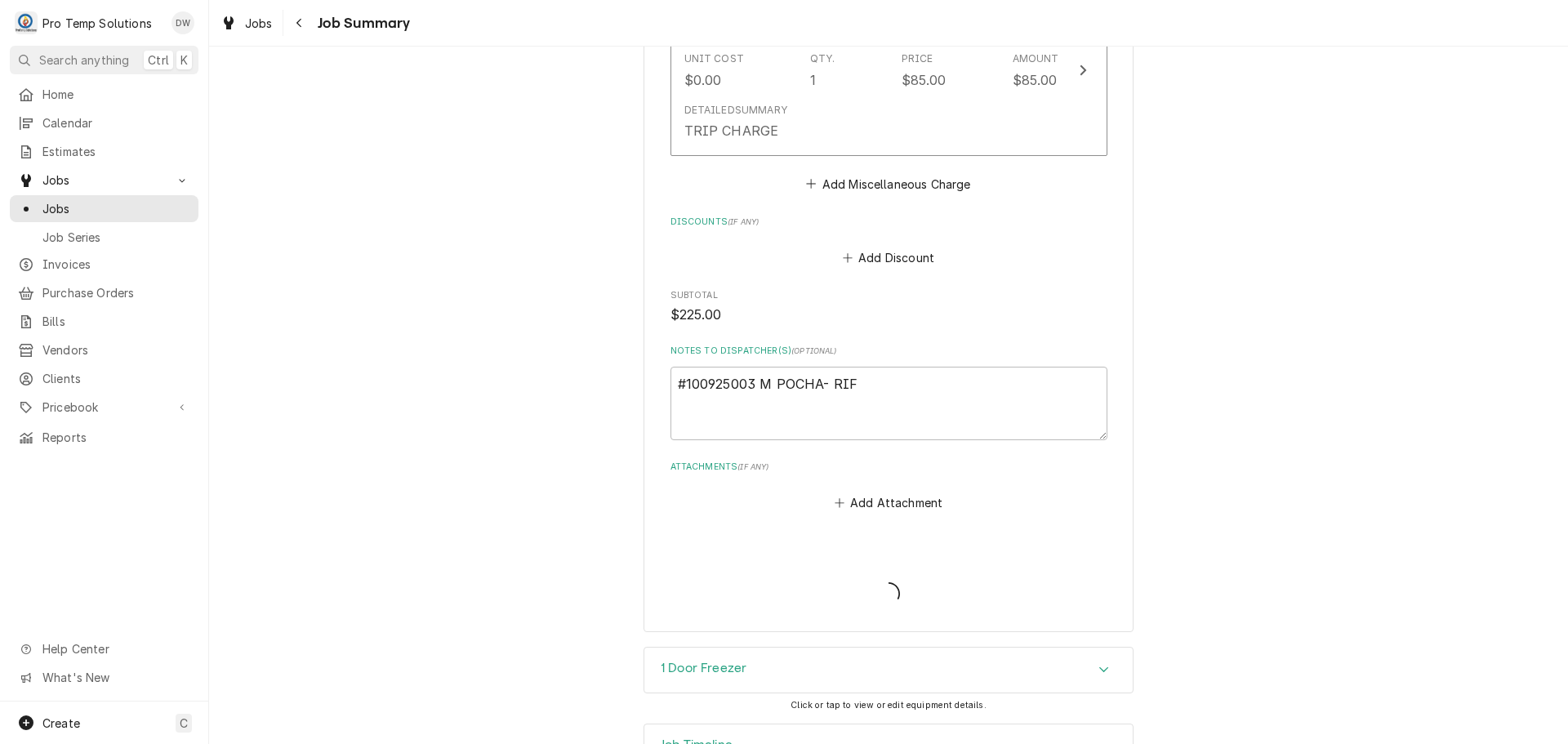
type textarea "x"
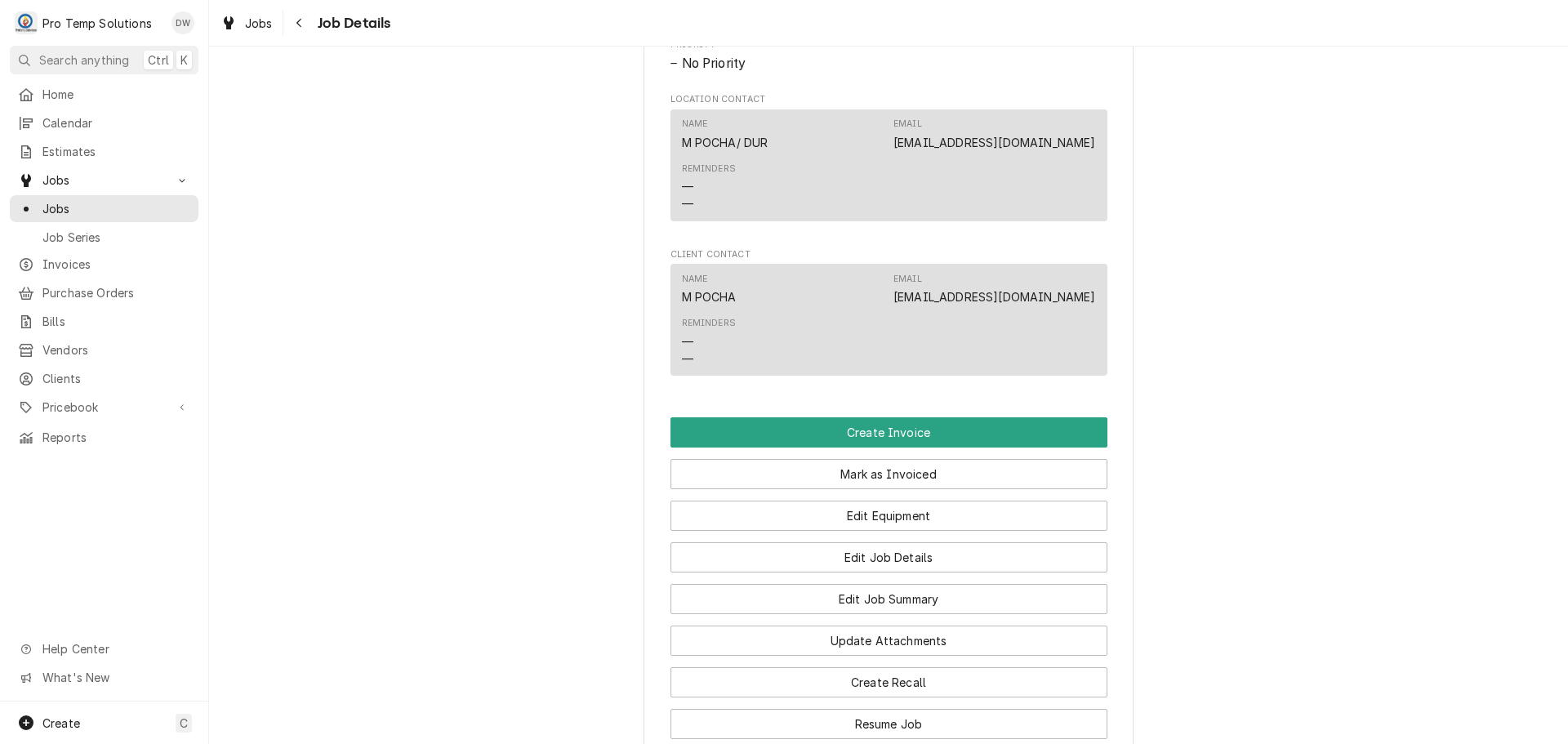
scroll to position [980, 0]
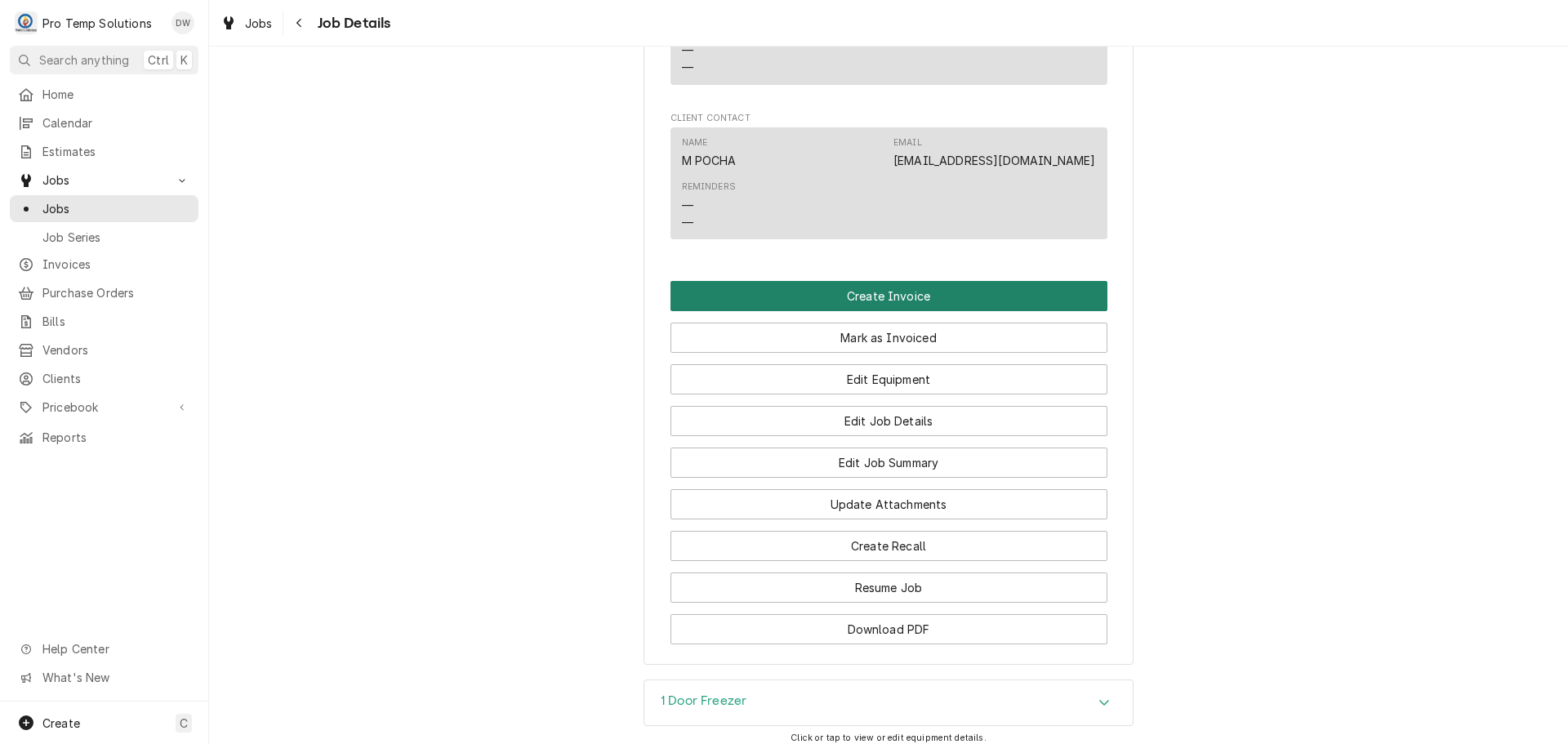
click at [856, 311] on button "Create Invoice" at bounding box center [889, 296] width 437 height 30
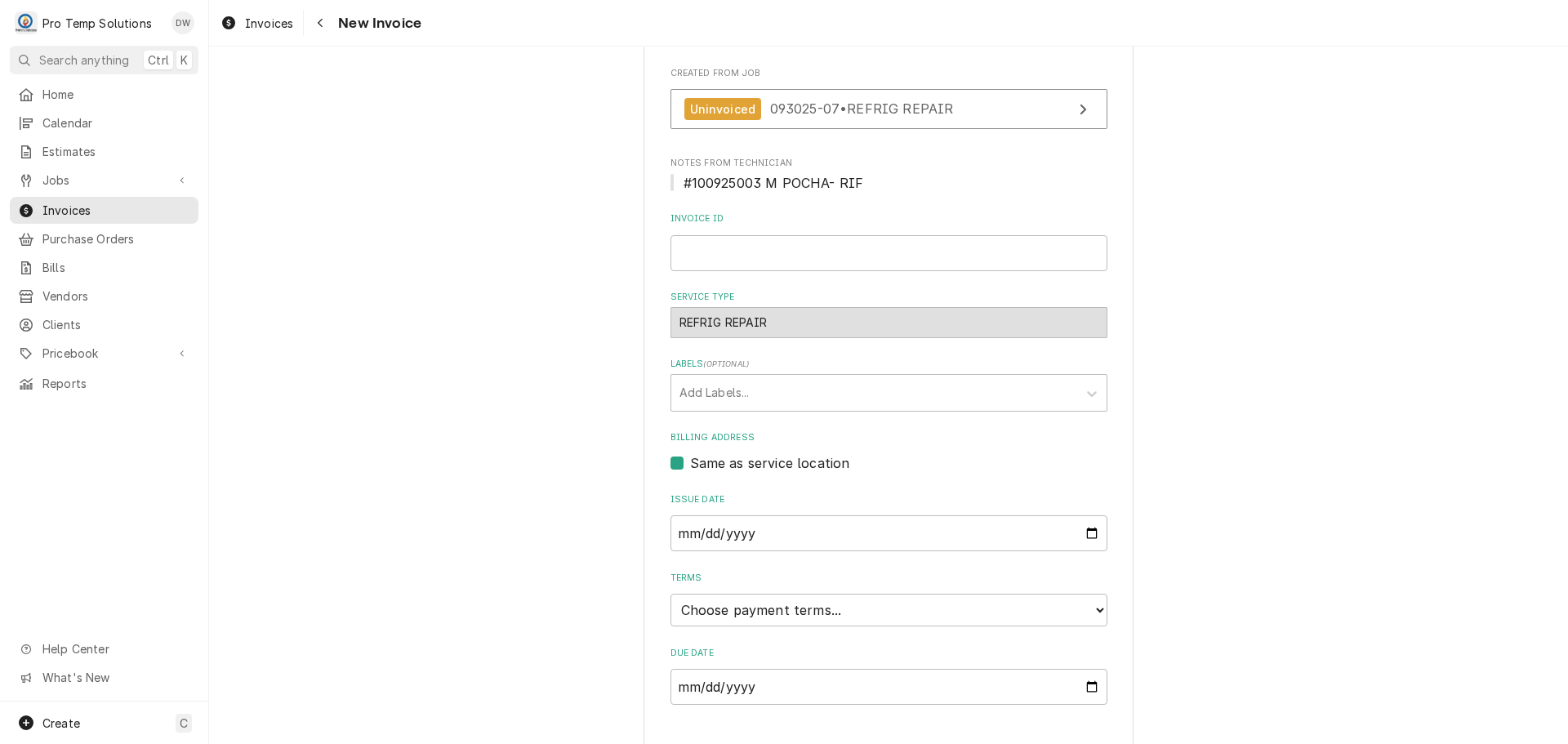
scroll to position [322, 0]
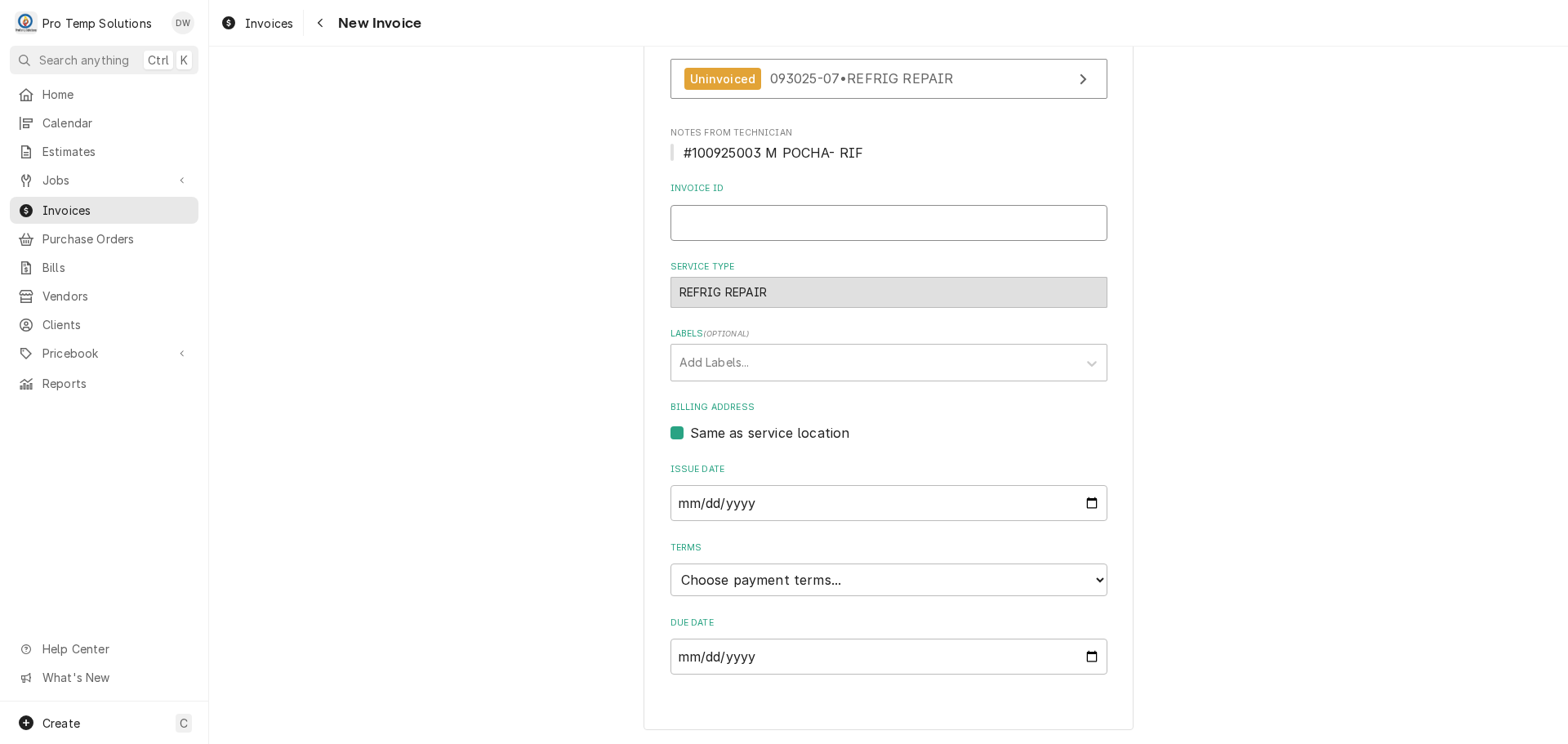
click at [780, 227] on input "Invoice ID" at bounding box center [889, 223] width 437 height 36
type input "#100925003"
click at [732, 579] on select "Choose payment terms... Same Day Net 7 Net 14 Net 21 Net 30 Net 45 Net 60 Net 90" at bounding box center [889, 580] width 437 height 33
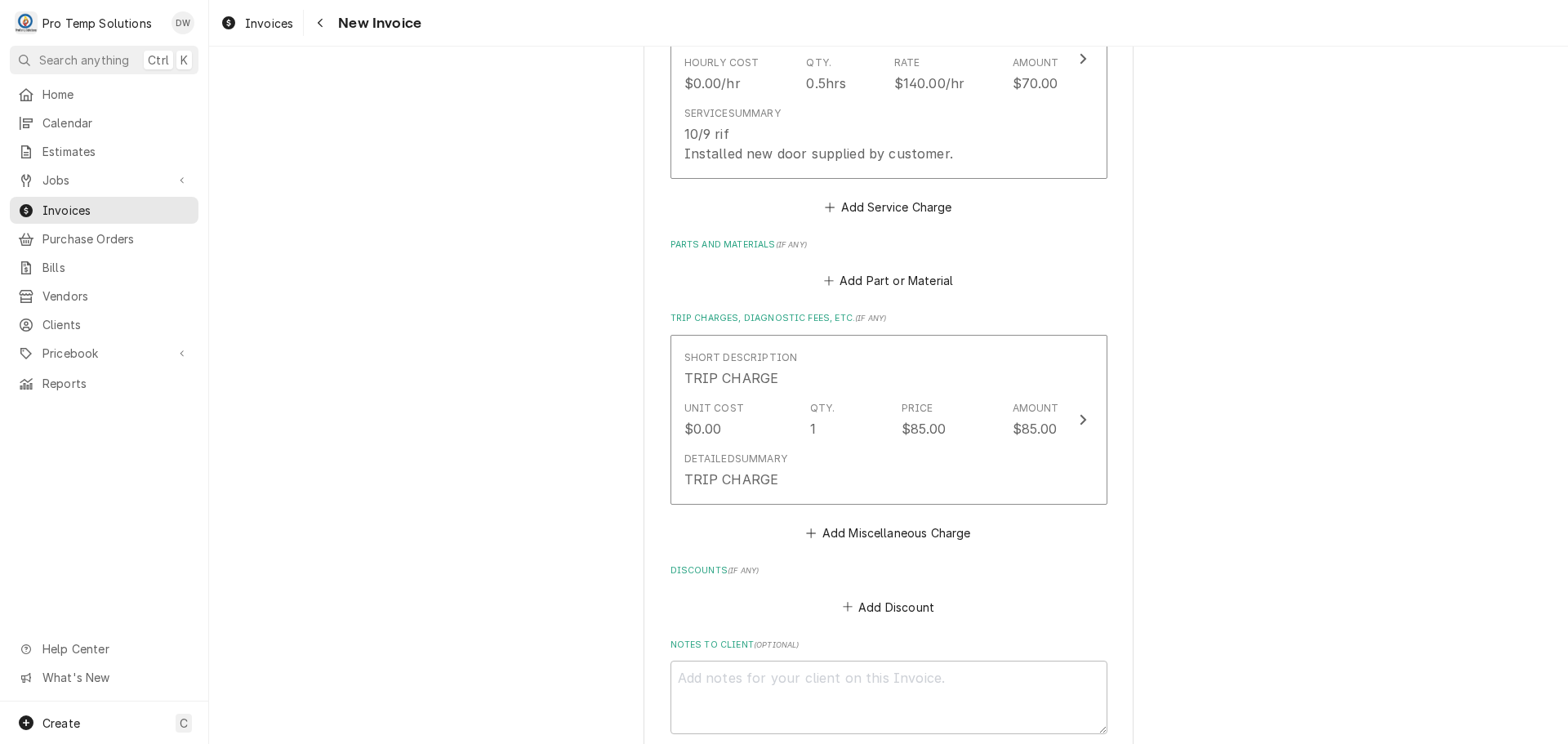
scroll to position [1629, 0]
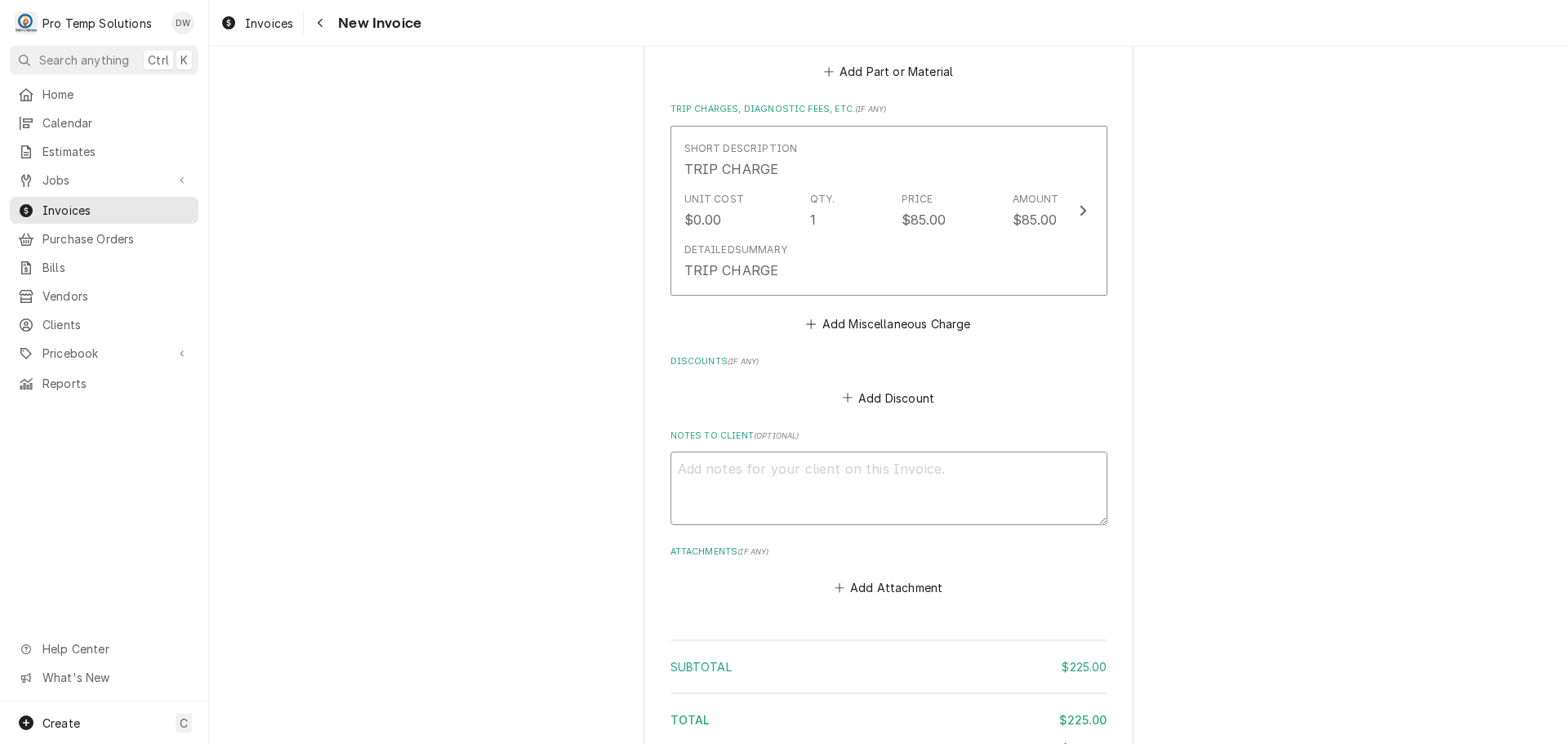
click at [721, 468] on textarea "Notes to Client ( optional )" at bounding box center [889, 488] width 437 height 73
type textarea "x"
type textarea "#"
type textarea "x"
type textarea "#1"
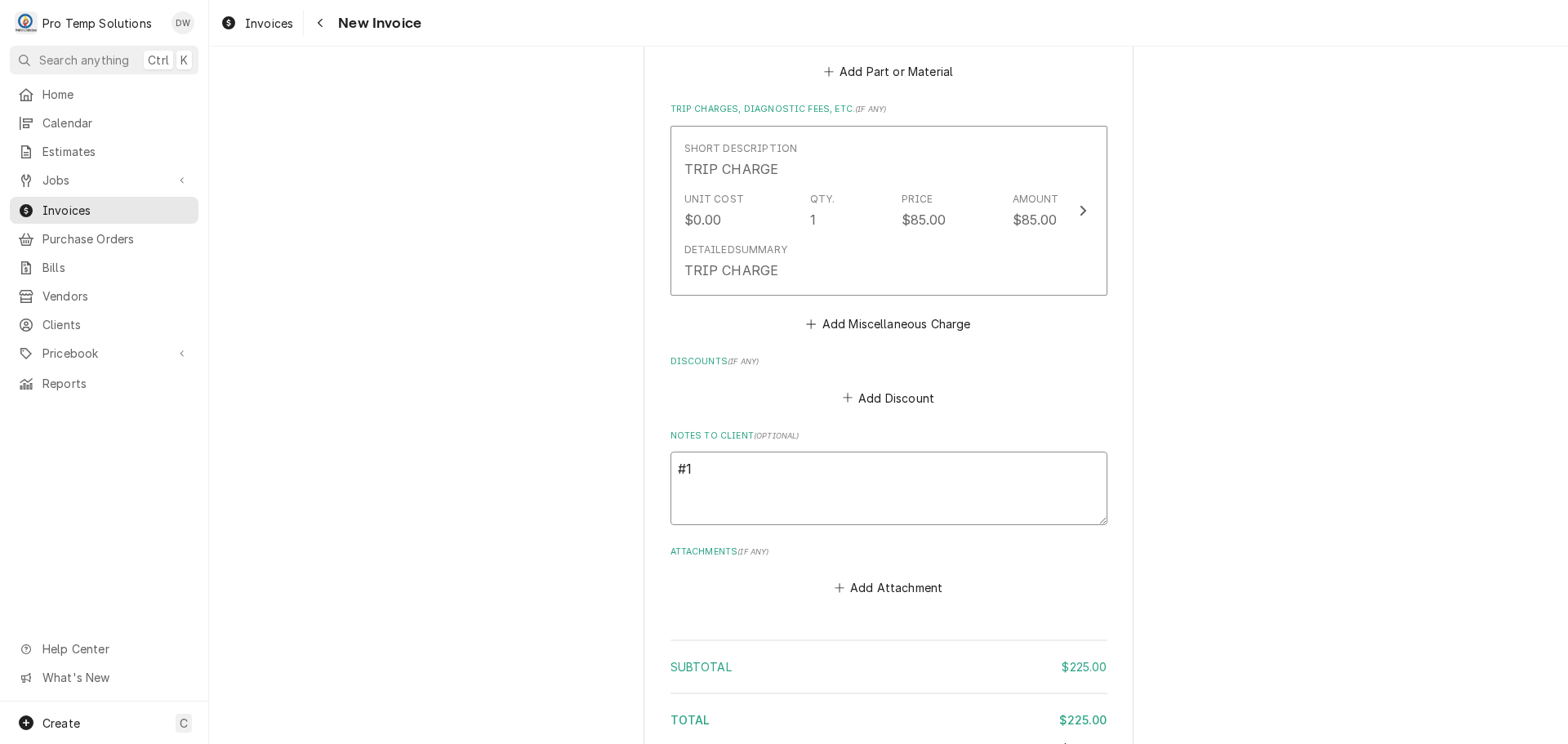
type textarea "x"
type textarea "#10"
type textarea "x"
type textarea "#100"
type textarea "x"
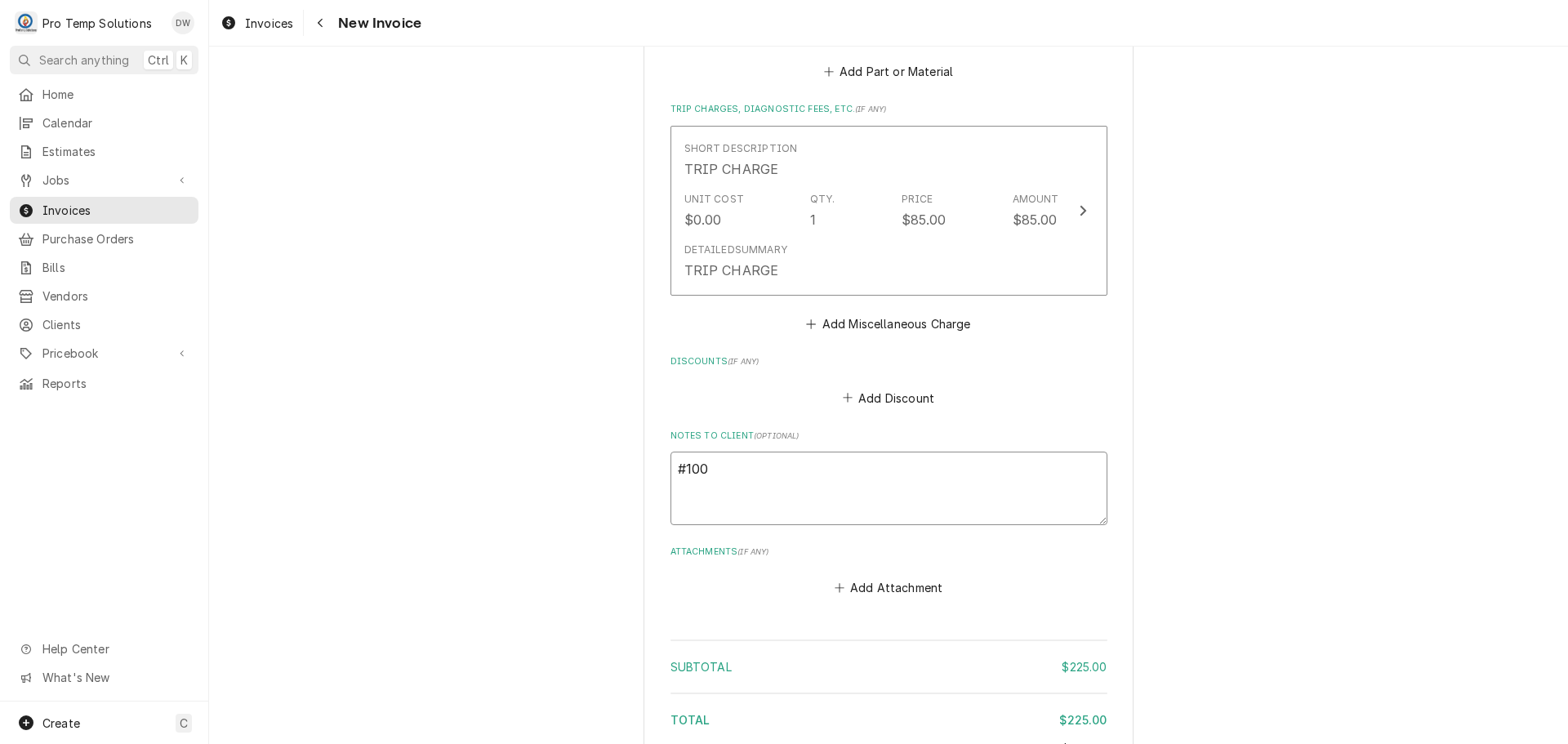
type textarea "#1009"
type textarea "x"
type textarea "#10092"
type textarea "x"
type textarea "#100925"
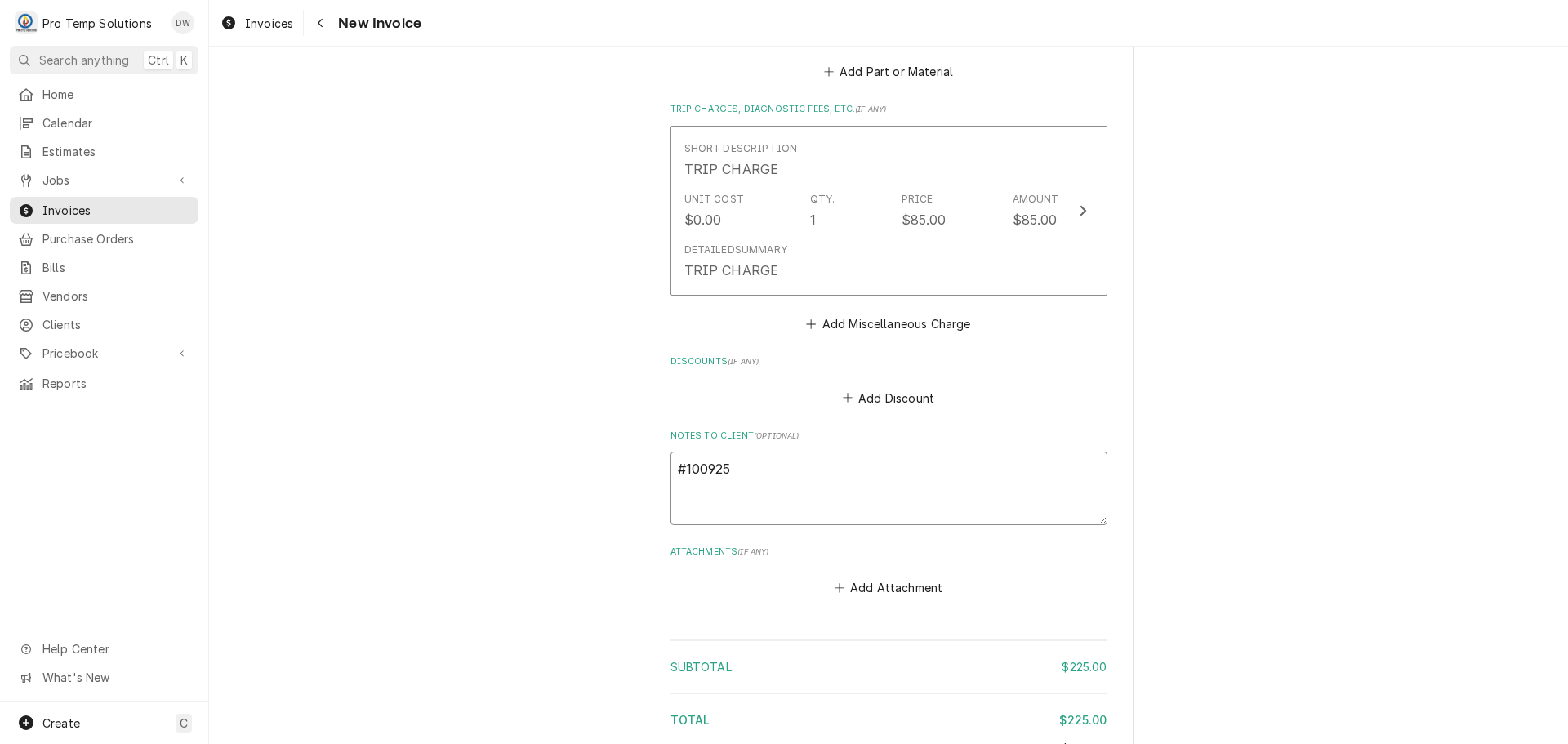
type textarea "x"
type textarea "#1009250"
type textarea "x"
type textarea "#10092500"
type textarea "x"
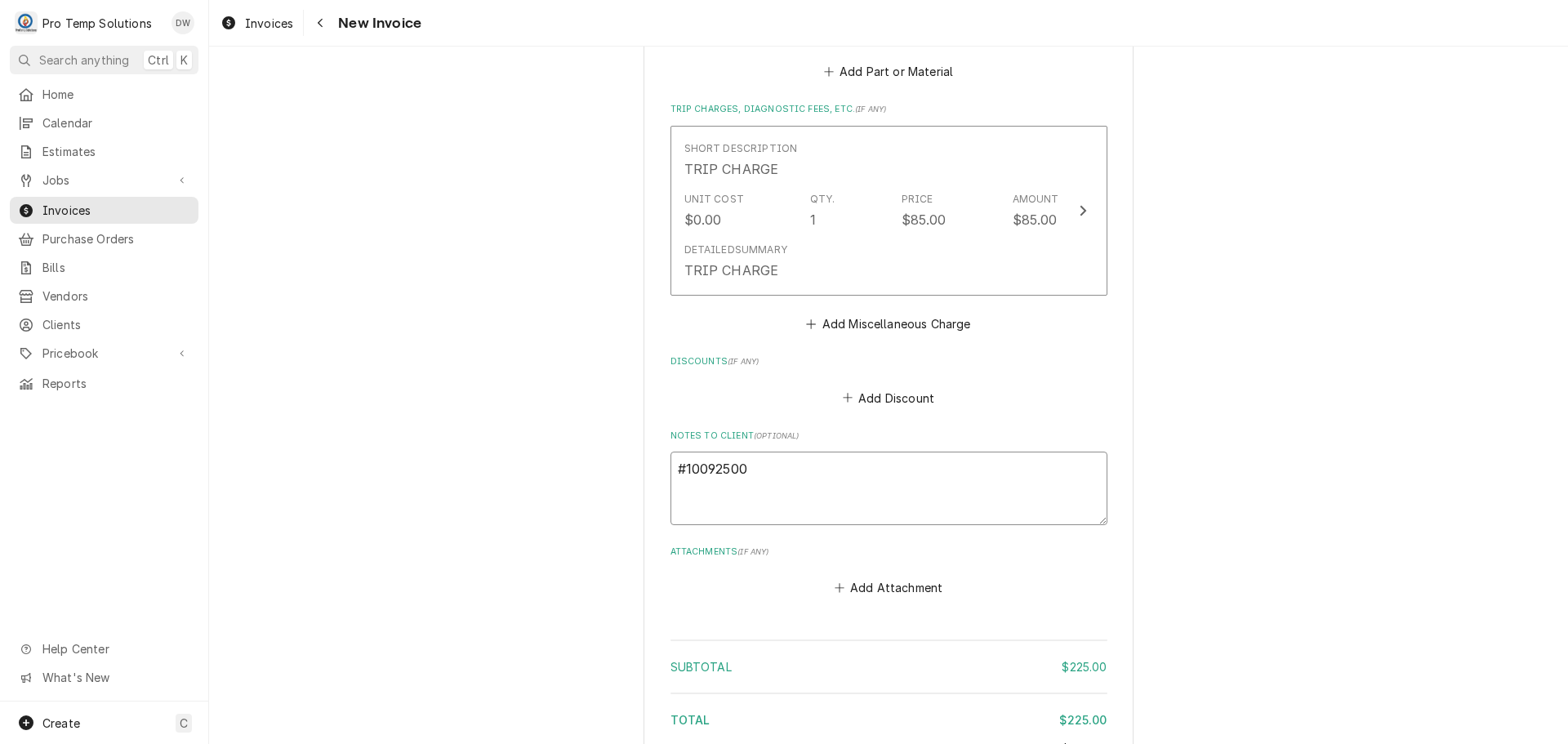
type textarea "#100925003"
type textarea "x"
type textarea "#100925003"
type textarea "x"
type textarea "#100925003 M"
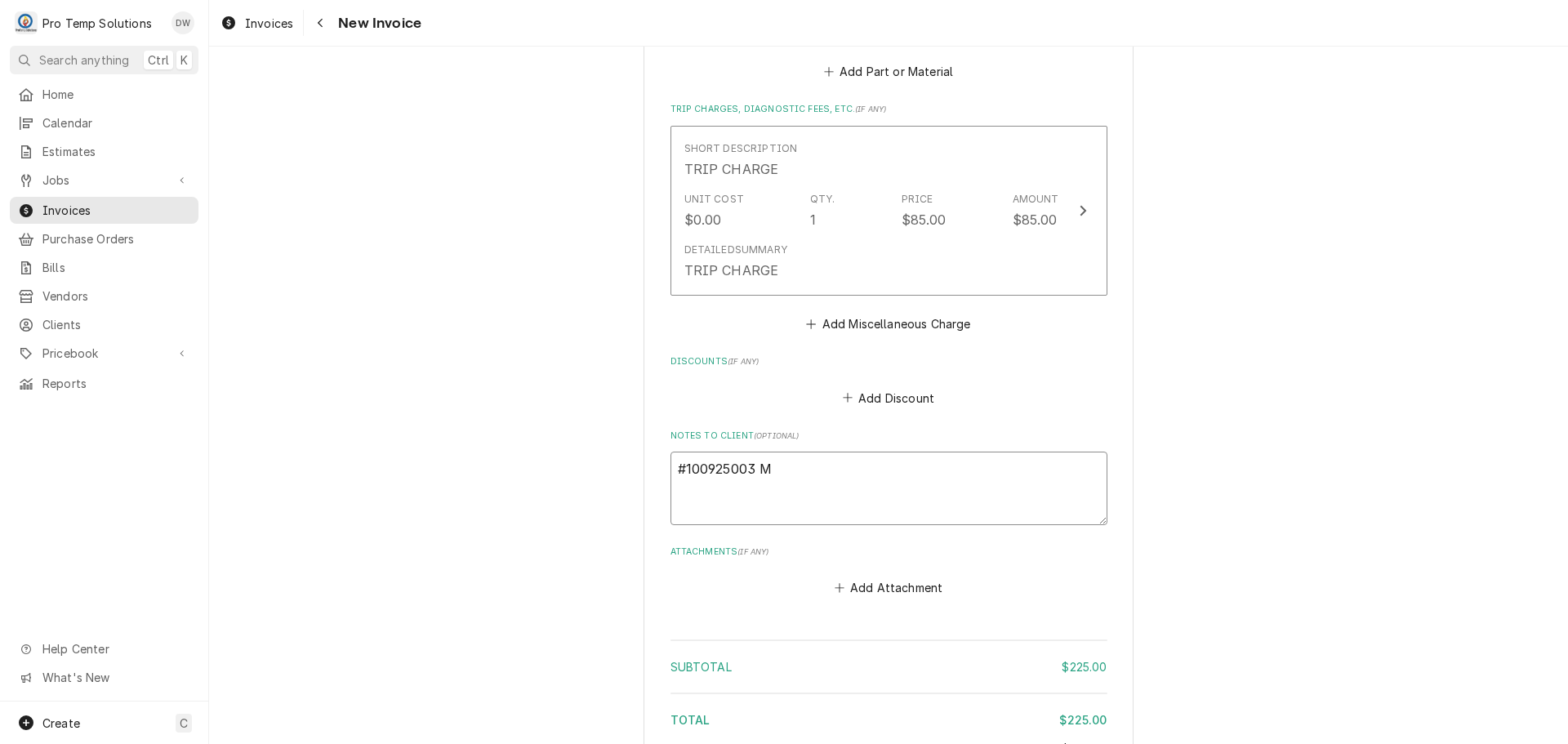
type textarea "x"
type textarea "#100925003 M"
type textarea "x"
type textarea "#100925003 M P"
type textarea "x"
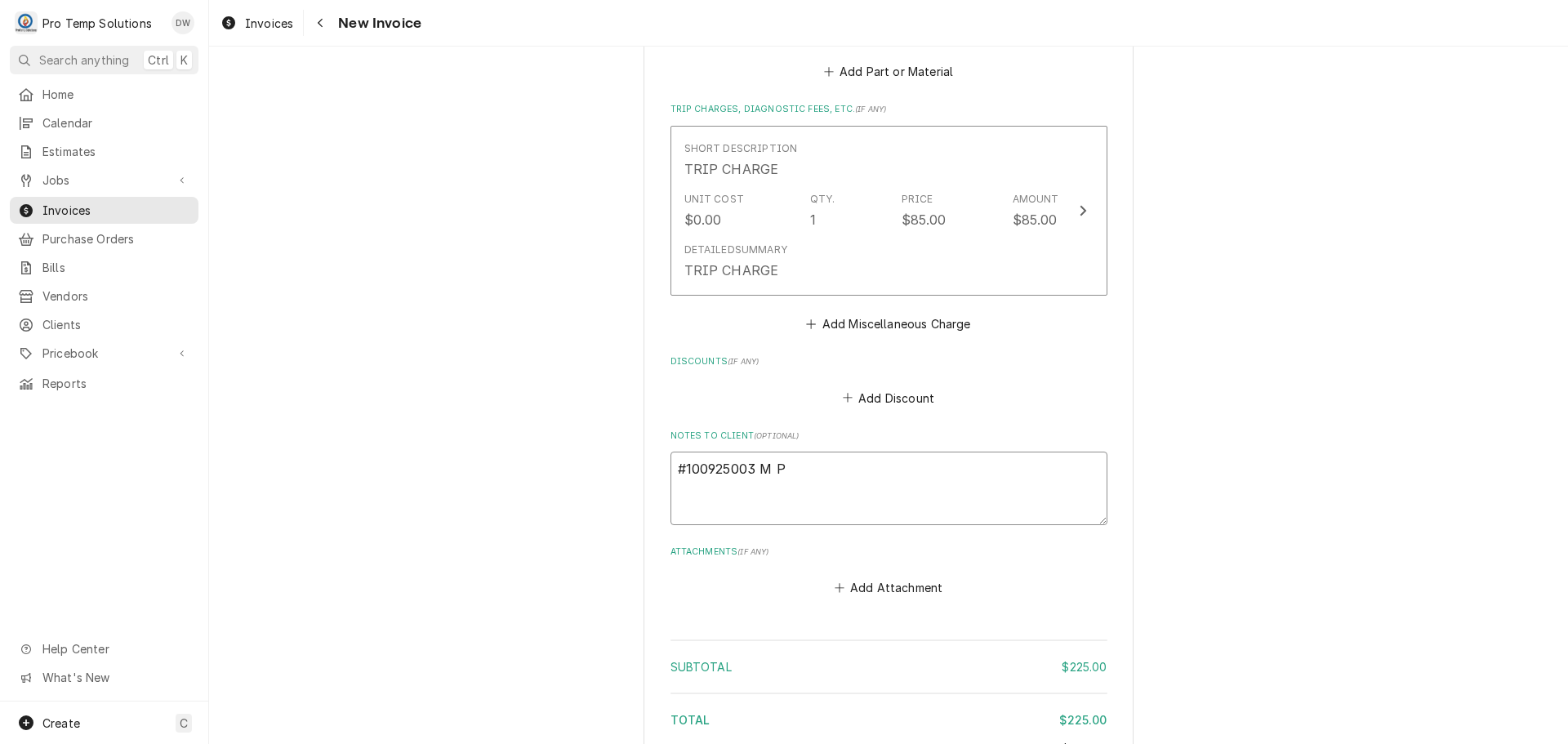
type textarea "#100925003 M PO"
type textarea "x"
type textarea "#100925003 M POC"
type textarea "x"
type textarea "#100925003 M [PERSON_NAME]"
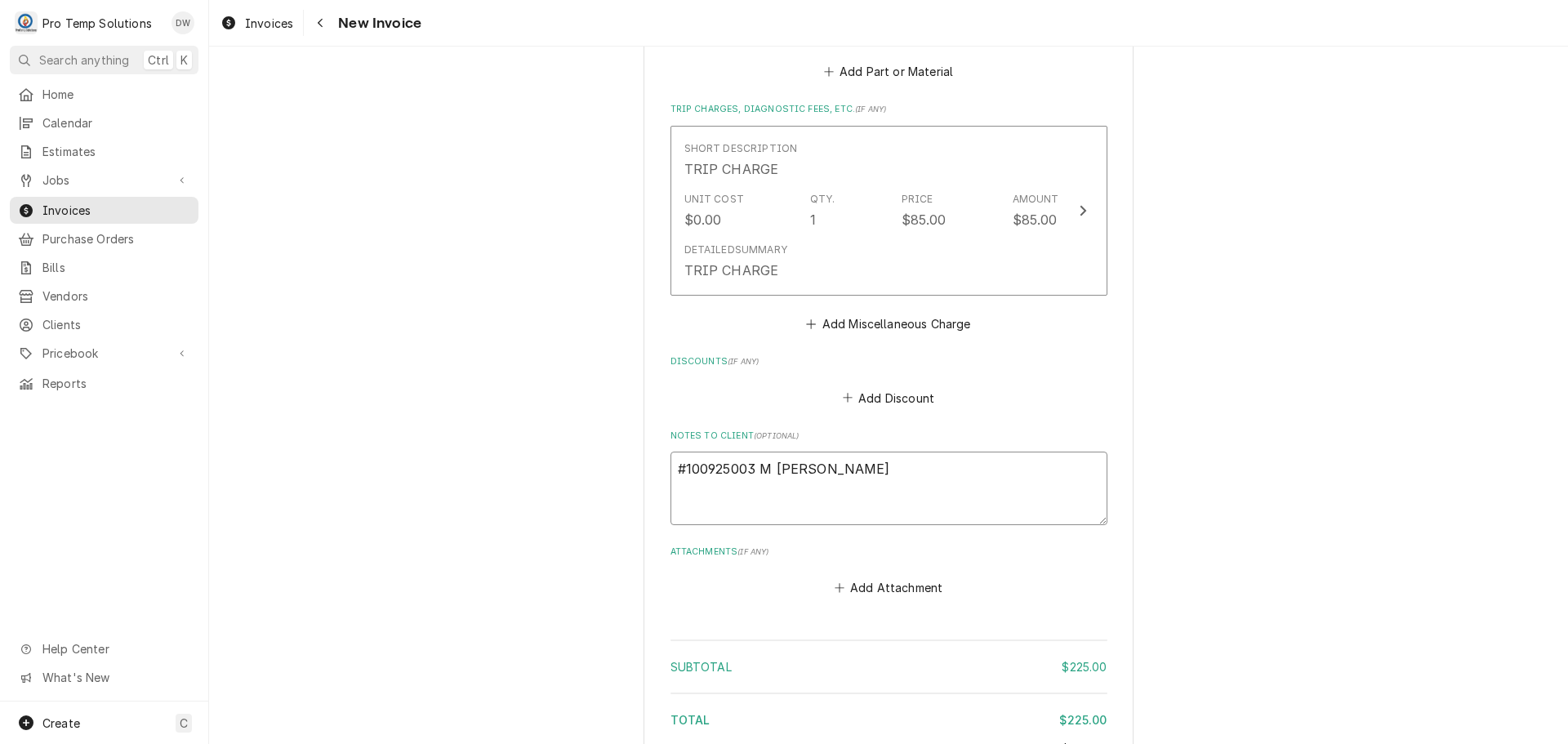
type textarea "x"
type textarea "#100925003 M POCHA"
type textarea "x"
type textarea "#100925003 M POCHA-"
type textarea "x"
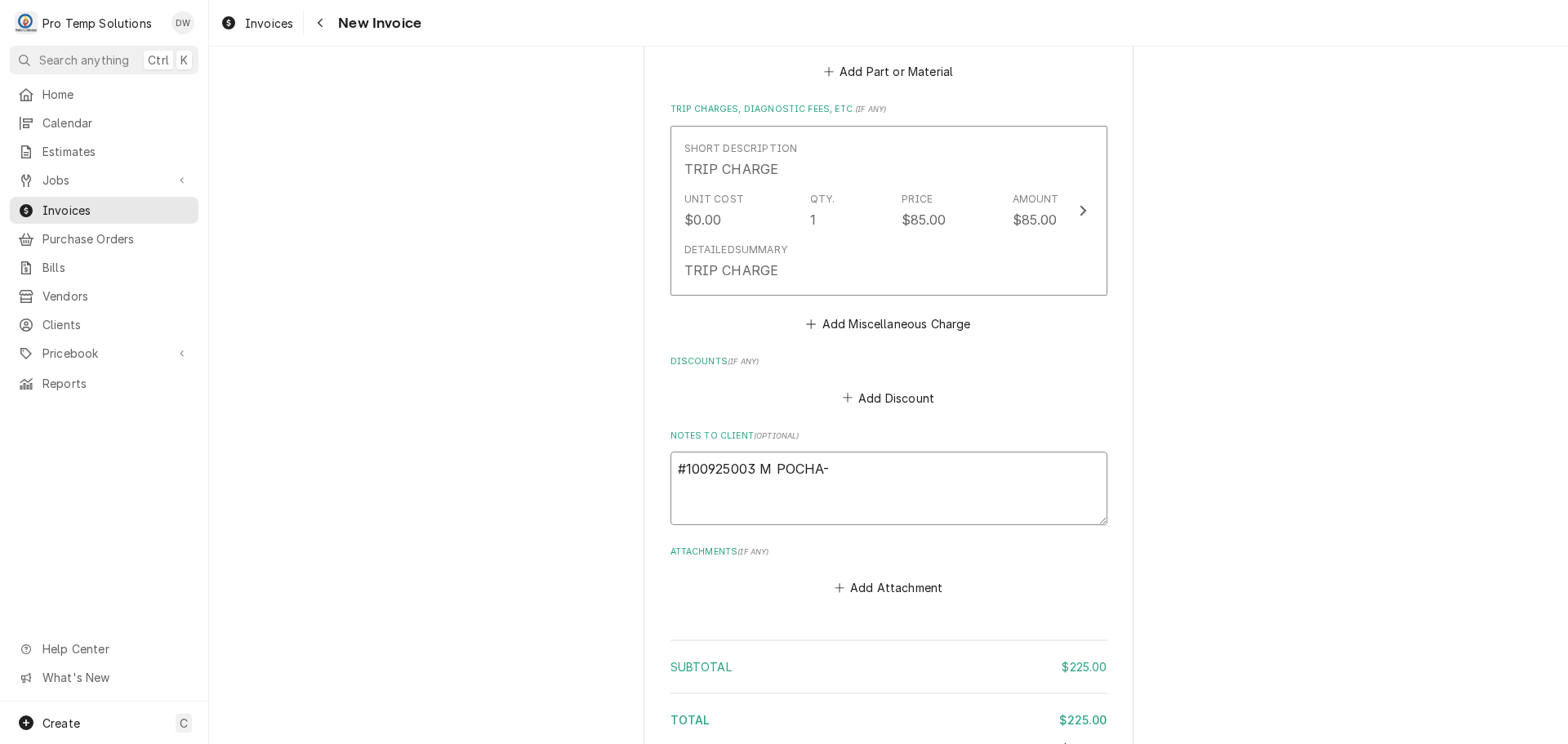
type textarea "#100925003 M POCHA-"
type textarea "x"
type textarea "#100925003 M POCHA- R"
type textarea "x"
type textarea "#100925003 M POCHA- RI"
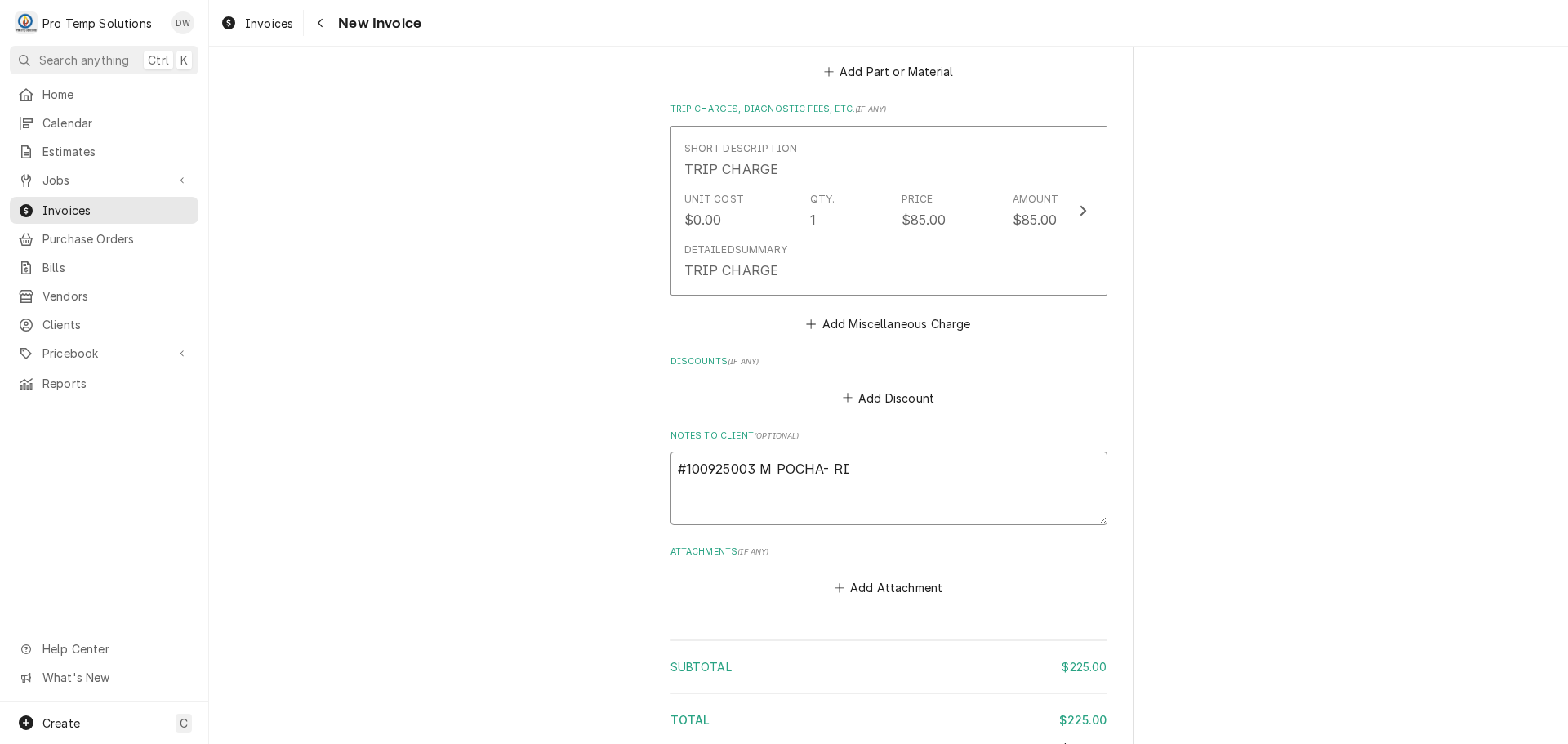
type textarea "x"
type textarea "#100925003 M POCHA- RIF"
type textarea "x"
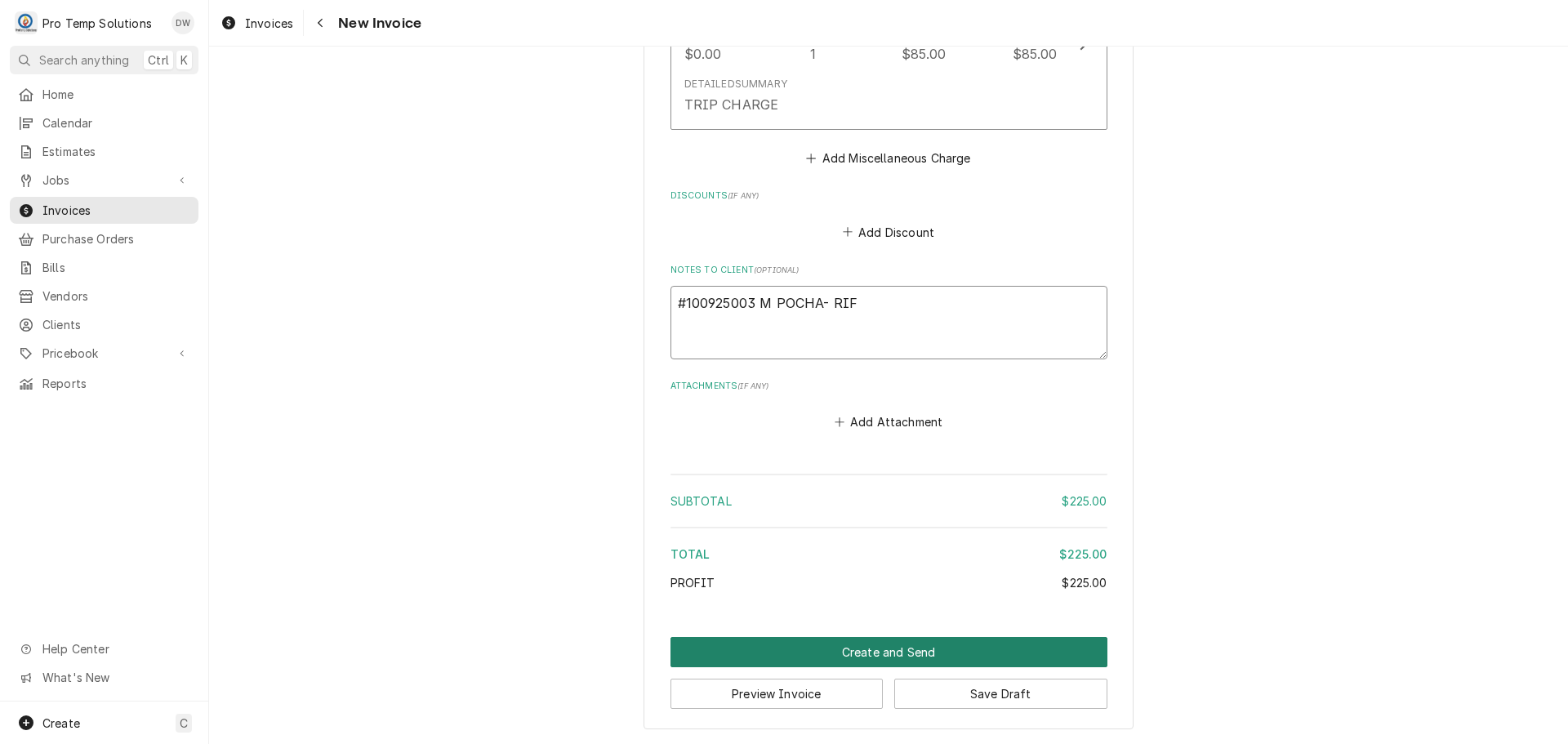
type textarea "#100925003 M POCHA- RIF"
click at [865, 646] on button "Create and Send" at bounding box center [889, 652] width 437 height 30
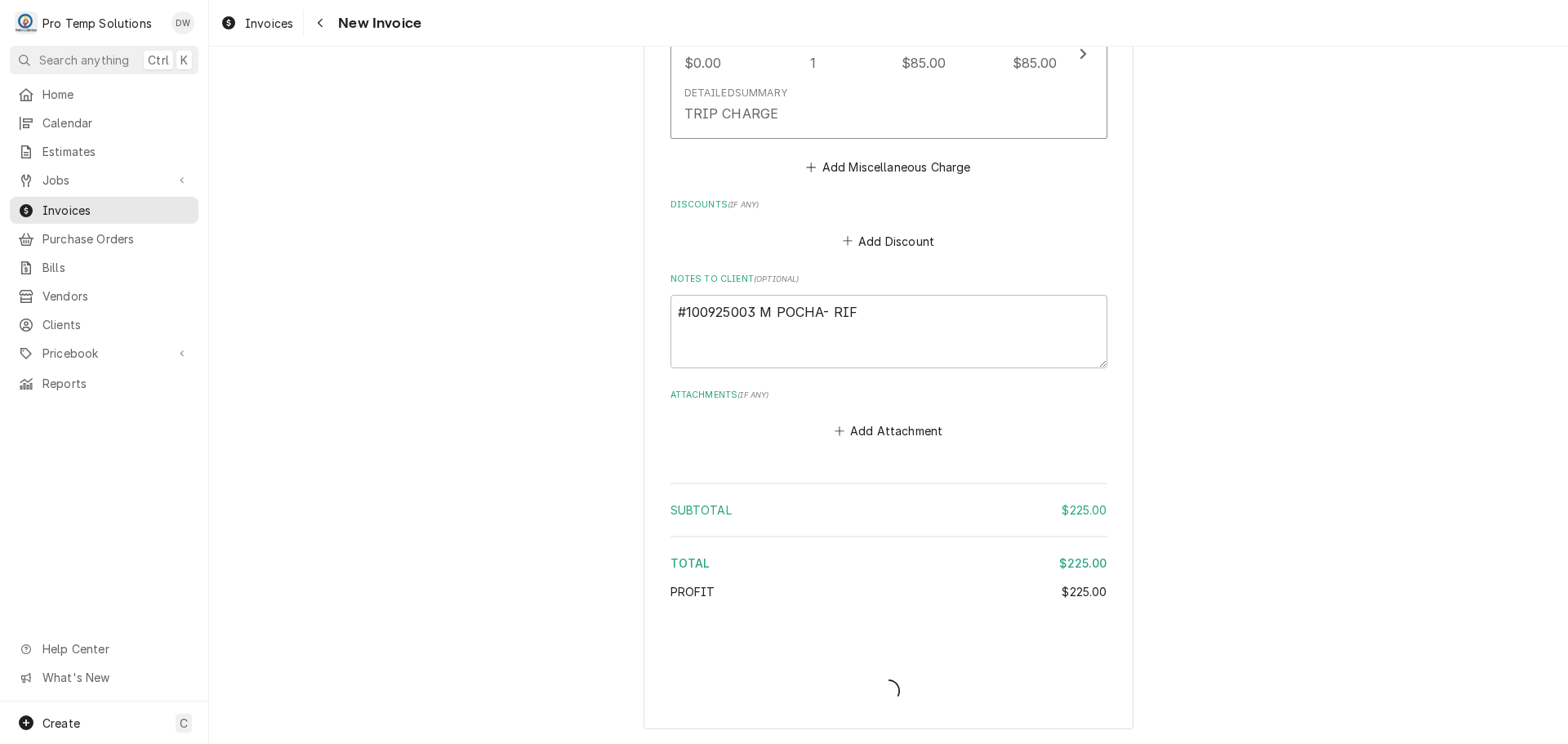
type textarea "x"
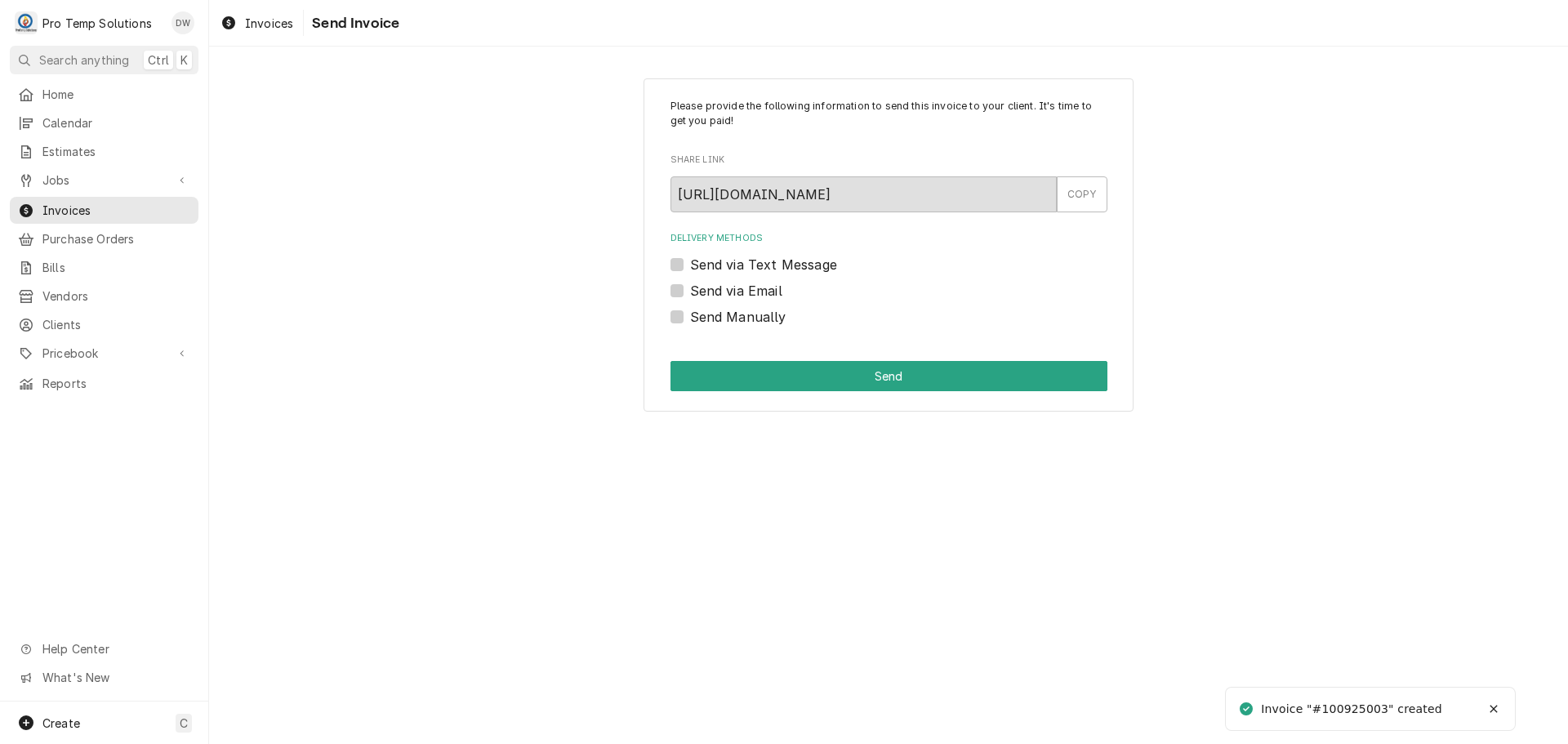
click at [691, 289] on label "Send via Email" at bounding box center [737, 290] width 92 height 20
click at [691, 289] on input "Send via Email" at bounding box center [908, 299] width 437 height 36
checkbox input "true"
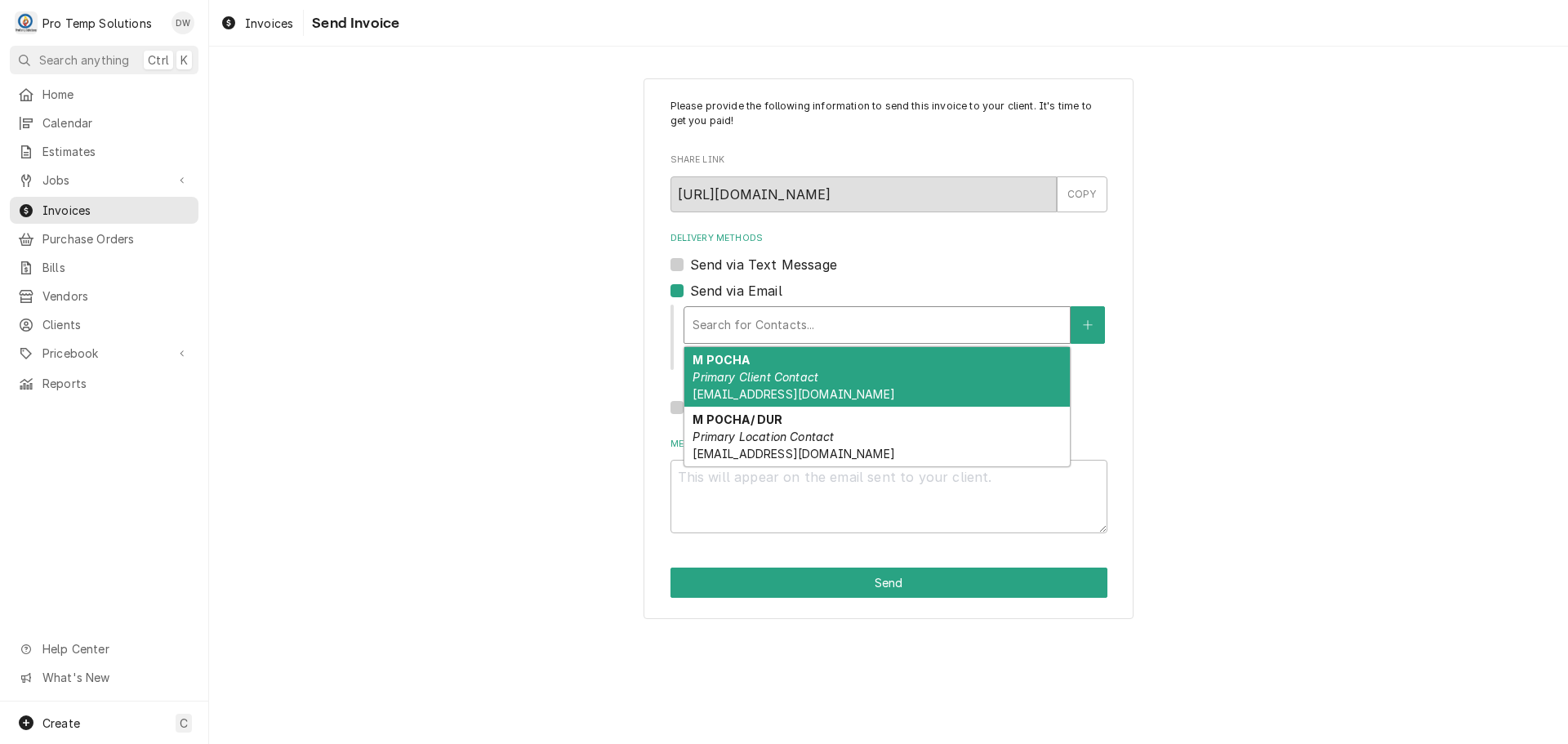
click at [828, 319] on div "Delivery Methods" at bounding box center [877, 324] width 369 height 29
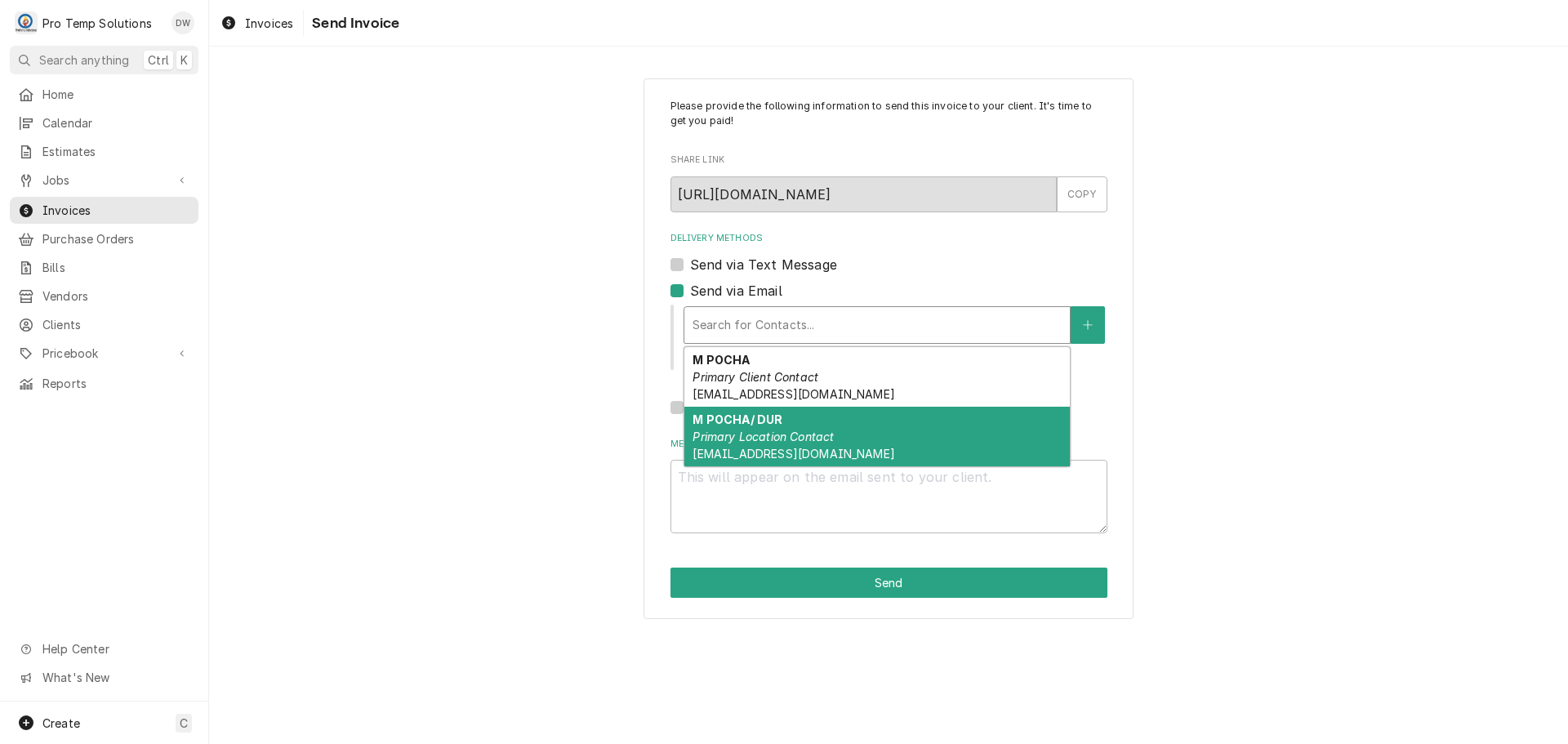
click at [796, 430] on em "Primary Location Contact" at bounding box center [763, 436] width 141 height 14
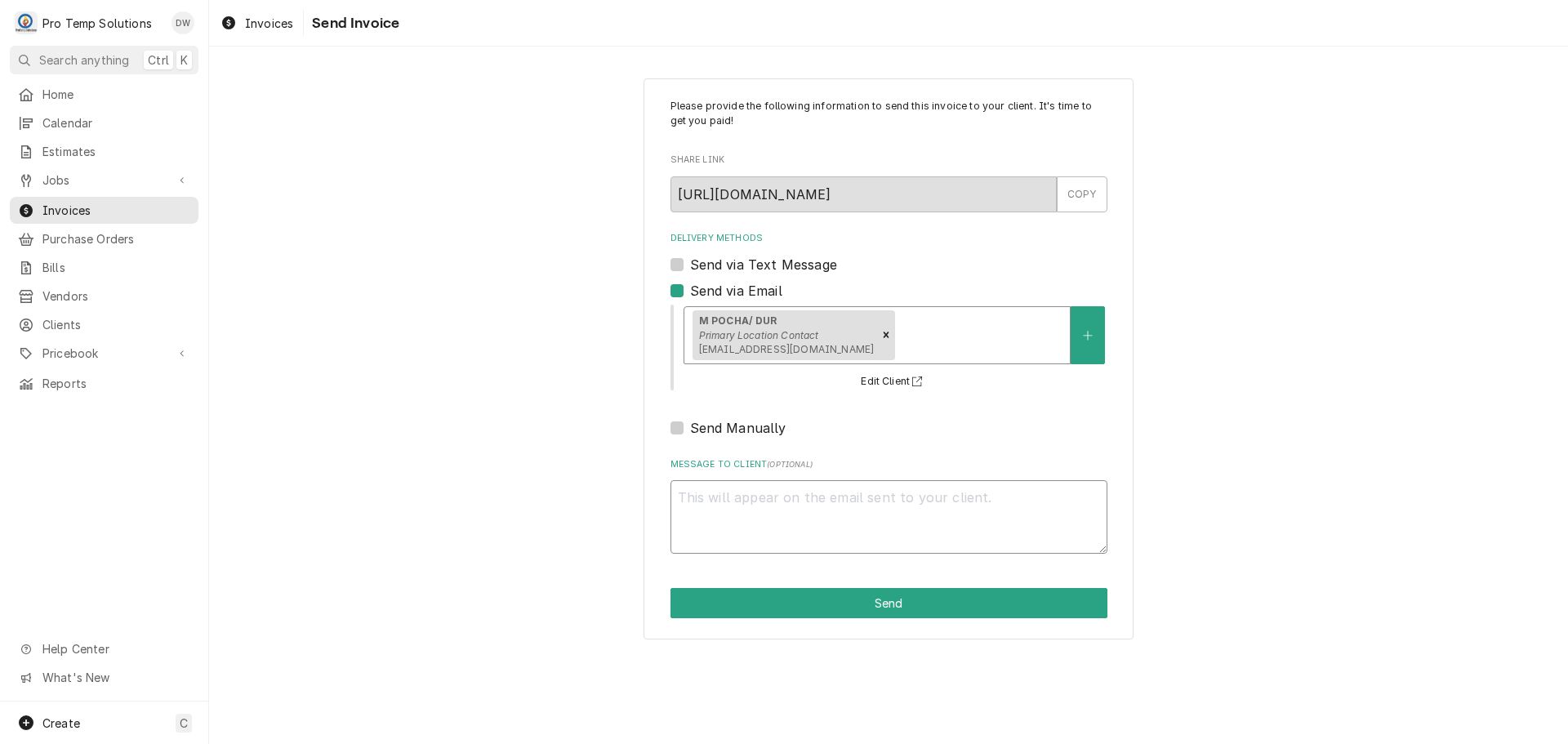
click at [749, 512] on textarea "Message to Client ( optional )" at bounding box center [889, 517] width 437 height 73
type textarea "x"
type textarea "#"
type textarea "x"
type textarea "#1"
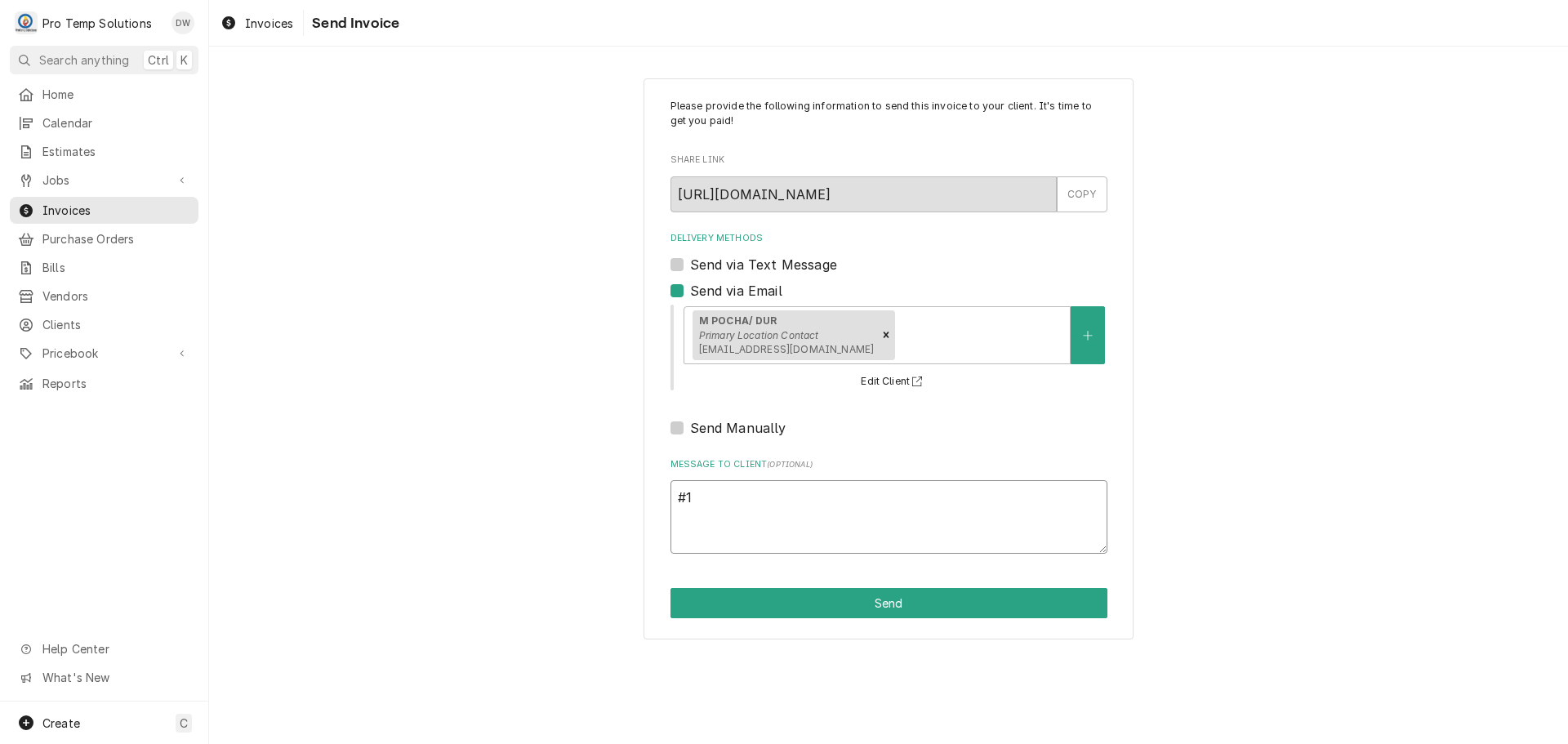
type textarea "x"
type textarea "#10"
type textarea "x"
type textarea "#100"
type textarea "x"
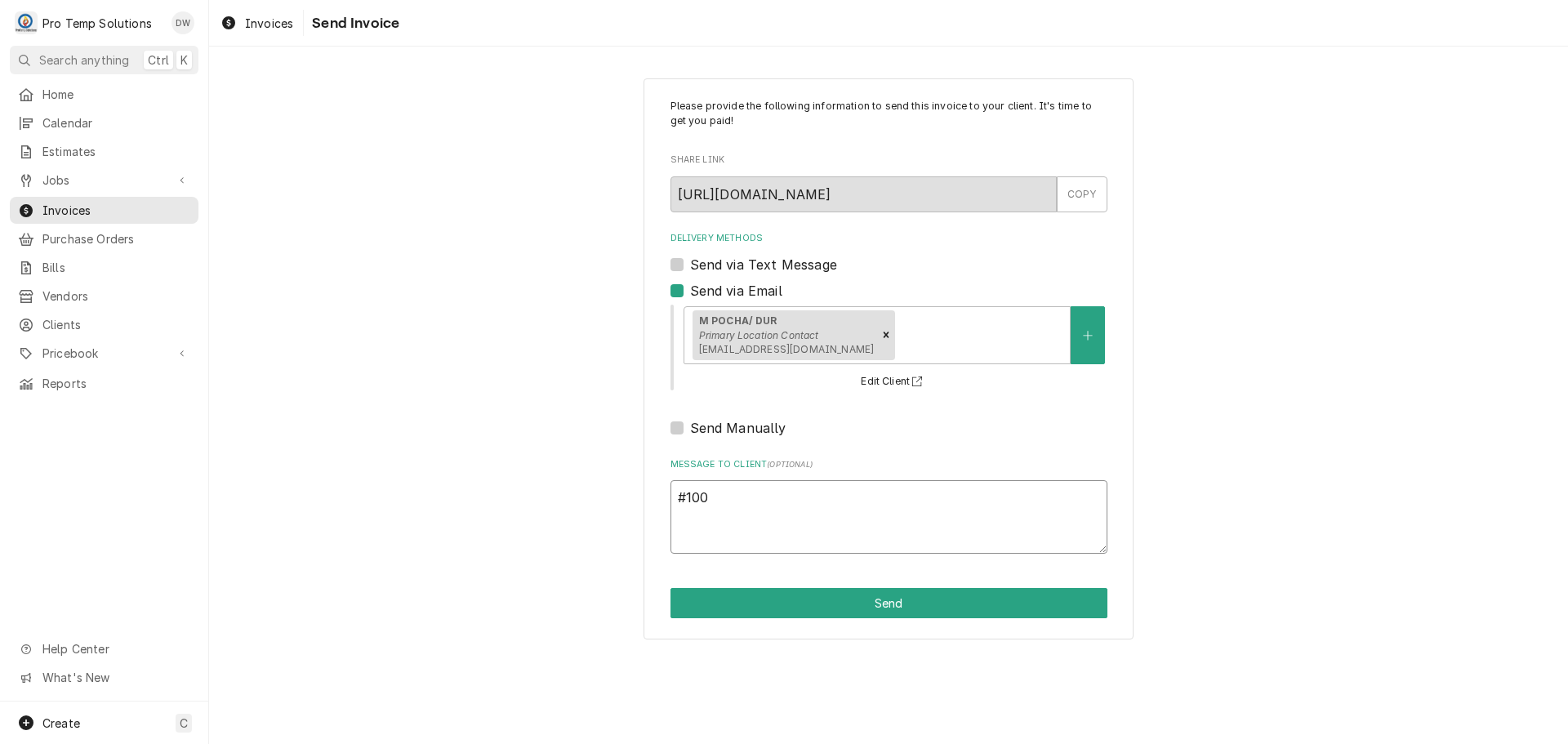
type textarea "#1009"
type textarea "x"
type textarea "#10092"
type textarea "x"
type textarea "#100925"
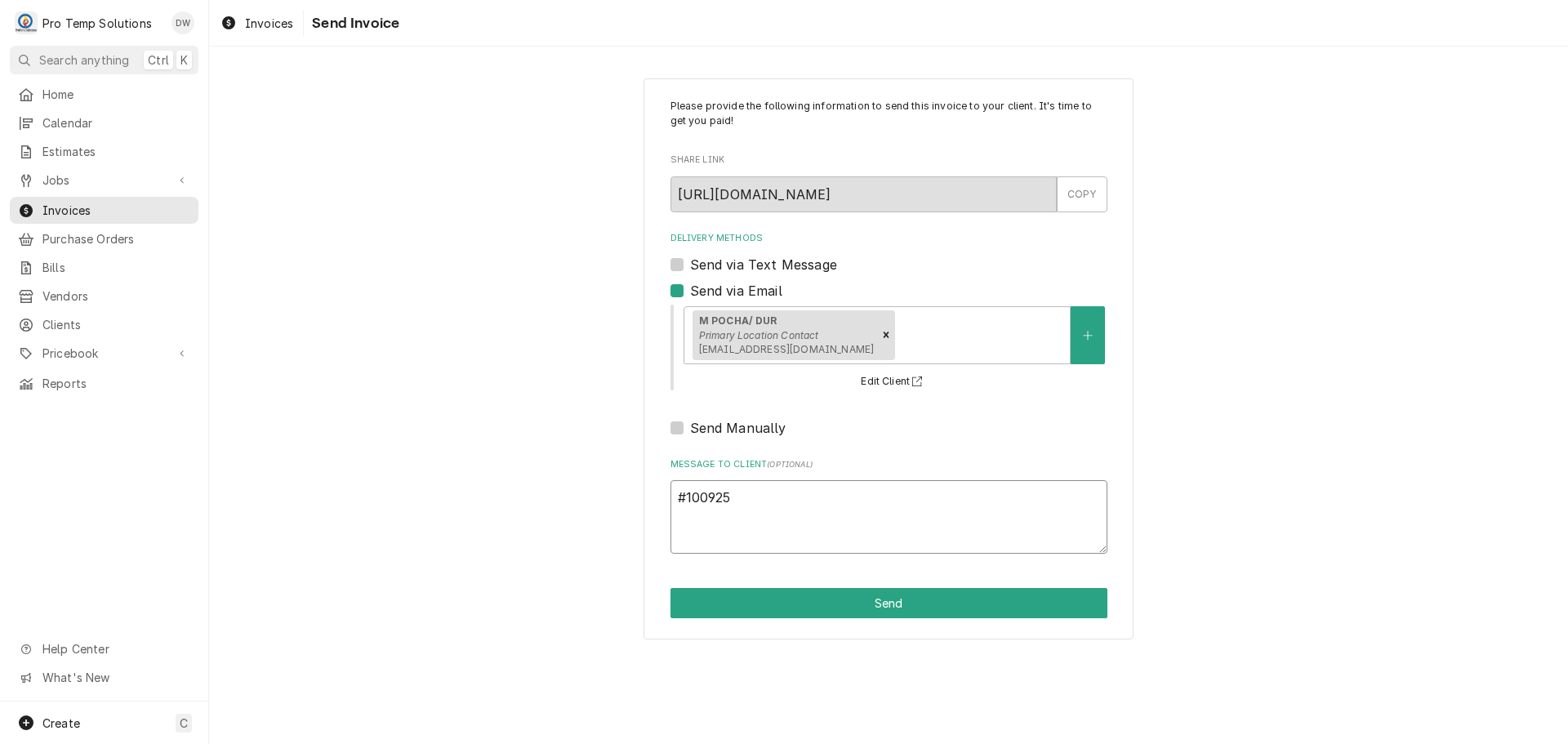
type textarea "x"
type textarea "#1009250"
type textarea "x"
type textarea "#10092500"
type textarea "x"
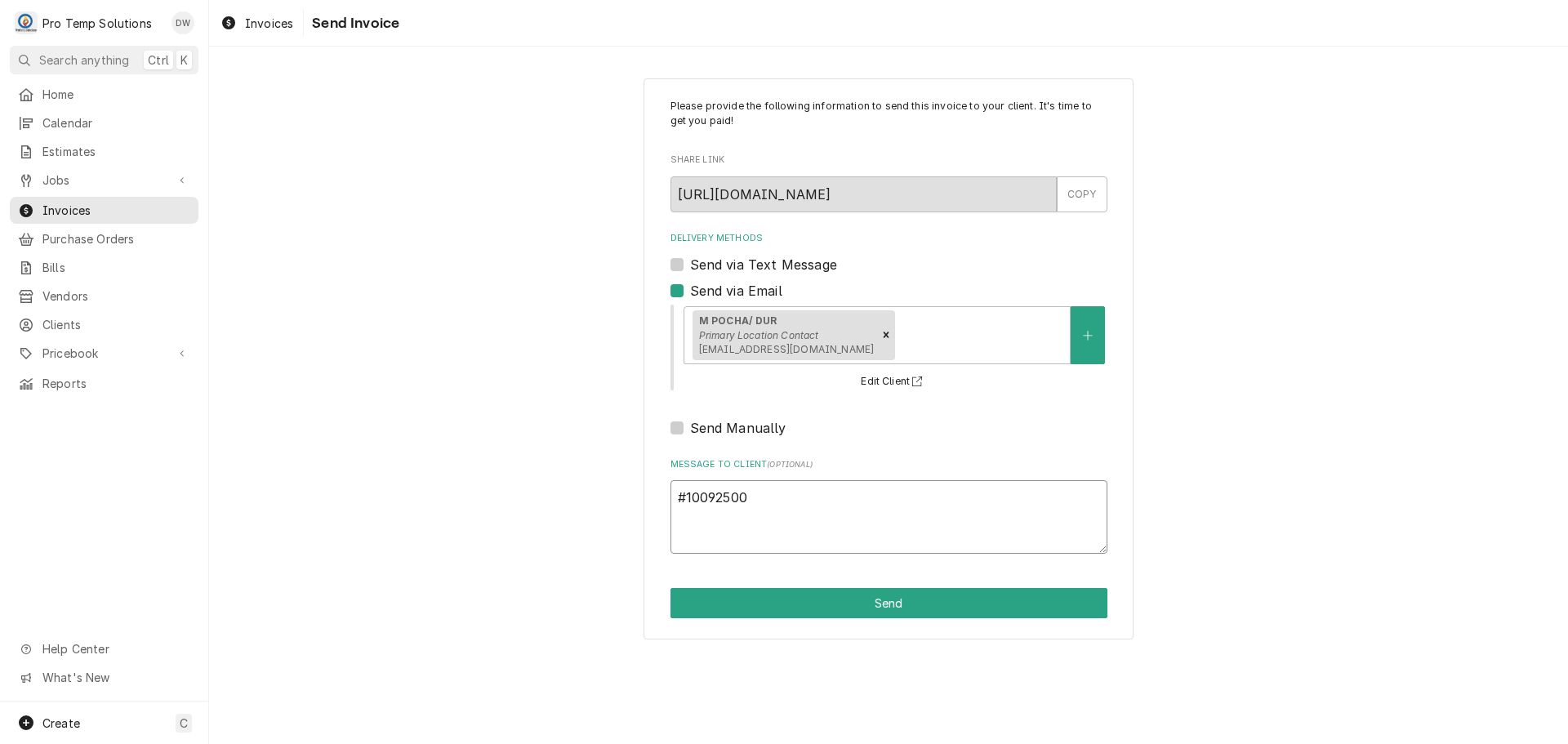
type textarea "#100925003"
type textarea "x"
type textarea "#100925003"
type textarea "x"
type textarea "#100925003 M"
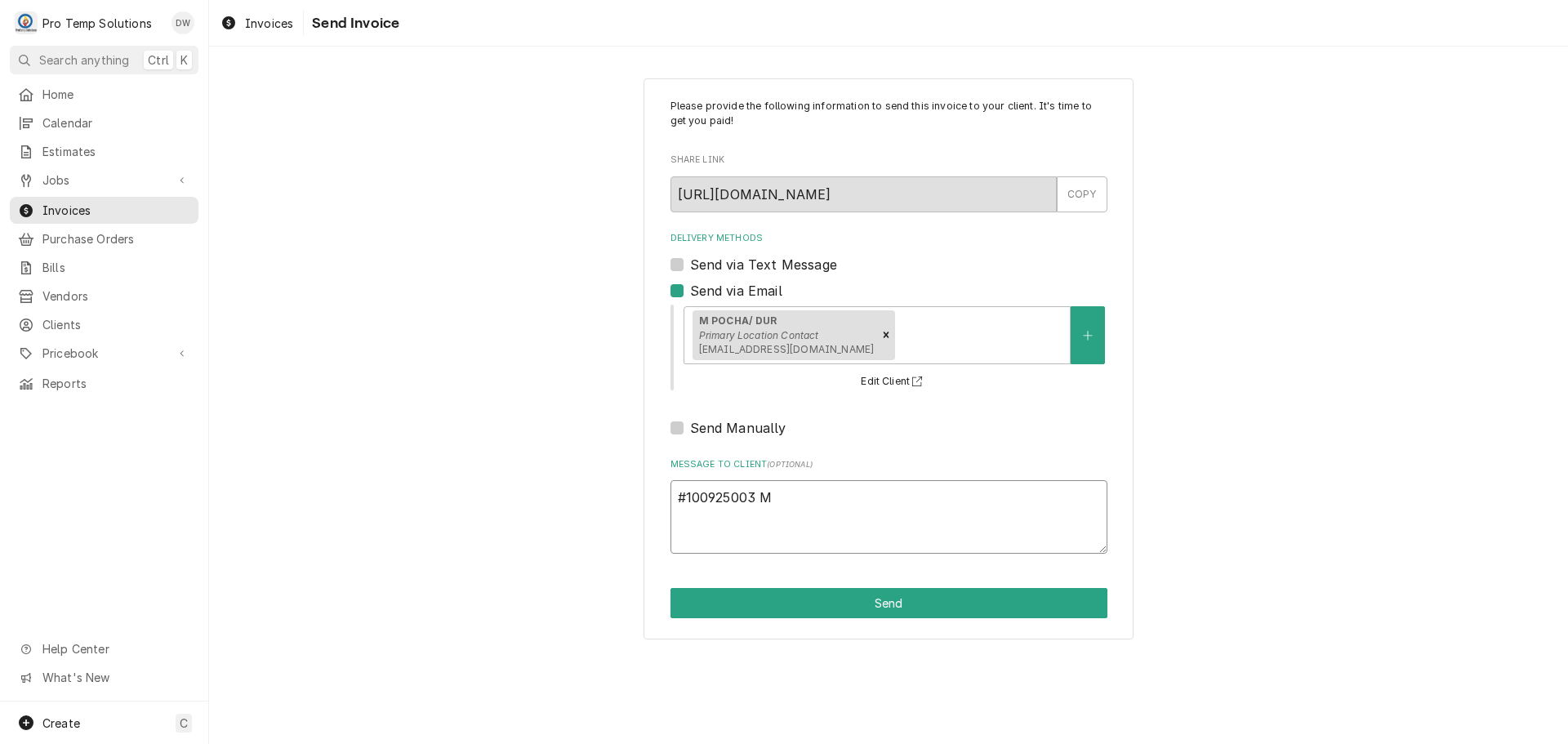
type textarea "x"
type textarea "#100925003 M"
type textarea "x"
type textarea "#100925003 M P"
type textarea "x"
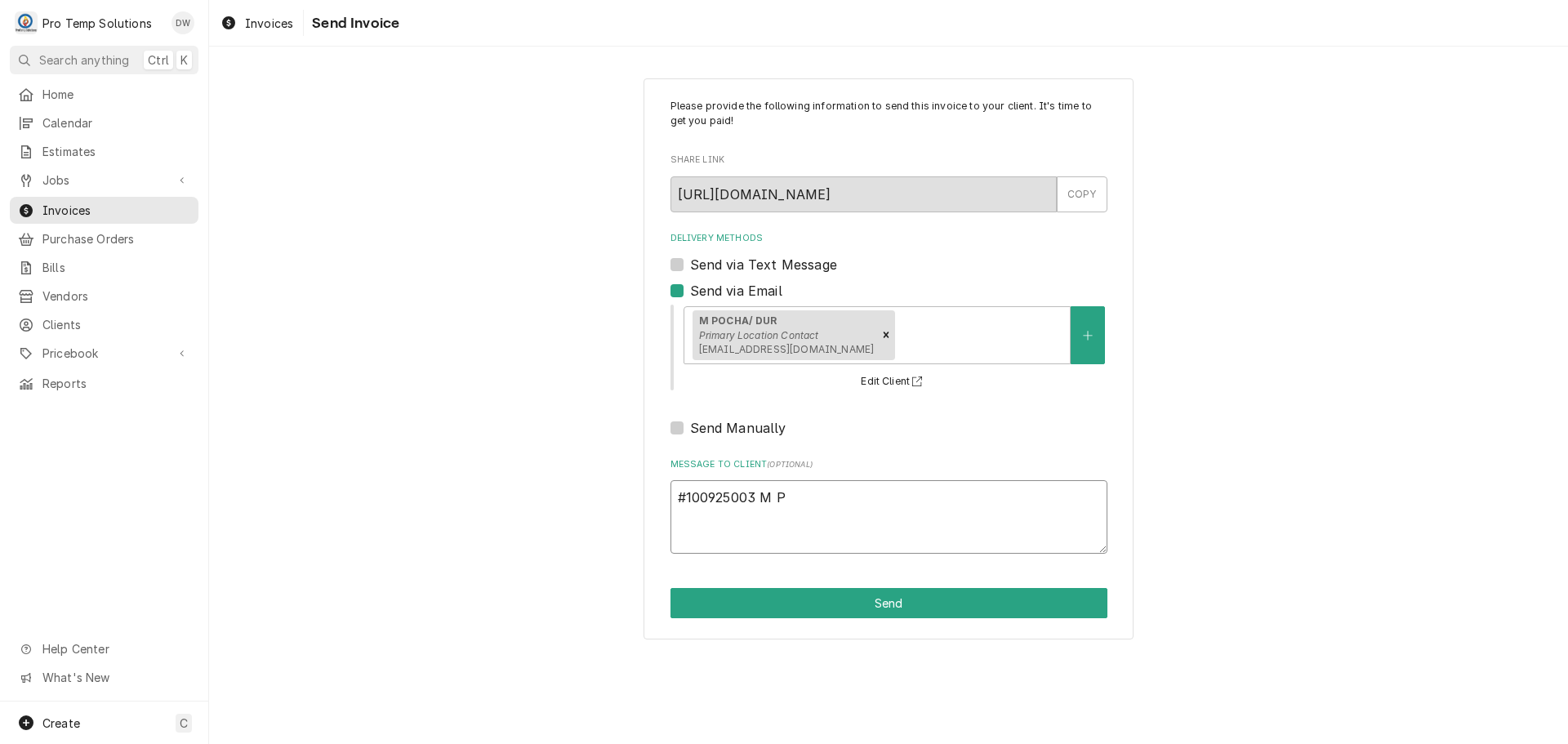
type textarea "#100925003 M PO"
type textarea "x"
type textarea "#100925003 M POC"
type textarea "x"
type textarea "#100925003 M POCH"
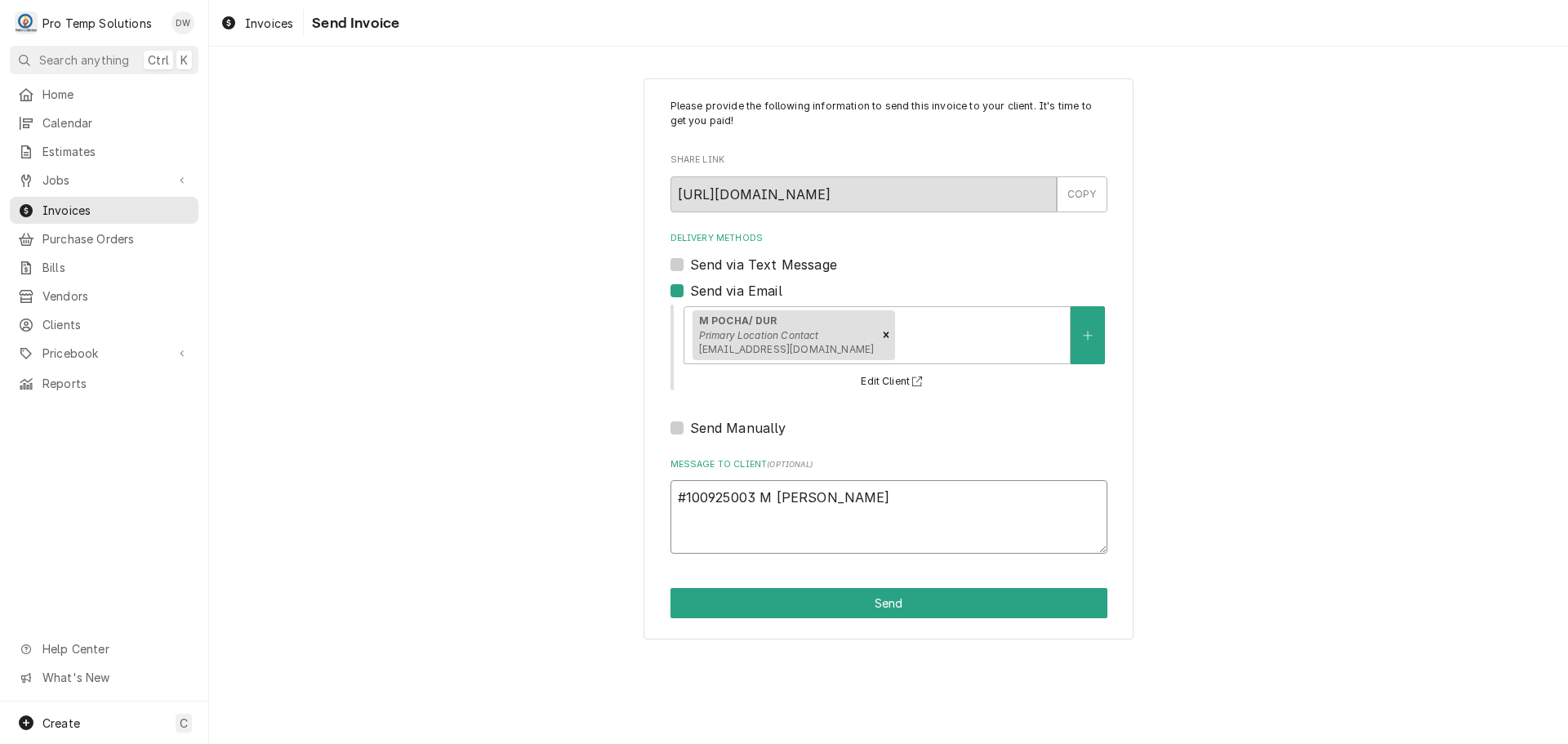
type textarea "x"
type textarea "#100925003 M POCHA"
type textarea "x"
type textarea "#100925003 M POCHA-"
type textarea "x"
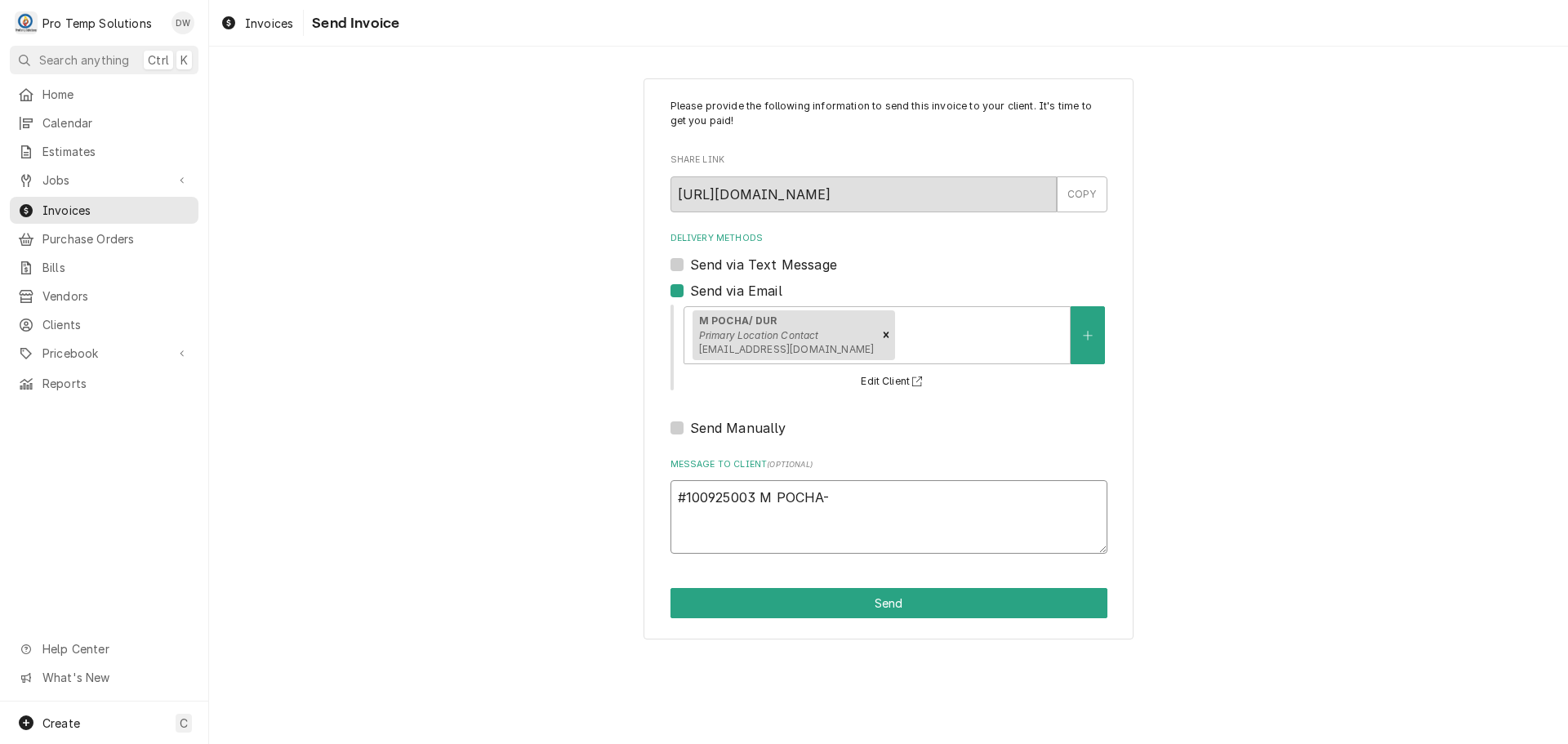
type textarea "#100925003 M POCHA-"
type textarea "x"
type textarea "#100925003 M POCHA- R"
type textarea "x"
type textarea "#100925003 M POCHA- RI"
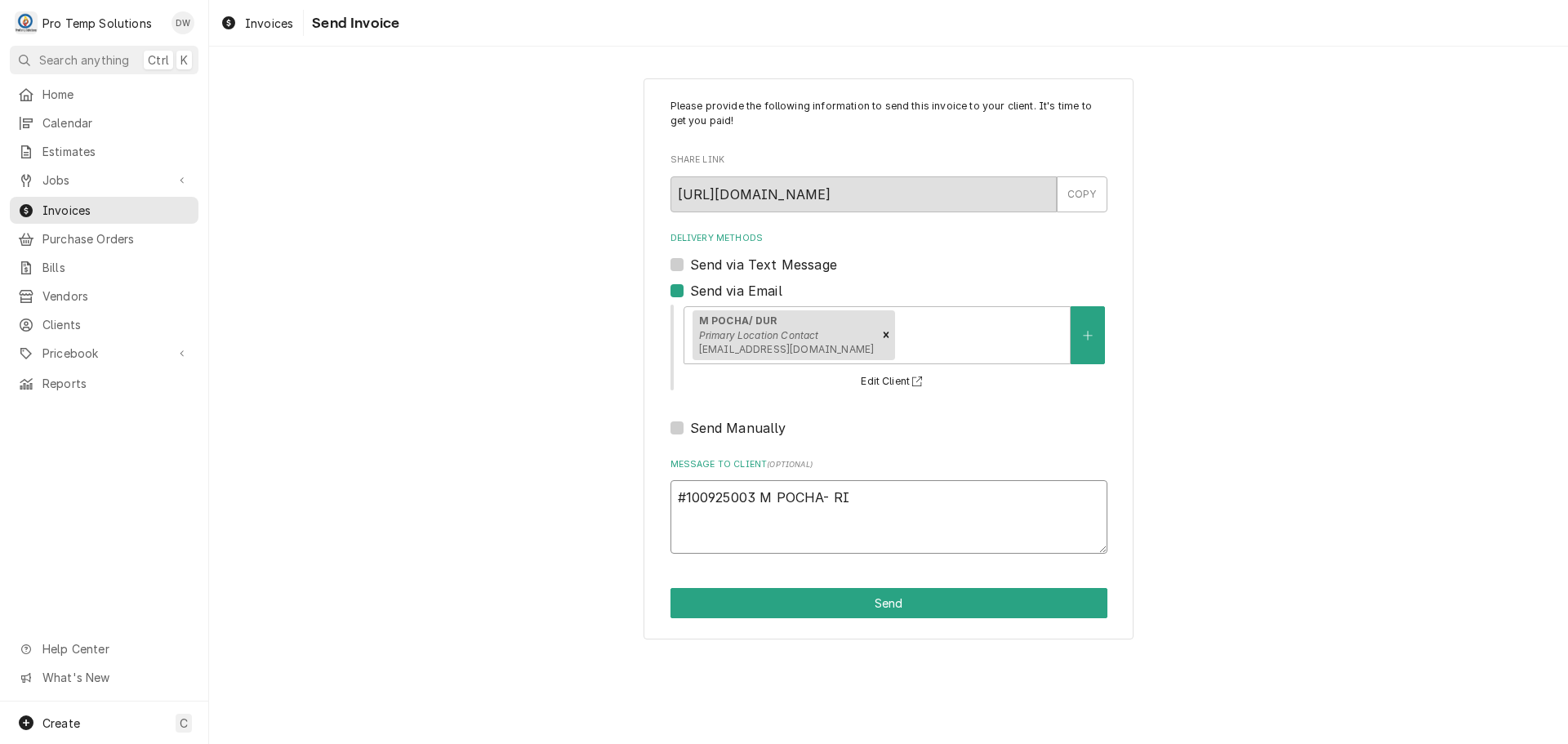
type textarea "x"
type textarea "#100925003 M POCHA- RIF"
type textarea "x"
type textarea "#100925003 M POCHA- RIF"
click at [897, 603] on button "Send" at bounding box center [889, 603] width 437 height 30
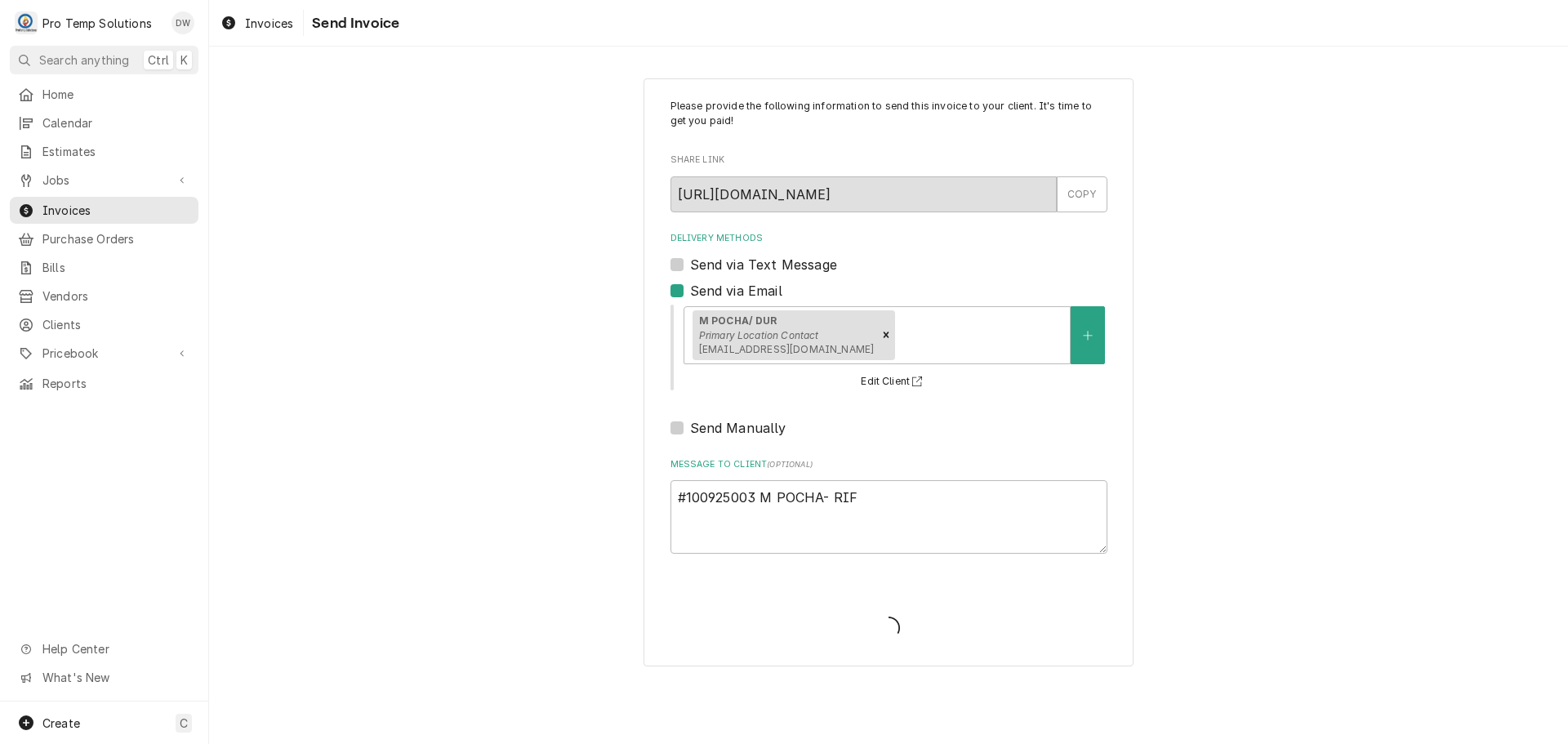
type textarea "x"
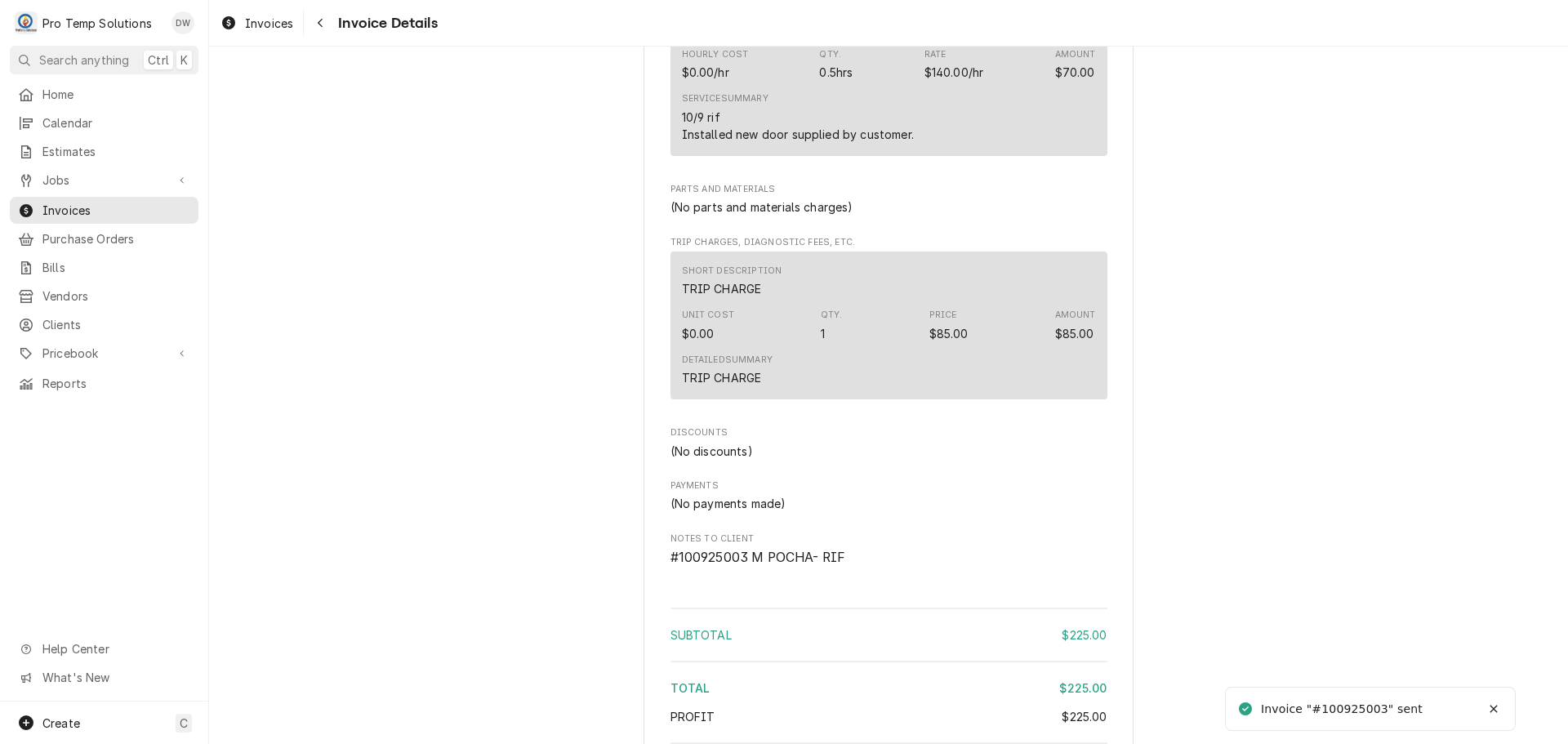
scroll to position [1634, 0]
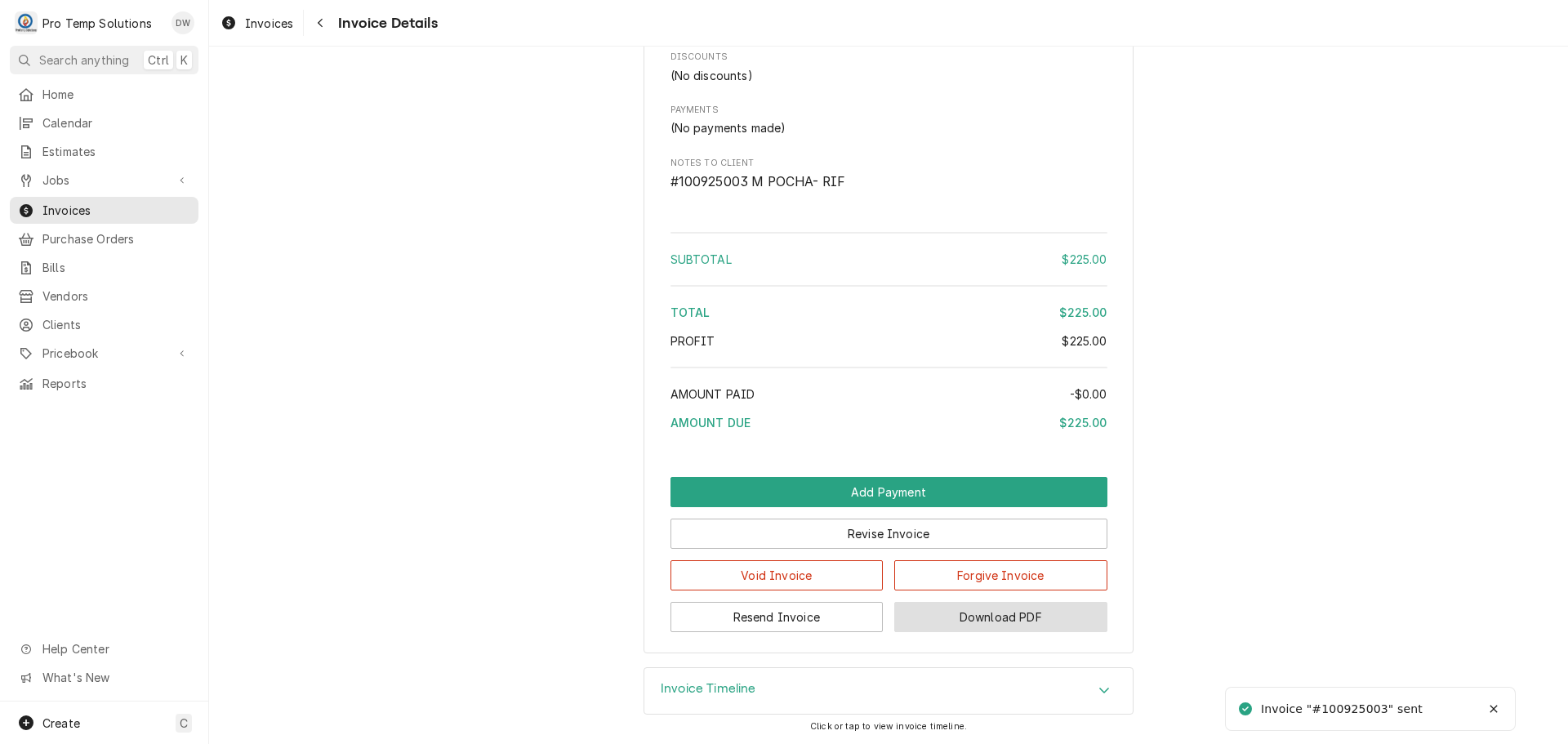
click at [979, 632] on button "Download PDF" at bounding box center [1001, 617] width 213 height 30
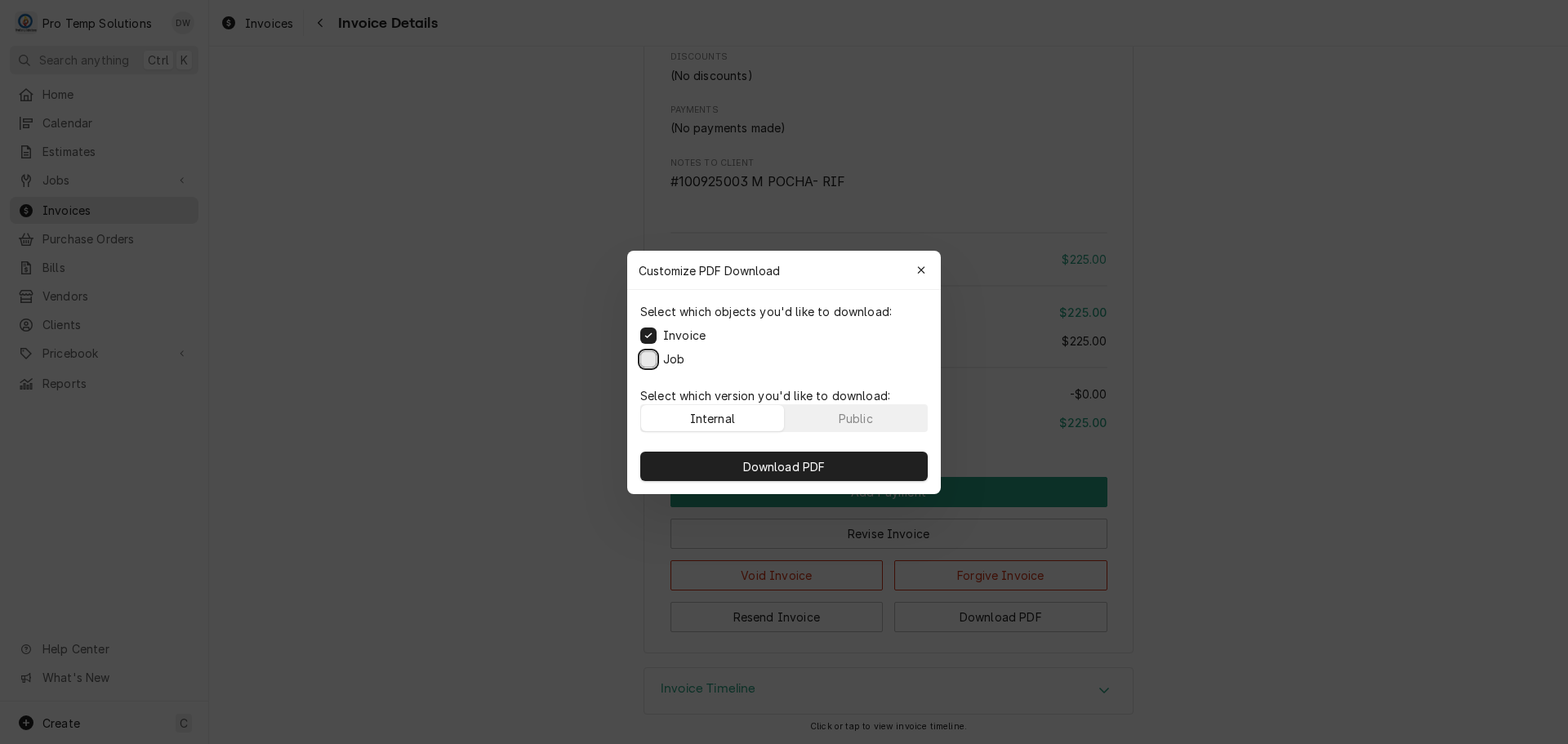
click at [653, 354] on button "Job" at bounding box center [648, 358] width 16 height 16
click at [791, 466] on span "Download PDF" at bounding box center [784, 466] width 89 height 17
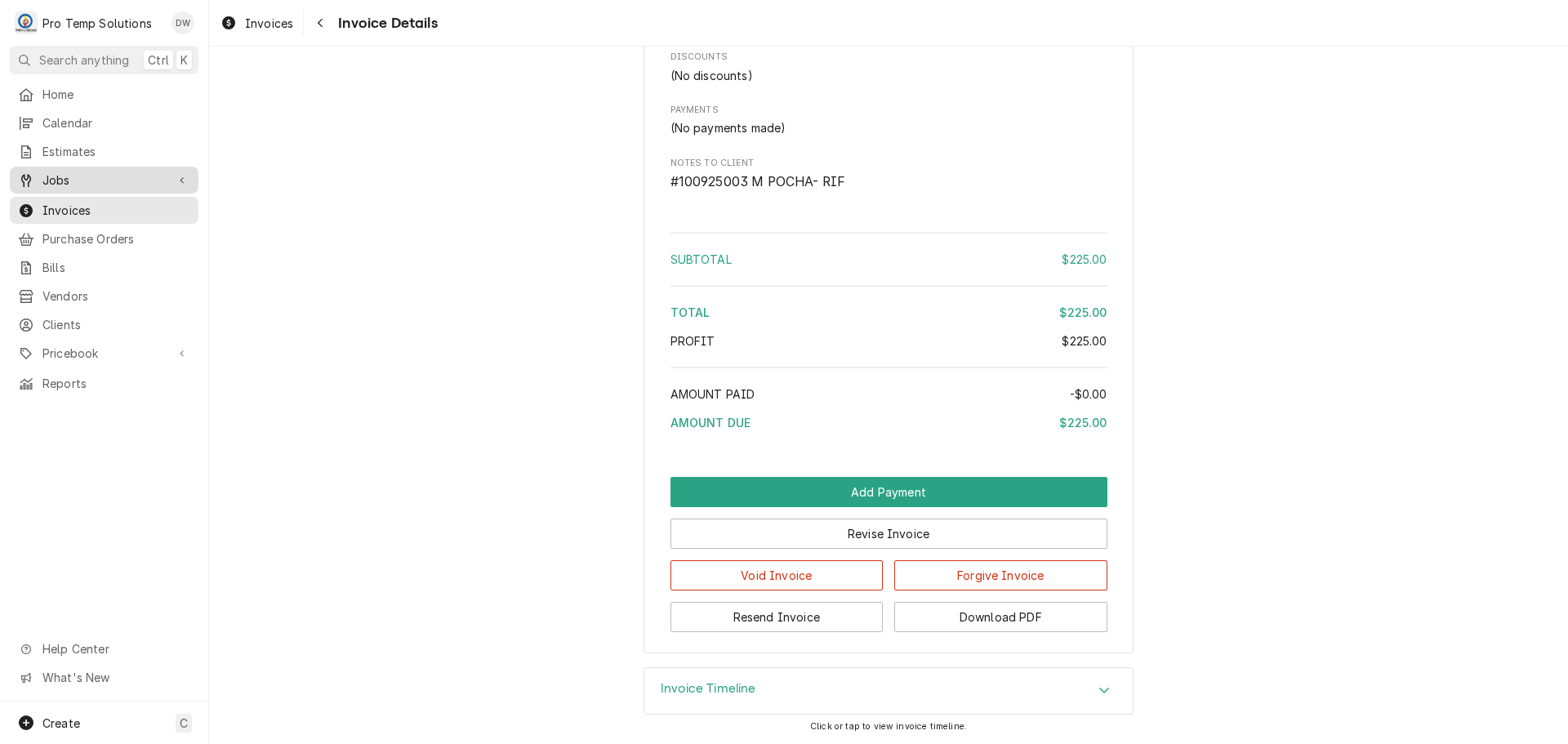
click at [80, 176] on span "Jobs" at bounding box center [103, 180] width 123 height 17
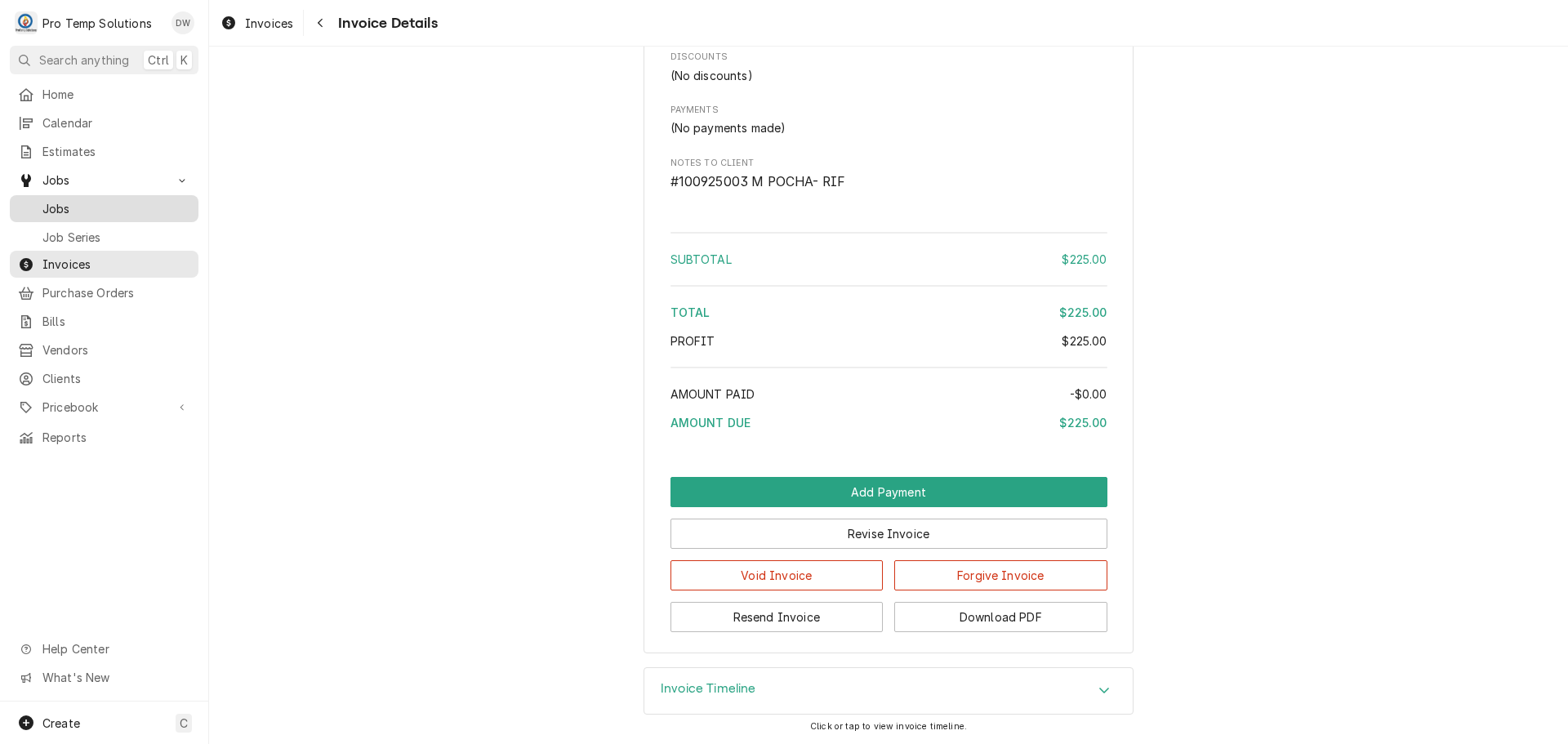
click at [60, 204] on span "Jobs" at bounding box center [116, 209] width 147 height 17
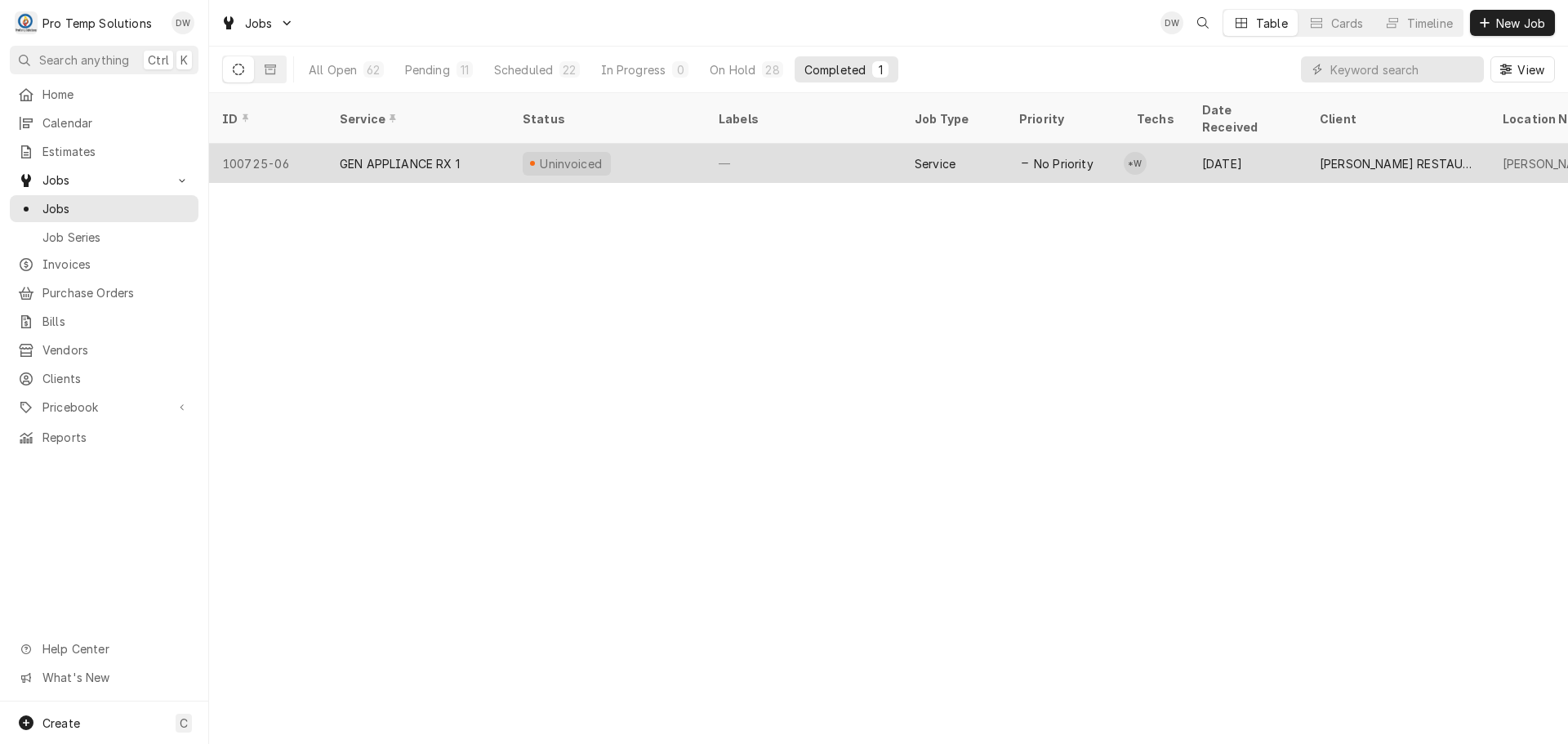
click at [822, 144] on div "—" at bounding box center [803, 163] width 196 height 39
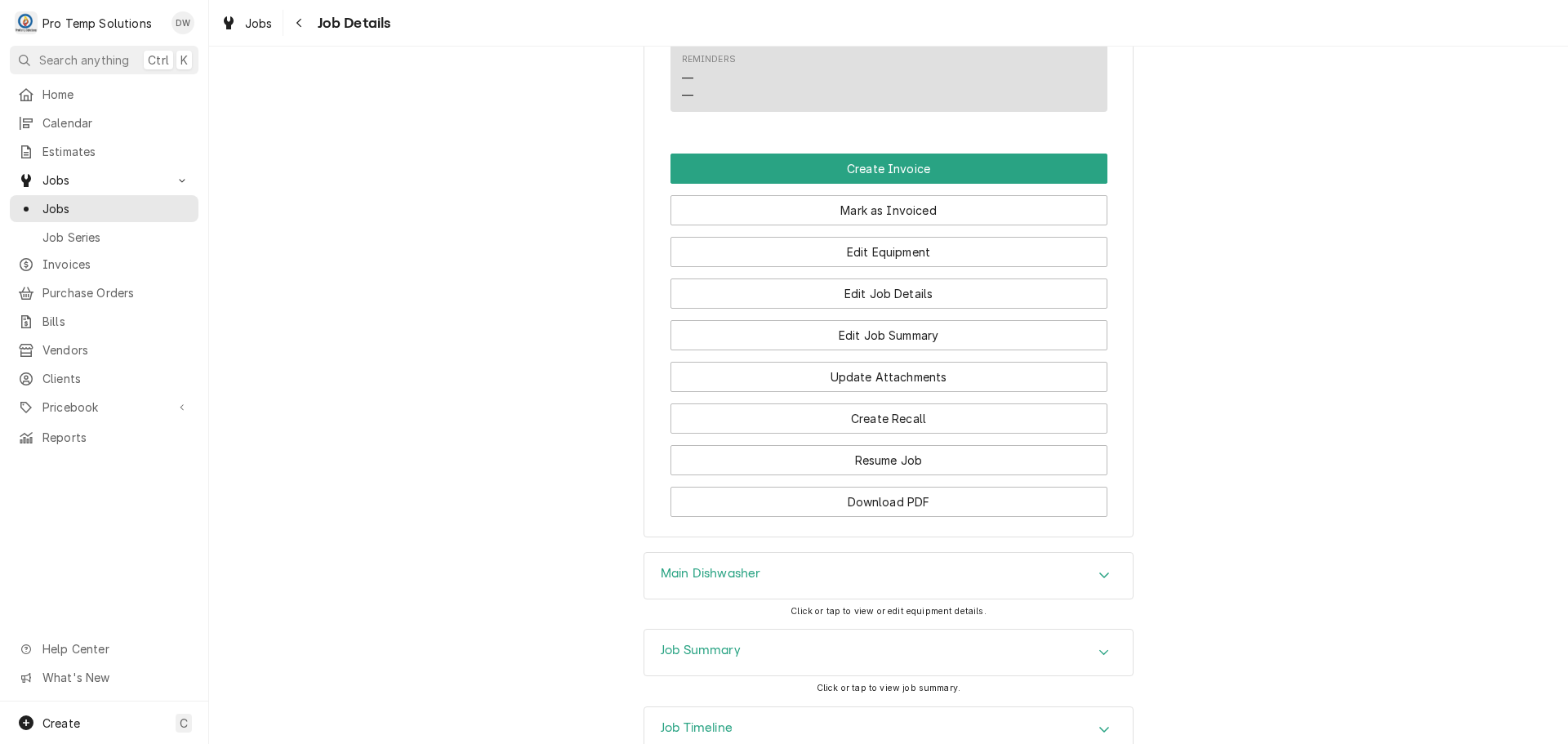
scroll to position [980, 0]
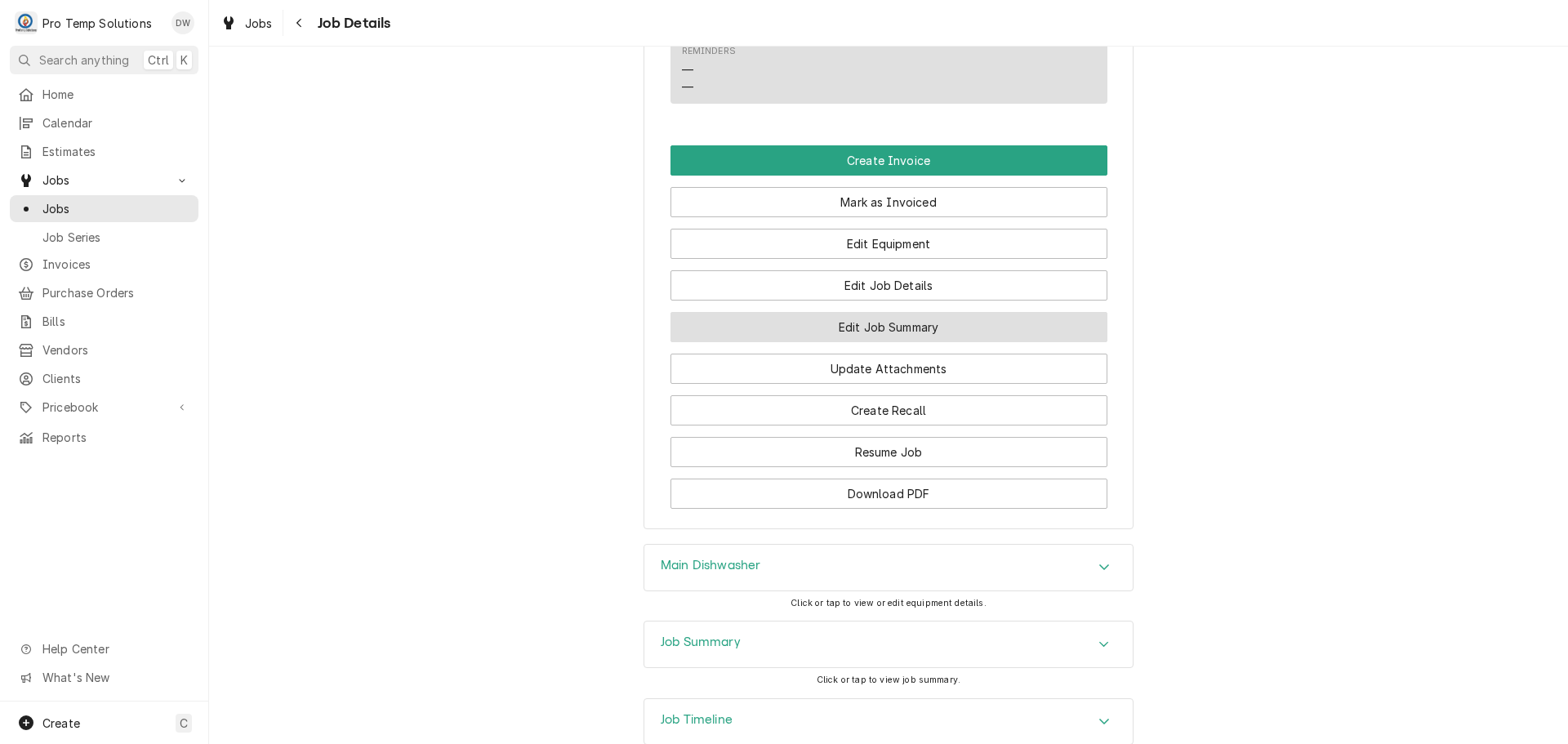
click at [878, 342] on button "Edit Job Summary" at bounding box center [889, 327] width 437 height 30
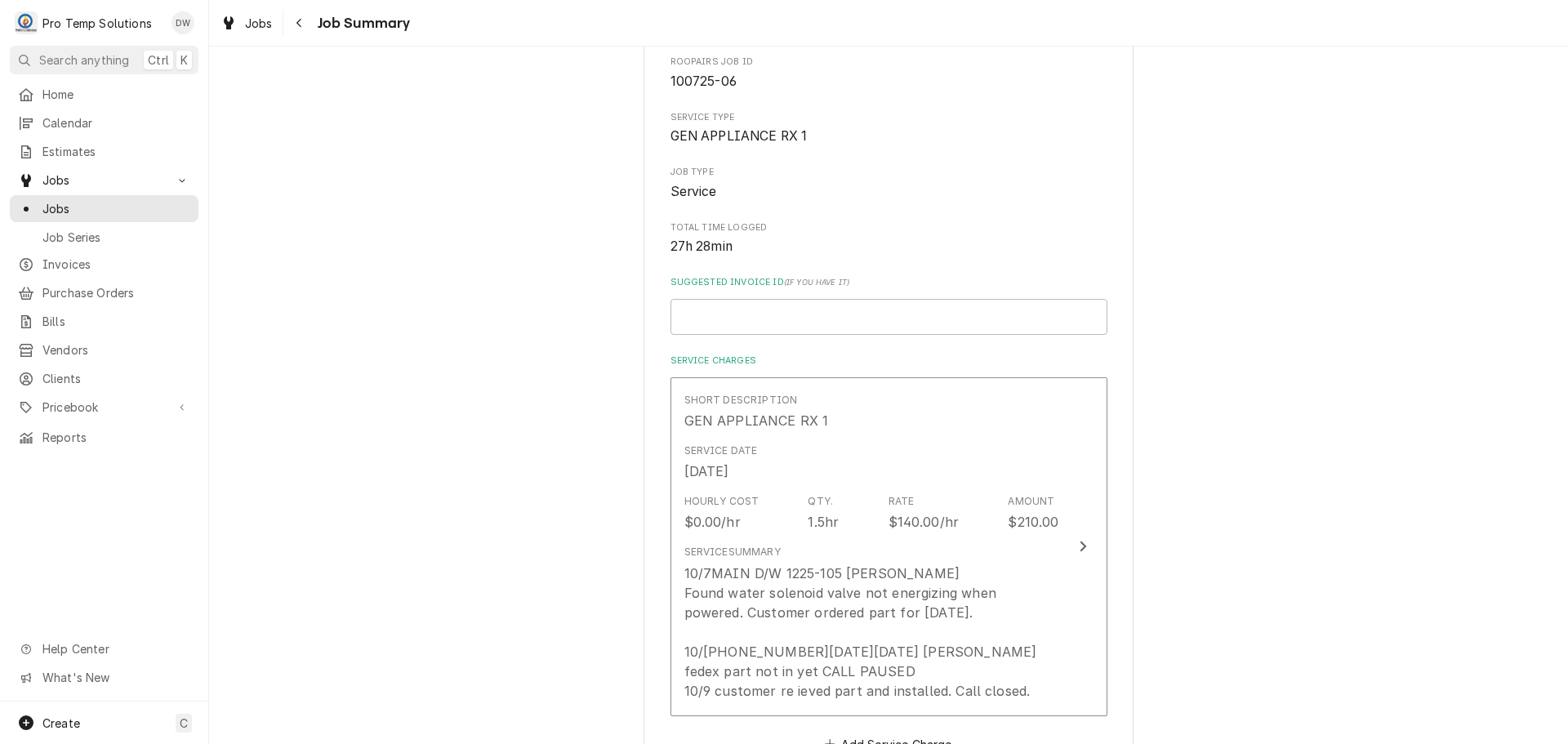
scroll to position [163, 0]
click at [859, 321] on input "Suggested Invoice ID ( if you have it )" at bounding box center [889, 321] width 437 height 36
type textarea "x"
type input "#"
type textarea "x"
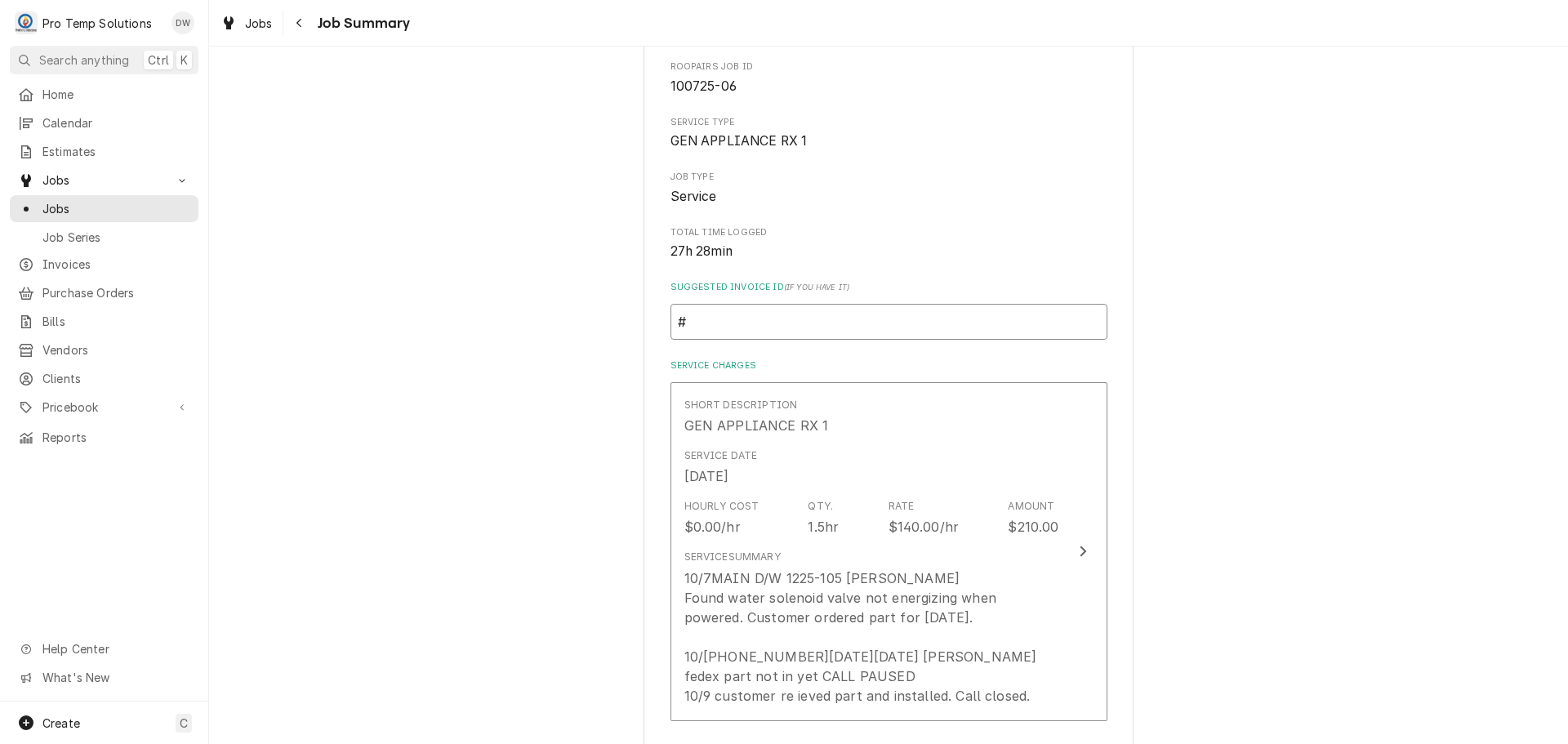
type input "#1"
type textarea "x"
type input "#10"
type textarea "x"
type input "#100"
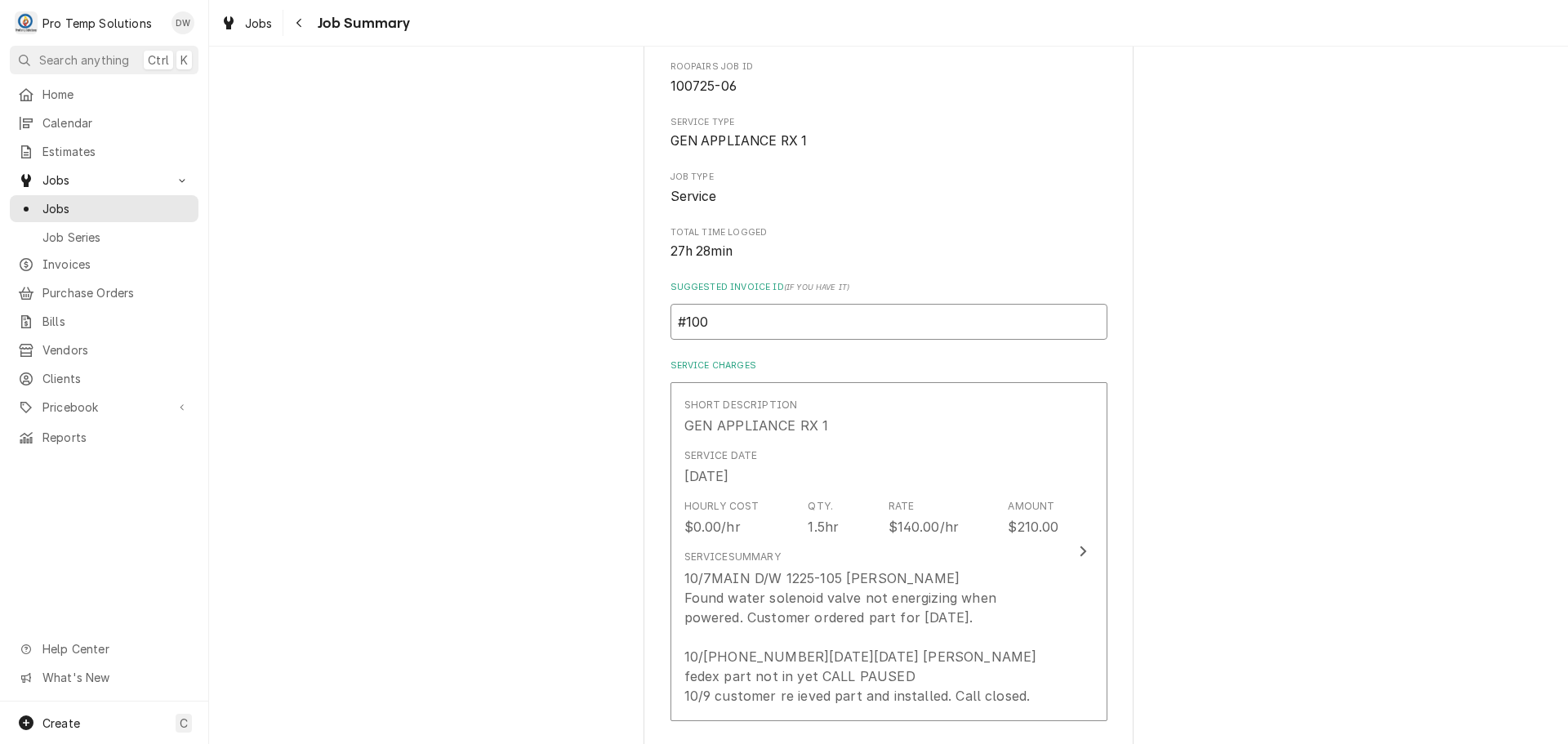
type textarea "x"
type input "#1008"
type textarea "x"
type input "#10082"
type textarea "x"
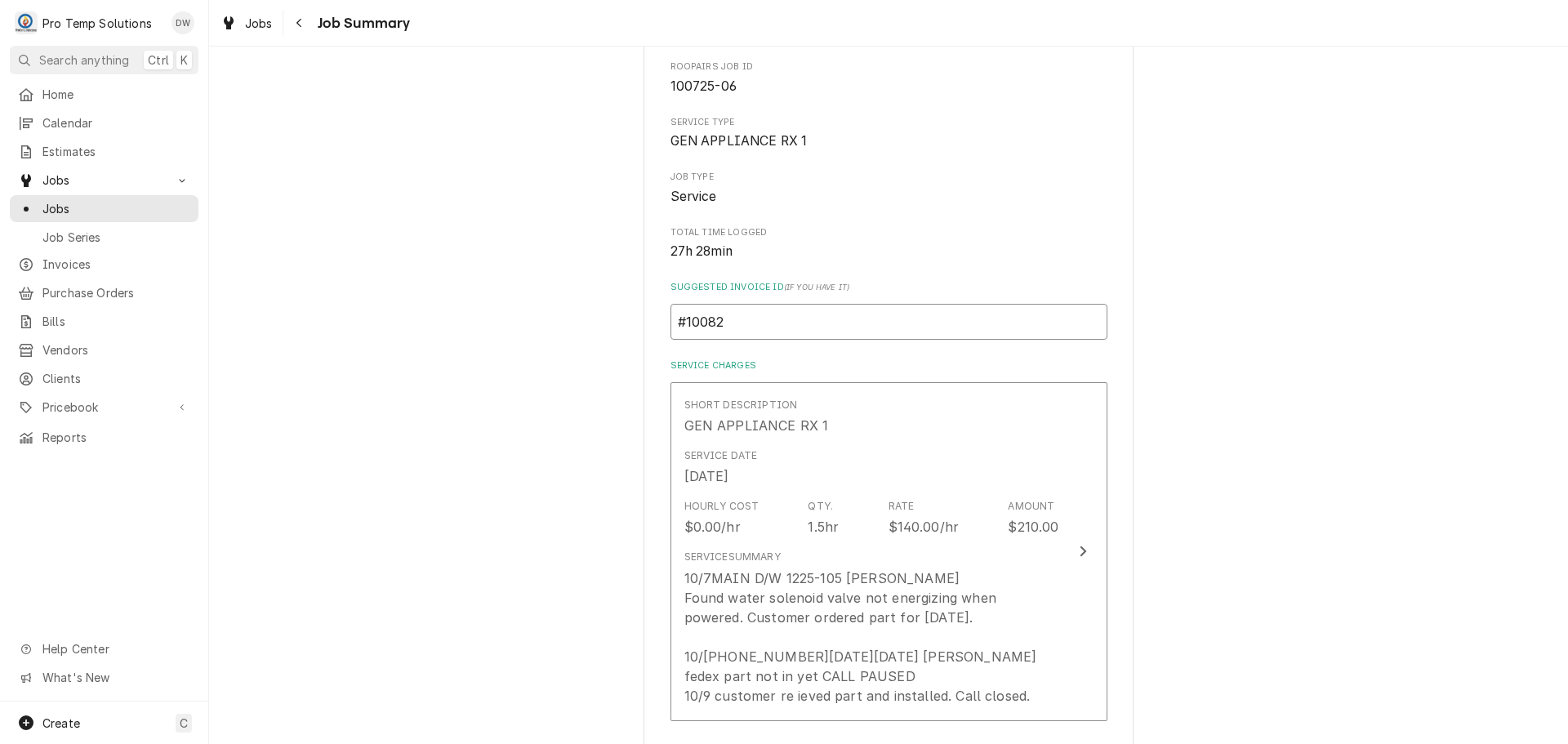
type input "#100825"
type textarea "x"
type input "#1008250"
type textarea "x"
type input "#10082500"
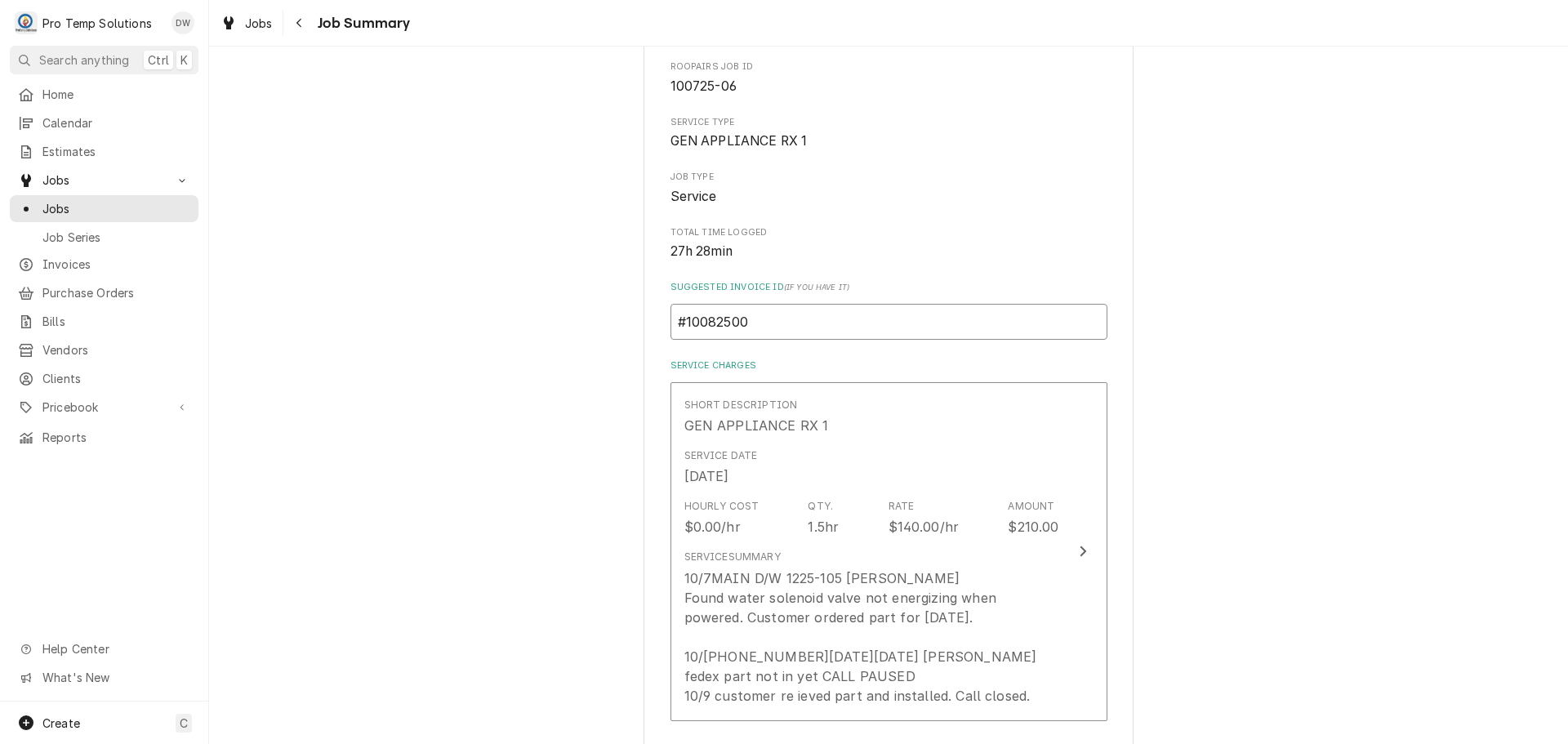
type textarea "x"
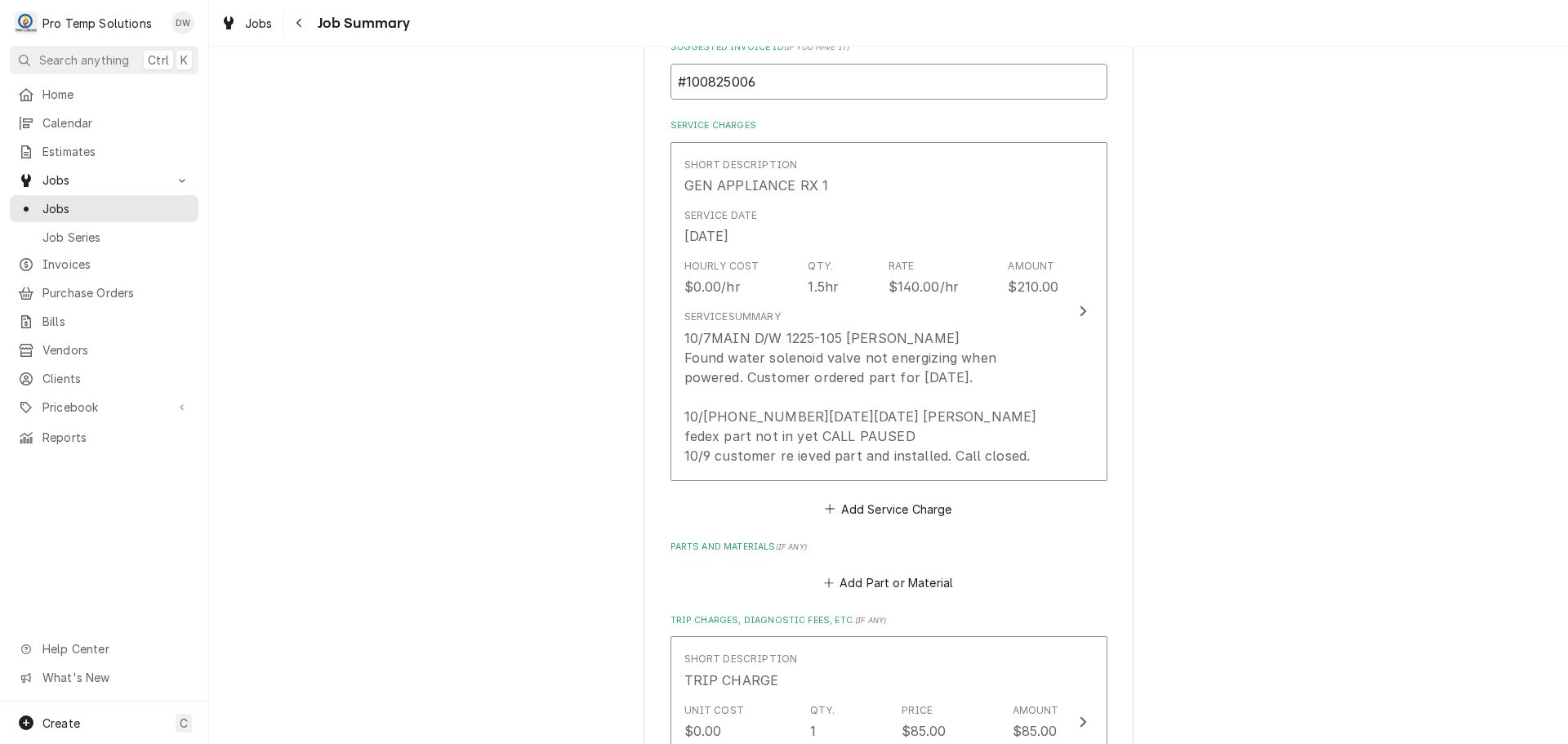
scroll to position [490, 0]
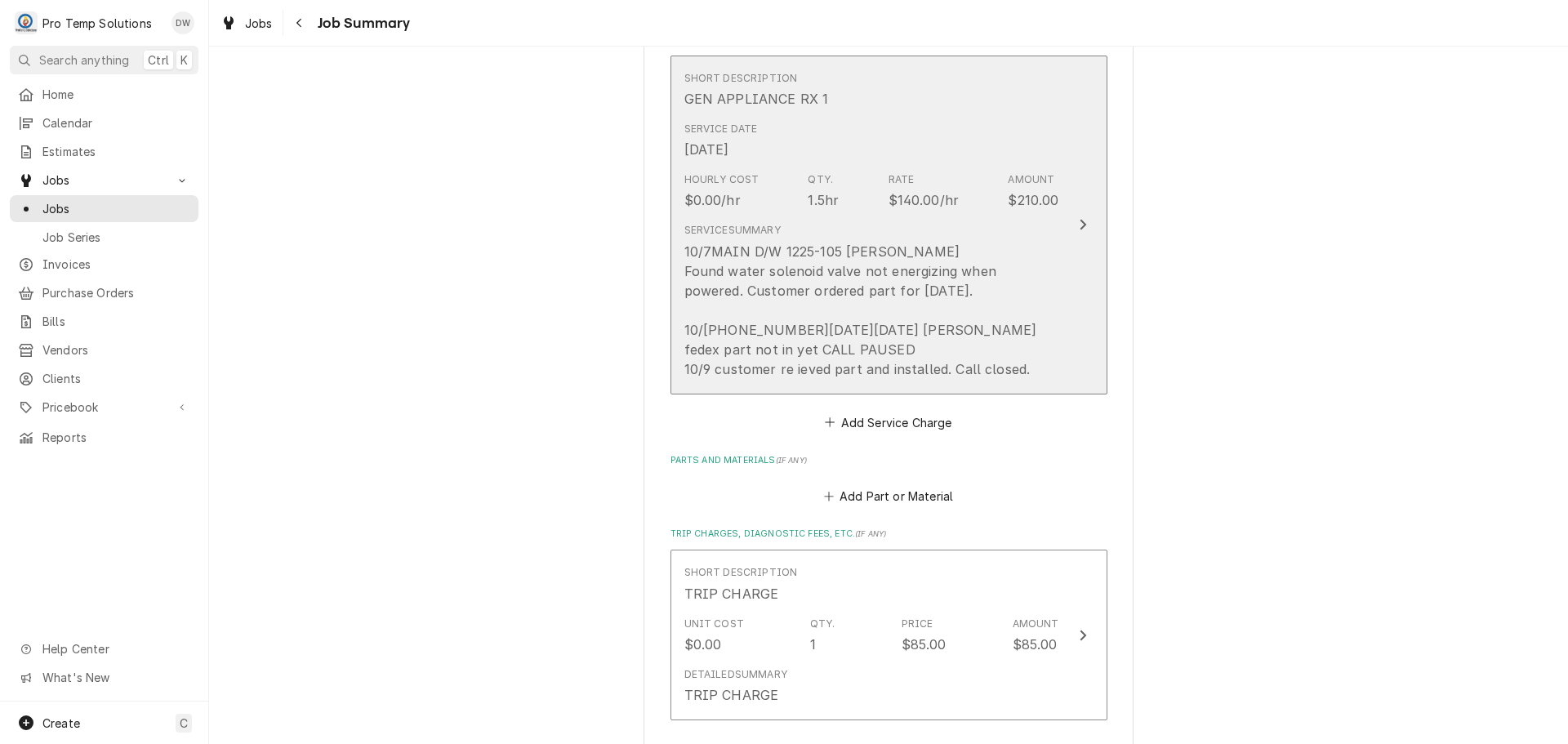
type input "#100825006"
click at [1079, 225] on icon "Update Line Item" at bounding box center [1082, 225] width 8 height 13
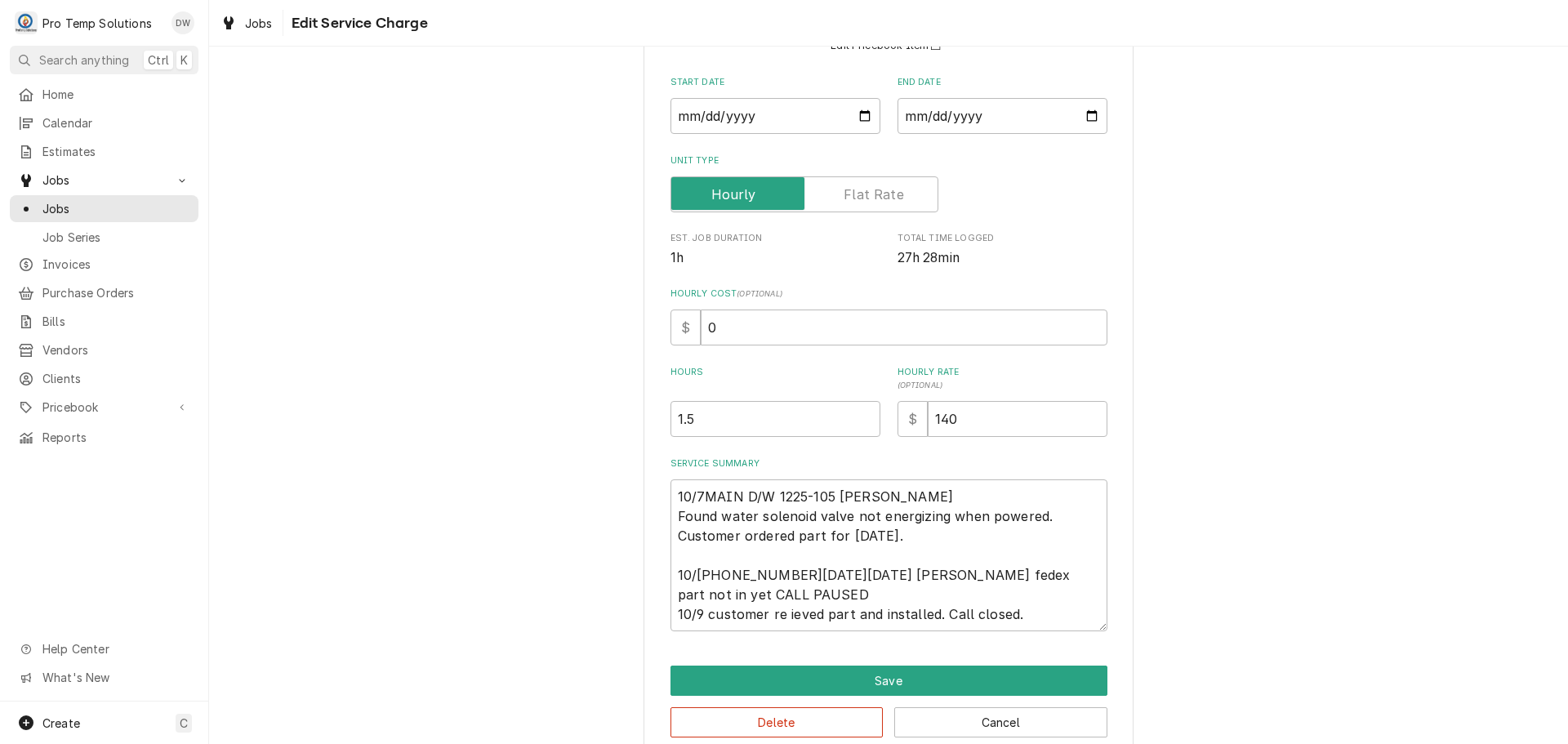
scroll to position [193, 0]
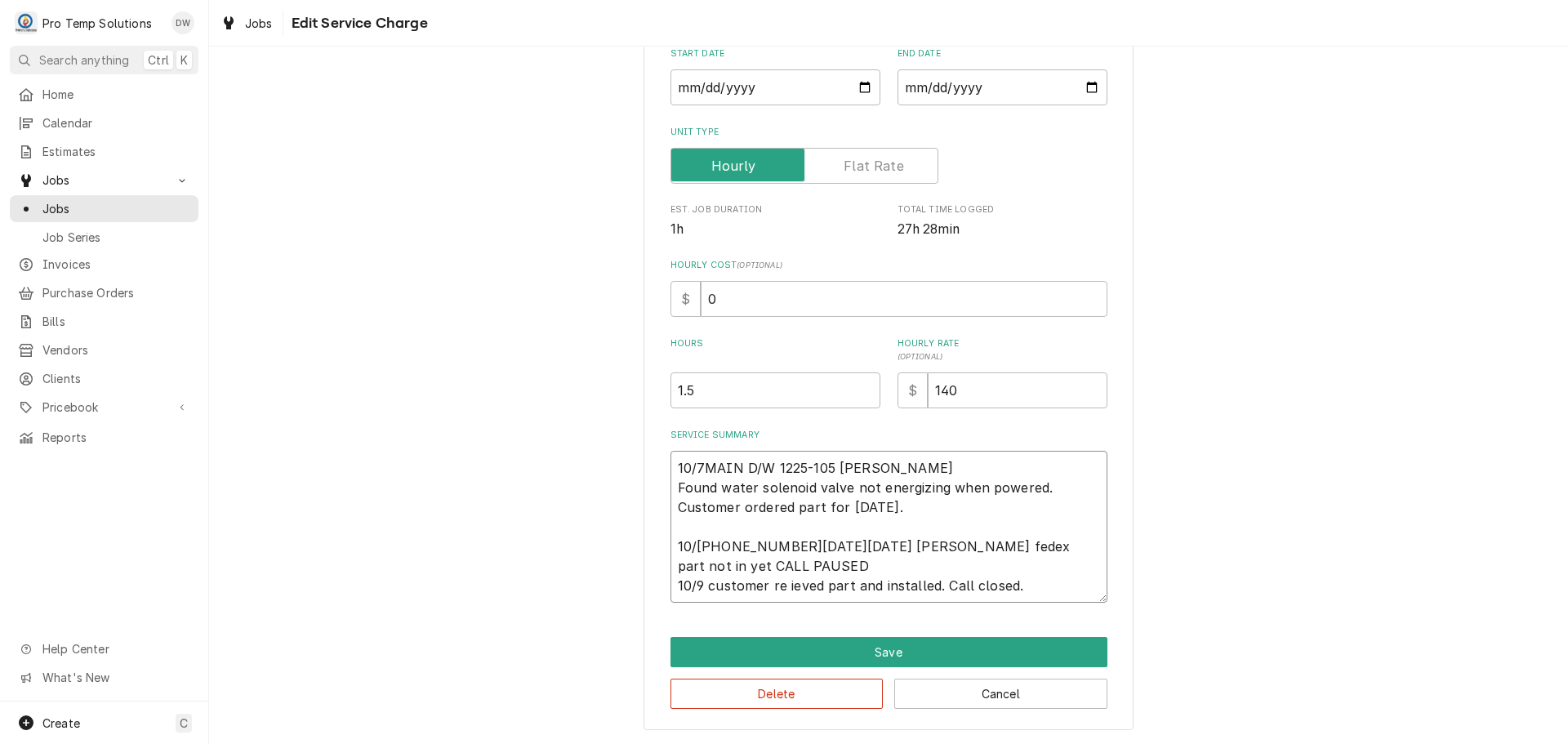
click at [860, 545] on textarea "10/7MAIN D/W 1225-105 [PERSON_NAME] Found water solenoid valve not energizing w…" at bounding box center [889, 527] width 437 height 152
type textarea "x"
type textarea "10/7MAIN D/W 1225-105 [PERSON_NAME] Found water solenoid valve not energizing w…"
type textarea "x"
type textarea "10/7MAIN D/W 1225-105 [PERSON_NAME] Found water solenoid valve not energizing w…"
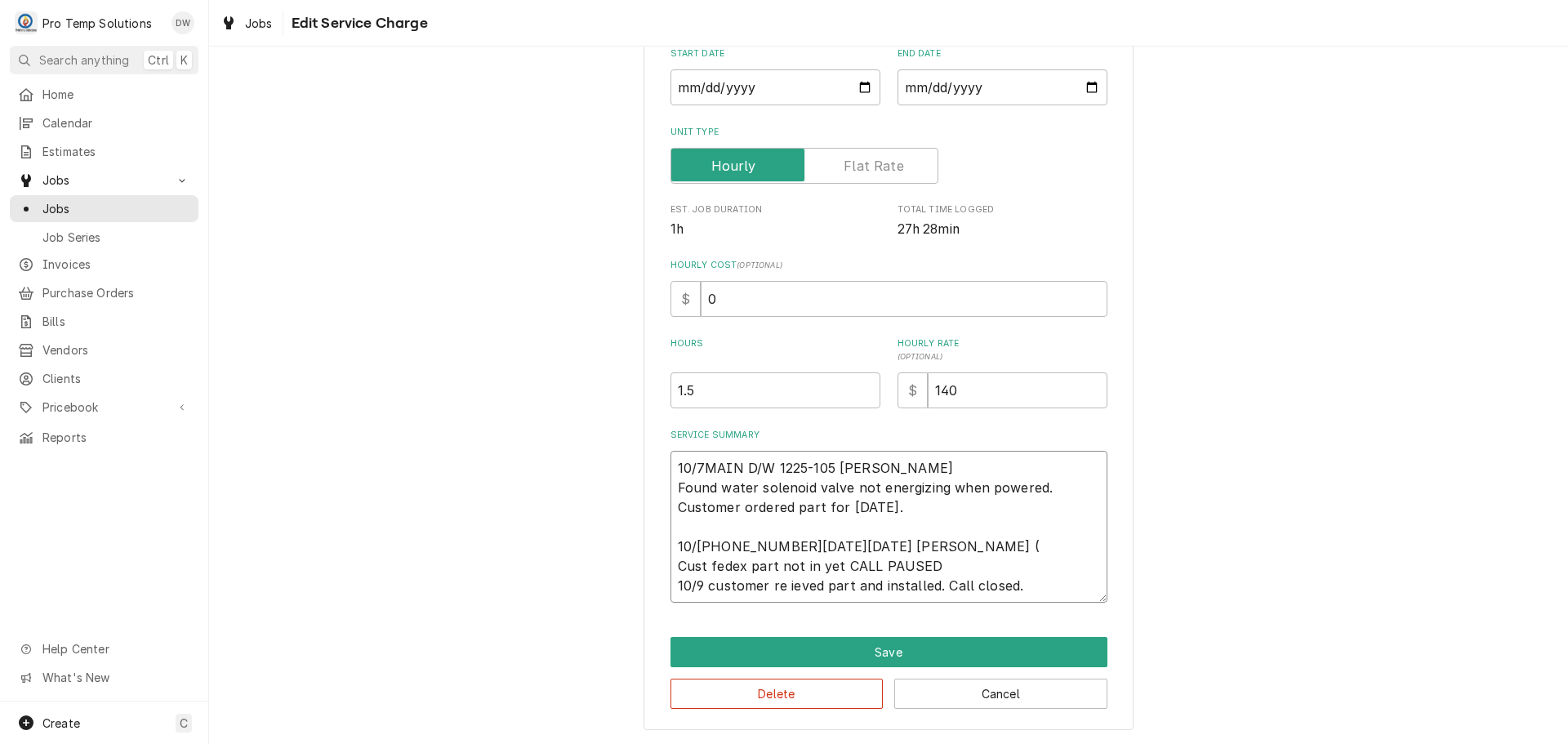
type textarea "x"
type textarea "10/7MAIN D/W 1225-105 KEVIN Found water solenoid valve not energizing when powe…"
type textarea "x"
type textarea "10/7MAIN D/W 1225-105 KEVIN Found water solenoid valve not energizing when powe…"
type textarea "x"
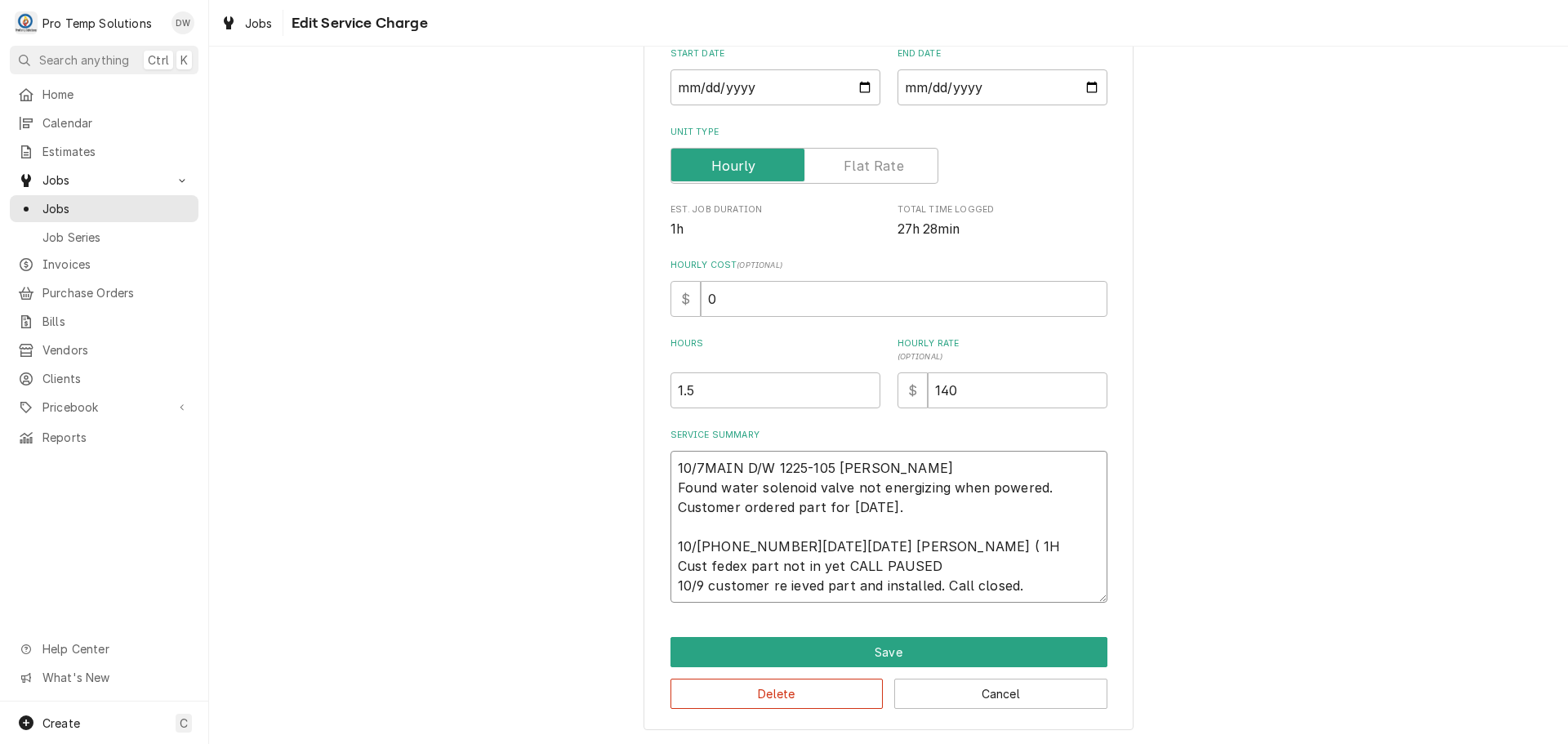
type textarea "10/7MAIN D/W 1225-105 KEVIN Found water solenoid valve not energizing when powe…"
type textarea "x"
type textarea "10/7MAIN D/W 1225-105 KEVIN Found water solenoid valve not energizing when powe…"
type textarea "x"
type textarea "10/7MAIN D/W 1225-105 KEVIN Found water solenoid valve not energizing when powe…"
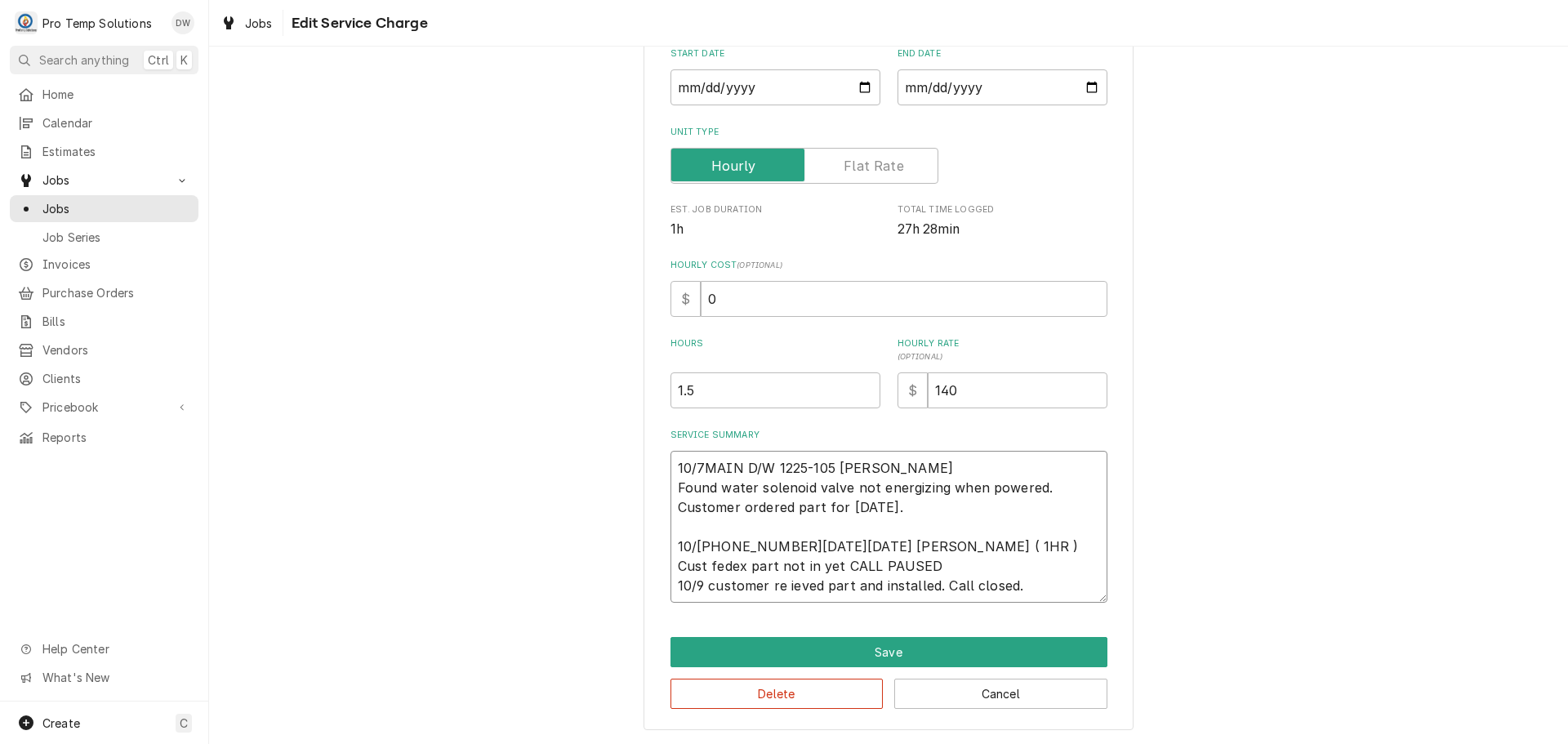
type textarea "x"
type textarea "10/7MAIN D/W 1225-105 KEVIN Found water solenoid valve not energizing when powe…"
click at [939, 460] on textarea "10/7MAIN D/W 1225-105 KEVIN Found water solenoid valve not energizing when powe…" at bounding box center [889, 527] width 437 height 152
type textarea "x"
type textarea "10/7MAIN D/W 1225-105 KEVIN ( Found water solenoid valve not energizing when po…"
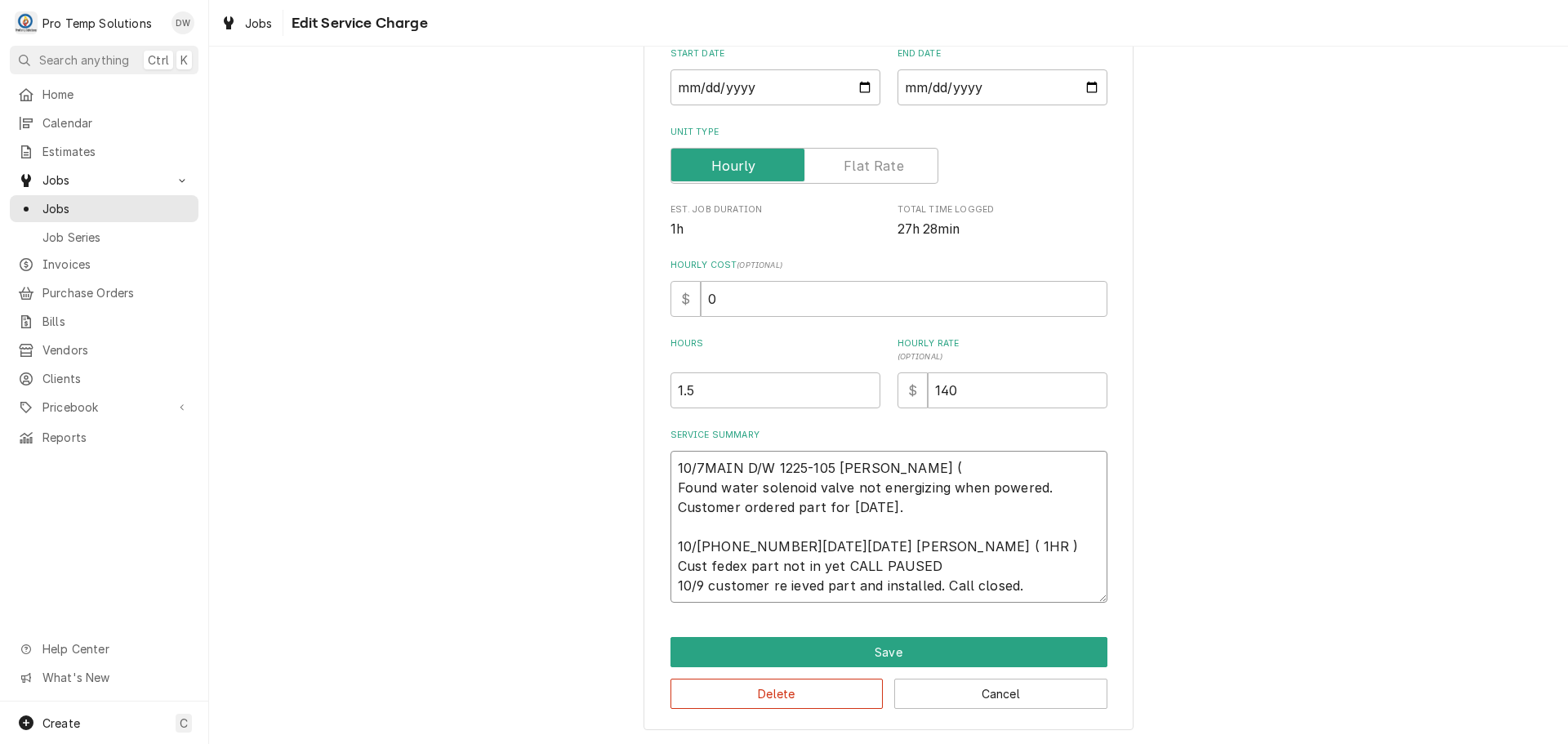
type textarea "x"
type textarea "10/7MAIN D/W 1225-105 KEVIN (. Found water solenoid valve not energizing when p…"
type textarea "x"
type textarea "10/7MAIN D/W 1225-105 KEVIN (.5 Found water solenoid valve not energizing when …"
type textarea "x"
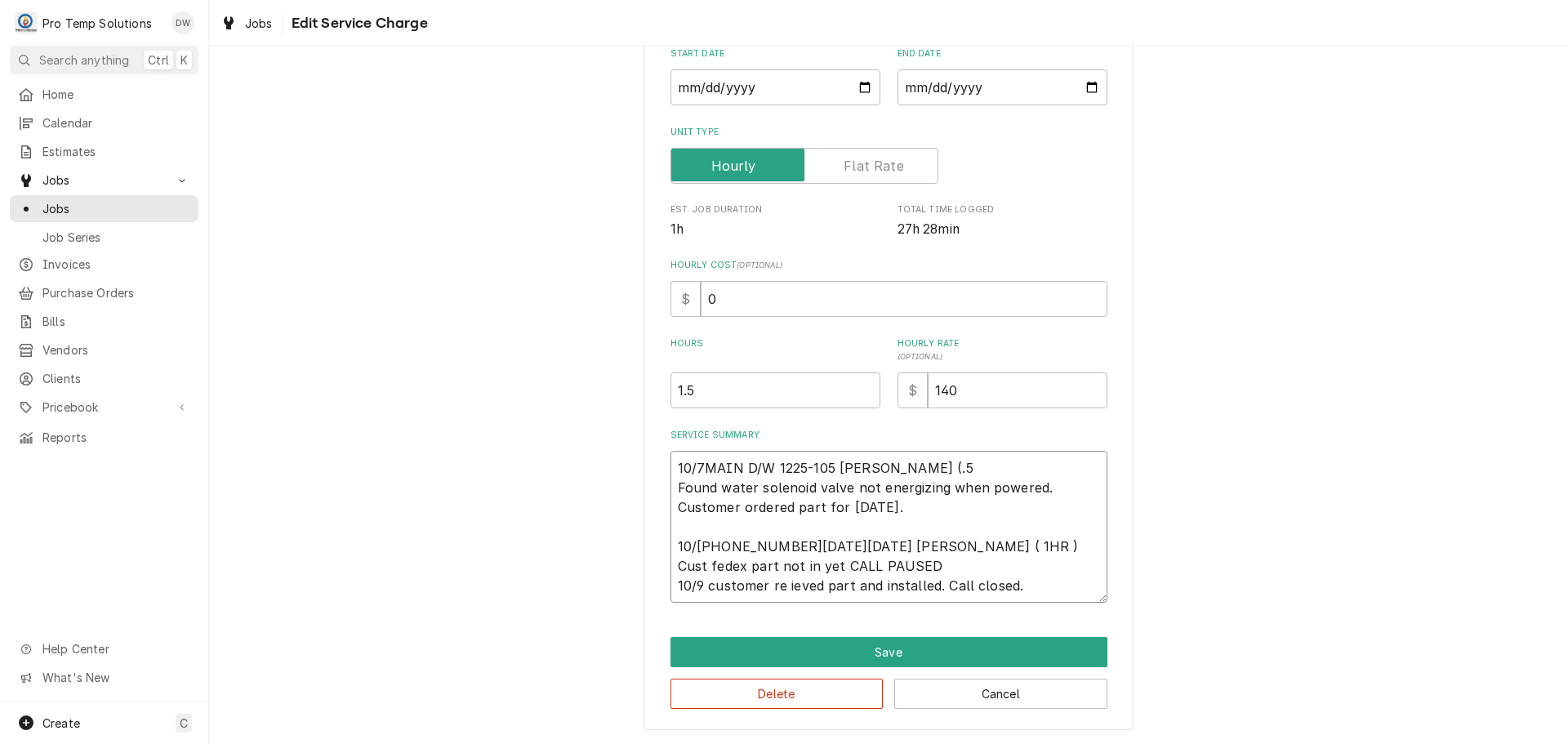
type textarea "10/7MAIN D/W 1225-105 KEVIN (.5 Found water solenoid valve not energizing when …"
type textarea "x"
type textarea "10/7MAIN D/W 1225-105 KEVIN (.5 H Found water solenoid valve not energizing whe…"
type textarea "x"
type textarea "10/7MAIN D/W 1225-105 KEVIN (.5 HR Found water solenoid valve not energizing wh…"
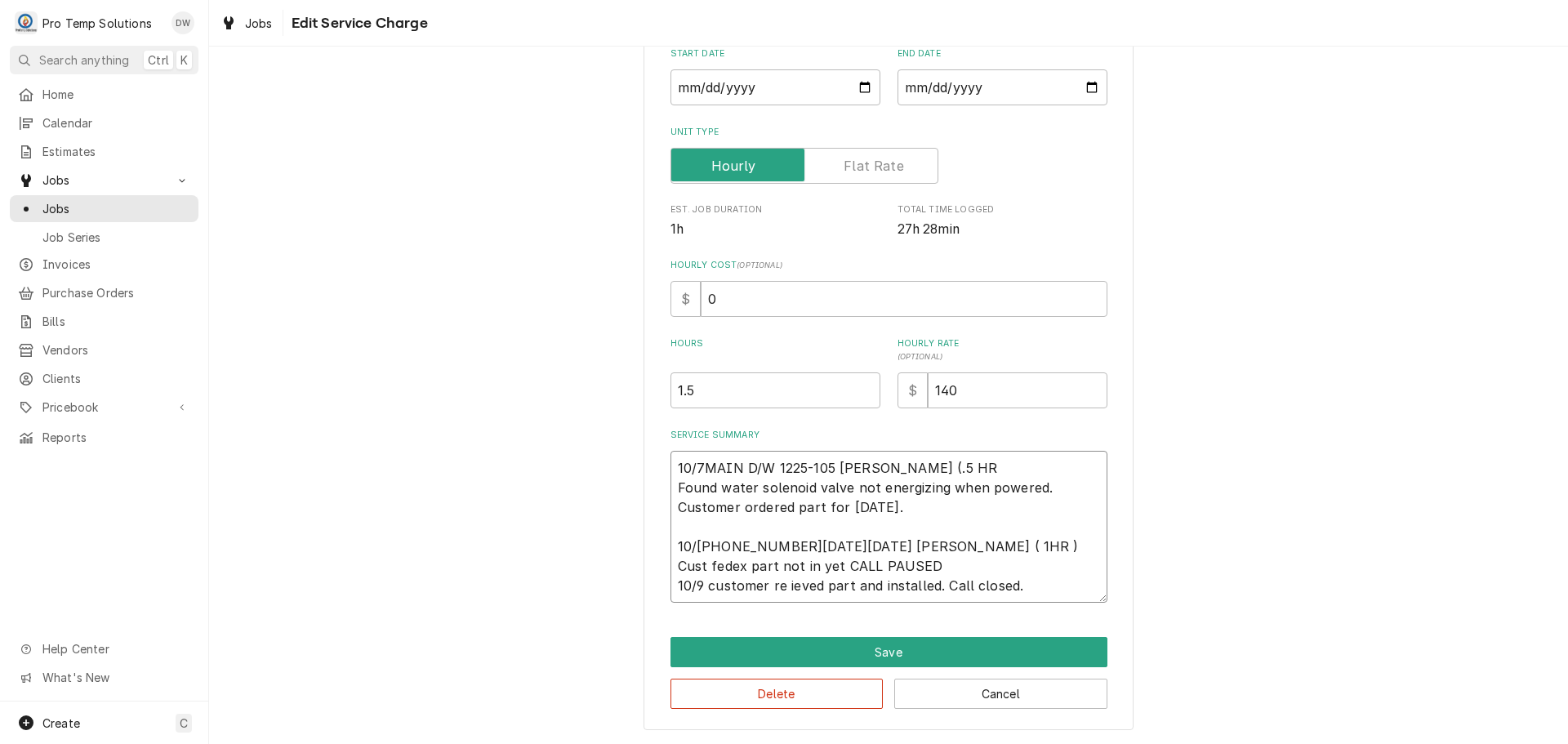
type textarea "x"
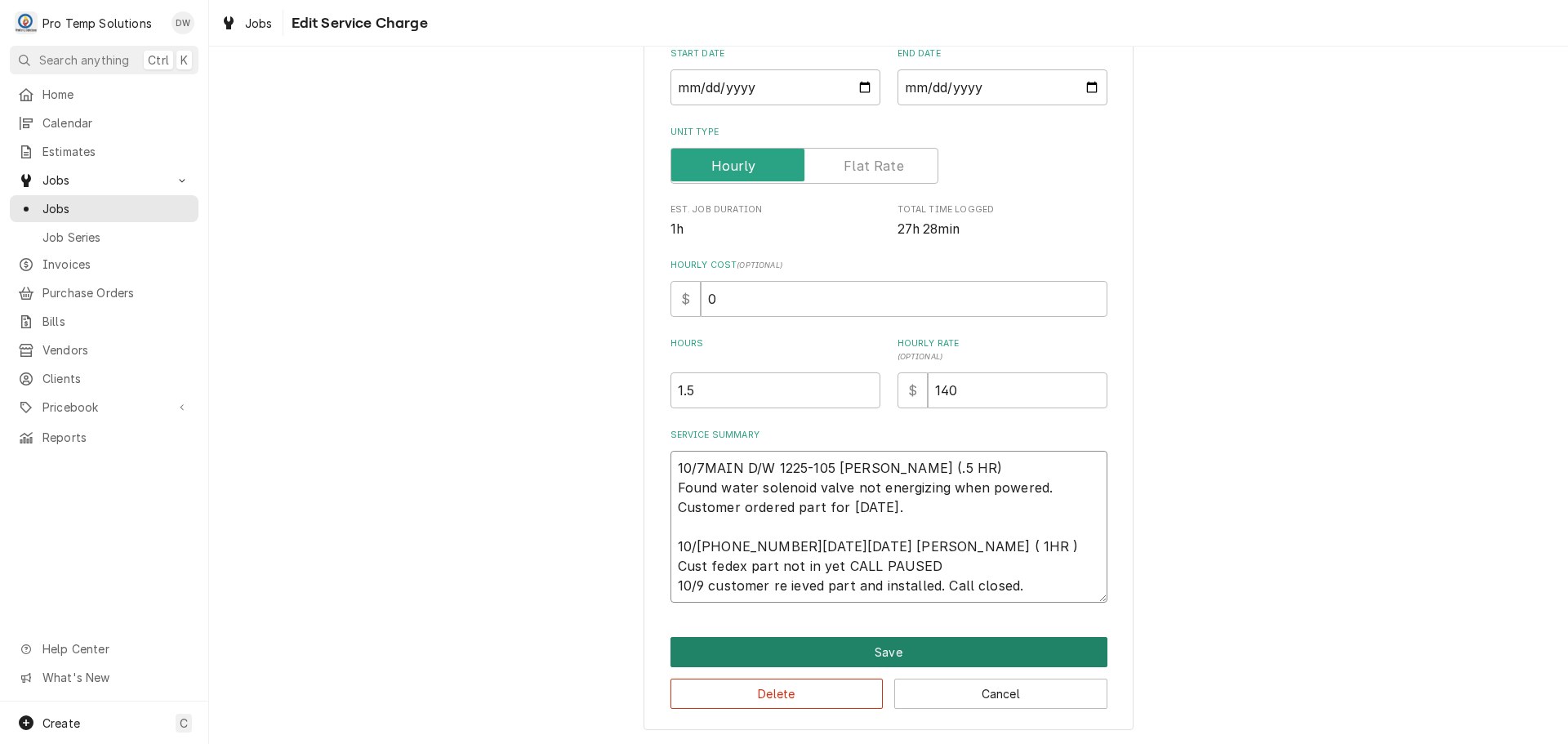
type textarea "10/7MAIN D/W 1225-105 KEVIN (.5 HR) Found water solenoid valve not energizing w…"
click at [872, 653] on button "Save" at bounding box center [889, 652] width 437 height 30
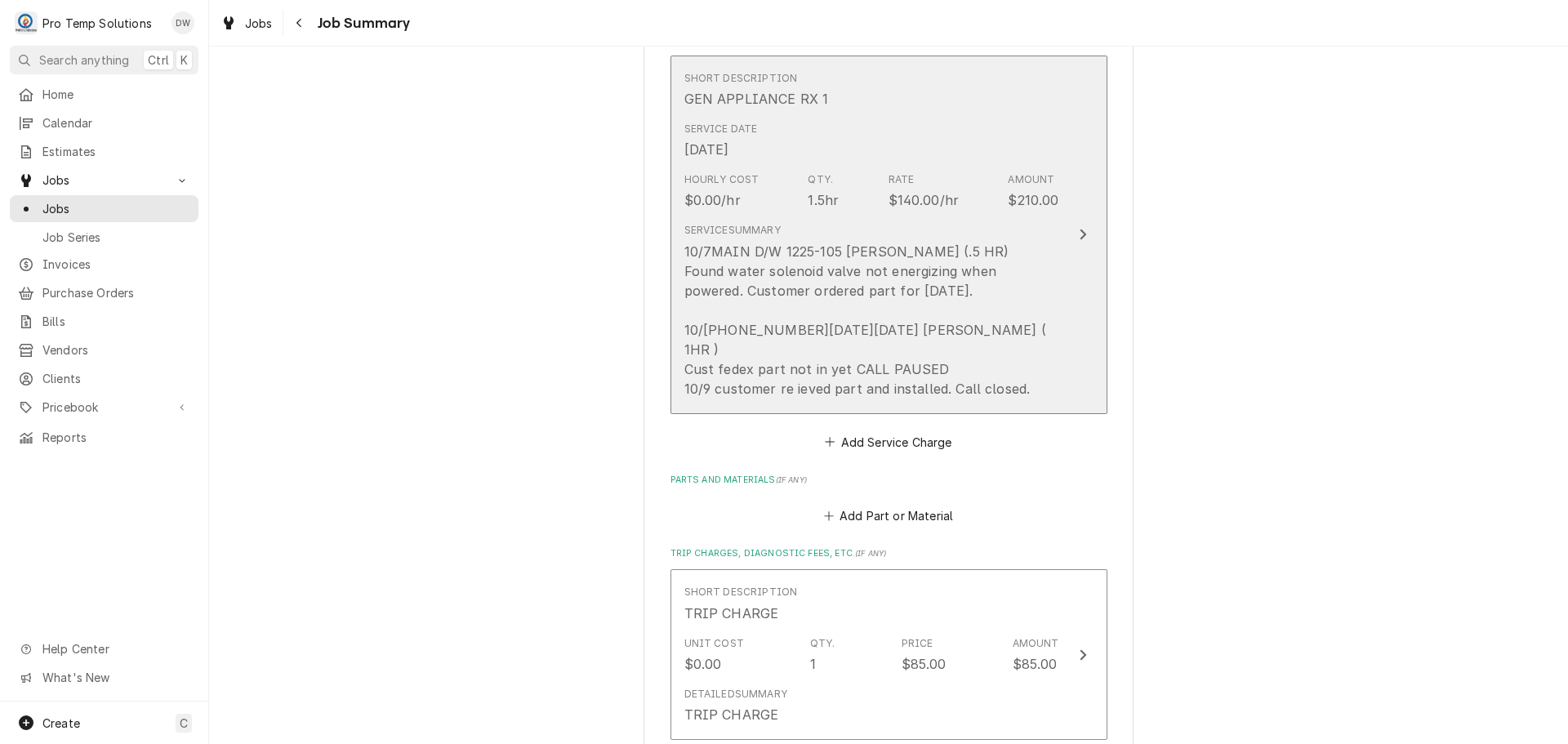
click at [1072, 226] on div "Update Line Item" at bounding box center [1082, 234] width 22 height 20
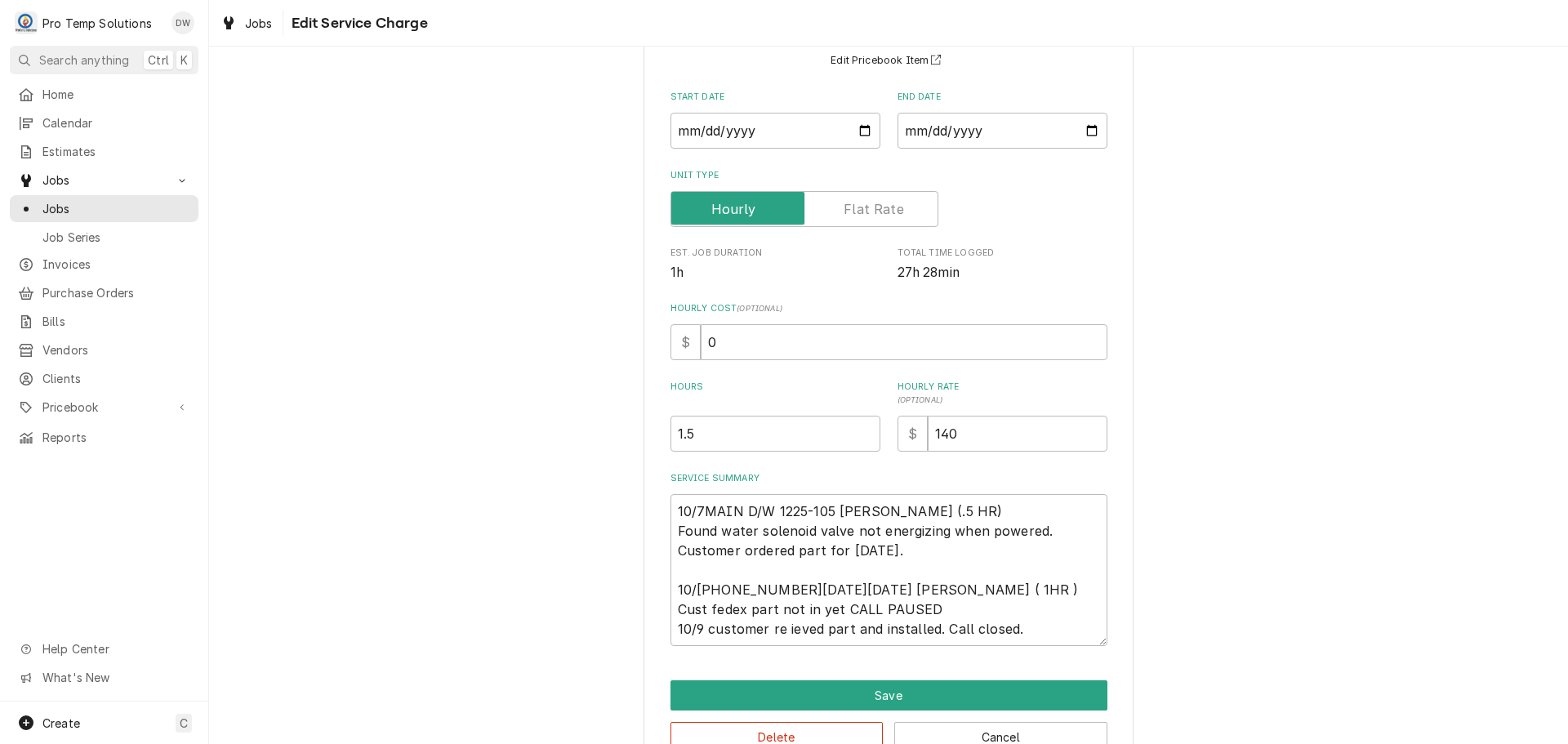
scroll to position [193, 0]
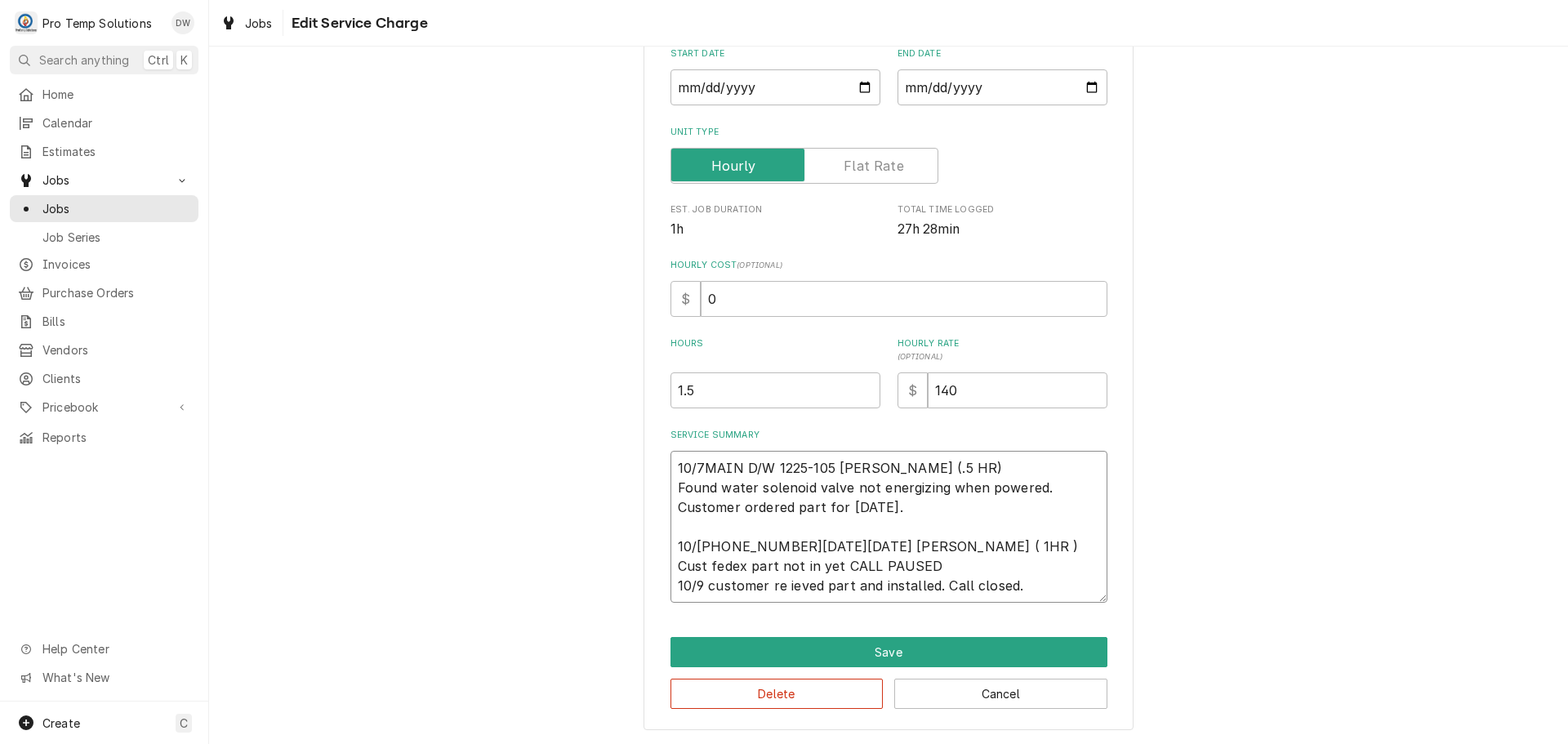
click at [815, 587] on textarea "10/7MAIN D/W 1225-105 KEVIN (.5 HR) Found water solenoid valve not energizing w…" at bounding box center [889, 527] width 437 height 152
type textarea "x"
type textarea "10/7MAIN D/W 1225-105 KEVIN (.5 HR) Found water solenoid valve not energizing w…"
type textarea "x"
type textarea "10/7MAIN D/W 1225-105 KEVIN (.5 HR) Found water solenoid valve not energizing w…"
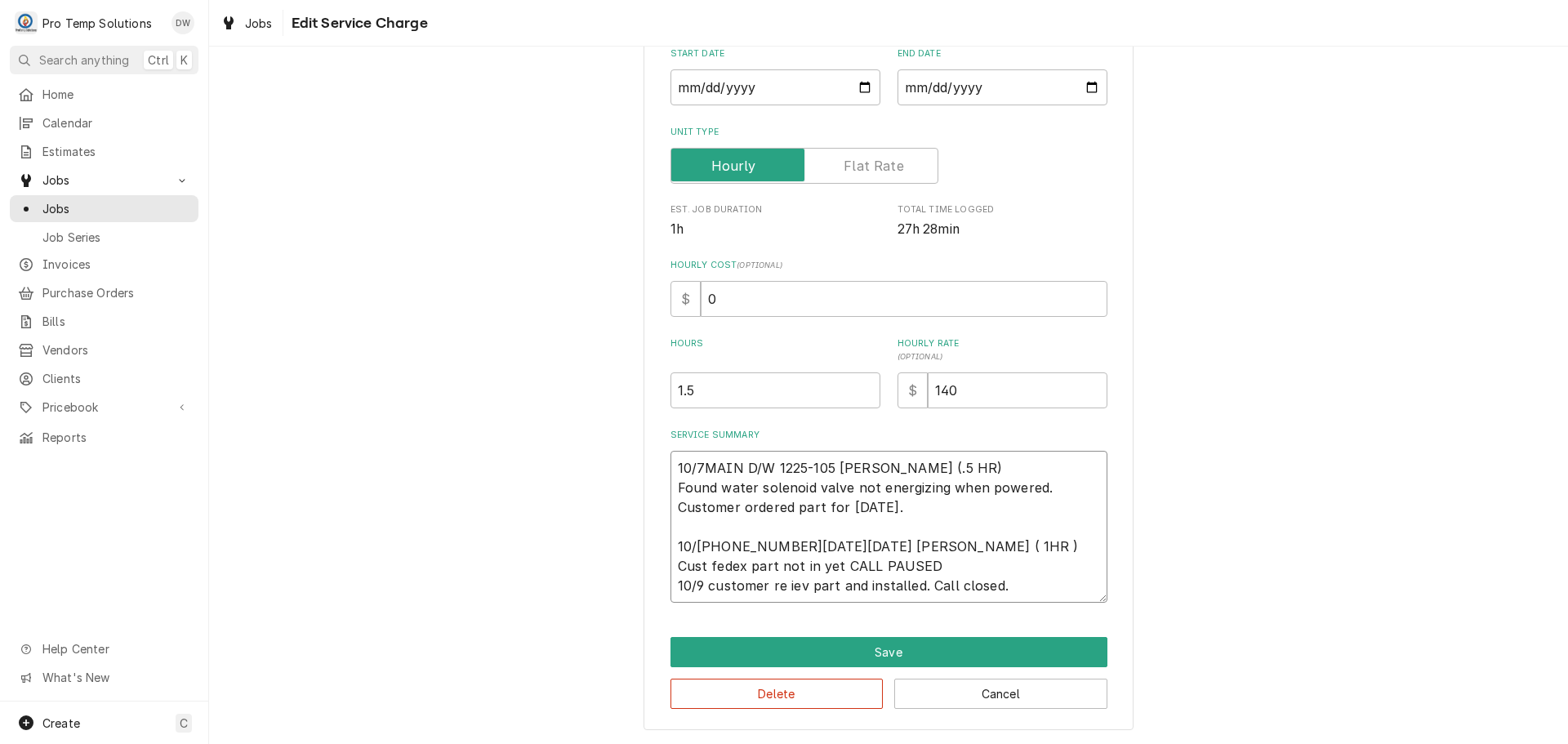
type textarea "x"
type textarea "10/7MAIN D/W 1225-105 KEVIN (.5 HR) Found water solenoid valve not energizing w…"
type textarea "x"
type textarea "10/7MAIN D/W 1225-105 KEVIN (.5 HR) Found water solenoid valve not energizing w…"
type textarea "x"
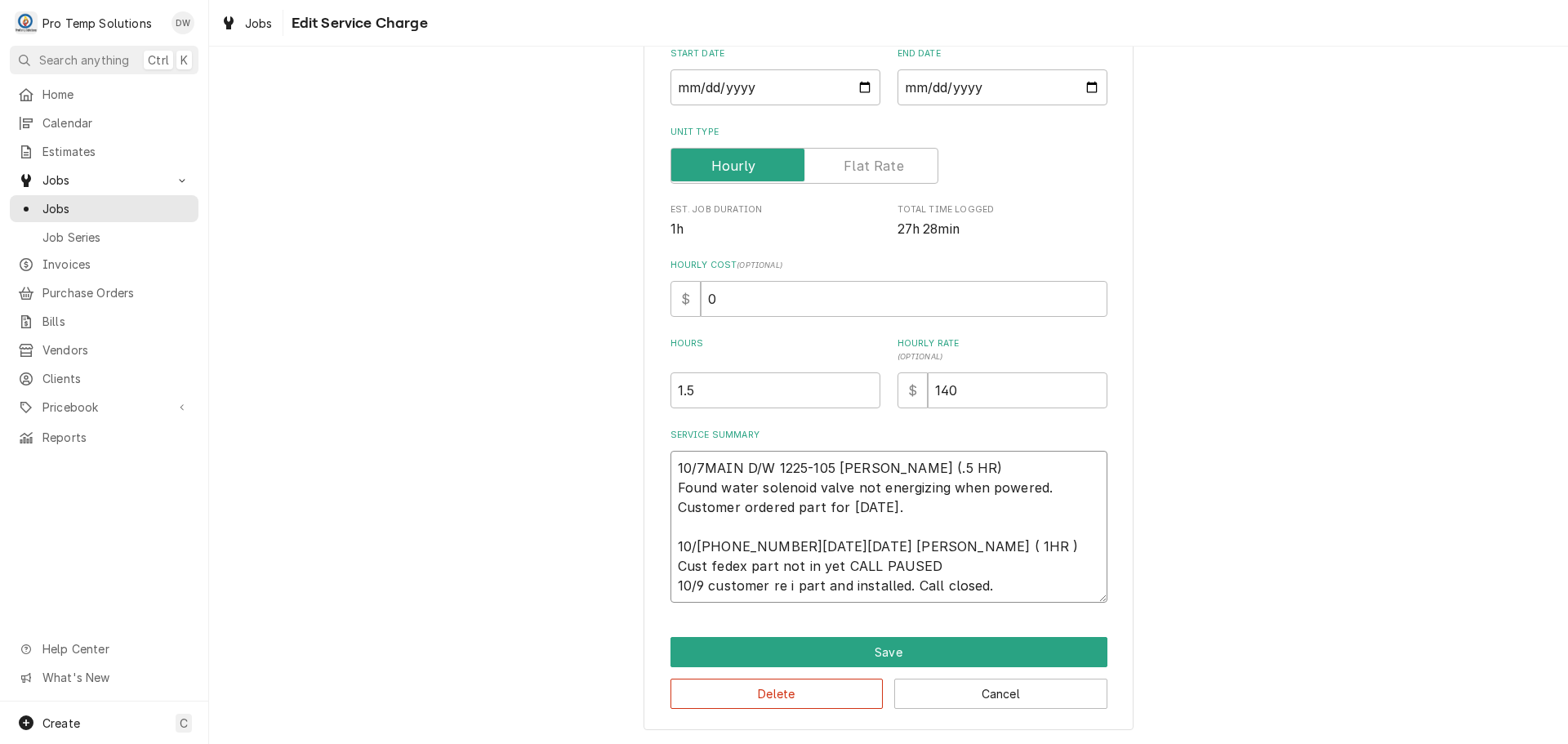
type textarea "10/7MAIN D/W 1225-105 KEVIN (.5 HR) Found water solenoid valve not energizing w…"
type textarea "x"
type textarea "10/7MAIN D/W 1225-105 KEVIN (.5 HR) Found water solenoid valve not energizing w…"
type textarea "x"
type textarea "10/7MAIN D/W 1225-105 KEVIN (.5 HR) Found water solenoid valve not energizing w…"
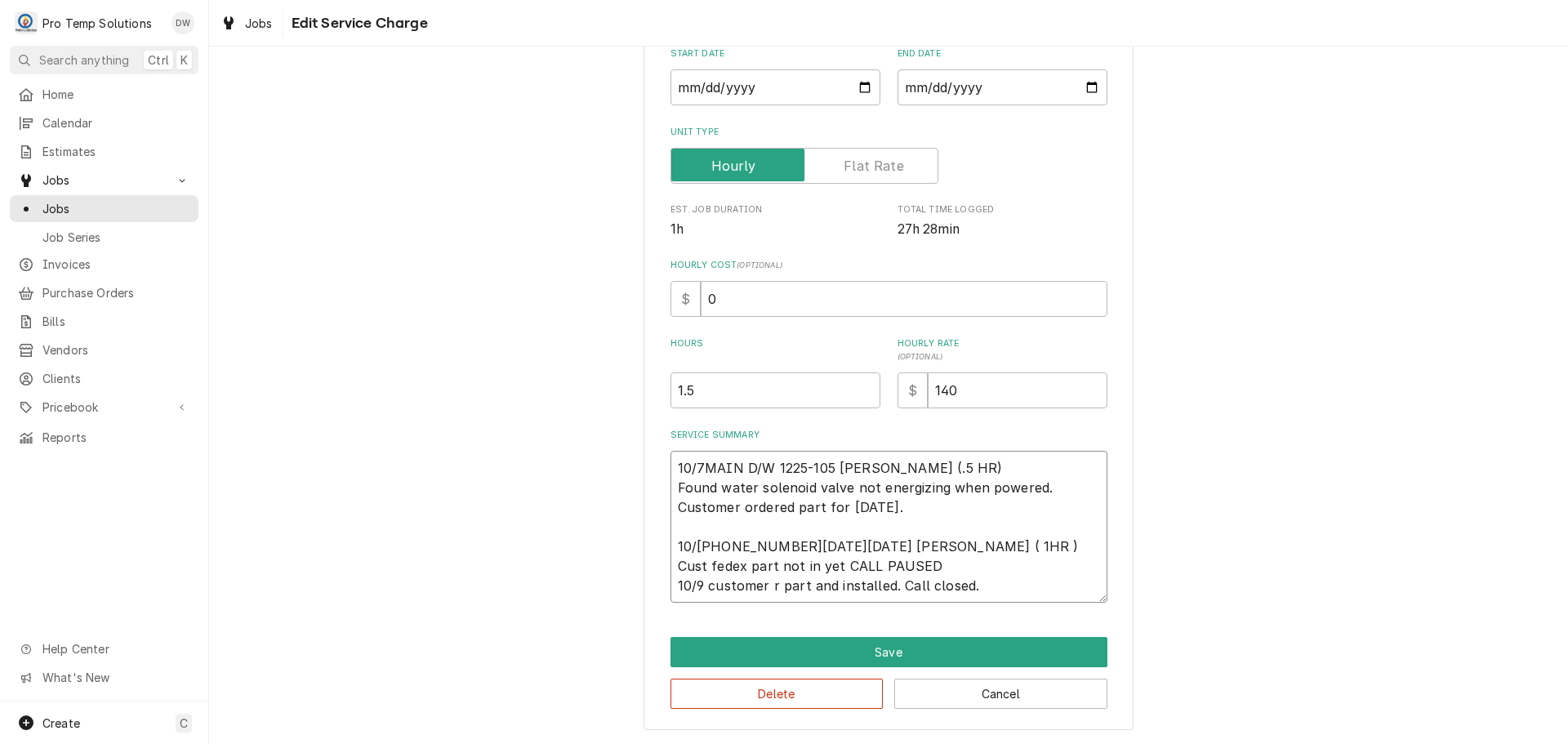
type textarea "x"
type textarea "10/7MAIN D/W 1225-105 KEVIN (.5 HR) Found water solenoid valve not energizing w…"
type textarea "x"
type textarea "10/7MAIN D/W 1225-105 KEVIN (.5 HR) Found water solenoid valve not energizing w…"
type textarea "x"
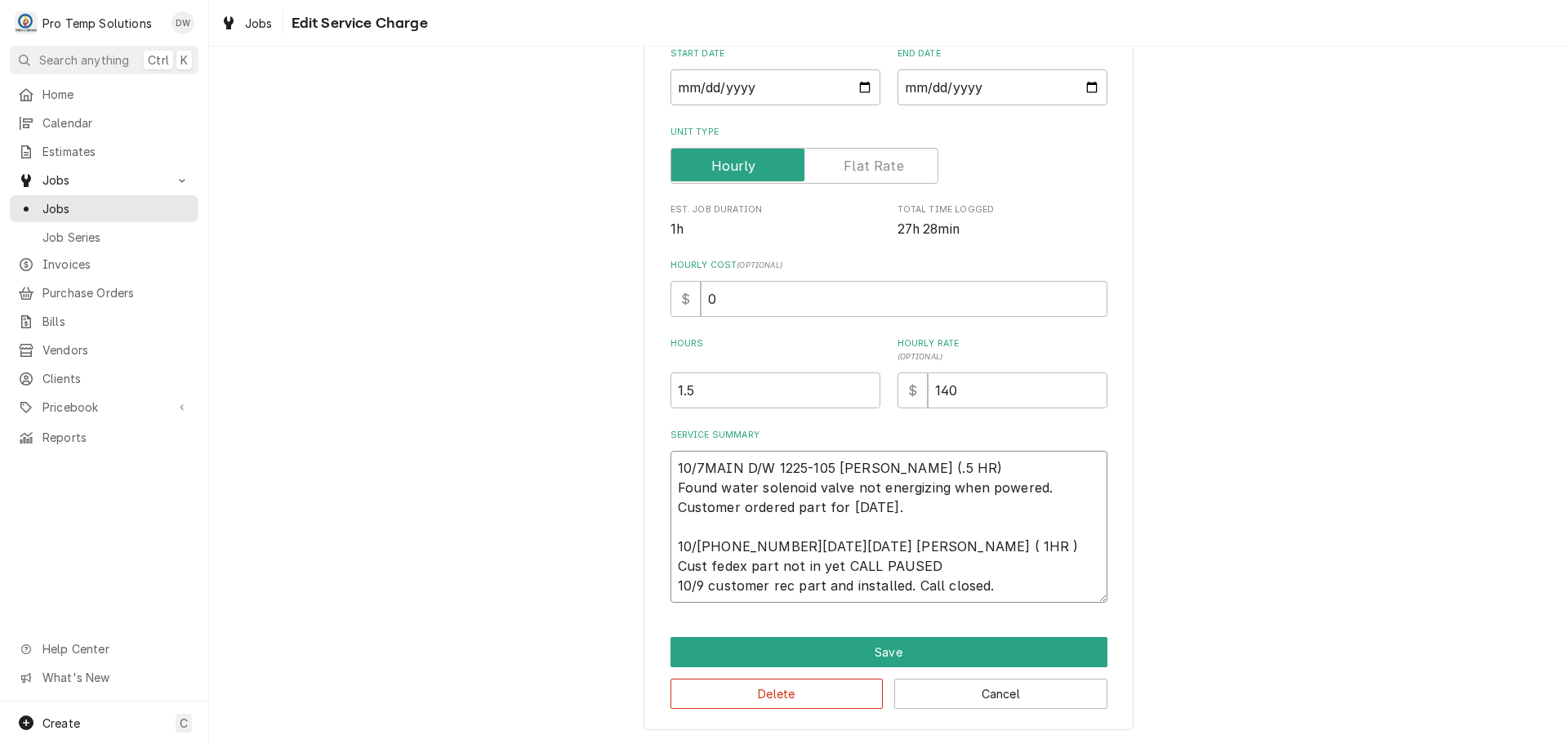
type textarea "10/7MAIN D/W 1225-105 KEVIN (.5 HR) Found water solenoid valve not energizing w…"
type textarea "x"
type textarea "10/7MAIN D/W 1225-105 KEVIN (.5 HR) Found water solenoid valve not energizing w…"
type textarea "x"
type textarea "10/7MAIN D/W 1225-105 KEVIN (.5 HR) Found water solenoid valve not energizing w…"
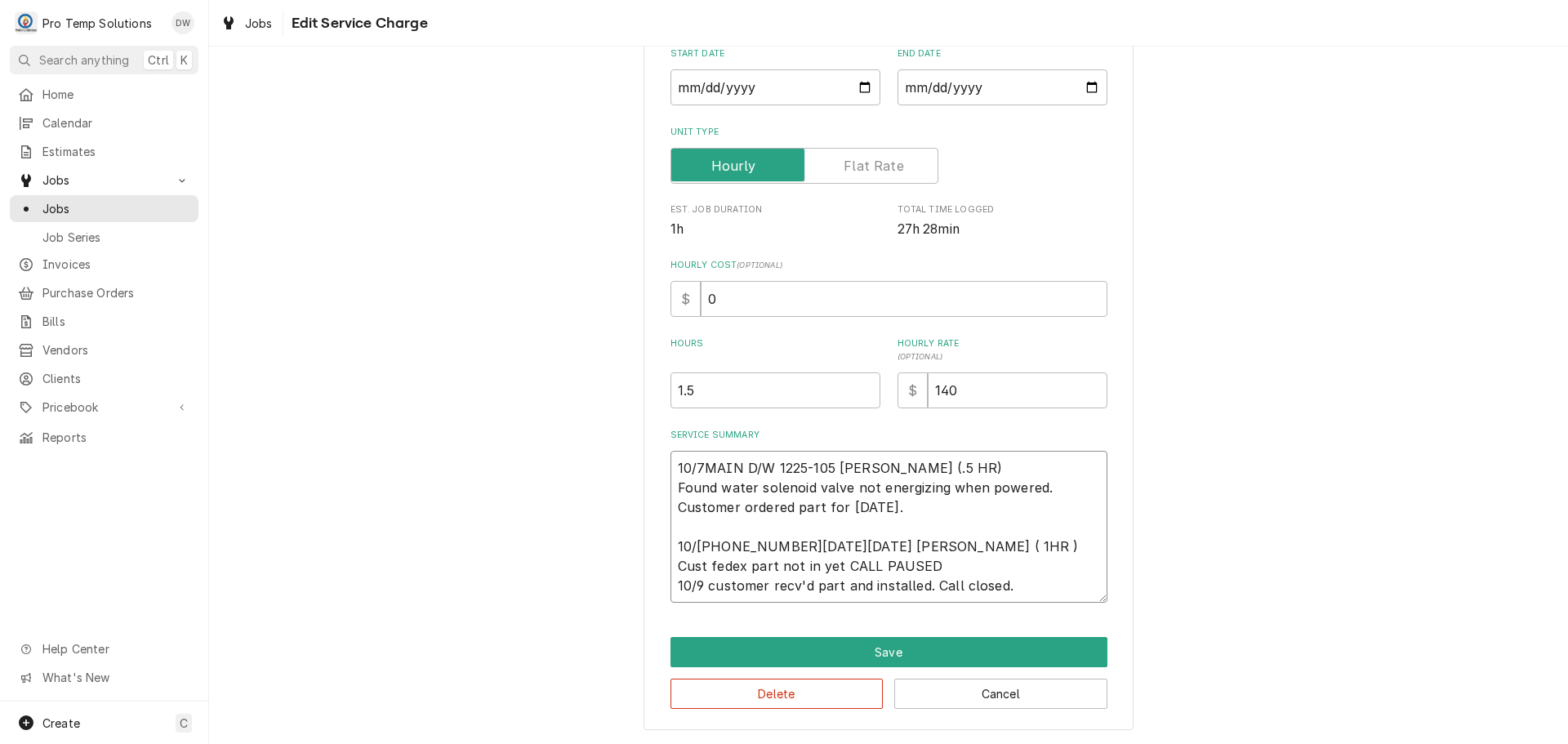
type textarea "x"
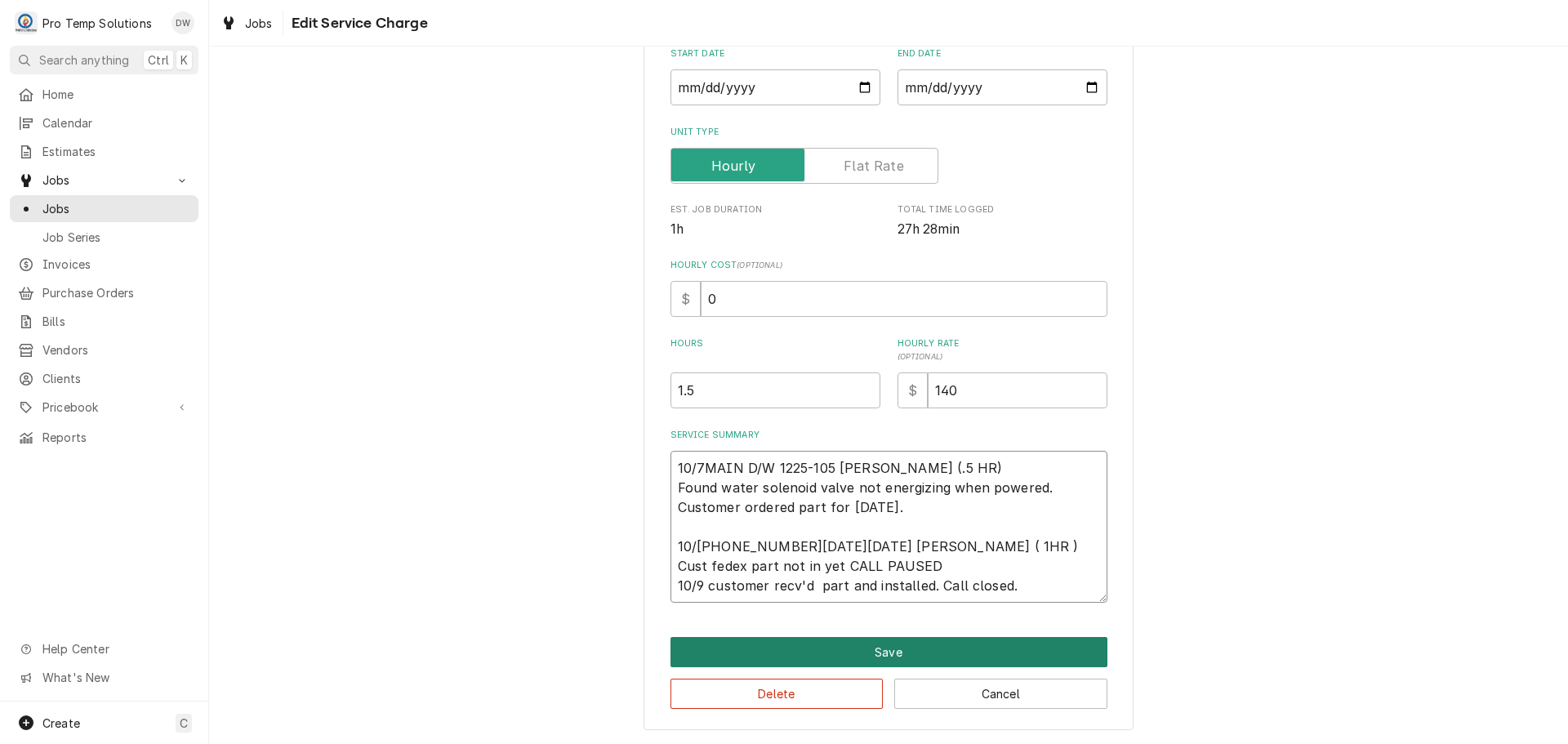
type textarea "10/7MAIN D/W 1225-105 [PERSON_NAME] (.5 HR) Found water solenoid valve not ener…"
click at [885, 656] on button "Save" at bounding box center [889, 652] width 437 height 30
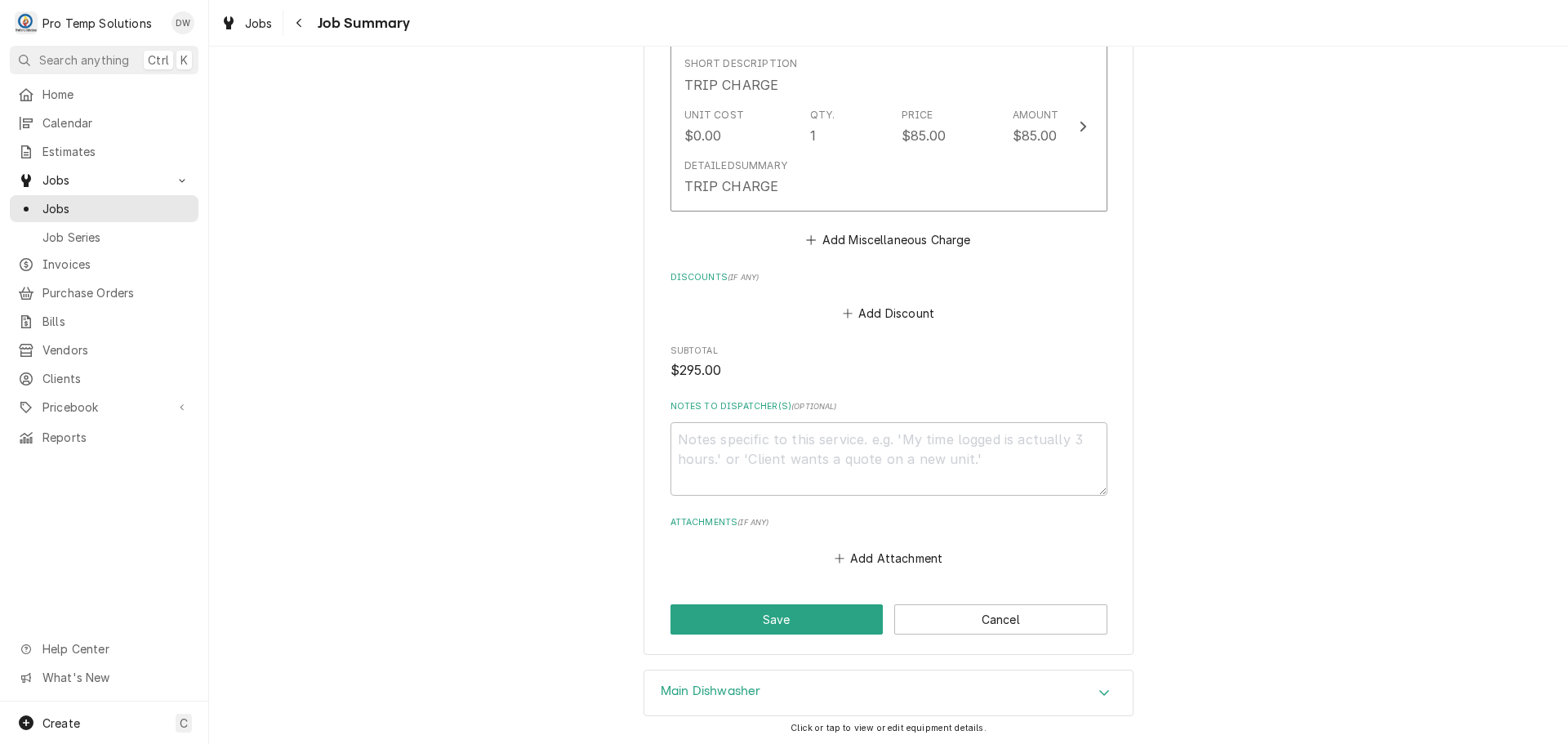
scroll to position [1062, 0]
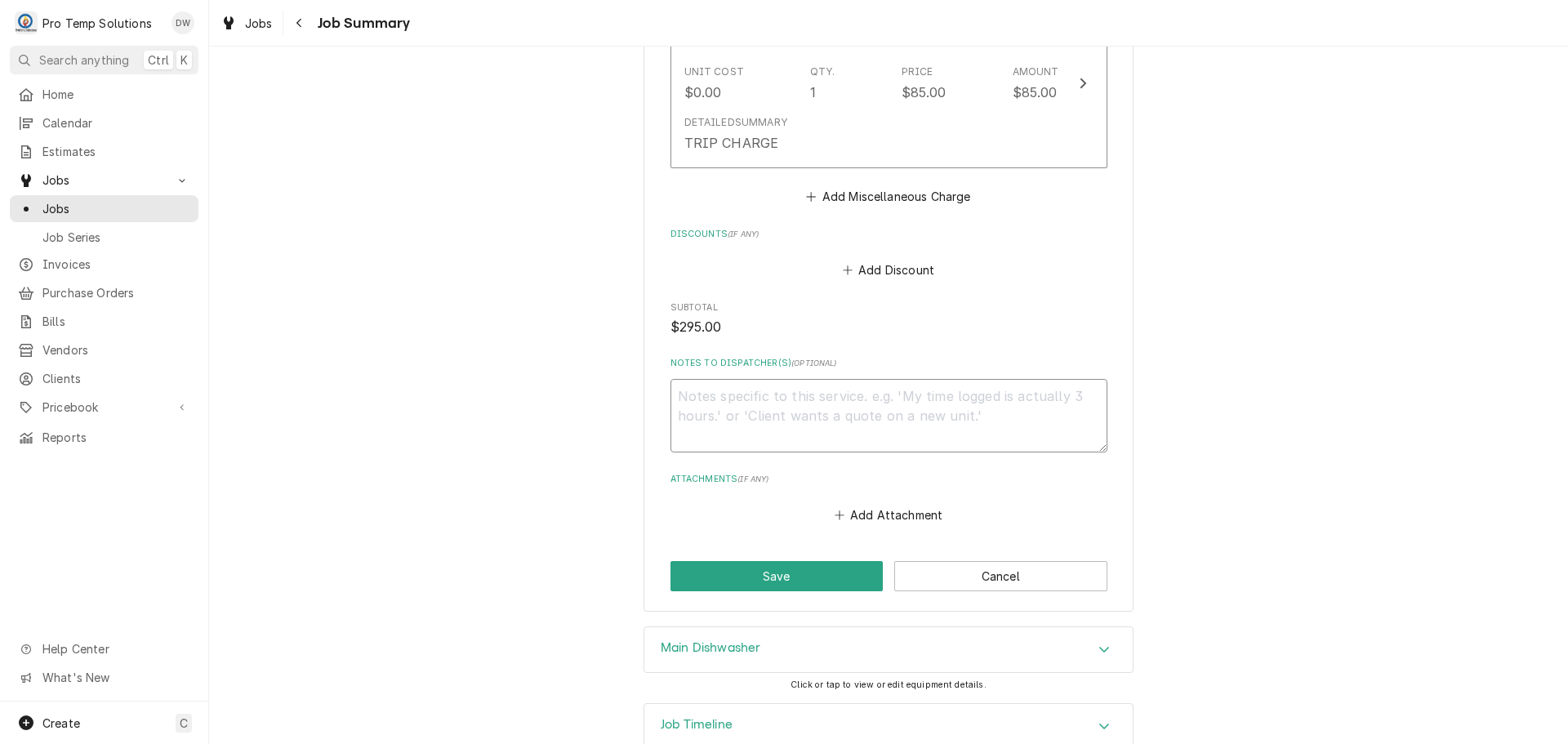
click at [757, 381] on textarea "Notes to Dispatcher(s) ( optional )" at bounding box center [889, 415] width 437 height 73
type textarea "x"
type textarea "#"
type textarea "x"
type textarea "#1"
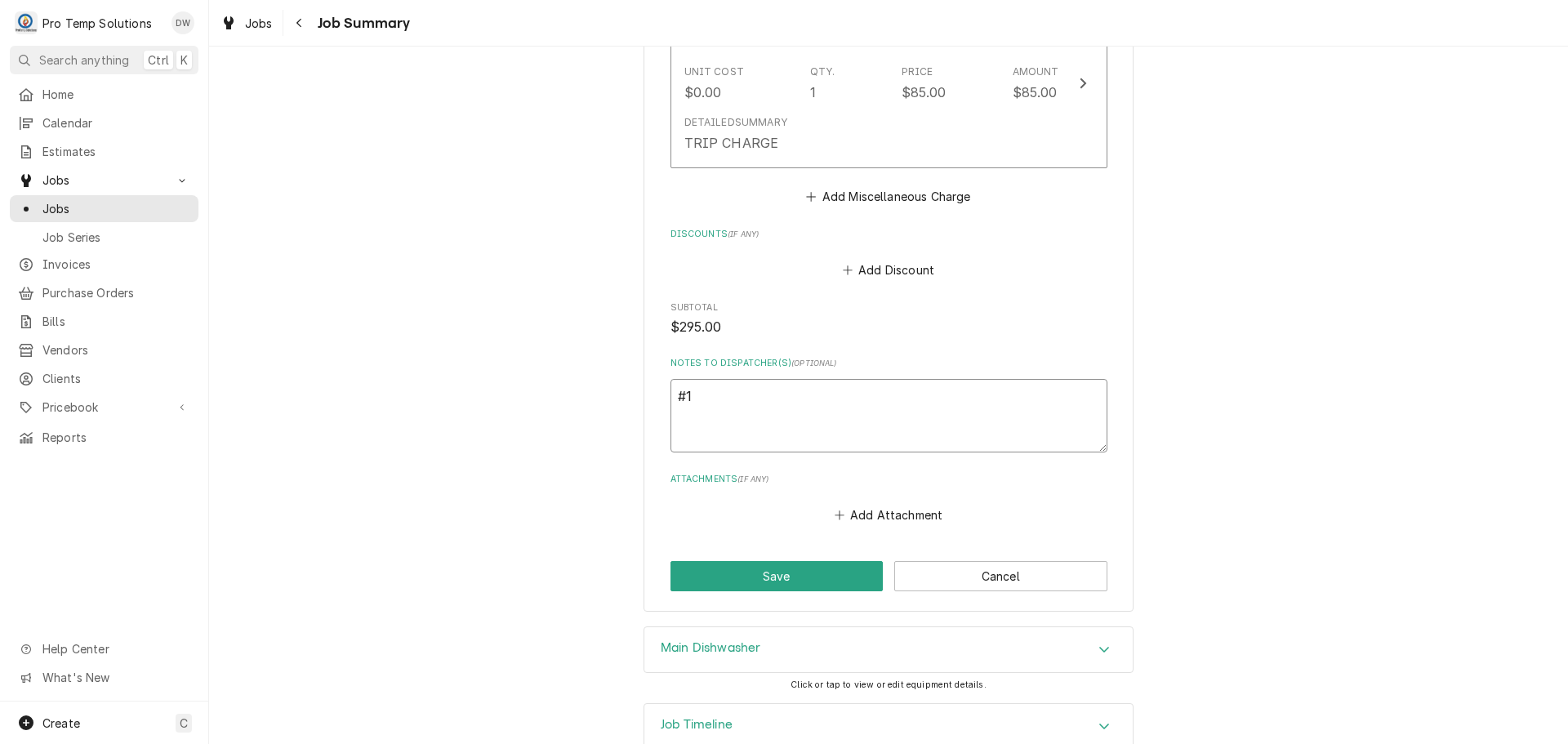
type textarea "x"
type textarea "#10"
type textarea "x"
type textarea "#100"
type textarea "x"
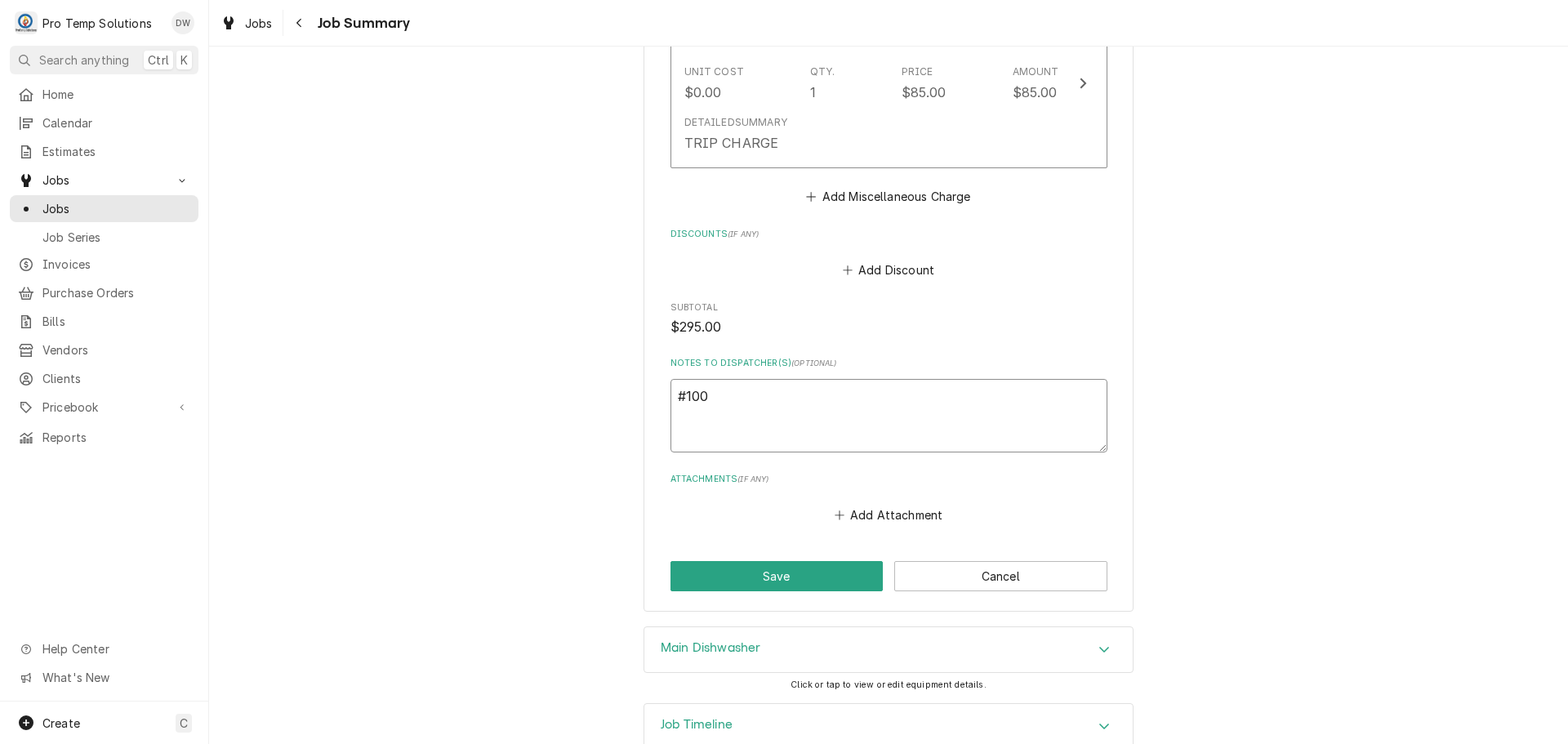
type textarea "#1008"
type textarea "x"
type textarea "#10082"
type textarea "x"
type textarea "#100825"
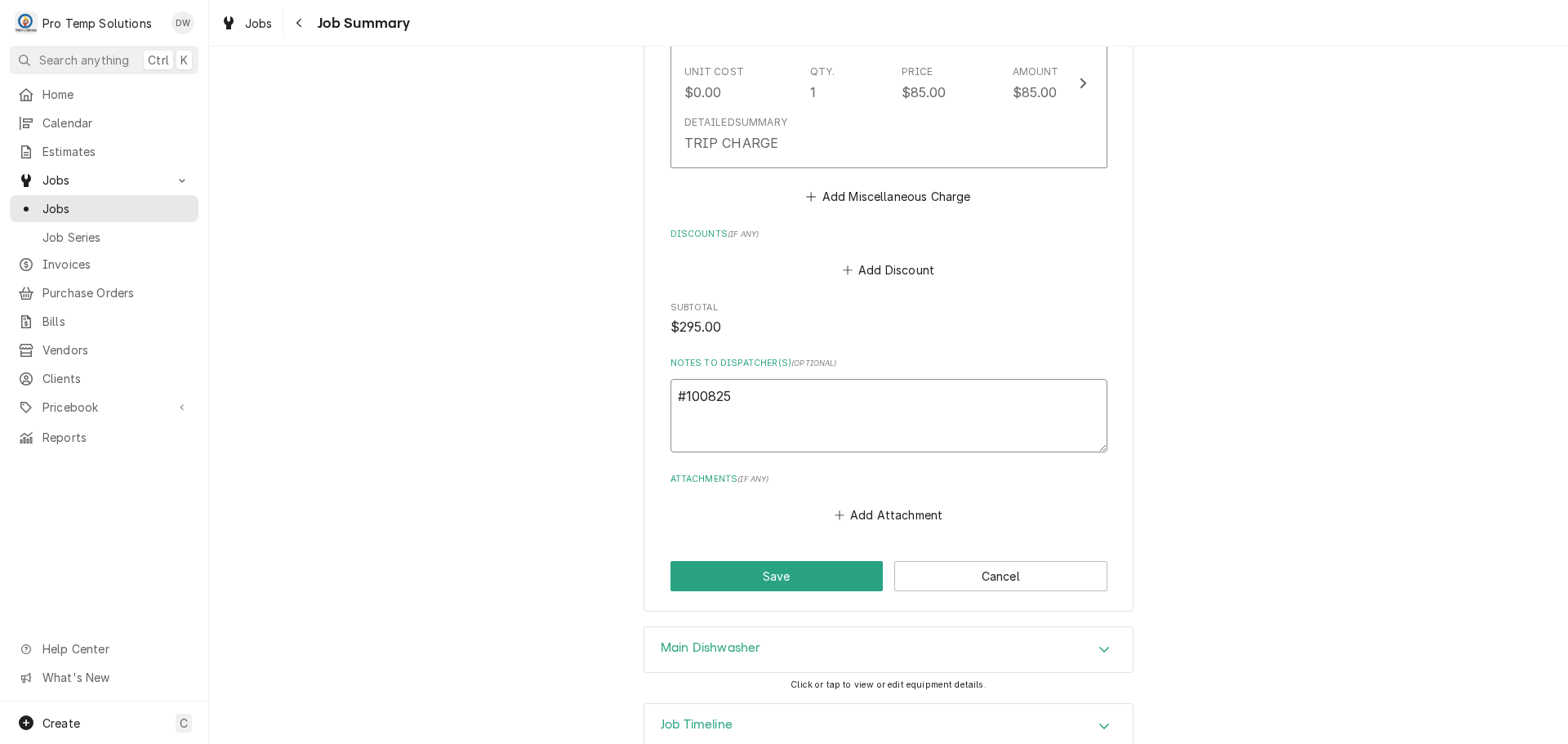
type textarea "x"
type textarea "#1008250"
type textarea "x"
type textarea "#10082500"
type textarea "x"
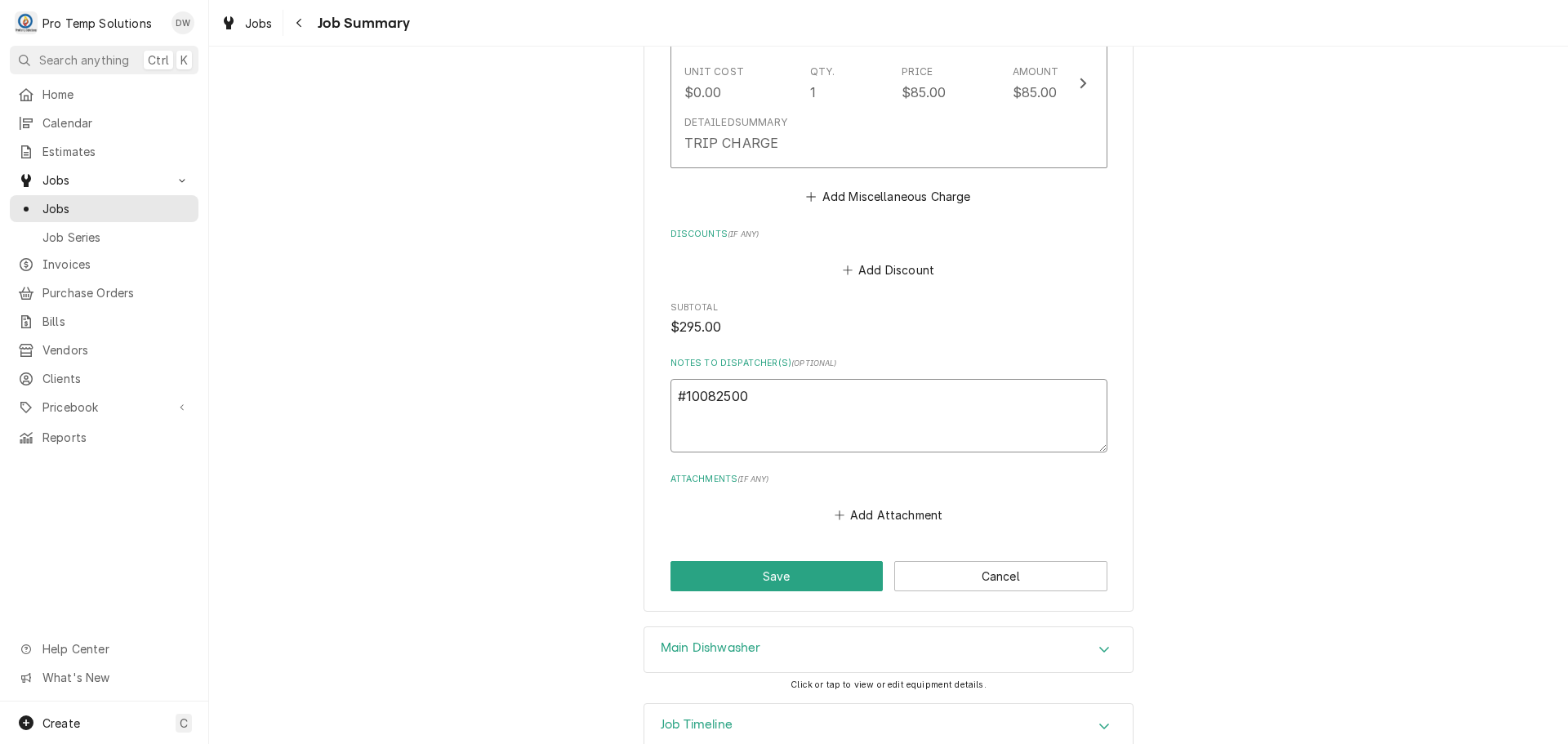
type textarea "#100825006"
type textarea "x"
type textarea "#100825006"
type textarea "x"
type textarea "#100825006 l"
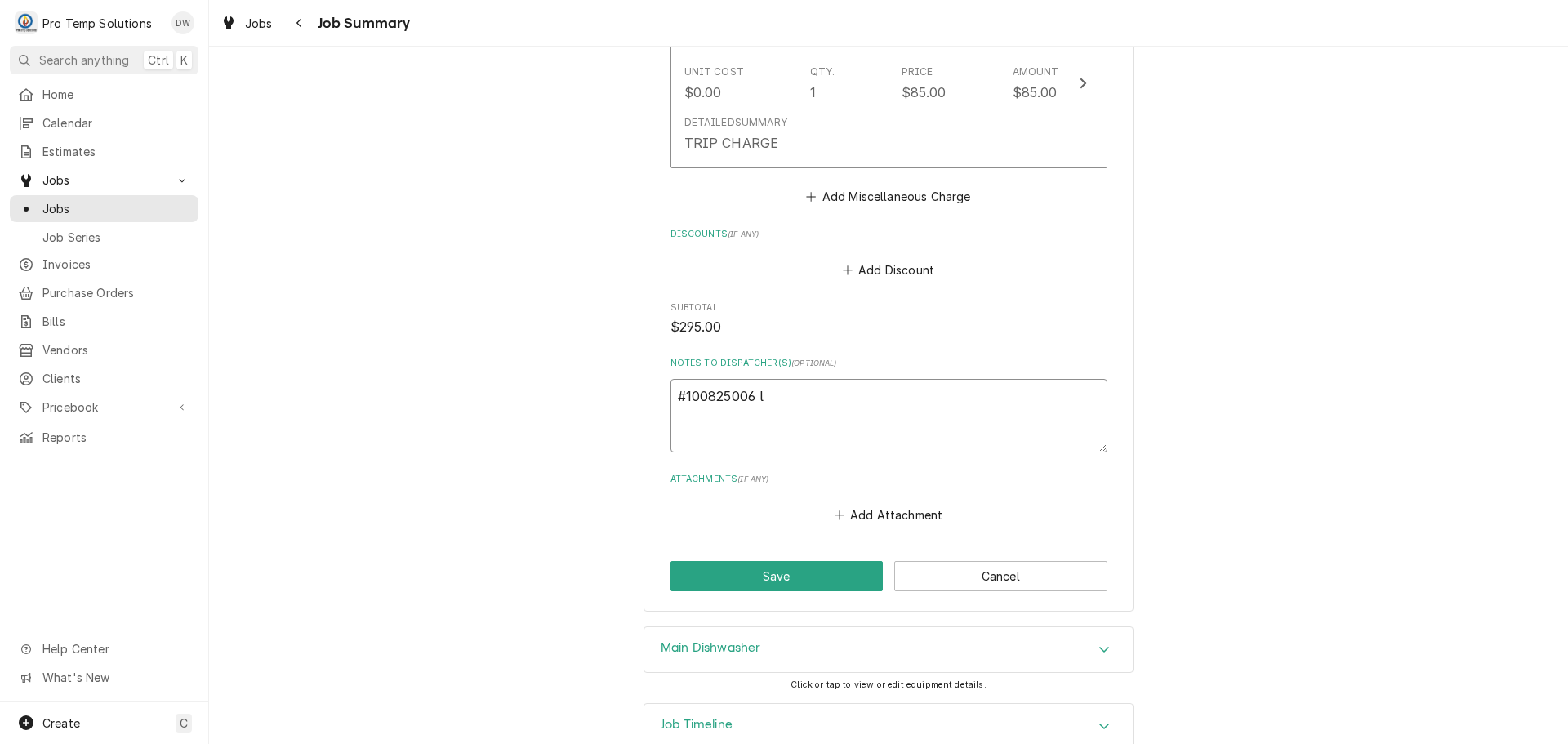
type textarea "x"
type textarea "#100825006 lu"
type textarea "x"
type textarea "#100825006 lun"
type textarea "x"
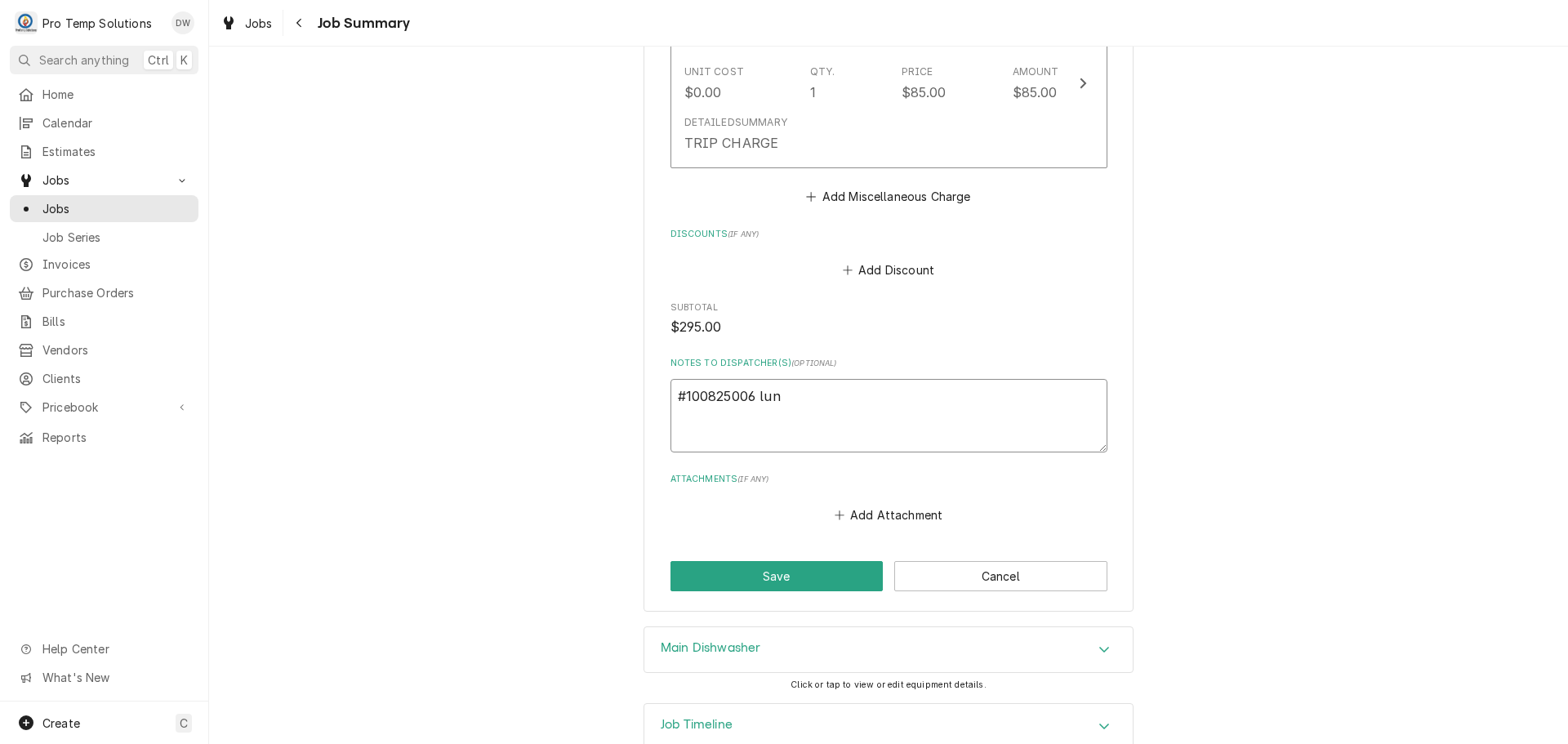
type textarea "#100825006 luna"
type textarea "x"
type textarea "#100825006 luna"
type textarea "x"
type textarea "#100825006 luna /"
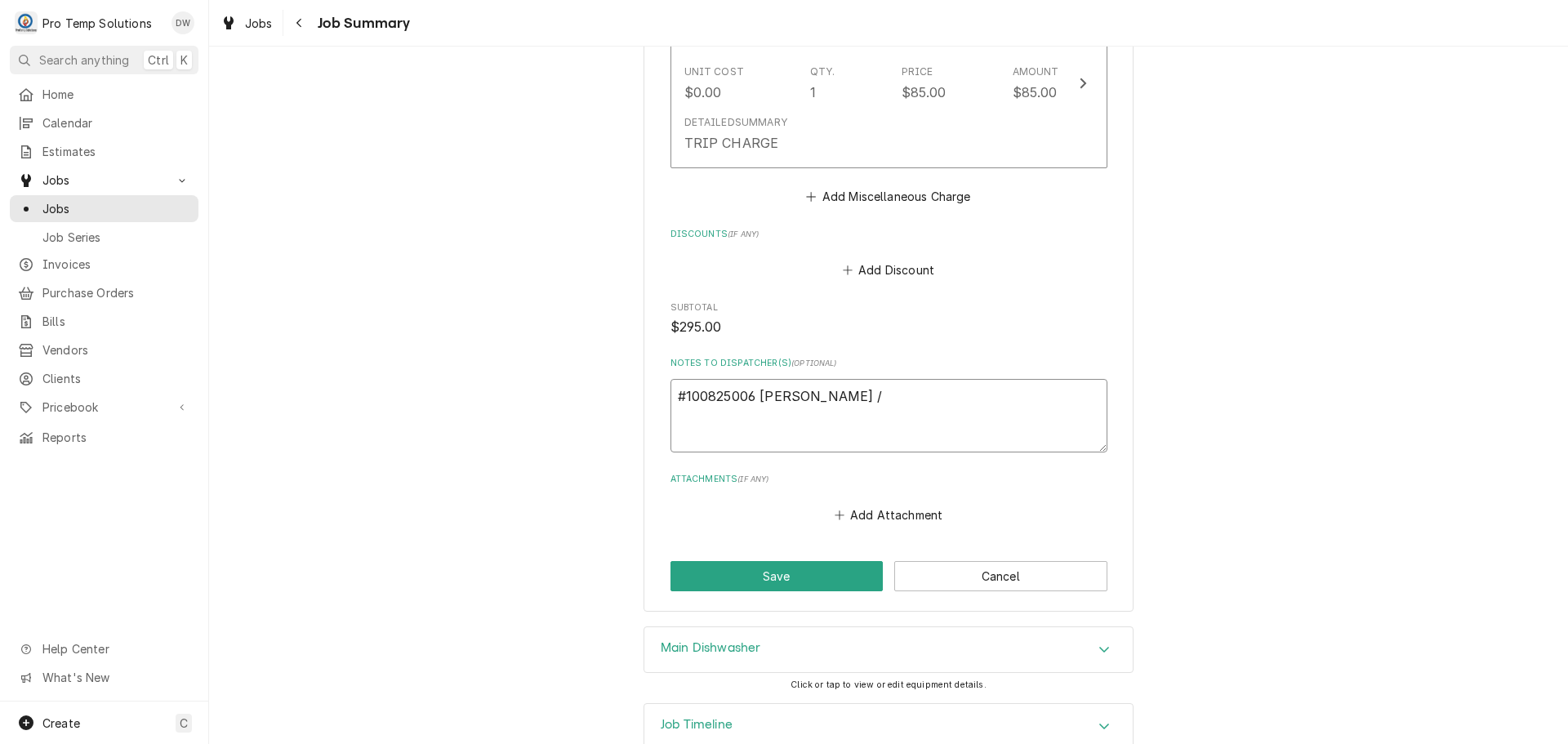
type textarea "x"
type textarea "#100825006 luna /"
type textarea "x"
type textarea "#100825006 luna /"
type textarea "x"
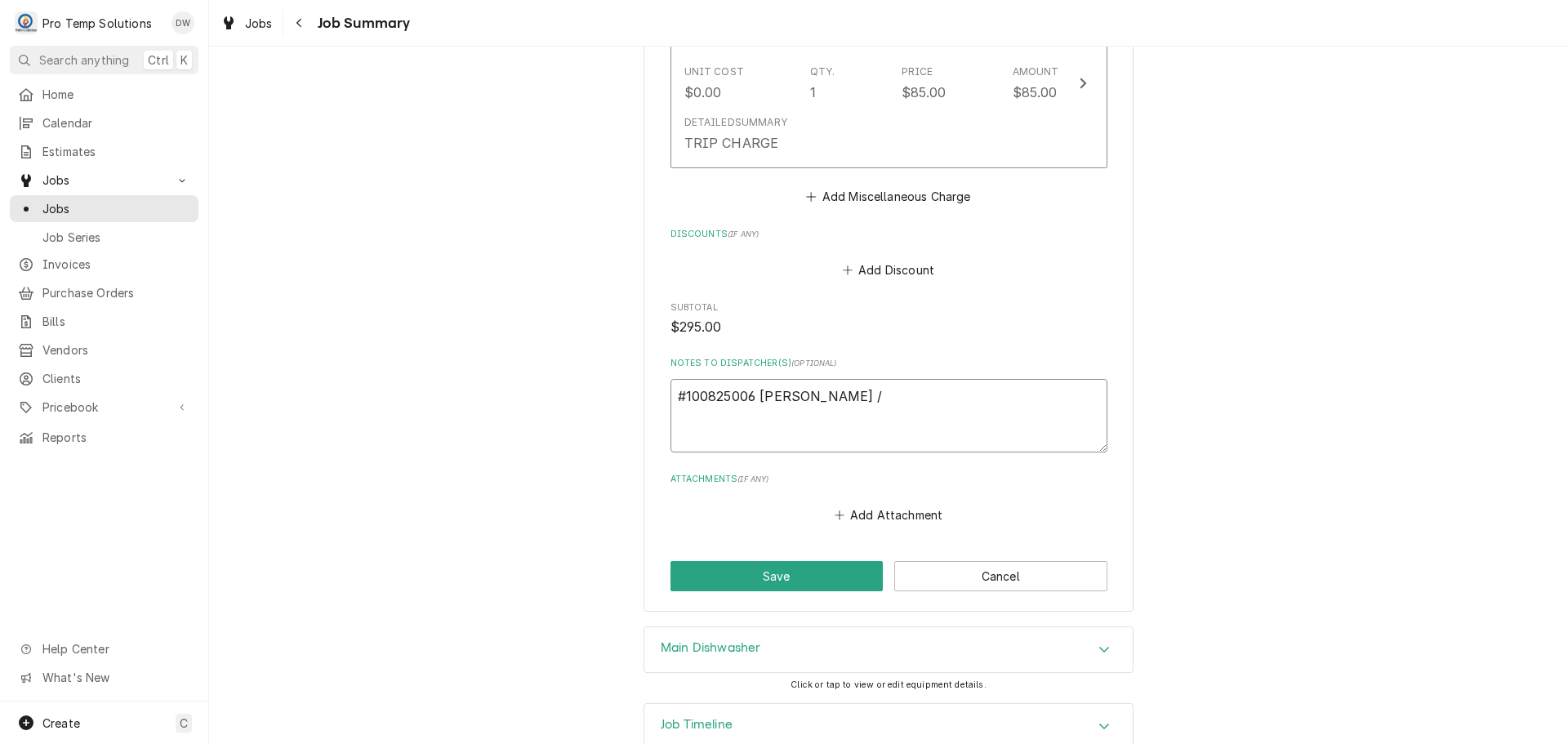
type textarea "#100825006 luna"
type textarea "x"
type textarea "#100825006 luna"
type textarea "x"
type textarea "#100825006 lun"
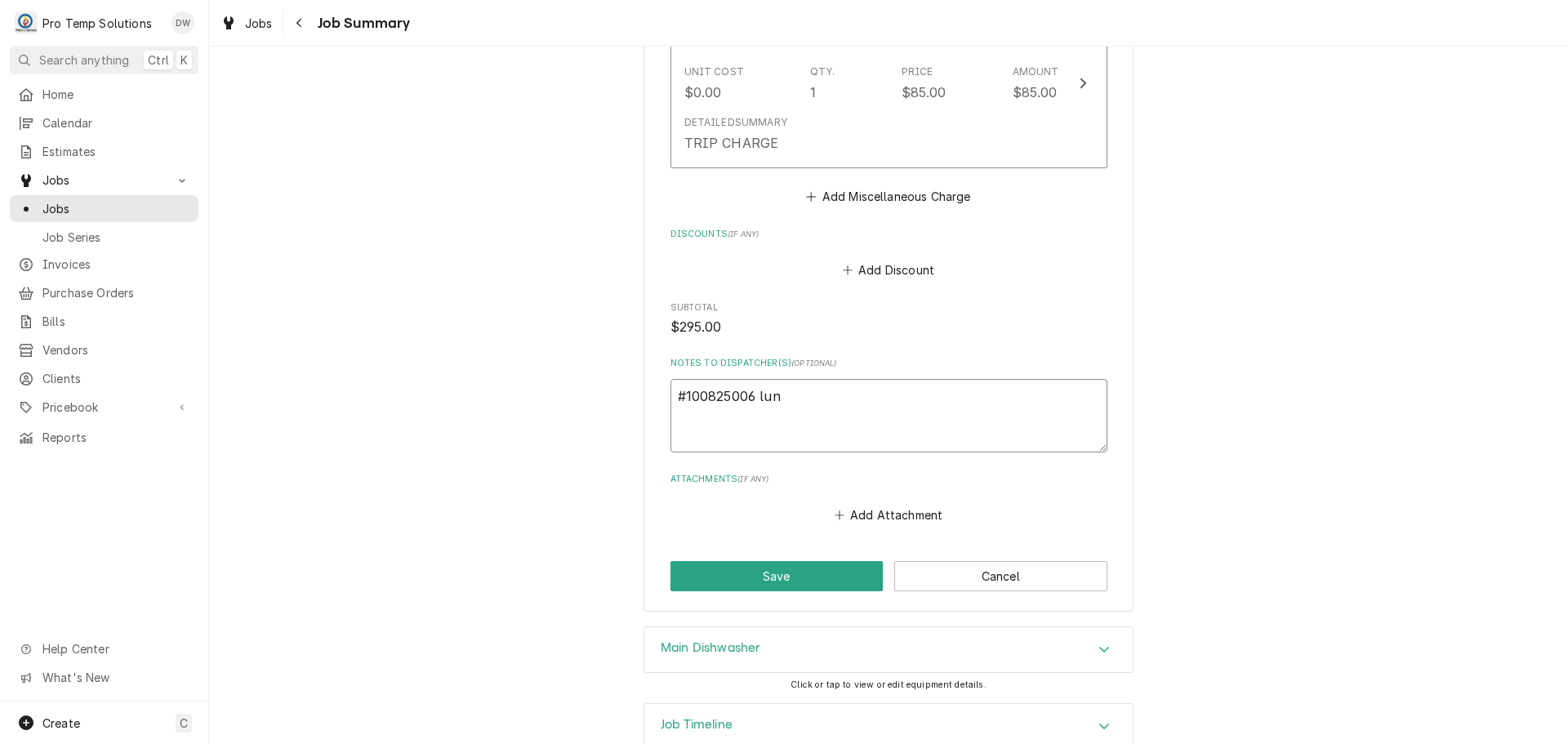
type textarea "x"
type textarea "#100825006 lu"
type textarea "x"
type textarea "#100825006"
type textarea "x"
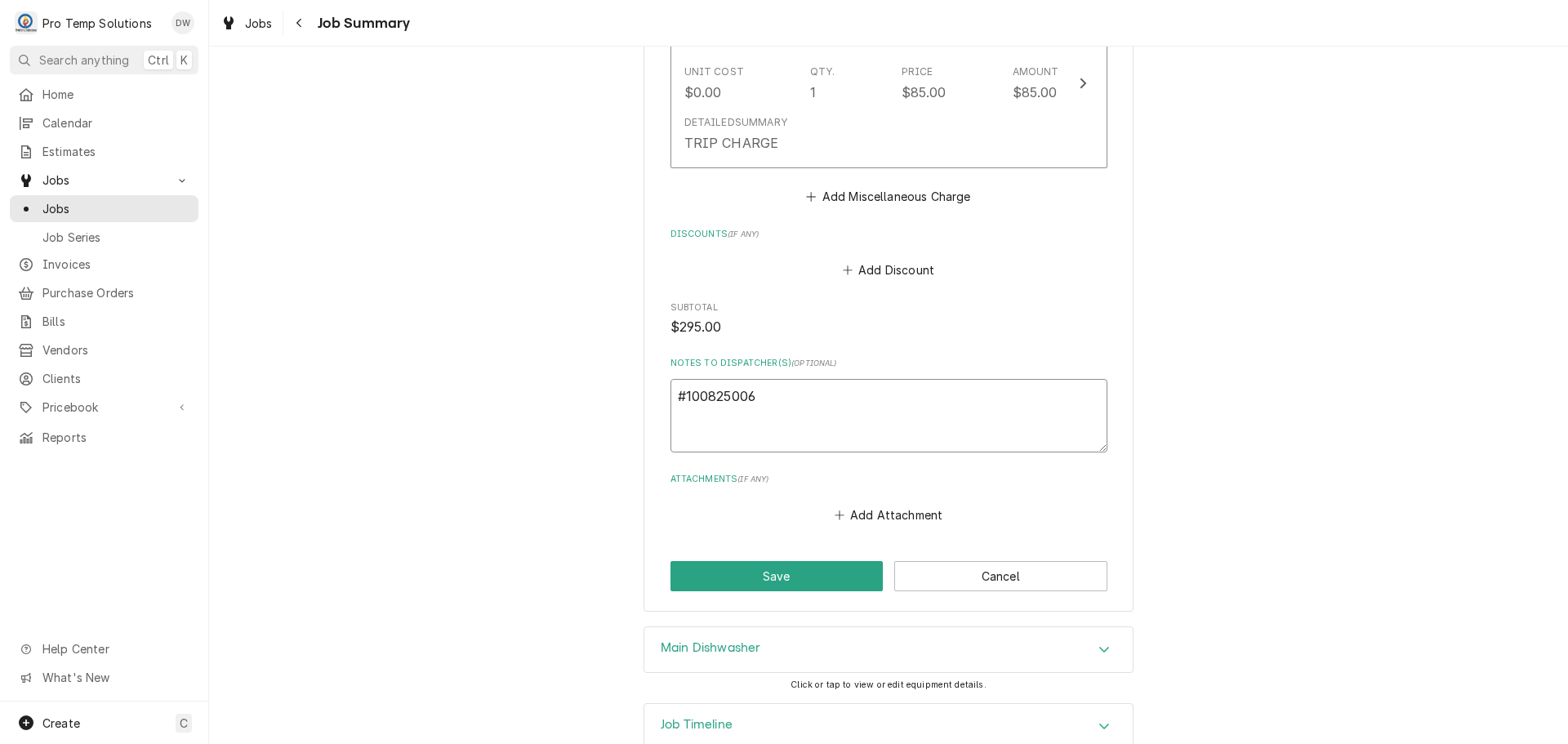
type textarea "#100825006 L"
type textarea "x"
type textarea "#100825006 LU"
type textarea "x"
type textarea "#100825006 LUN"
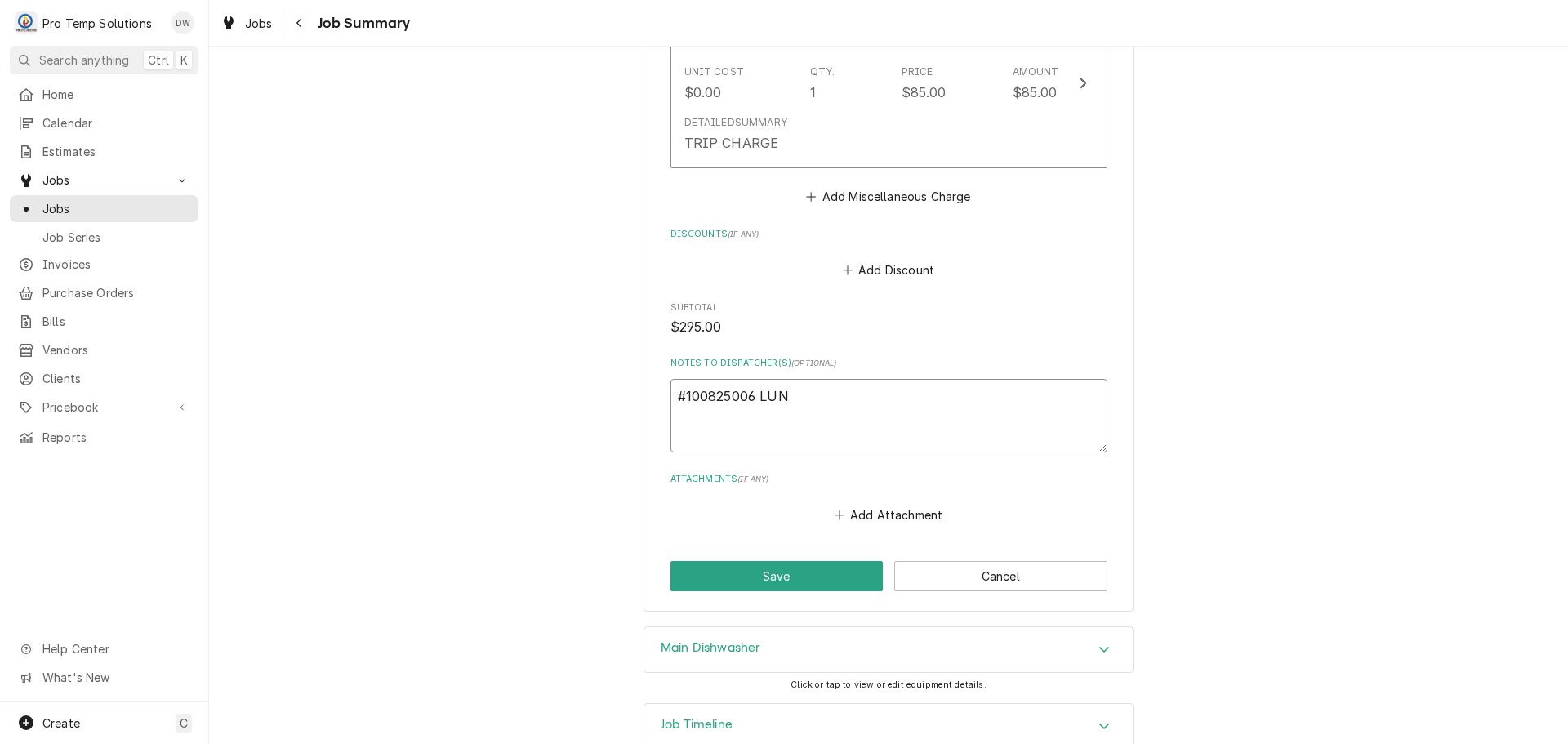
type textarea "x"
type textarea "#100825006 [PERSON_NAME]"
type textarea "x"
type textarea "#100825006 [PERSON_NAME]"
type textarea "x"
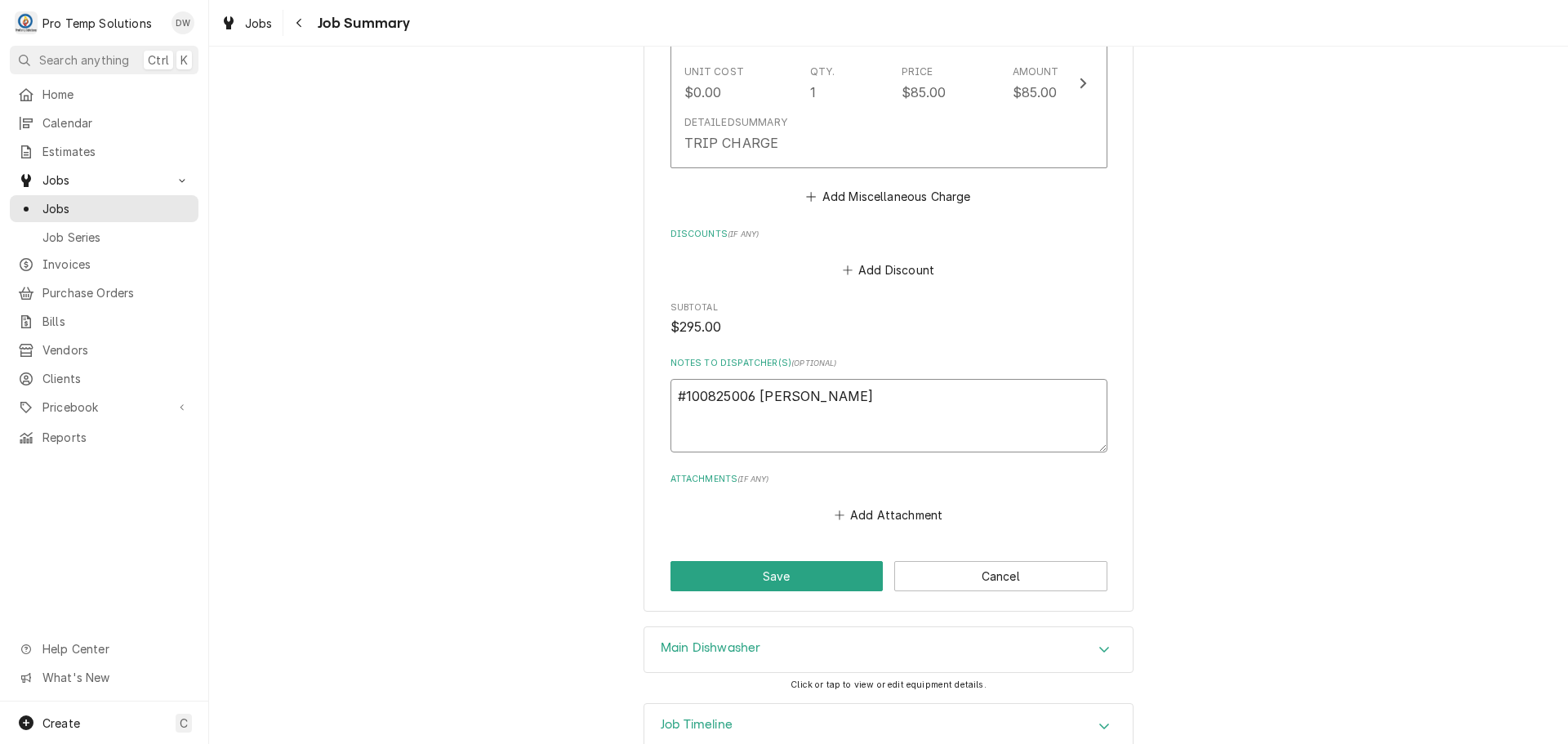
type textarea "#100825006 [PERSON_NAME] /"
type textarea "x"
type textarea "#100825006 [PERSON_NAME] /"
type textarea "x"
type textarea "#100825006 [PERSON_NAME] / D"
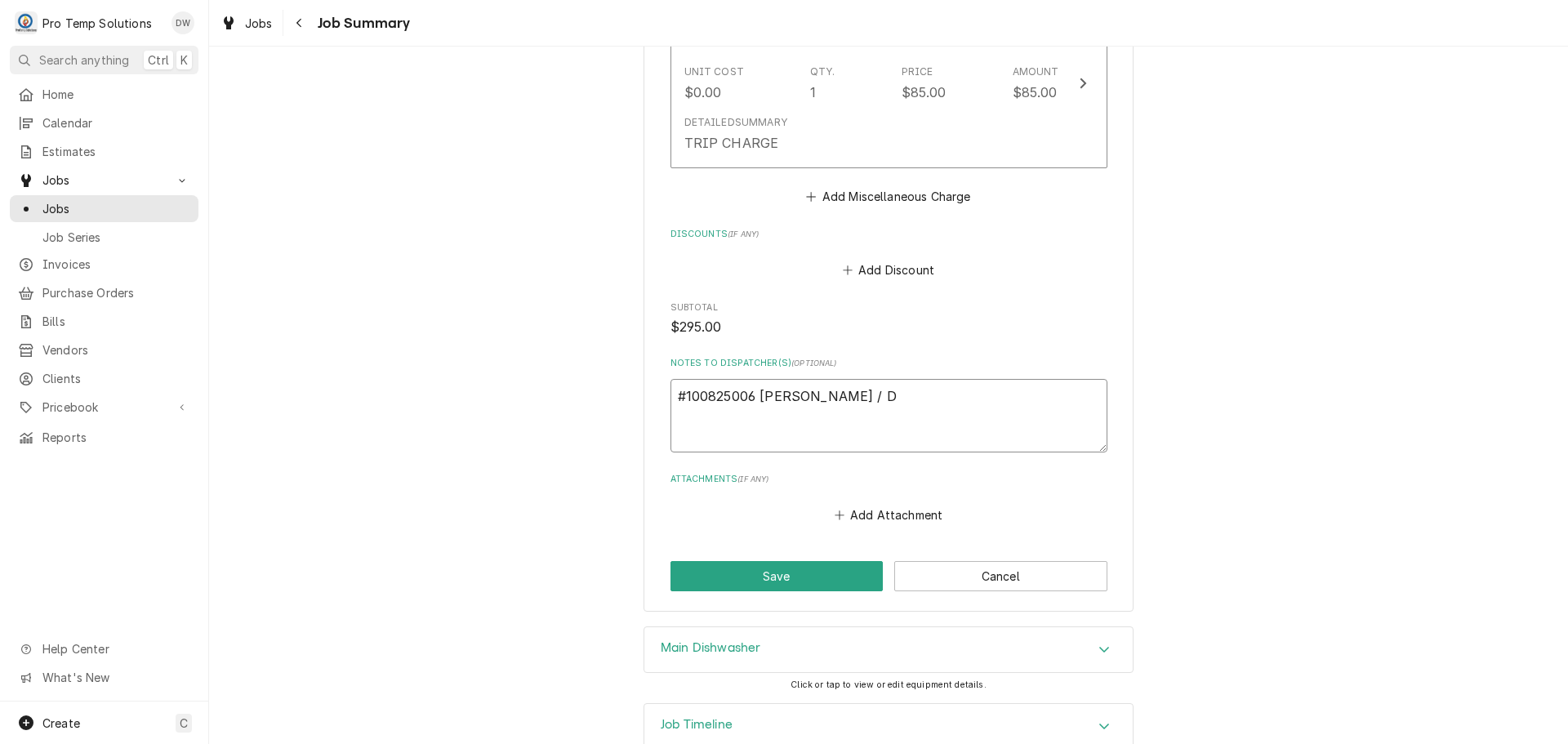
type textarea "x"
type textarea "#100825006 [PERSON_NAME] / DU"
type textarea "x"
type textarea "#100825006 [PERSON_NAME] / DUR"
type textarea "x"
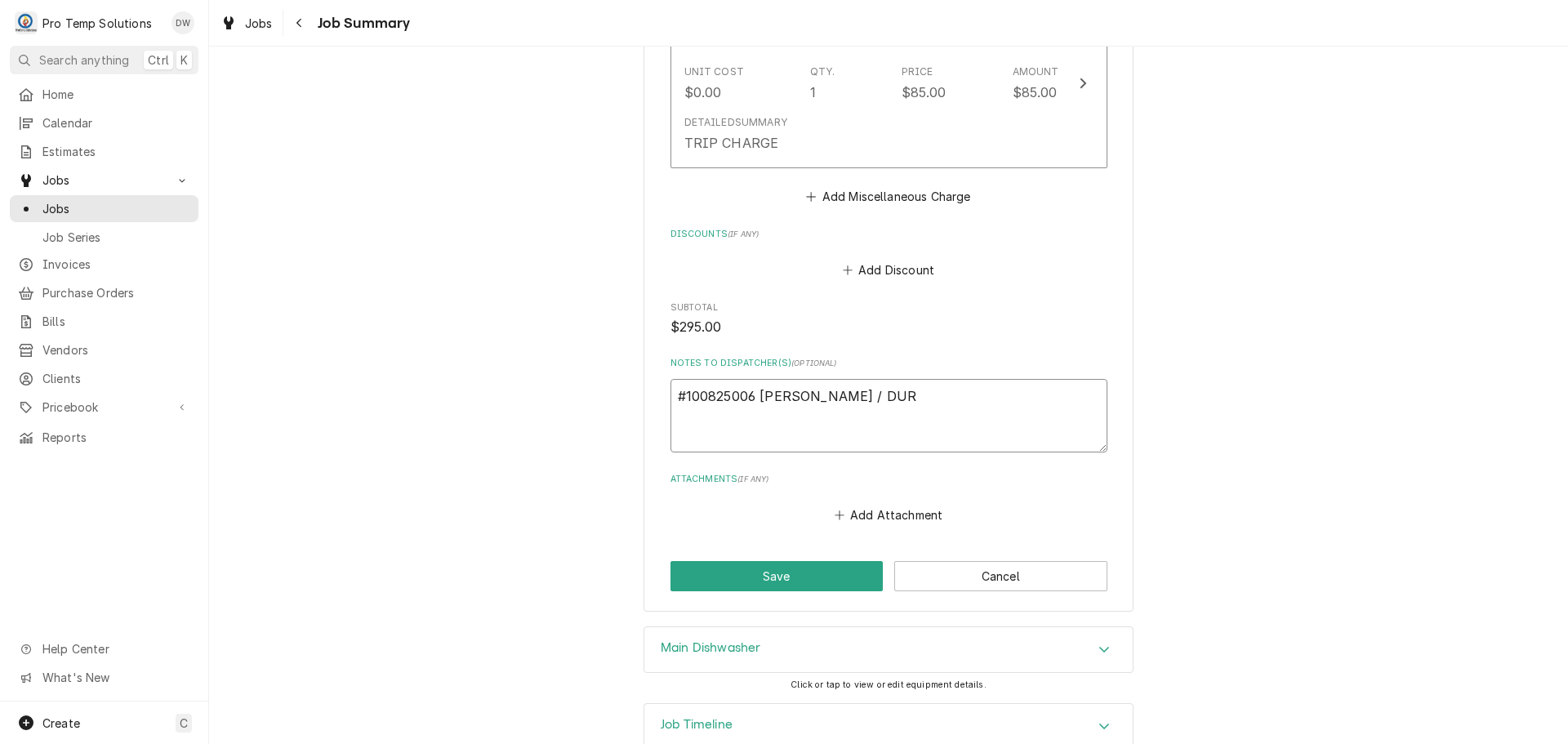
type textarea "#100825006 [PERSON_NAME] / DUR-"
type textarea "x"
type textarea "#100825006 [PERSON_NAME] / DUR-"
type textarea "x"
type textarea "#100825006 [PERSON_NAME] / DUR- D"
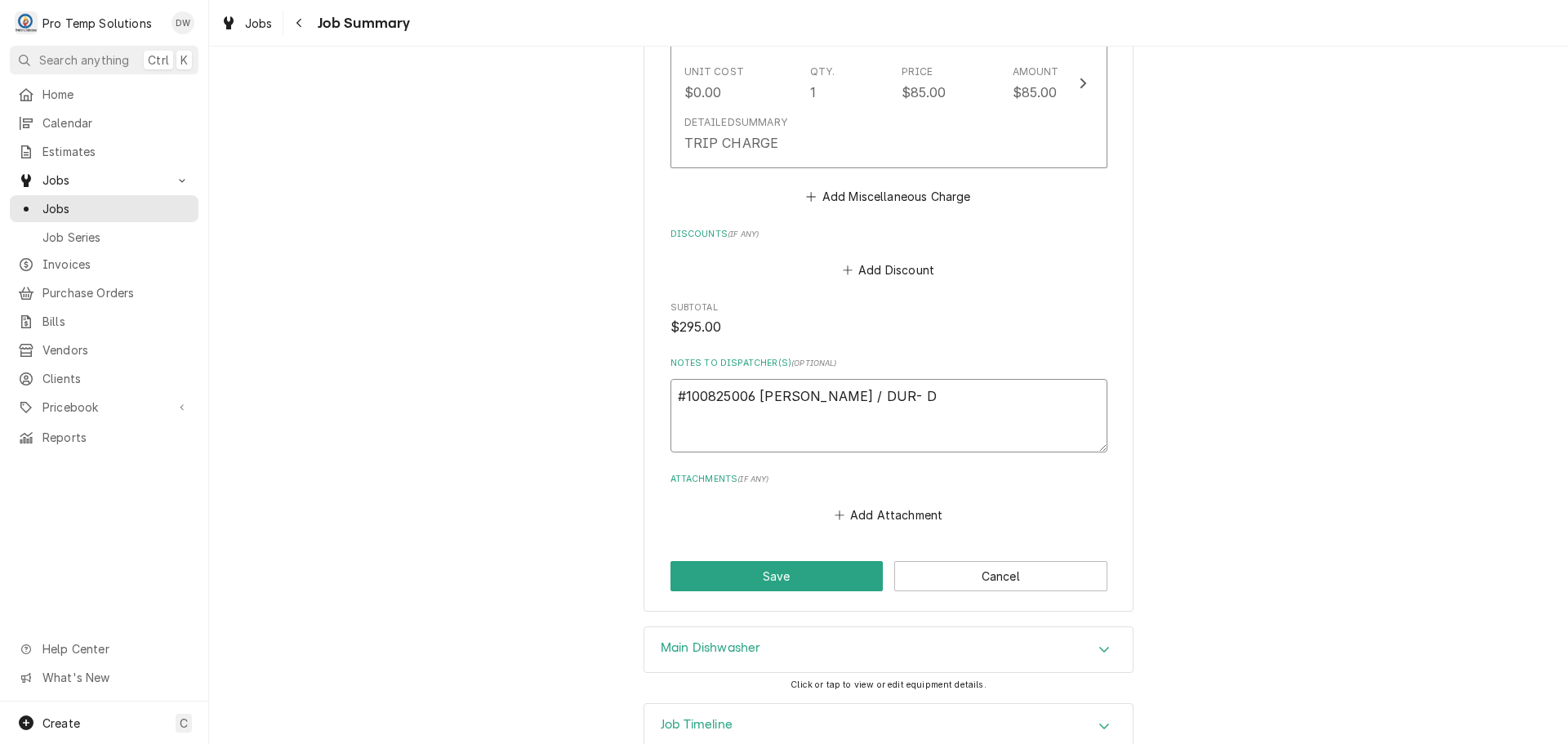
type textarea "x"
type textarea "#100825006 [PERSON_NAME] / DUR- DW"
click at [778, 561] on button "Save" at bounding box center [777, 576] width 213 height 30
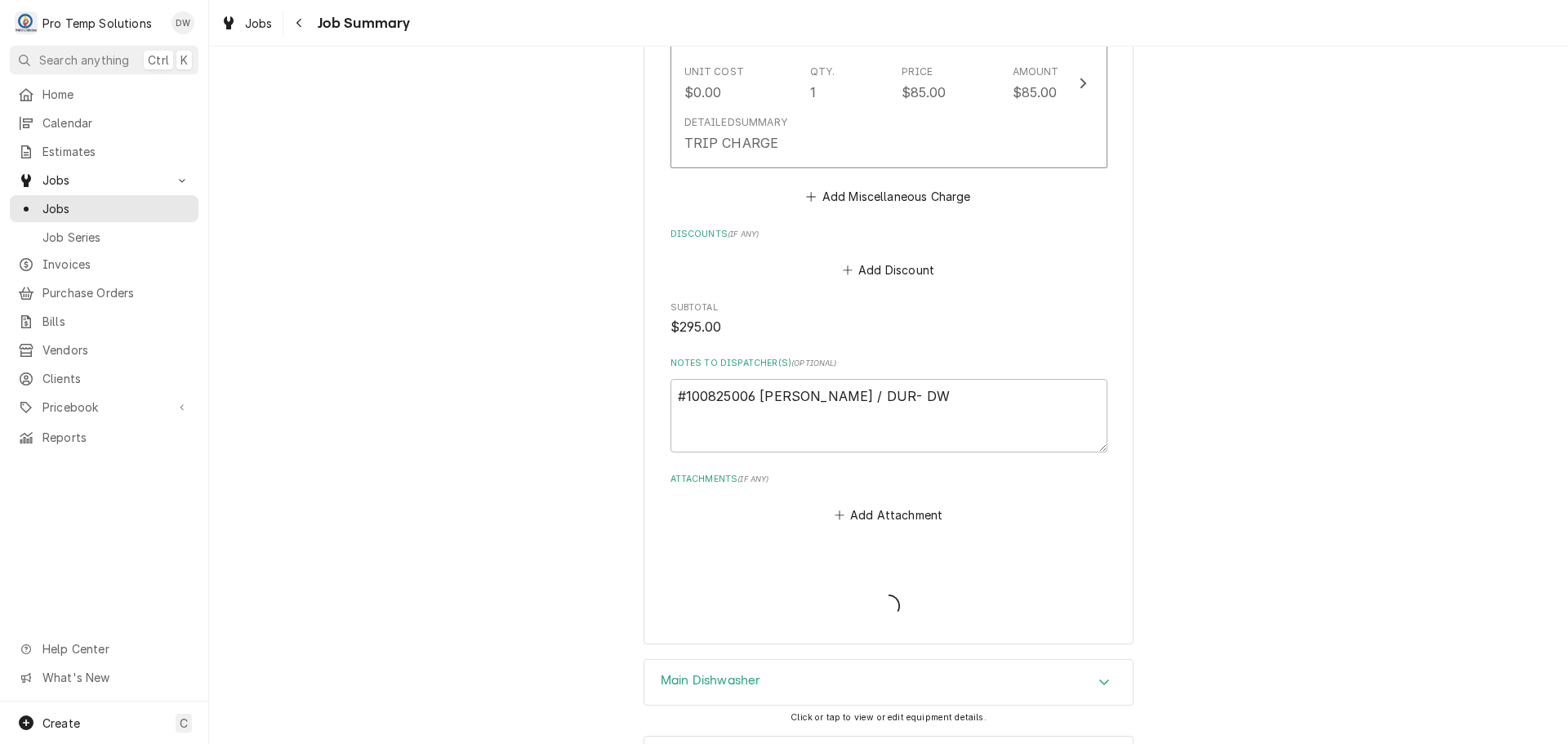
type textarea "x"
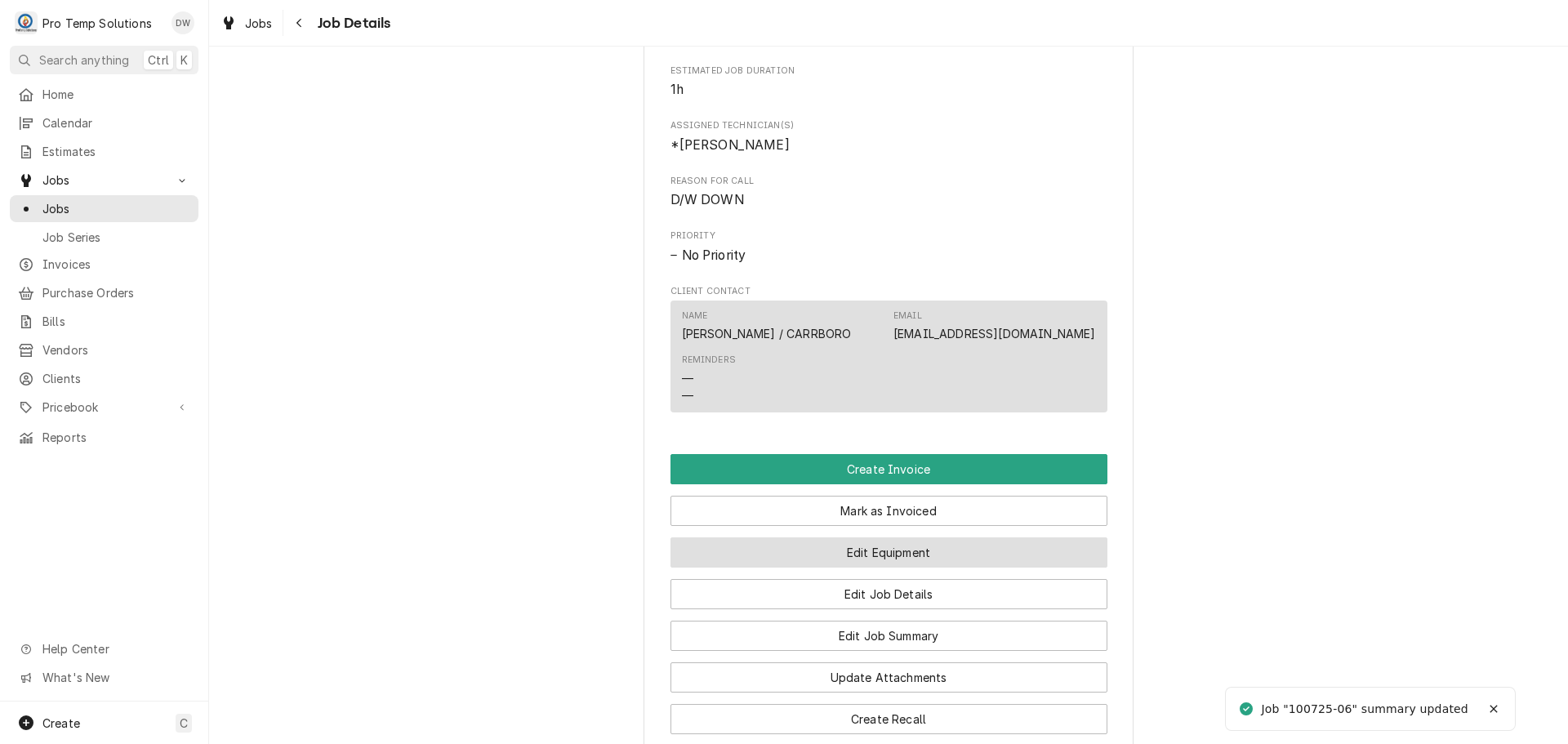
scroll to position [980, 0]
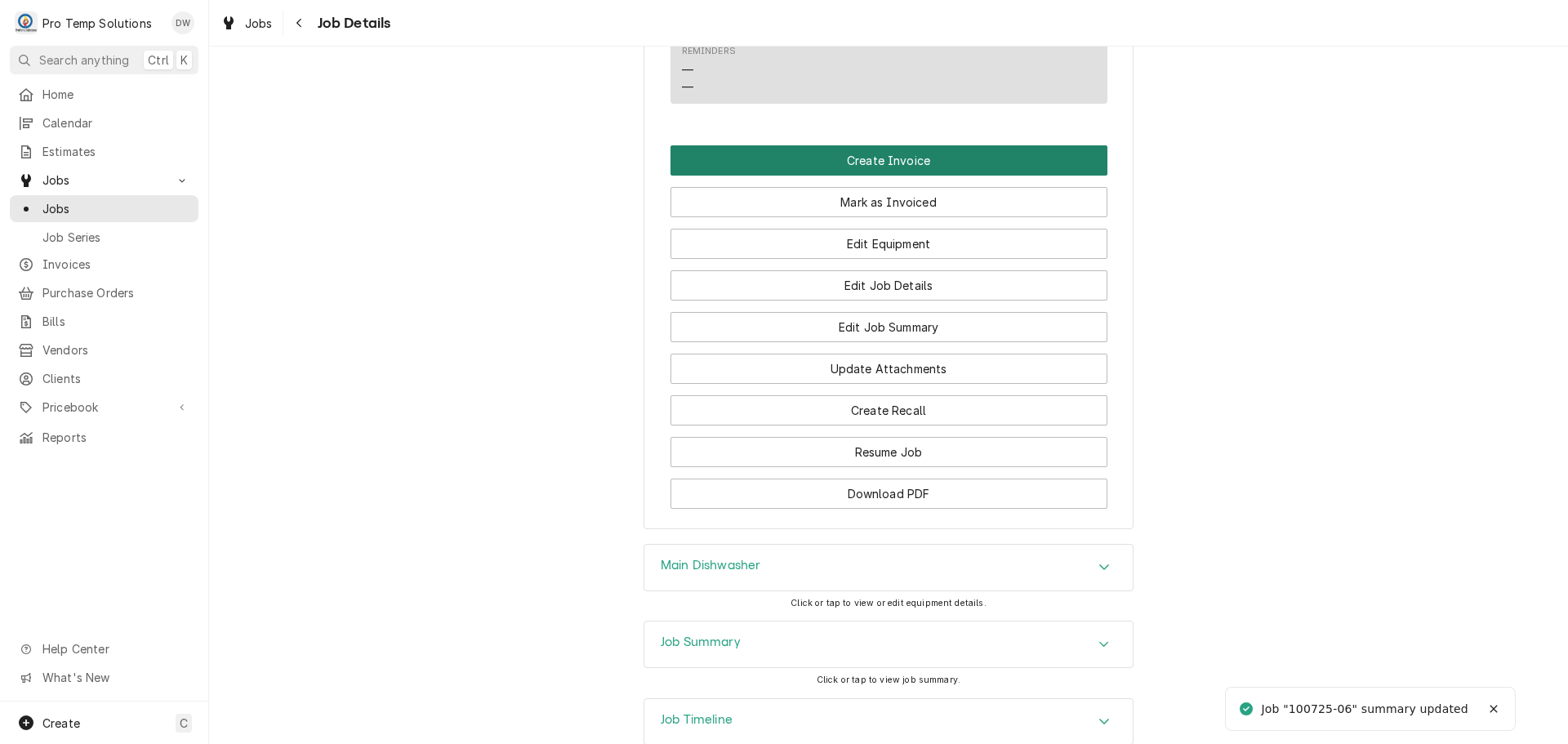
click at [874, 176] on button "Create Invoice" at bounding box center [889, 161] width 437 height 30
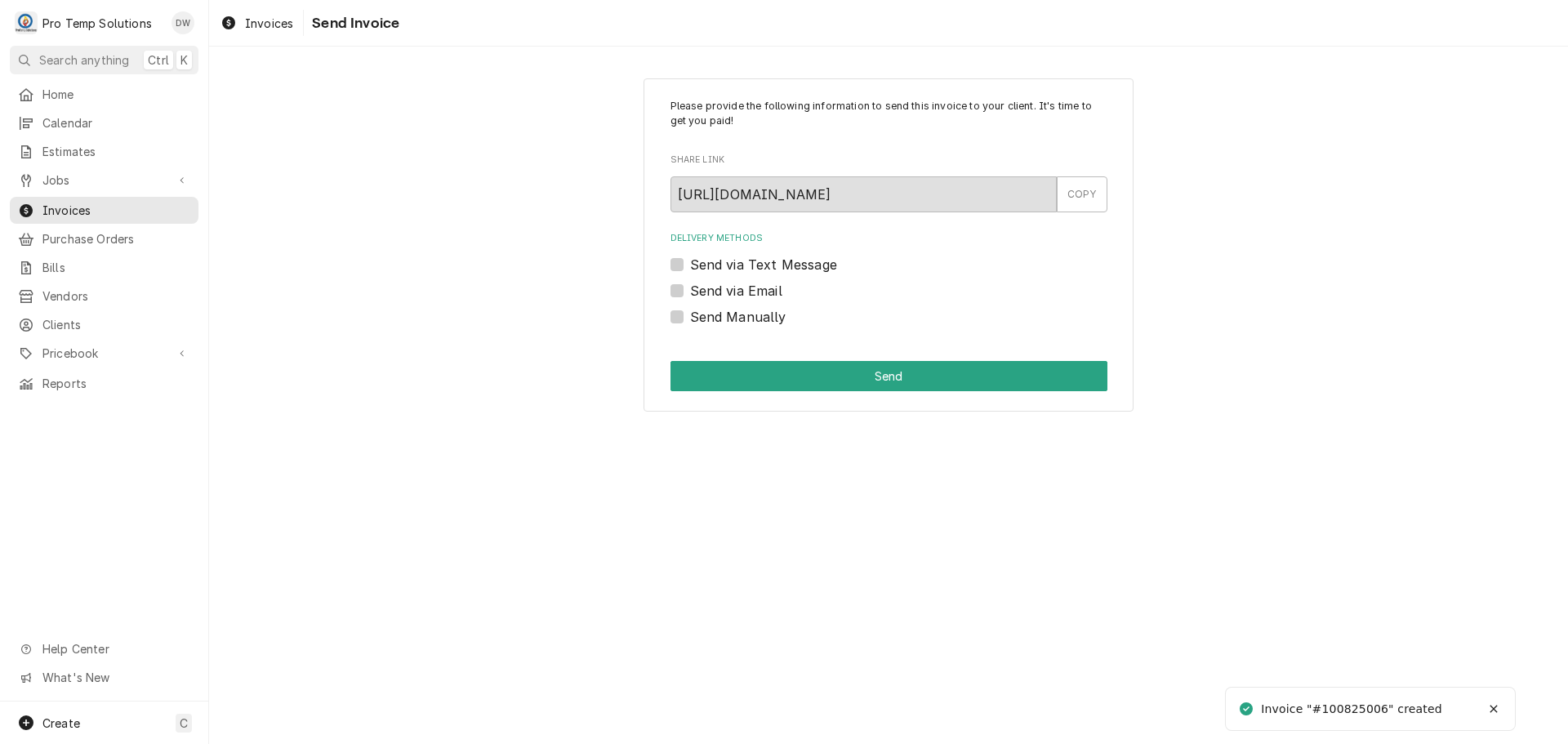
click at [691, 288] on label "Send via Email" at bounding box center [737, 290] width 92 height 20
click at [691, 288] on input "Send via Email" at bounding box center [908, 299] width 437 height 36
checkbox input "true"
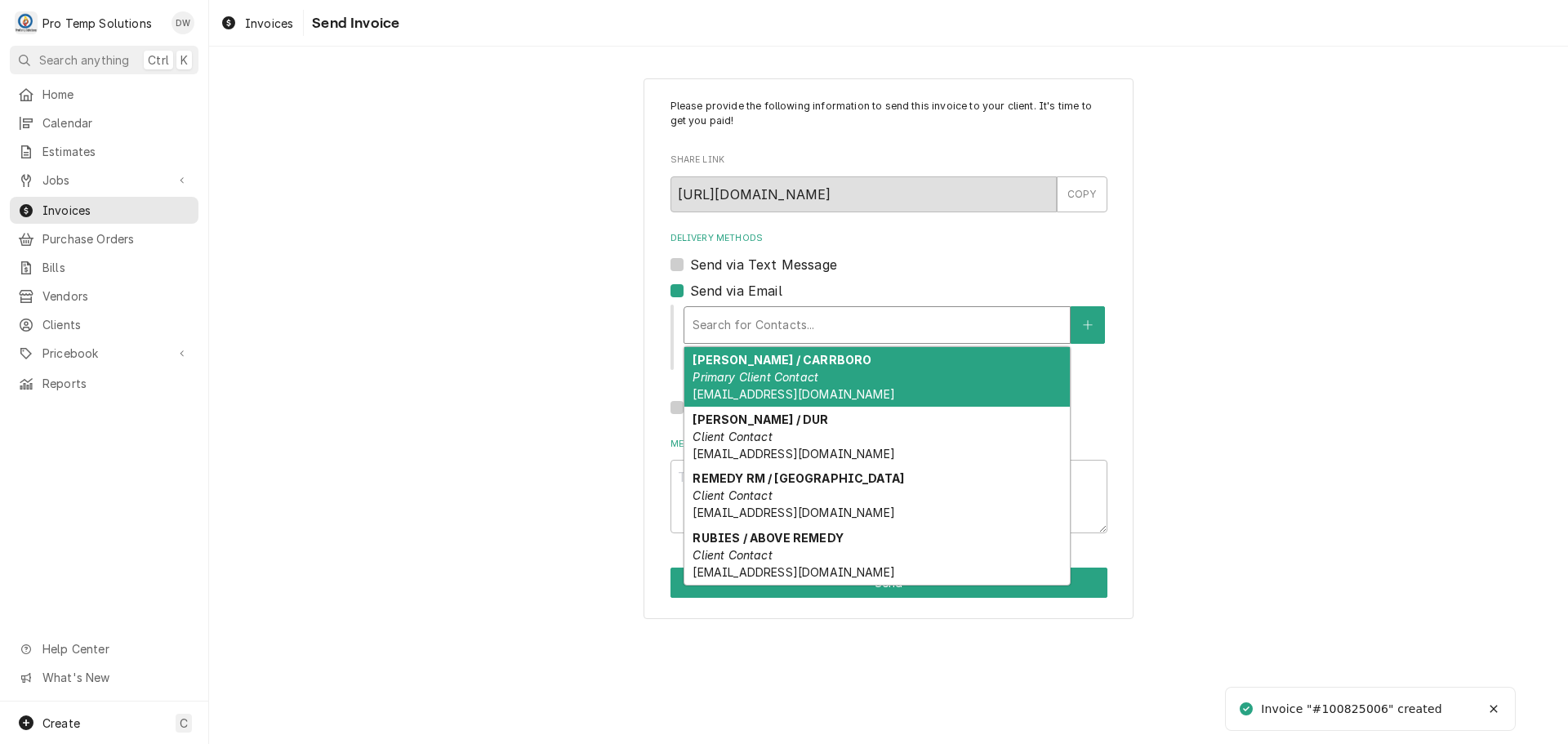
click at [802, 323] on div "Delivery Methods" at bounding box center [877, 324] width 369 height 29
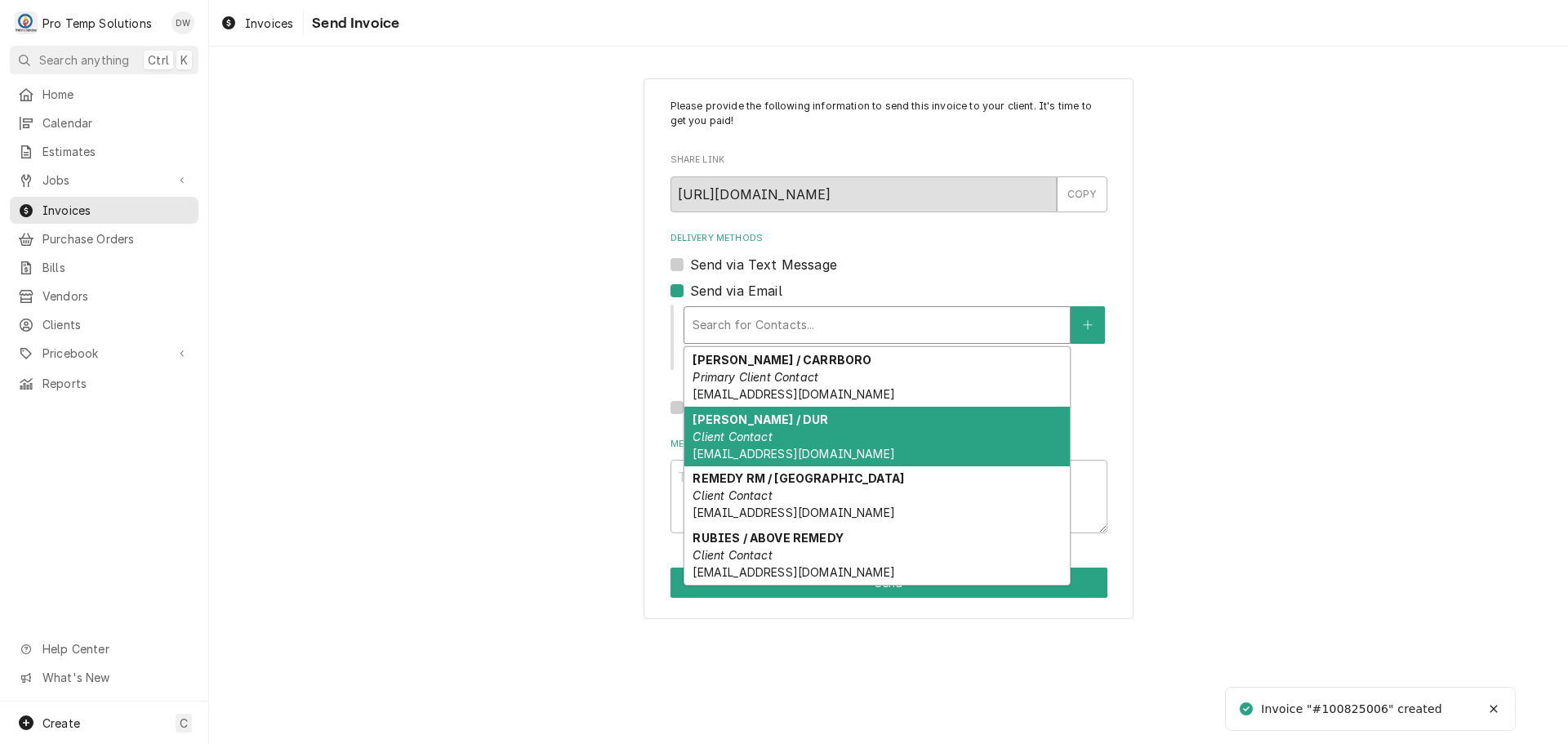
click at [786, 428] on div "LUNA / DUR Client Contact protempsolutions@gmail.com" at bounding box center [877, 436] width 385 height 59
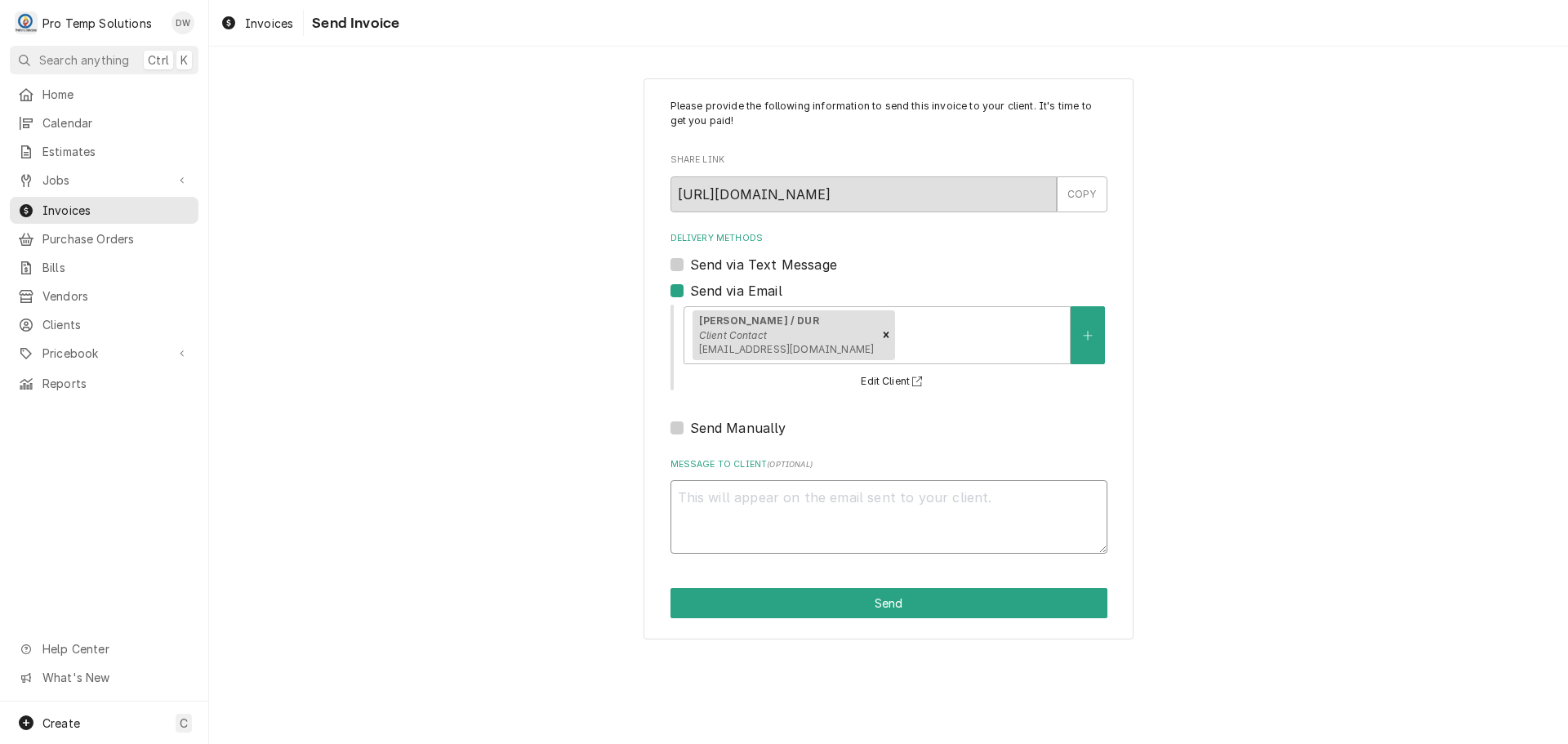
click at [731, 516] on textarea "Message to Client ( optional )" at bounding box center [889, 517] width 437 height 73
type textarea "x"
type textarea "#"
type textarea "x"
type textarea "#1"
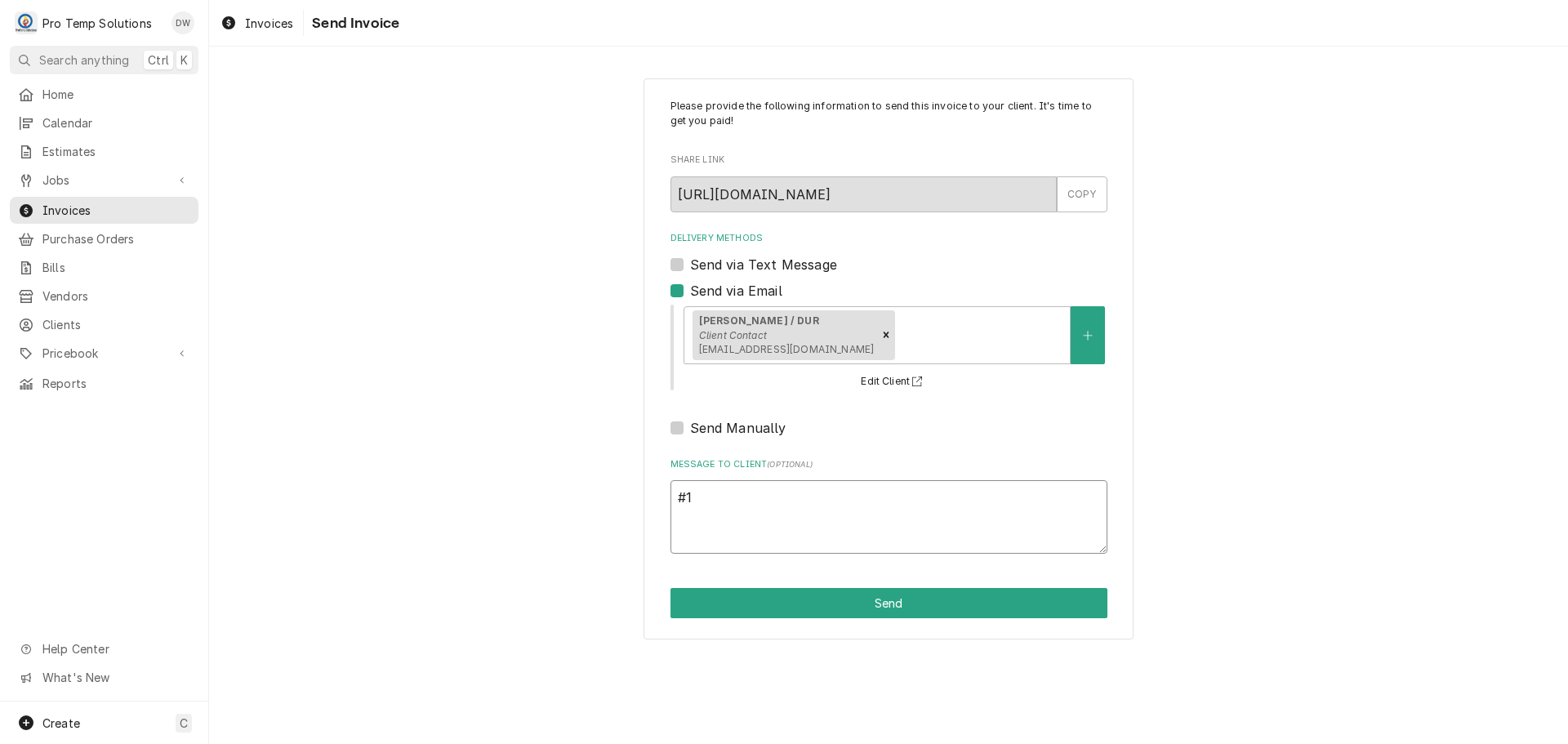
type textarea "x"
type textarea "#10"
type textarea "x"
type textarea "#100"
type textarea "x"
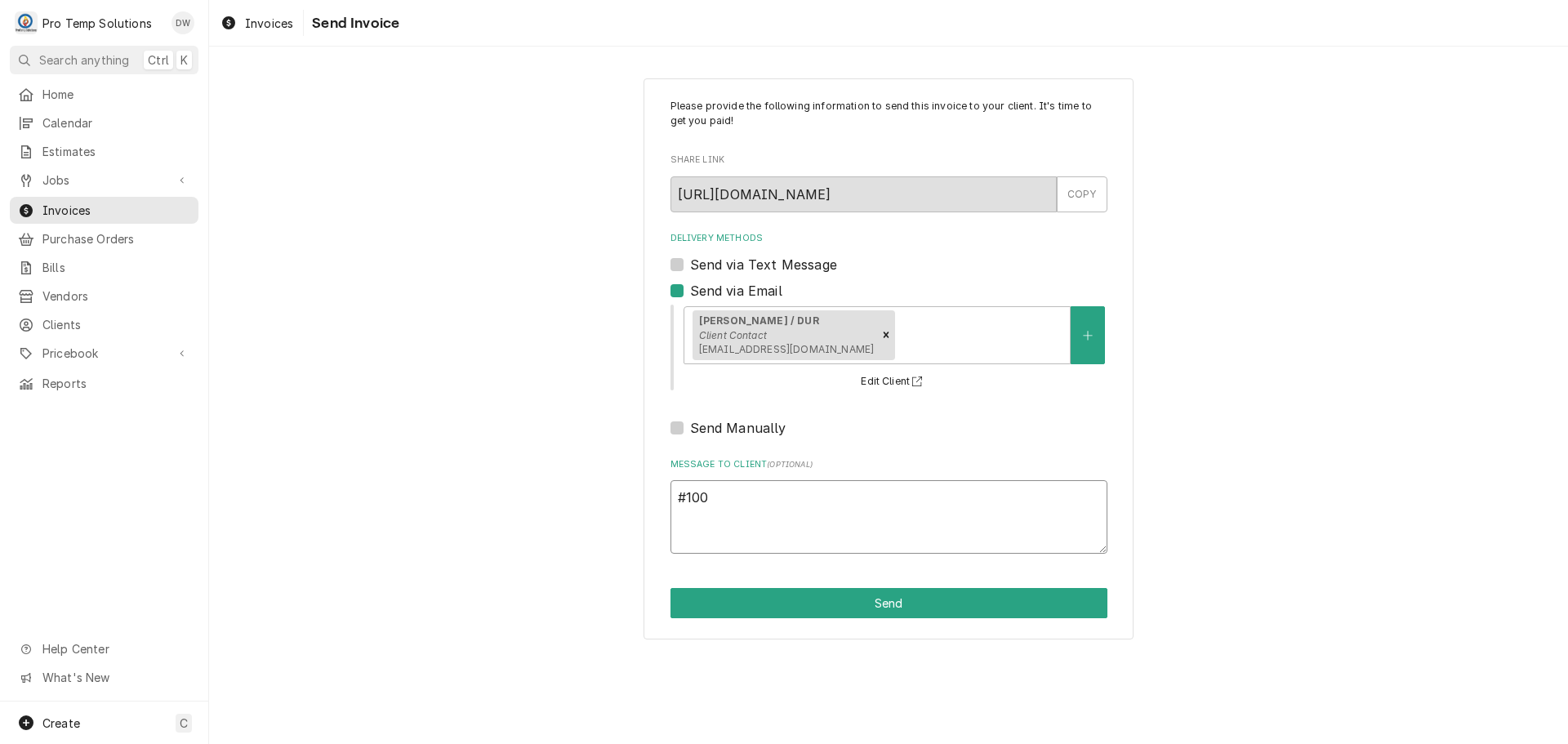
type textarea "#1008"
type textarea "x"
type textarea "#10082"
type textarea "x"
type textarea "#100825"
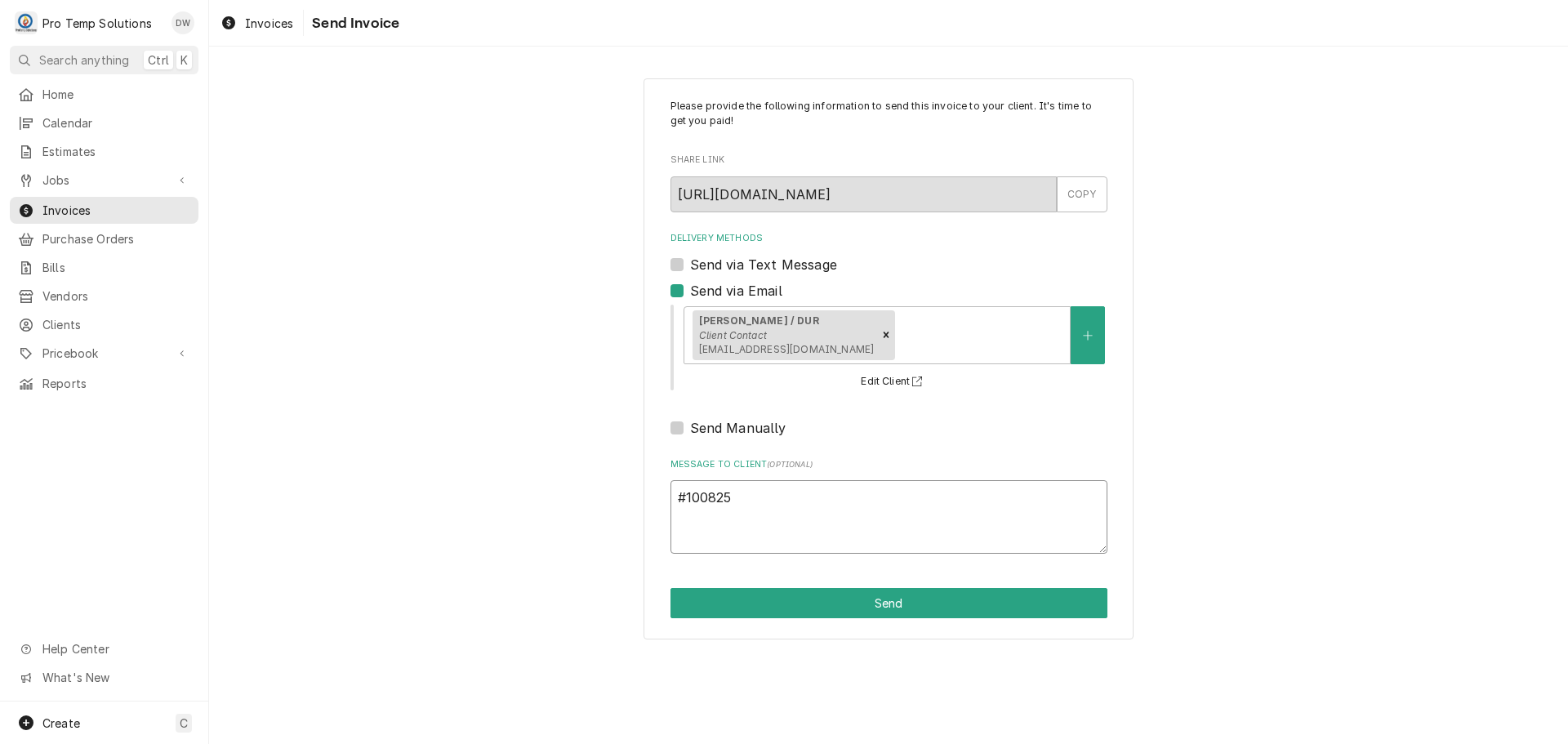
type textarea "x"
type textarea "#1008250"
type textarea "x"
type textarea "#10082500"
type textarea "x"
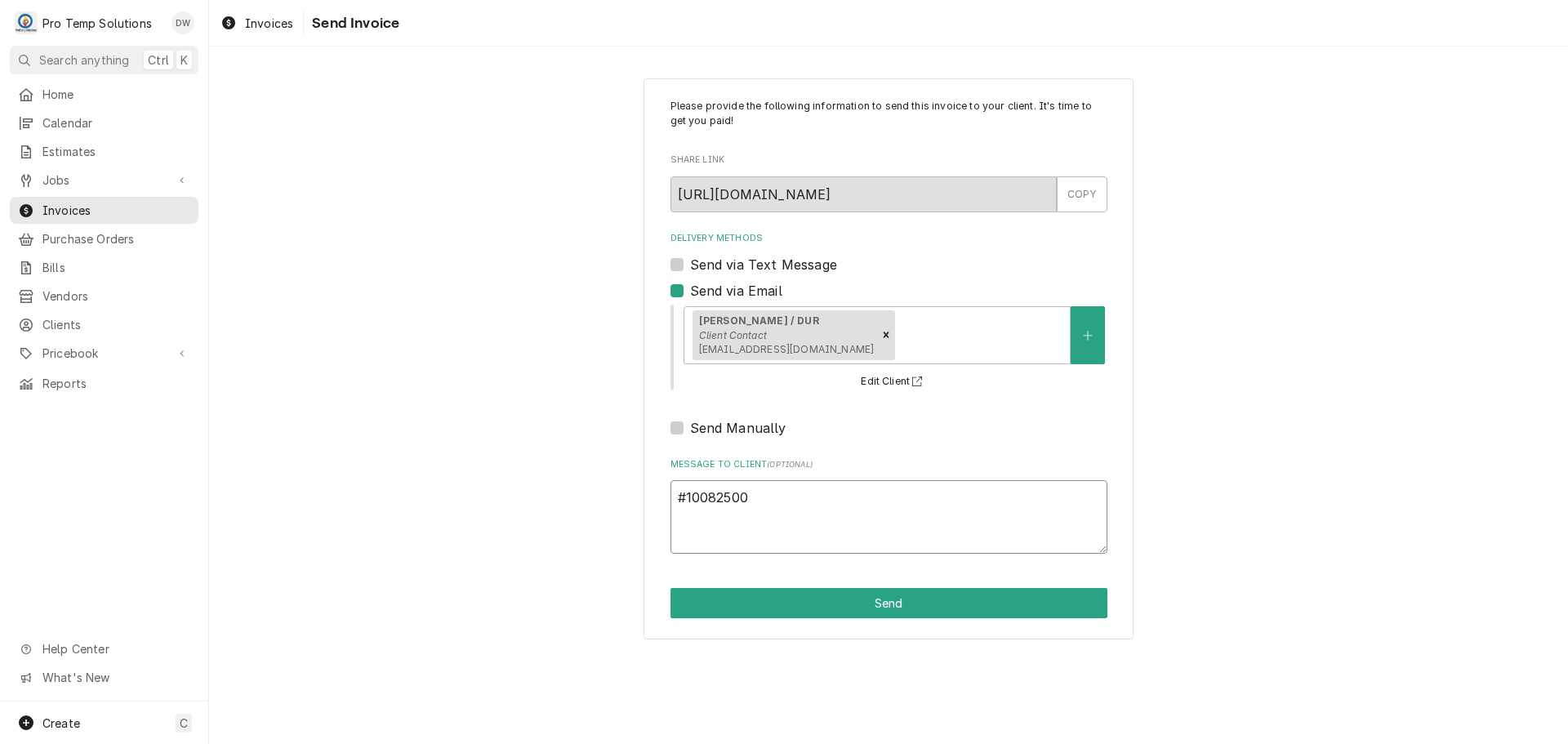
type textarea "#100825006"
type textarea "x"
type textarea "#100825006"
type textarea "x"
type textarea "#100825006 L"
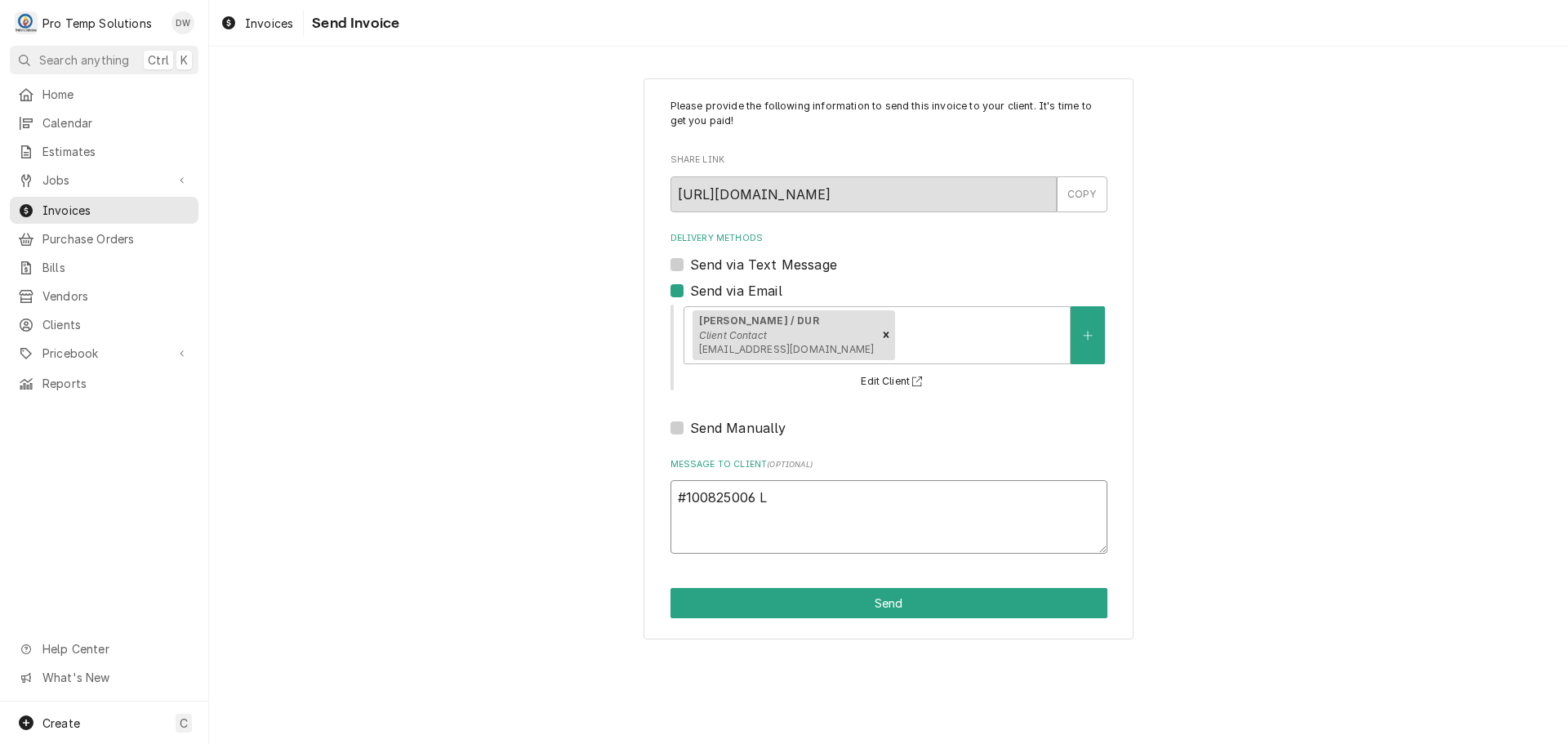
type textarea "x"
type textarea "#100825006 LU"
type textarea "x"
type textarea "#100825006 LUN"
type textarea "x"
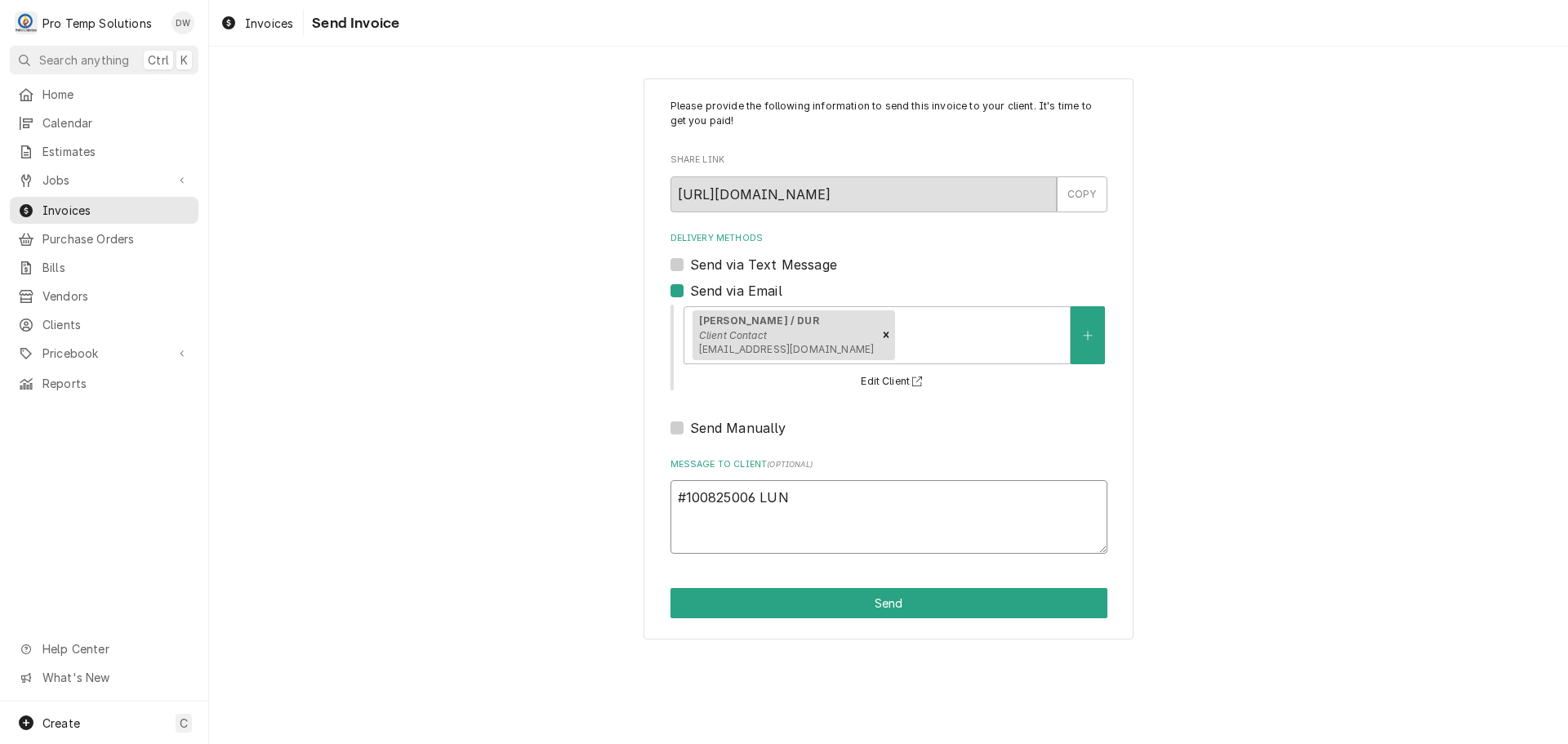
type textarea "#100825006 LUNA"
type textarea "x"
type textarea "#100825006 LUNA"
type textarea "x"
type textarea "#100825006 LUNA /"
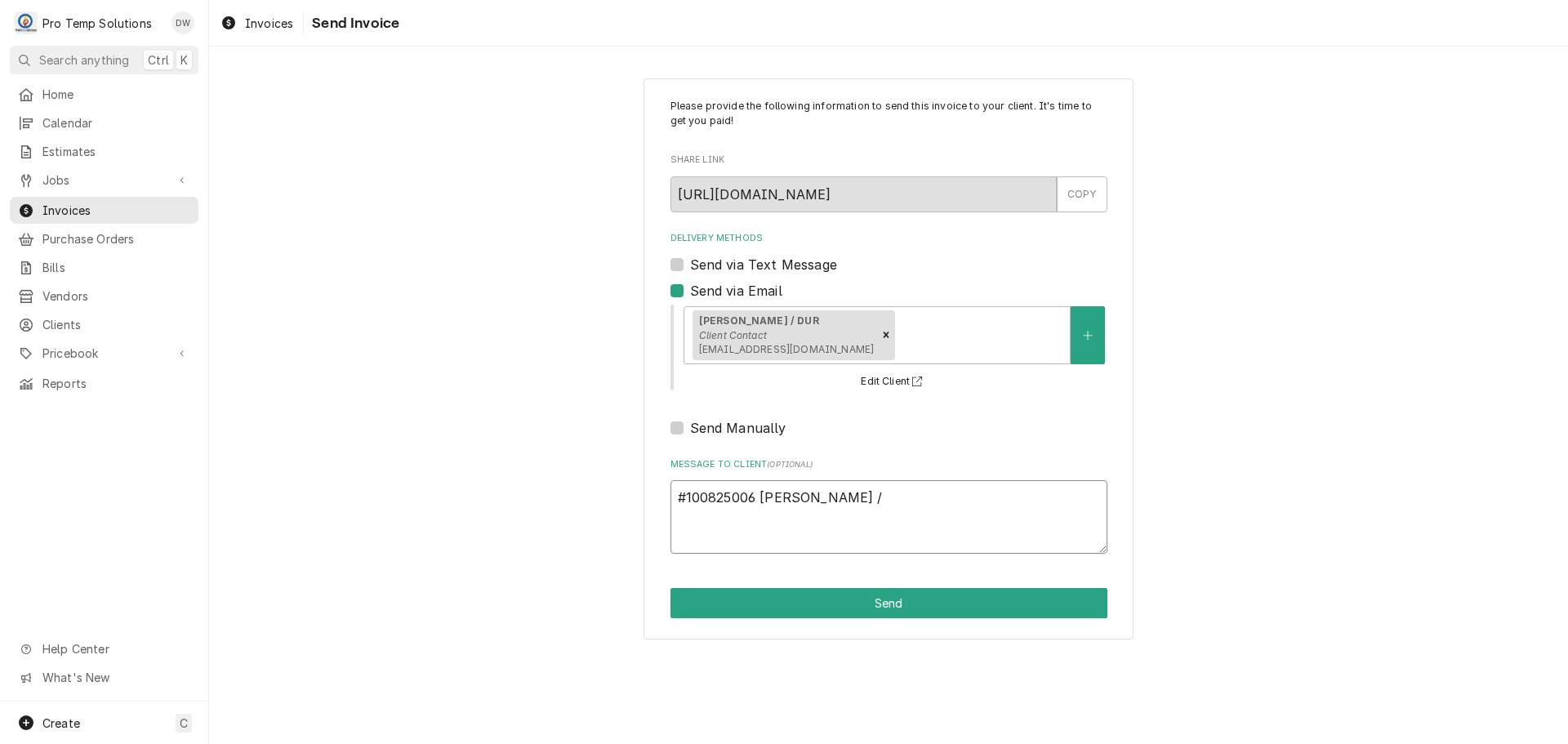
type textarea "x"
type textarea "#100825006 LUNA /"
type textarea "x"
type textarea "#100825006 LUNA / D"
type textarea "x"
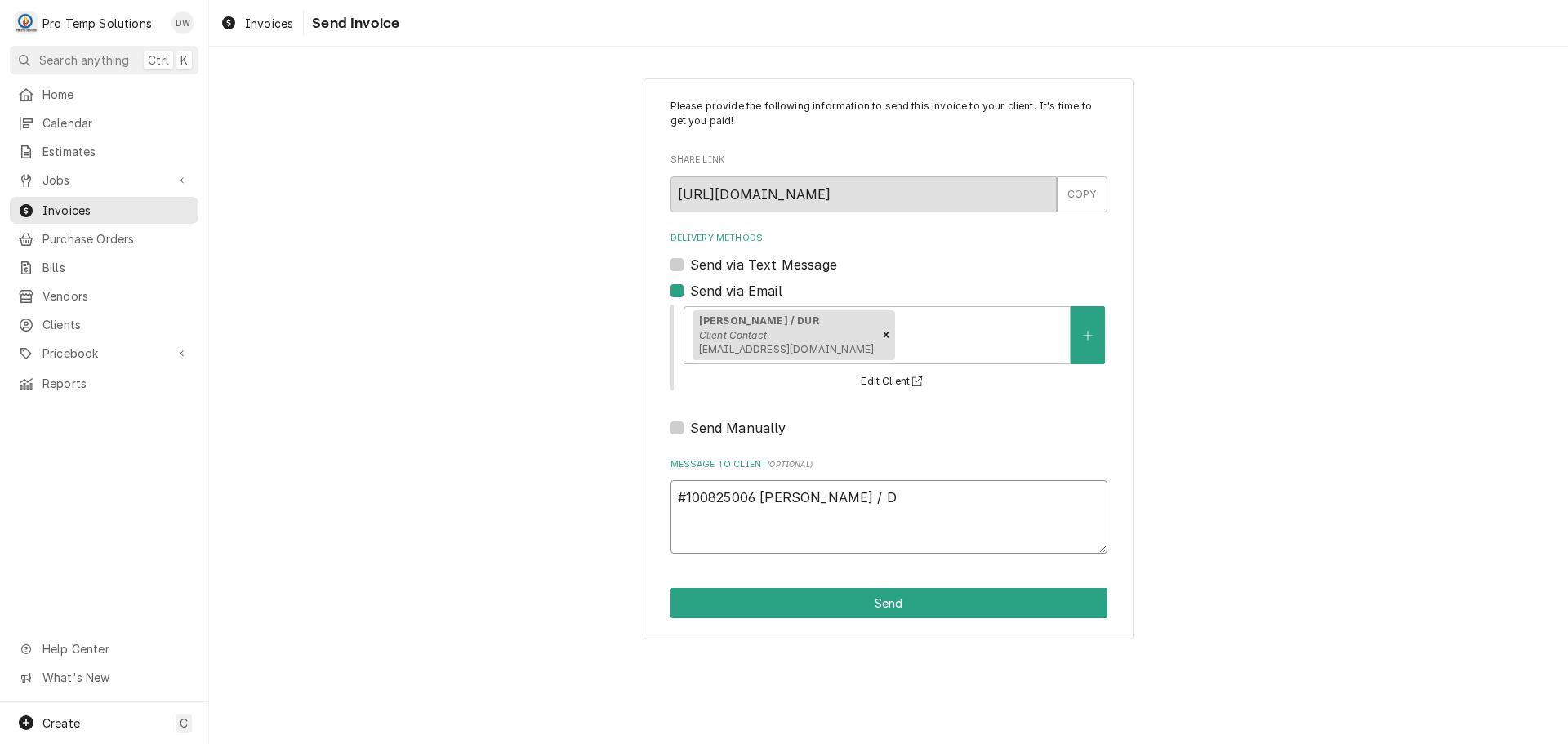
type textarea "#100825006 LUNA / DU"
type textarea "x"
type textarea "#100825006 LUNA / DUR"
type textarea "x"
type textarea "#100825006 LUNA / DUR-"
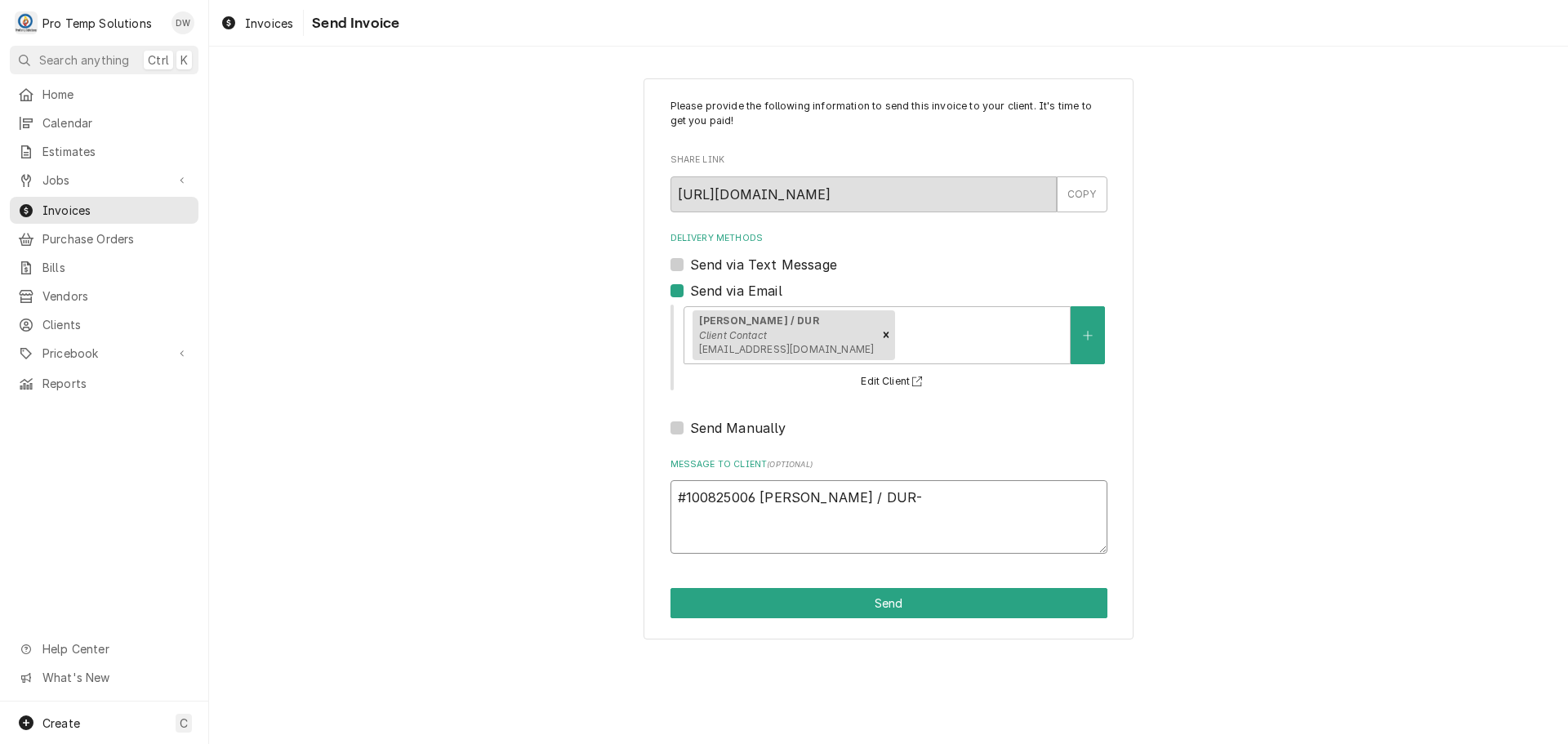
type textarea "x"
type textarea "#100825006 LUNA / DUR-"
type textarea "x"
type textarea "#100825006 LUNA / DUR- D"
type textarea "x"
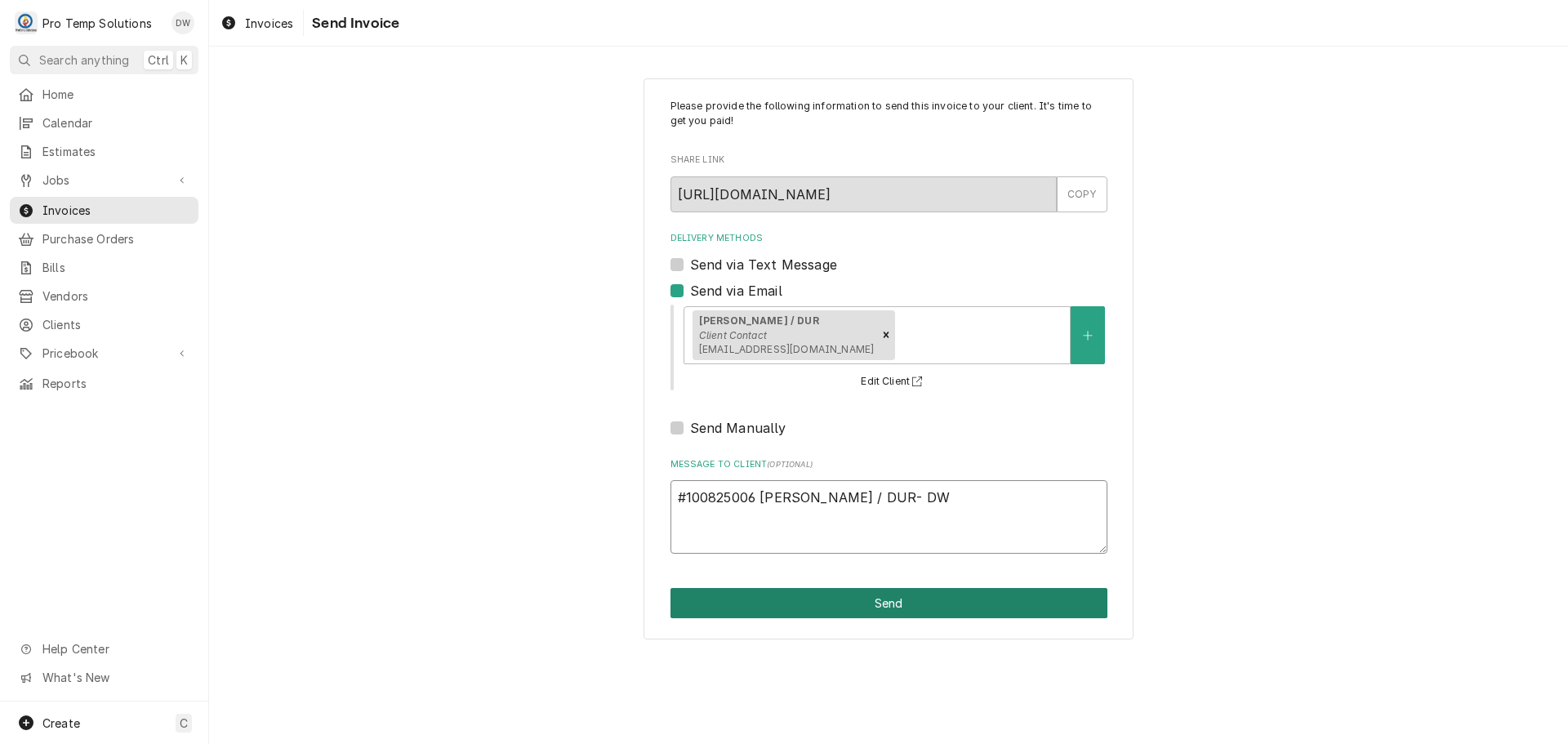
type textarea "#100825006 LUNA / DUR- DW"
click at [873, 601] on button "Send" at bounding box center [889, 603] width 437 height 30
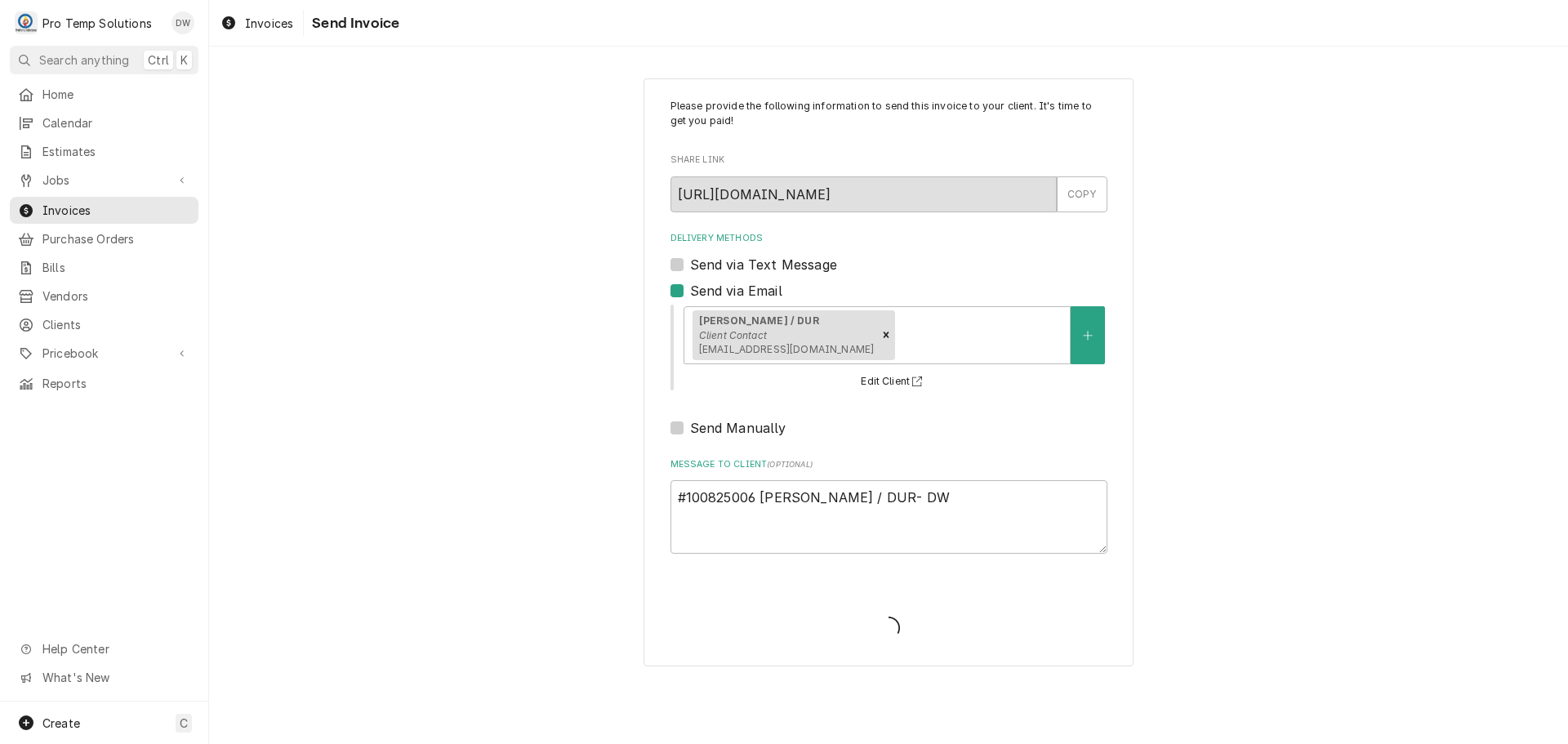
type textarea "x"
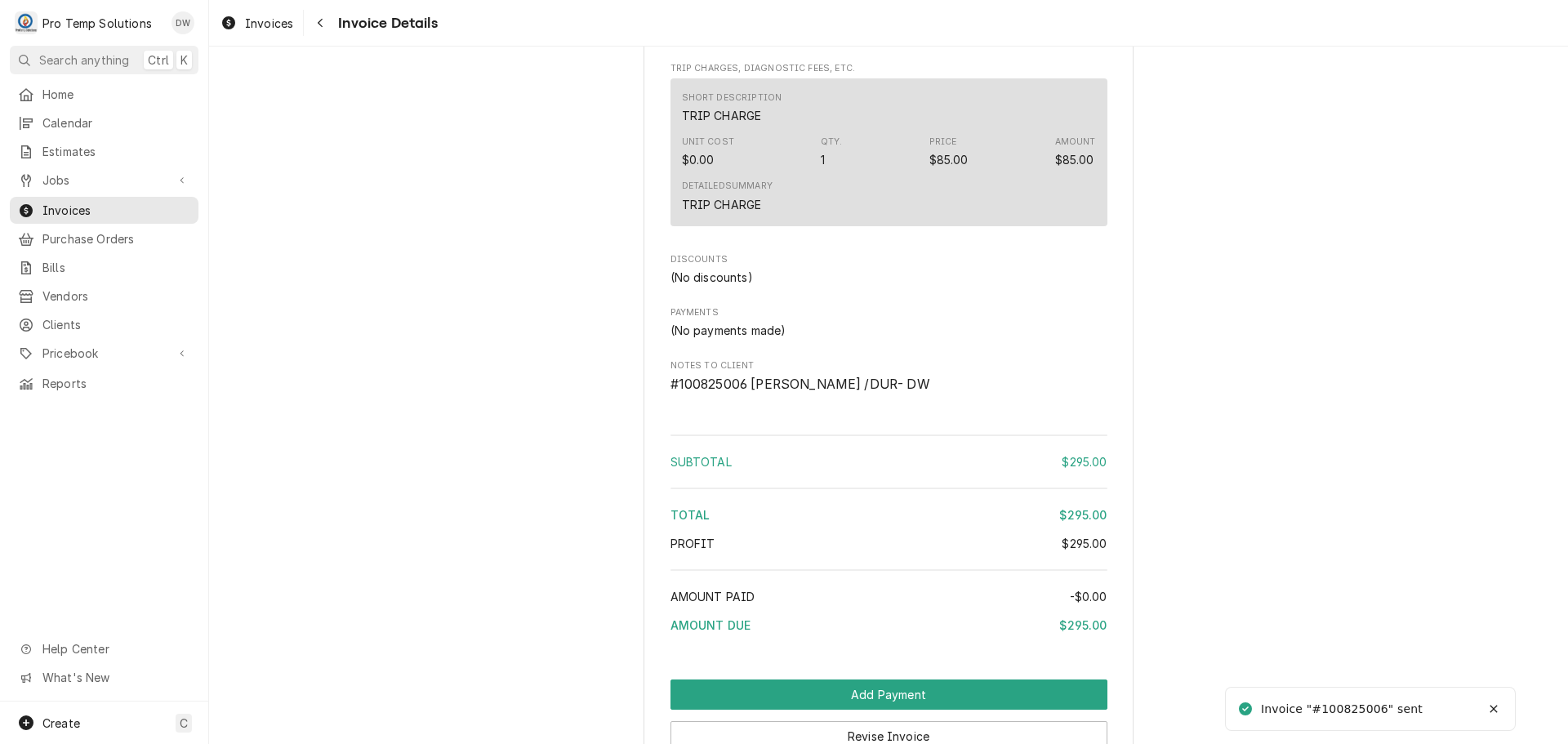
scroll to position [1571, 0]
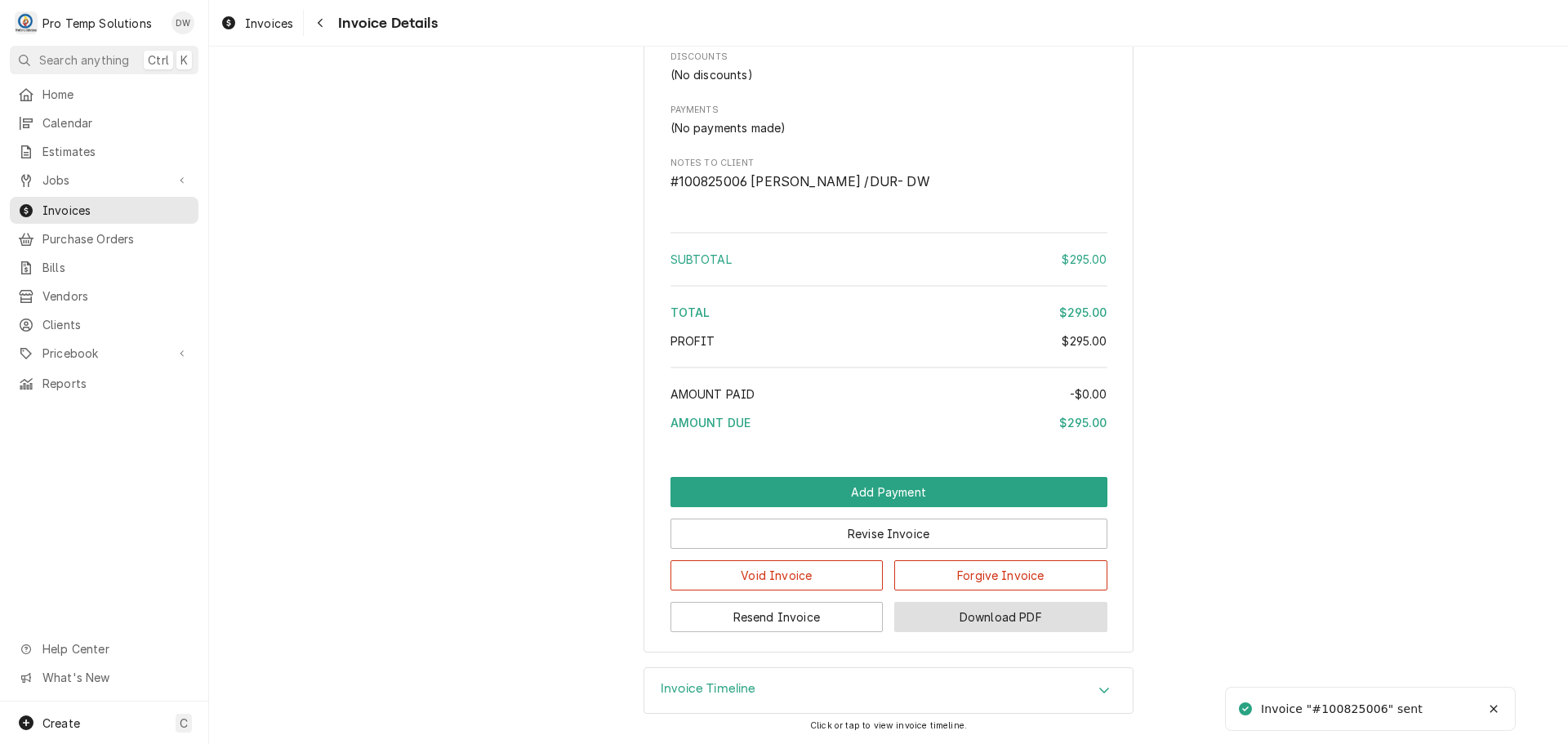
click at [973, 613] on button "Download PDF" at bounding box center [1001, 617] width 213 height 30
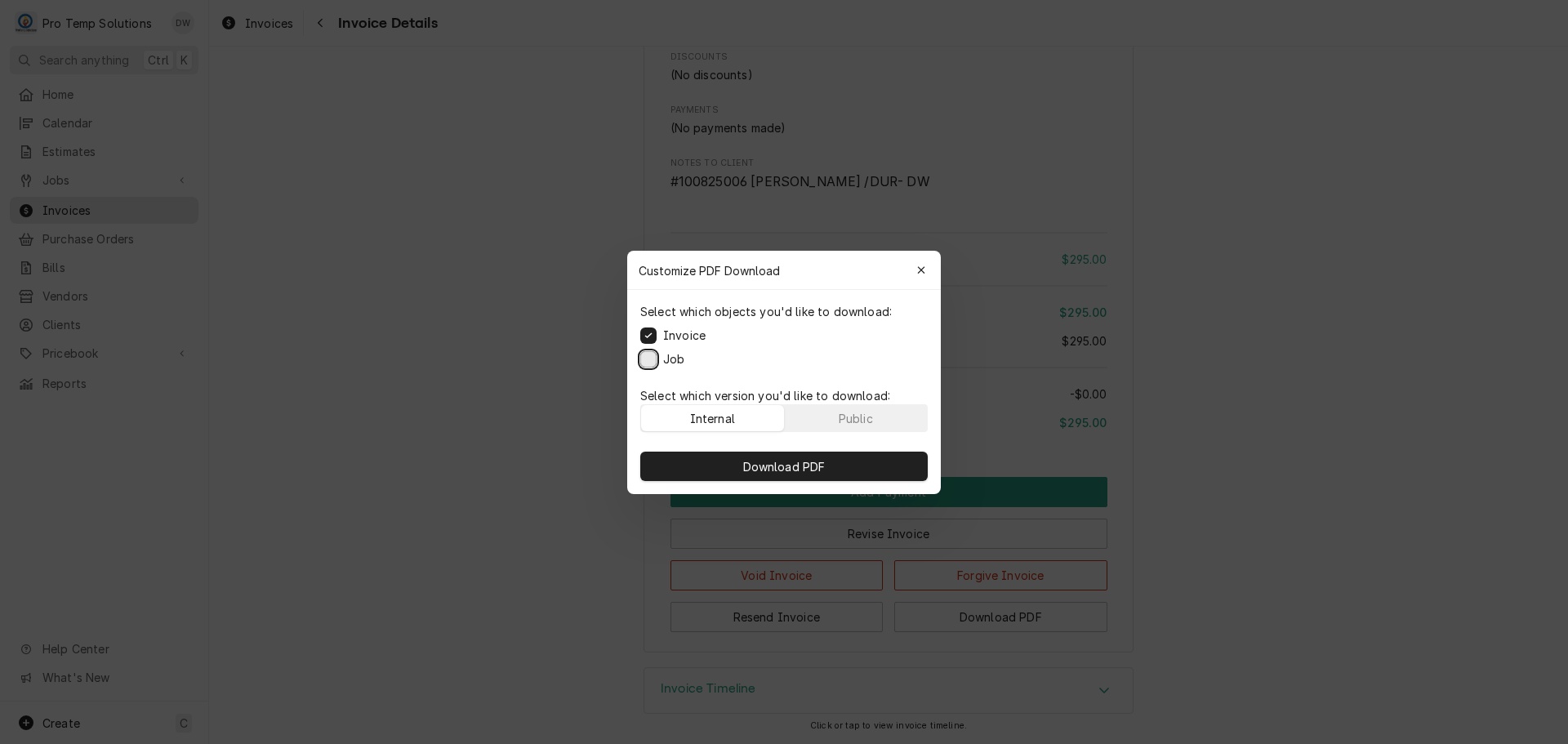
click at [649, 358] on button "Job" at bounding box center [648, 358] width 16 height 16
click at [787, 473] on button "Download PDF" at bounding box center [784, 466] width 287 height 29
